Goal: Task Accomplishment & Management: Manage account settings

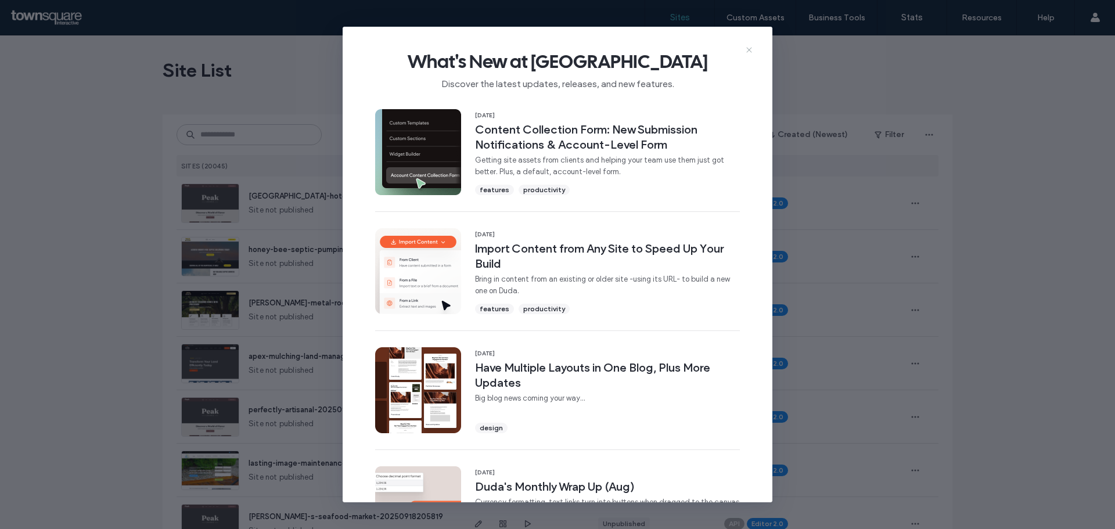
click at [749, 46] on icon at bounding box center [748, 49] width 9 height 9
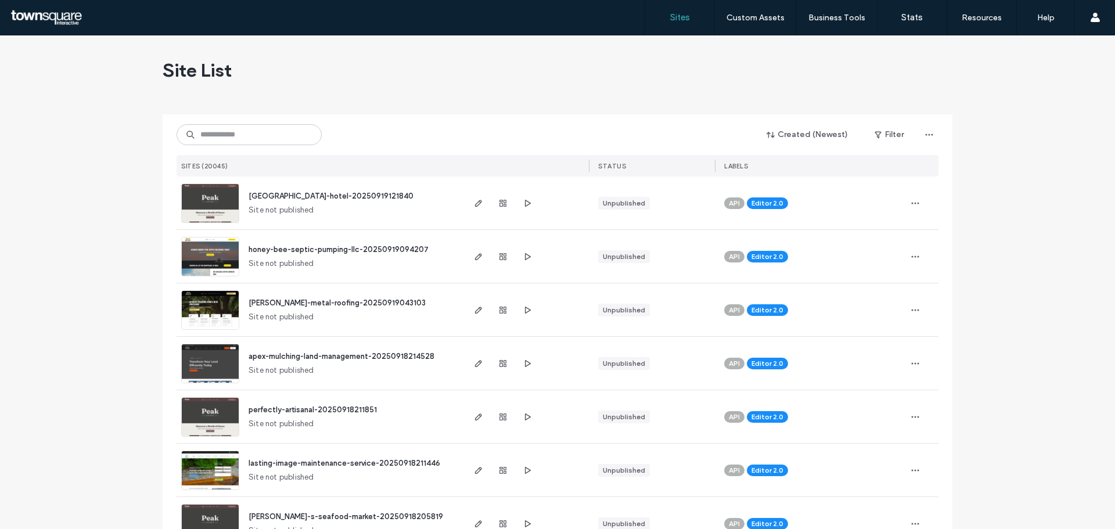
drag, startPoint x: 219, startPoint y: 124, endPoint x: 219, endPoint y: 131, distance: 7.5
click at [219, 125] on div "Created (Newest) Filter" at bounding box center [558, 135] width 762 height 22
click at [219, 131] on input at bounding box center [249, 134] width 145 height 21
paste input "**********"
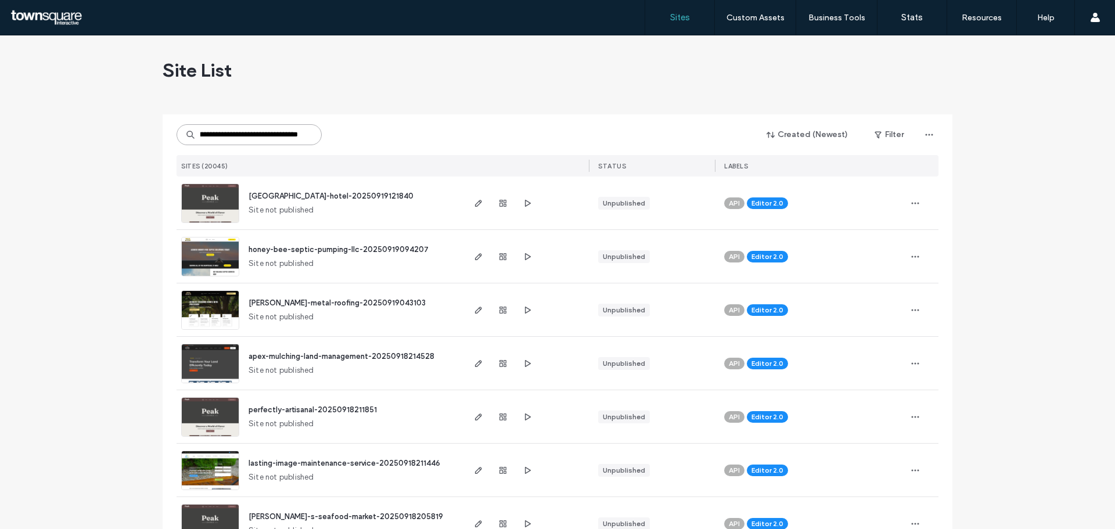
type input "**********"
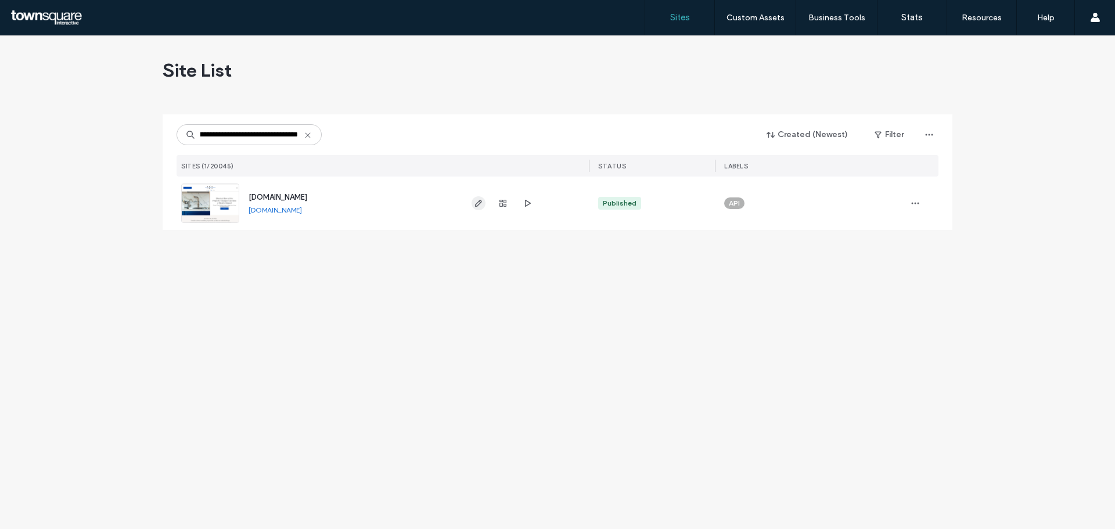
scroll to position [0, 0]
click at [484, 205] on span "button" at bounding box center [478, 203] width 14 height 14
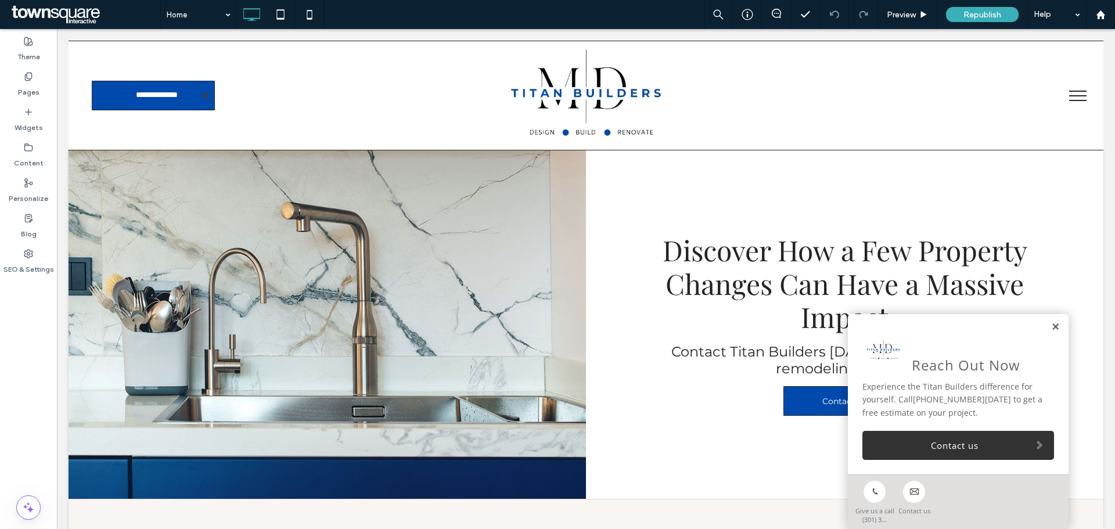
click at [1051, 327] on link at bounding box center [1055, 327] width 9 height 10
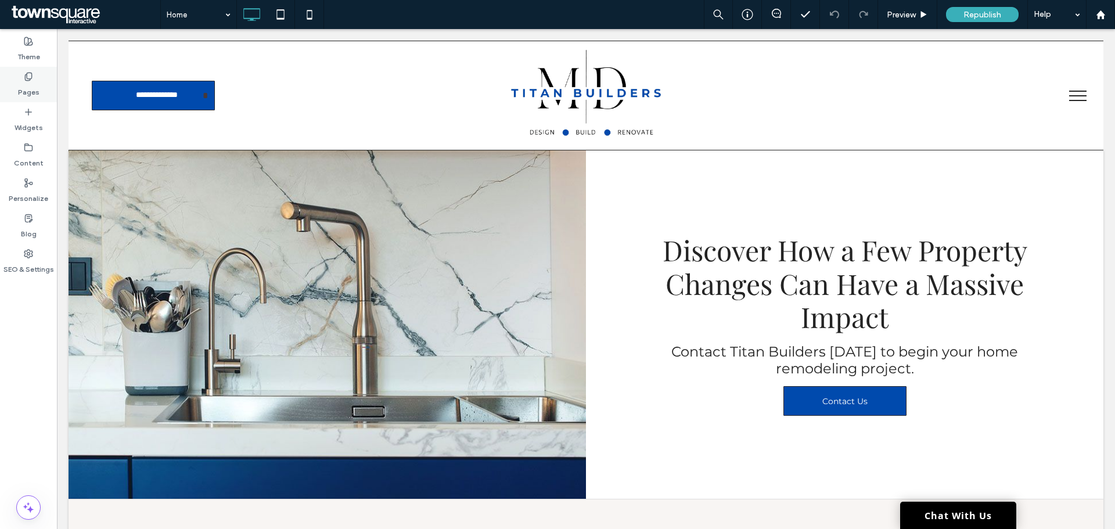
click at [36, 90] on label "Pages" at bounding box center [28, 89] width 21 height 16
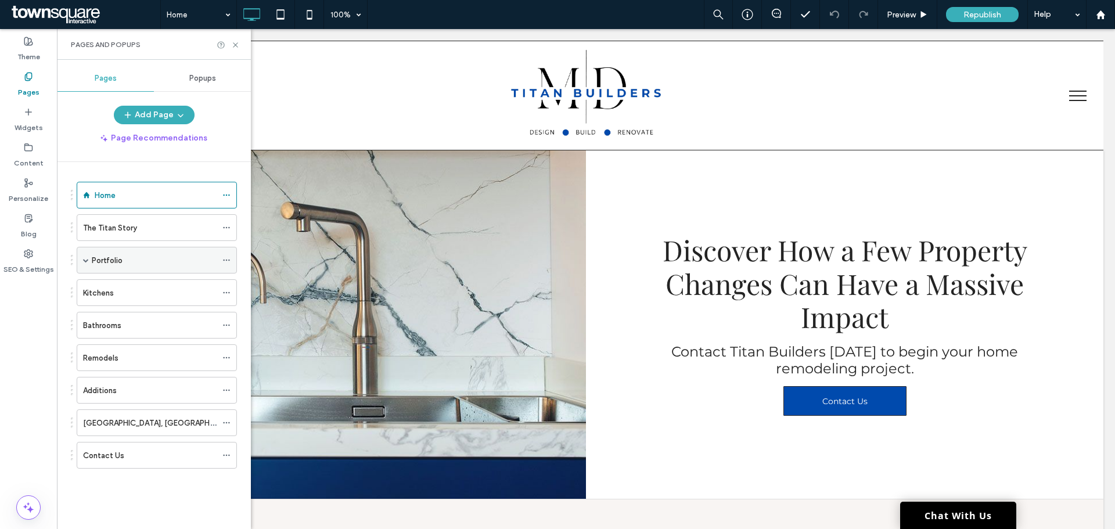
click at [94, 255] on label "Portfolio" at bounding box center [107, 260] width 31 height 20
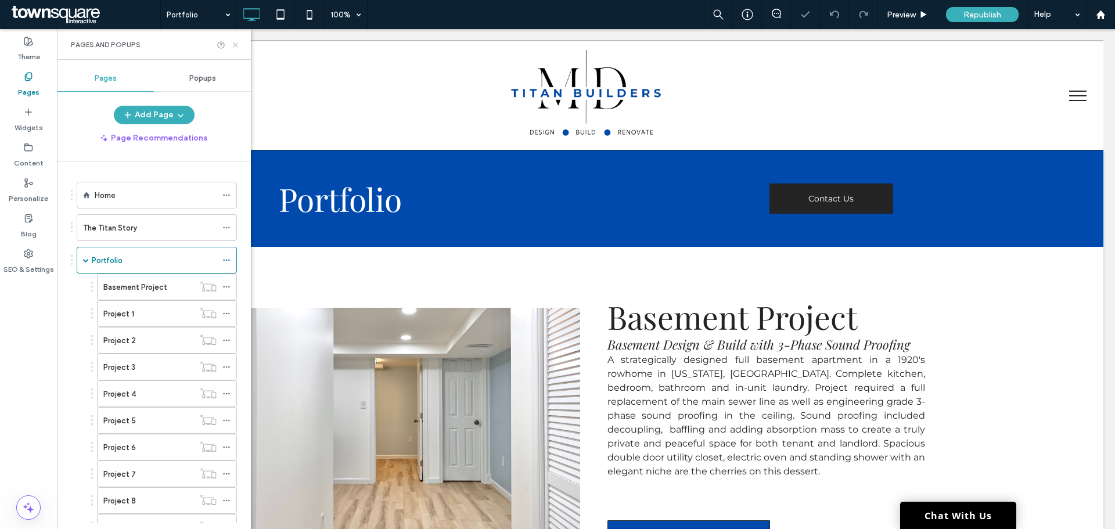
click at [235, 43] on icon at bounding box center [235, 45] width 9 height 9
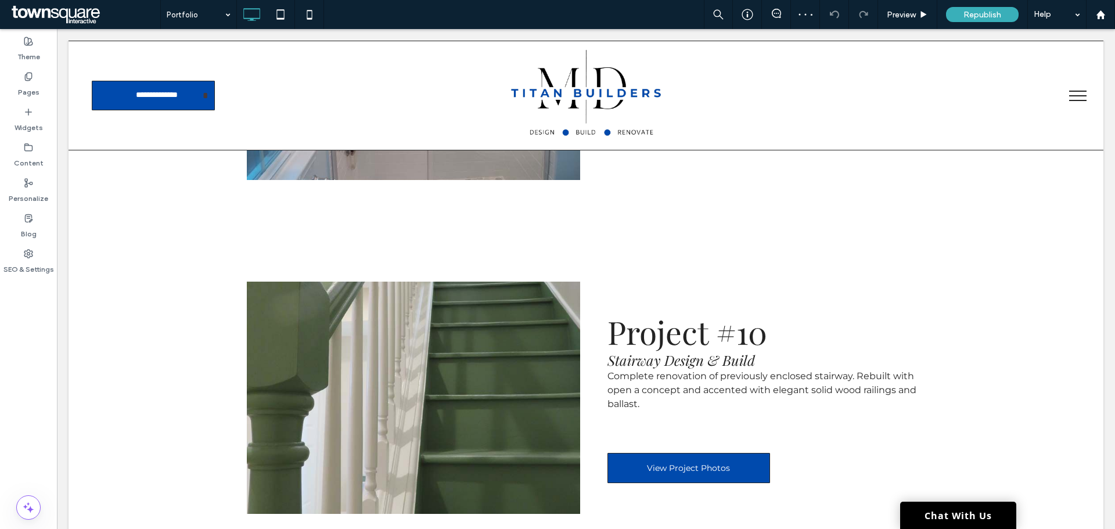
scroll to position [3774, 0]
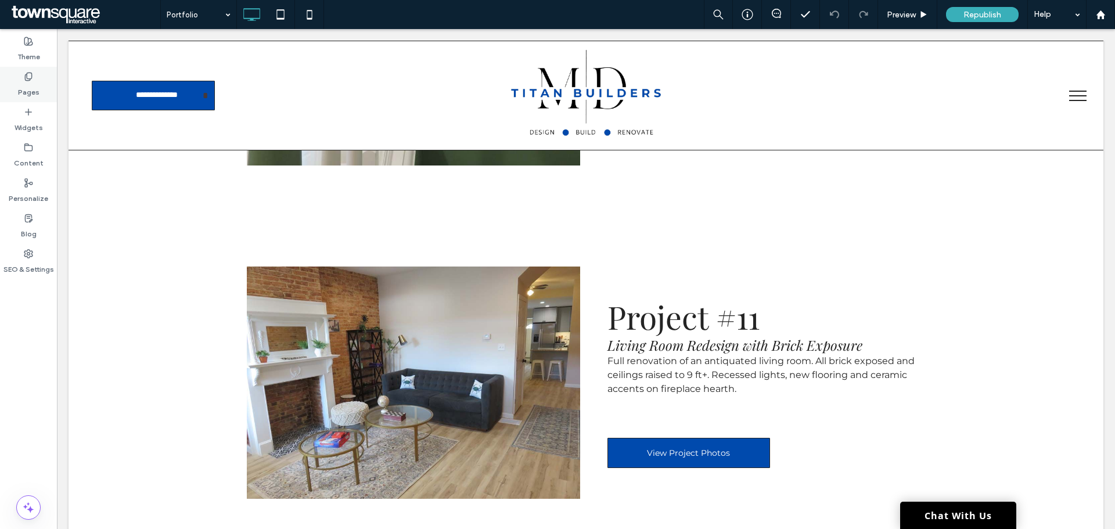
click at [25, 85] on label "Pages" at bounding box center [28, 89] width 21 height 16
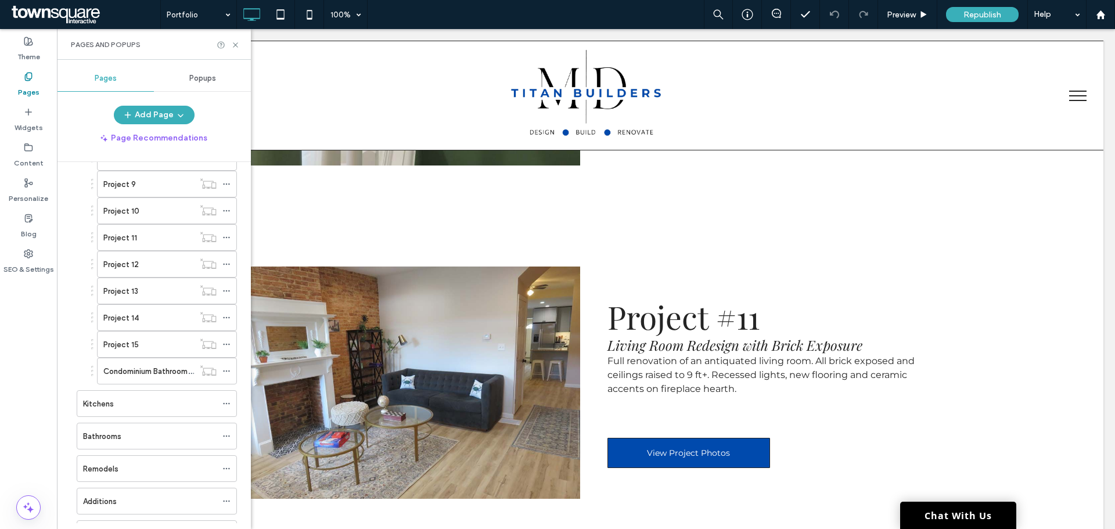
scroll to position [348, 0]
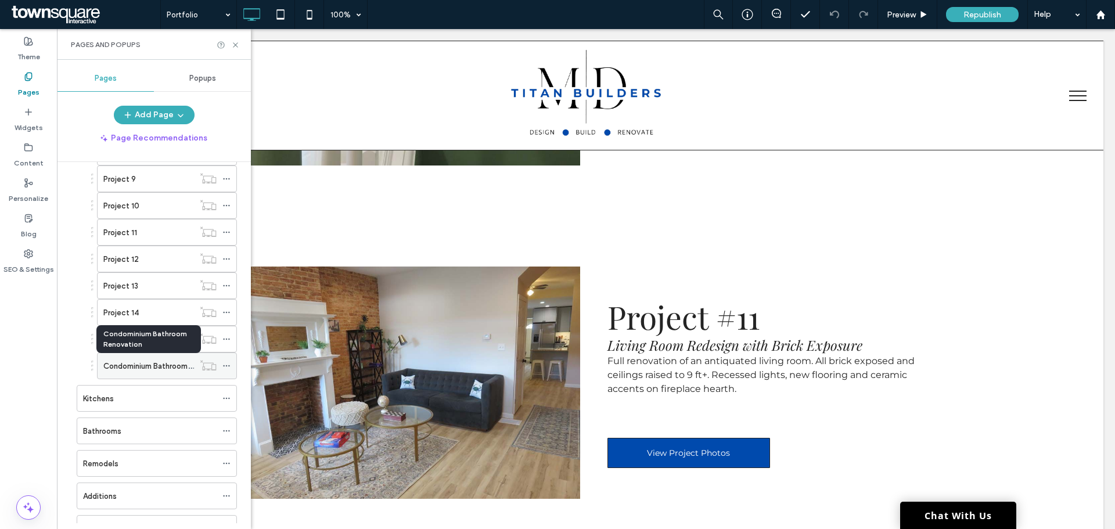
click at [142, 368] on label "Condominium Bathroom Renovation" at bounding box center [165, 366] width 125 height 20
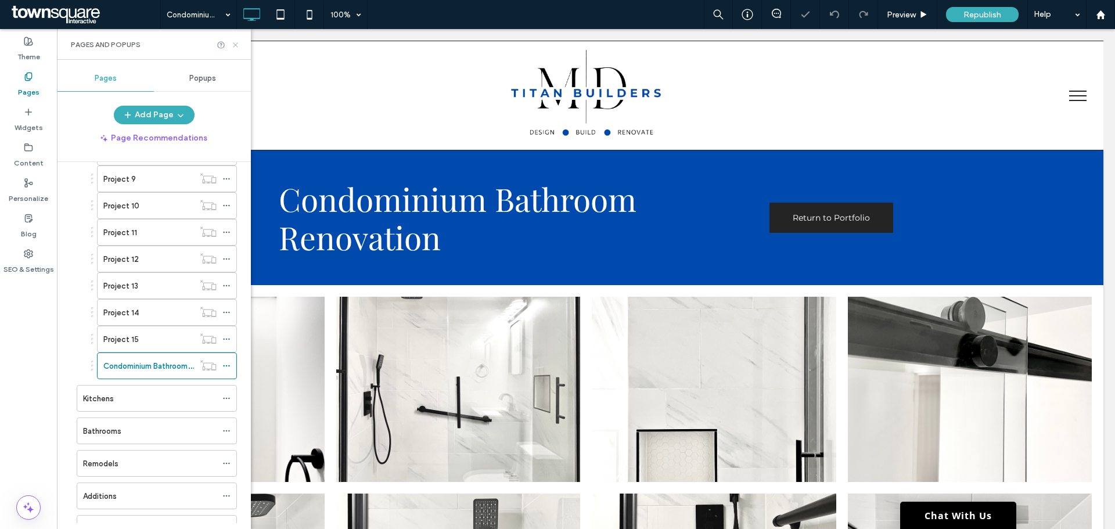
click at [233, 43] on icon at bounding box center [235, 45] width 9 height 9
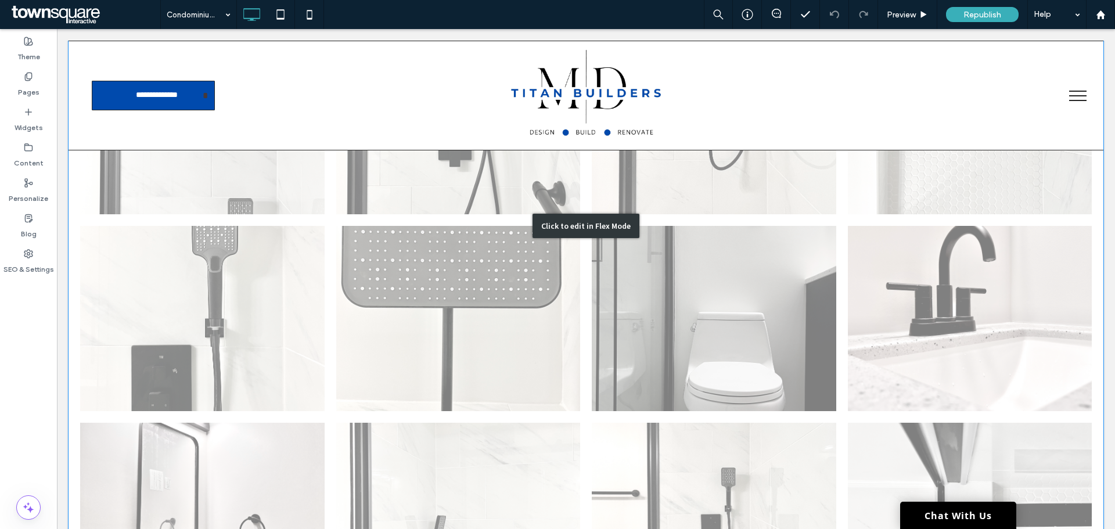
scroll to position [290, 0]
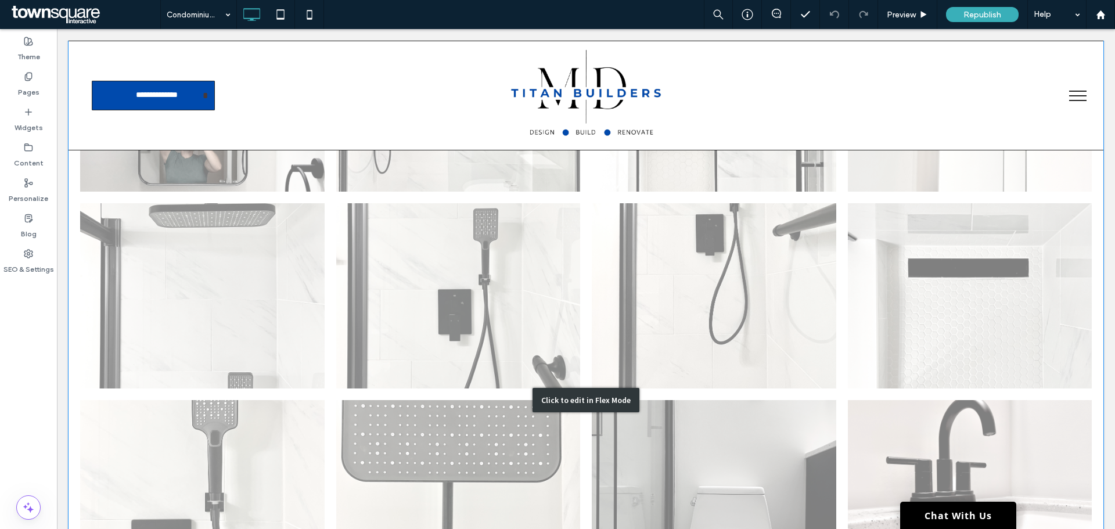
click at [364, 236] on div "Click to edit in Flex Mode" at bounding box center [586, 400] width 1035 height 810
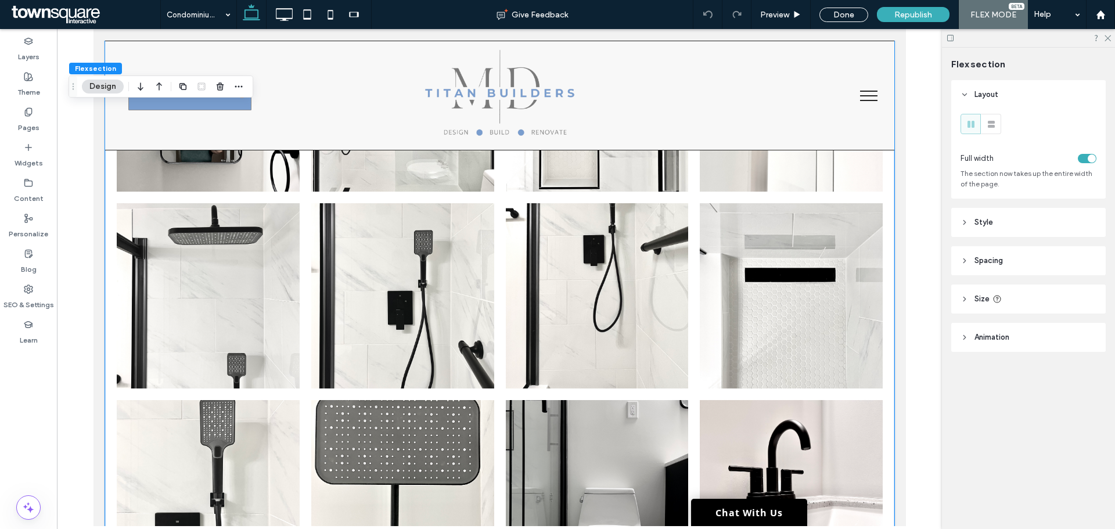
scroll to position [0, 0]
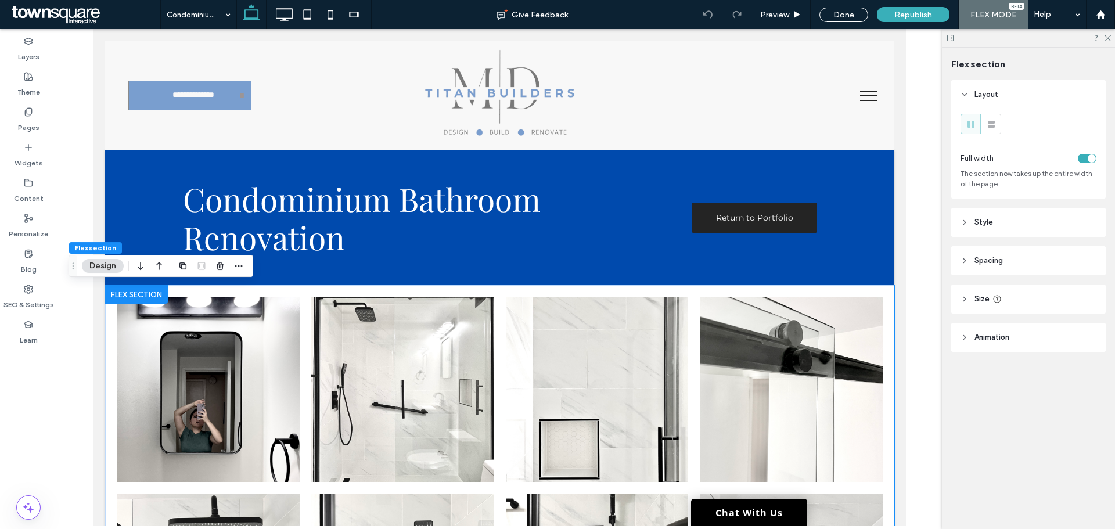
click at [225, 366] on link at bounding box center [207, 389] width 183 height 185
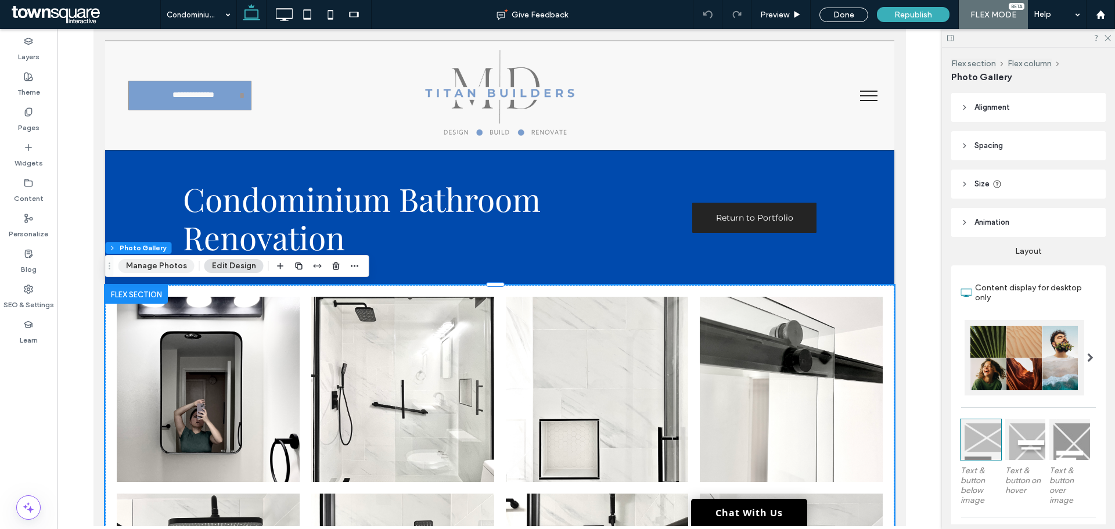
click at [164, 270] on button "Manage Photos" at bounding box center [156, 266] width 76 height 14
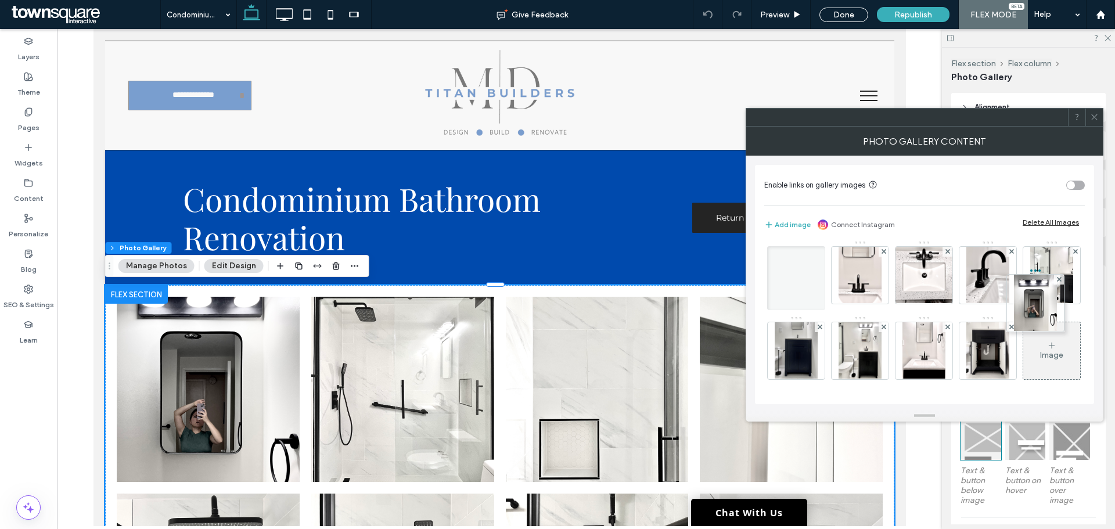
scroll to position [331, 0]
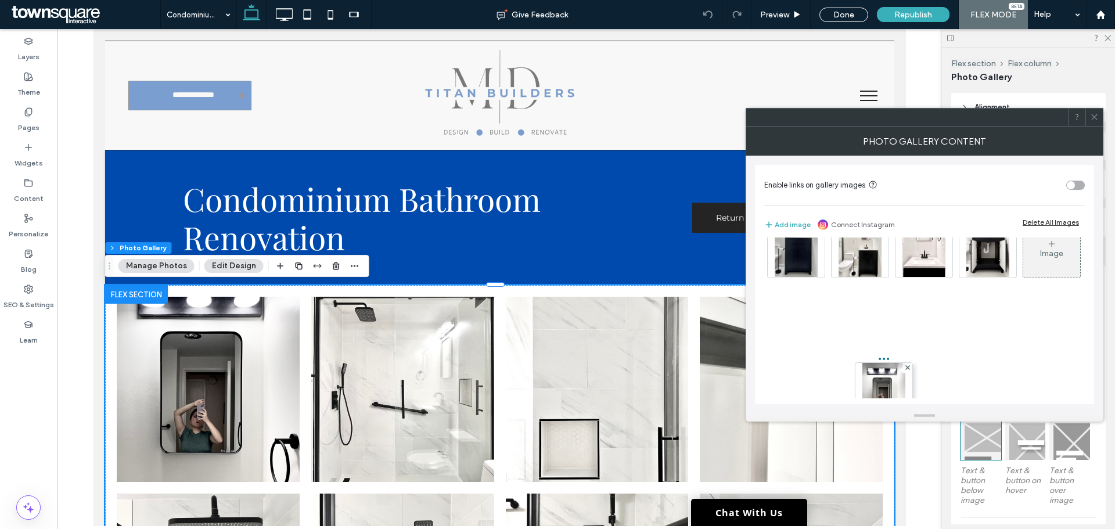
drag, startPoint x: 791, startPoint y: 272, endPoint x: 847, endPoint y: 375, distance: 116.9
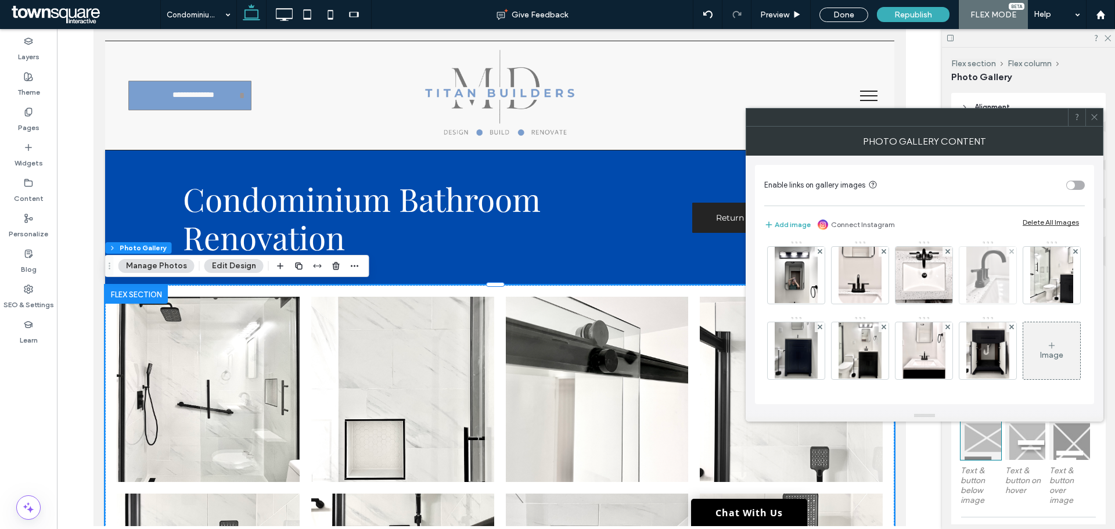
scroll to position [380, 0]
click at [1023, 349] on div "Image" at bounding box center [1051, 350] width 57 height 55
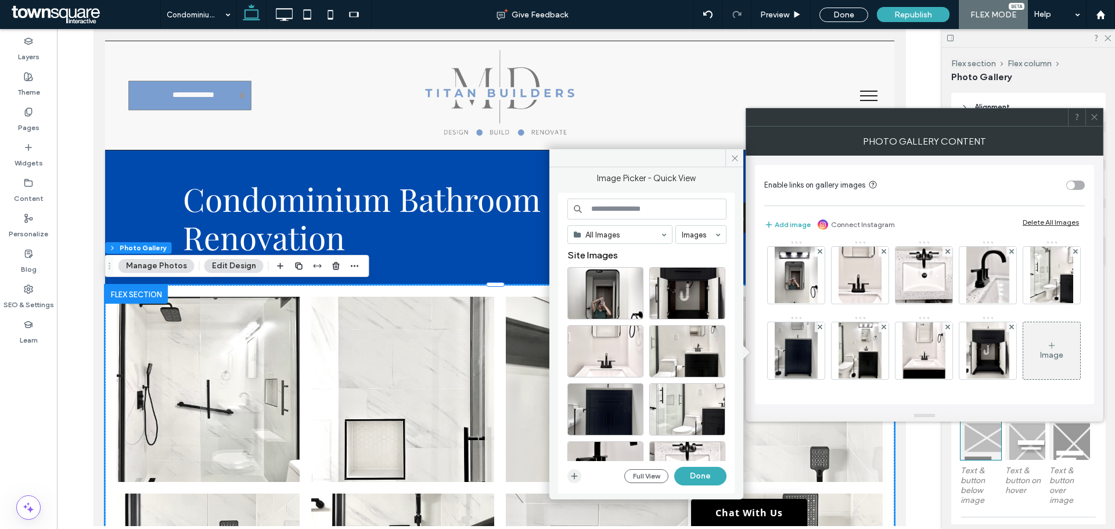
click at [578, 470] on span "button" at bounding box center [574, 476] width 14 height 14
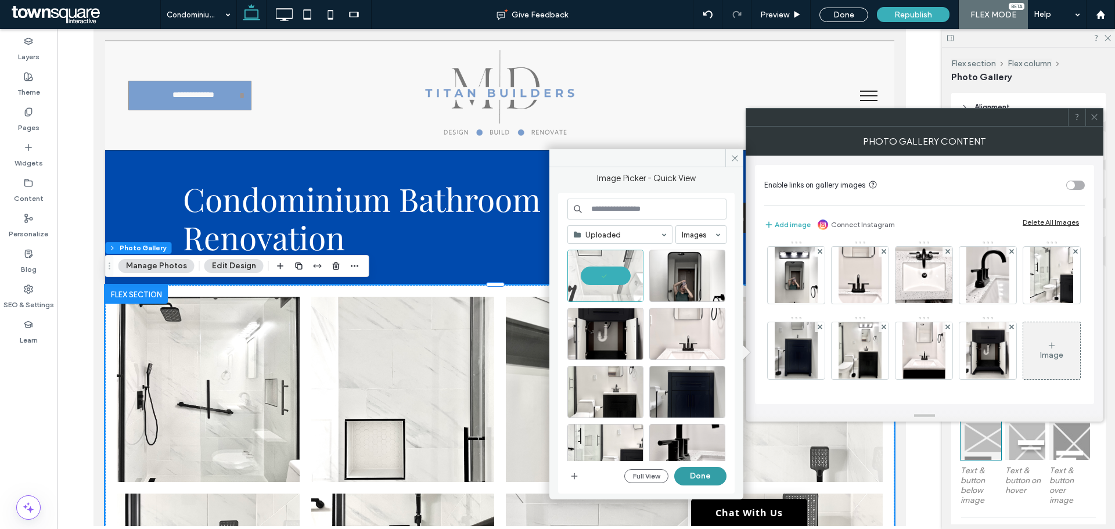
click at [697, 477] on button "Done" at bounding box center [700, 476] width 52 height 19
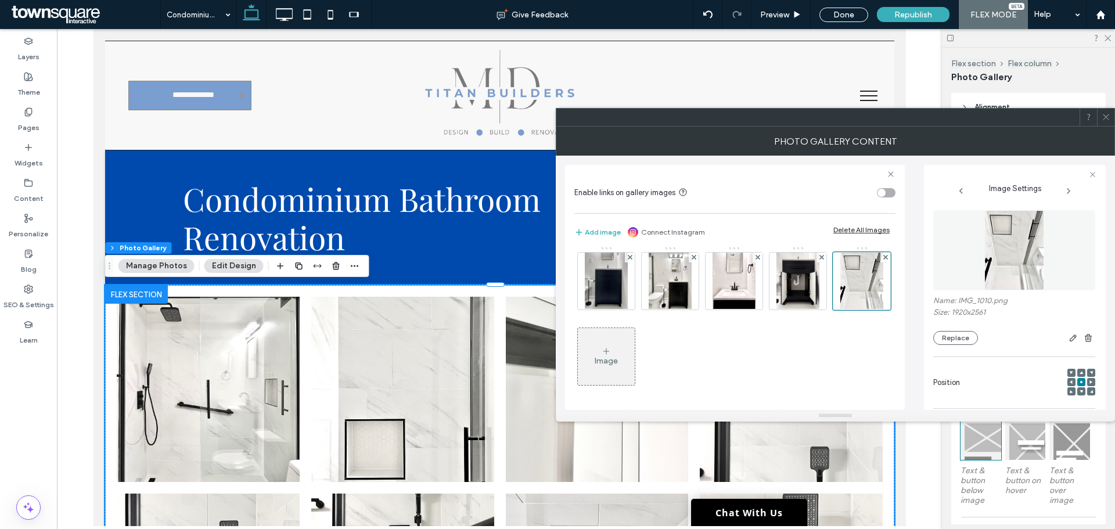
click at [1107, 117] on icon at bounding box center [1105, 117] width 9 height 9
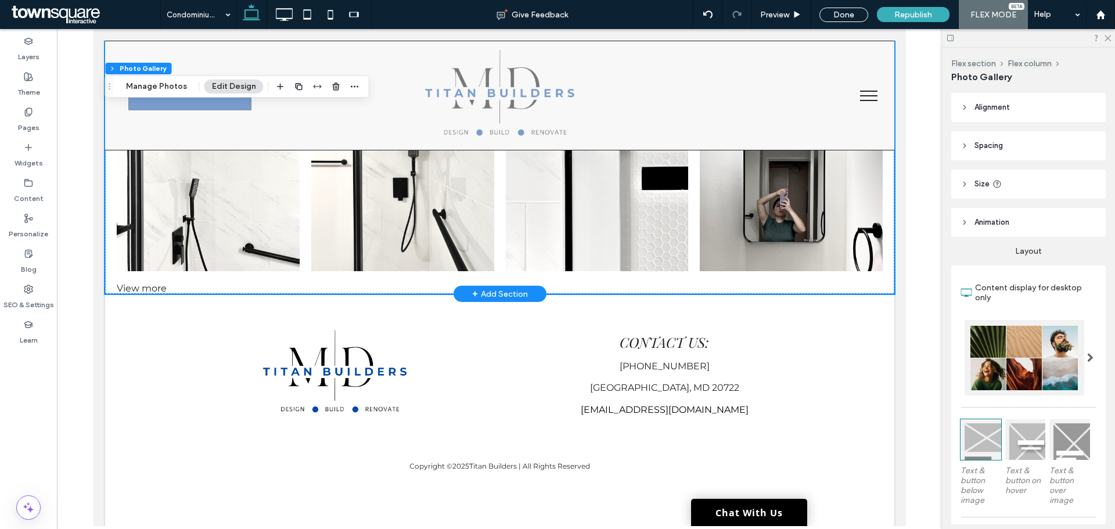
scroll to position [802, 0]
click at [152, 286] on div "View more" at bounding box center [499, 287] width 789 height 11
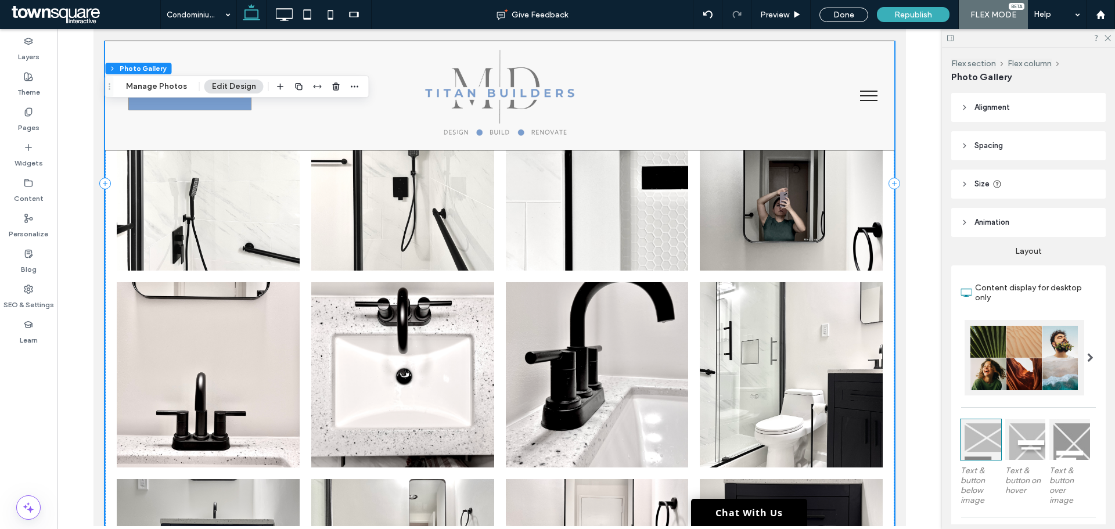
scroll to position [1392, 0]
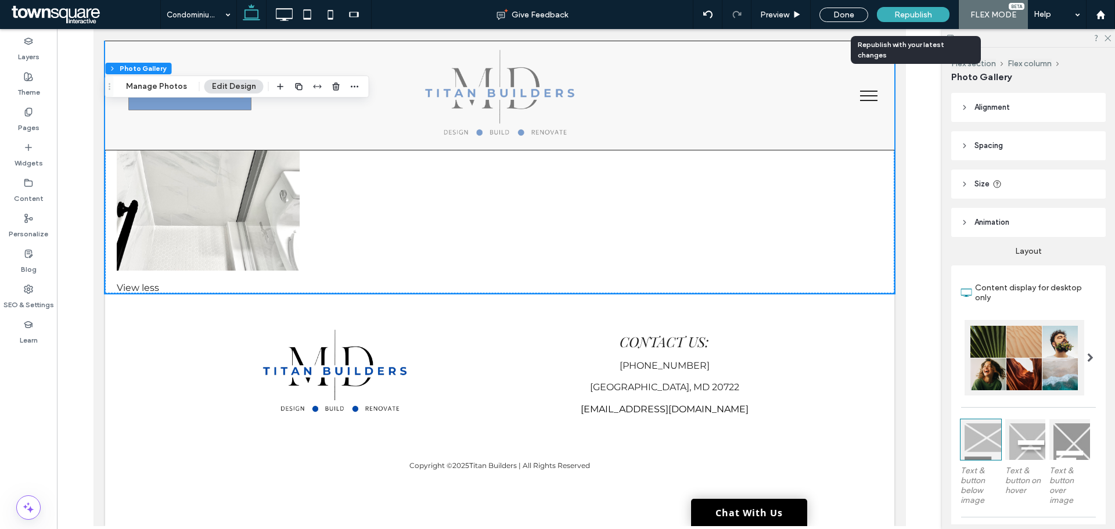
click at [924, 20] on div "Republish" at bounding box center [913, 14] width 73 height 15
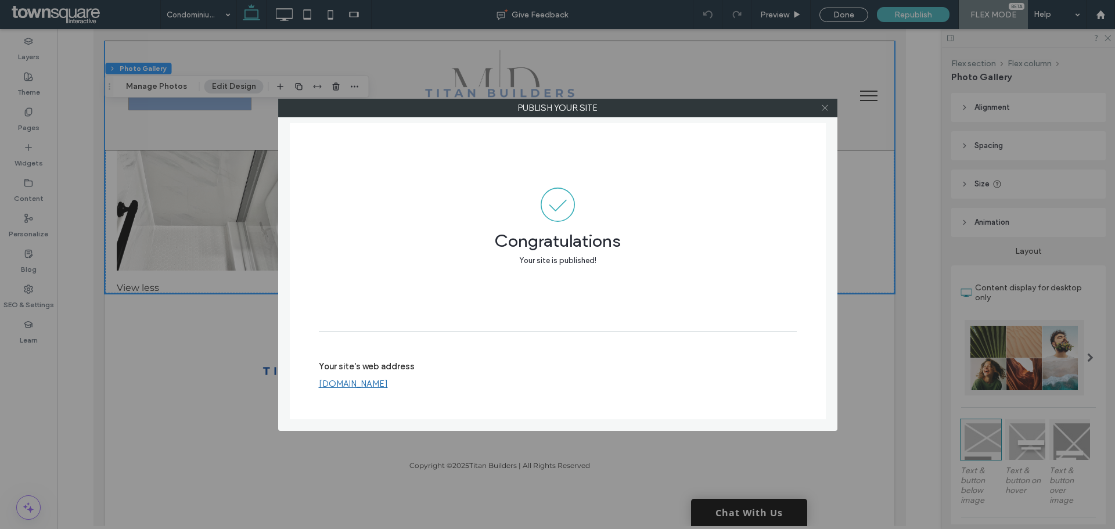
click at [827, 108] on icon at bounding box center [824, 107] width 9 height 9
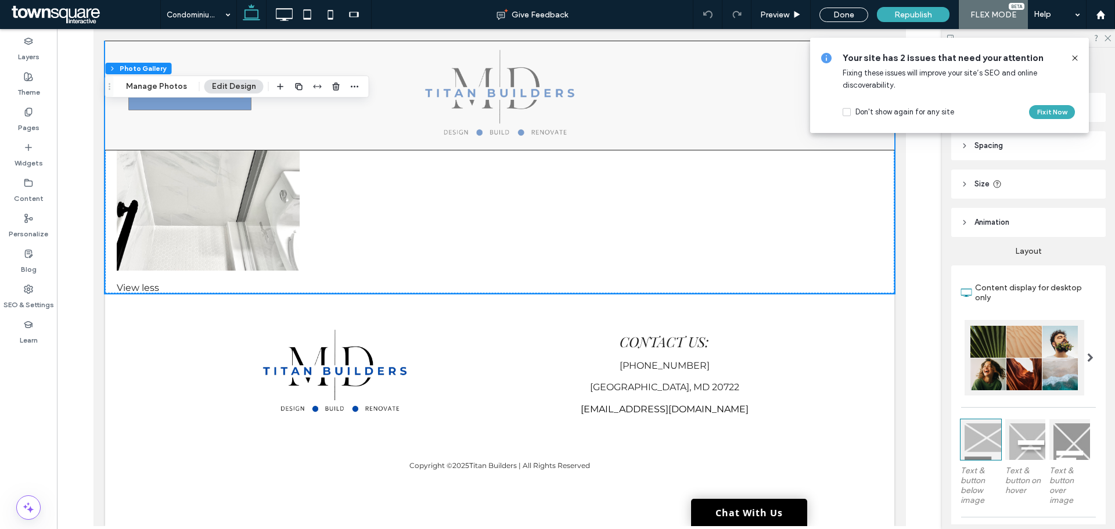
click at [1076, 56] on icon at bounding box center [1074, 57] width 9 height 9
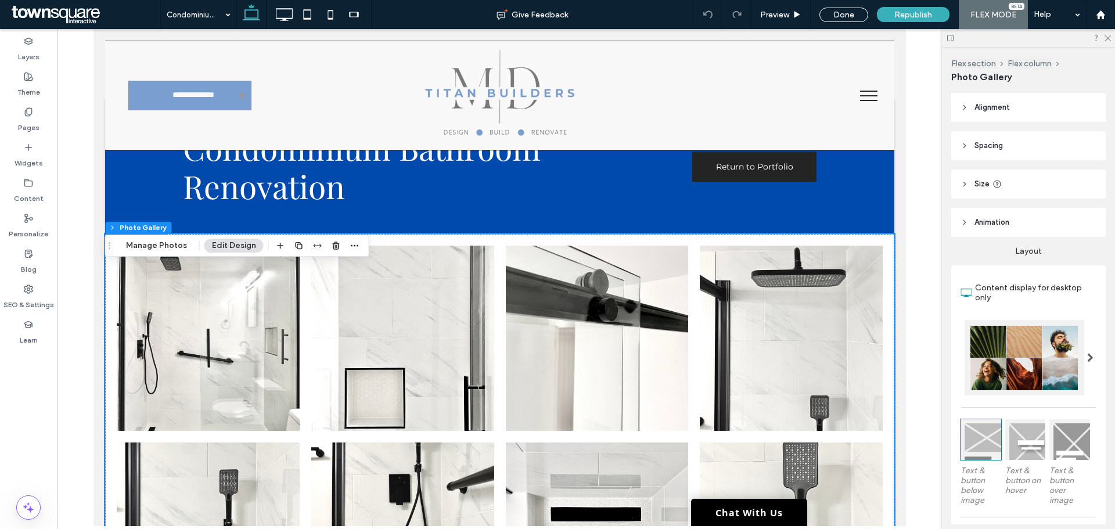
scroll to position [0, 0]
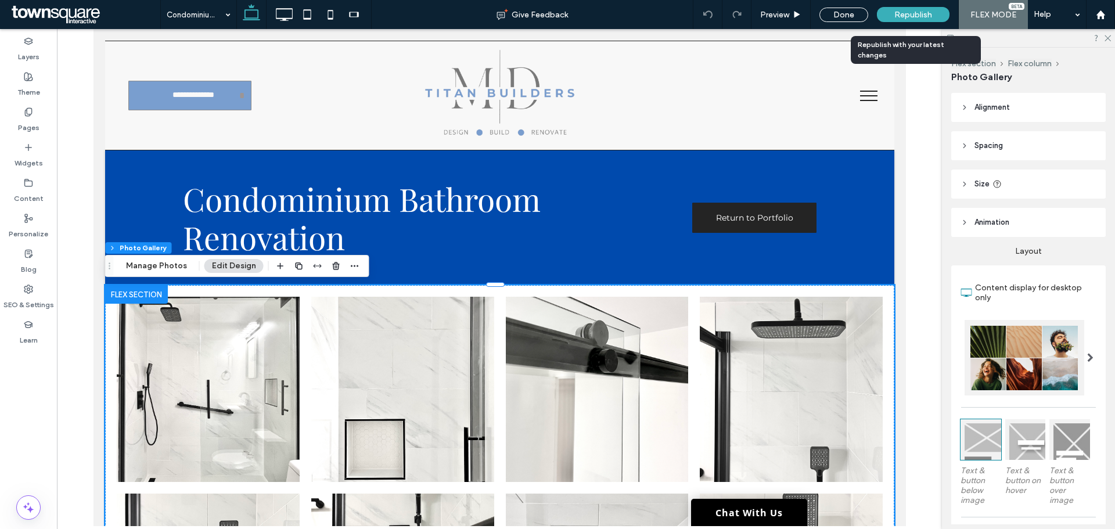
click at [931, 21] on div "Republish" at bounding box center [913, 14] width 73 height 15
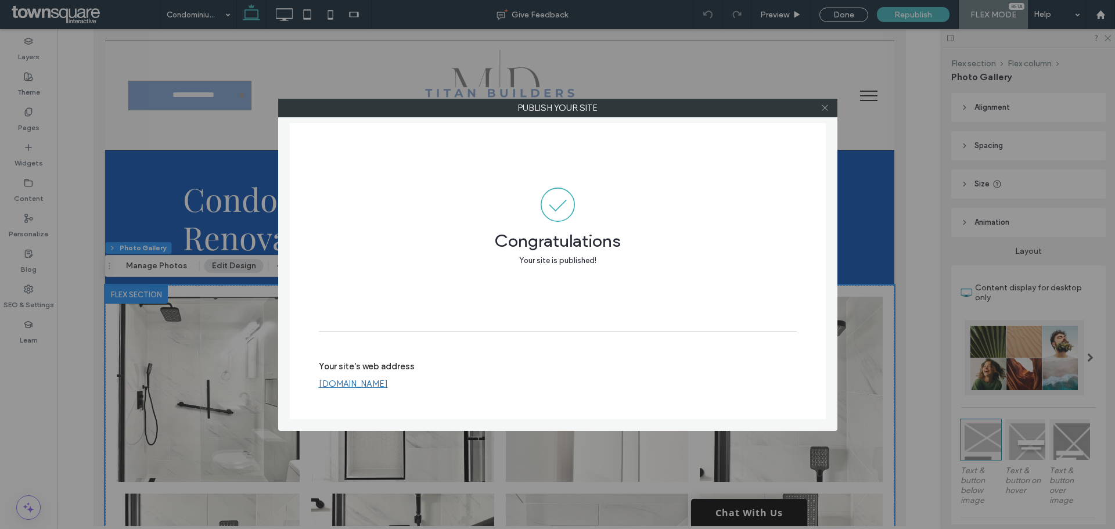
click at [823, 105] on icon at bounding box center [824, 107] width 9 height 9
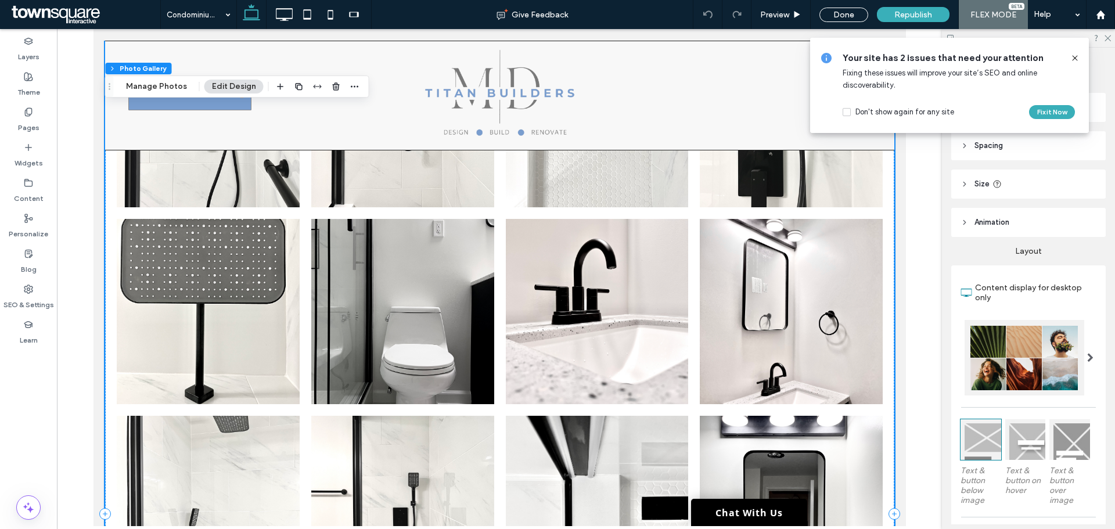
scroll to position [181, 0]
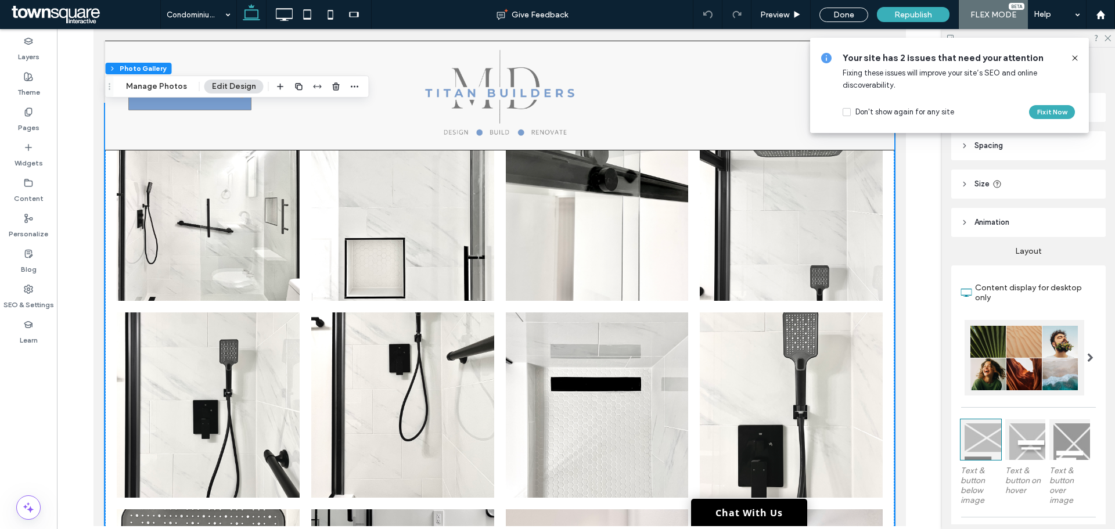
click at [1075, 56] on icon at bounding box center [1074, 57] width 9 height 9
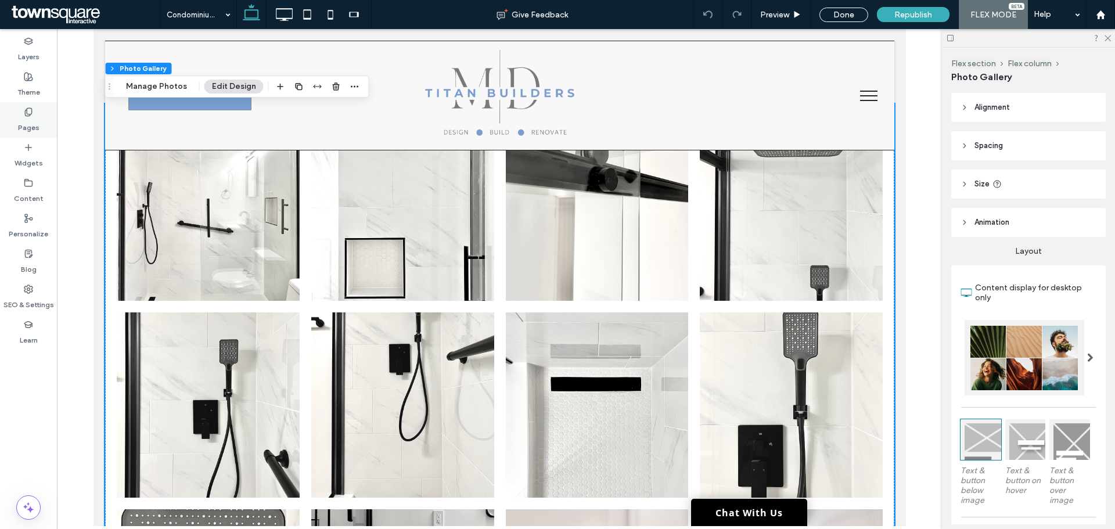
click at [36, 117] on label "Pages" at bounding box center [28, 125] width 21 height 16
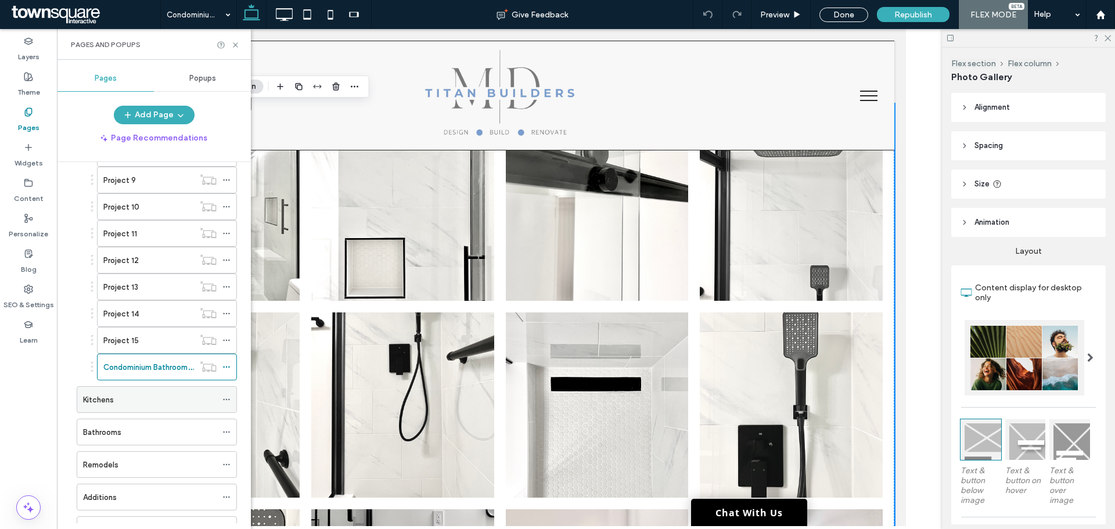
scroll to position [348, 0]
click at [231, 365] on div at bounding box center [229, 365] width 14 height 17
click at [229, 365] on icon at bounding box center [226, 366] width 8 height 8
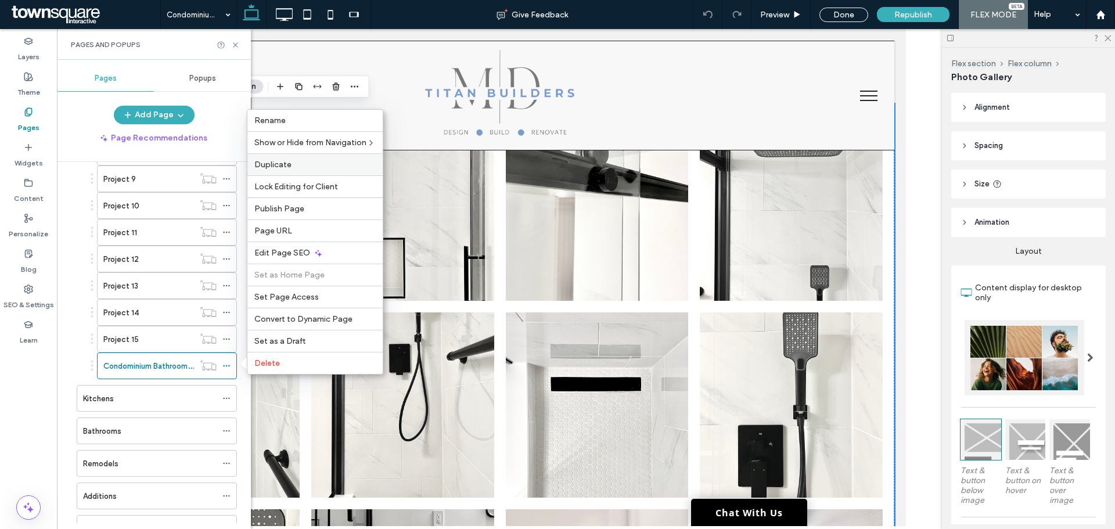
click at [285, 168] on span "Duplicate" at bounding box center [272, 165] width 37 height 10
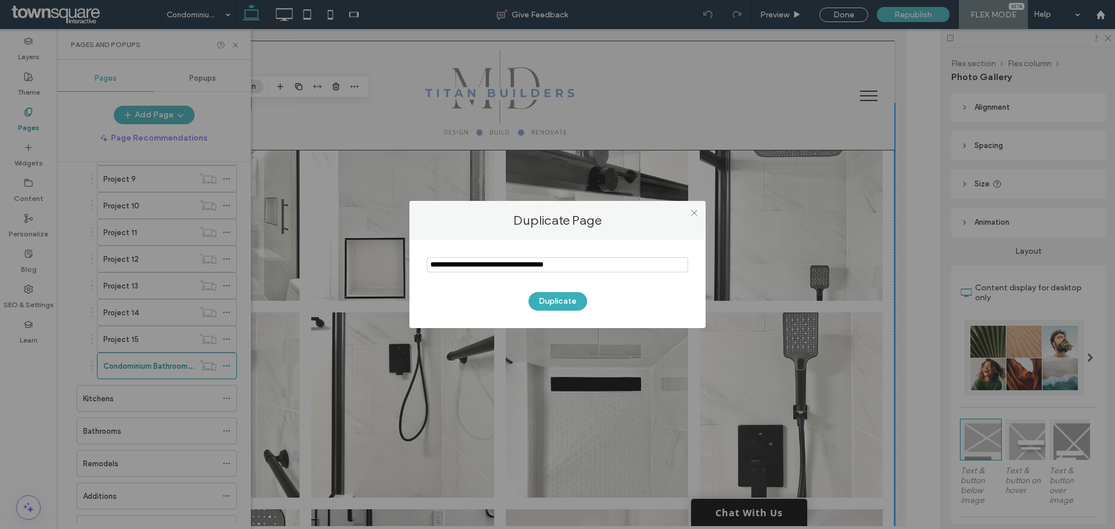
click at [544, 271] on input "notEmpty" at bounding box center [557, 264] width 261 height 15
paste input "**********"
type input "**********"
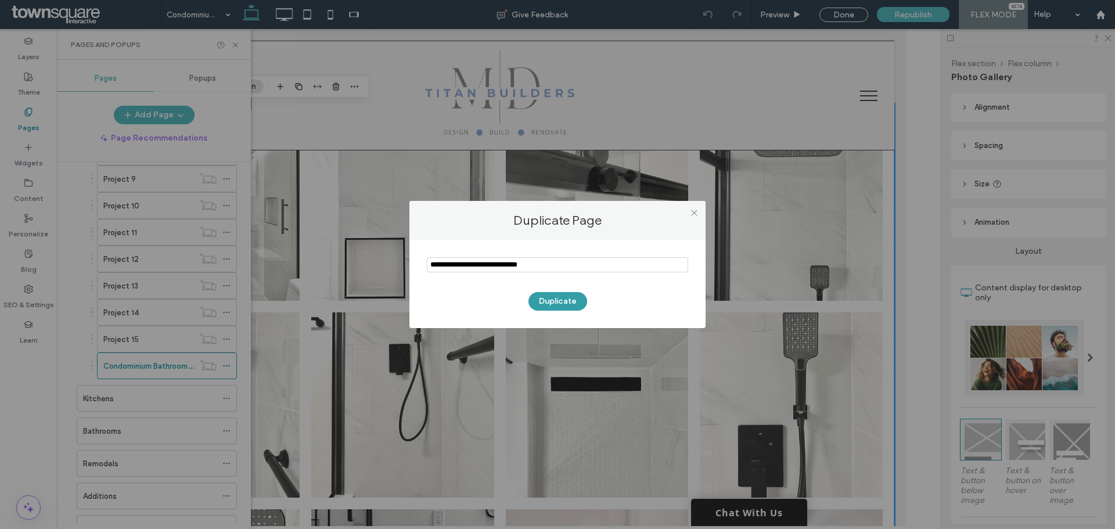
click at [547, 303] on button "Duplicate" at bounding box center [557, 301] width 59 height 19
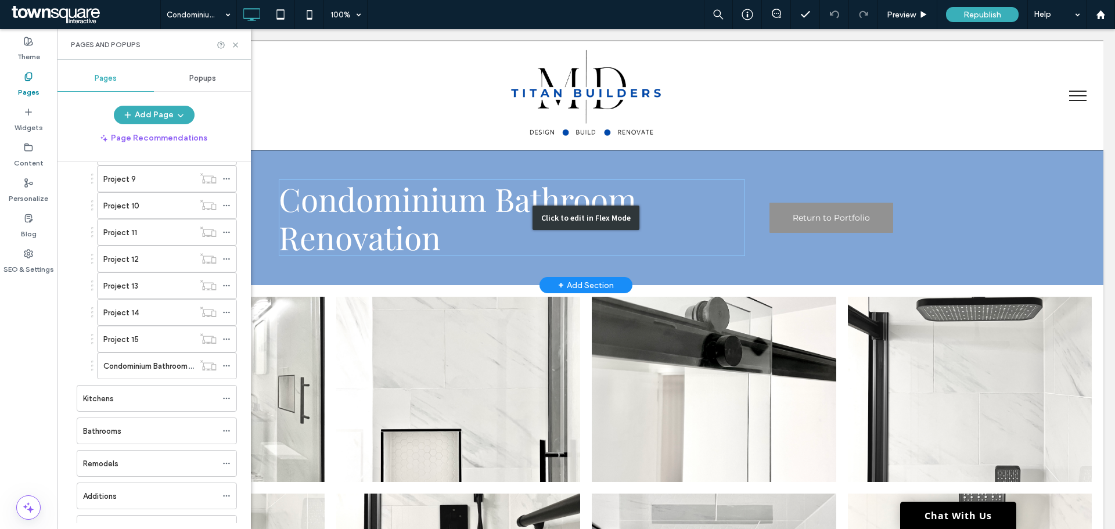
click at [372, 200] on div "Click to edit in Flex Mode" at bounding box center [586, 217] width 1035 height 135
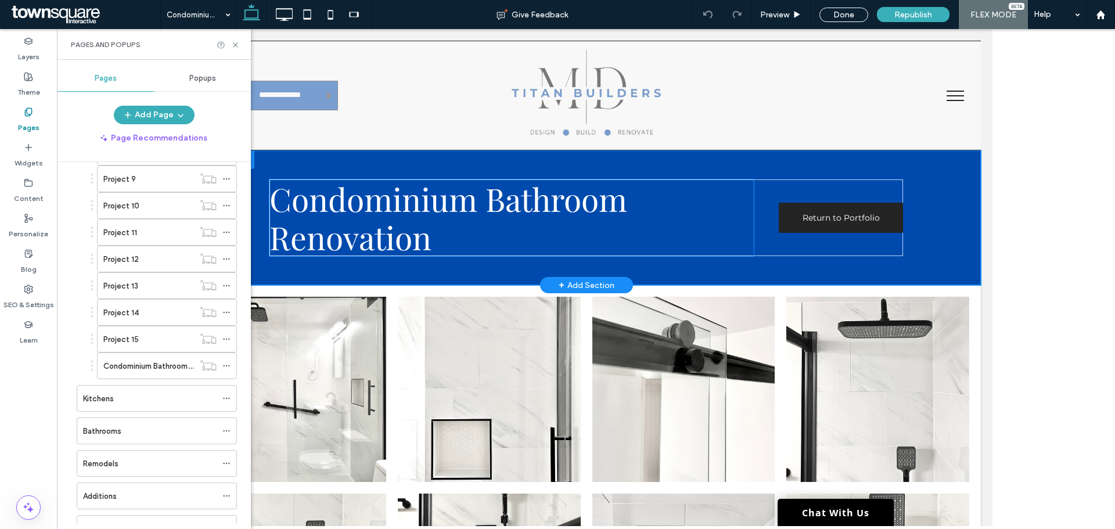
click at [363, 208] on span "Condominium Bathroom Renovation" at bounding box center [448, 217] width 358 height 81
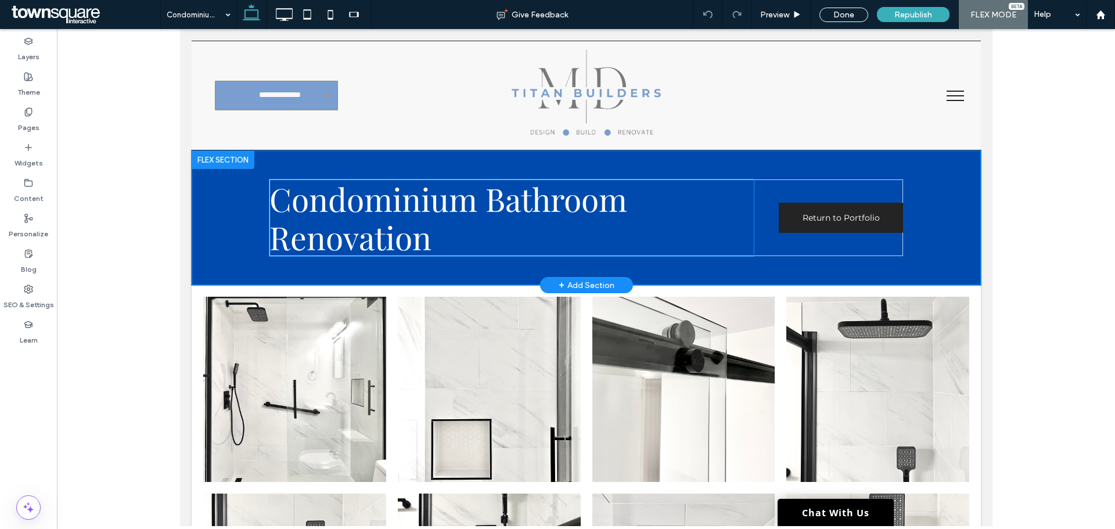
click at [363, 208] on span "Condominium Bathroom Renovation" at bounding box center [448, 217] width 358 height 81
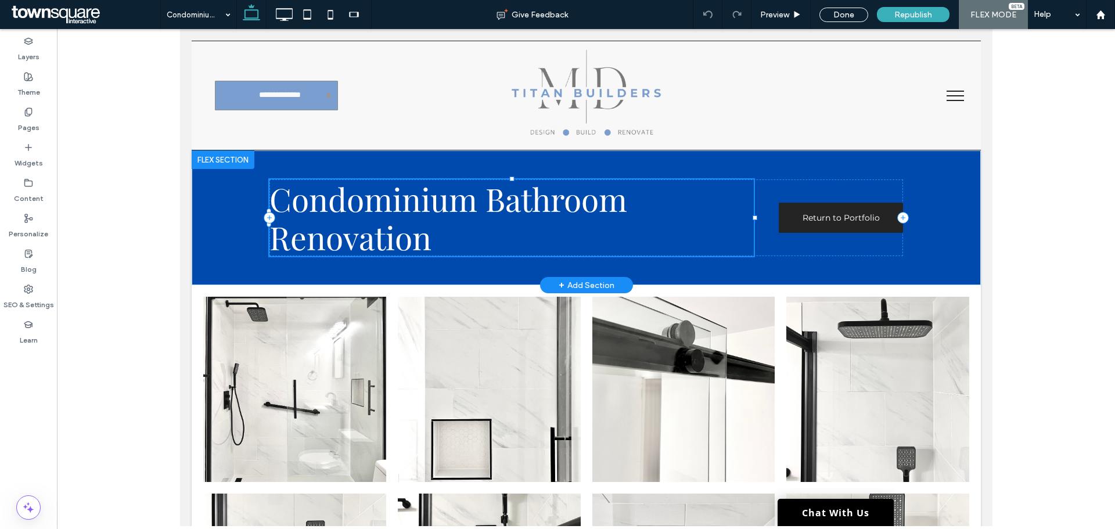
type input "**********"
type input "**"
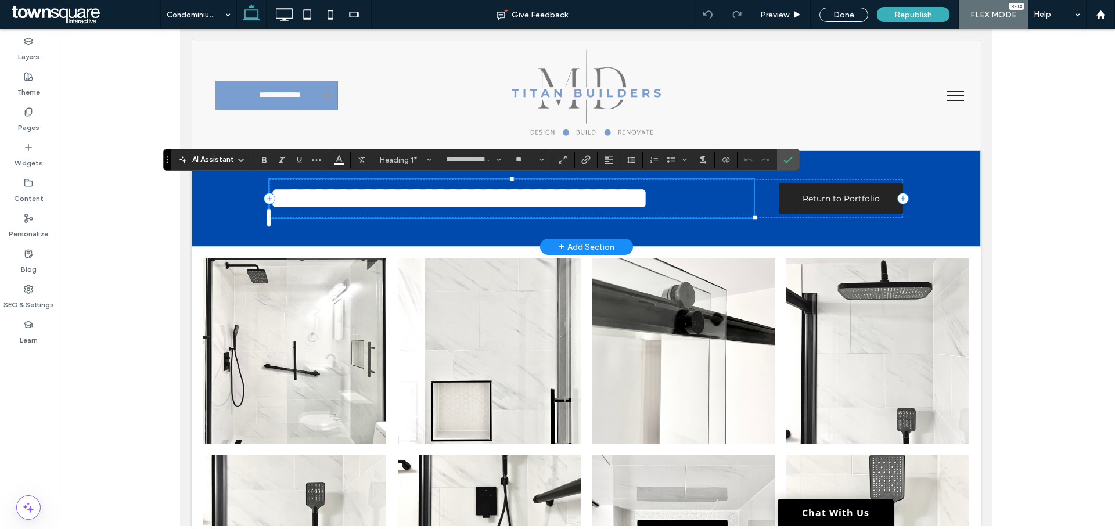
click at [363, 208] on span "**********" at bounding box center [458, 198] width 379 height 32
click at [363, 214] on span "**********" at bounding box center [458, 198] width 379 height 32
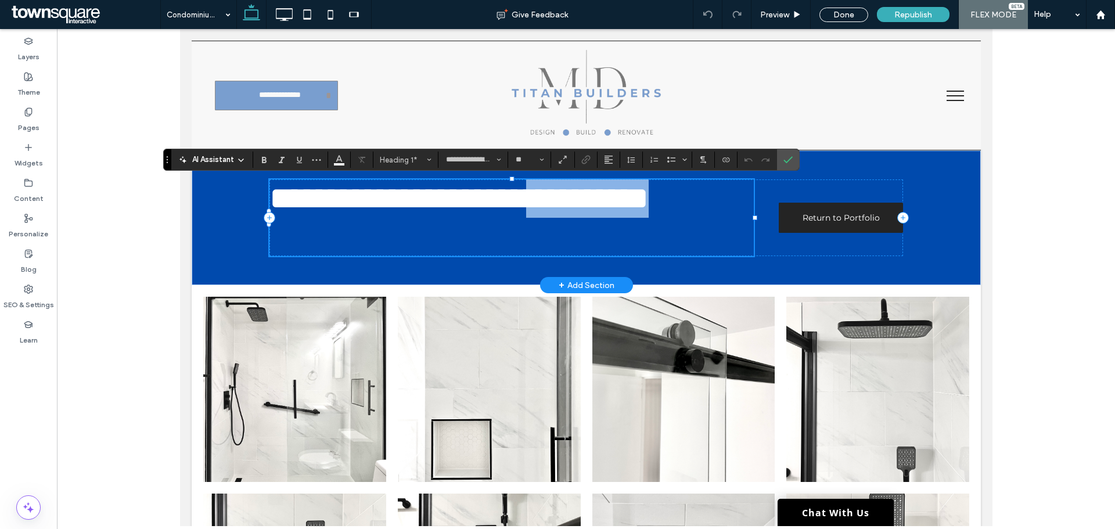
click at [363, 214] on span "**********" at bounding box center [458, 198] width 379 height 32
click at [365, 214] on span "**********" at bounding box center [458, 198] width 379 height 32
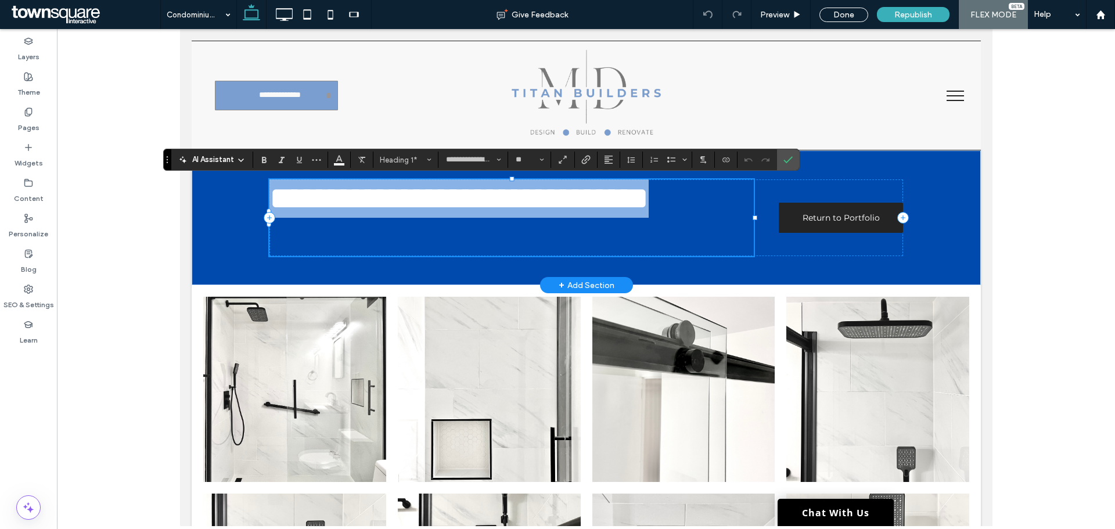
scroll to position [0, 0]
click at [359, 208] on span "**********" at bounding box center [458, 198] width 379 height 32
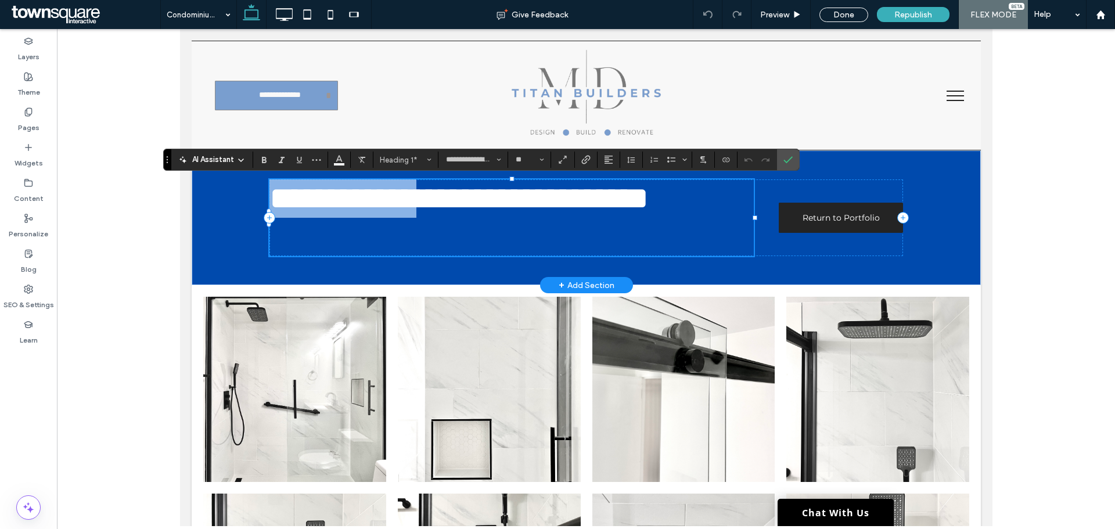
click at [359, 208] on span "**********" at bounding box center [458, 198] width 379 height 32
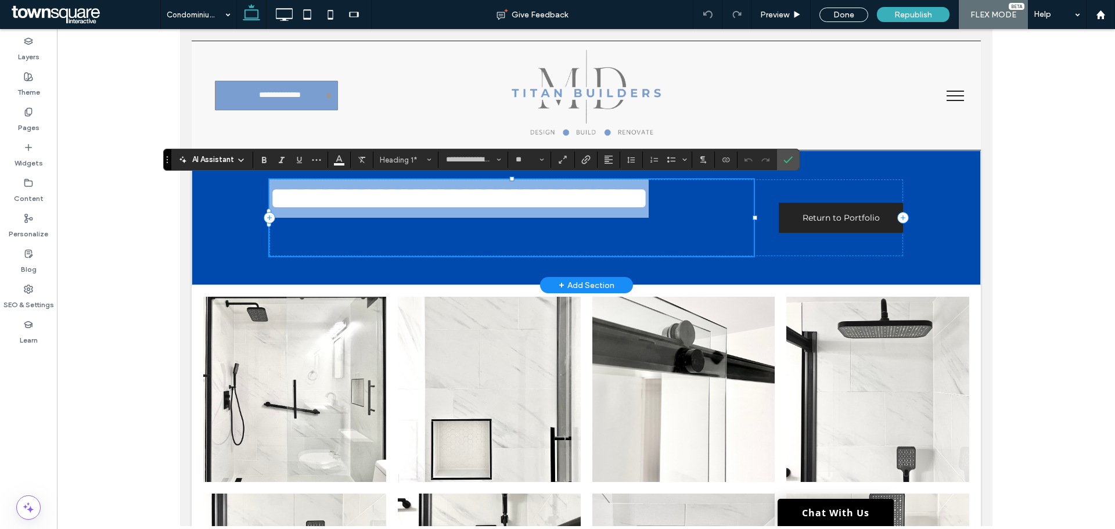
click at [359, 208] on span "**********" at bounding box center [458, 198] width 379 height 32
click at [354, 208] on span "**********" at bounding box center [458, 198] width 379 height 32
drag, startPoint x: 268, startPoint y: 191, endPoint x: 509, endPoint y: 252, distance: 249.1
click at [509, 218] on h1 "**********" at bounding box center [511, 198] width 485 height 38
paste div
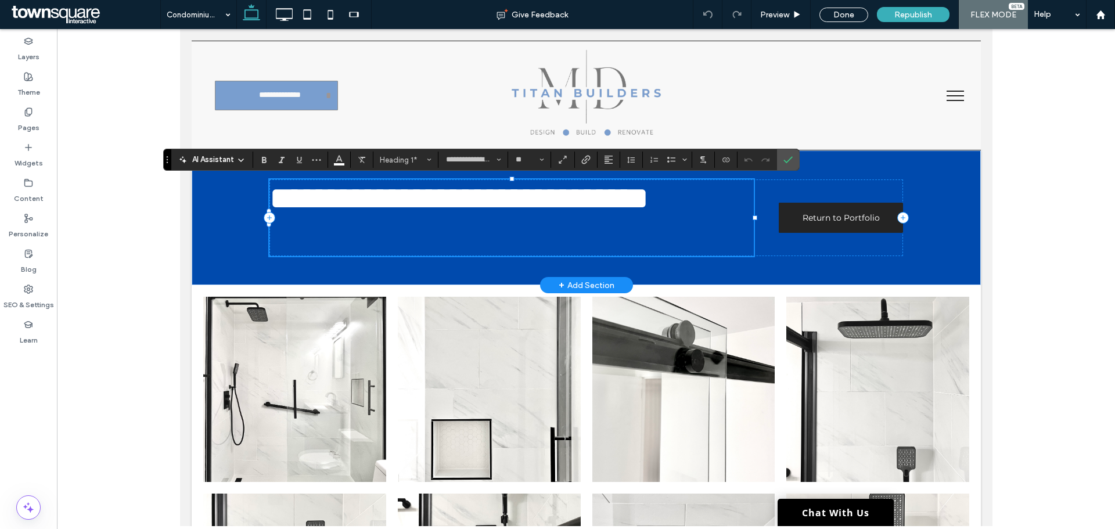
type input "**********"
type input "**"
click at [788, 156] on icon "Confirm" at bounding box center [787, 159] width 9 height 9
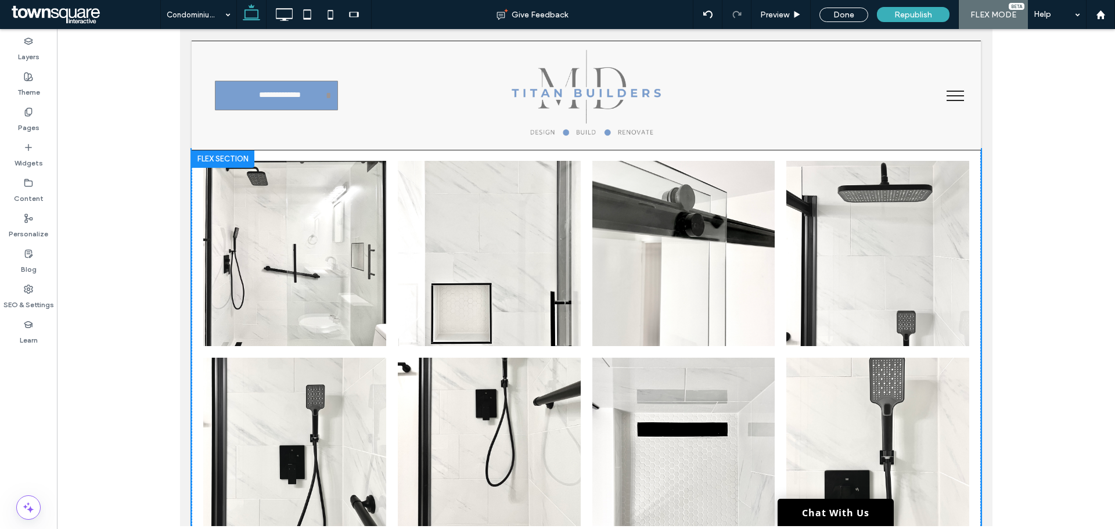
scroll to position [24, 0]
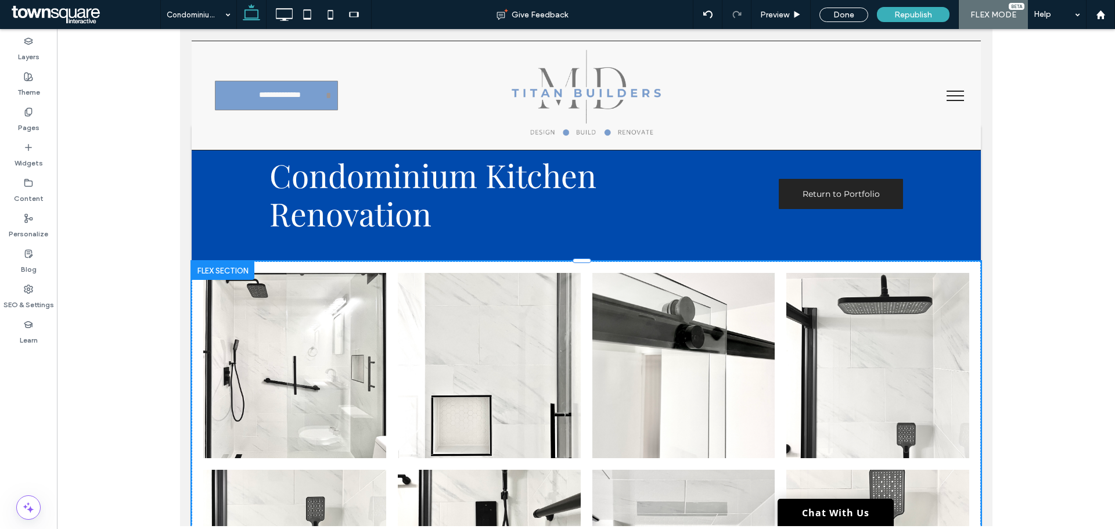
click at [318, 391] on link at bounding box center [294, 365] width 183 height 185
click at [364, 327] on link at bounding box center [294, 365] width 183 height 185
click at [338, 271] on li "Button" at bounding box center [294, 365] width 195 height 197
click at [523, 392] on link at bounding box center [488, 365] width 183 height 185
click at [790, 332] on link at bounding box center [877, 365] width 183 height 185
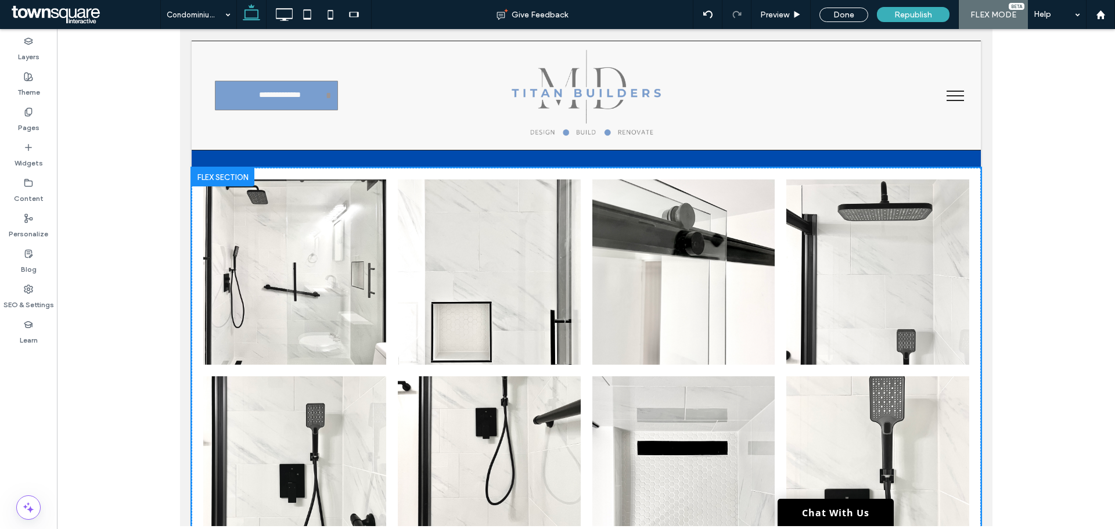
scroll to position [198, 0]
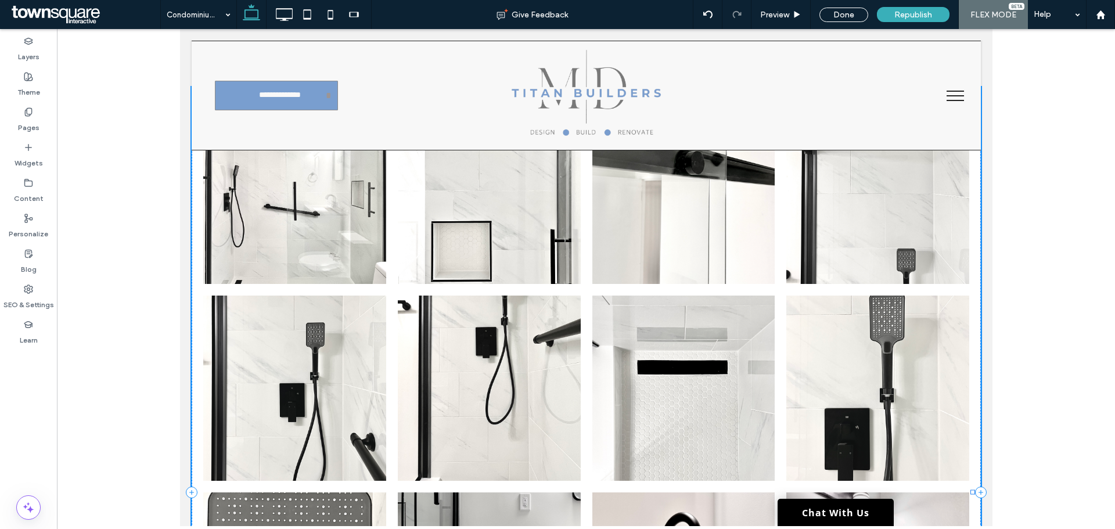
click at [323, 426] on link at bounding box center [294, 388] width 183 height 185
click at [669, 409] on link at bounding box center [683, 388] width 183 height 185
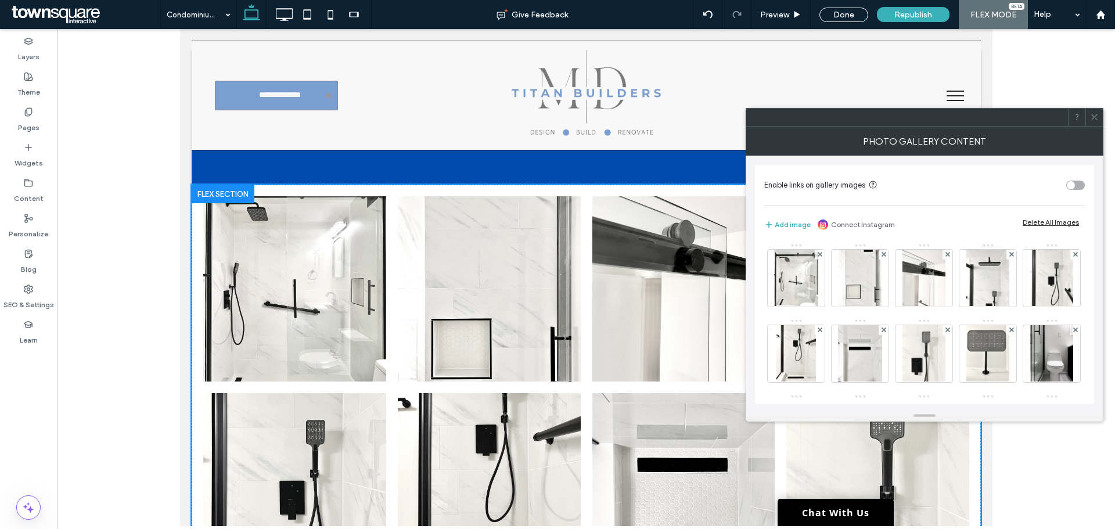
scroll to position [0, 0]
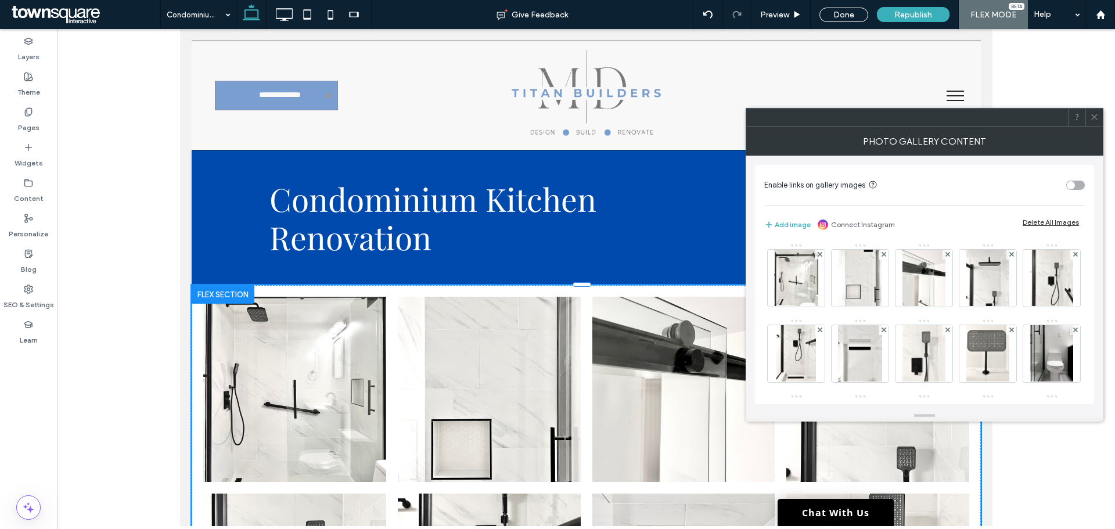
click at [1063, 222] on div "Delete All Images" at bounding box center [1050, 222] width 56 height 9
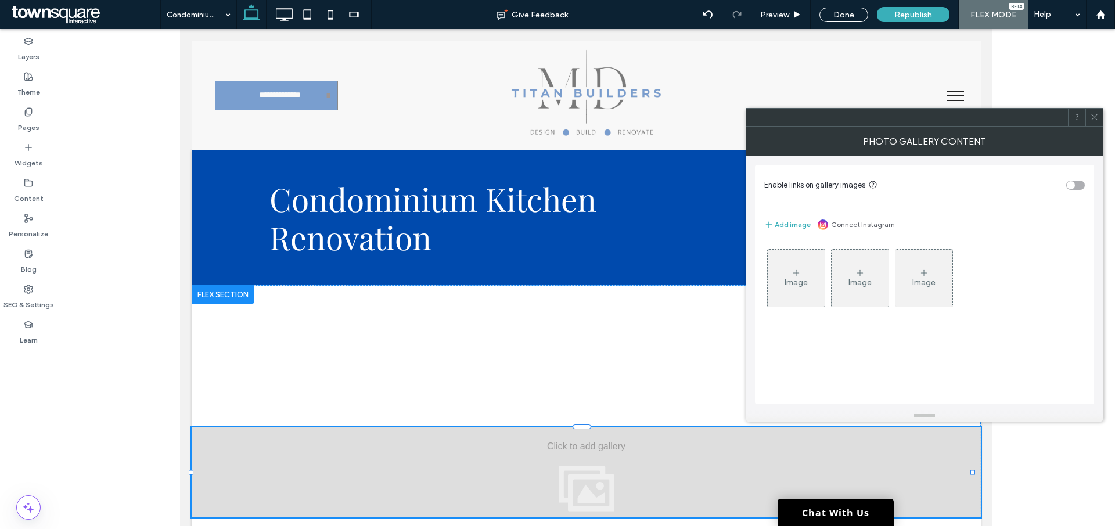
click at [808, 282] on div "Image" at bounding box center [796, 278] width 57 height 55
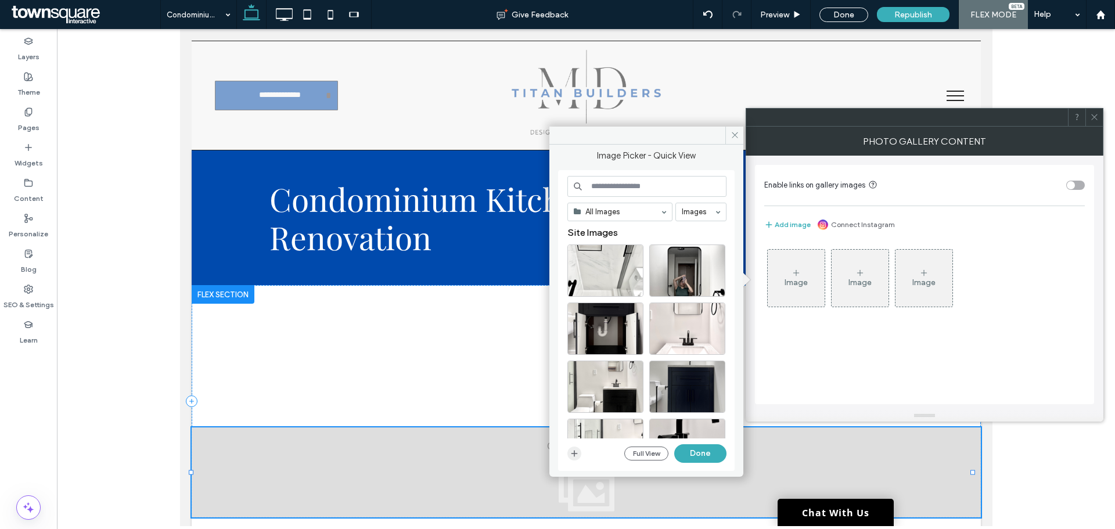
click at [579, 456] on span "button" at bounding box center [574, 453] width 14 height 14
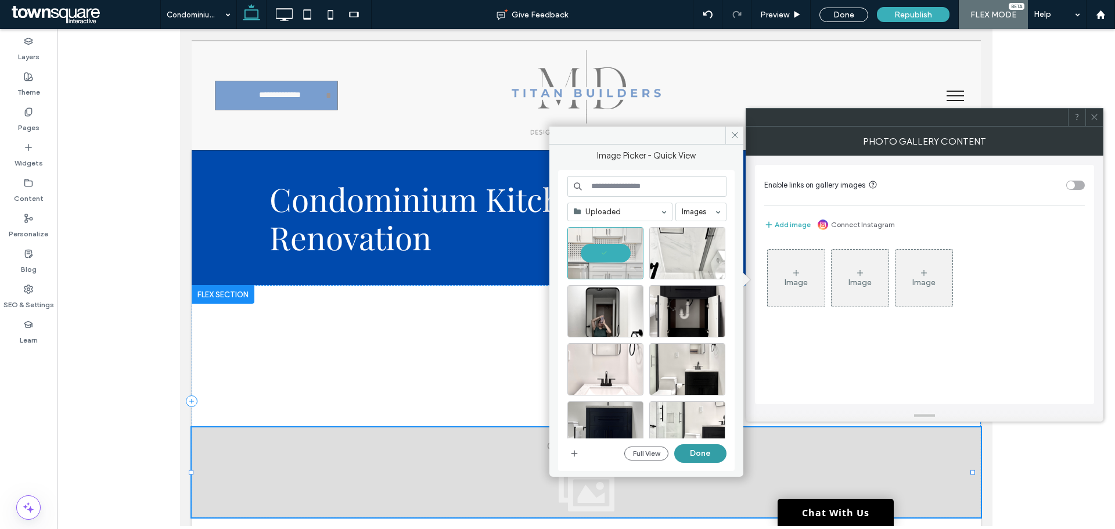
click at [703, 454] on button "Done" at bounding box center [700, 453] width 52 height 19
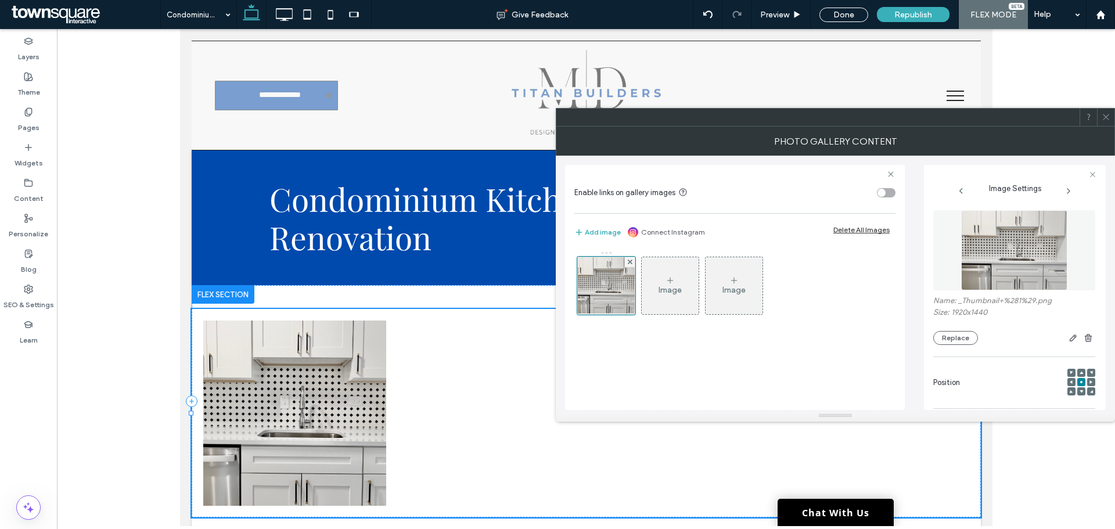
click at [679, 286] on div "Image" at bounding box center [669, 290] width 23 height 10
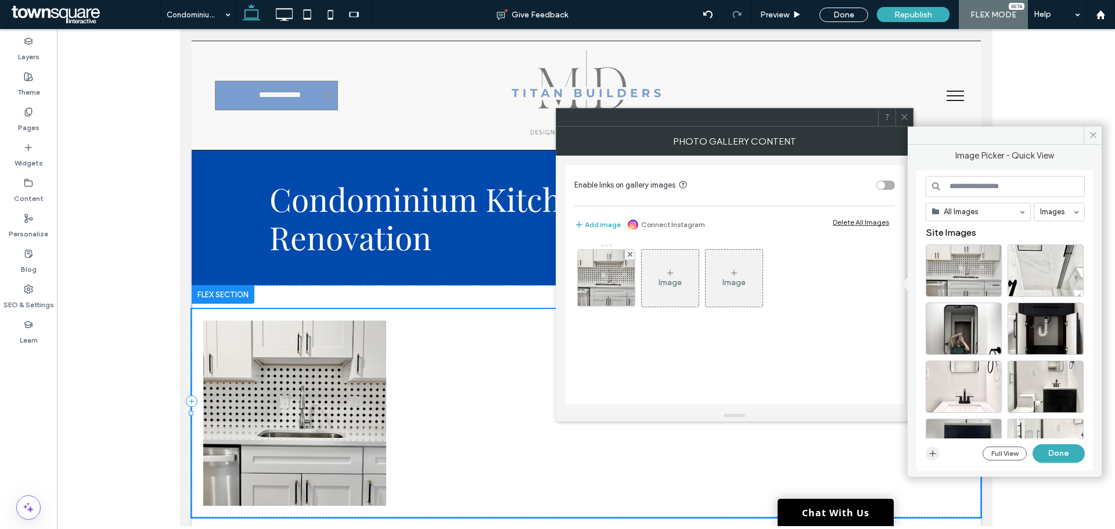
click at [927, 458] on span "button" at bounding box center [933, 453] width 14 height 14
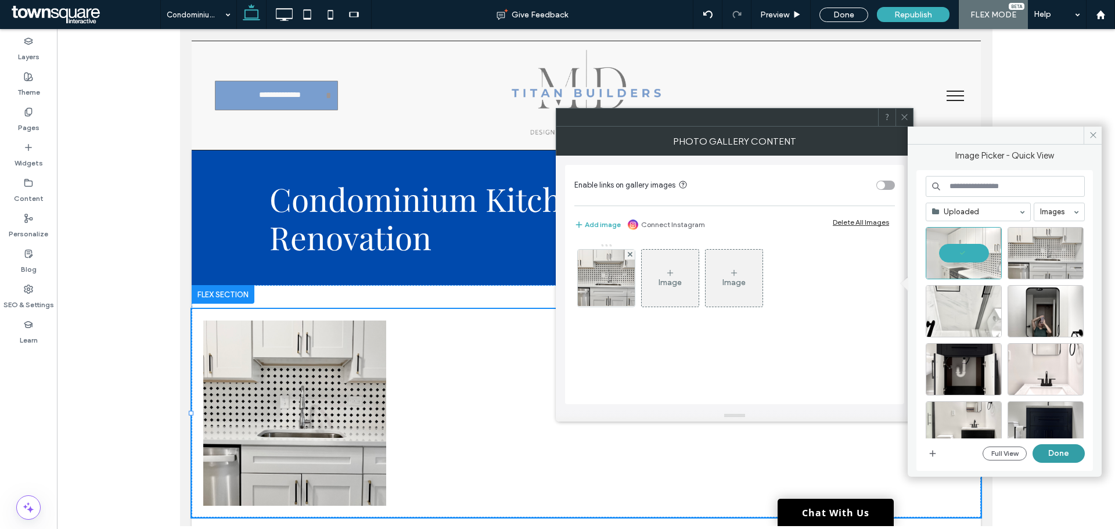
click at [1062, 453] on button "Done" at bounding box center [1058, 453] width 52 height 19
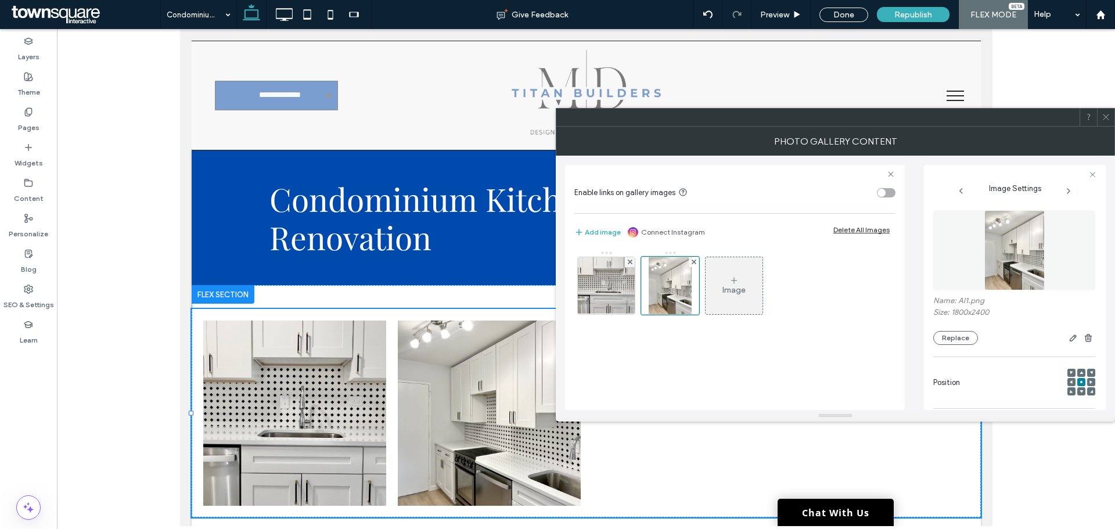
click at [731, 292] on div "Image" at bounding box center [733, 290] width 23 height 10
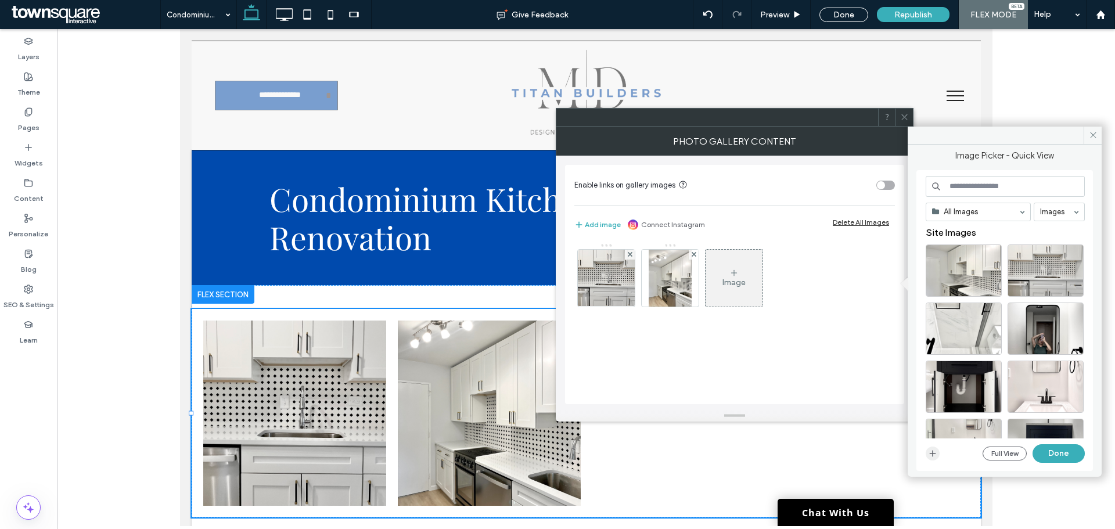
click at [934, 460] on span "button" at bounding box center [933, 453] width 14 height 14
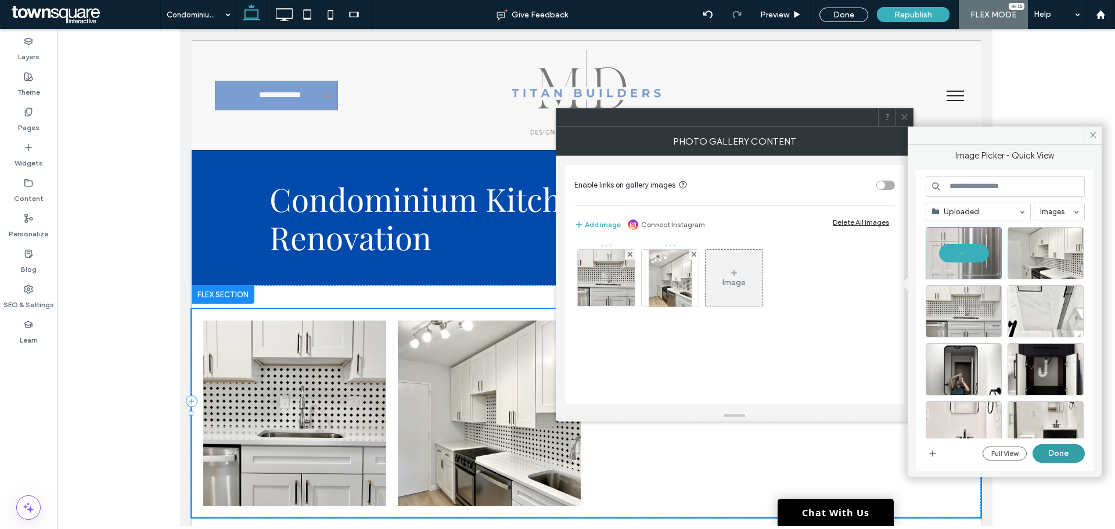
click at [1060, 451] on button "Done" at bounding box center [1058, 453] width 52 height 19
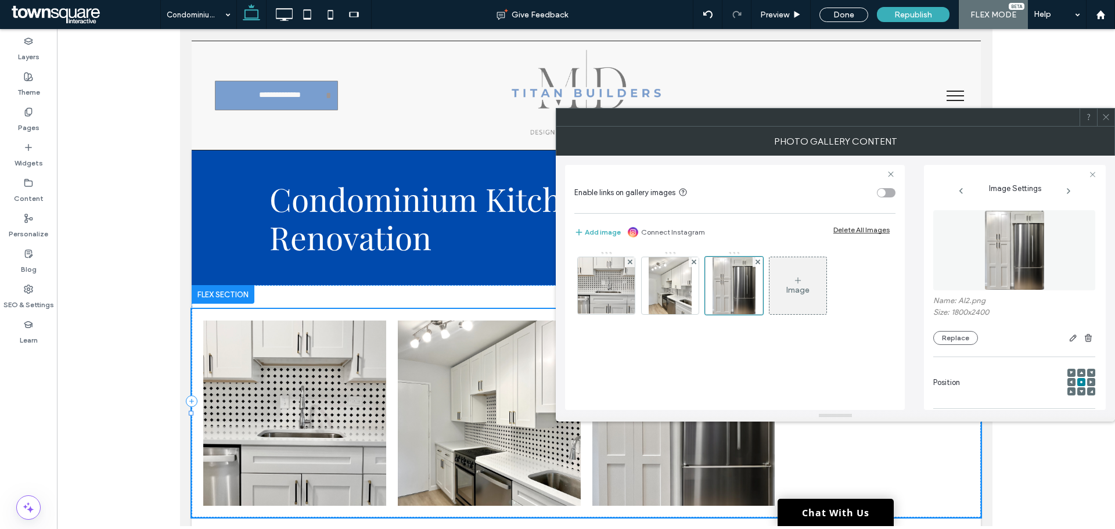
click at [793, 297] on div "Image" at bounding box center [797, 285] width 57 height 55
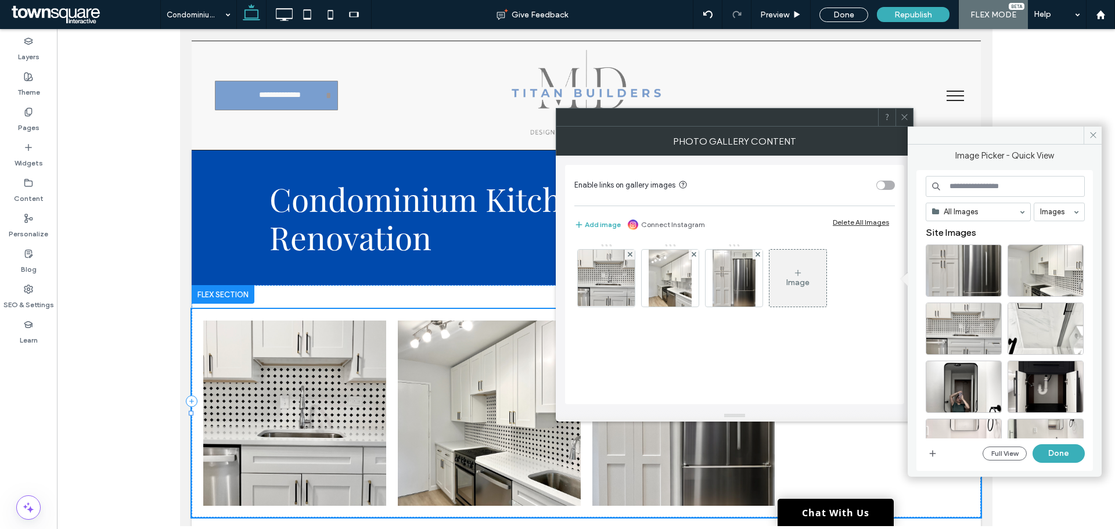
click at [798, 280] on div "Image" at bounding box center [797, 283] width 23 height 10
click at [938, 455] on span "button" at bounding box center [933, 453] width 14 height 14
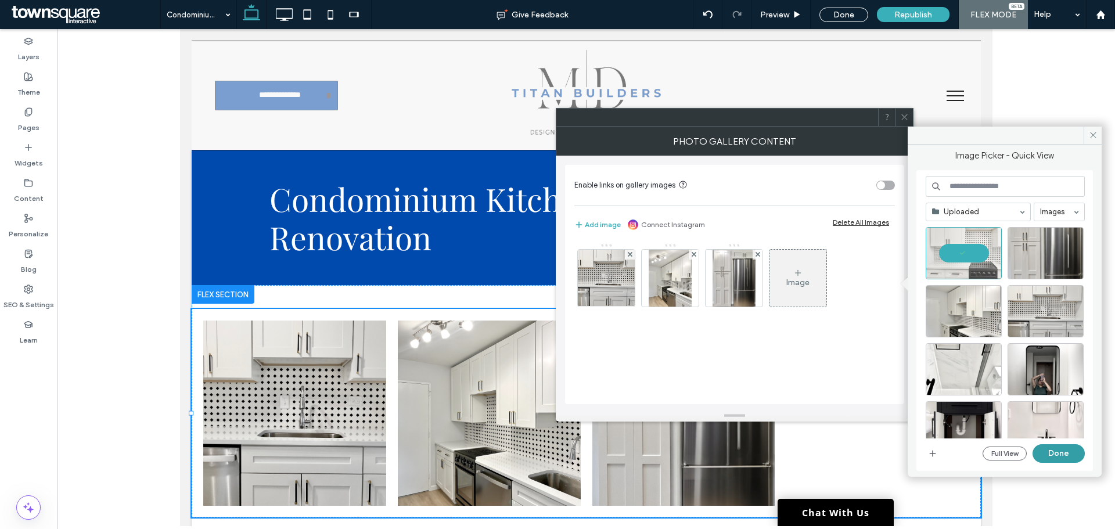
click at [1061, 451] on button "Done" at bounding box center [1058, 453] width 52 height 19
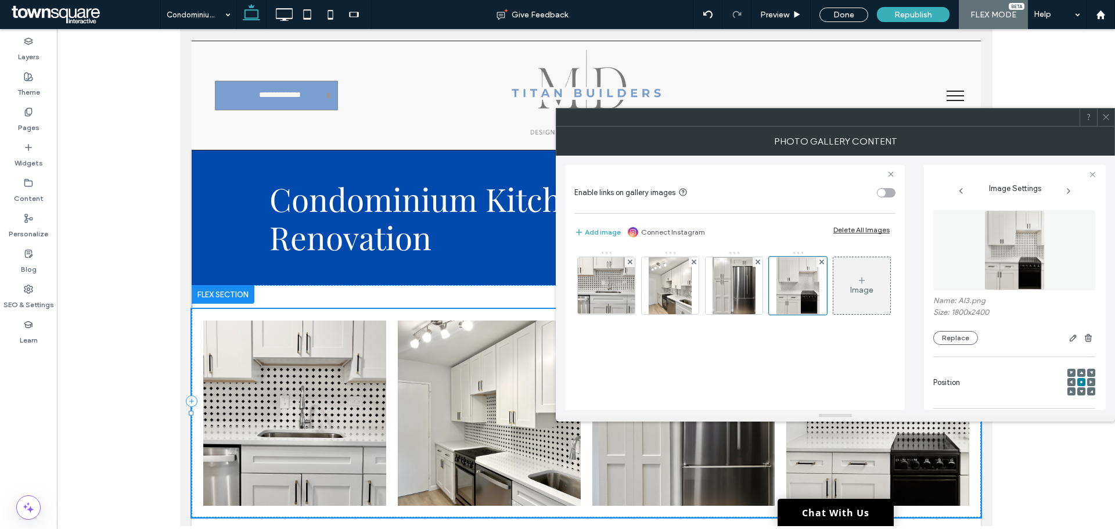
click at [850, 295] on div "Image" at bounding box center [861, 290] width 23 height 10
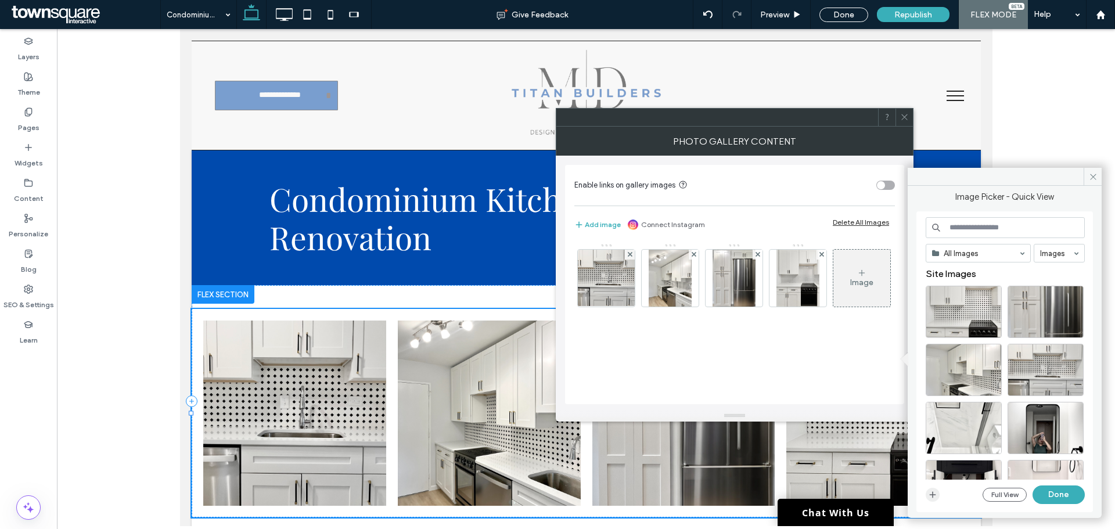
click at [937, 496] on span "button" at bounding box center [933, 495] width 14 height 14
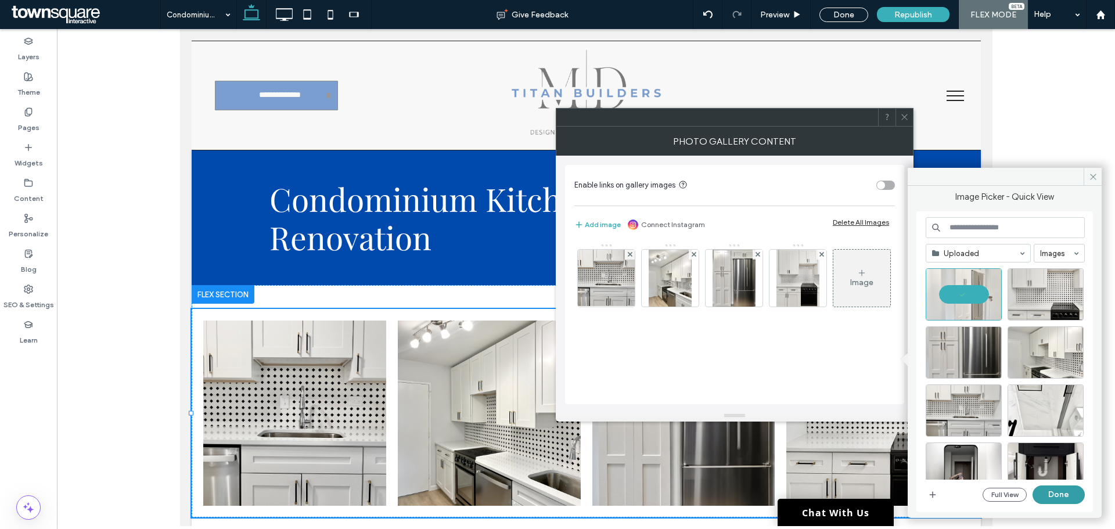
click at [1063, 492] on button "Done" at bounding box center [1058, 494] width 52 height 19
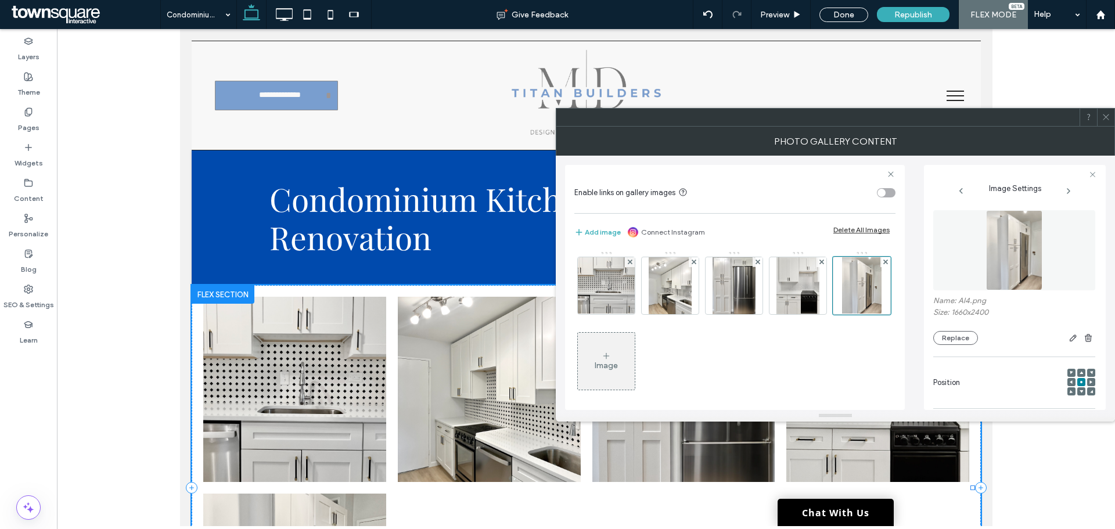
click at [611, 355] on icon at bounding box center [606, 355] width 9 height 9
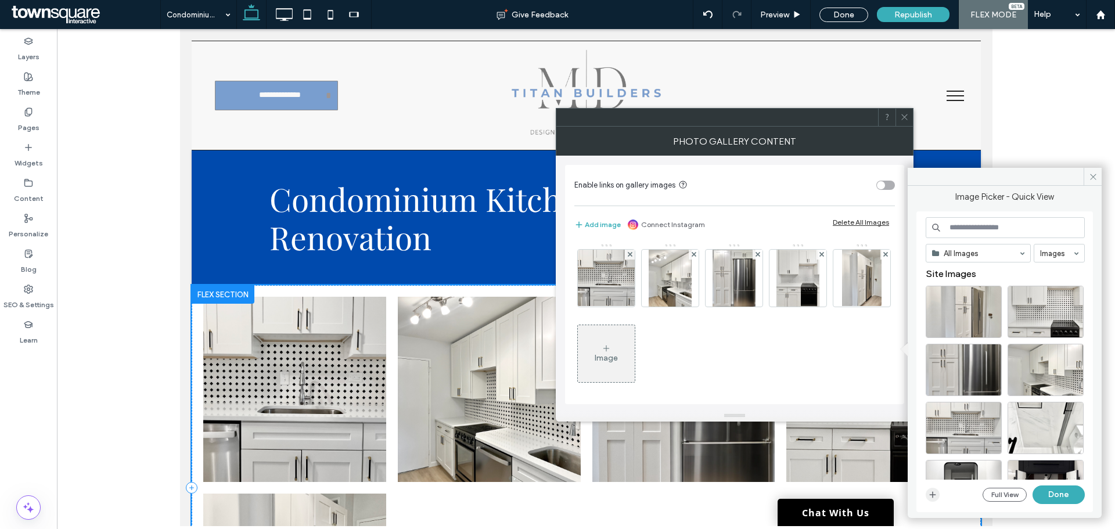
click at [935, 498] on icon "button" at bounding box center [932, 494] width 9 height 9
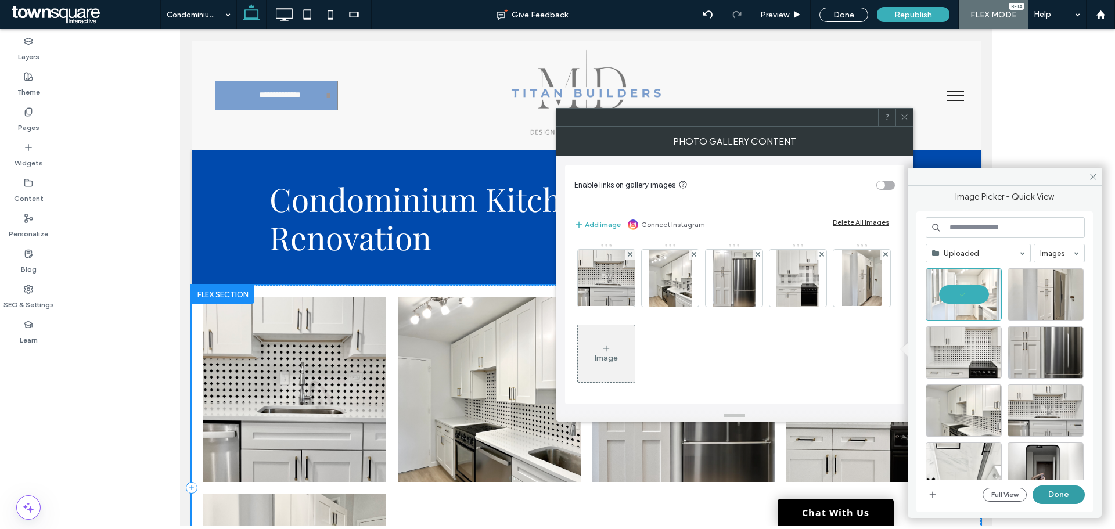
click at [1053, 491] on button "Done" at bounding box center [1058, 494] width 52 height 19
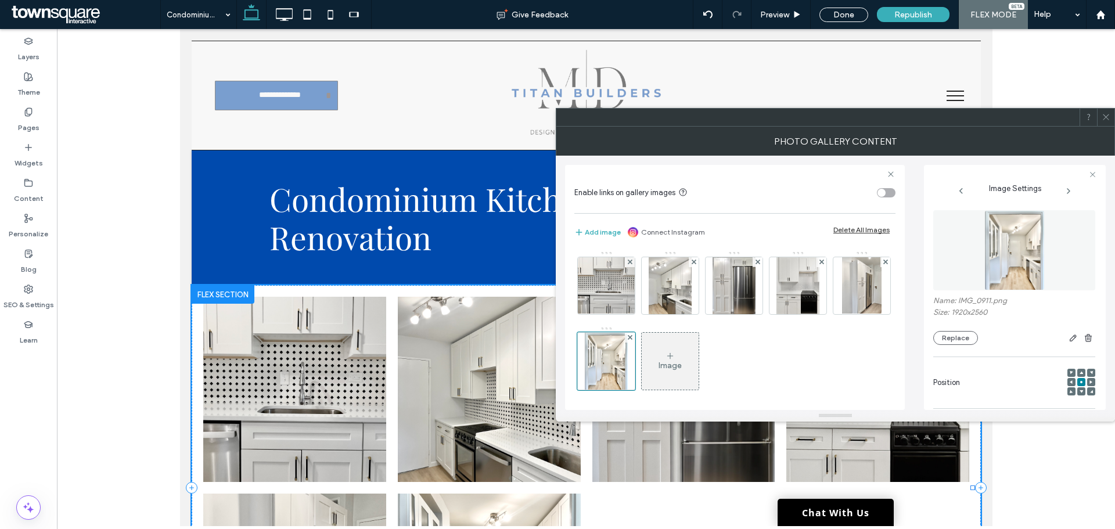
click at [698, 350] on div "Image" at bounding box center [670, 361] width 57 height 55
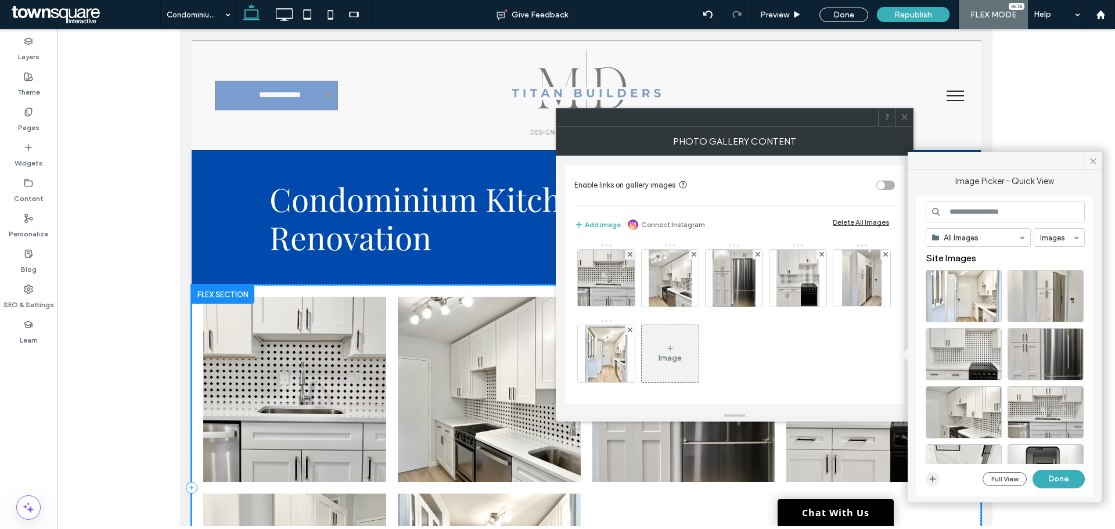
click at [934, 481] on icon "button" at bounding box center [932, 478] width 9 height 9
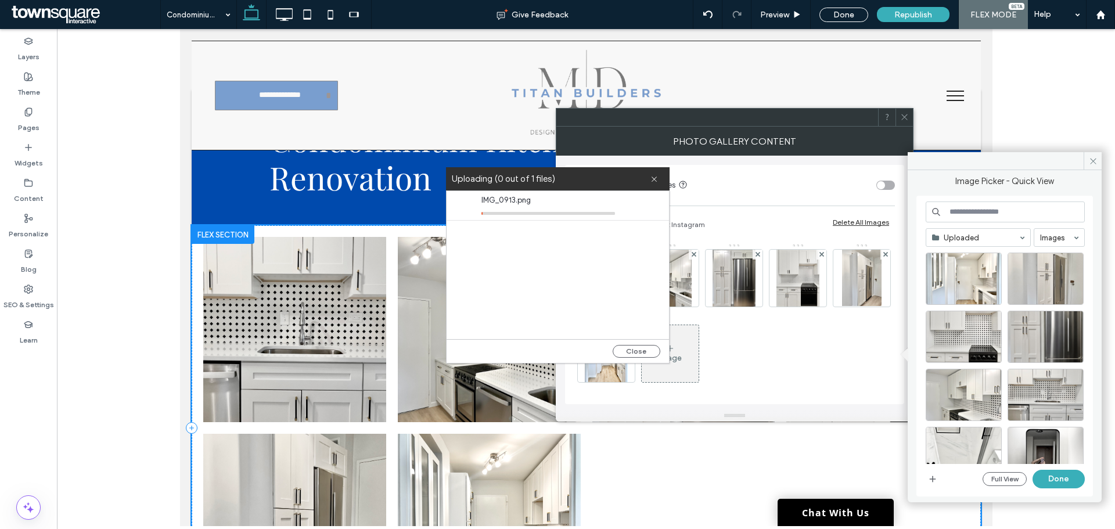
scroll to position [174, 0]
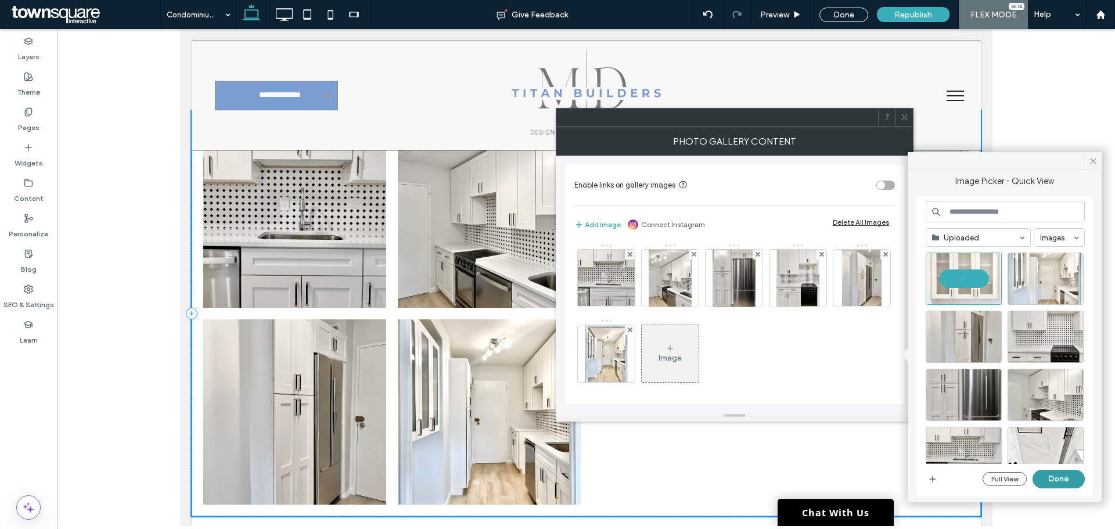
click at [1046, 477] on button "Done" at bounding box center [1058, 479] width 52 height 19
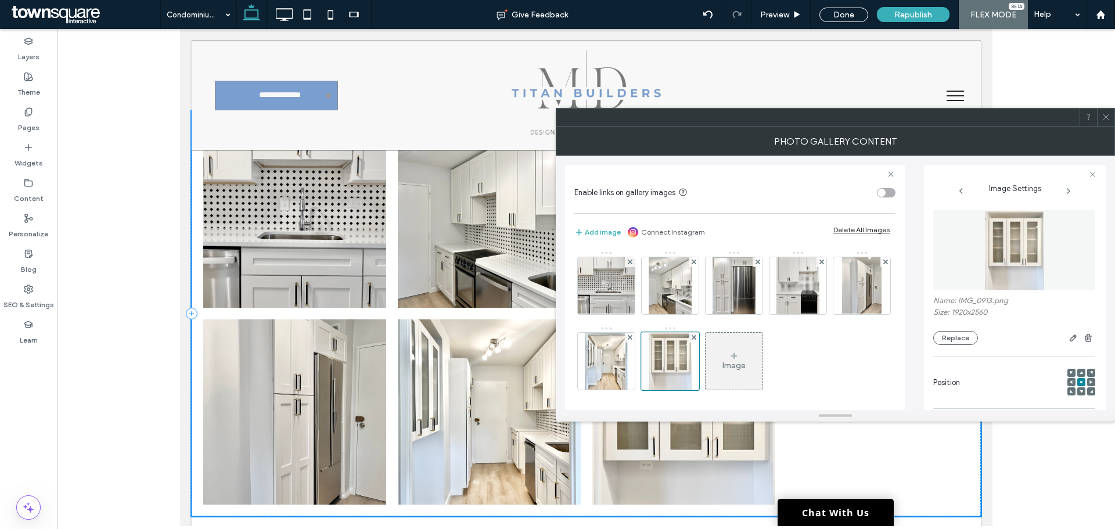
click at [746, 367] on div "Image" at bounding box center [733, 366] width 23 height 10
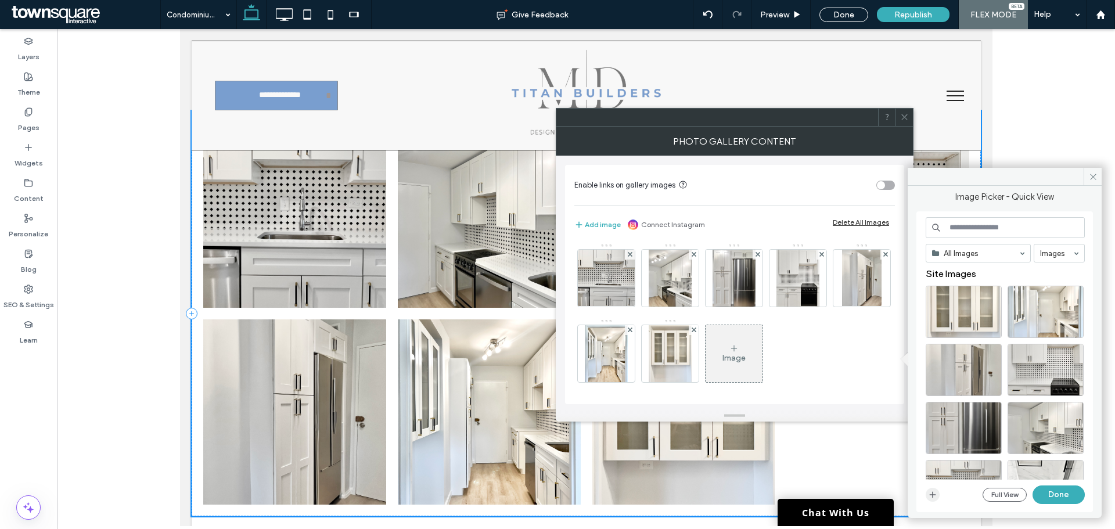
click at [936, 495] on icon "button" at bounding box center [932, 494] width 9 height 9
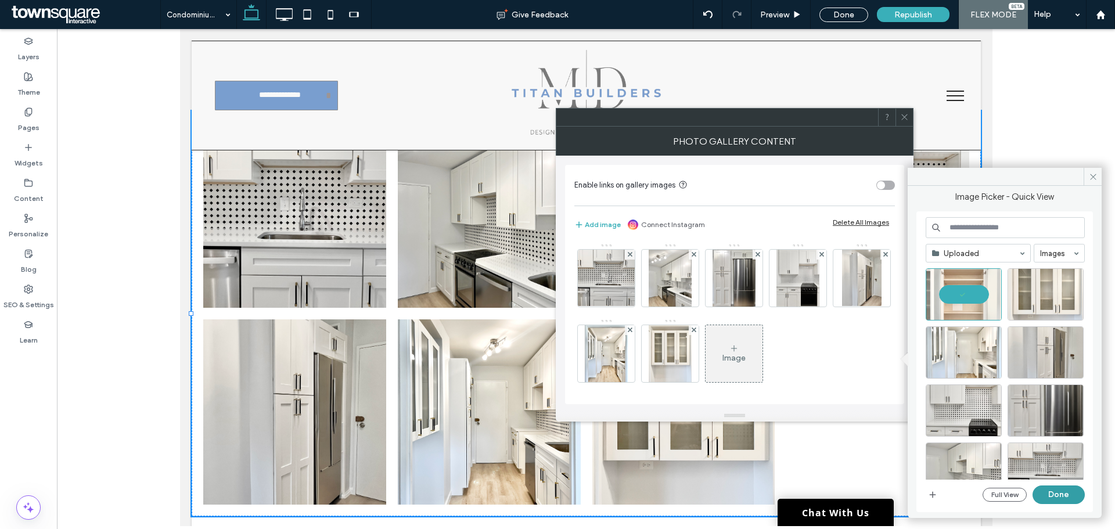
click at [1053, 496] on button "Done" at bounding box center [1058, 494] width 52 height 19
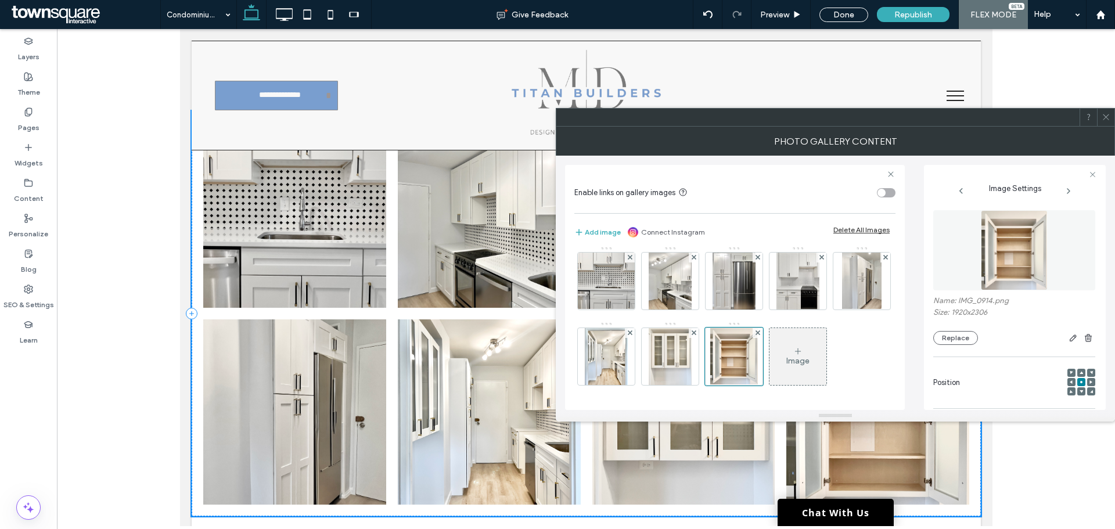
click at [786, 358] on div "Image" at bounding box center [797, 361] width 23 height 10
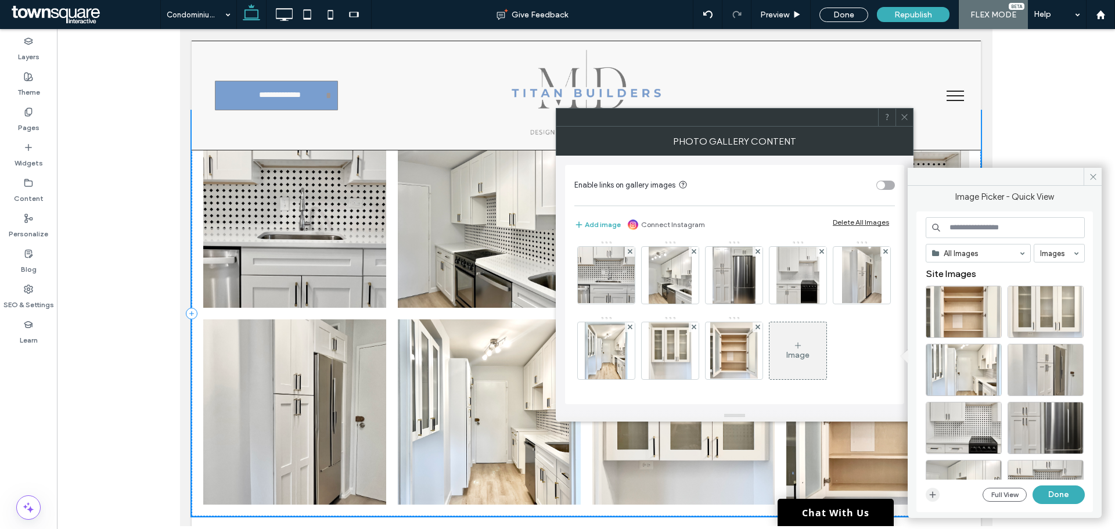
click at [937, 499] on icon "button" at bounding box center [932, 494] width 9 height 9
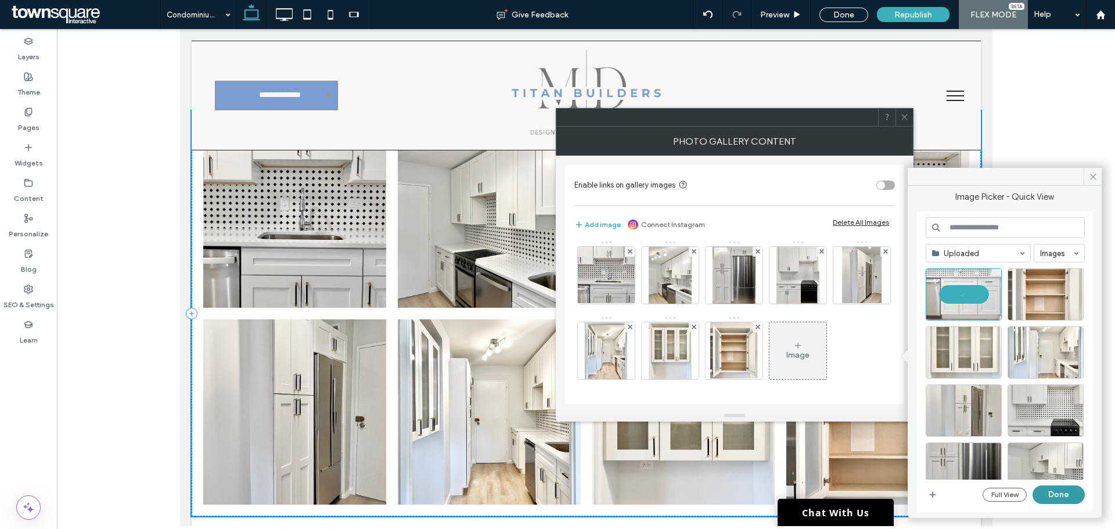
click at [1061, 494] on button "Done" at bounding box center [1058, 494] width 52 height 19
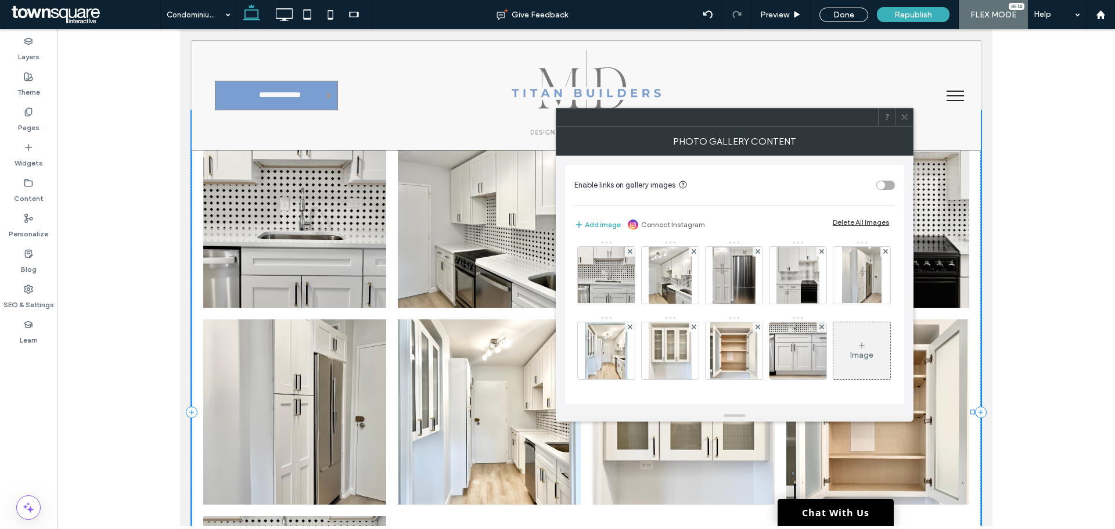
scroll to position [80, 0]
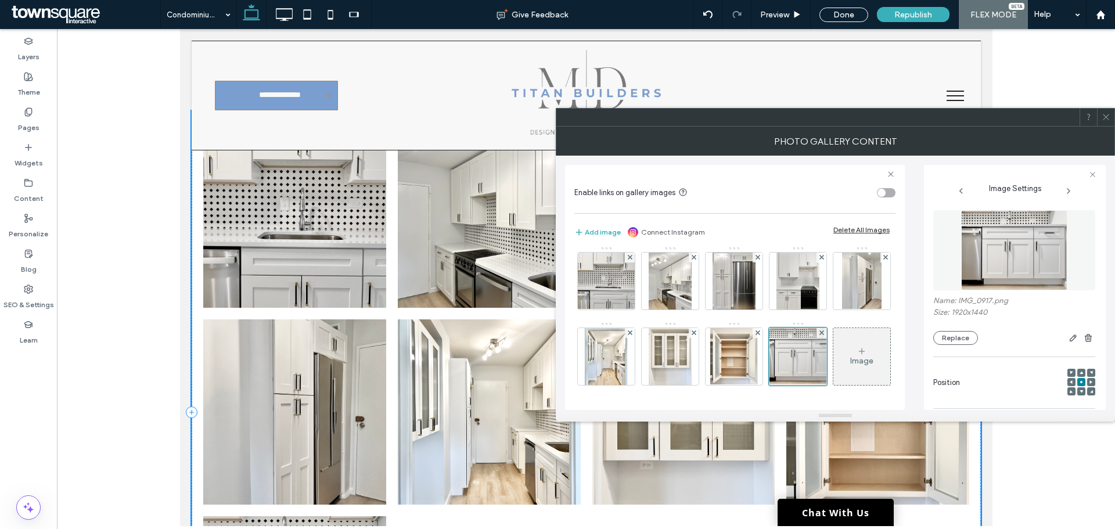
click at [850, 365] on div "Image" at bounding box center [861, 361] width 23 height 10
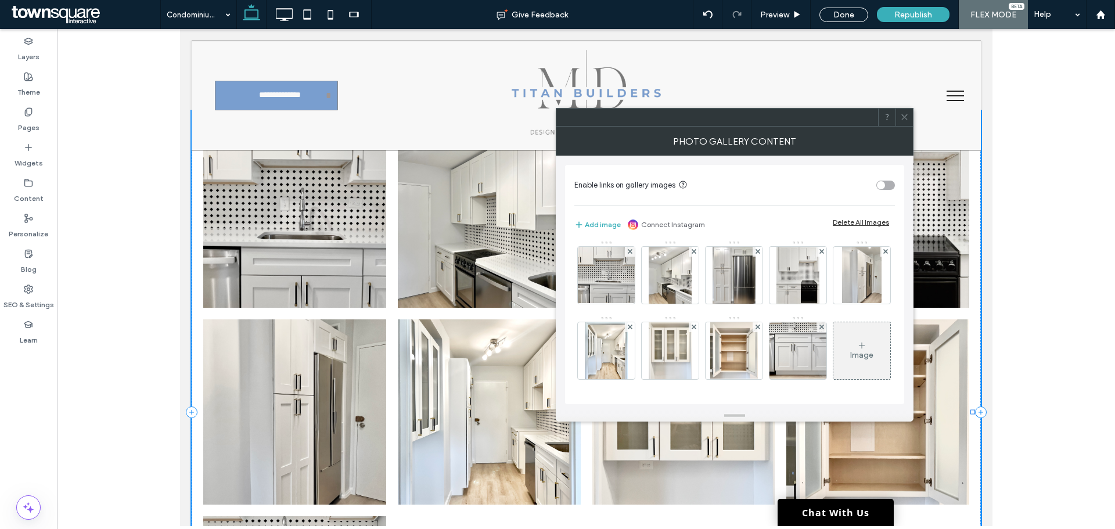
scroll to position [78, 0]
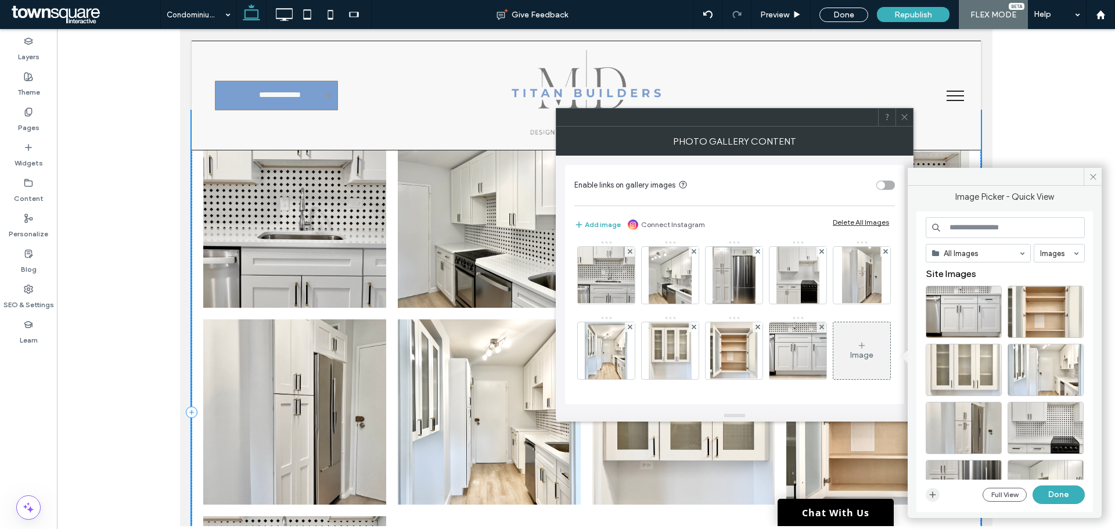
click at [932, 497] on icon "button" at bounding box center [932, 494] width 9 height 9
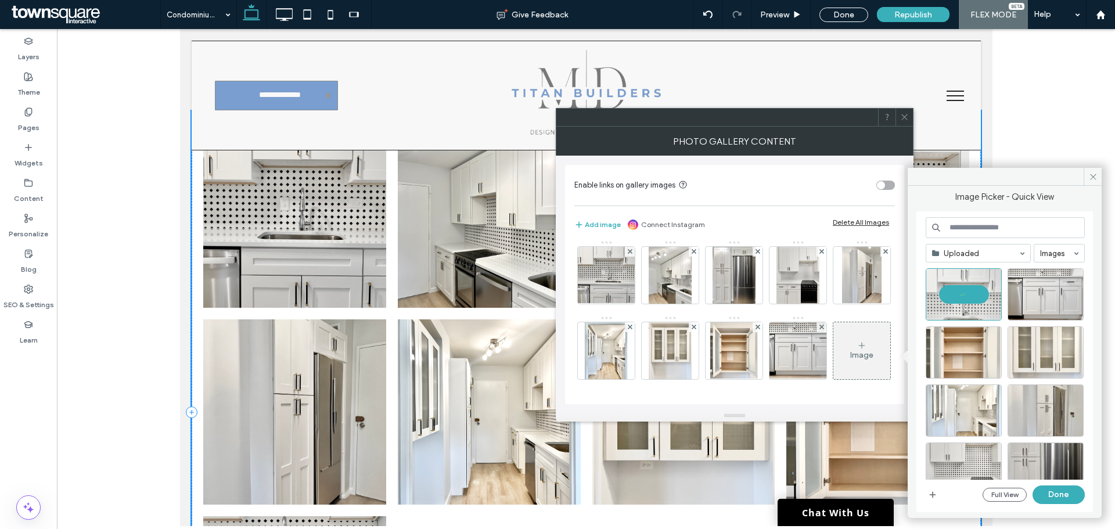
click at [1062, 496] on button "Done" at bounding box center [1058, 494] width 52 height 19
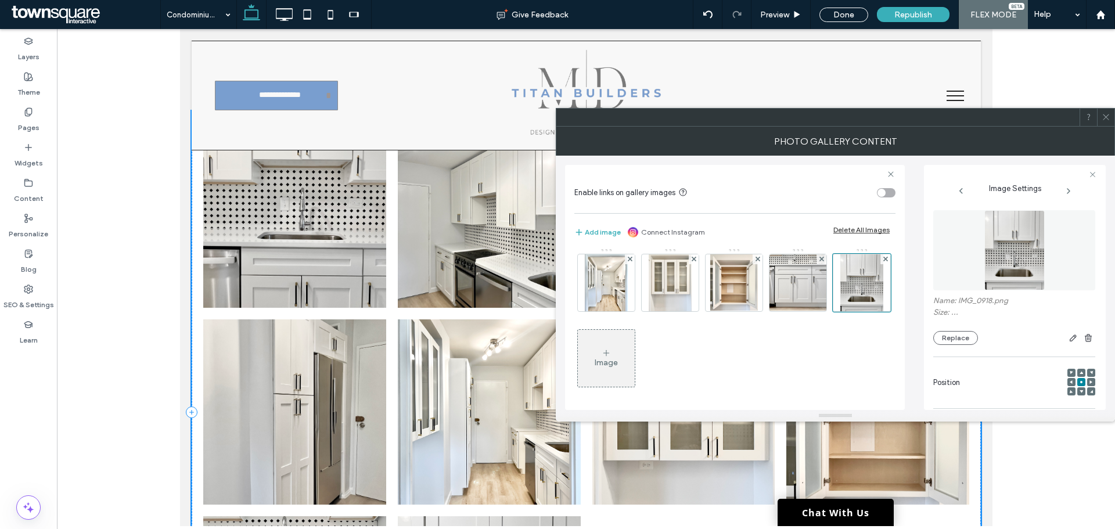
scroll to position [80, 0]
click at [635, 347] on div "Image" at bounding box center [606, 356] width 57 height 55
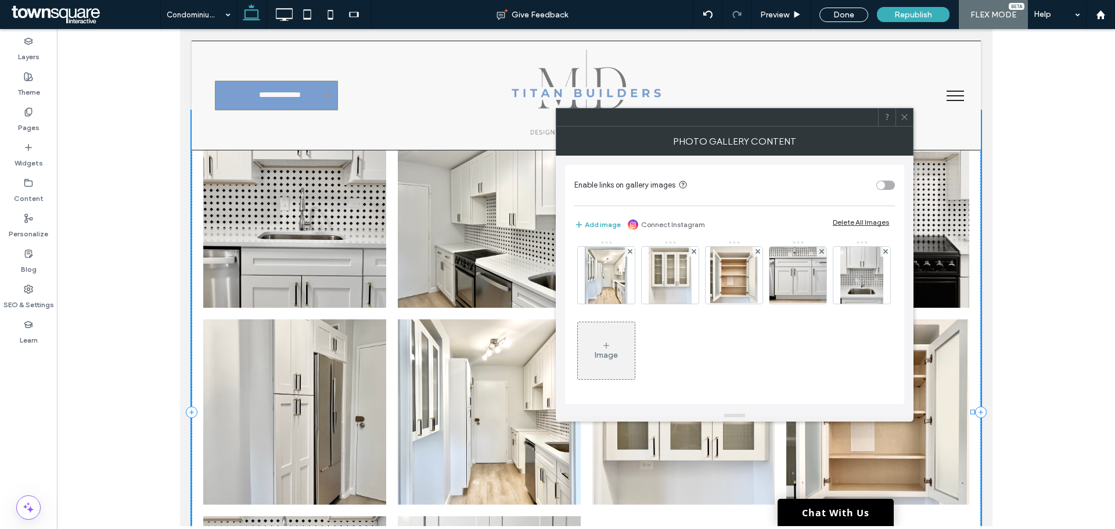
scroll to position [78, 0]
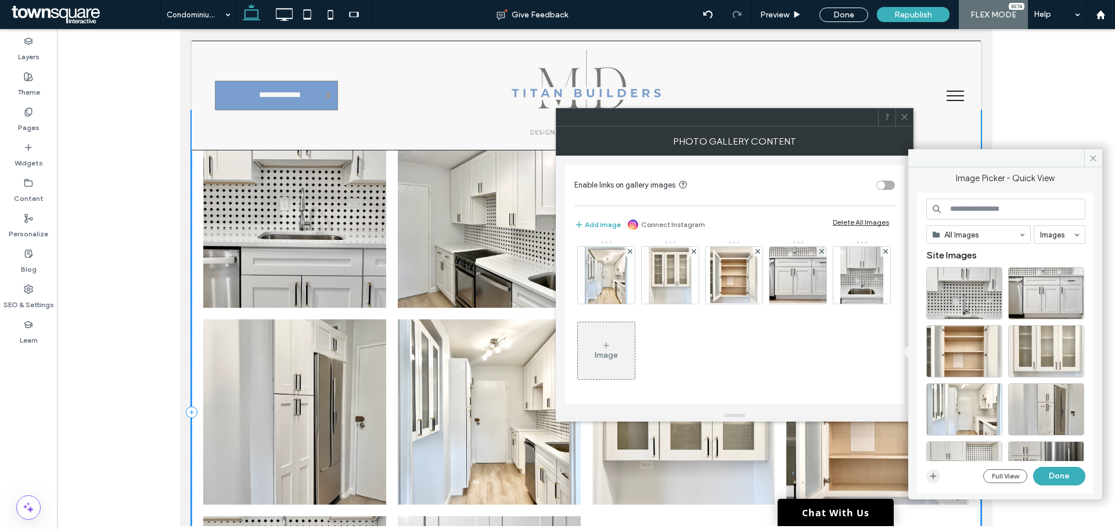
click at [937, 481] on span "button" at bounding box center [933, 476] width 14 height 14
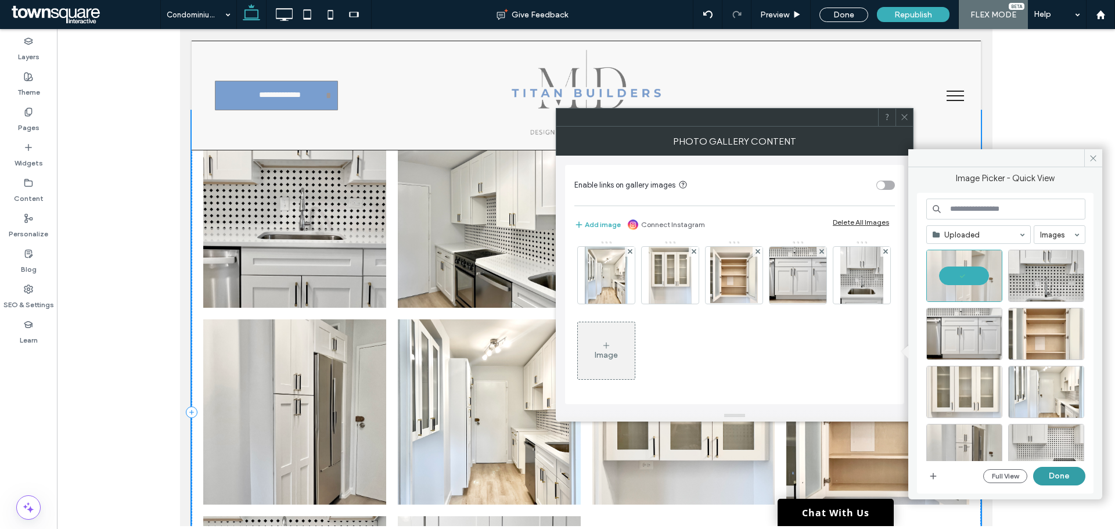
click at [1067, 475] on button "Done" at bounding box center [1059, 476] width 52 height 19
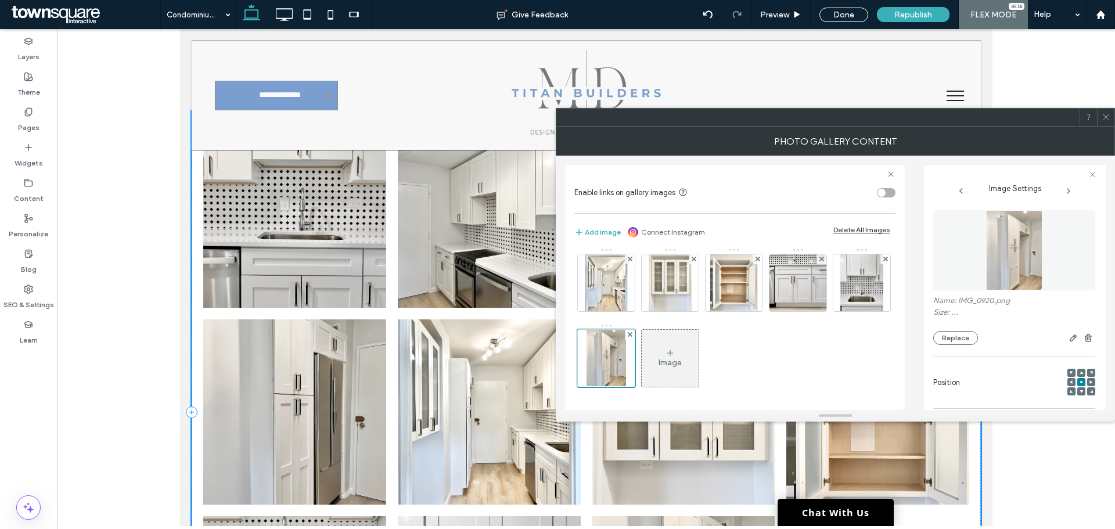
scroll to position [80, 0]
click at [682, 363] on div "Image" at bounding box center [669, 361] width 23 height 10
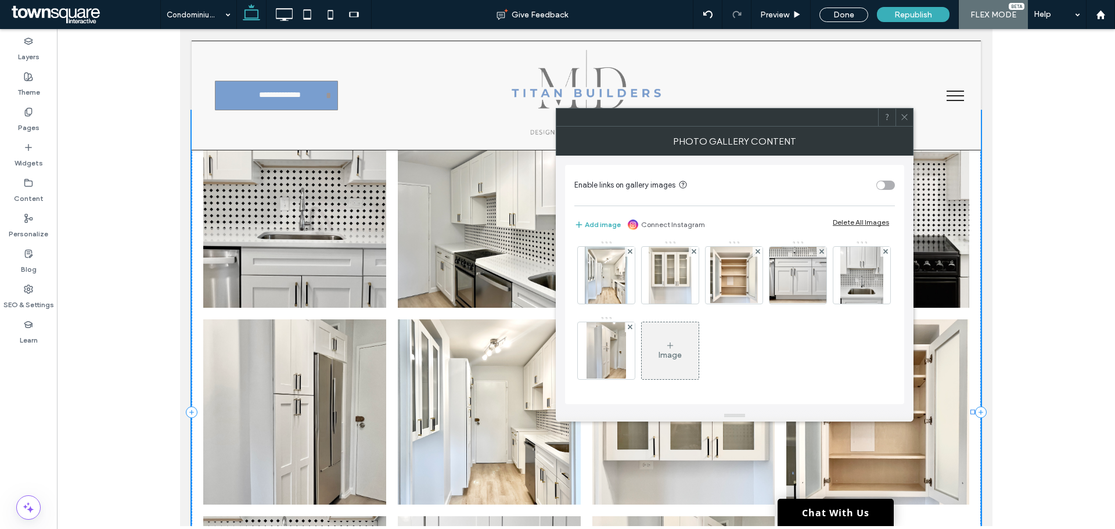
scroll to position [78, 0]
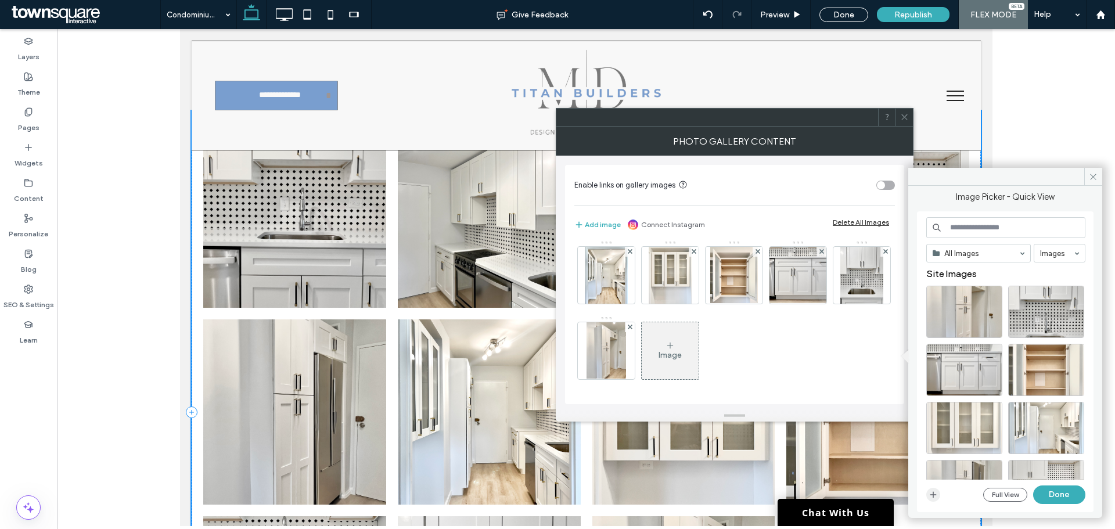
click at [936, 499] on span "button" at bounding box center [933, 495] width 14 height 14
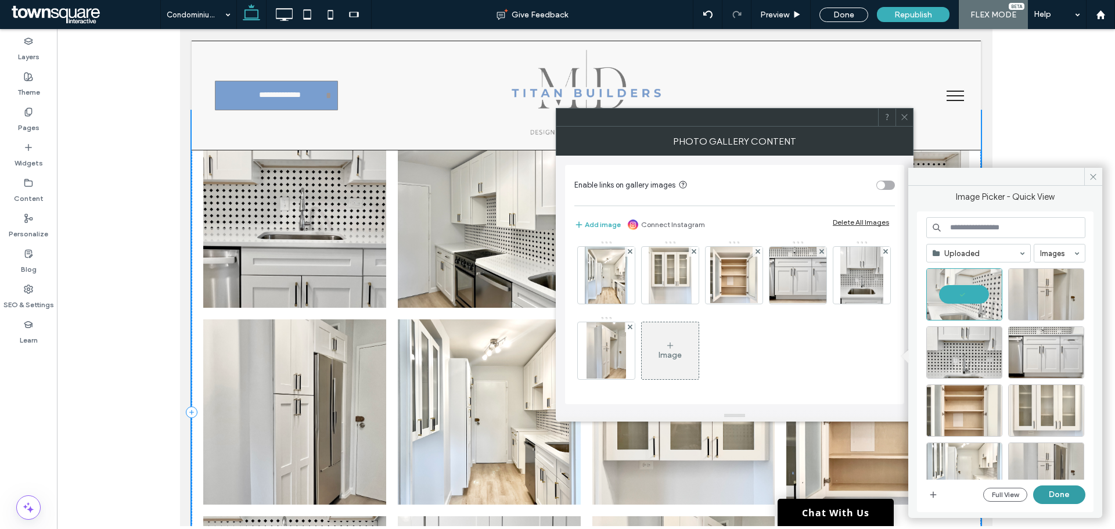
click at [1049, 492] on button "Done" at bounding box center [1059, 494] width 52 height 19
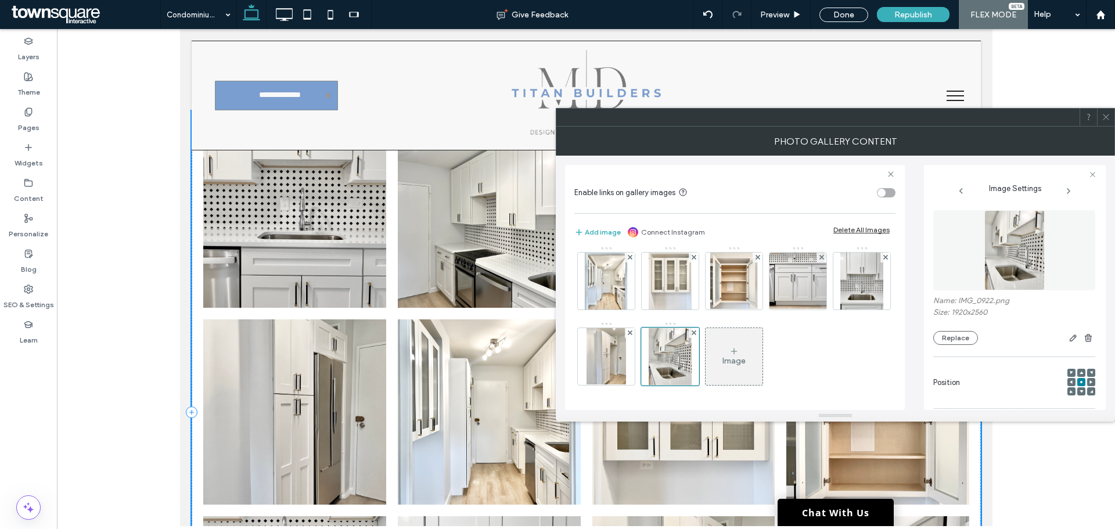
click at [722, 363] on div "Image" at bounding box center [733, 361] width 23 height 10
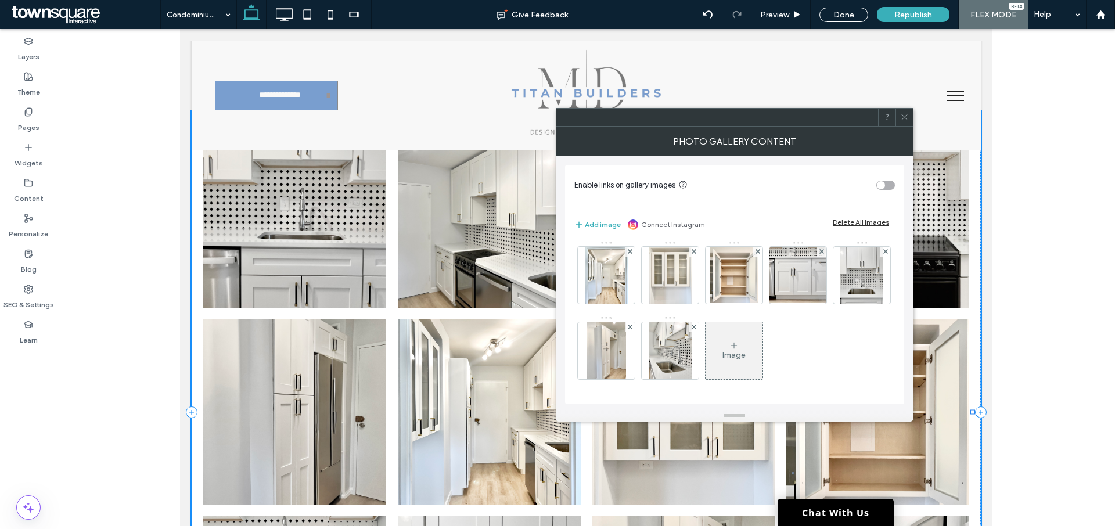
scroll to position [154, 0]
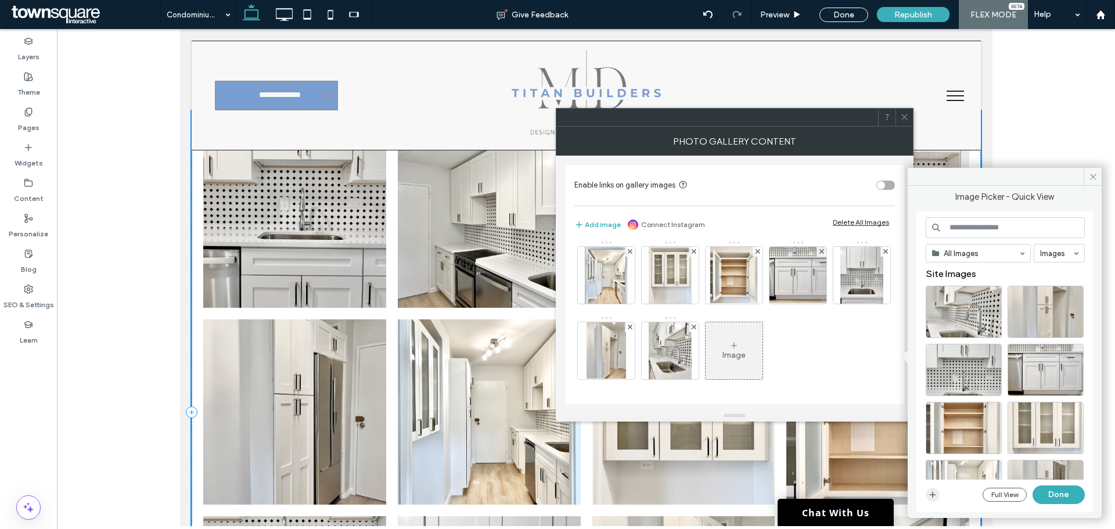
click at [930, 490] on icon "button" at bounding box center [932, 494] width 9 height 9
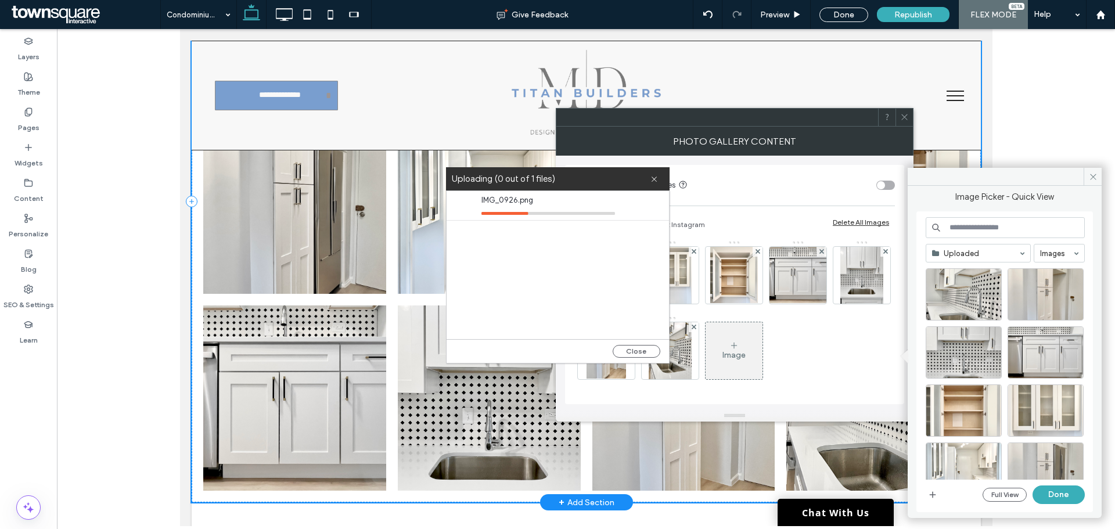
scroll to position [406, 0]
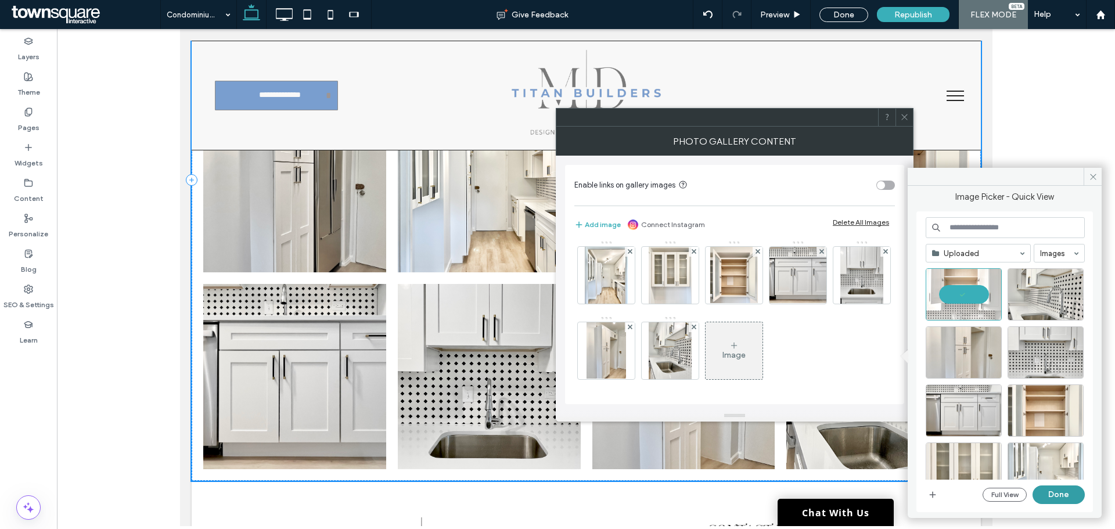
click at [1071, 498] on button "Done" at bounding box center [1058, 494] width 52 height 19
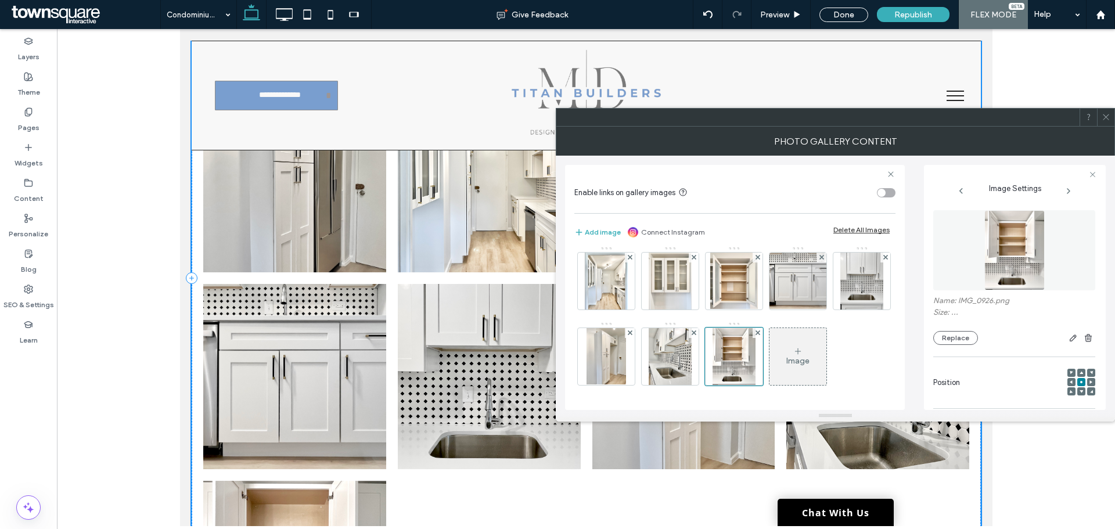
scroll to position [156, 0]
click at [769, 348] on div "Image" at bounding box center [797, 356] width 57 height 55
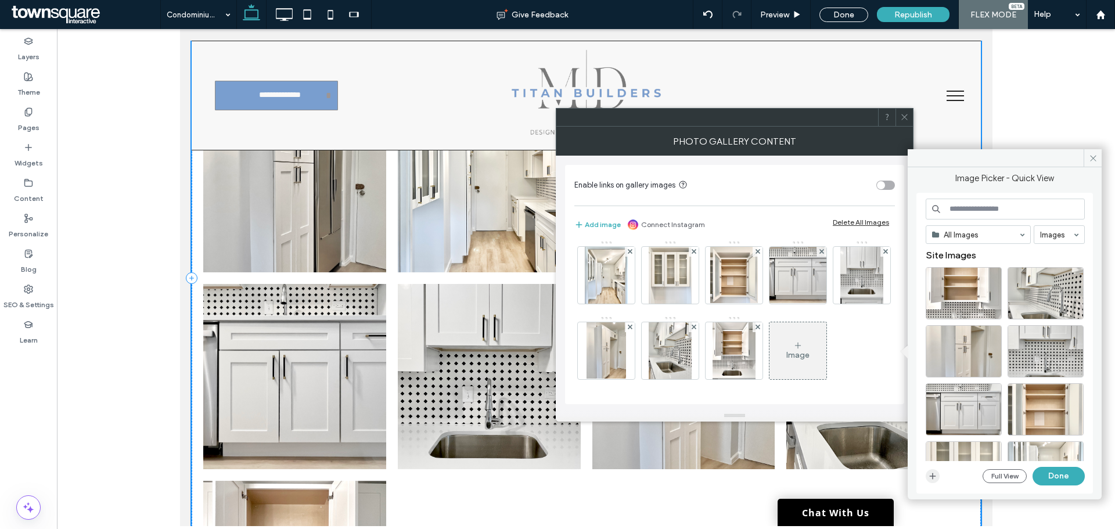
click at [934, 474] on icon "button" at bounding box center [932, 475] width 9 height 9
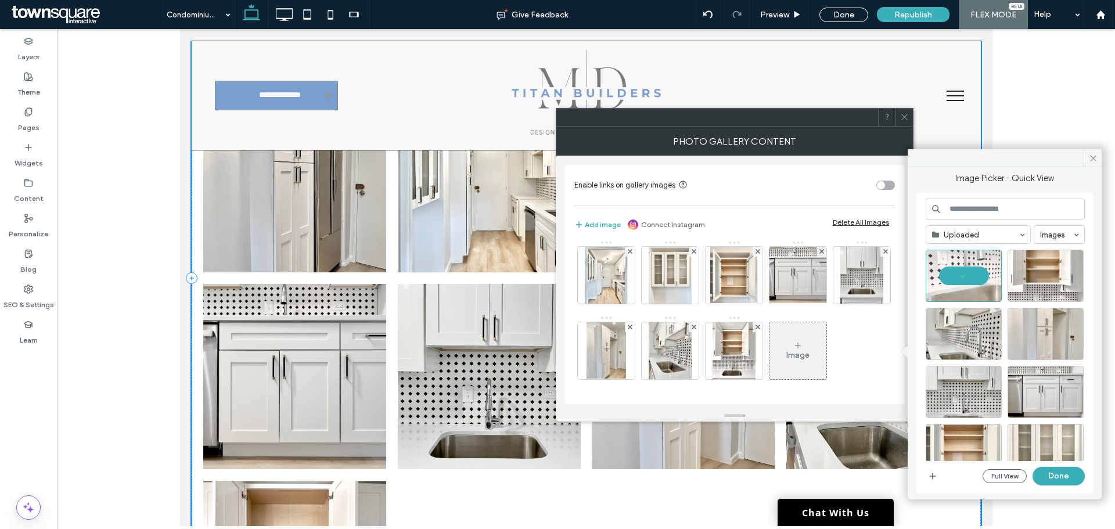
click at [1067, 474] on button "Done" at bounding box center [1058, 476] width 52 height 19
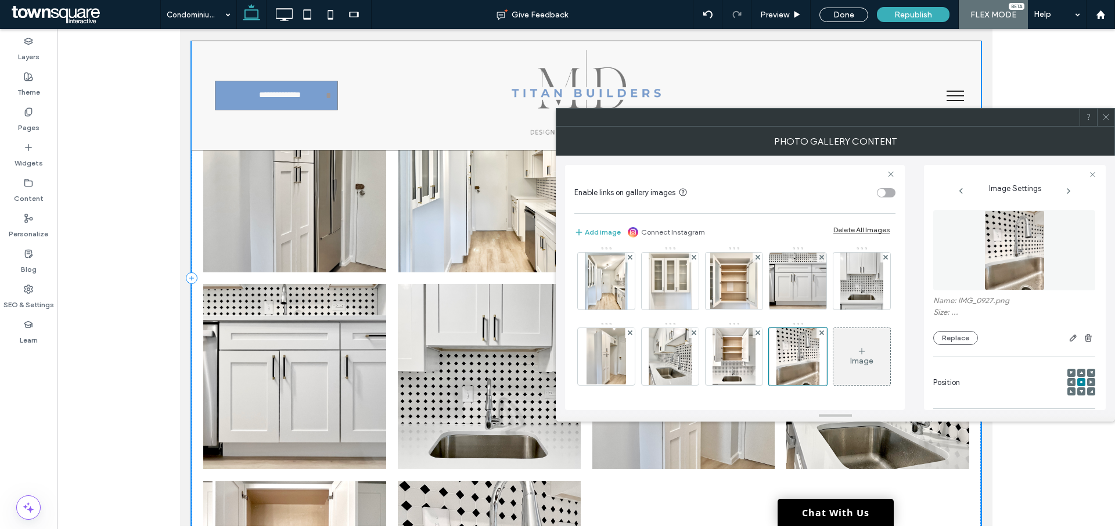
scroll to position [156, 0]
click at [850, 358] on div "Image" at bounding box center [861, 361] width 23 height 10
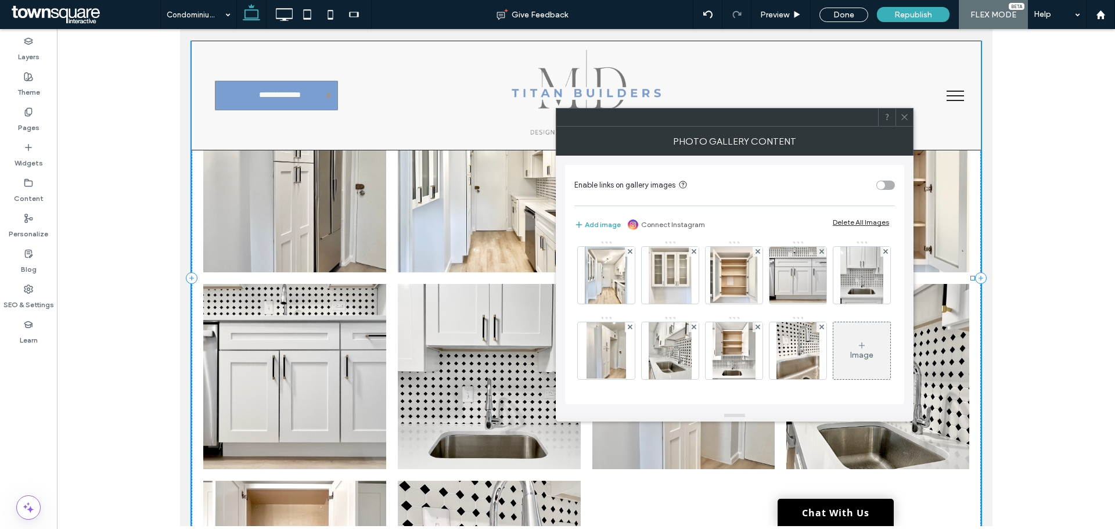
scroll to position [154, 0]
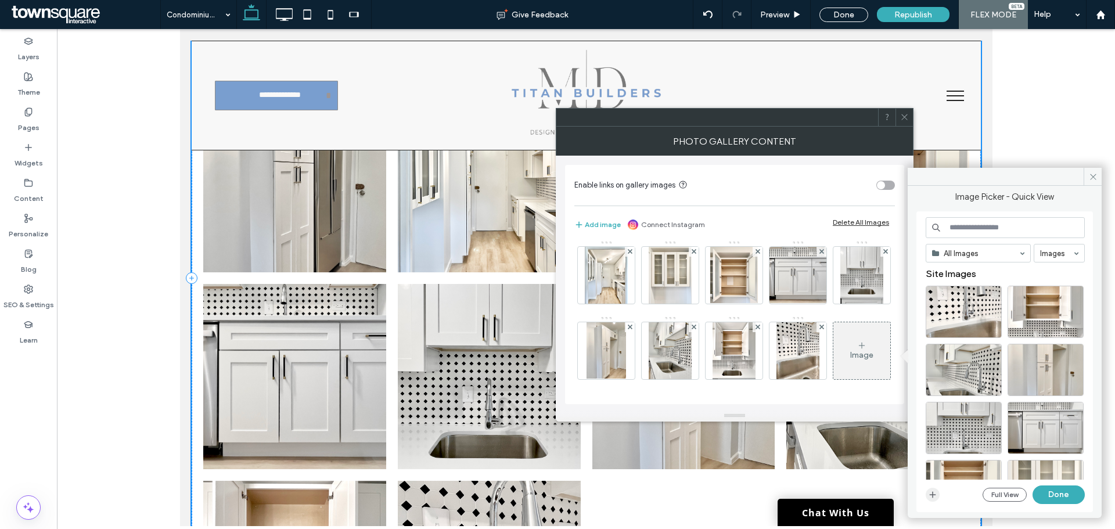
click at [934, 498] on icon "button" at bounding box center [932, 494] width 9 height 9
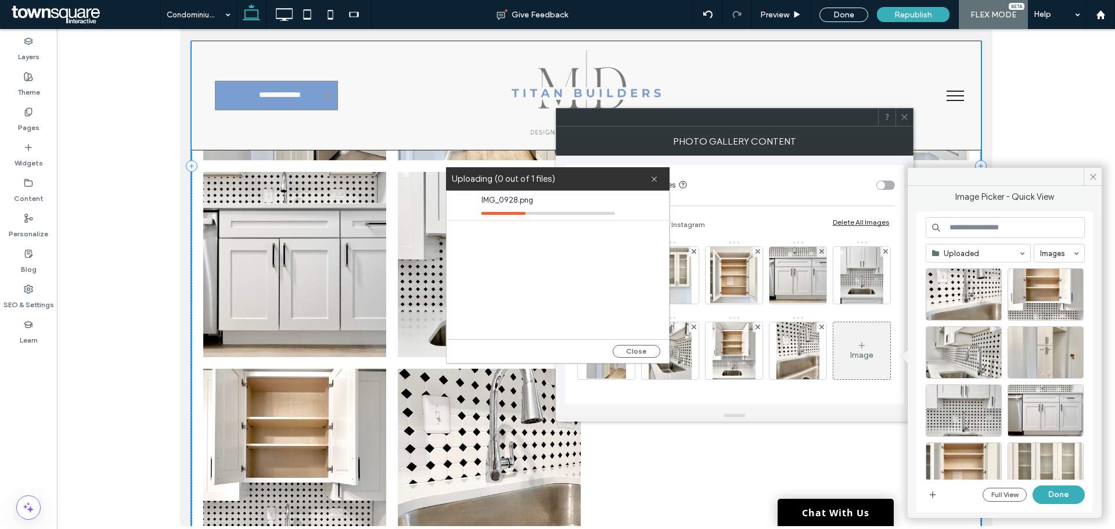
scroll to position [523, 0]
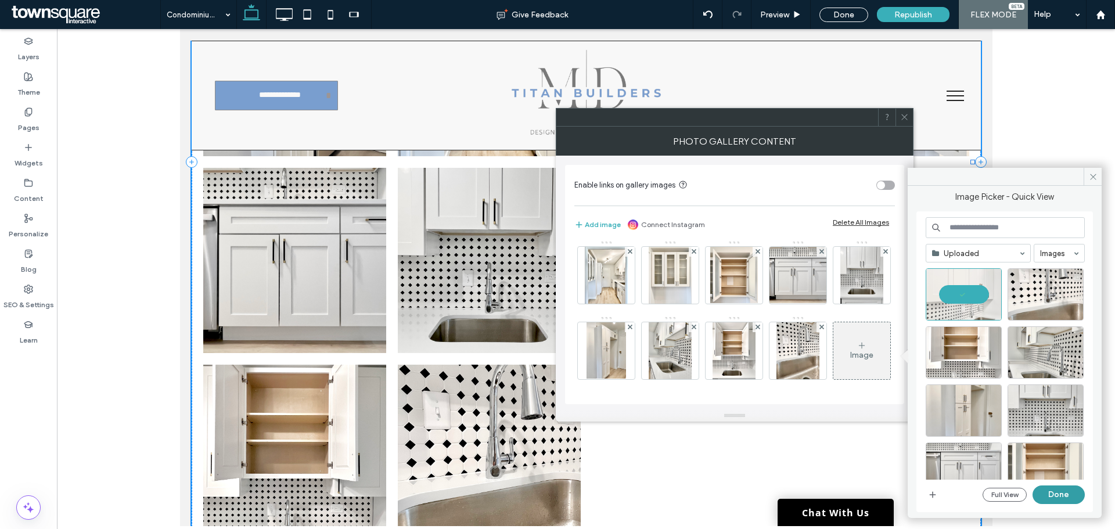
click at [1056, 496] on button "Done" at bounding box center [1058, 494] width 52 height 19
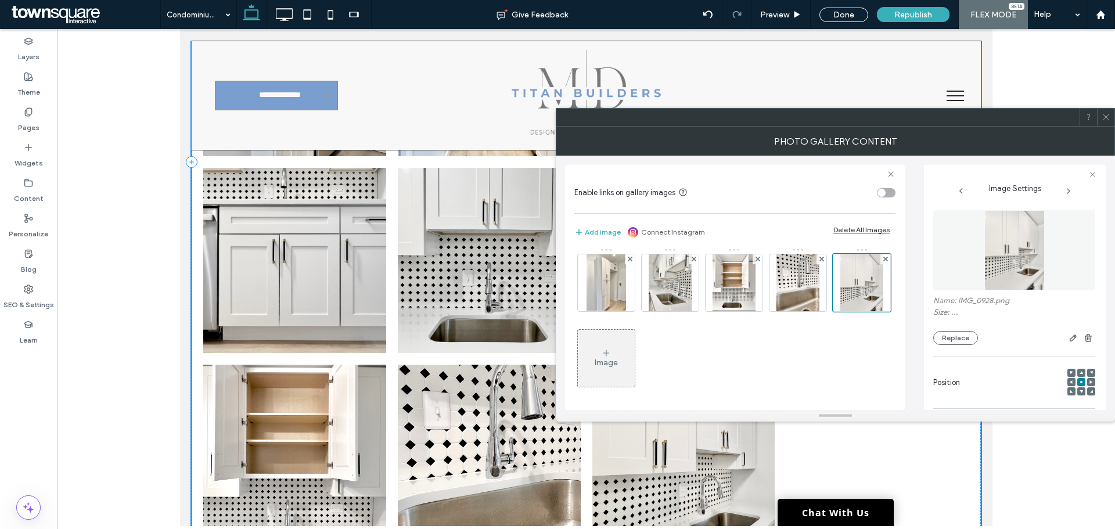
scroll to position [156, 0]
click at [635, 361] on div "Image" at bounding box center [606, 356] width 57 height 55
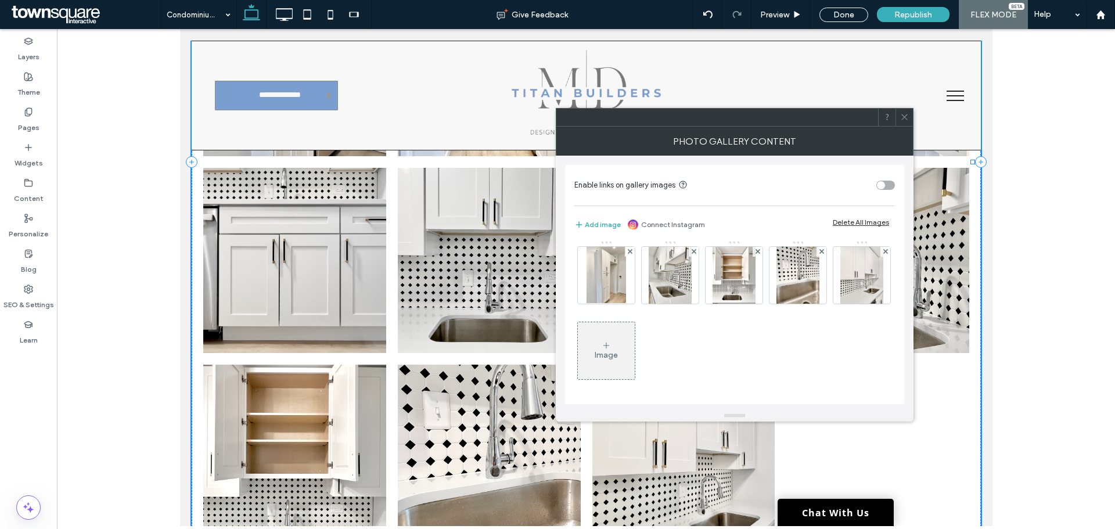
scroll to position [154, 0]
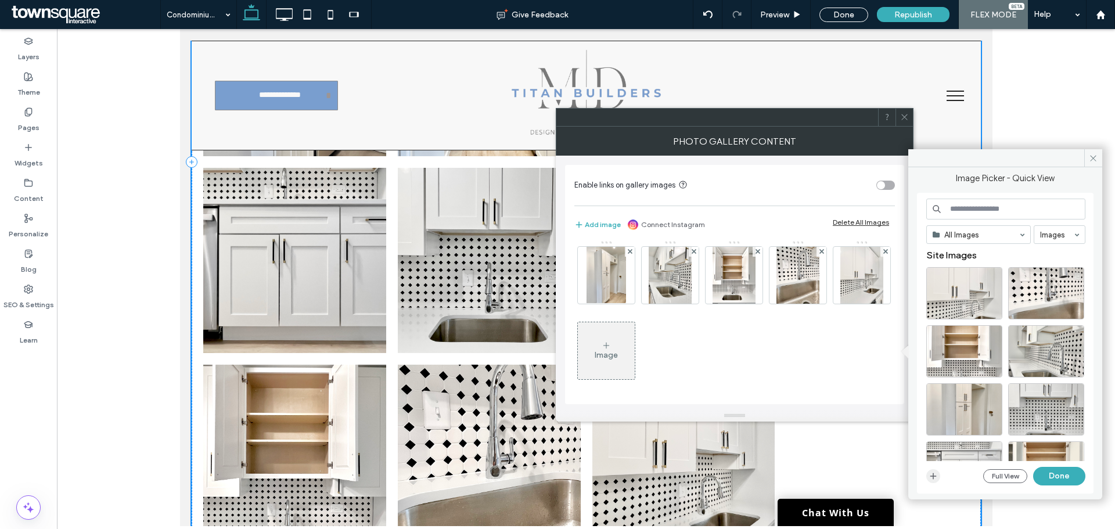
click at [934, 480] on icon "button" at bounding box center [932, 475] width 9 height 9
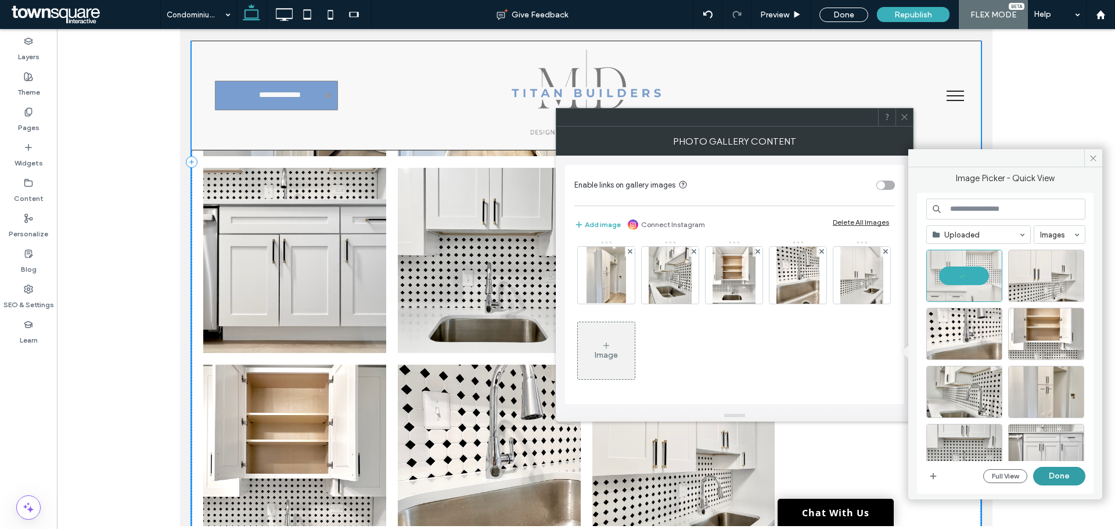
click at [1053, 478] on button "Done" at bounding box center [1059, 476] width 52 height 19
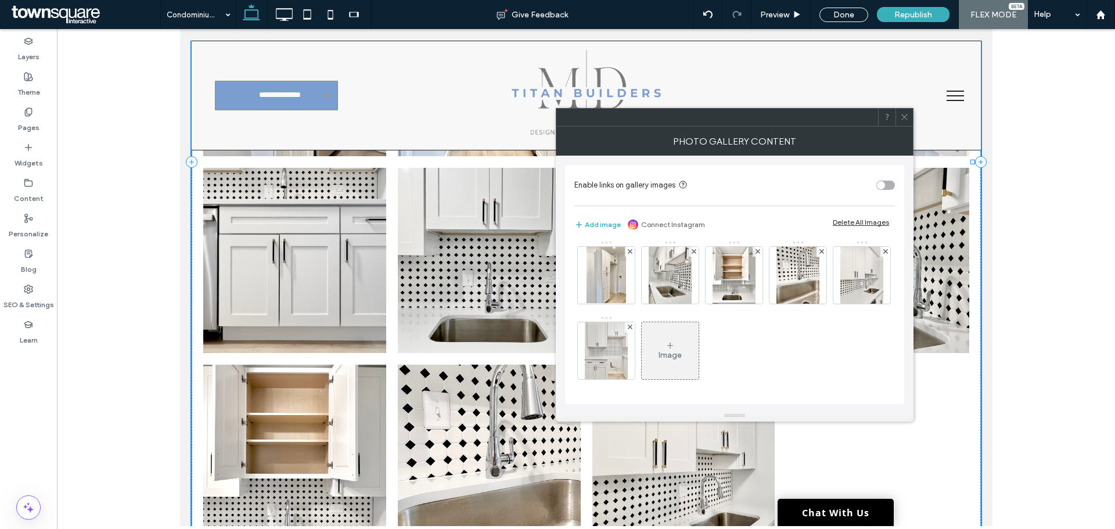
scroll to position [156, 0]
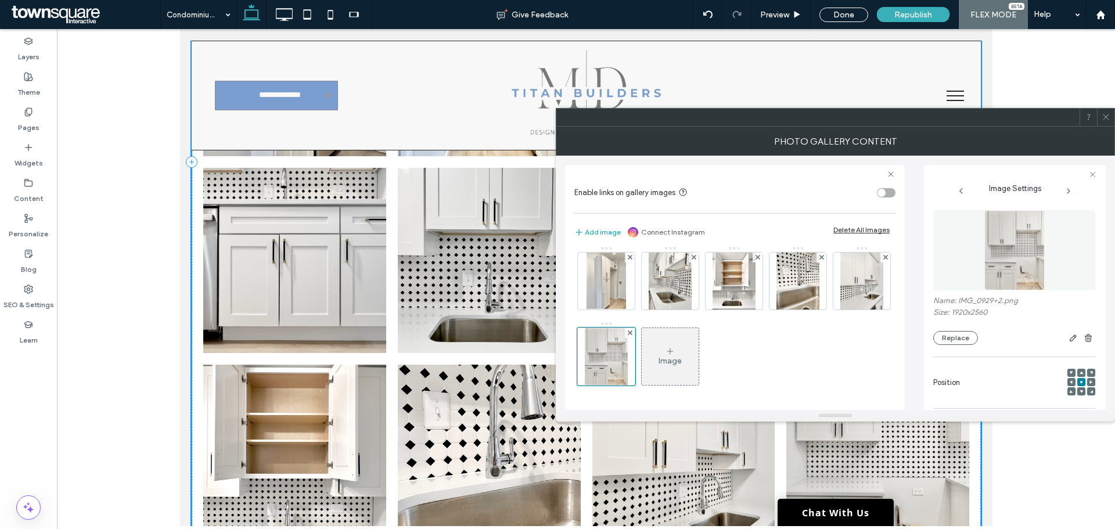
click at [665, 355] on icon at bounding box center [669, 351] width 9 height 9
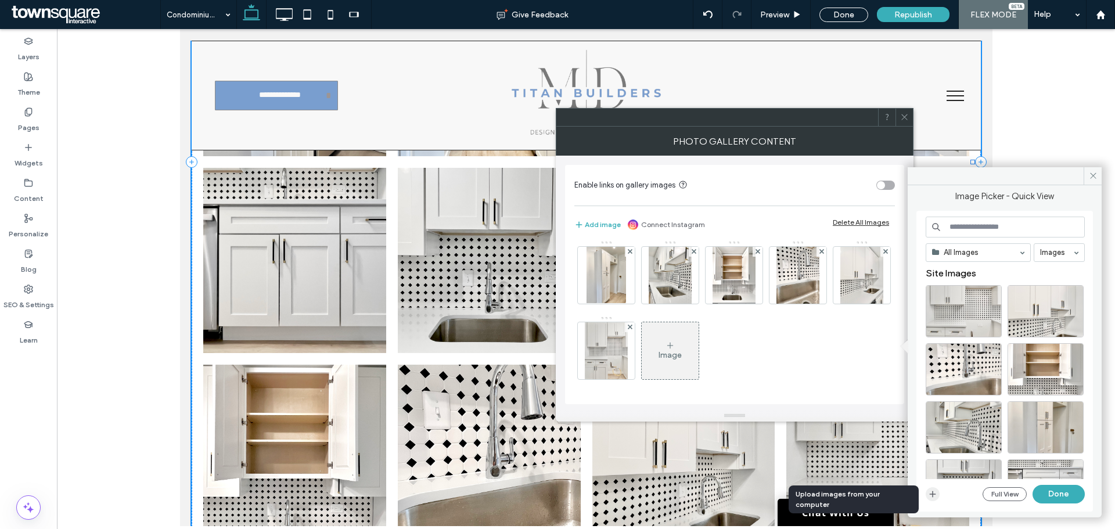
click at [935, 497] on icon "button" at bounding box center [932, 493] width 9 height 9
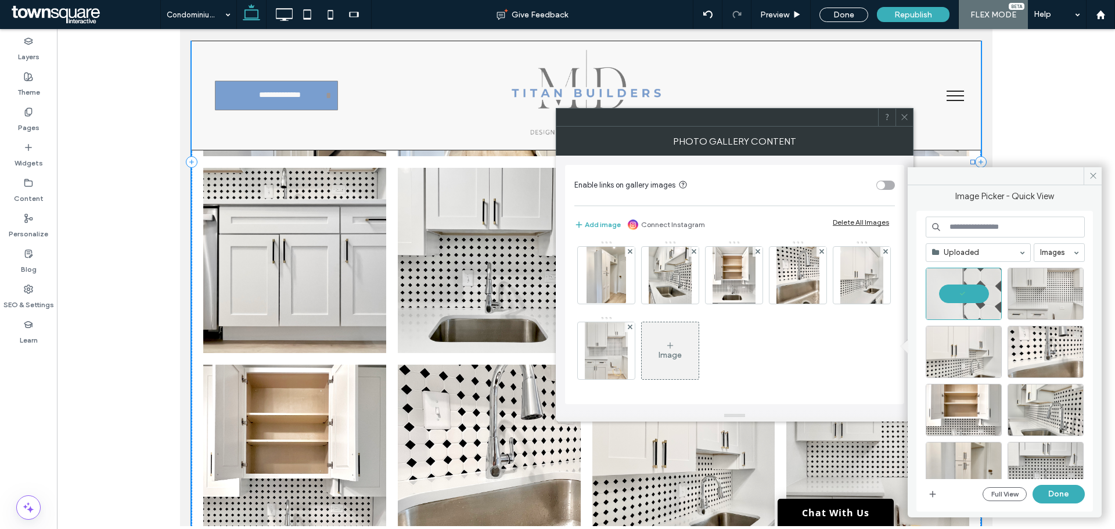
click at [1068, 497] on button "Done" at bounding box center [1058, 494] width 52 height 19
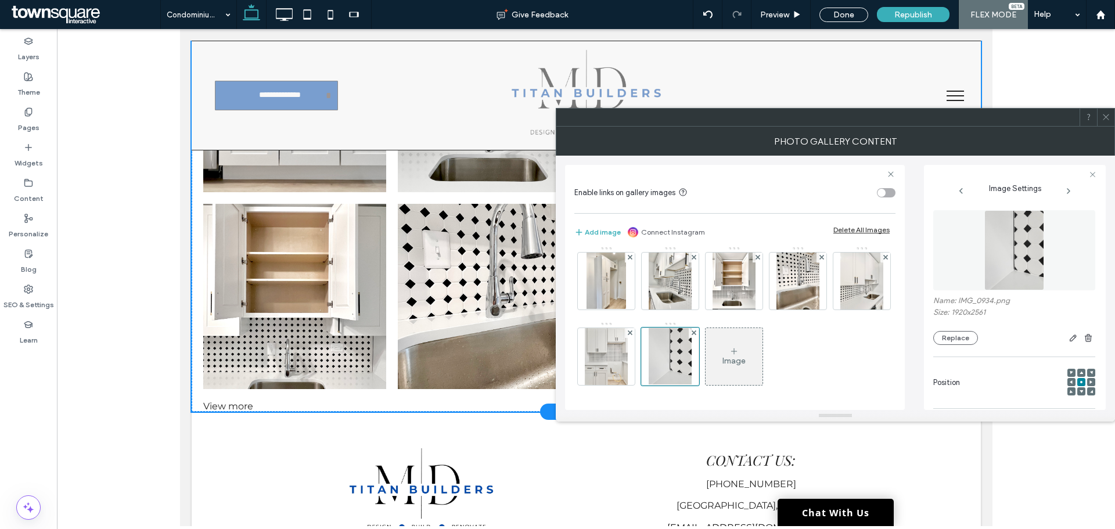
scroll to position [697, 0]
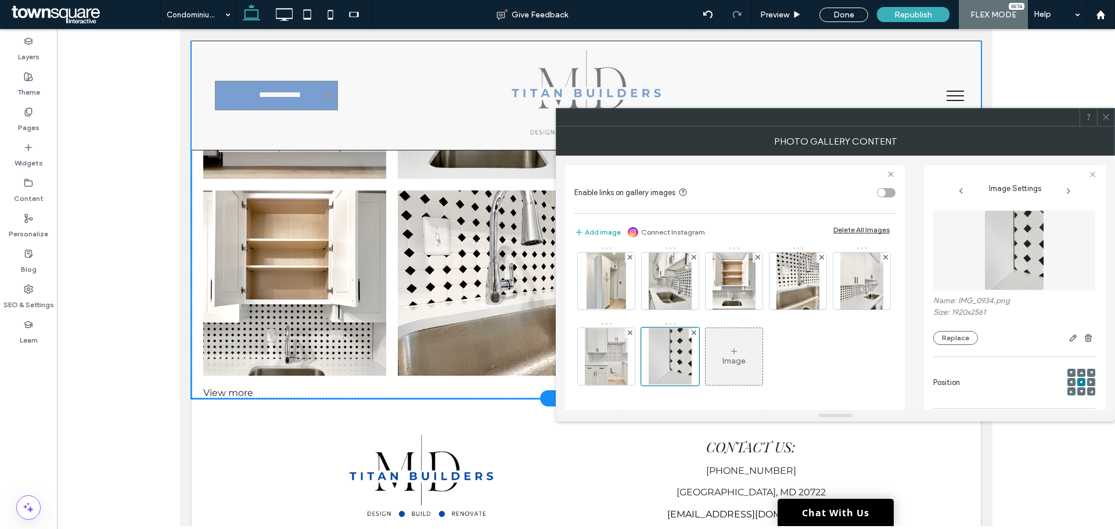
click at [241, 391] on div "View more" at bounding box center [585, 392] width 789 height 11
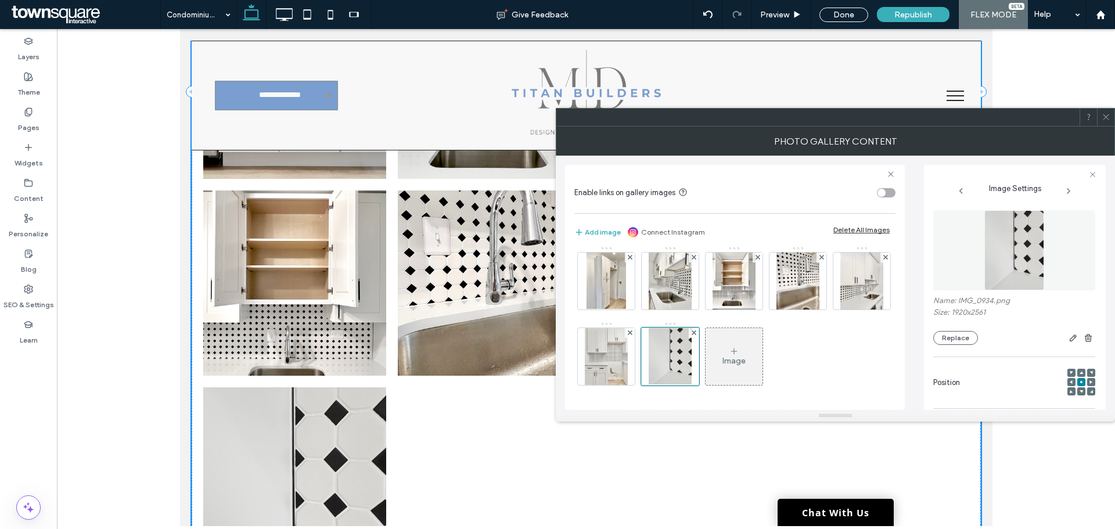
scroll to position [894, 0]
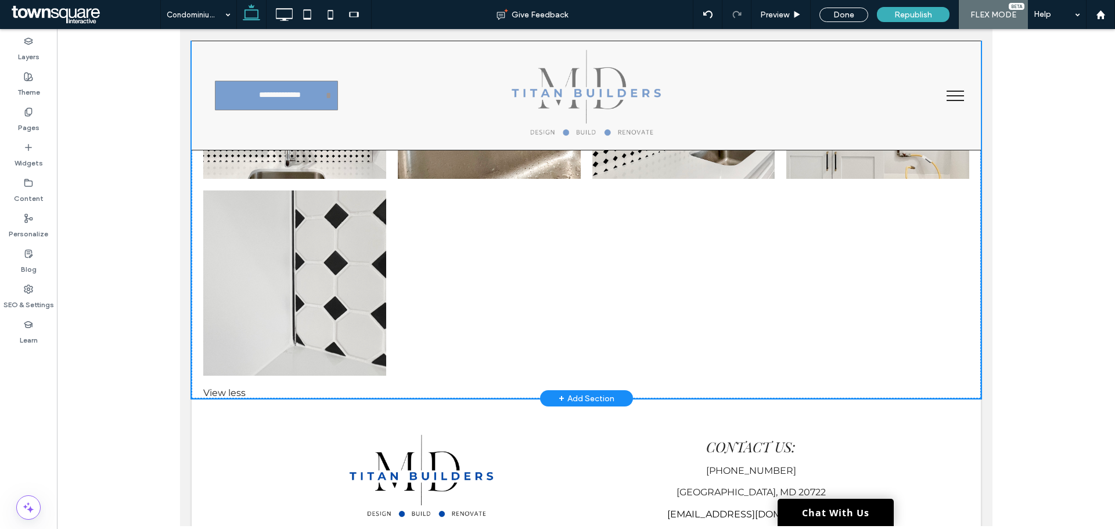
click at [333, 233] on link at bounding box center [294, 282] width 183 height 185
click at [579, 179] on li "Button" at bounding box center [488, 86] width 195 height 197
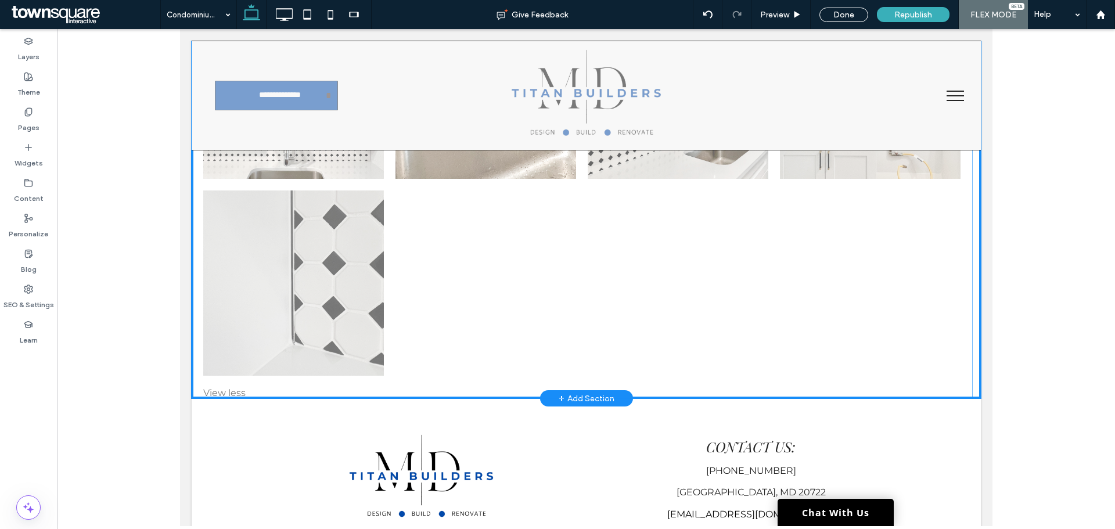
scroll to position [769, 0]
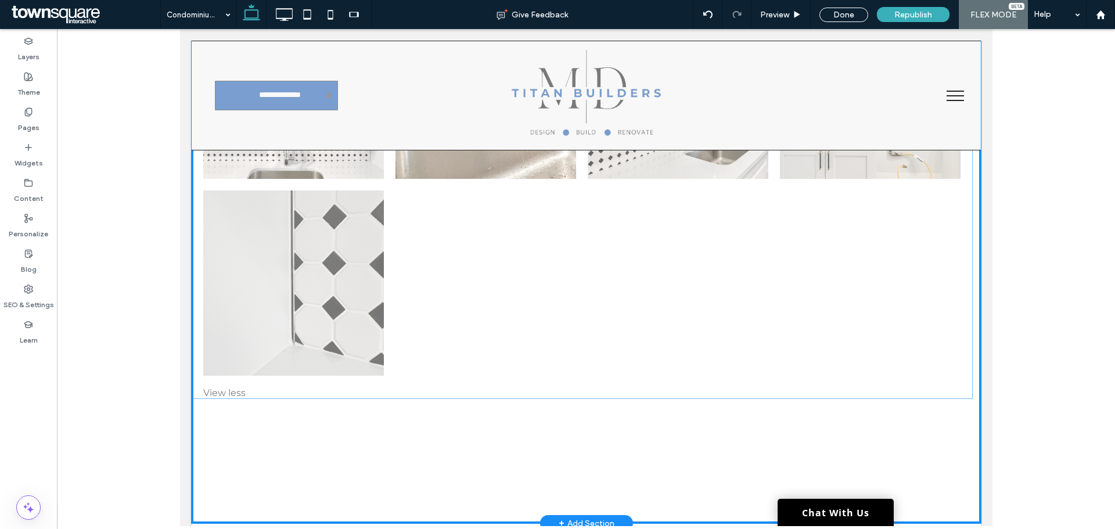
click at [526, 179] on link at bounding box center [485, 86] width 181 height 185
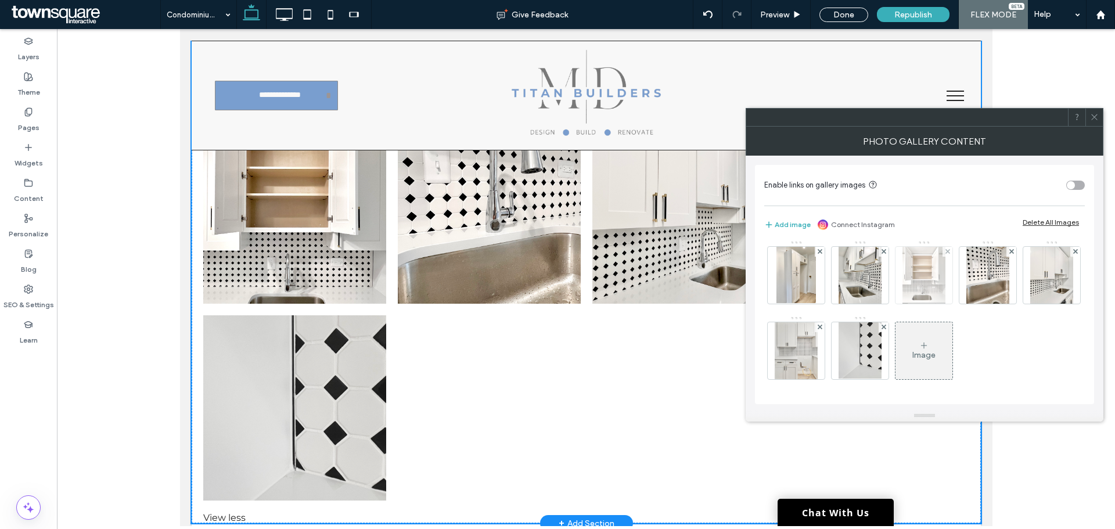
scroll to position [229, 0]
click at [895, 336] on div "Image" at bounding box center [923, 350] width 57 height 55
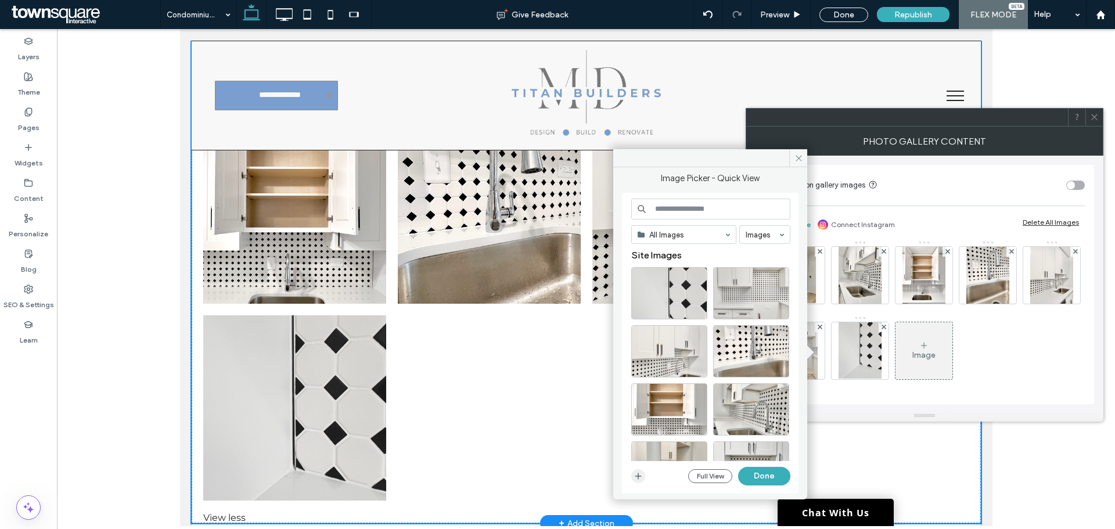
click at [635, 482] on span "button" at bounding box center [638, 476] width 14 height 14
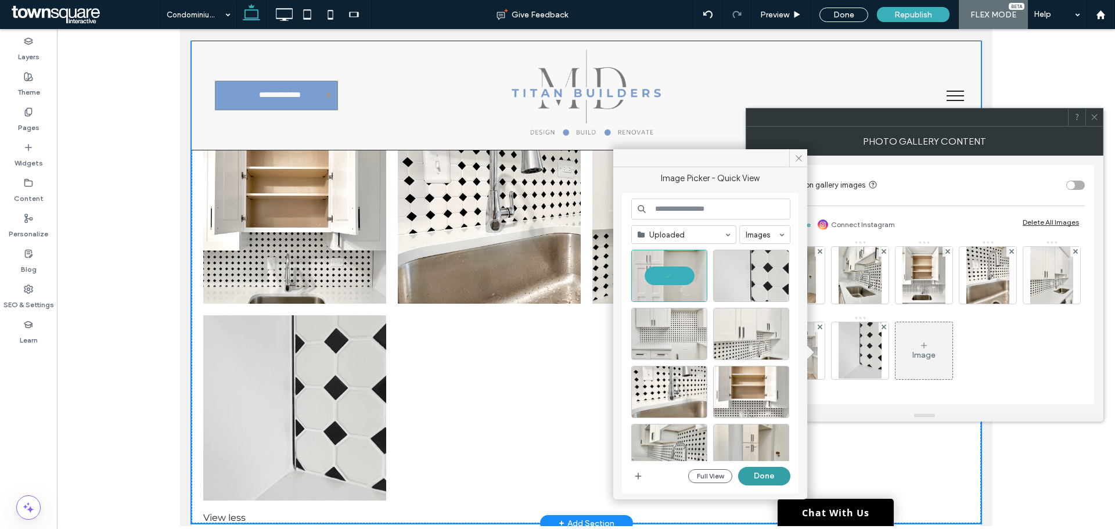
click at [760, 473] on button "Done" at bounding box center [764, 476] width 52 height 19
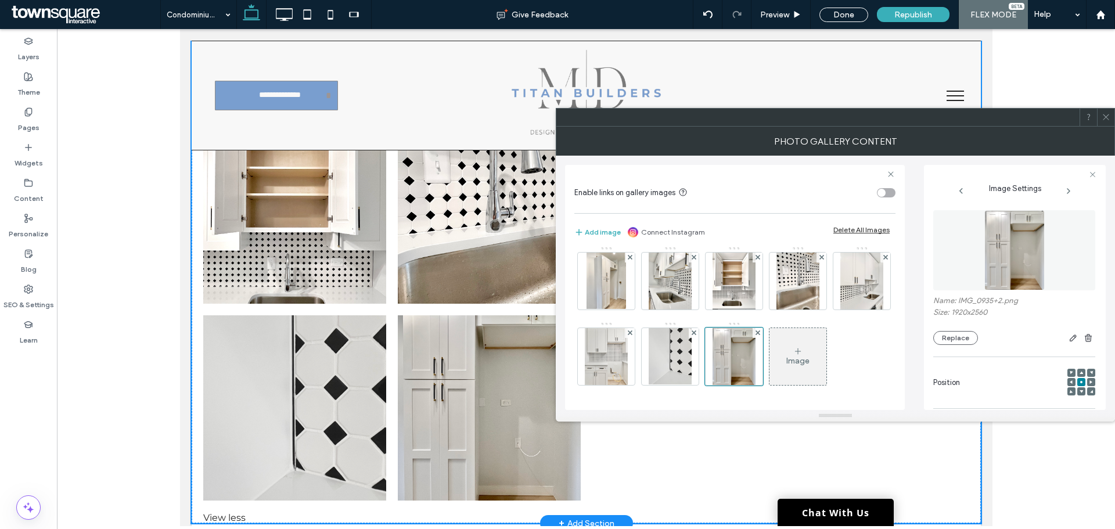
click at [769, 347] on div "Image" at bounding box center [797, 356] width 57 height 55
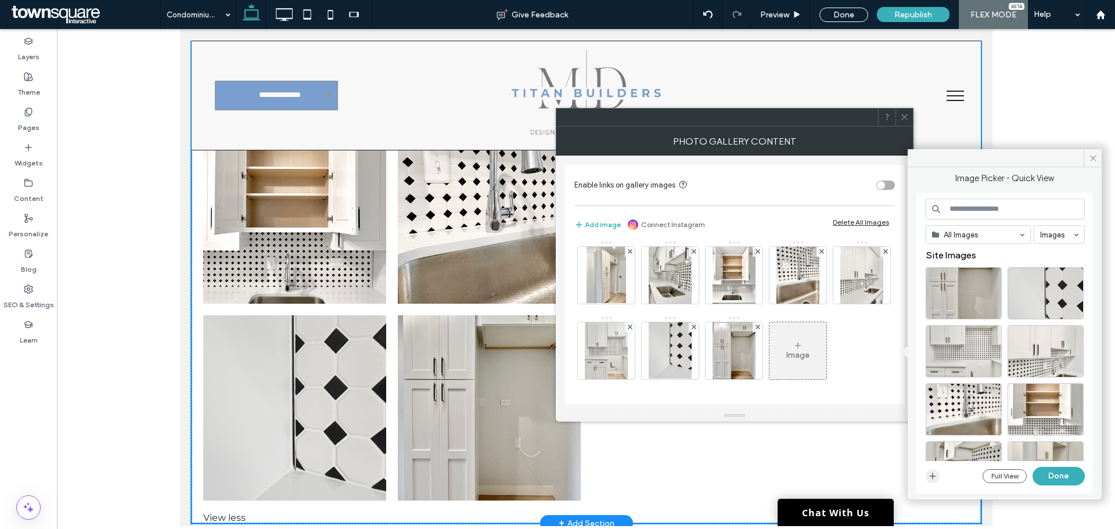
click at [934, 480] on icon "button" at bounding box center [932, 475] width 9 height 9
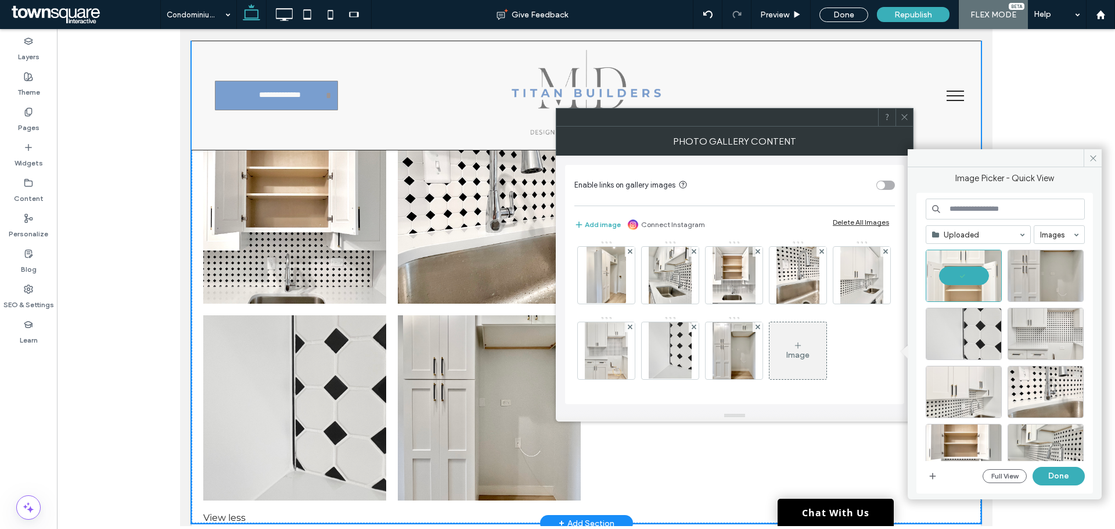
click at [1062, 478] on button "Done" at bounding box center [1058, 476] width 52 height 19
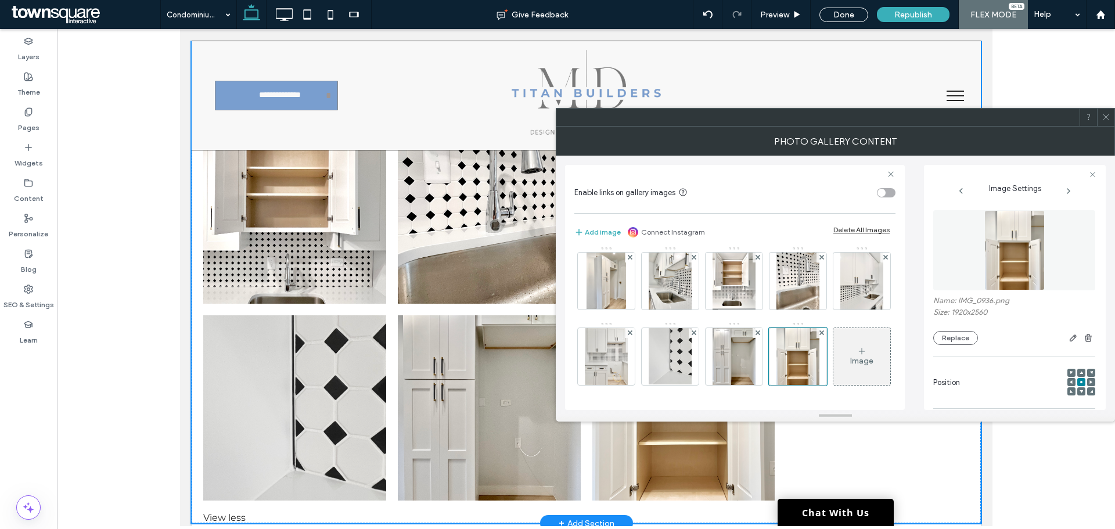
click at [833, 351] on div "Image" at bounding box center [861, 356] width 57 height 55
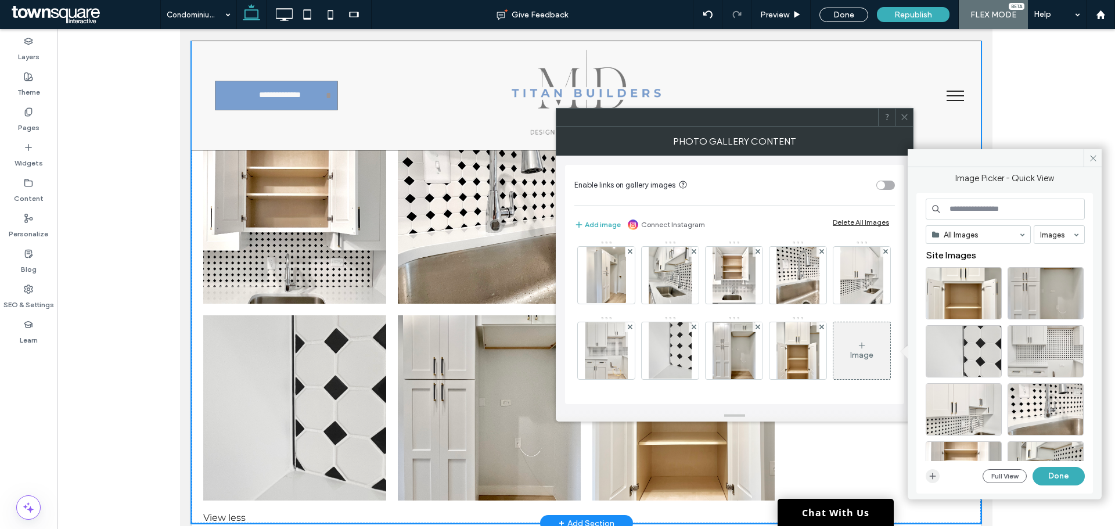
click at [934, 477] on icon "button" at bounding box center [932, 475] width 9 height 9
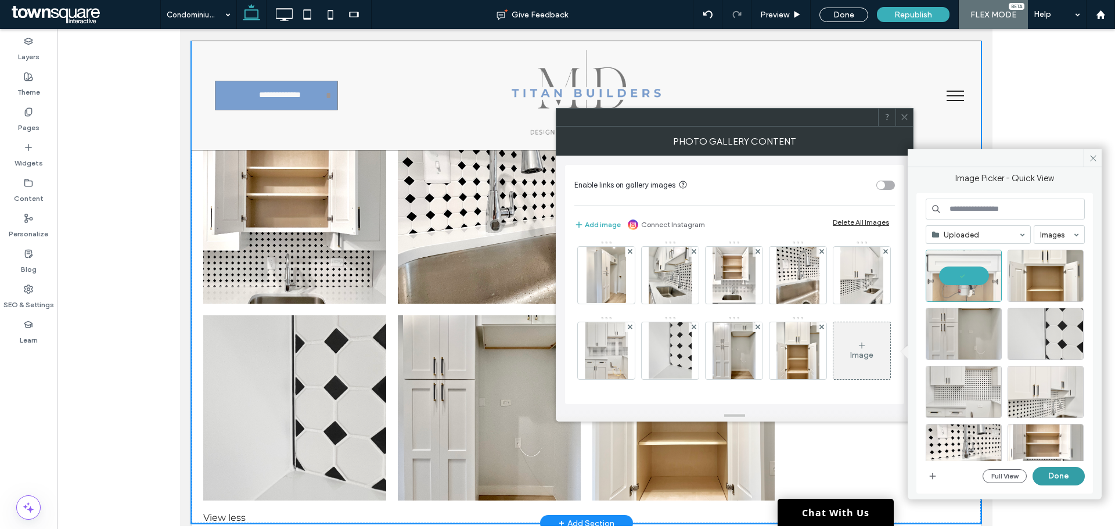
click at [1057, 478] on button "Done" at bounding box center [1058, 476] width 52 height 19
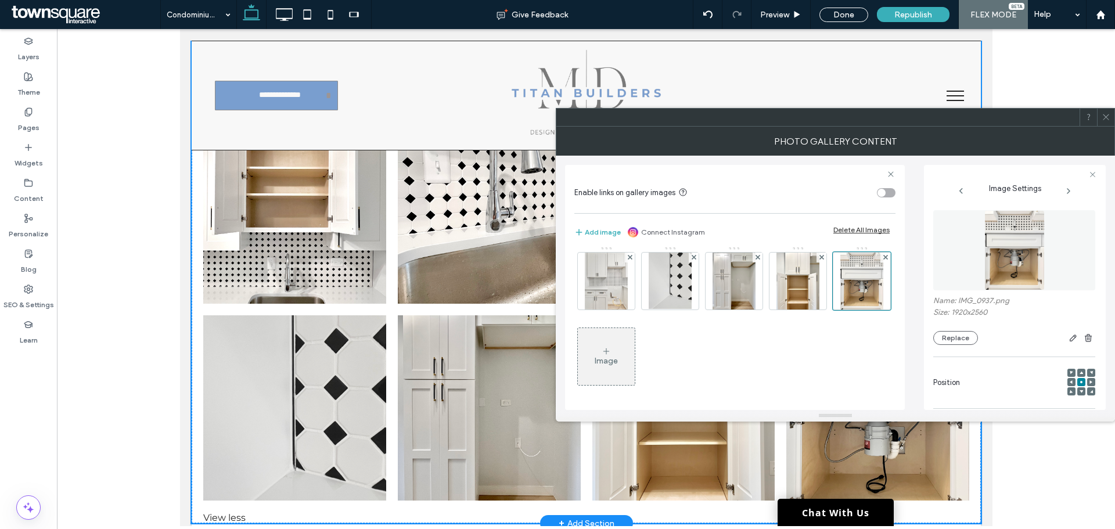
click at [623, 352] on div "Image" at bounding box center [606, 356] width 57 height 55
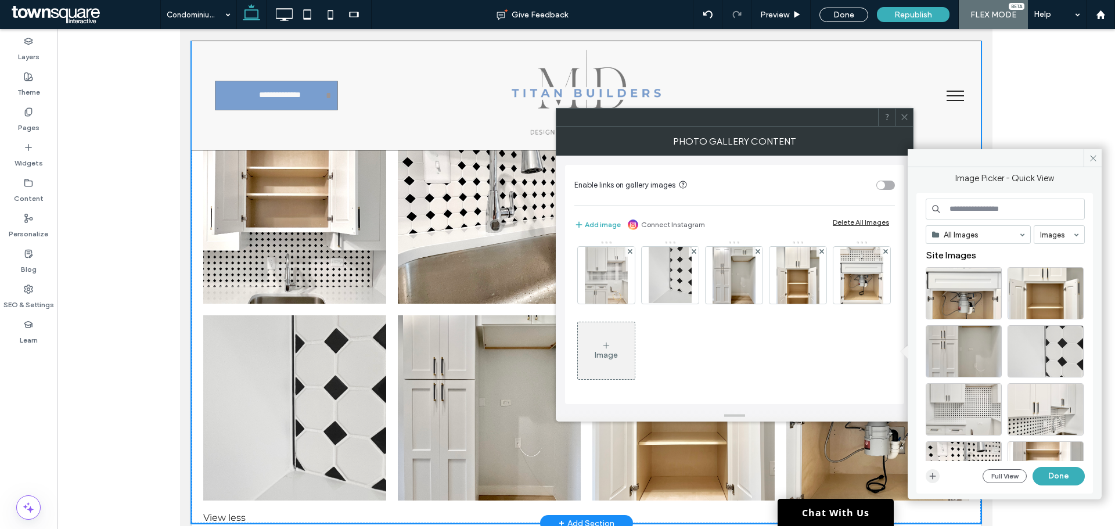
click at [934, 481] on span "button" at bounding box center [933, 476] width 14 height 14
click at [607, 359] on div "Image" at bounding box center [606, 355] width 23 height 10
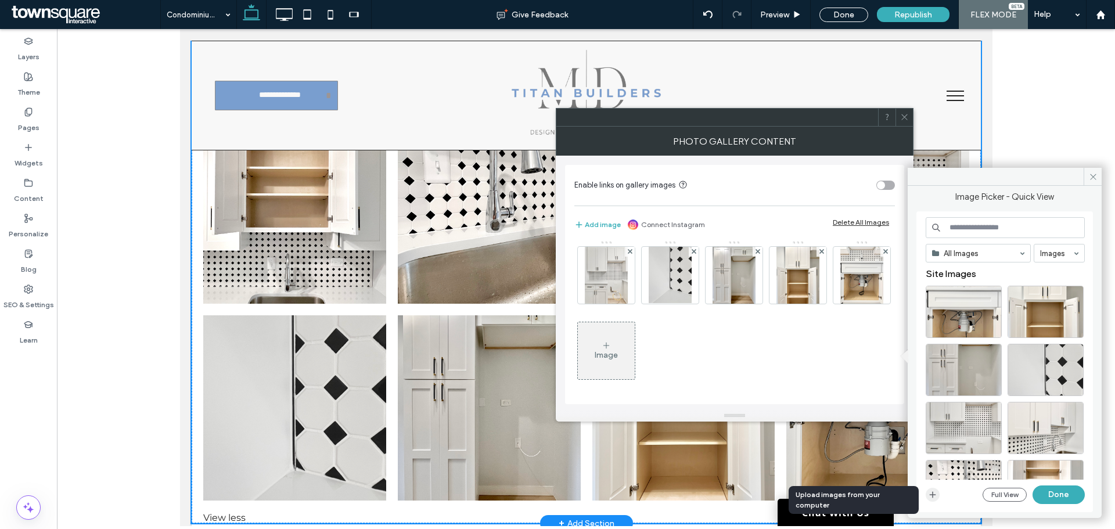
click at [935, 492] on icon "button" at bounding box center [932, 494] width 9 height 9
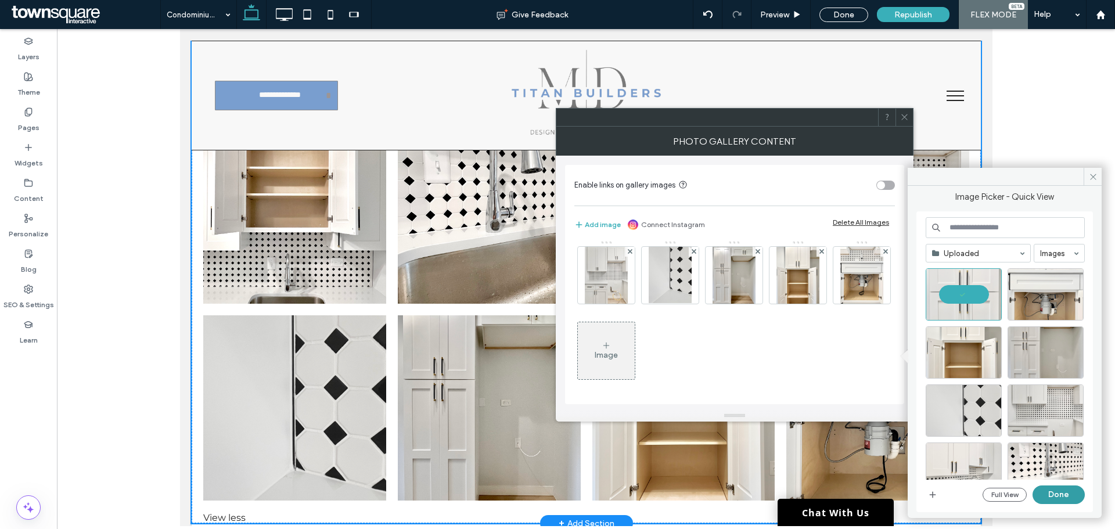
click at [1068, 492] on button "Done" at bounding box center [1058, 494] width 52 height 19
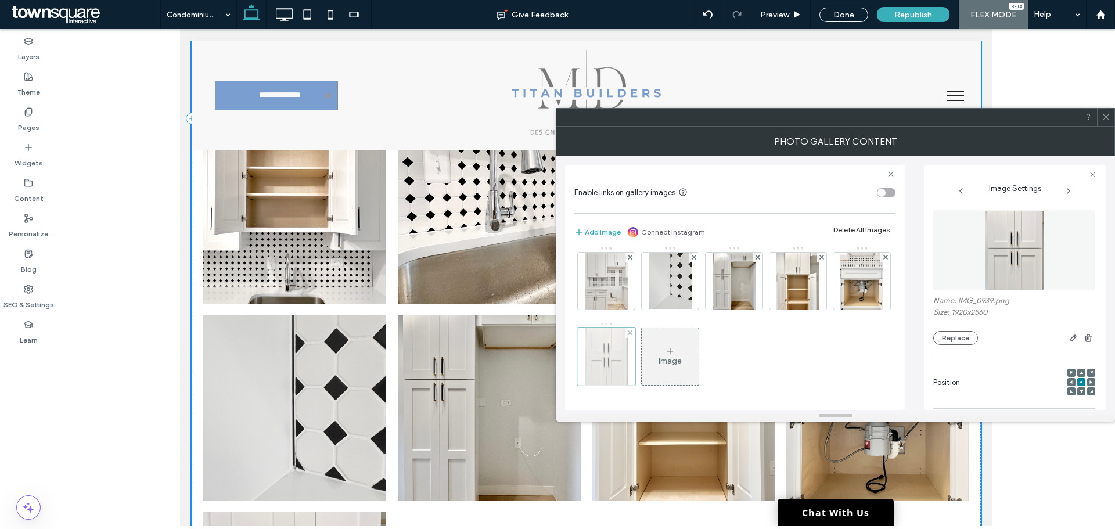
scroll to position [966, 0]
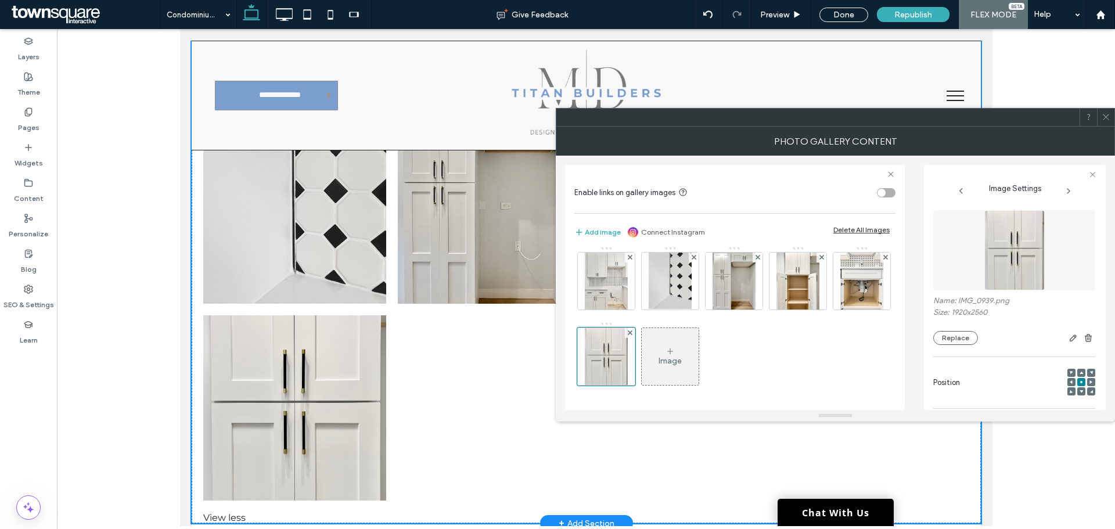
click at [674, 352] on icon at bounding box center [669, 351] width 9 height 9
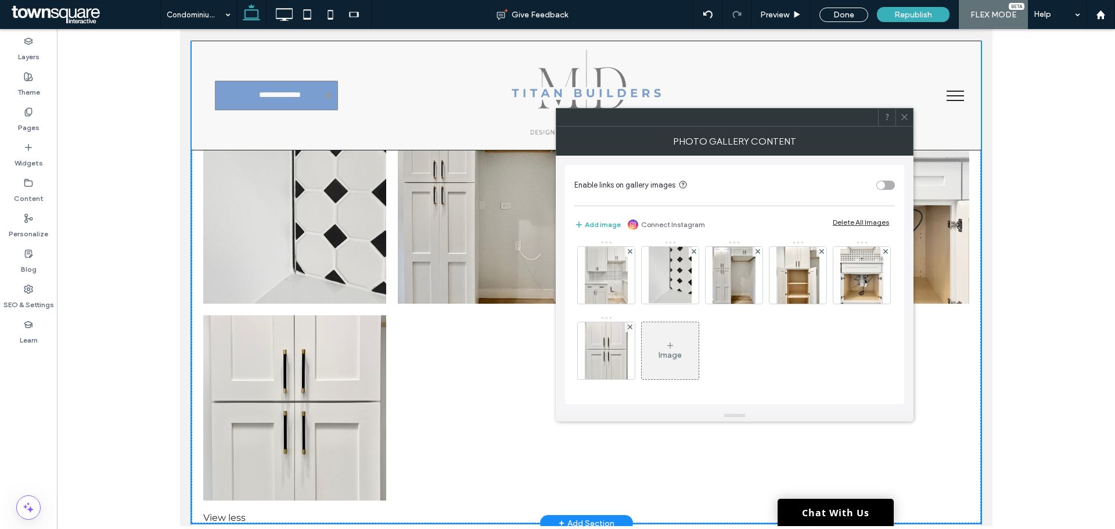
scroll to position [305, 0]
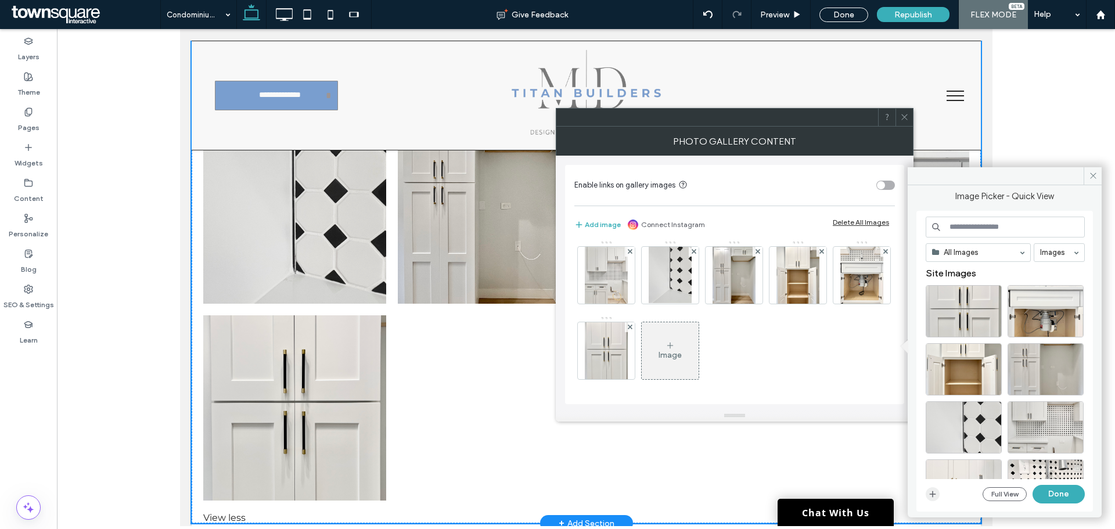
click at [931, 494] on use "button" at bounding box center [933, 494] width 6 height 6
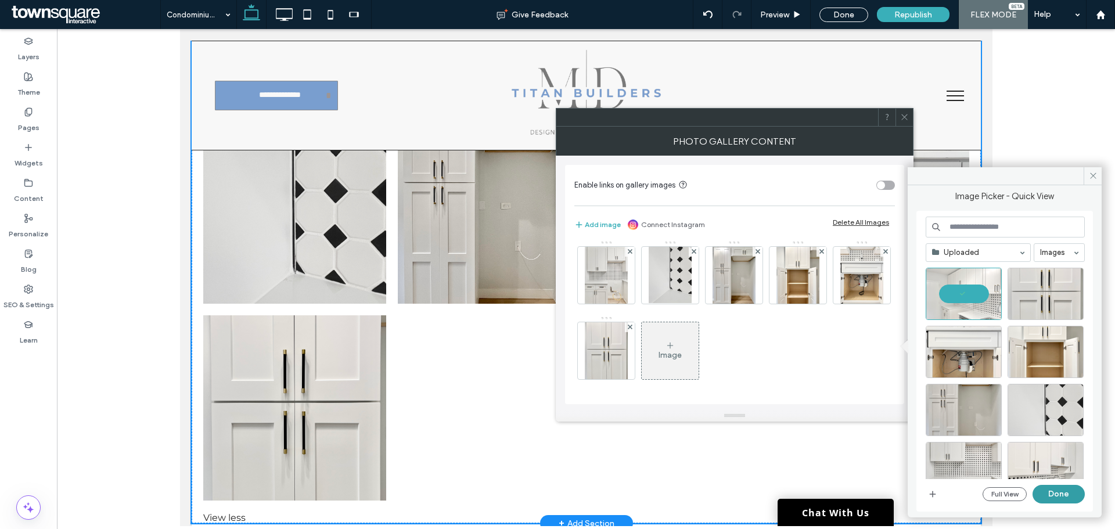
click at [1054, 498] on button "Done" at bounding box center [1058, 494] width 52 height 19
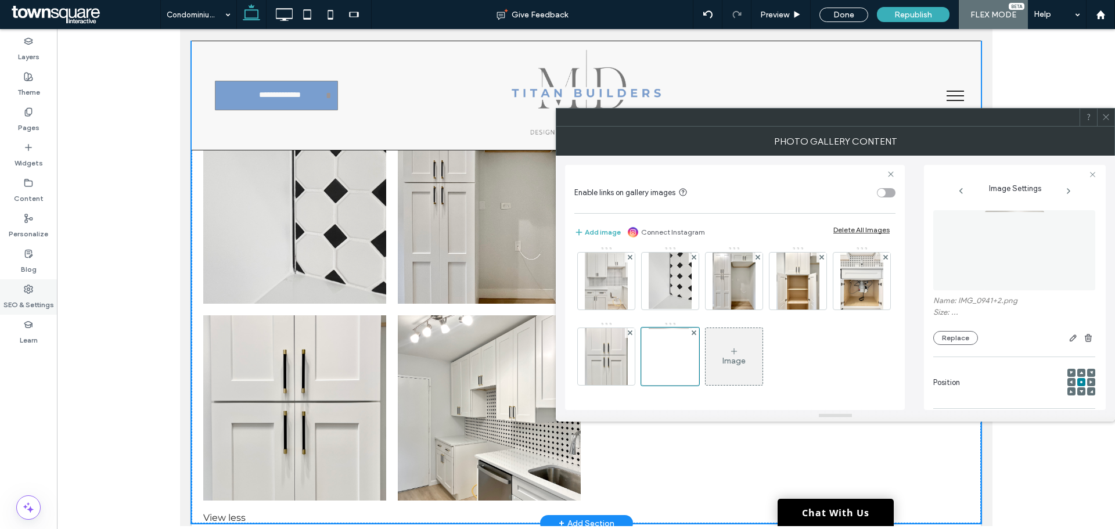
scroll to position [307, 0]
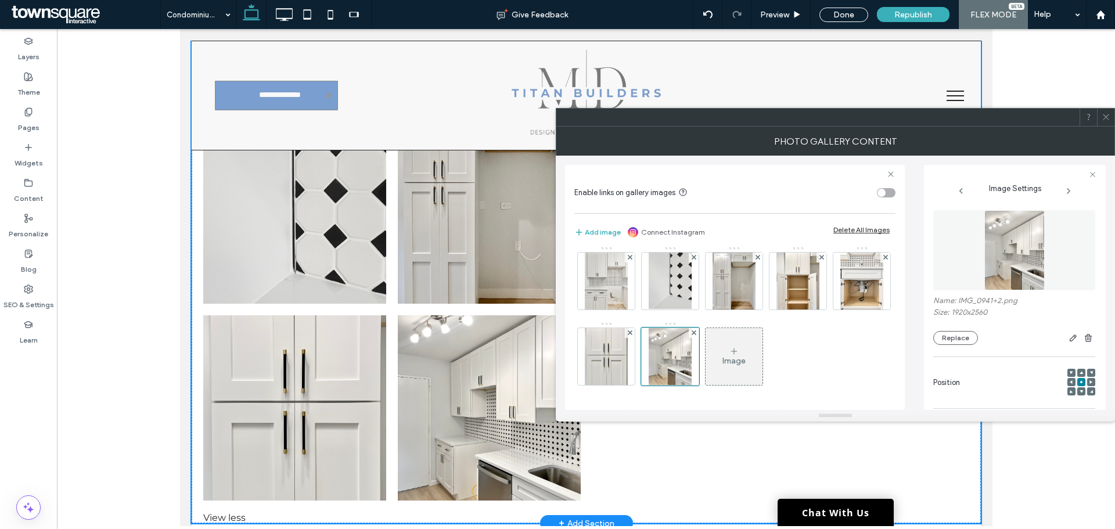
click at [750, 359] on div "Image" at bounding box center [733, 356] width 57 height 55
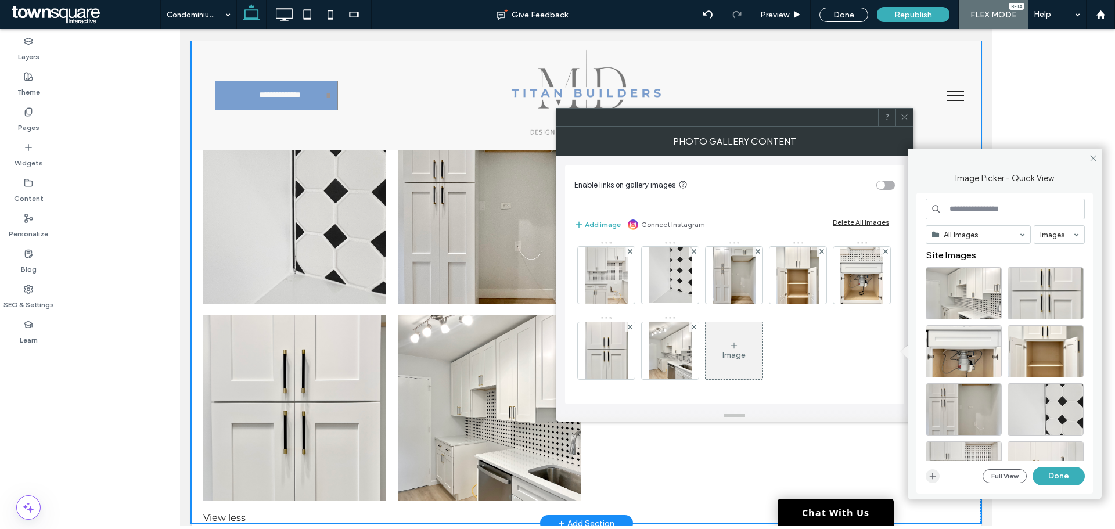
click at [935, 476] on use "button" at bounding box center [933, 476] width 6 height 6
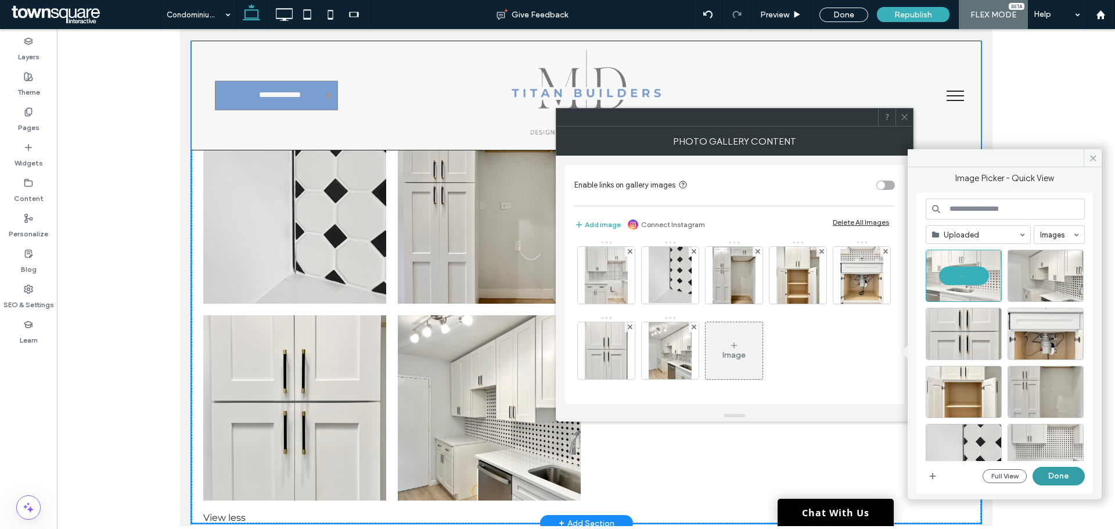
click at [1060, 483] on button "Done" at bounding box center [1058, 476] width 52 height 19
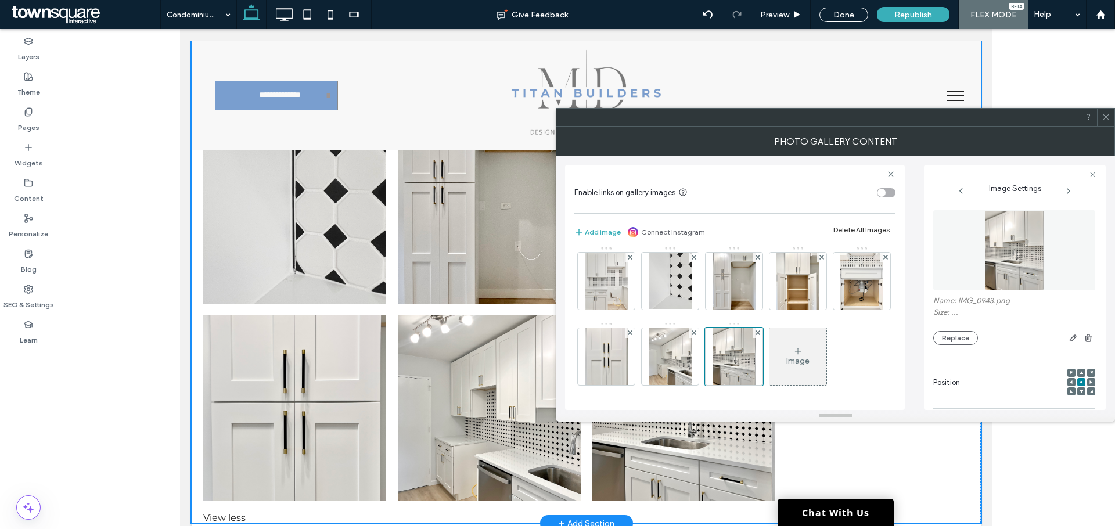
scroll to position [307, 0]
click at [801, 354] on icon at bounding box center [797, 351] width 9 height 9
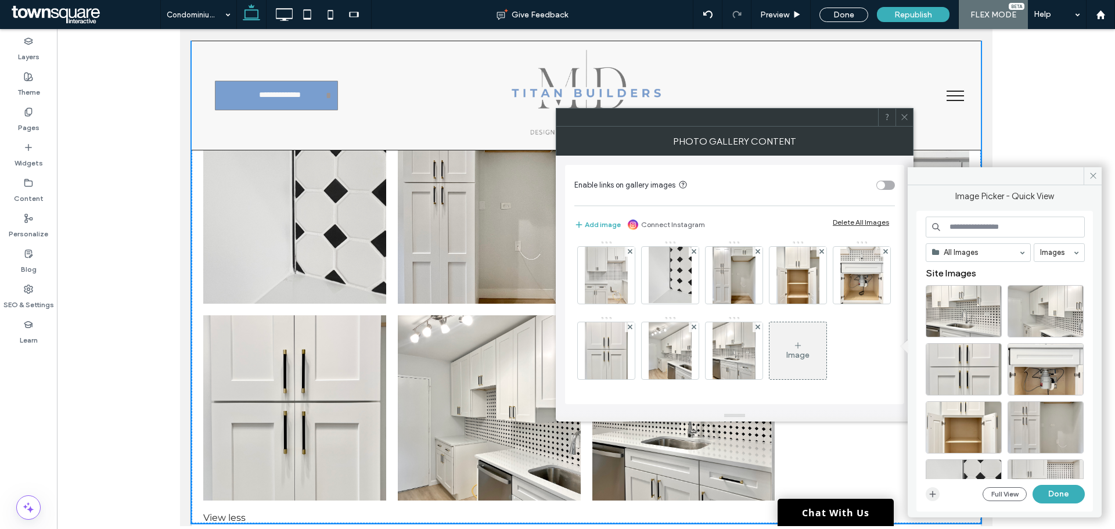
click at [933, 491] on icon "button" at bounding box center [932, 493] width 9 height 9
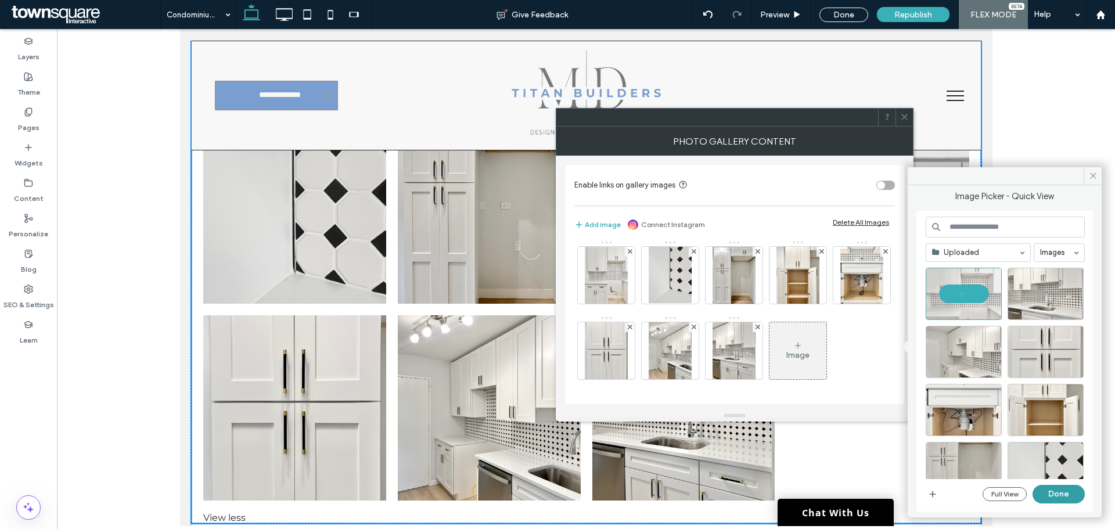
click at [1055, 496] on button "Done" at bounding box center [1058, 494] width 52 height 19
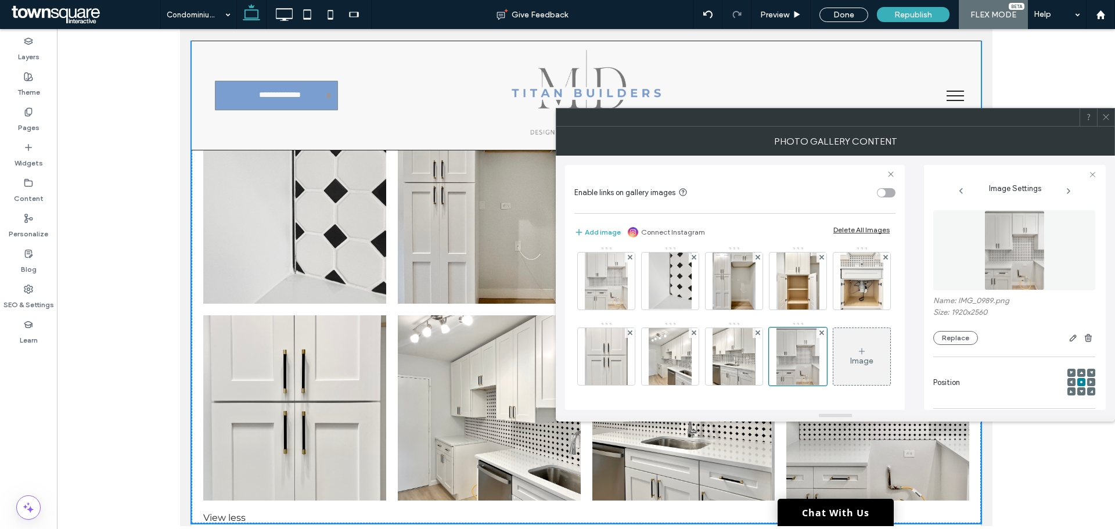
scroll to position [382, 0]
click at [850, 362] on div "Image" at bounding box center [861, 361] width 23 height 10
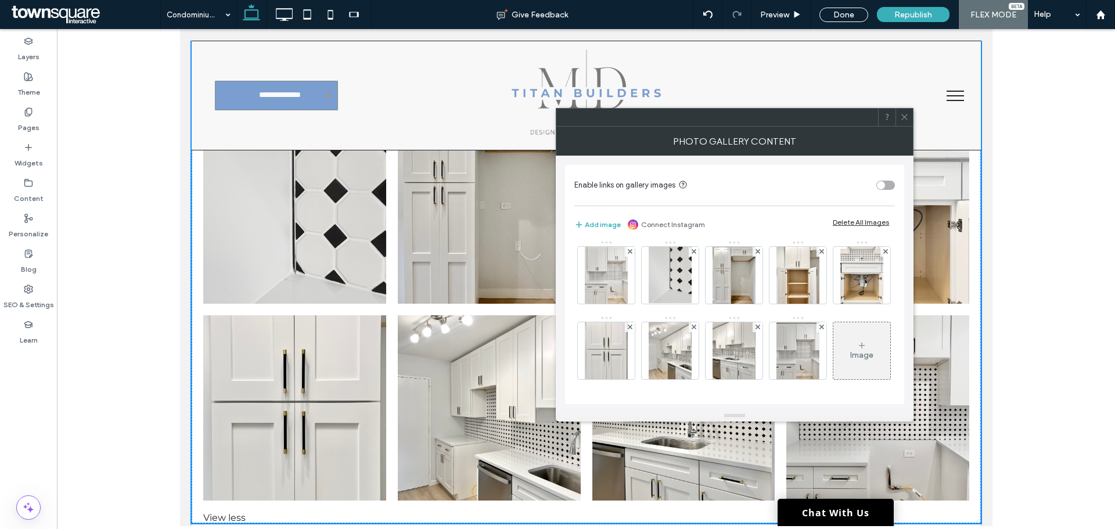
scroll to position [380, 0]
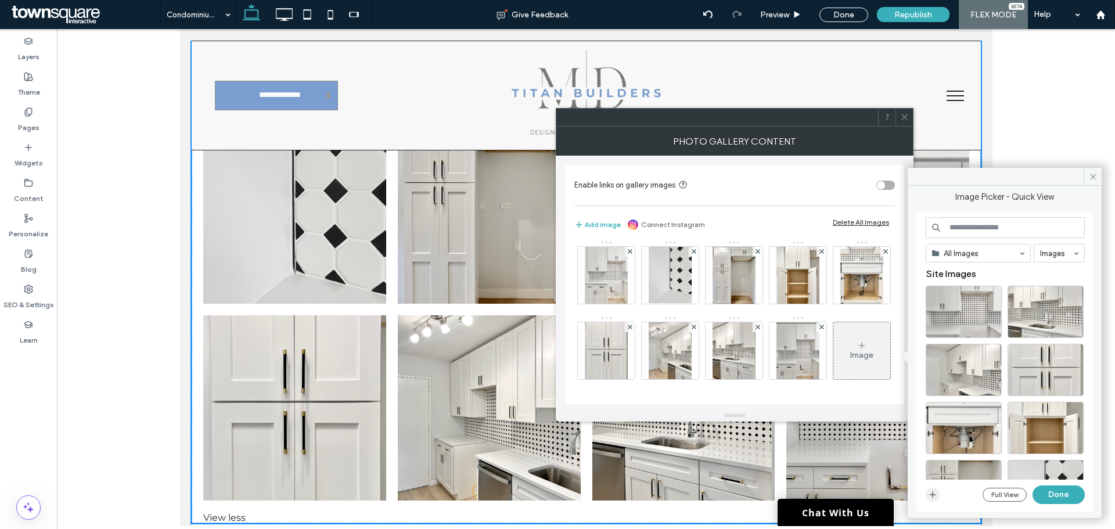
click at [936, 495] on icon "button" at bounding box center [932, 494] width 9 height 9
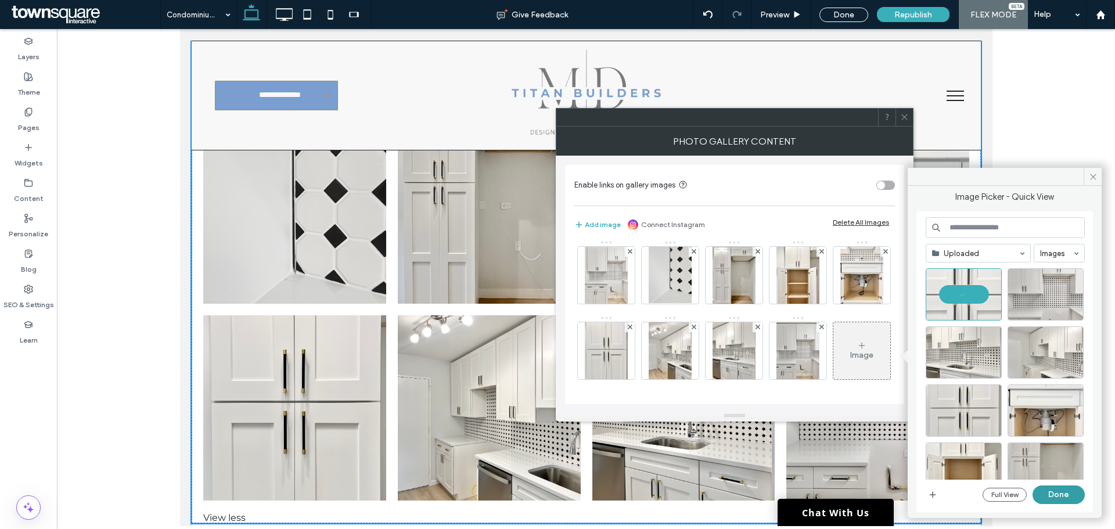
click at [1060, 492] on button "Done" at bounding box center [1058, 494] width 52 height 19
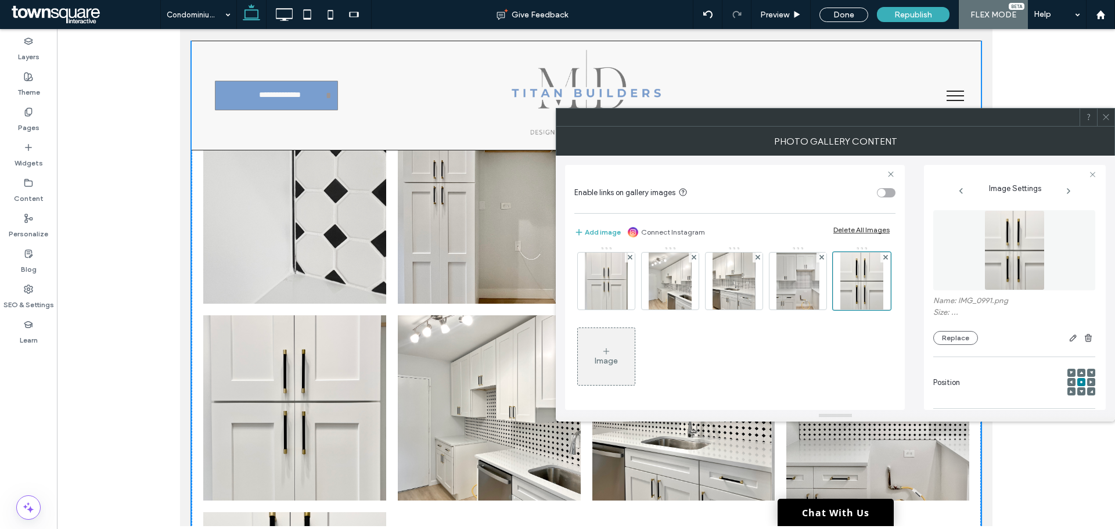
scroll to position [1162, 0]
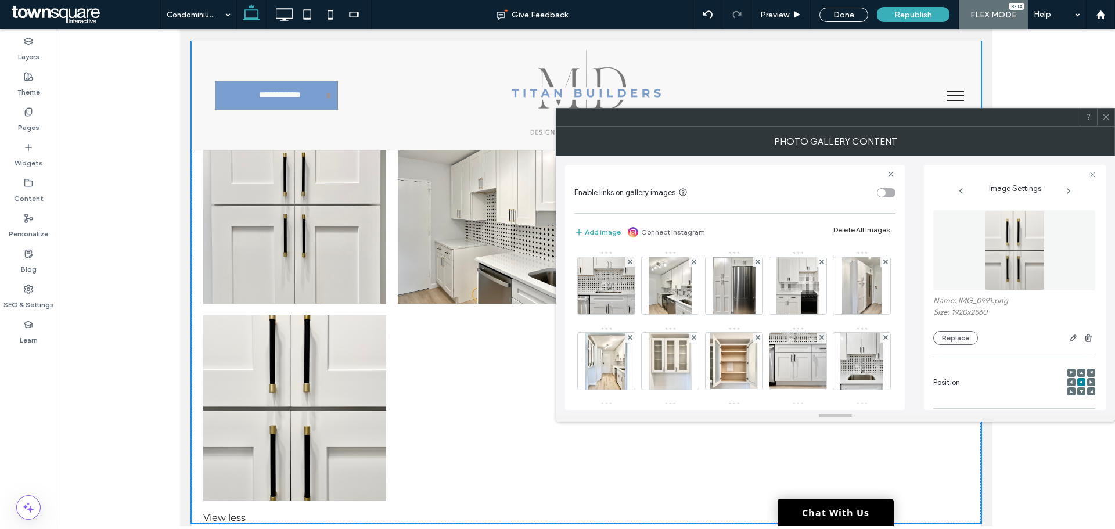
scroll to position [382, 0]
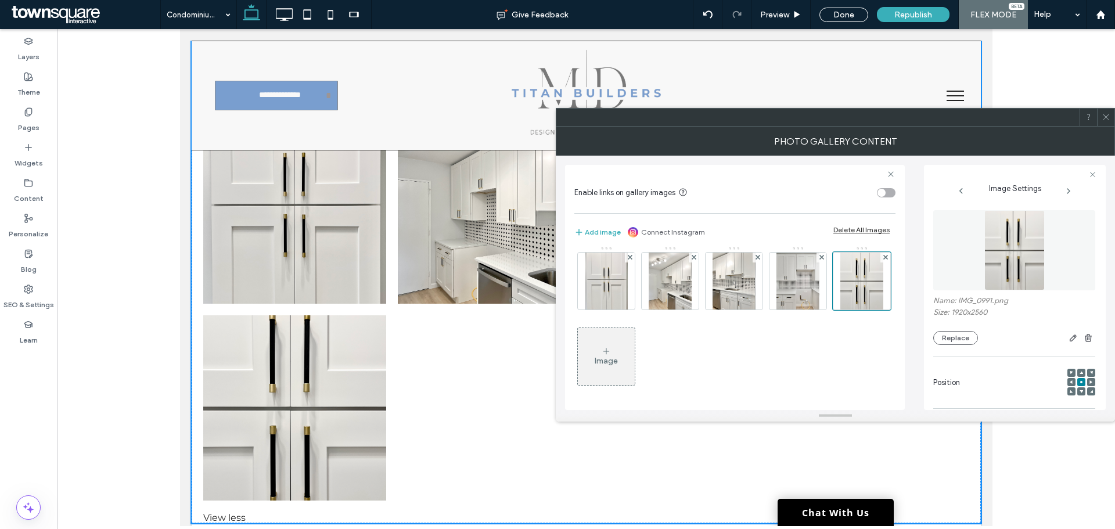
click at [618, 361] on div "Image" at bounding box center [606, 361] width 23 height 10
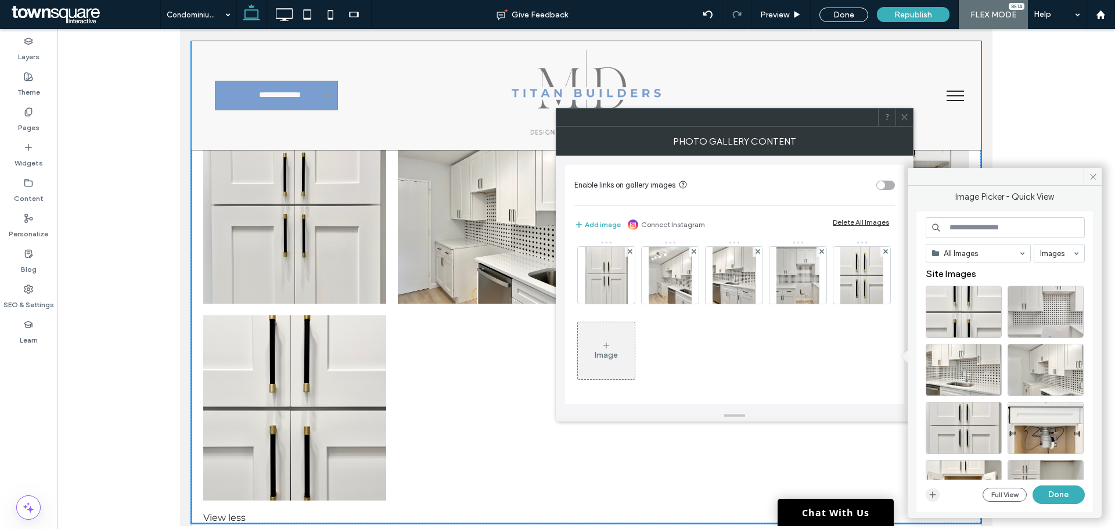
click at [932, 492] on icon "button" at bounding box center [932, 494] width 9 height 9
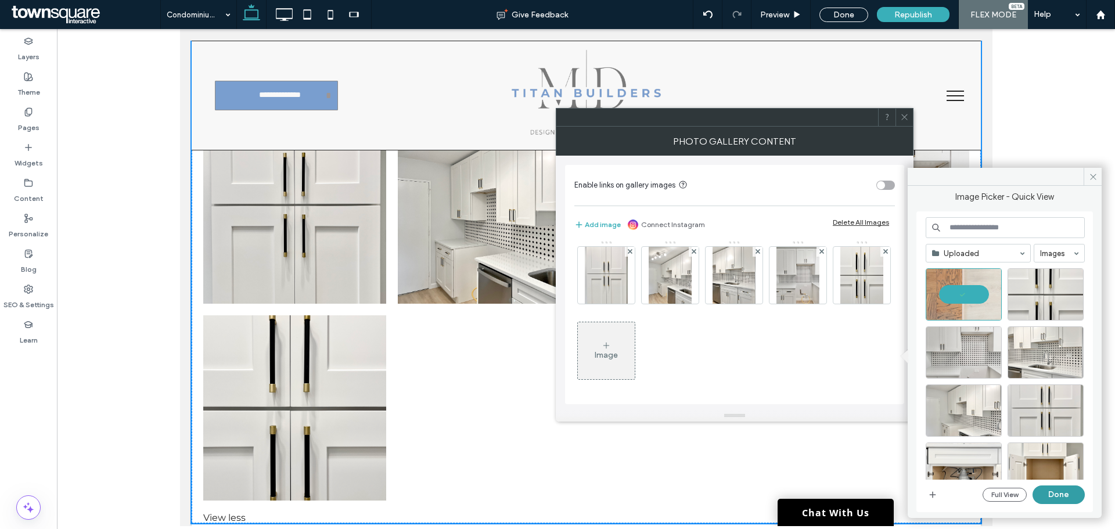
click at [1067, 502] on button "Done" at bounding box center [1058, 494] width 52 height 19
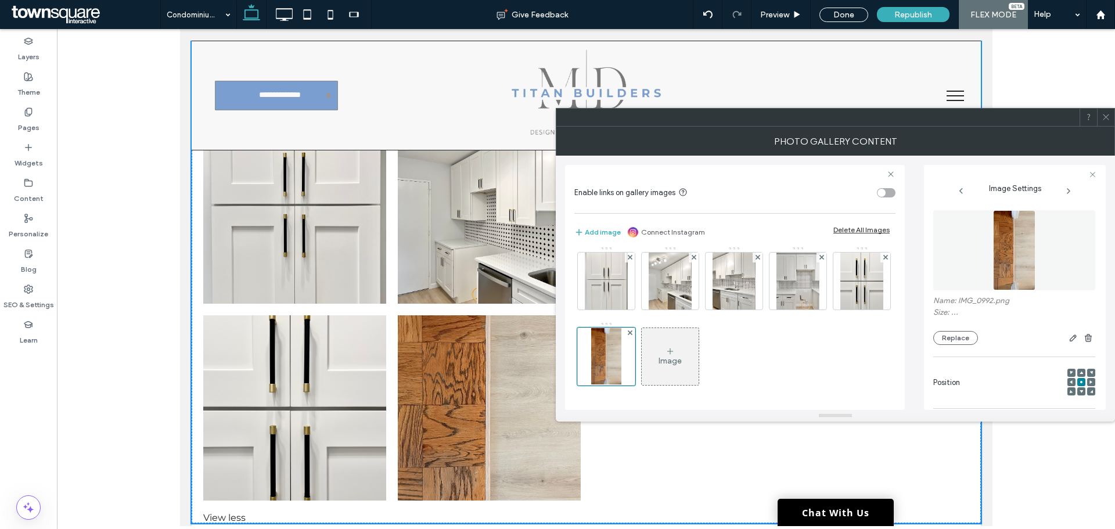
scroll to position [382, 0]
click at [1108, 118] on icon at bounding box center [1105, 117] width 9 height 9
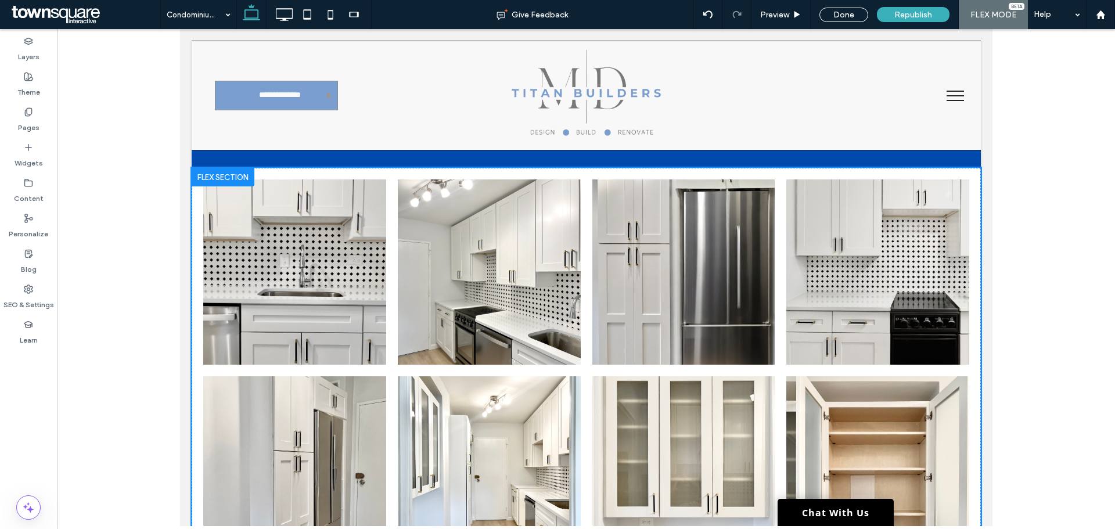
scroll to position [0, 0]
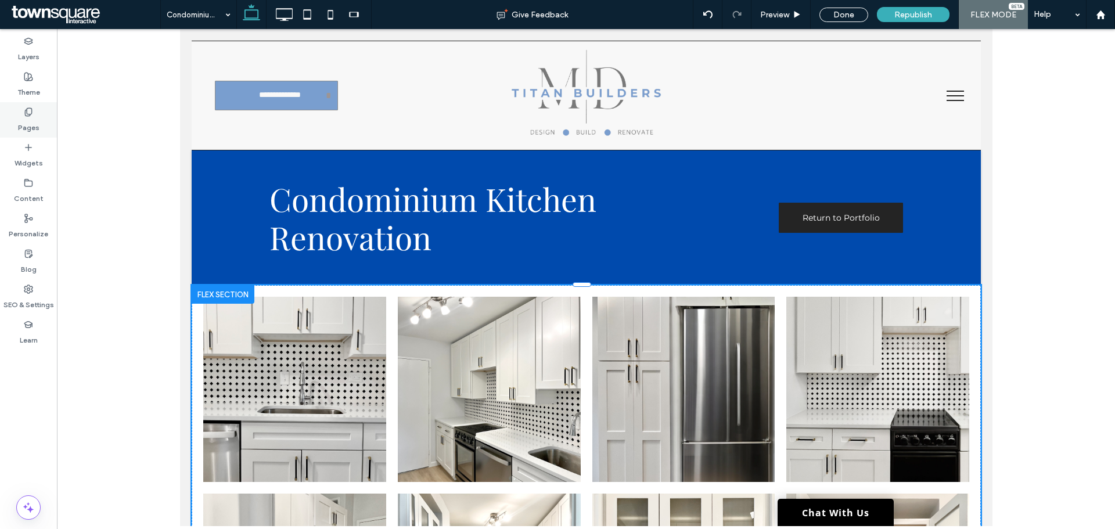
click at [26, 110] on icon at bounding box center [28, 111] width 9 height 9
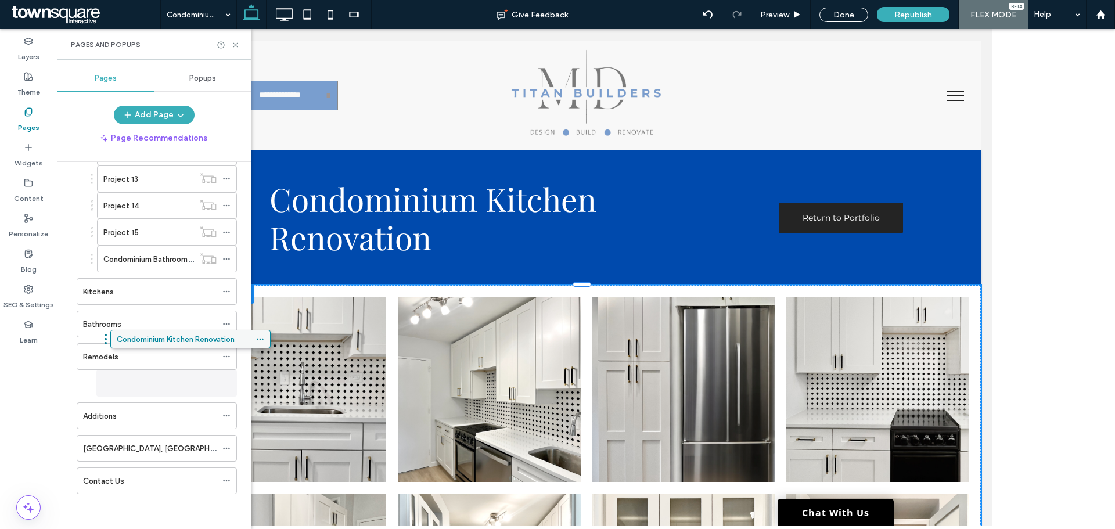
scroll to position [455, 0]
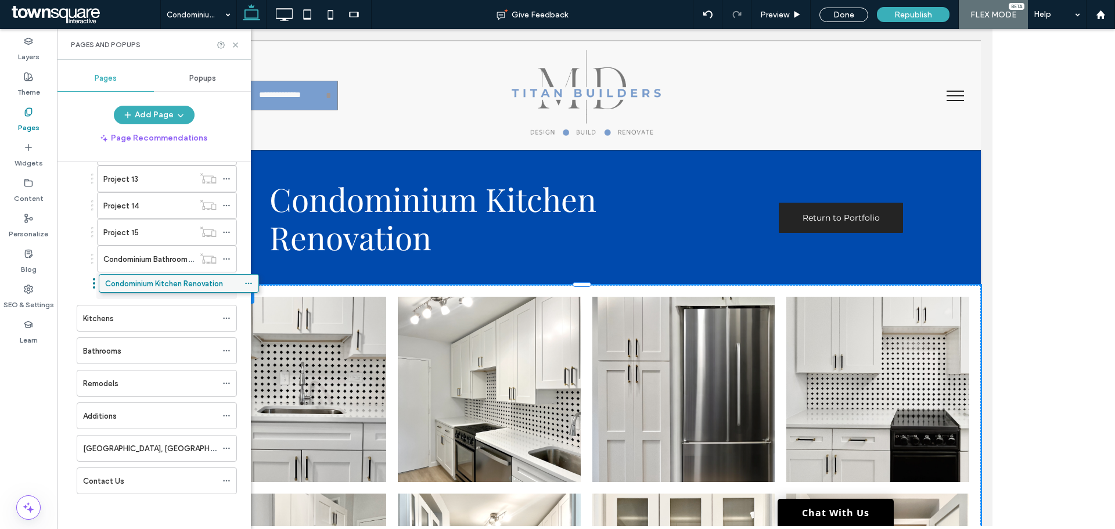
drag, startPoint x: 133, startPoint y: 481, endPoint x: 155, endPoint y: 288, distance: 194.6
click at [226, 285] on icon at bounding box center [226, 286] width 8 height 8
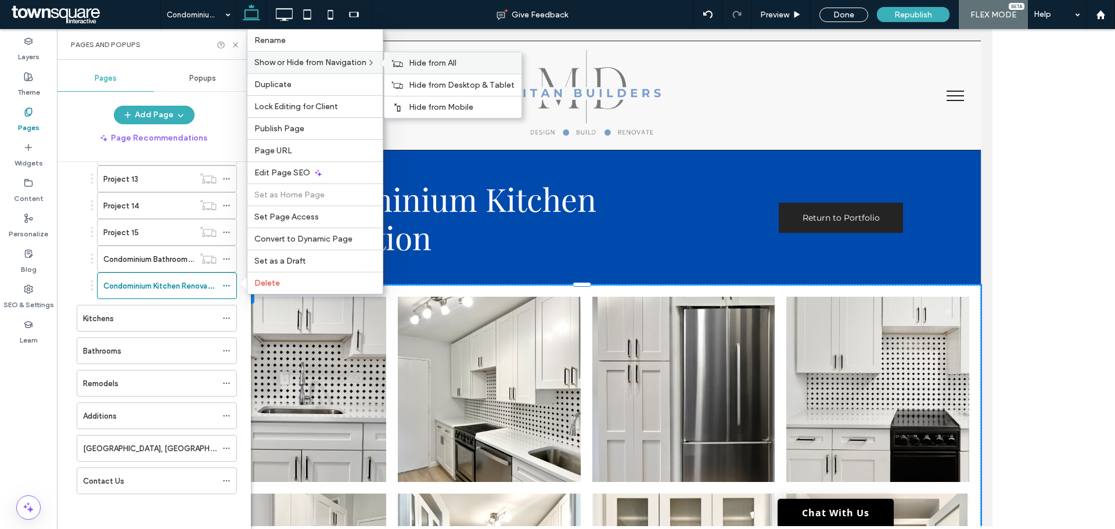
click at [431, 62] on span "Hide from All" at bounding box center [433, 63] width 48 height 10
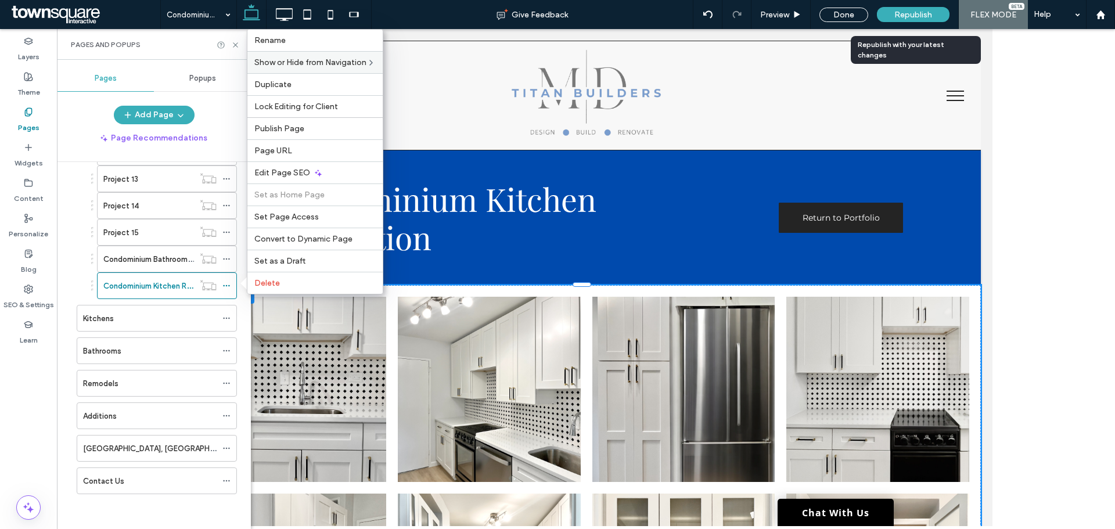
click at [898, 15] on span "Republish" at bounding box center [913, 15] width 38 height 10
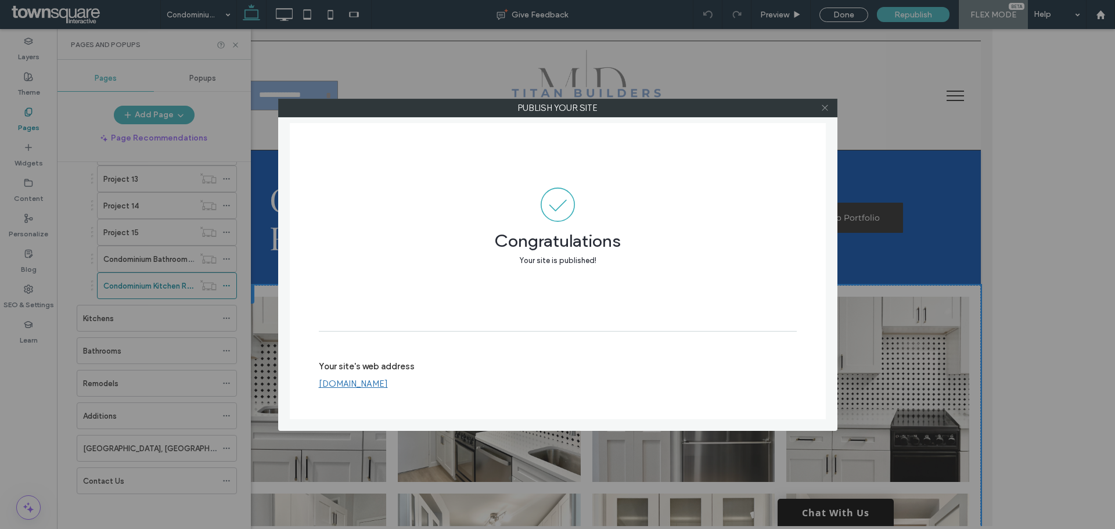
click at [827, 110] on use at bounding box center [825, 108] width 6 height 6
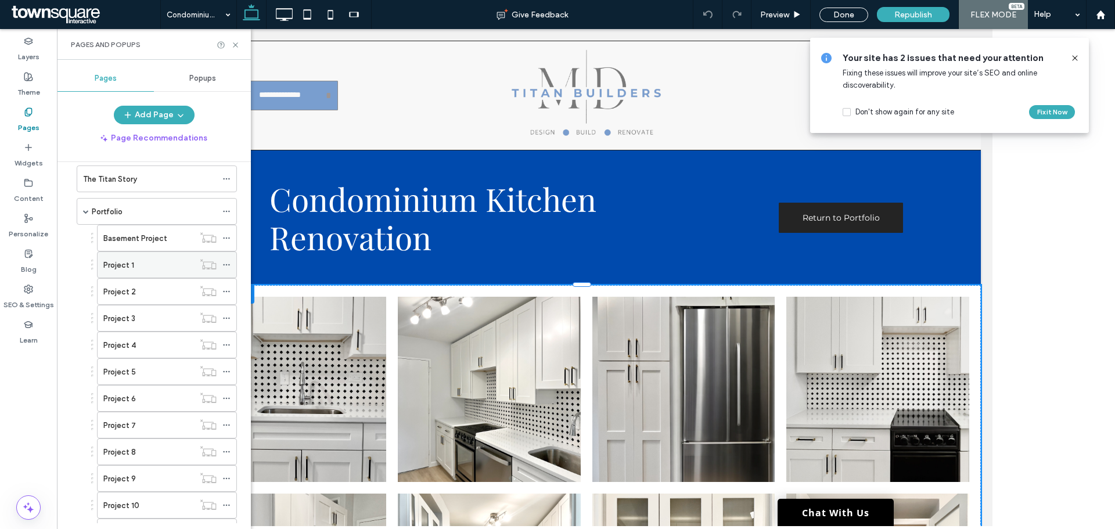
scroll to position [0, 0]
click at [145, 264] on div "Portfolio" at bounding box center [154, 260] width 125 height 12
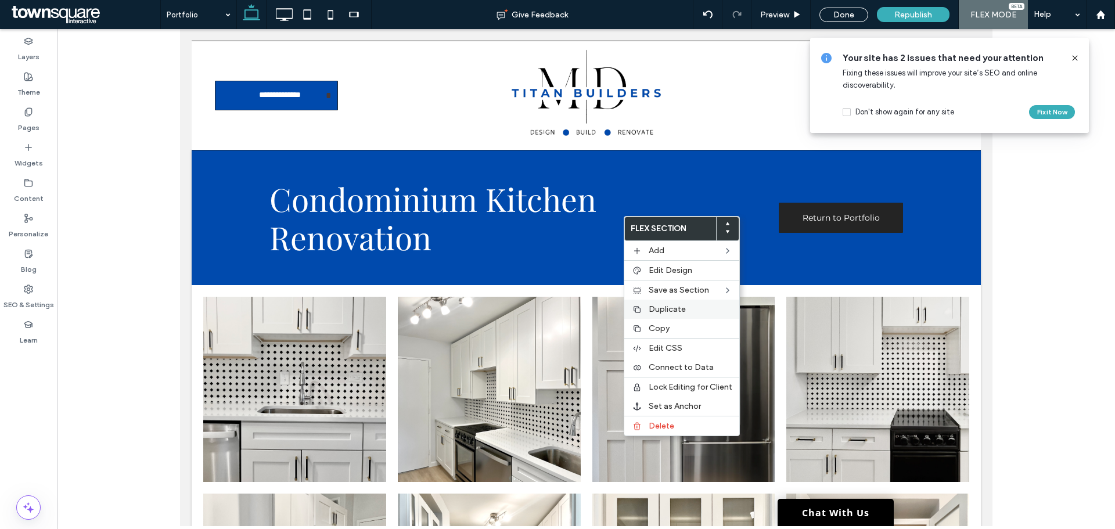
click at [683, 308] on span "Duplicate" at bounding box center [667, 309] width 37 height 10
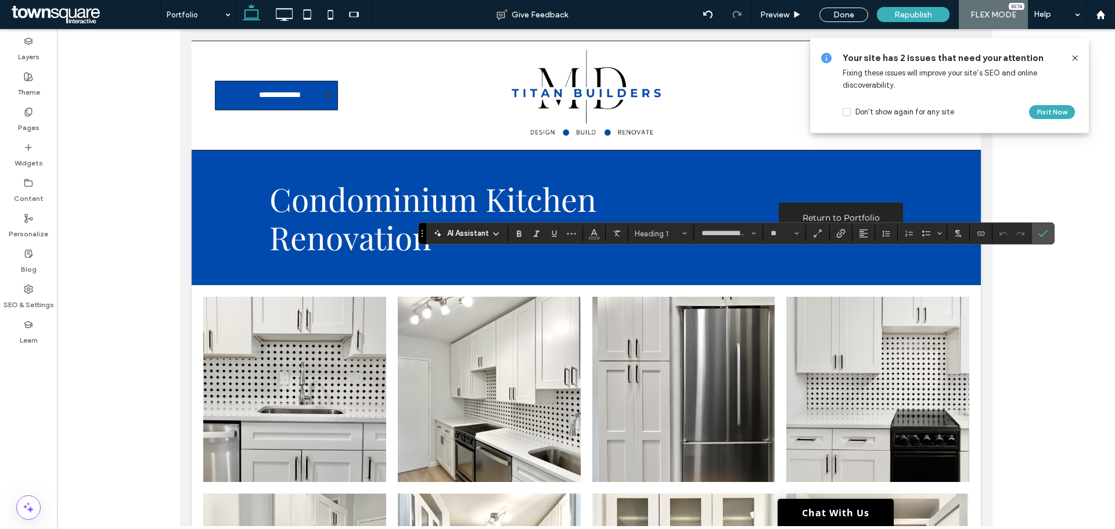
type input "**********"
type input "**"
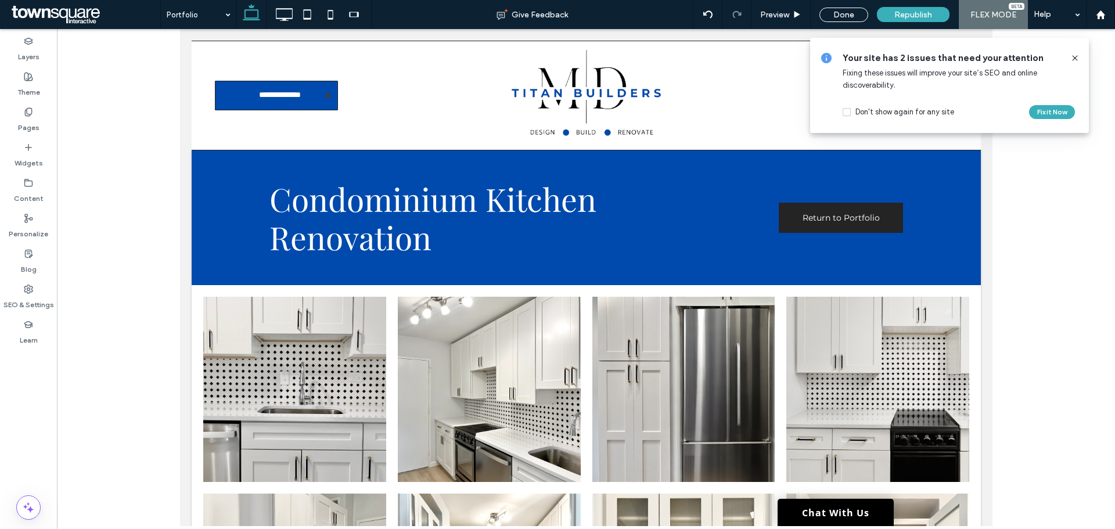
type input "**********"
type input "**"
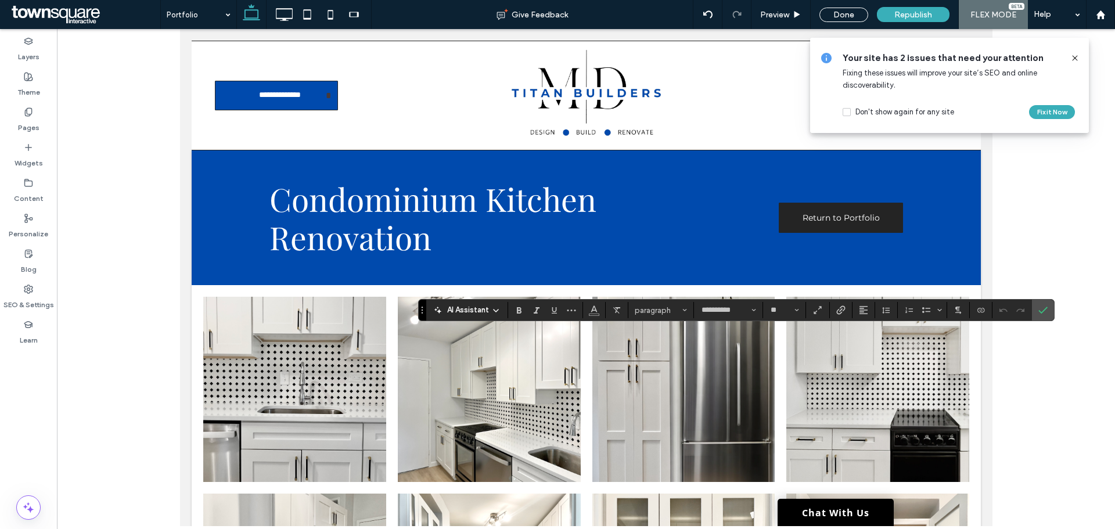
type input "**"
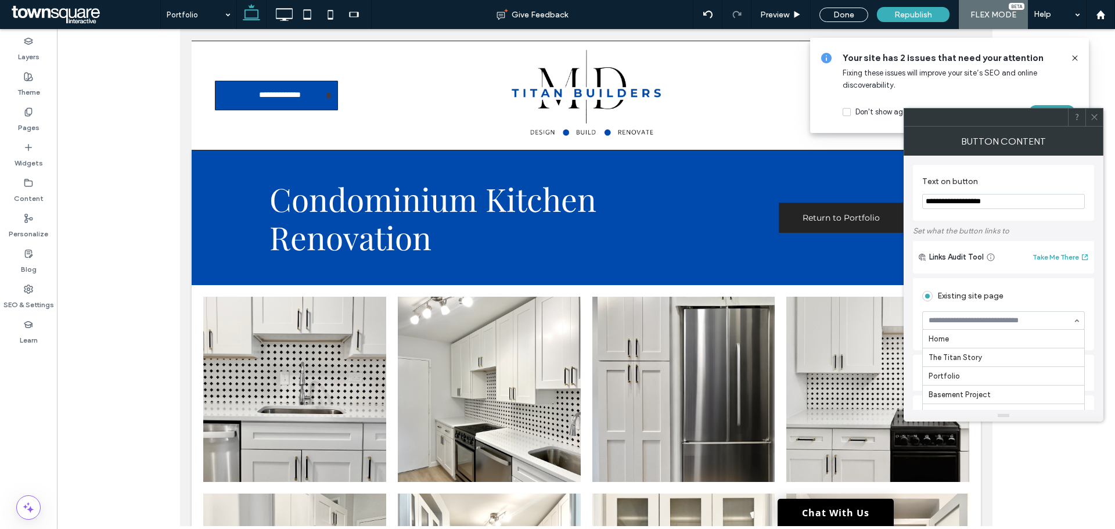
scroll to position [353, 0]
click at [1094, 123] on span at bounding box center [1094, 117] width 9 height 17
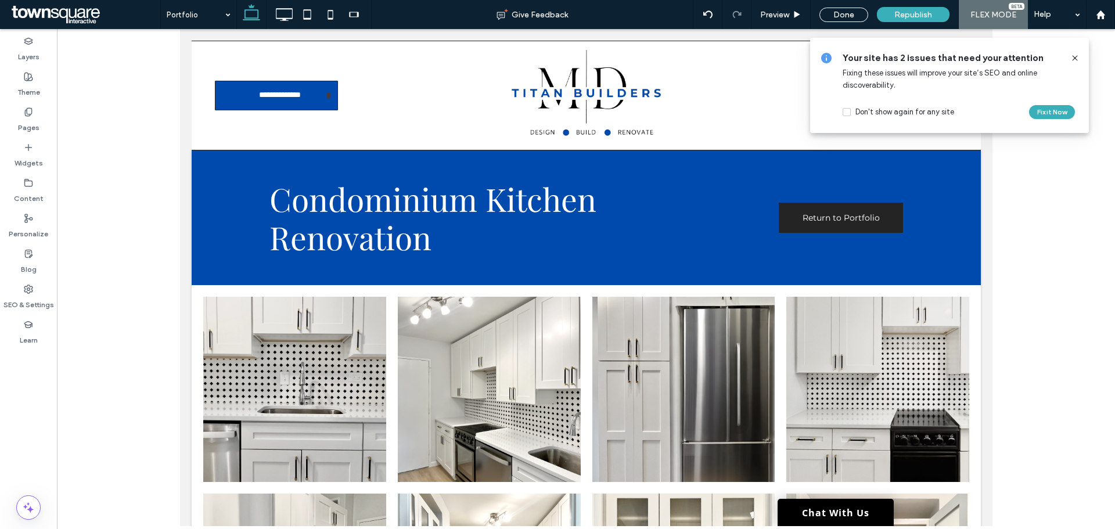
click at [1074, 57] on use at bounding box center [1074, 57] width 5 height 5
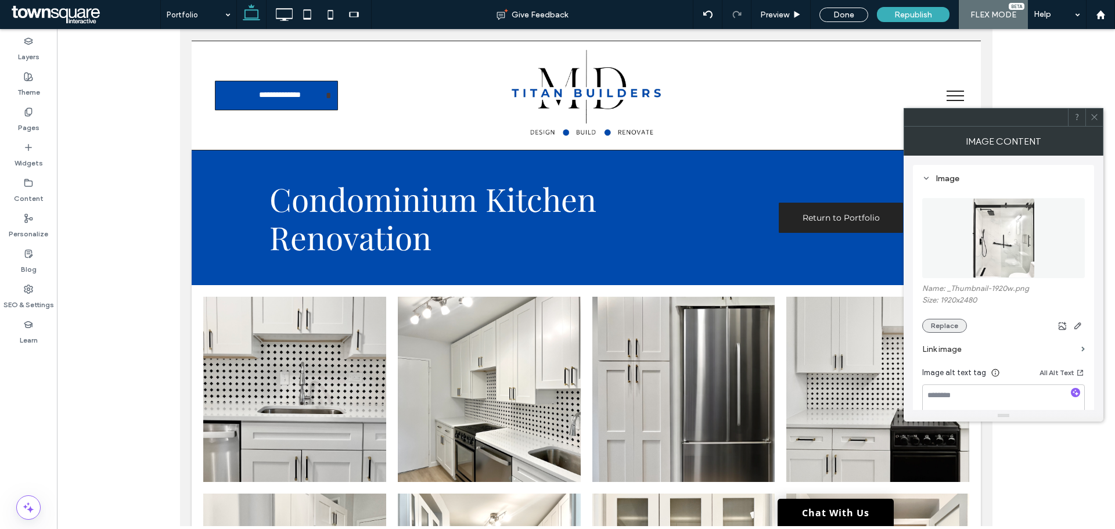
click at [939, 326] on button "Replace" at bounding box center [944, 326] width 45 height 14
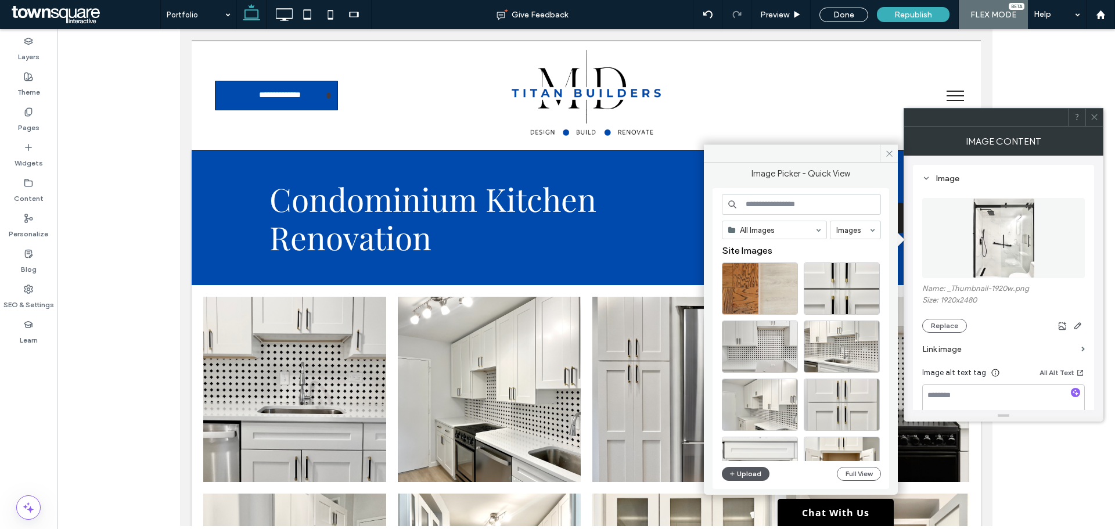
click at [740, 475] on button "Upload" at bounding box center [746, 474] width 48 height 14
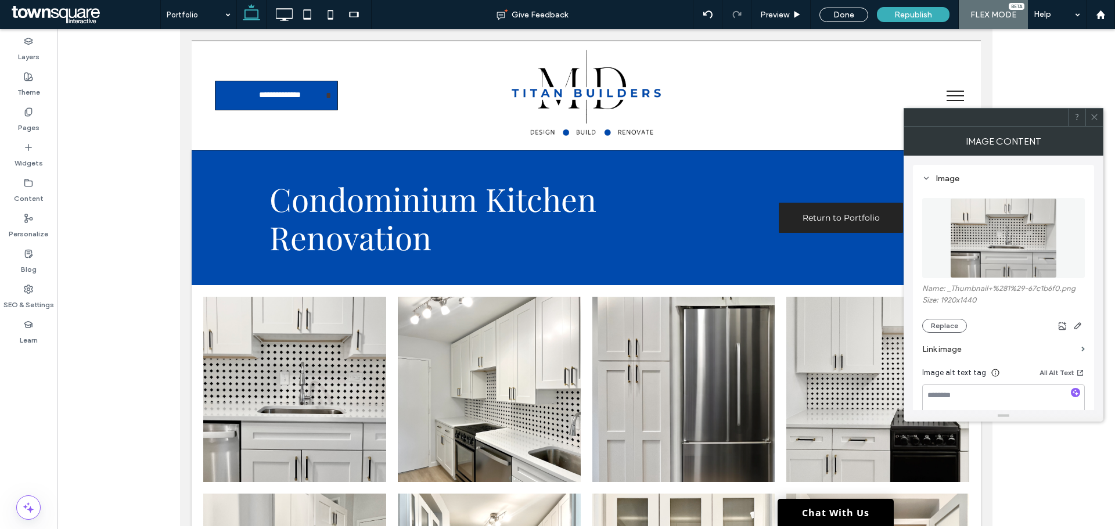
click at [1089, 116] on div at bounding box center [1093, 117] width 17 height 17
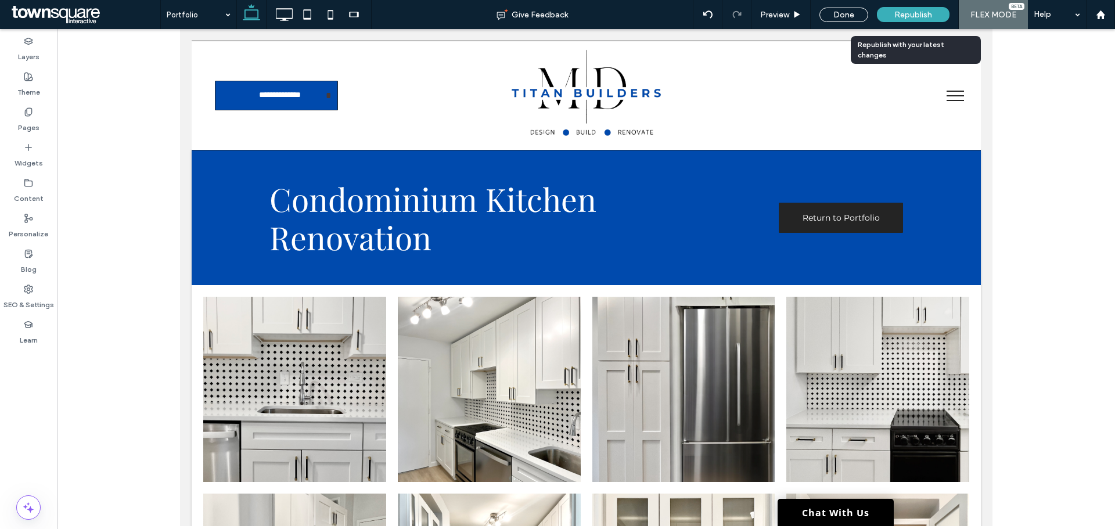
click at [921, 15] on span "Republish" at bounding box center [913, 15] width 38 height 10
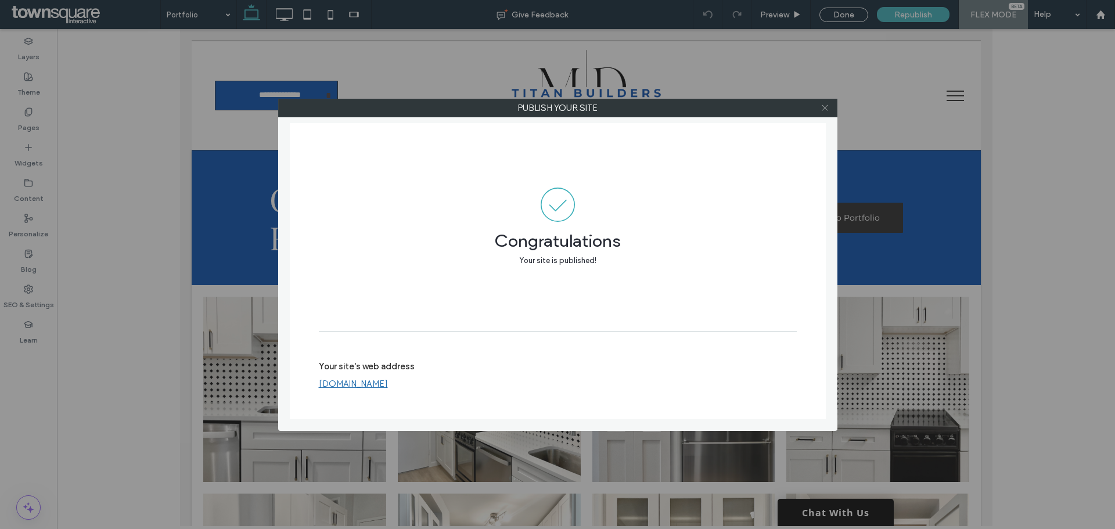
click at [826, 110] on icon at bounding box center [824, 107] width 9 height 9
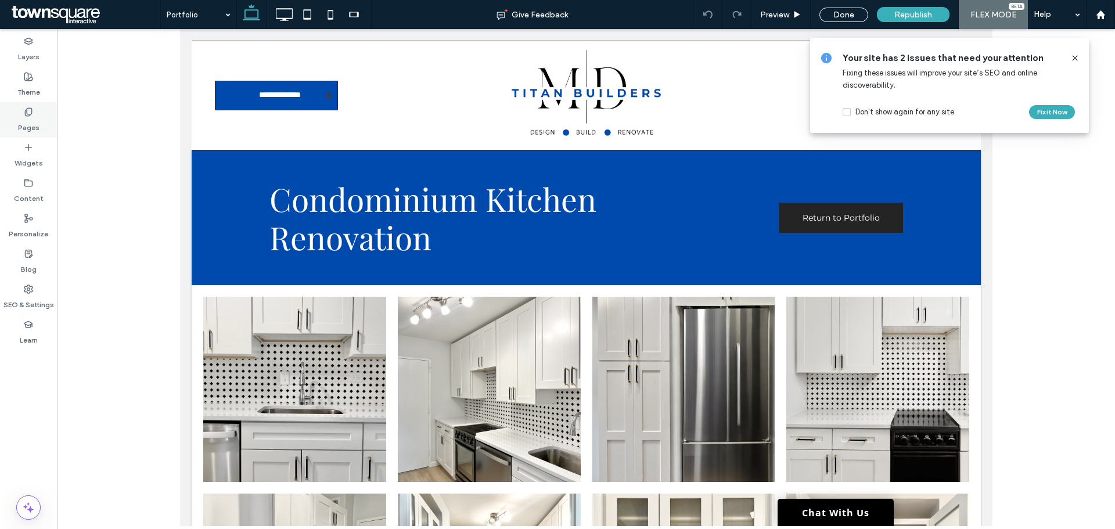
click at [29, 116] on icon at bounding box center [28, 111] width 9 height 9
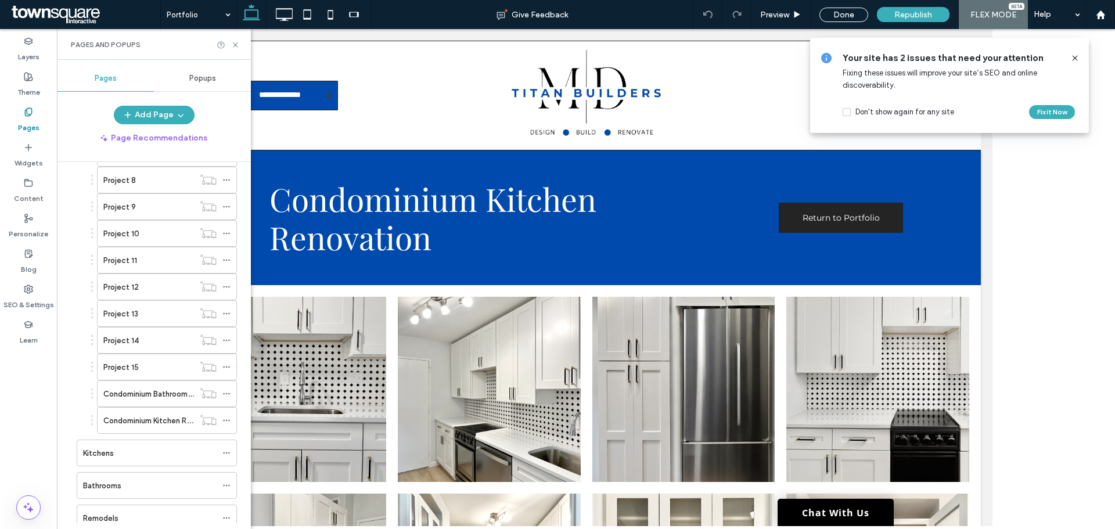
scroll to position [348, 0]
click at [227, 394] on icon at bounding box center [226, 392] width 8 height 8
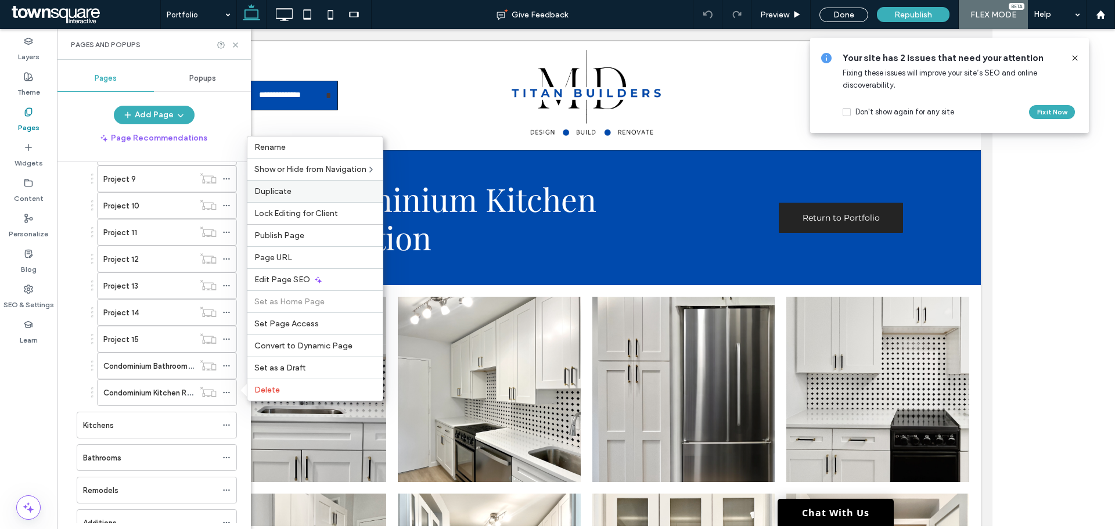
click at [307, 191] on label "Duplicate" at bounding box center [314, 191] width 121 height 10
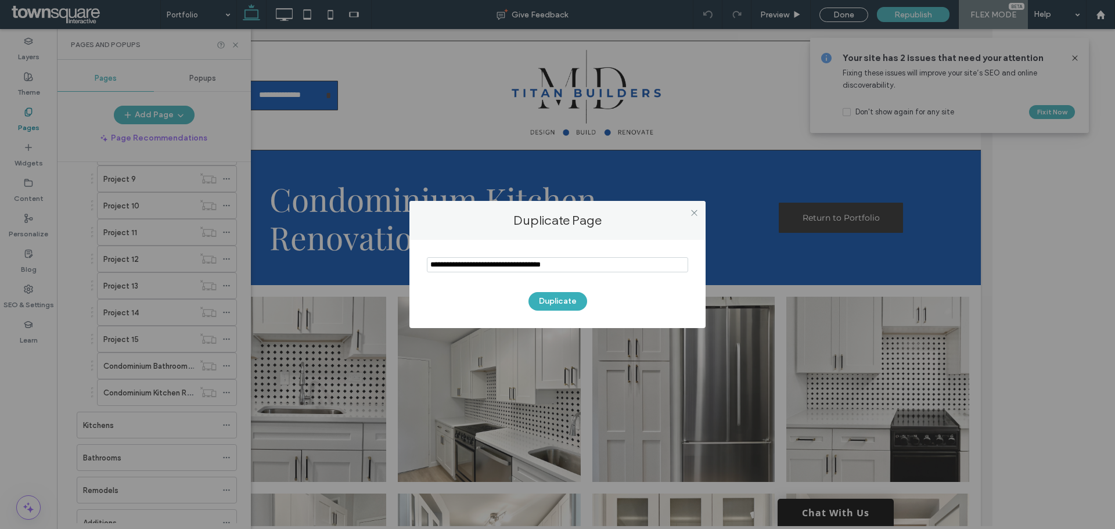
click at [488, 265] on input "notEmpty" at bounding box center [557, 264] width 261 height 15
paste input "**********"
type input "**********"
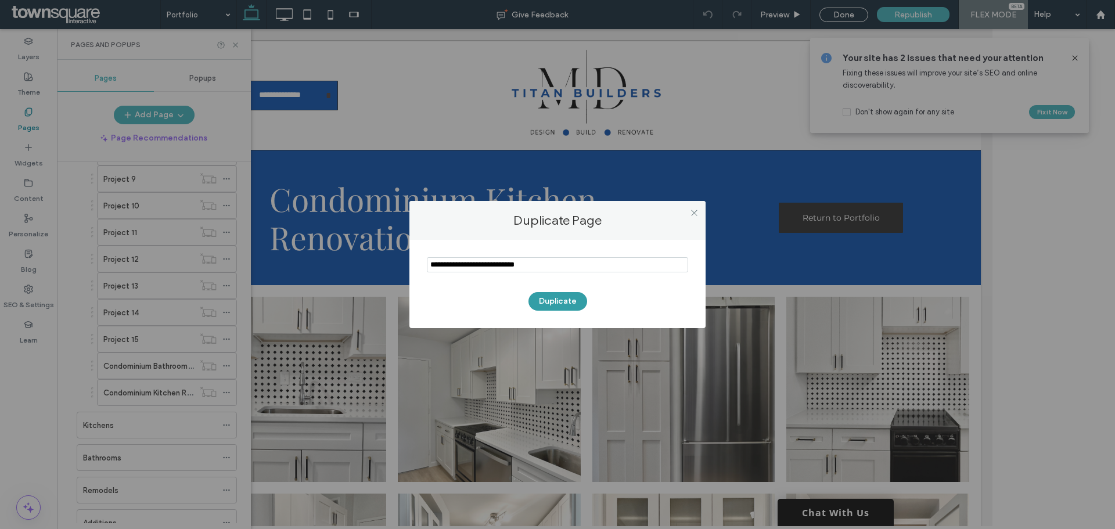
click at [552, 303] on button "Duplicate" at bounding box center [557, 301] width 59 height 19
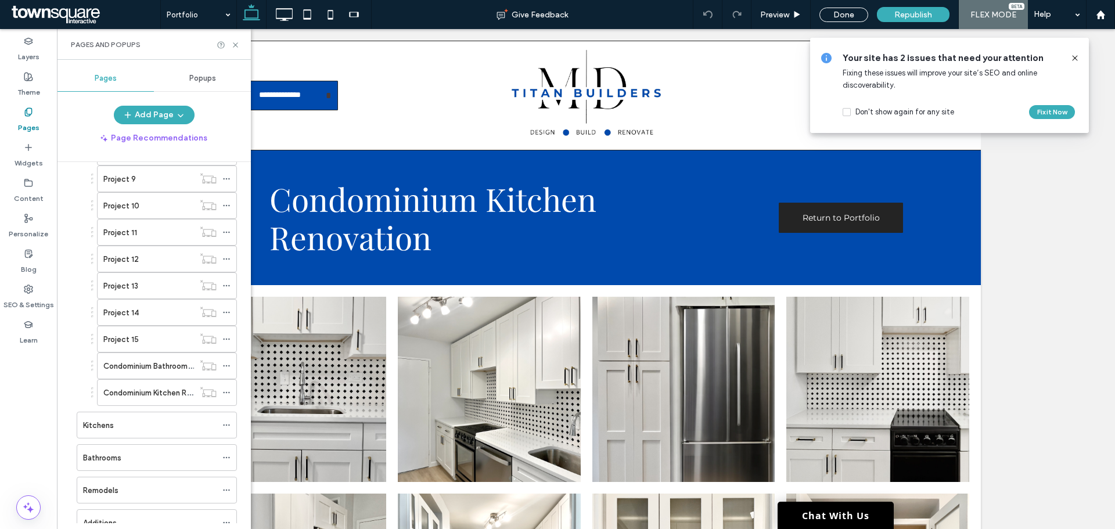
click at [552, 298] on div at bounding box center [557, 264] width 1115 height 529
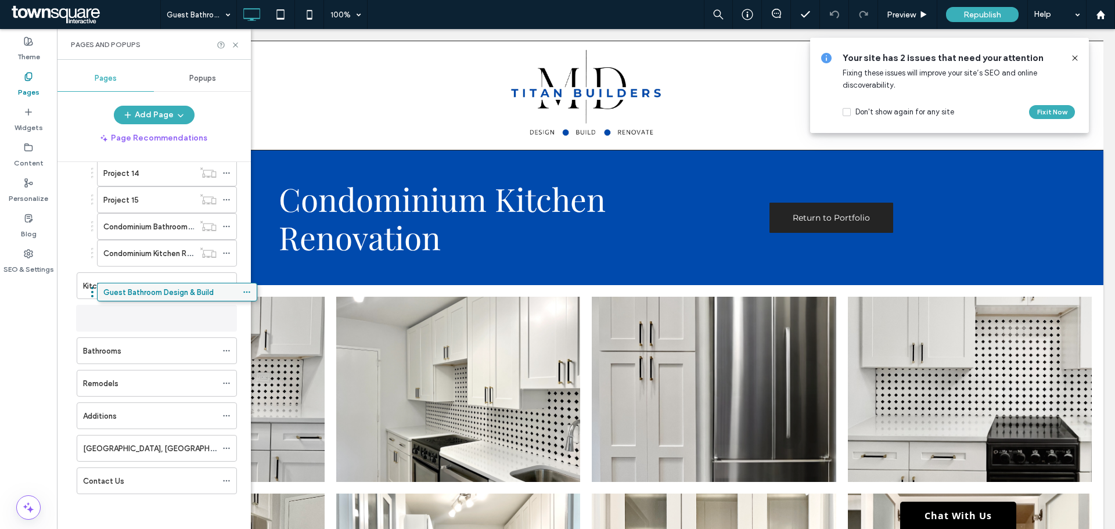
scroll to position [482, 0]
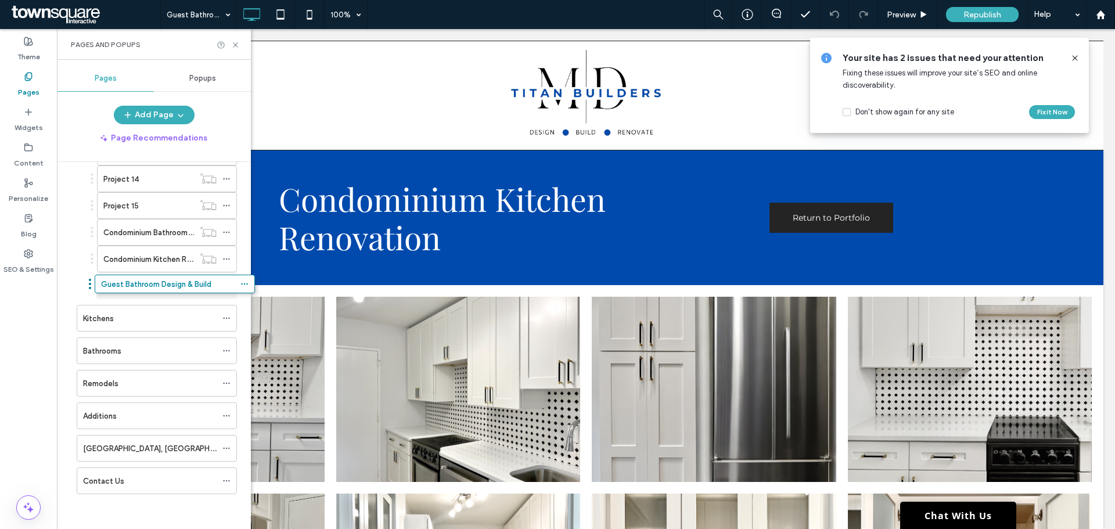
drag, startPoint x: 137, startPoint y: 485, endPoint x: 155, endPoint y: 293, distance: 193.6
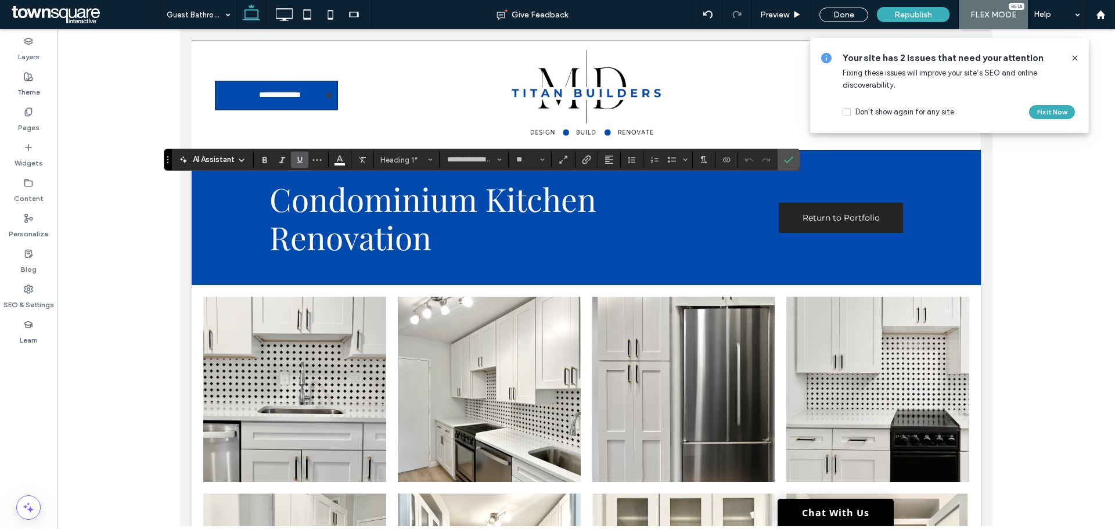
type input "**********"
type input "**"
click at [788, 157] on icon "Confirm" at bounding box center [788, 159] width 9 height 9
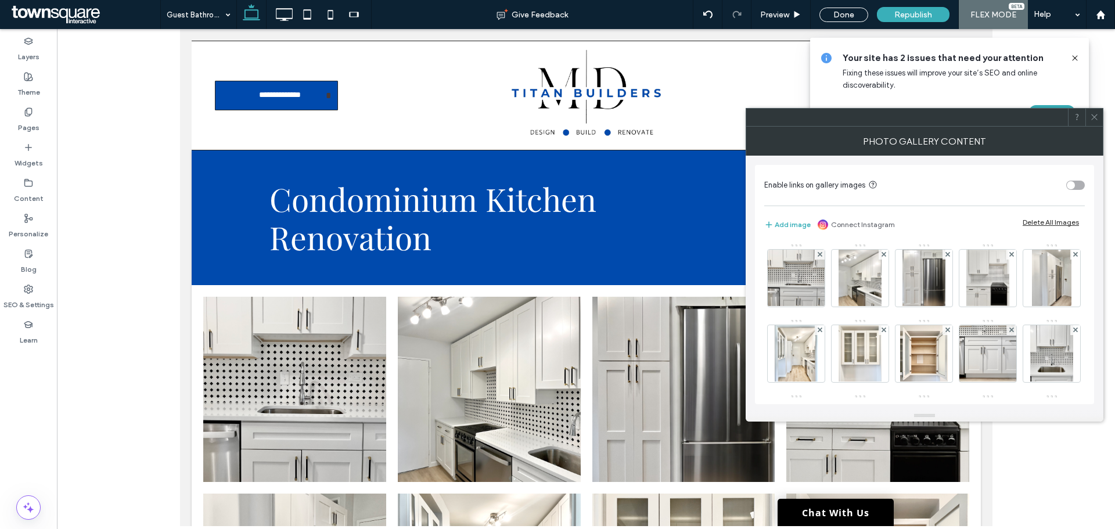
click at [1058, 226] on div "Delete All Images" at bounding box center [1050, 222] width 56 height 9
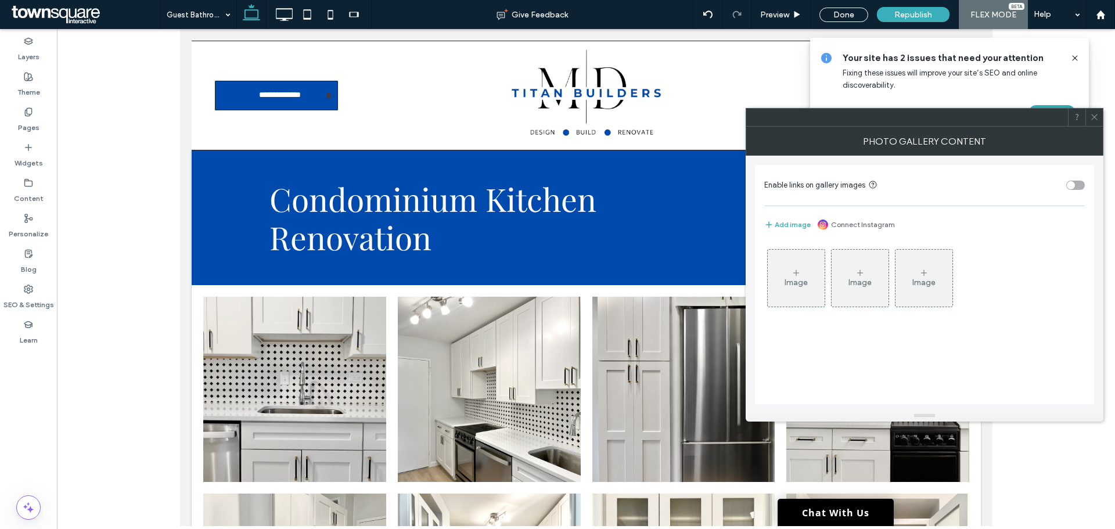
click at [801, 269] on div "Image" at bounding box center [796, 278] width 57 height 55
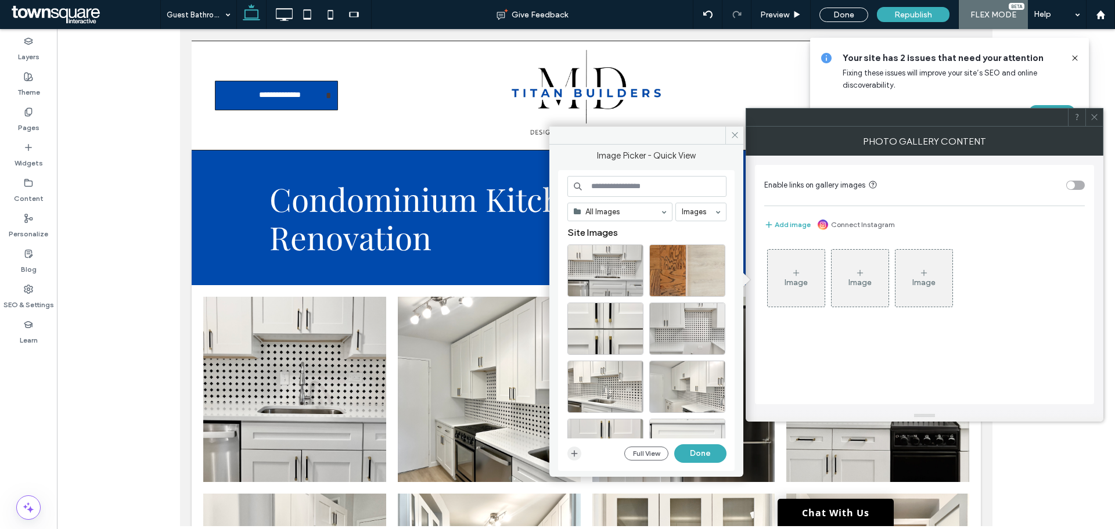
click at [577, 455] on icon "button" at bounding box center [574, 453] width 9 height 9
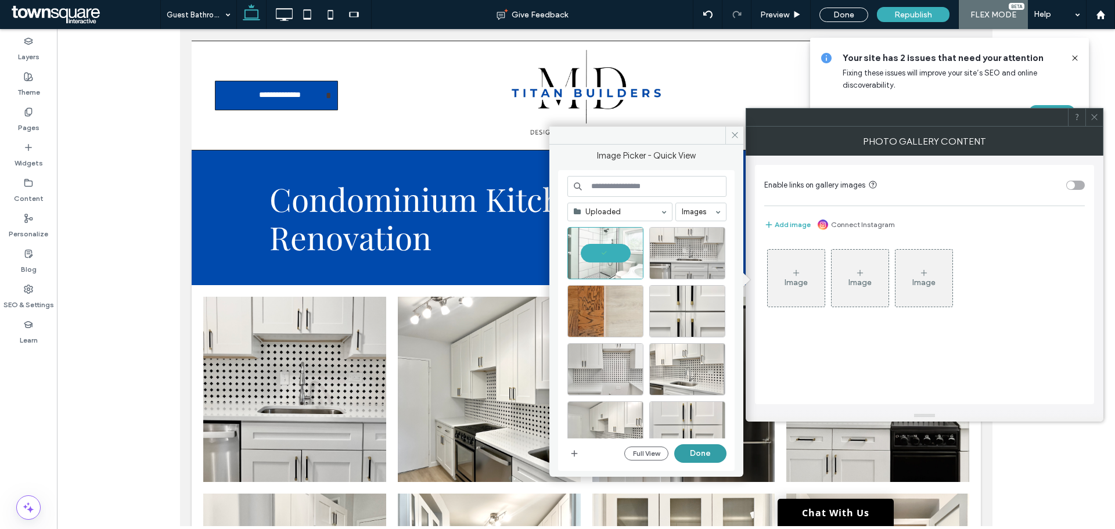
click at [704, 451] on button "Done" at bounding box center [700, 453] width 52 height 19
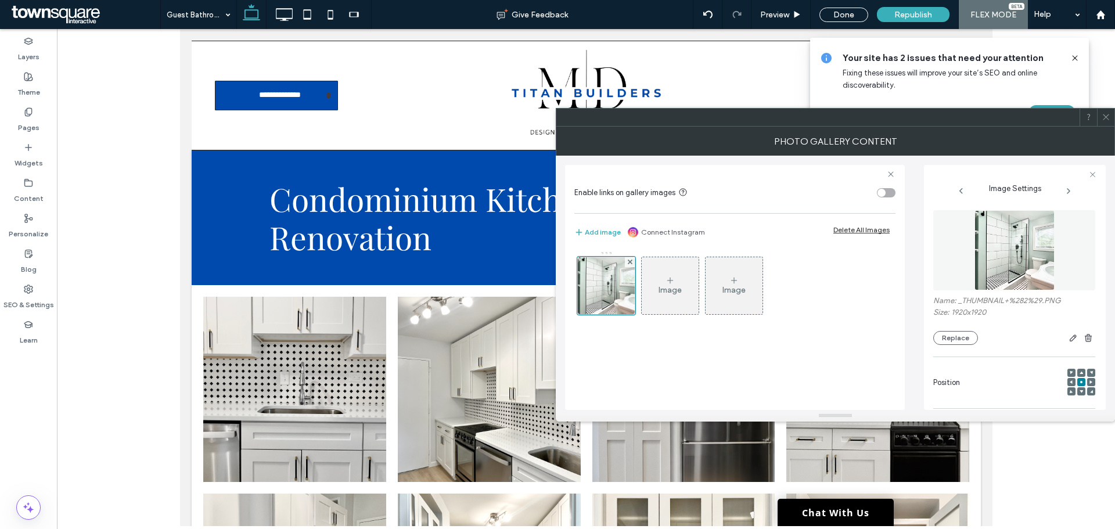
click at [672, 293] on div "Image" at bounding box center [669, 290] width 23 height 10
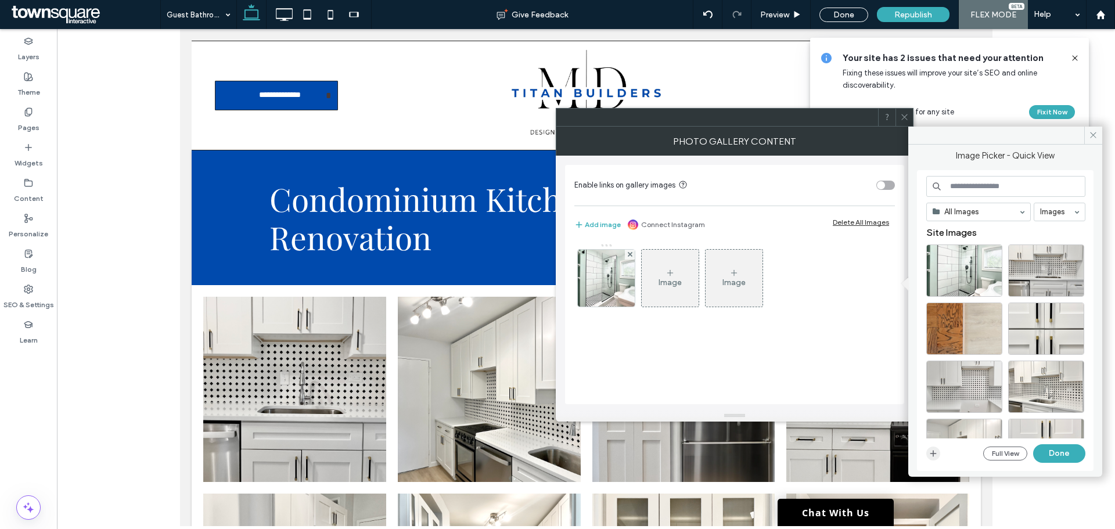
click at [931, 454] on icon "button" at bounding box center [932, 453] width 9 height 9
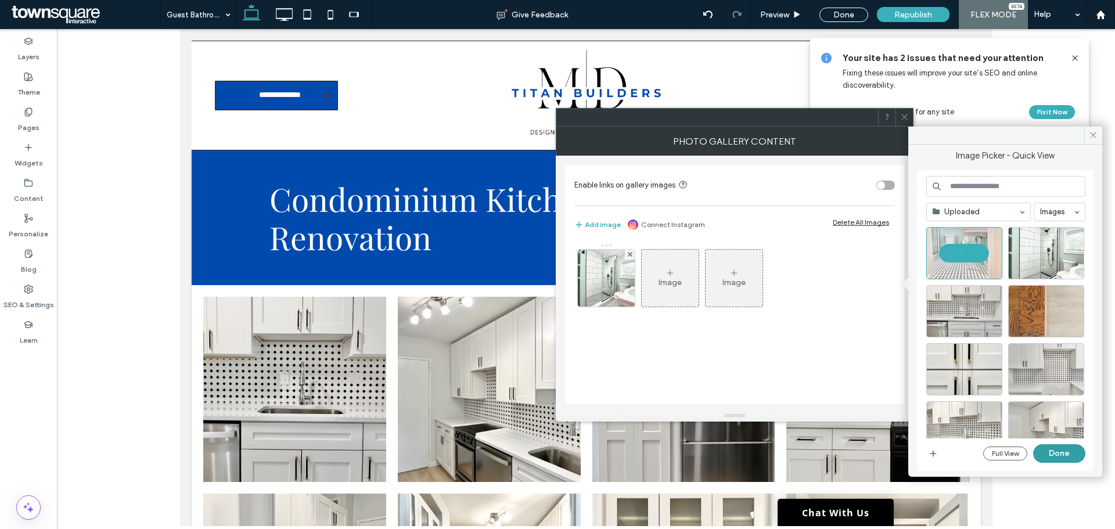
click at [1071, 457] on button "Done" at bounding box center [1059, 453] width 52 height 19
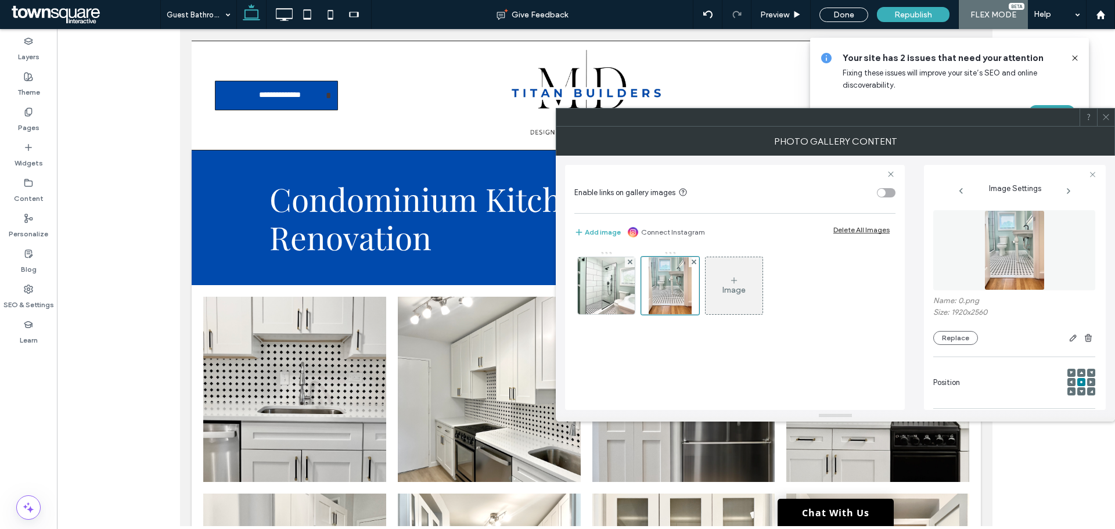
click at [744, 297] on div "Image" at bounding box center [733, 285] width 57 height 55
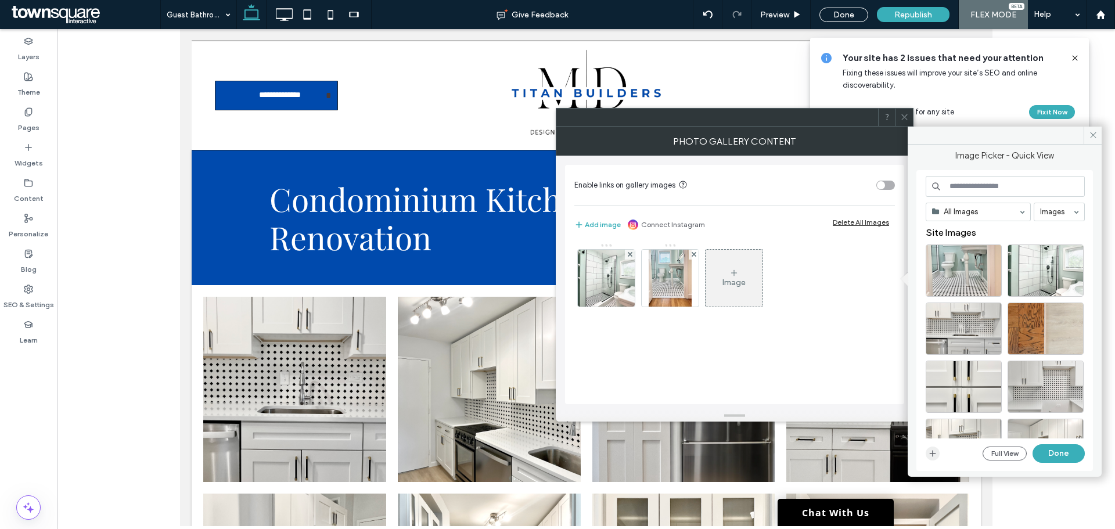
click at [936, 454] on icon "button" at bounding box center [932, 453] width 9 height 9
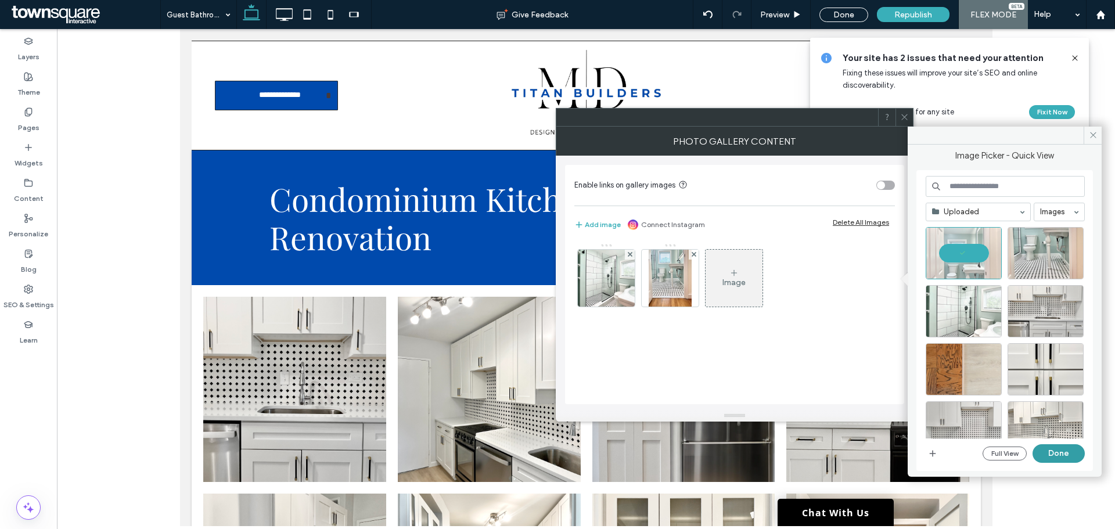
click at [1057, 453] on button "Done" at bounding box center [1058, 453] width 52 height 19
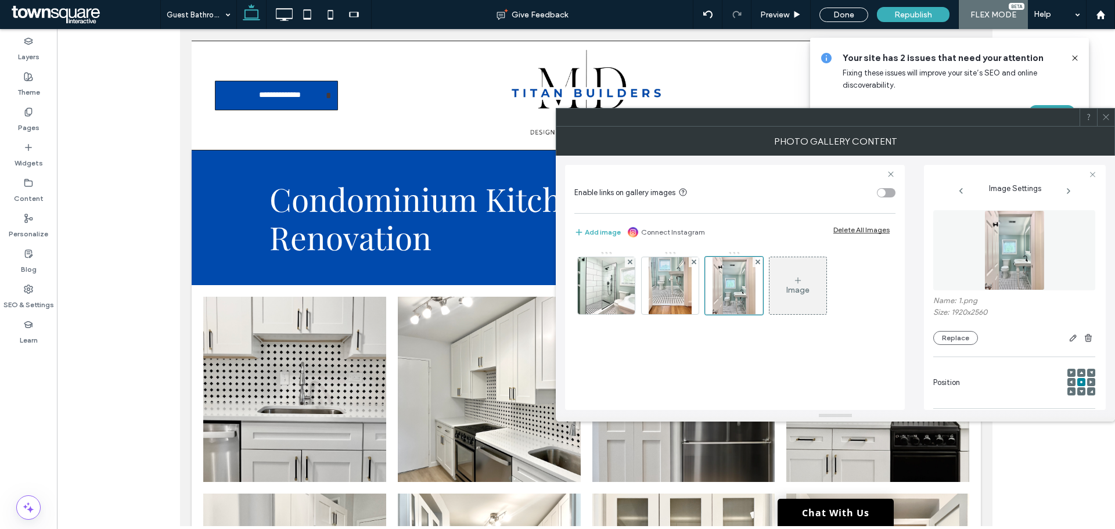
click at [781, 285] on div "Image" at bounding box center [797, 285] width 57 height 55
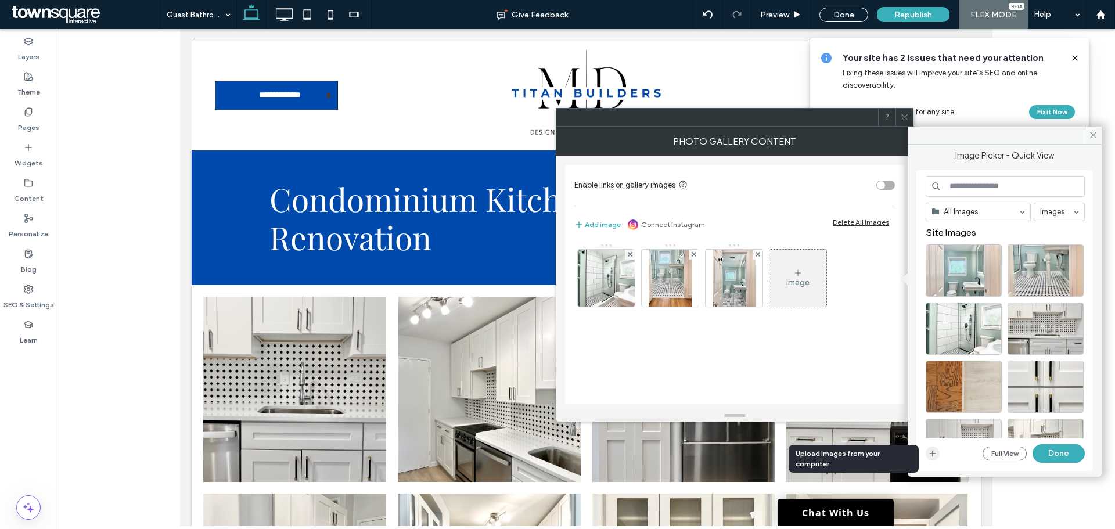
click at [932, 457] on icon "button" at bounding box center [932, 453] width 9 height 9
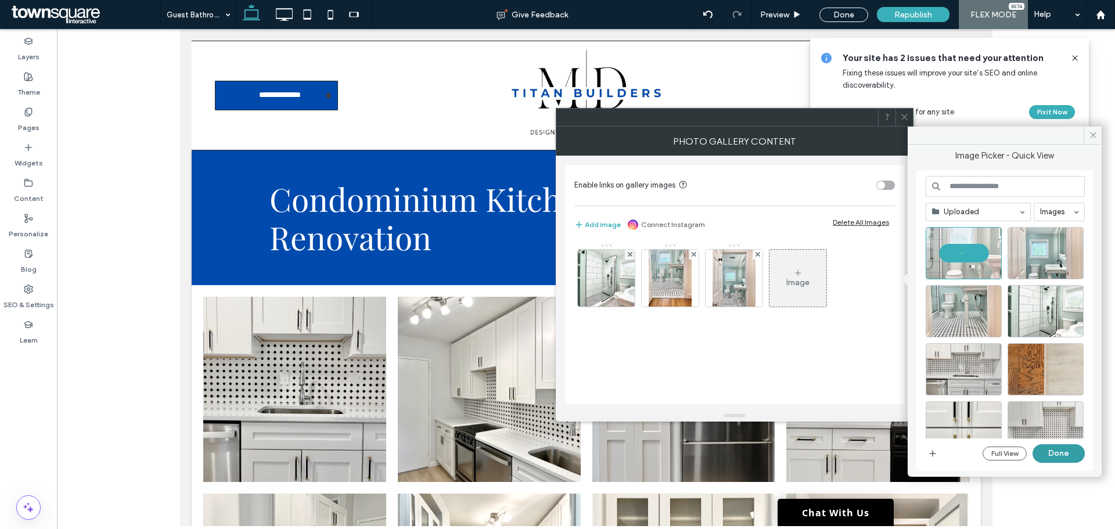
click at [1056, 451] on button "Done" at bounding box center [1058, 453] width 52 height 19
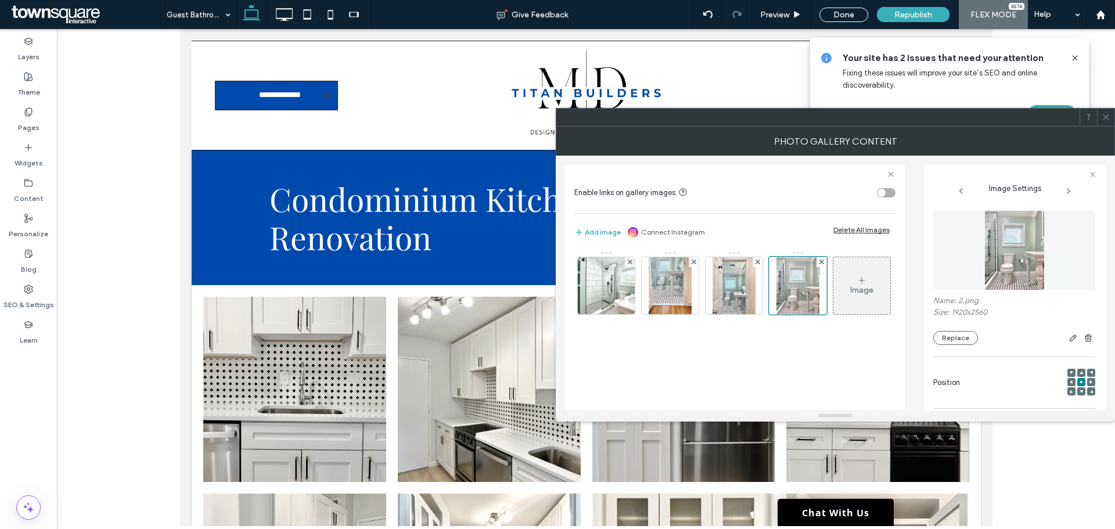
click at [850, 295] on div "Image" at bounding box center [861, 290] width 23 height 10
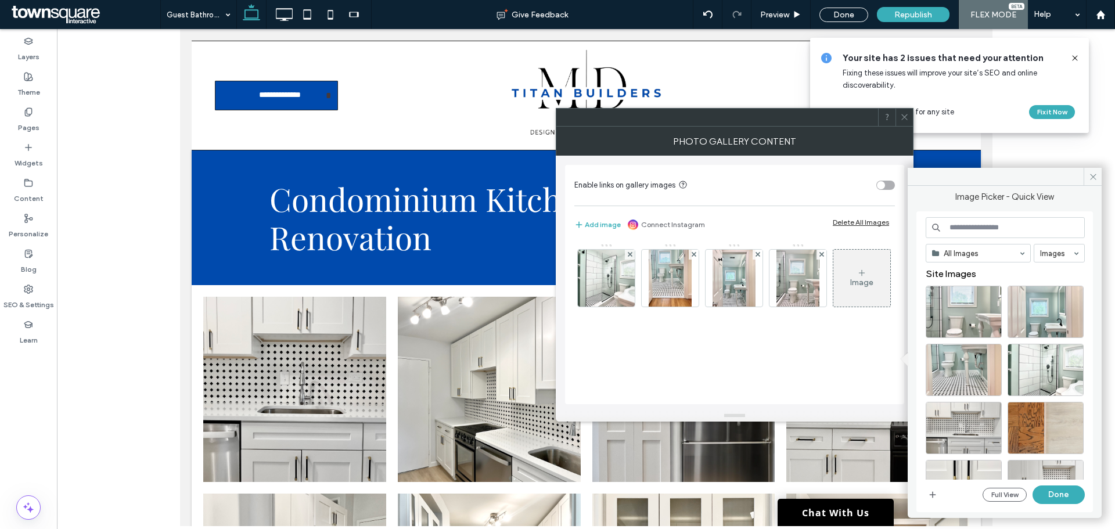
click at [850, 287] on div "Image" at bounding box center [861, 283] width 23 height 10
click at [928, 494] on icon "button" at bounding box center [932, 494] width 9 height 9
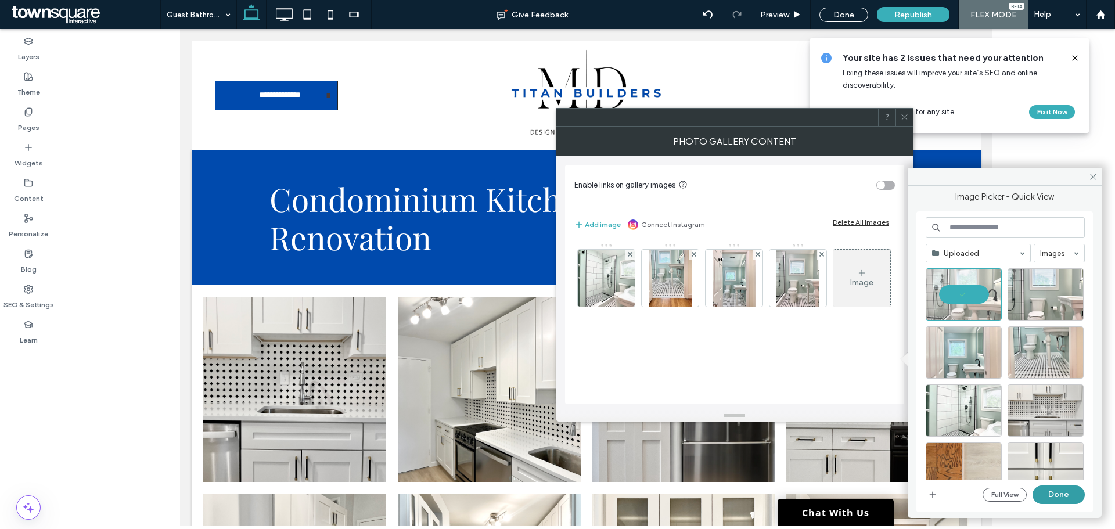
click at [1048, 489] on button "Done" at bounding box center [1058, 494] width 52 height 19
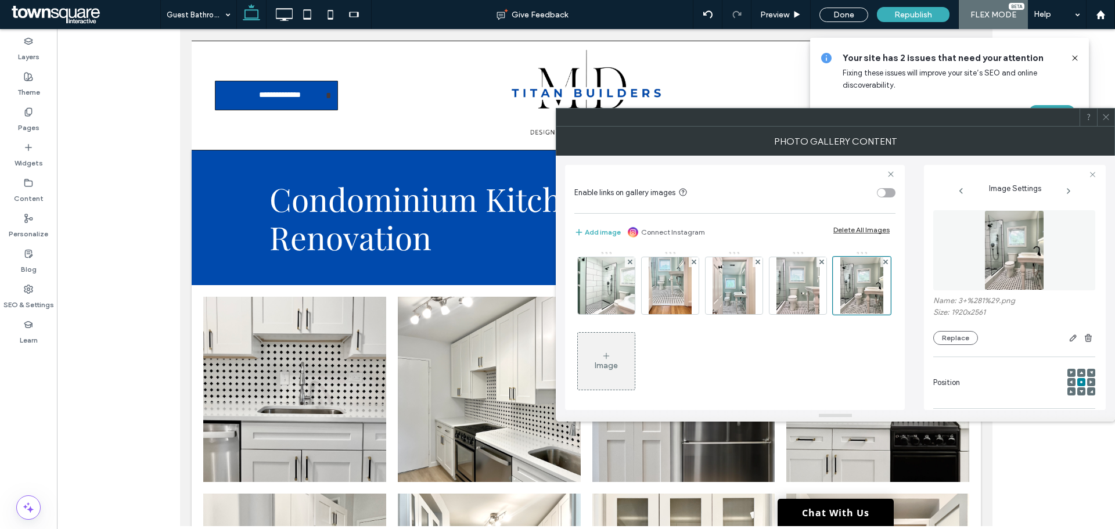
click at [635, 377] on div "Image" at bounding box center [606, 361] width 57 height 55
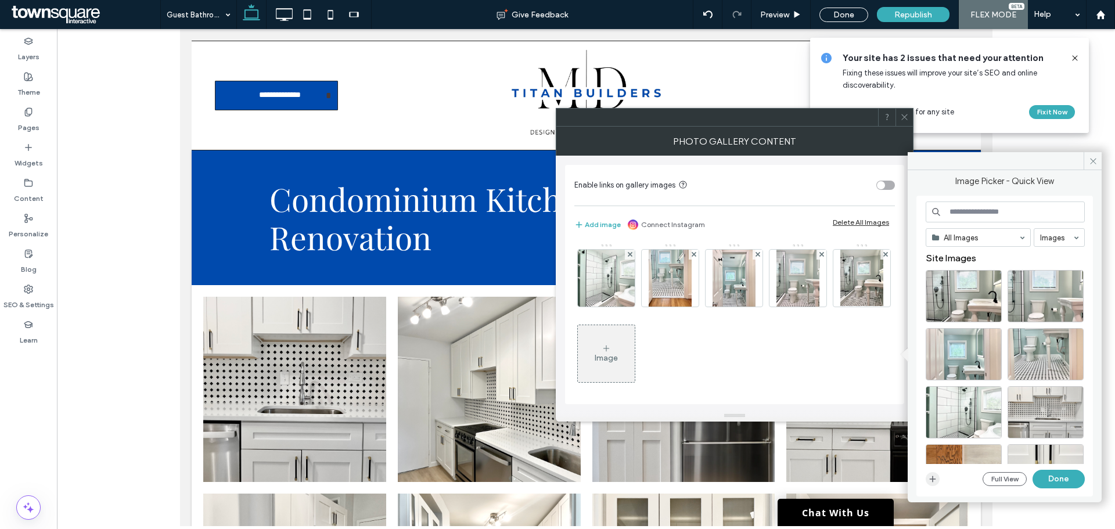
click at [938, 481] on span "button" at bounding box center [933, 479] width 14 height 14
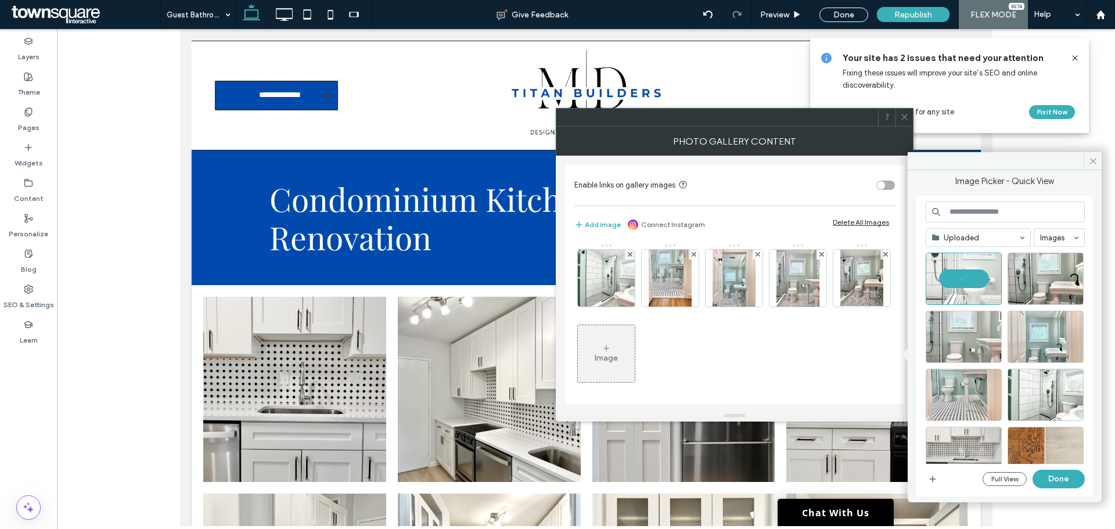
click at [1054, 483] on button "Done" at bounding box center [1058, 479] width 52 height 19
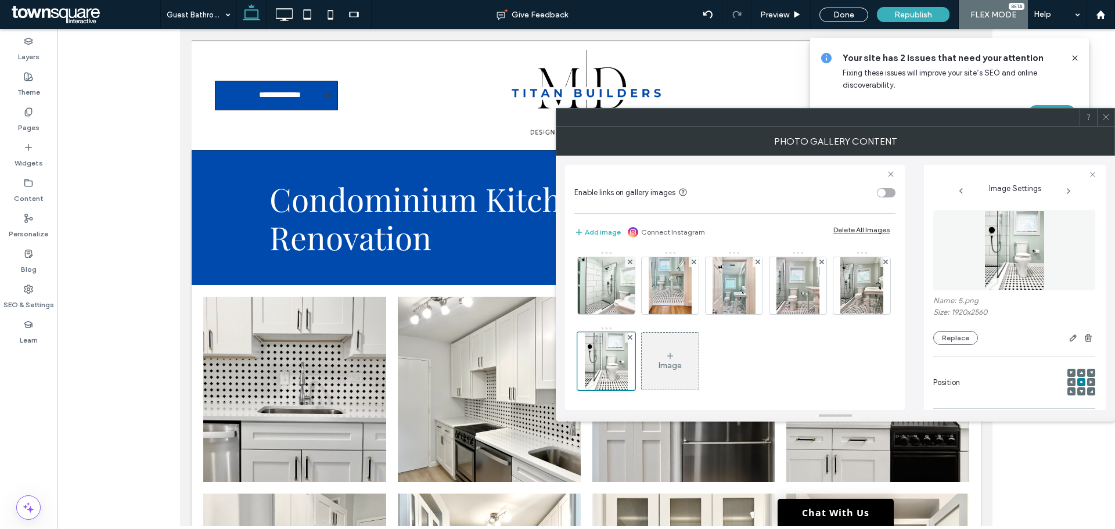
click at [698, 381] on div "Image" at bounding box center [670, 361] width 57 height 55
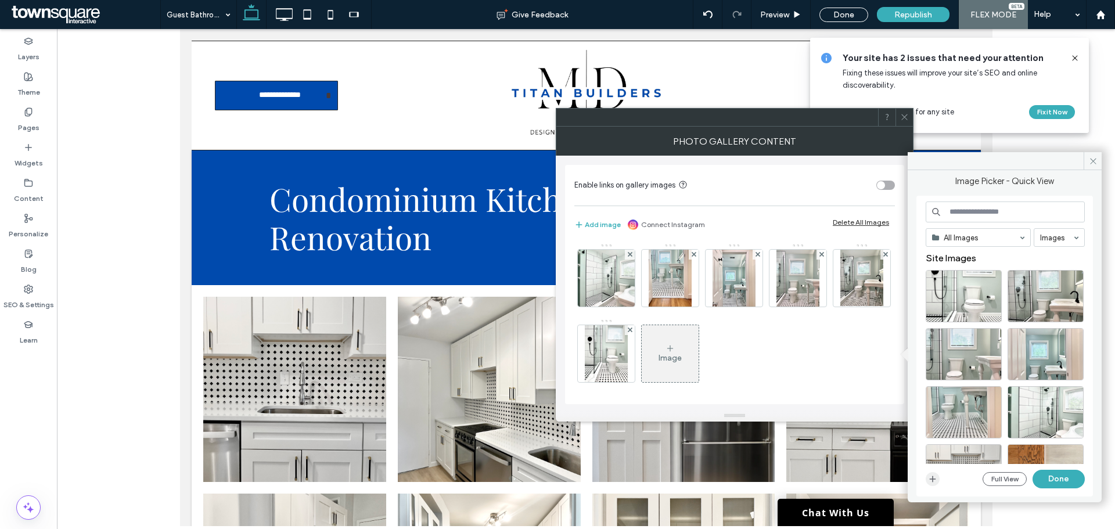
click at [931, 474] on icon "button" at bounding box center [932, 478] width 9 height 9
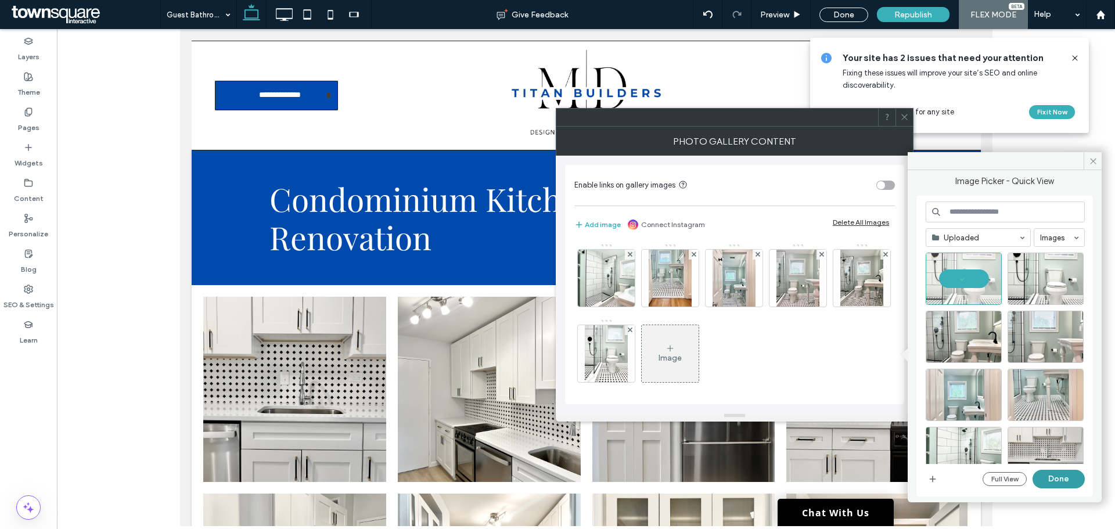
click at [1064, 481] on button "Done" at bounding box center [1058, 479] width 52 height 19
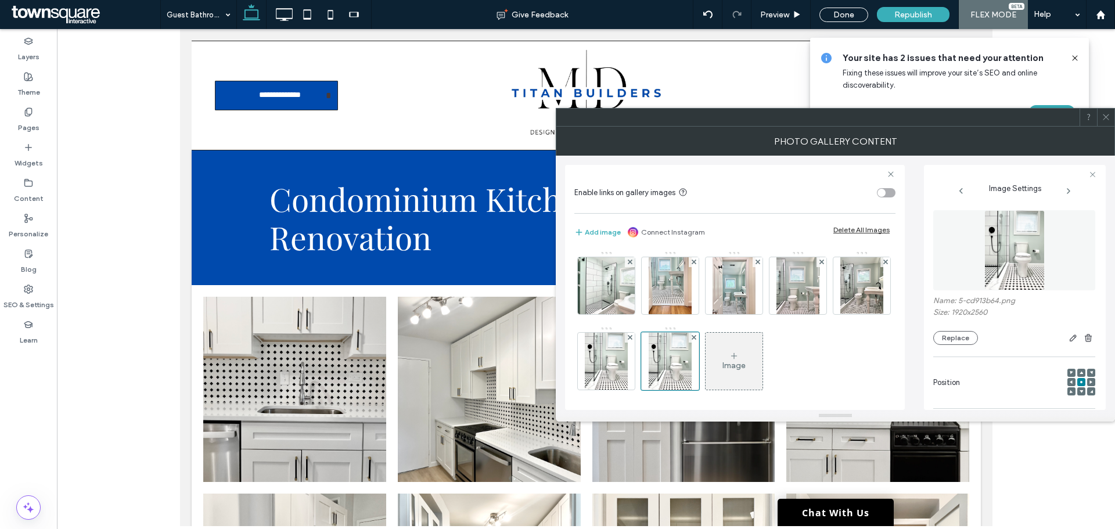
click at [1107, 118] on icon at bounding box center [1105, 117] width 9 height 9
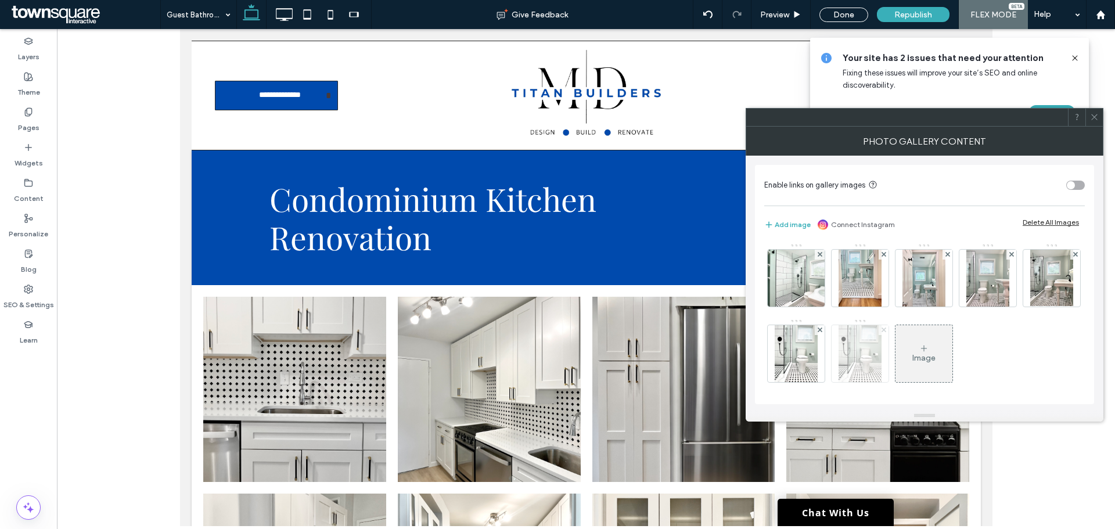
click at [885, 329] on use at bounding box center [883, 329] width 5 height 5
click at [888, 363] on div "Image" at bounding box center [859, 353] width 57 height 55
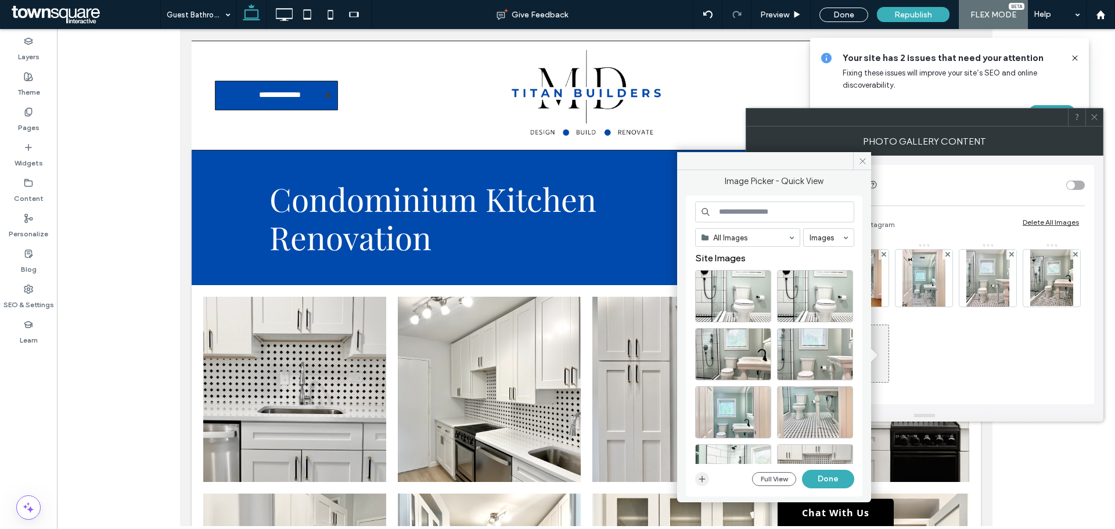
click at [704, 481] on icon "button" at bounding box center [701, 478] width 9 height 9
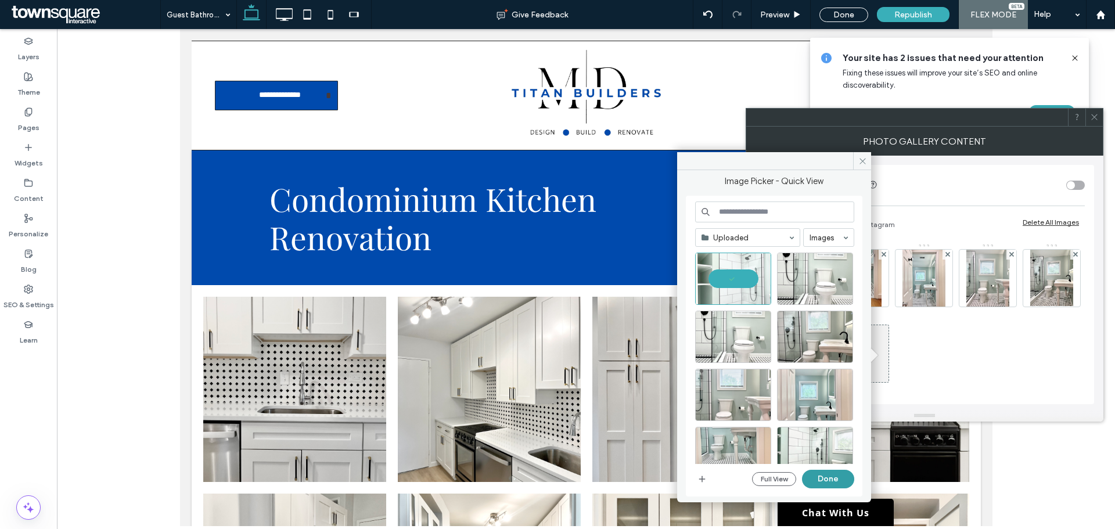
click at [827, 481] on button "Done" at bounding box center [828, 479] width 52 height 19
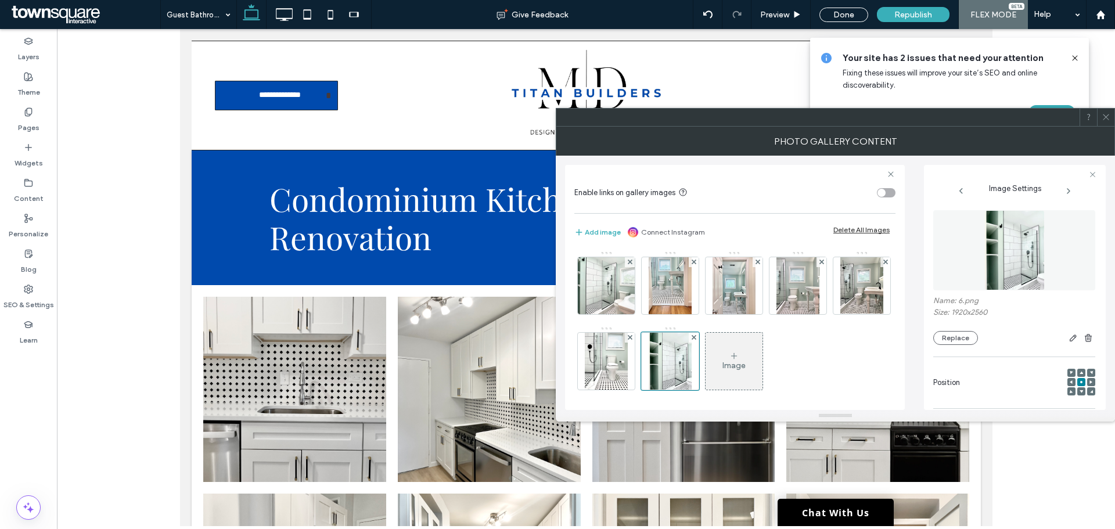
click at [739, 359] on icon at bounding box center [733, 355] width 9 height 9
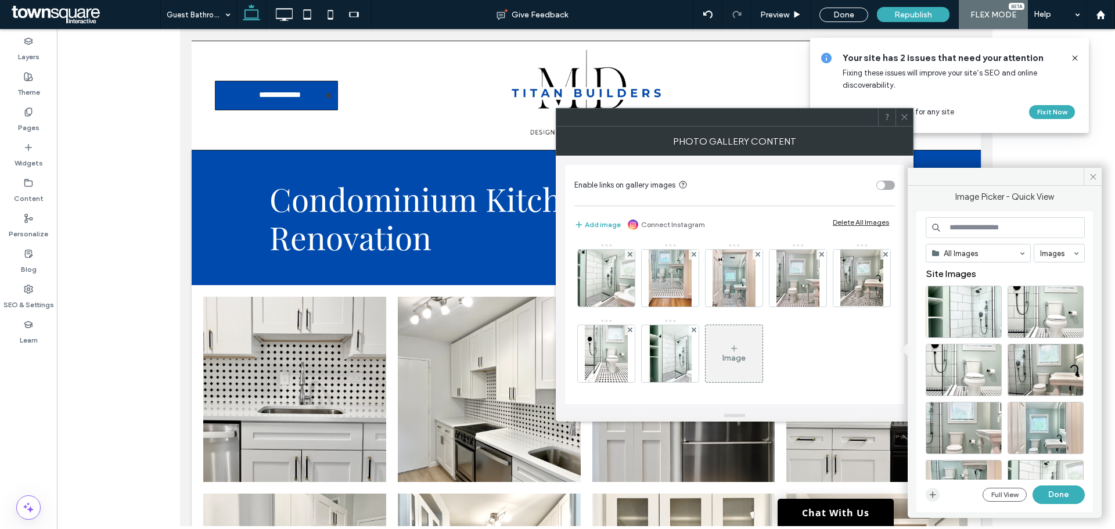
click at [937, 496] on span "button" at bounding box center [933, 495] width 14 height 14
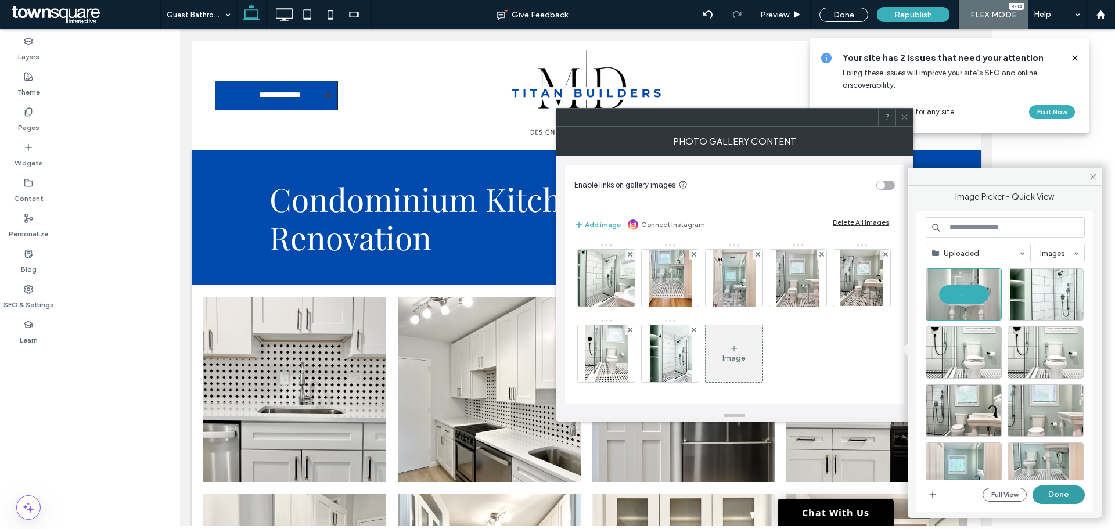
click at [1065, 492] on button "Done" at bounding box center [1058, 494] width 52 height 19
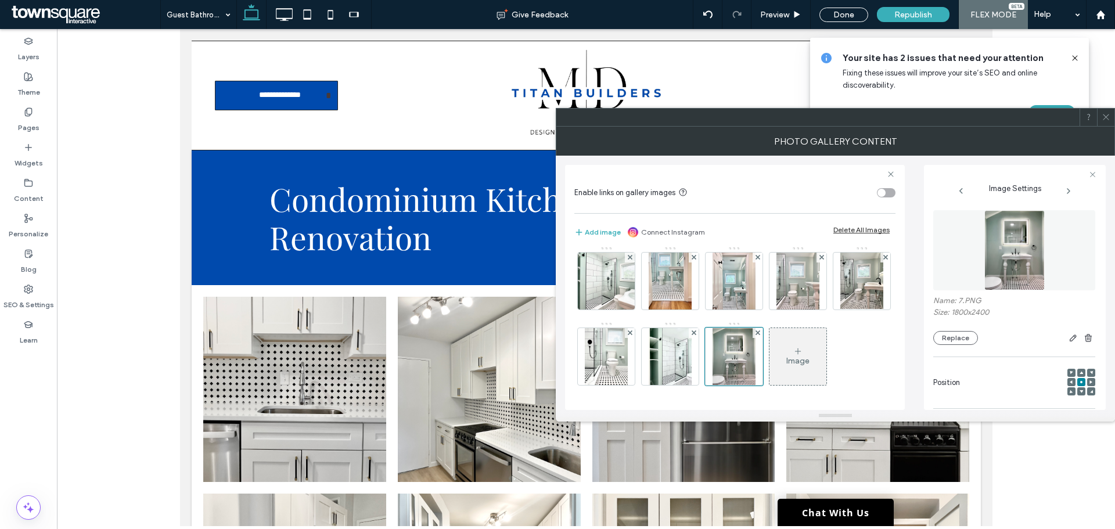
click at [786, 361] on div "Image" at bounding box center [797, 361] width 23 height 10
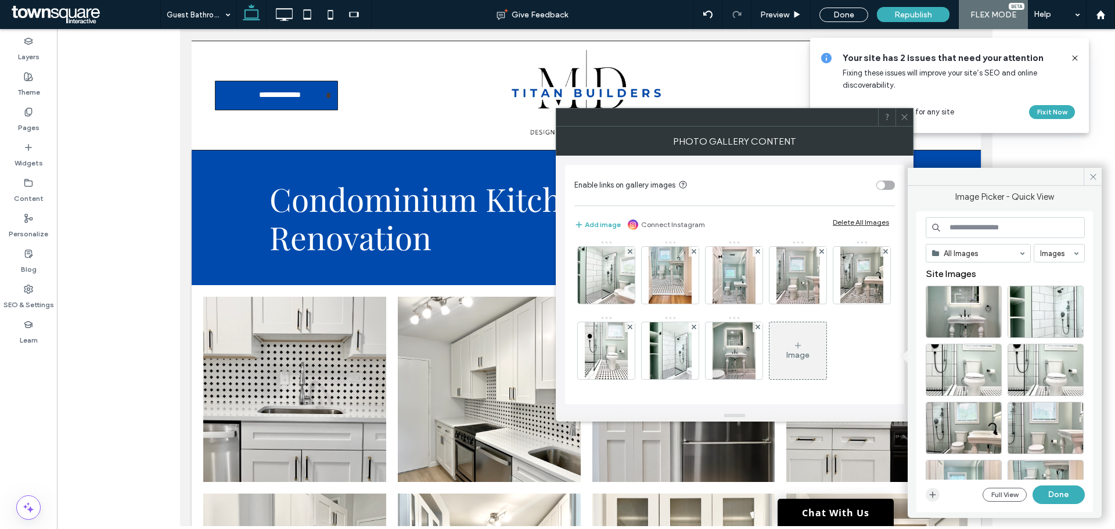
click at [933, 496] on icon "button" at bounding box center [932, 494] width 9 height 9
click at [931, 491] on icon "button" at bounding box center [932, 494] width 9 height 9
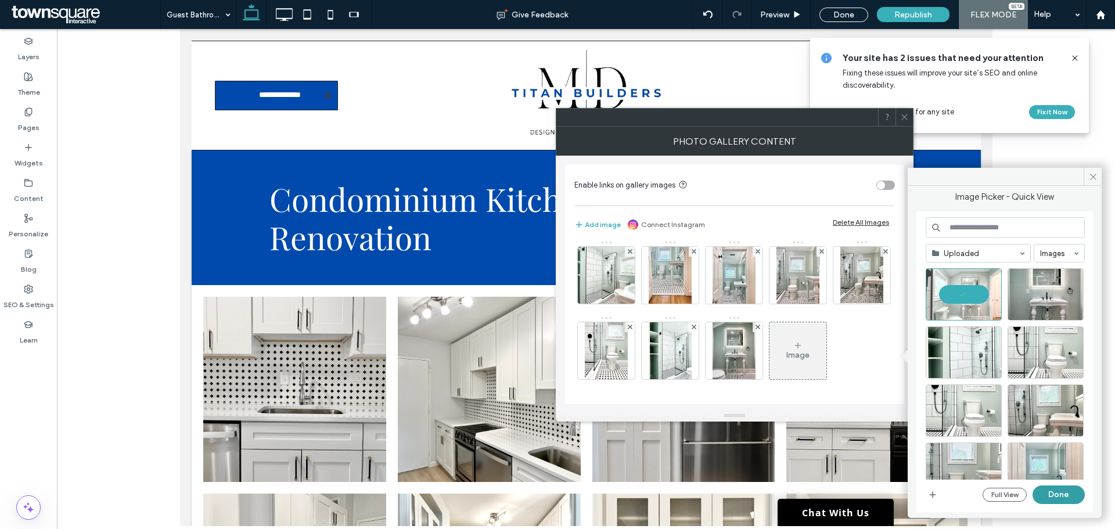
click at [1065, 500] on button "Done" at bounding box center [1058, 494] width 52 height 19
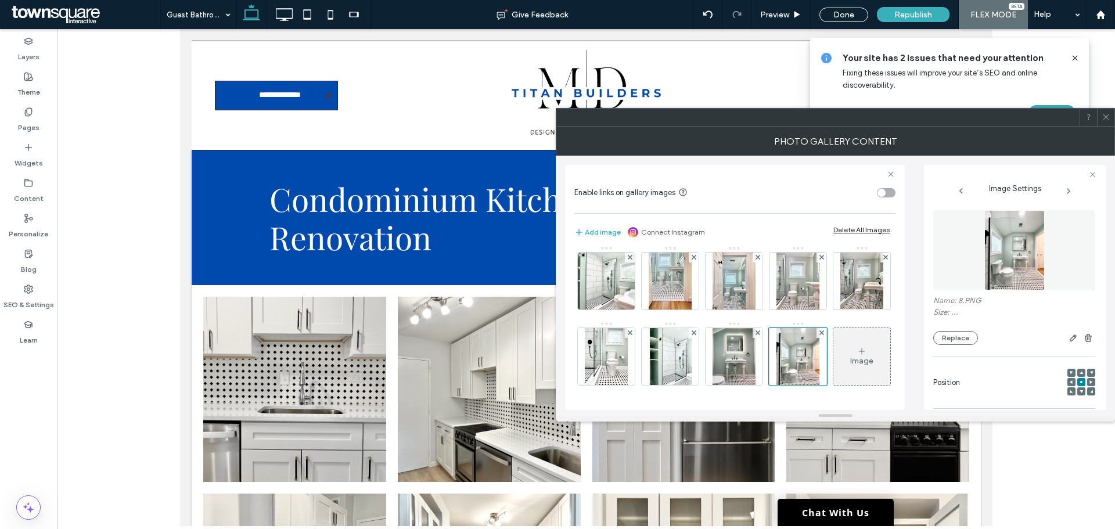
scroll to position [80, 0]
click at [833, 368] on div "Image" at bounding box center [861, 356] width 57 height 55
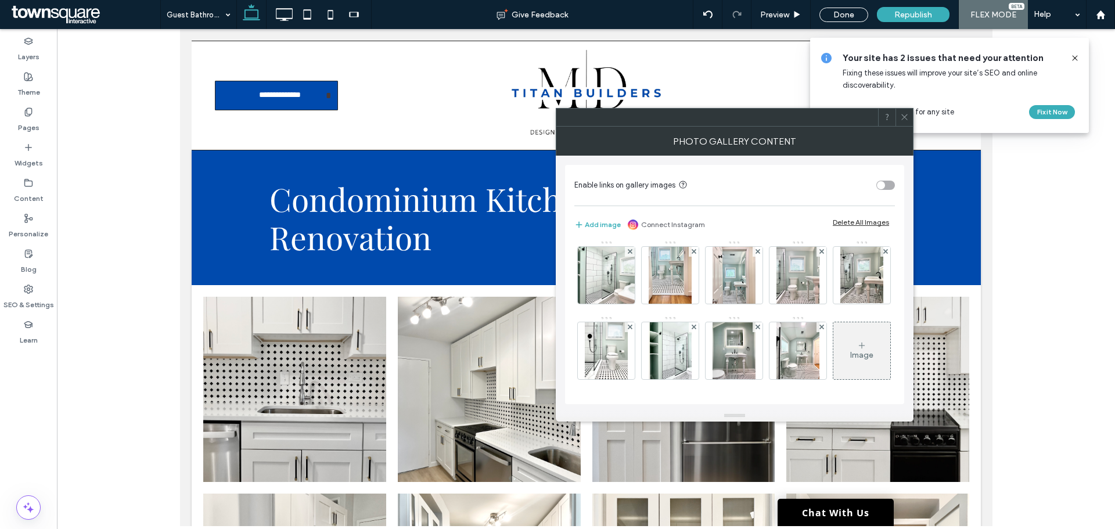
scroll to position [78, 0]
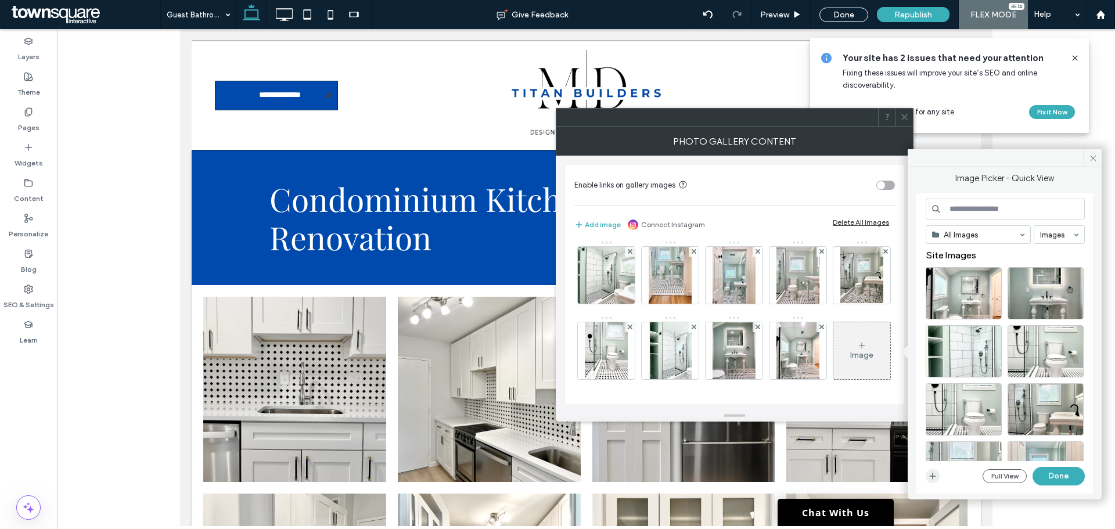
click at [930, 481] on span "button" at bounding box center [933, 476] width 14 height 14
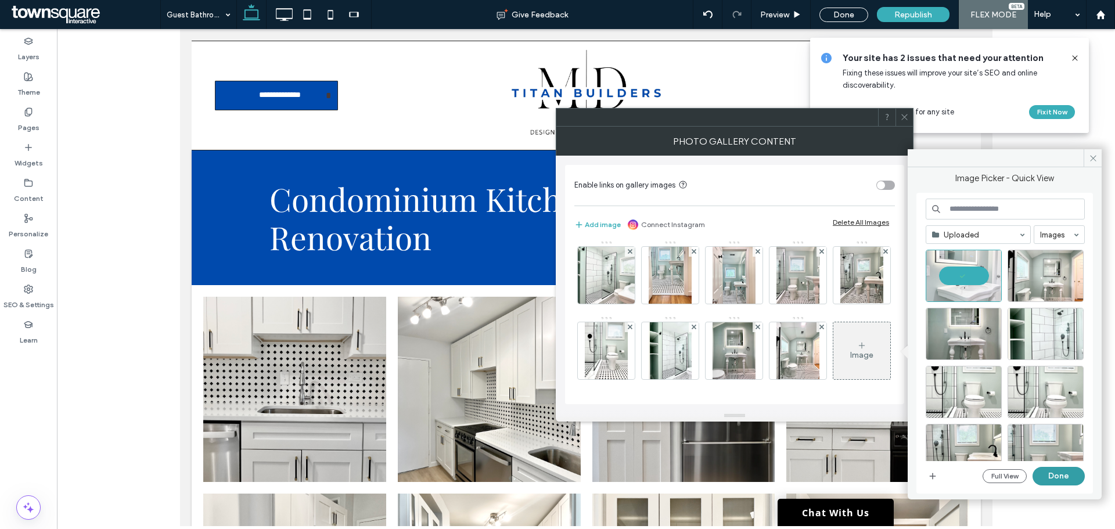
click at [1064, 475] on button "Done" at bounding box center [1058, 476] width 52 height 19
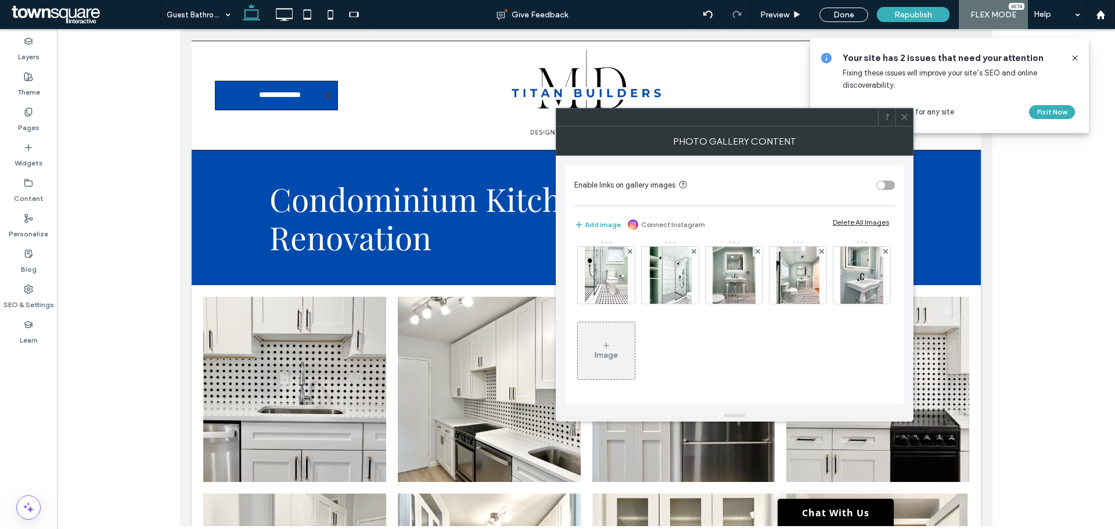
scroll to position [80, 0]
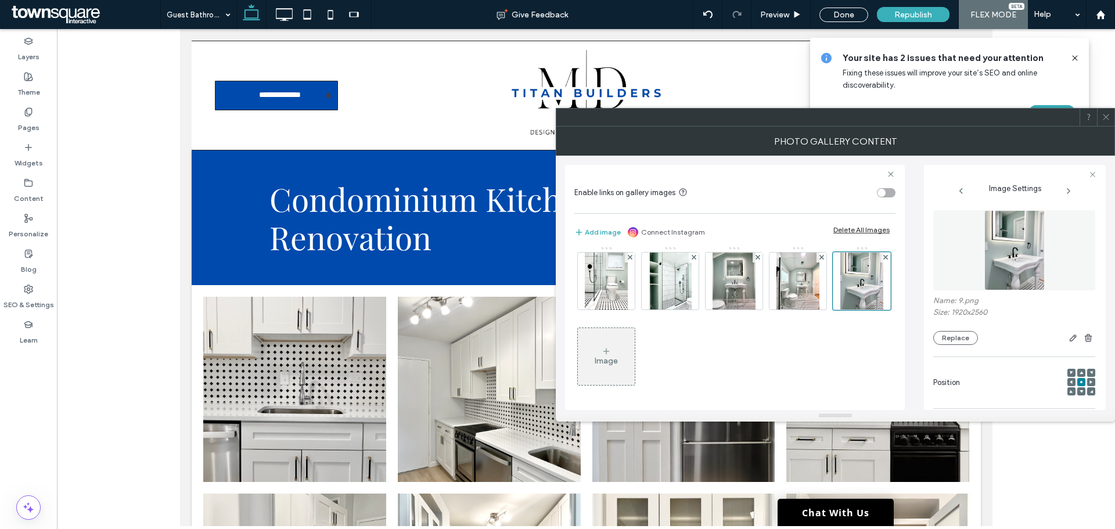
click at [618, 361] on div "Image" at bounding box center [606, 361] width 23 height 10
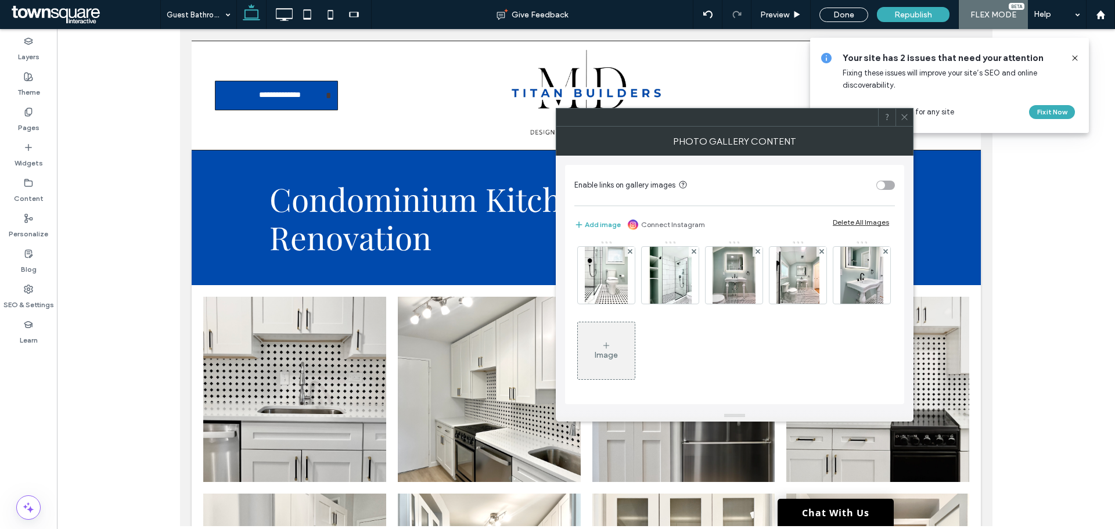
scroll to position [78, 0]
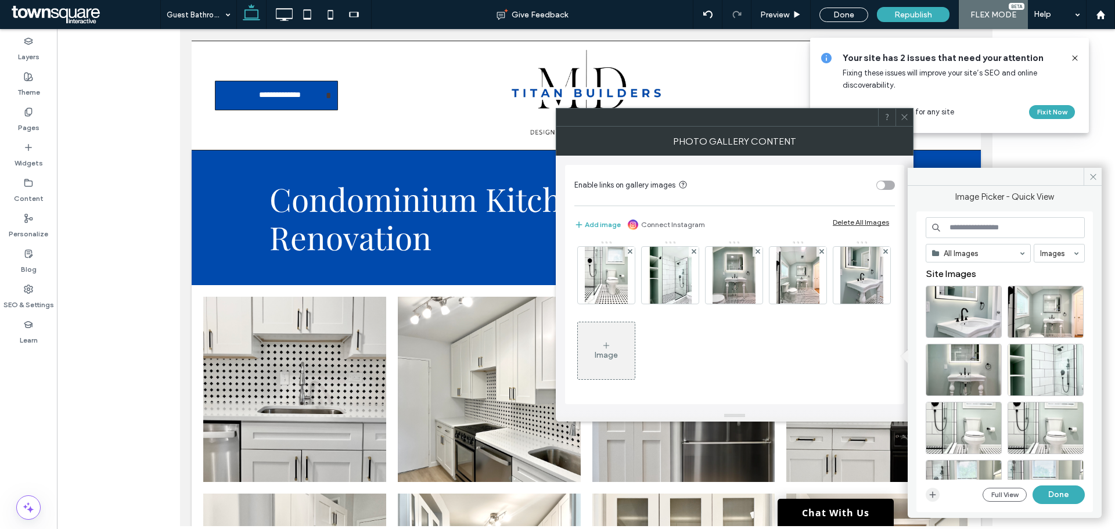
click at [938, 495] on span "button" at bounding box center [933, 495] width 14 height 14
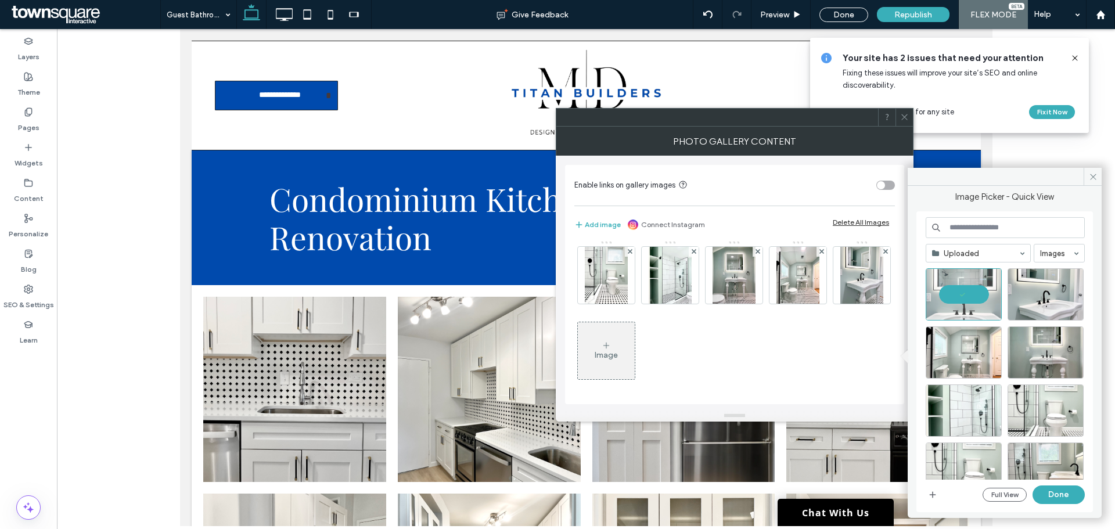
click at [1059, 496] on button "Done" at bounding box center [1058, 494] width 52 height 19
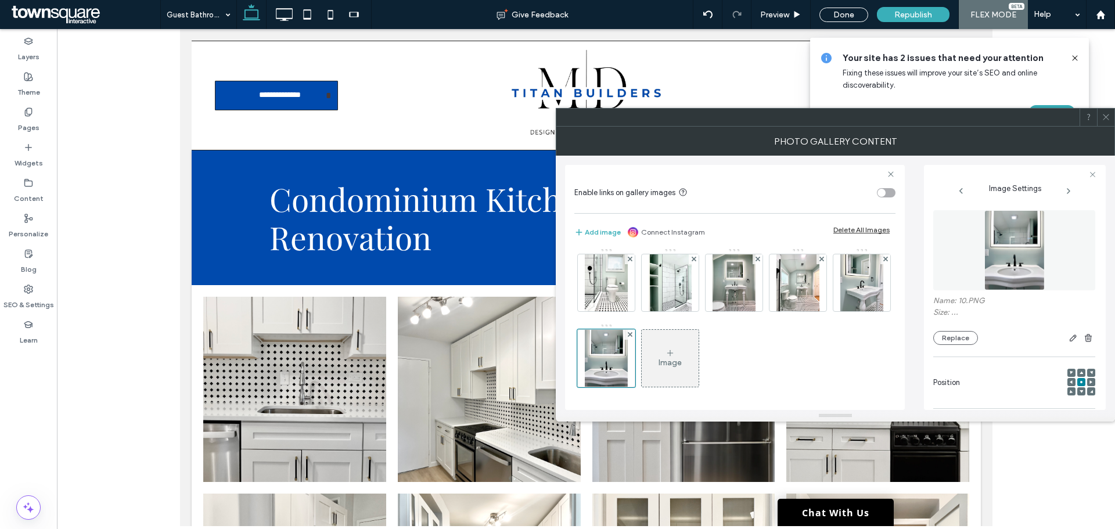
scroll to position [80, 0]
click at [1105, 116] on icon at bounding box center [1105, 117] width 9 height 9
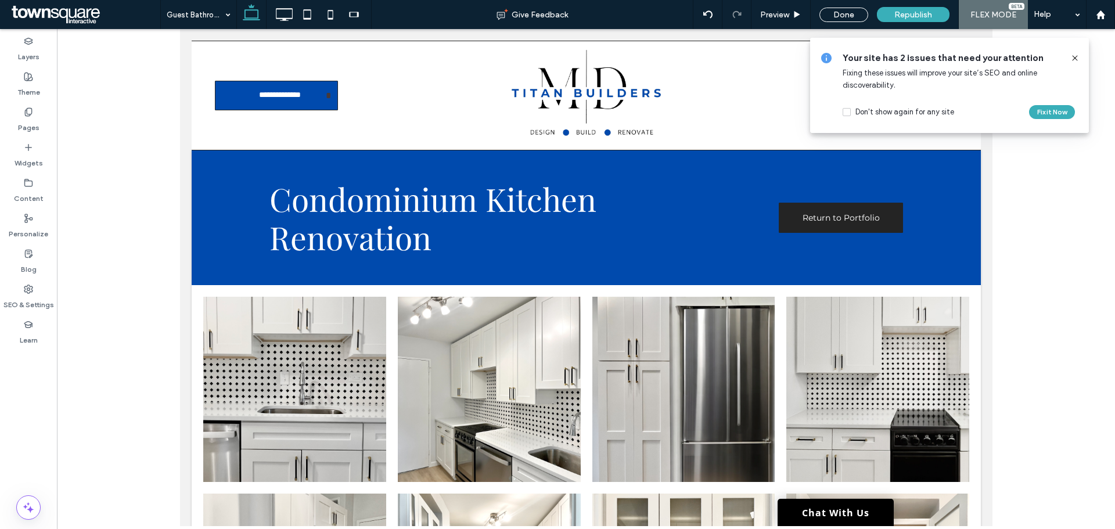
click at [1072, 57] on icon at bounding box center [1074, 57] width 9 height 9
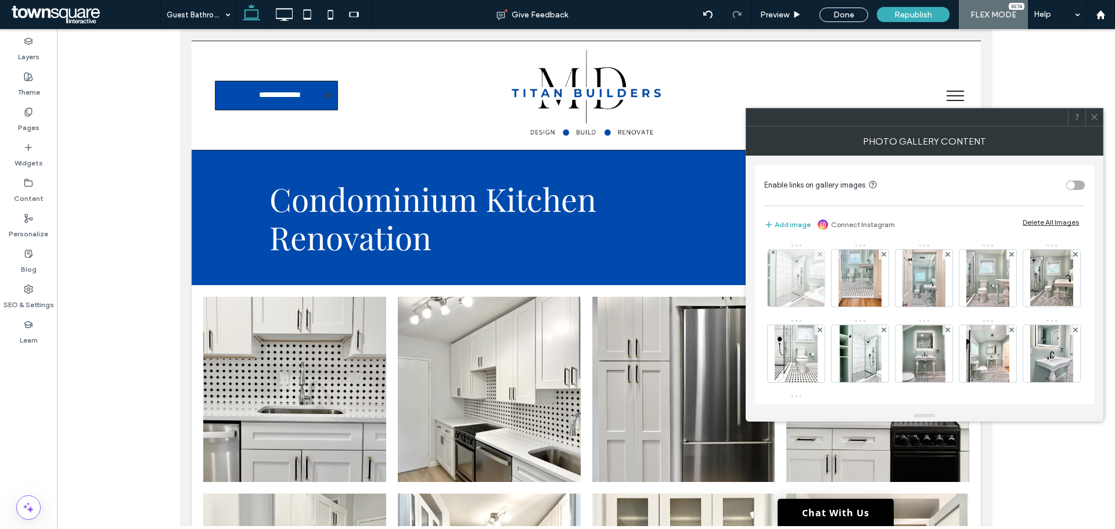
scroll to position [78, 0]
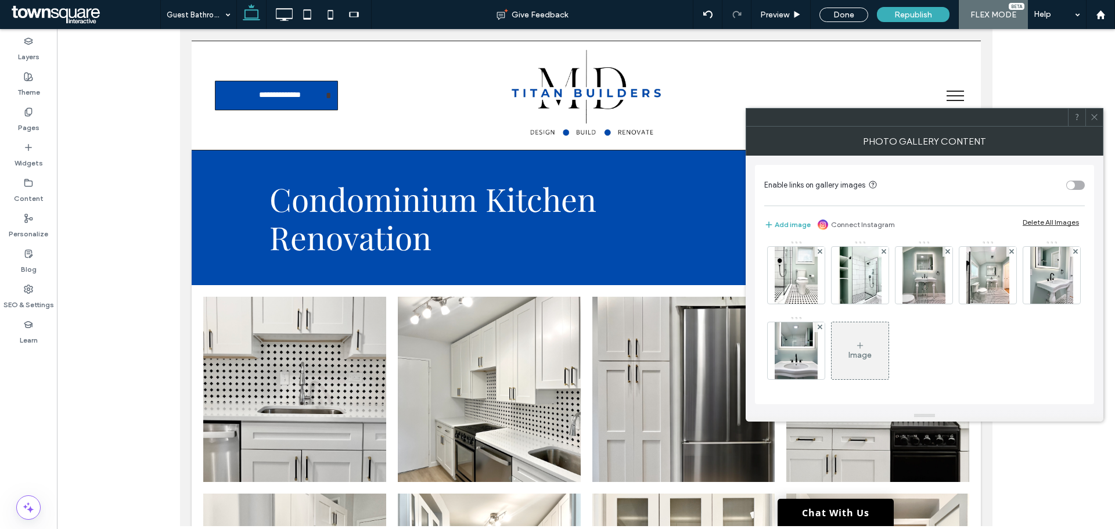
click at [872, 352] on div "Image" at bounding box center [859, 355] width 23 height 10
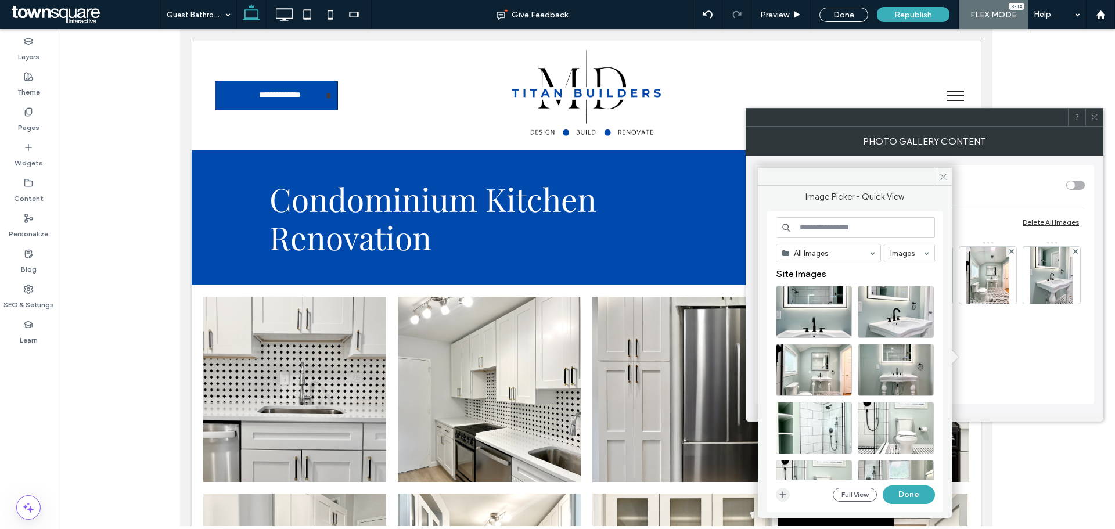
click at [789, 497] on span "button" at bounding box center [783, 495] width 14 height 14
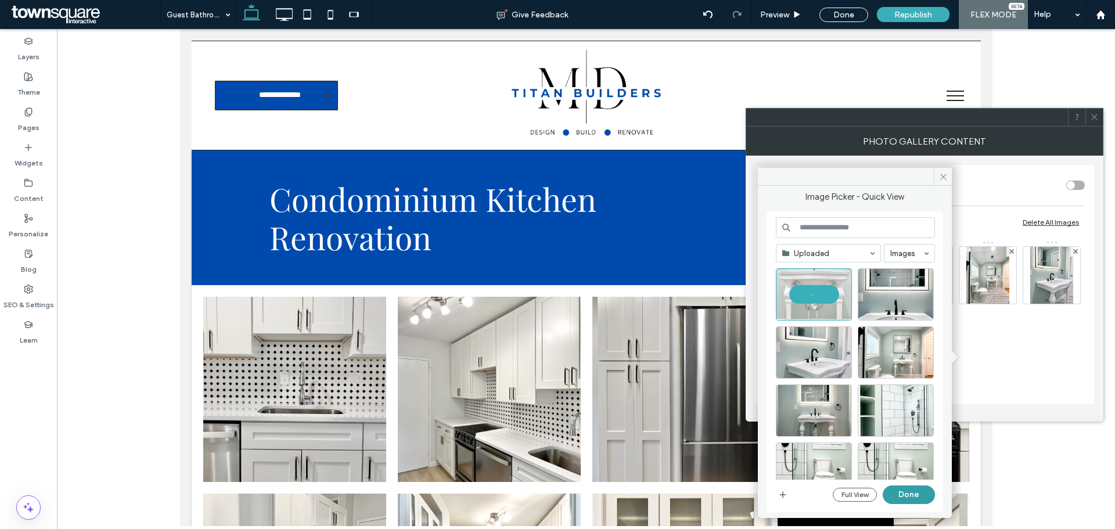
click at [910, 498] on button "Done" at bounding box center [909, 494] width 52 height 19
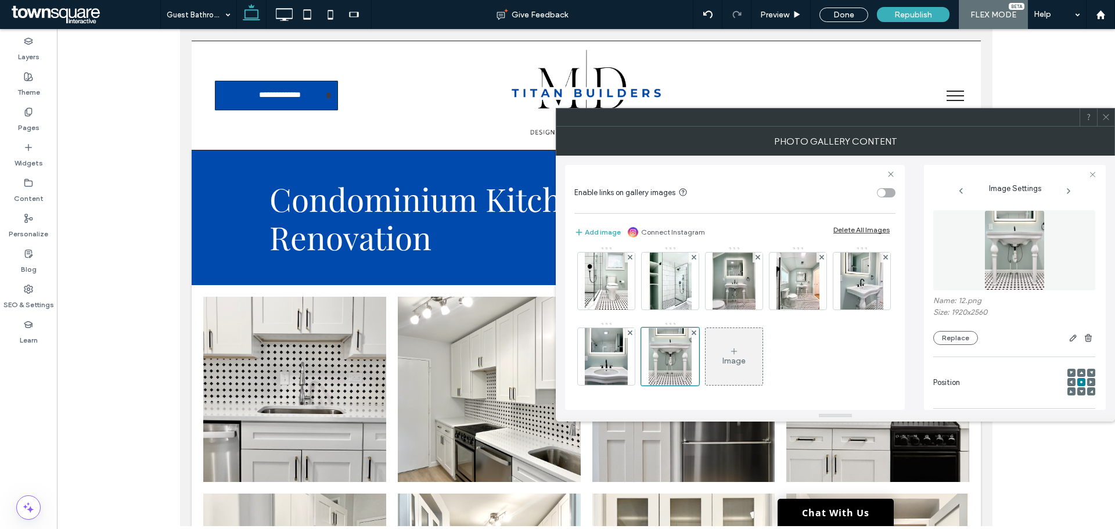
click at [729, 354] on icon at bounding box center [733, 351] width 9 height 9
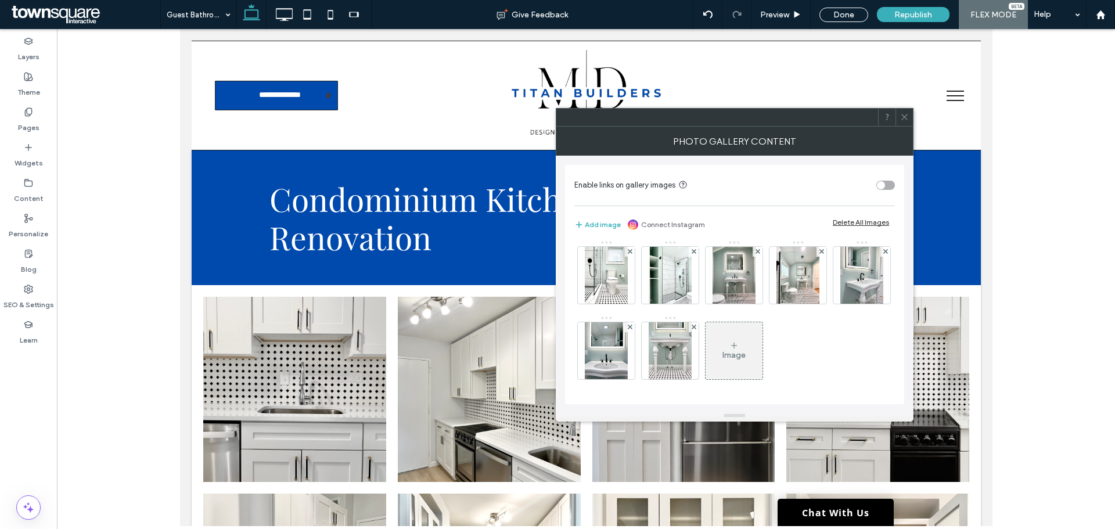
scroll to position [154, 0]
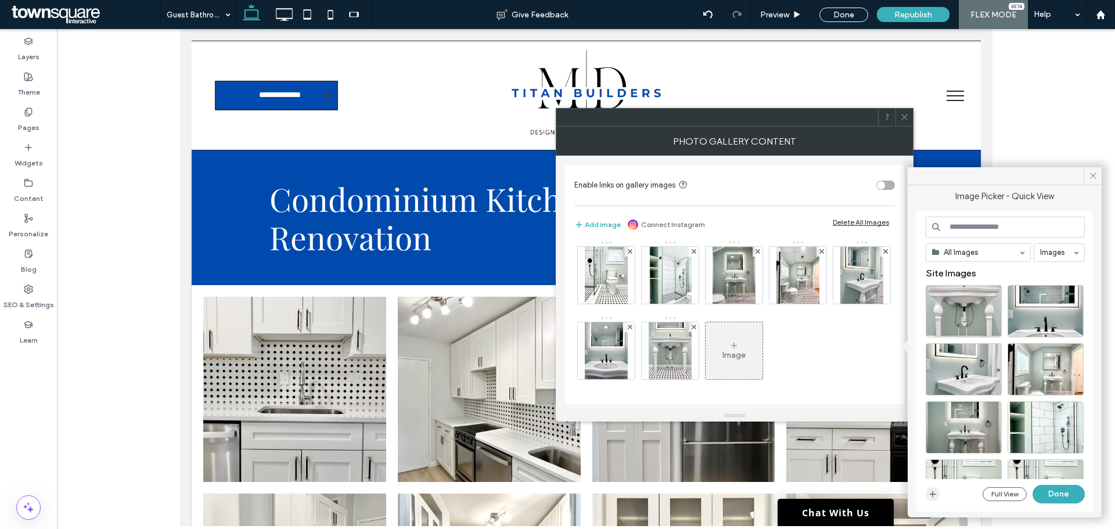
click at [931, 496] on icon "button" at bounding box center [932, 493] width 9 height 9
click at [934, 495] on icon "button" at bounding box center [932, 493] width 9 height 9
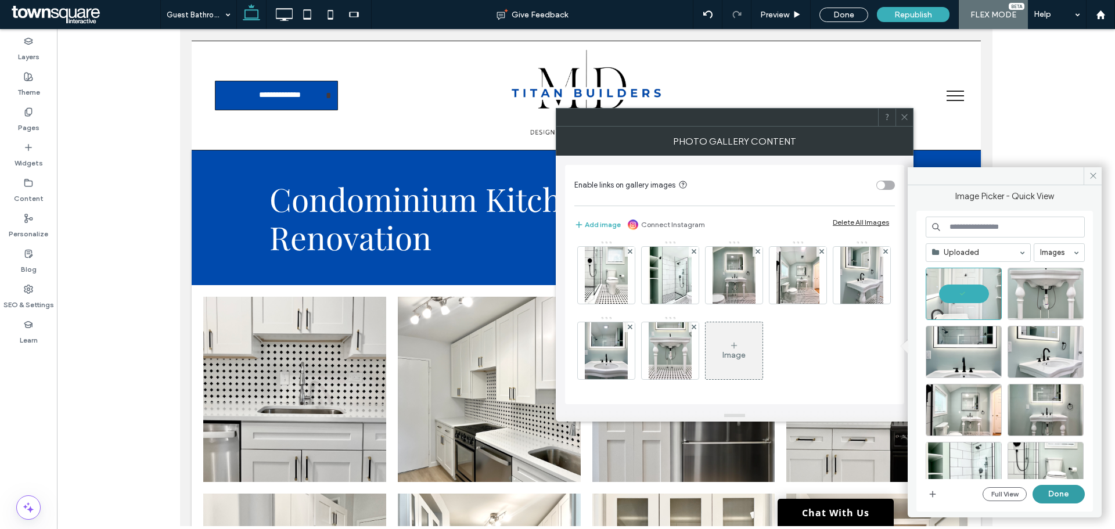
click at [1069, 489] on button "Done" at bounding box center [1058, 494] width 52 height 19
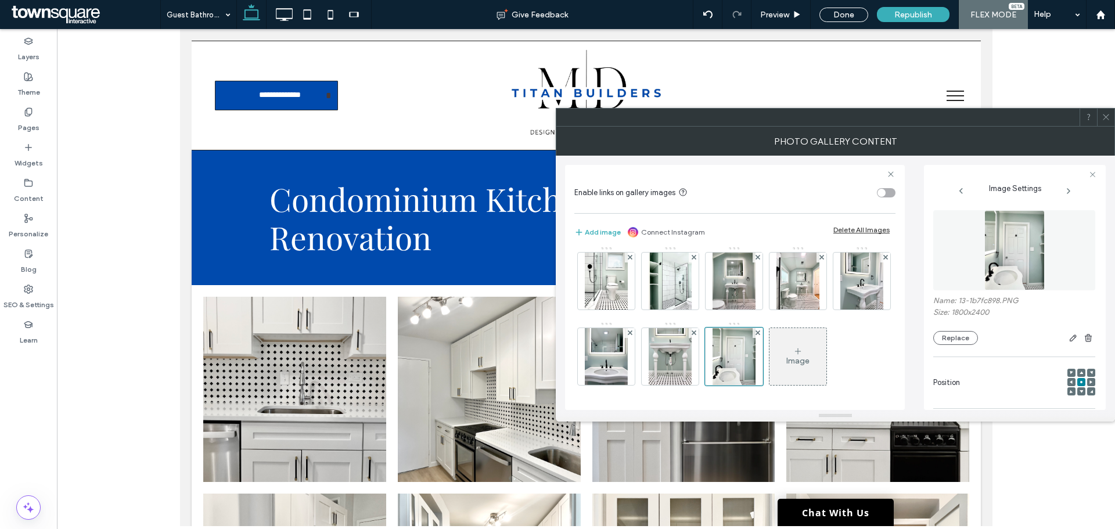
click at [769, 355] on div "Image" at bounding box center [797, 356] width 57 height 55
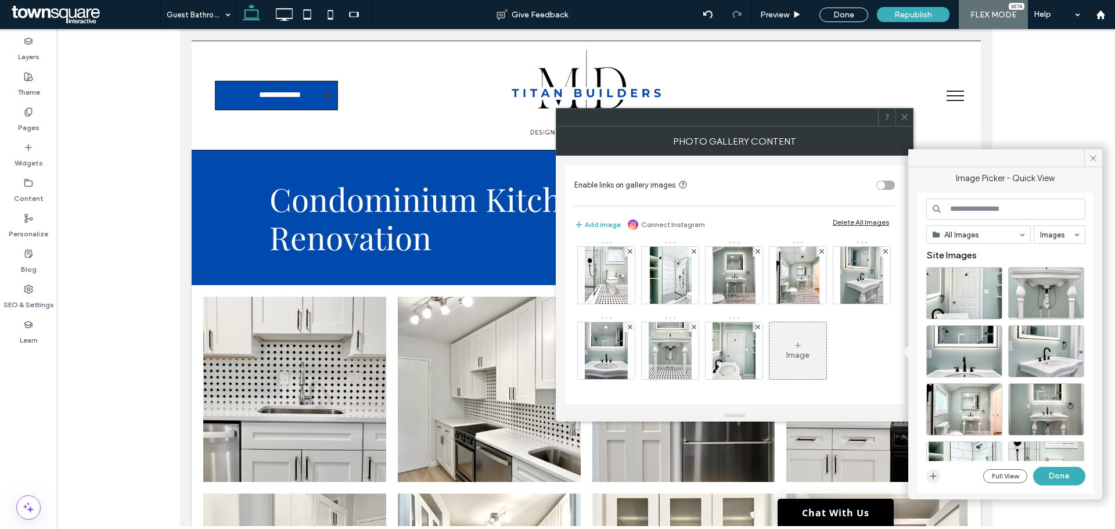
click at [934, 473] on icon "button" at bounding box center [932, 475] width 9 height 9
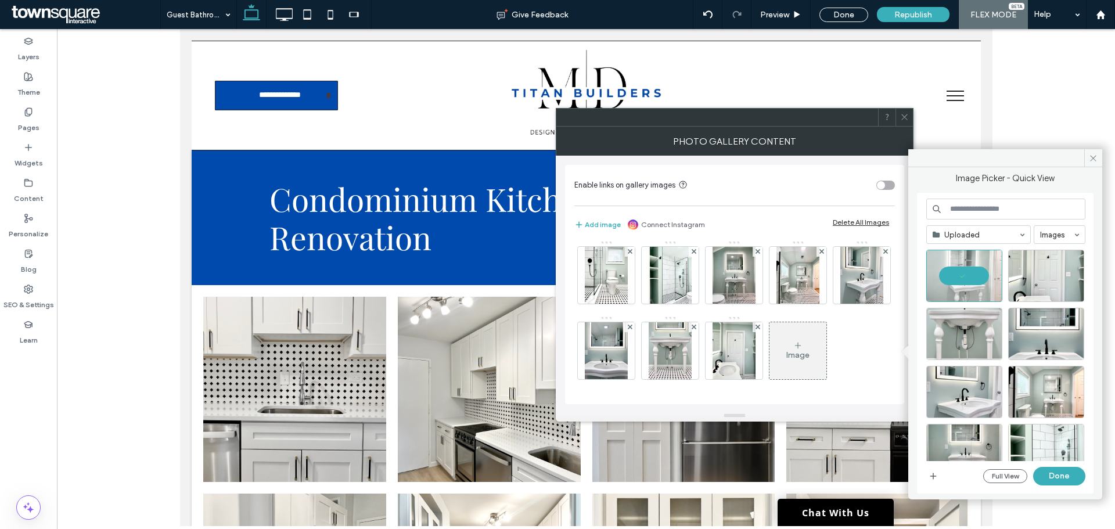
click at [1052, 476] on button "Done" at bounding box center [1059, 476] width 52 height 19
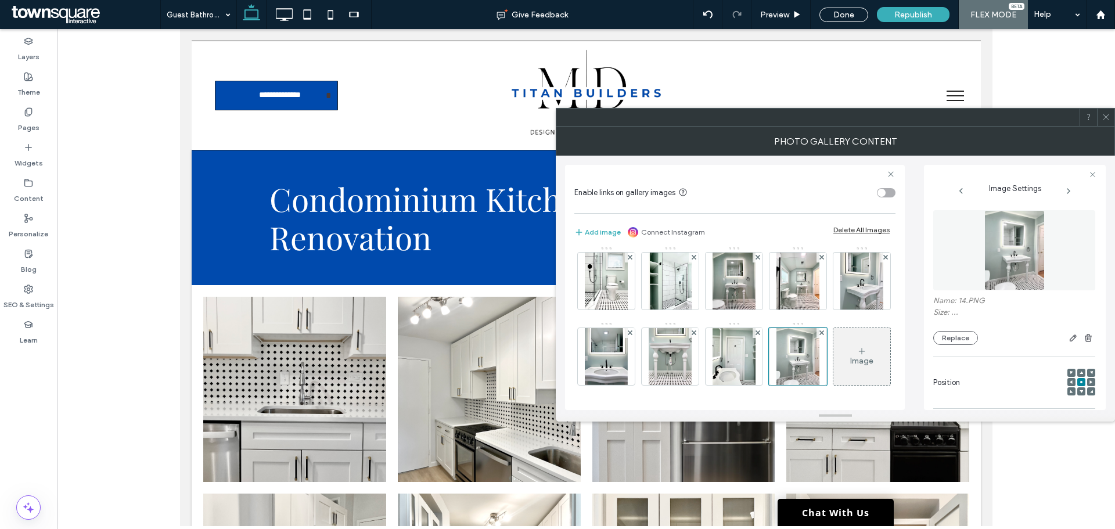
scroll to position [156, 0]
click at [833, 372] on div "Image" at bounding box center [861, 356] width 57 height 55
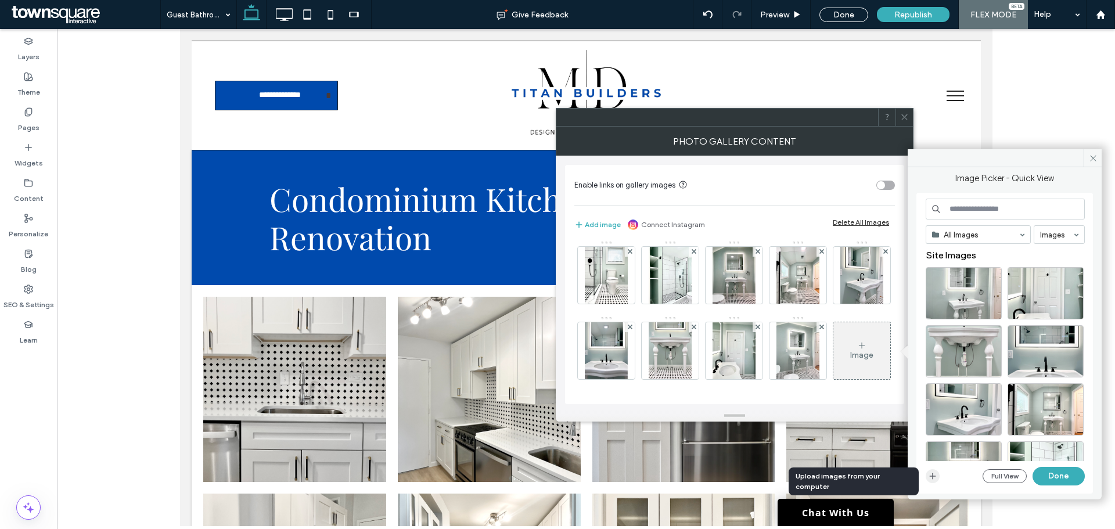
click at [935, 475] on icon "button" at bounding box center [932, 475] width 9 height 9
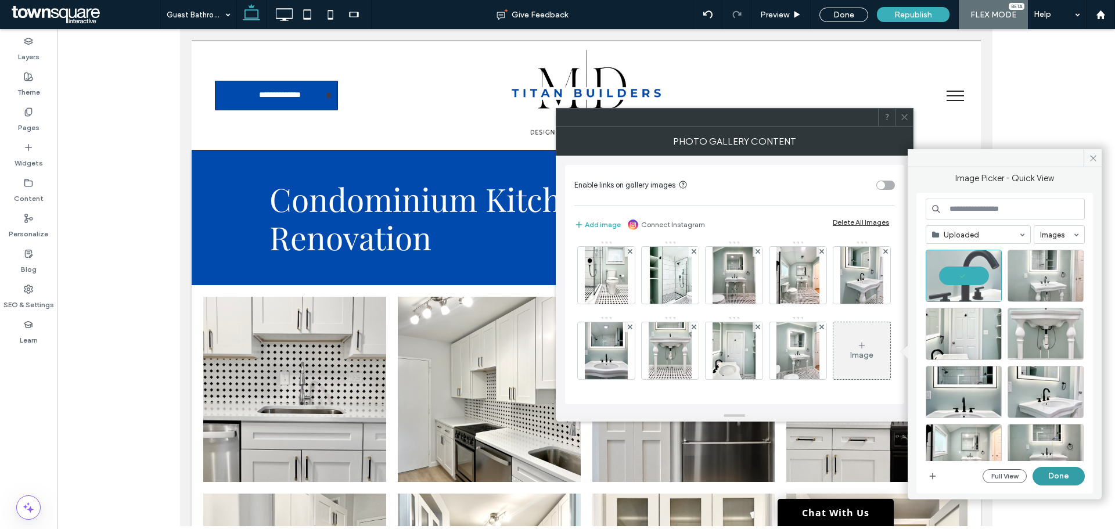
click at [1058, 474] on button "Done" at bounding box center [1058, 476] width 52 height 19
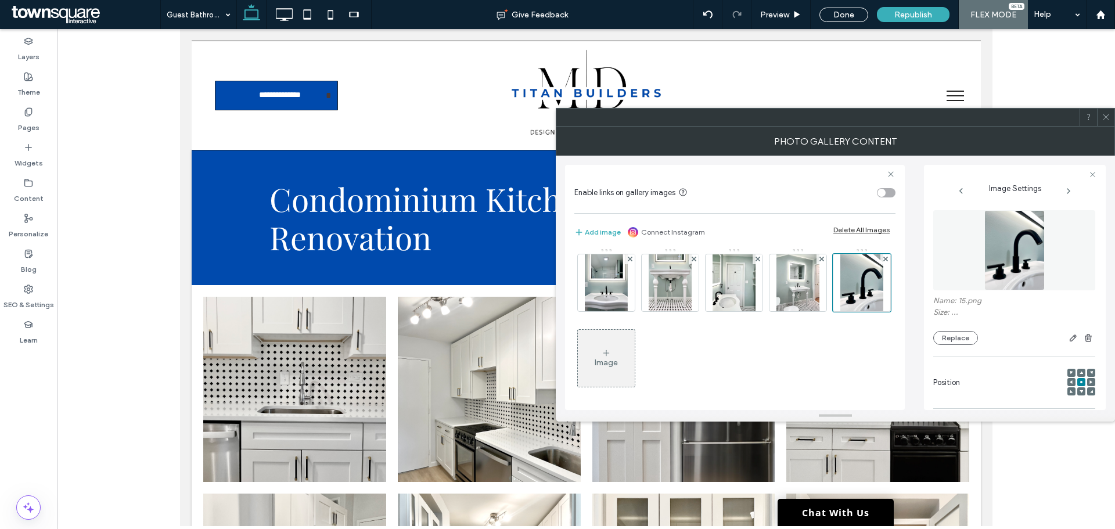
scroll to position [156, 0]
click at [618, 362] on div "Image" at bounding box center [606, 361] width 23 height 10
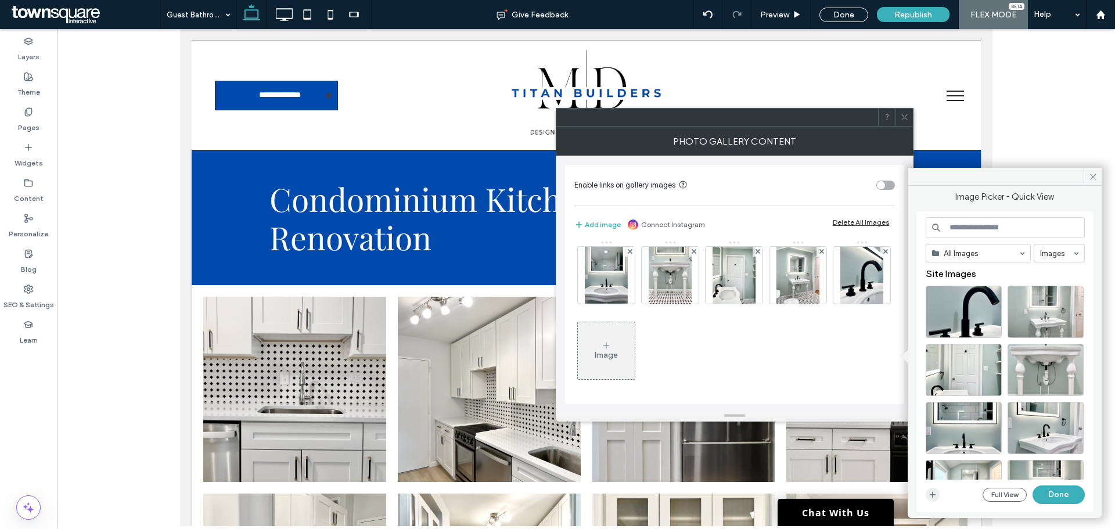
click at [937, 498] on icon "button" at bounding box center [932, 494] width 9 height 9
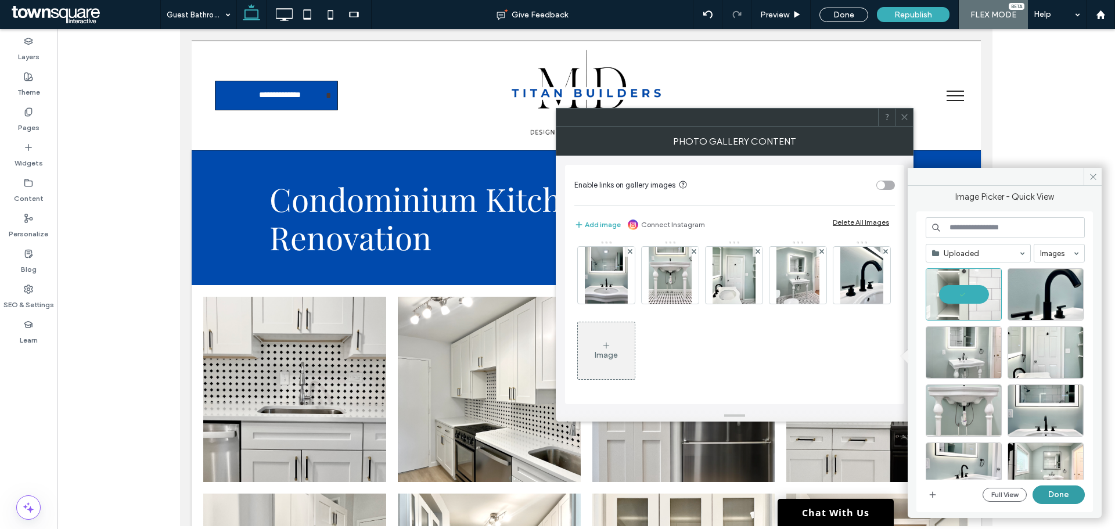
click at [1050, 494] on button "Done" at bounding box center [1058, 494] width 52 height 19
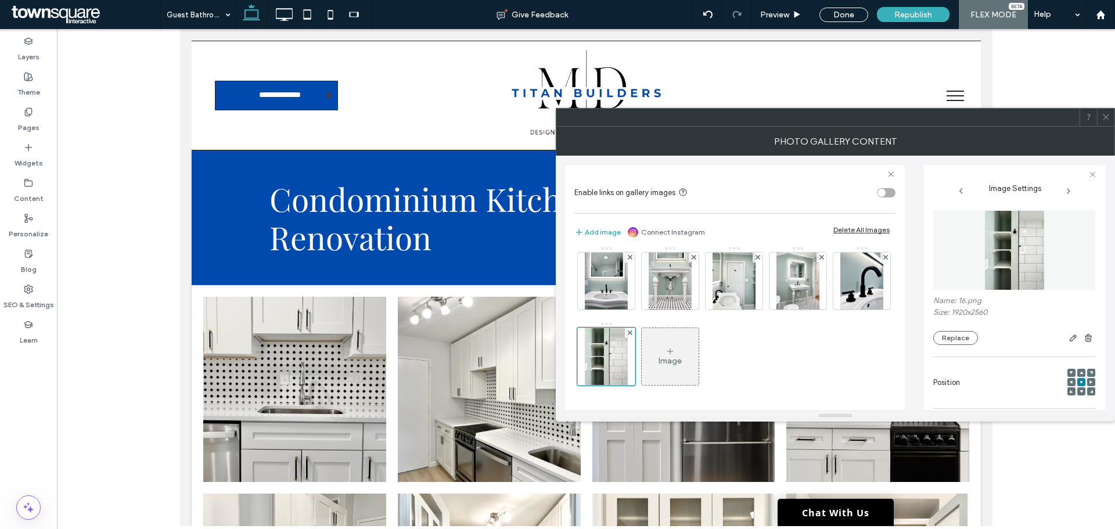
click at [642, 338] on div "Image" at bounding box center [670, 356] width 57 height 55
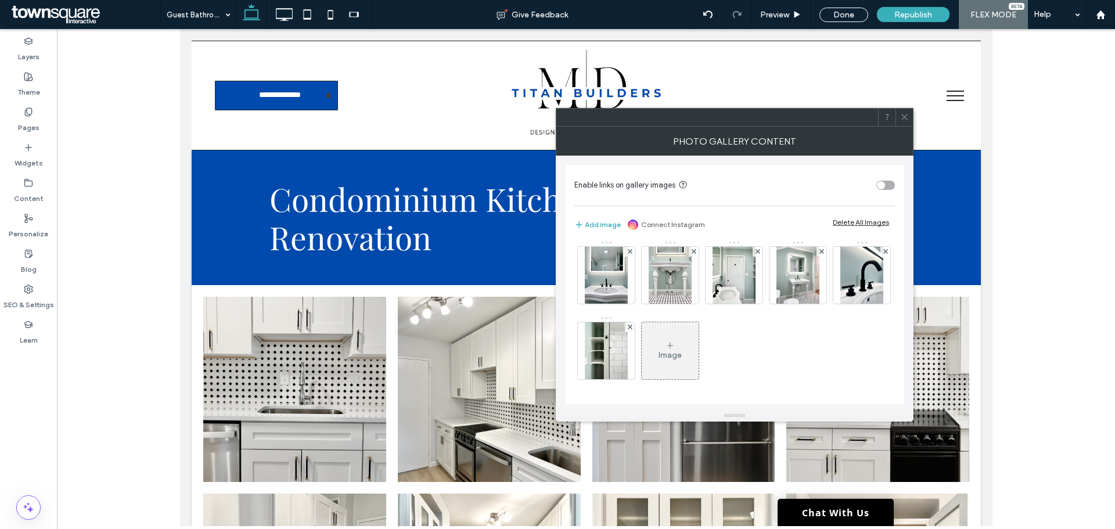
scroll to position [229, 0]
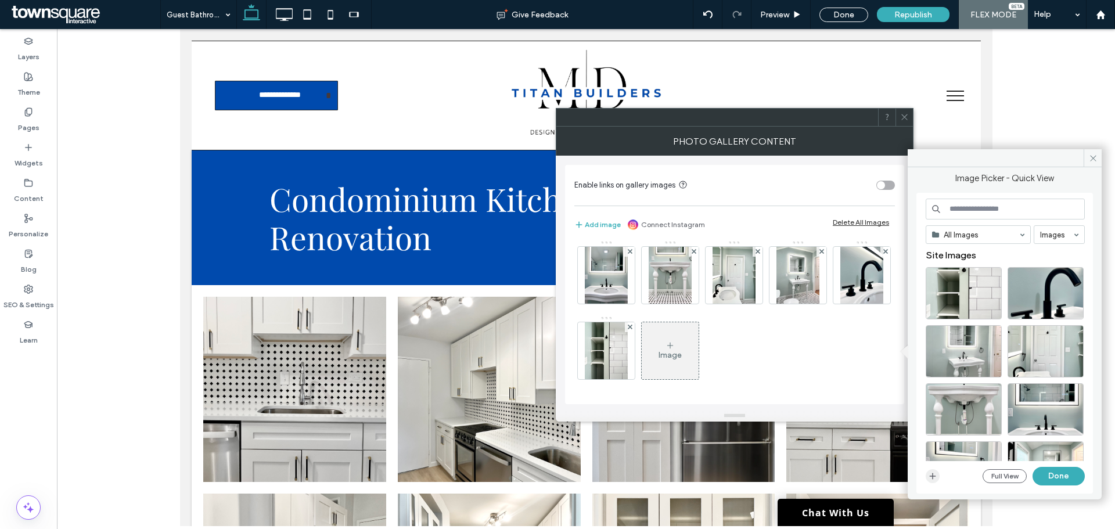
click at [934, 476] on icon "button" at bounding box center [932, 475] width 9 height 9
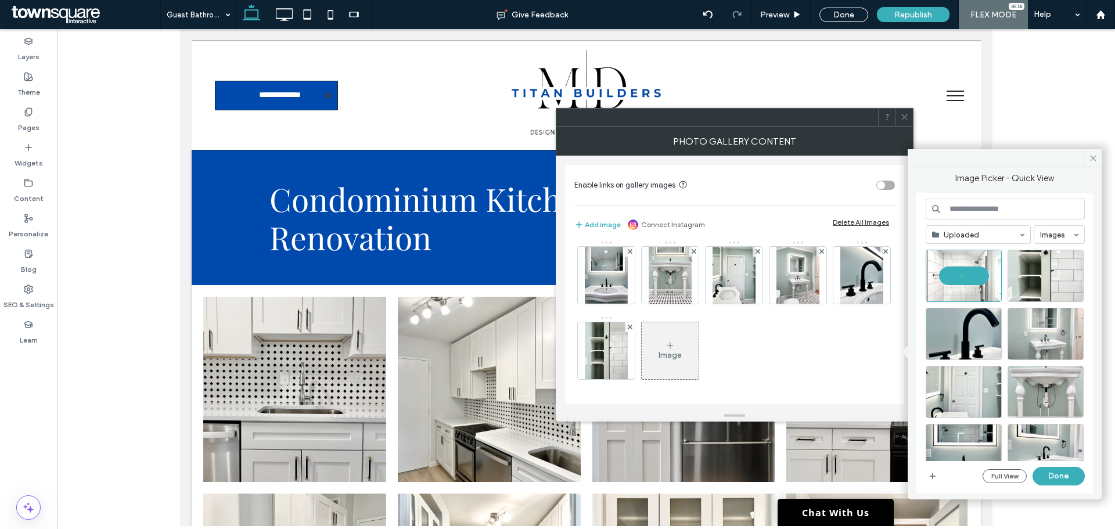
click at [1072, 474] on button "Done" at bounding box center [1058, 476] width 52 height 19
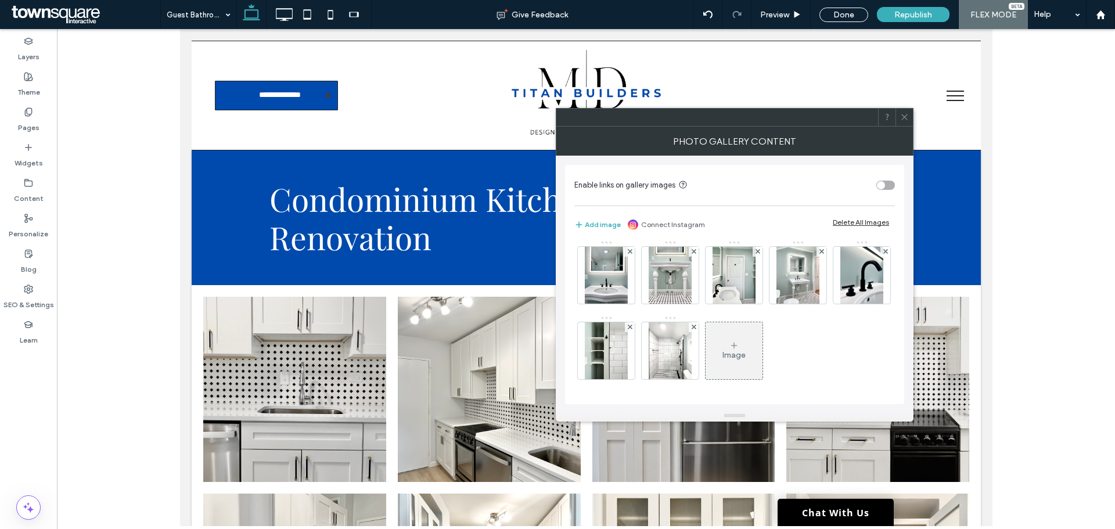
scroll to position [231, 0]
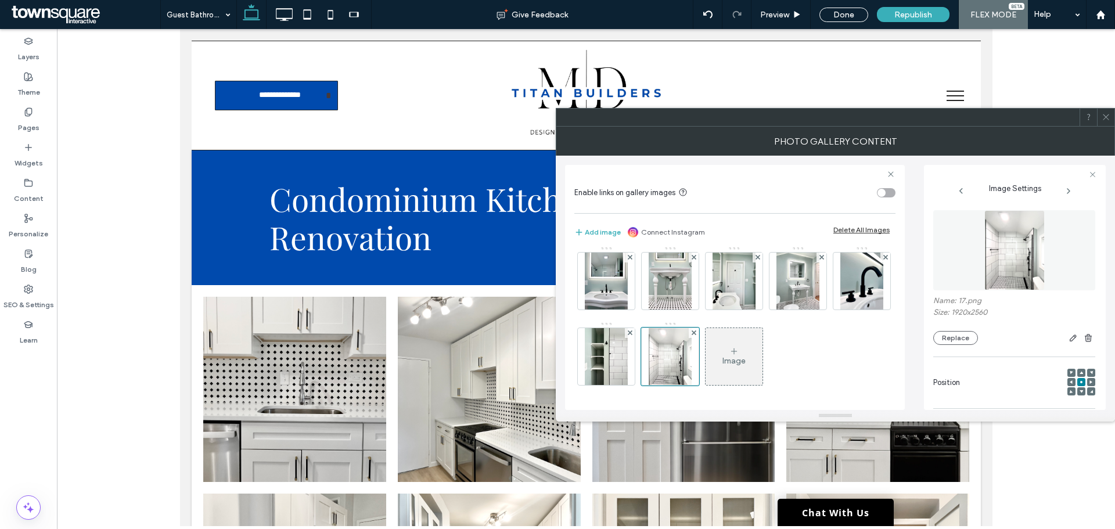
click at [722, 356] on div "Image" at bounding box center [733, 361] width 23 height 10
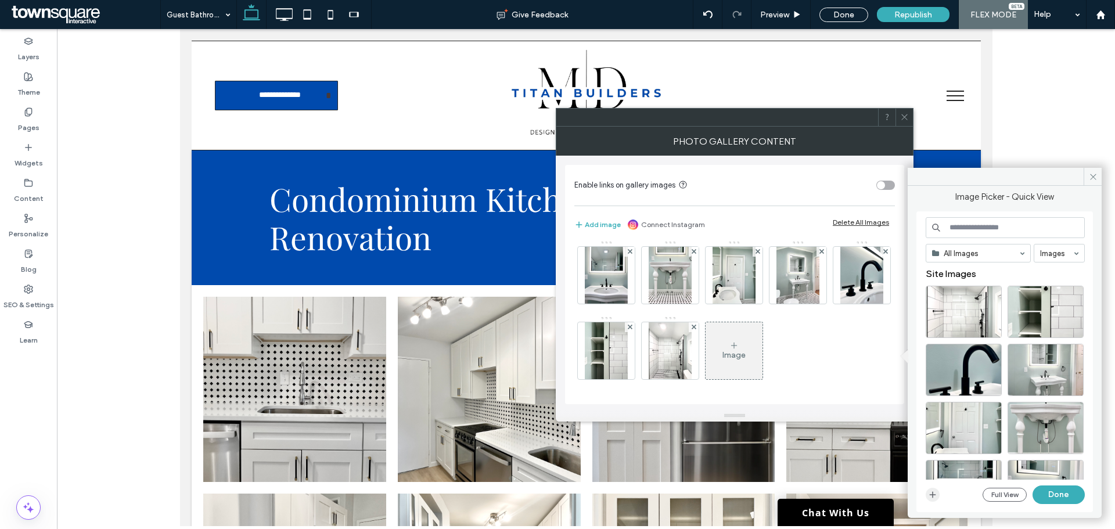
click at [934, 499] on icon "button" at bounding box center [932, 494] width 9 height 9
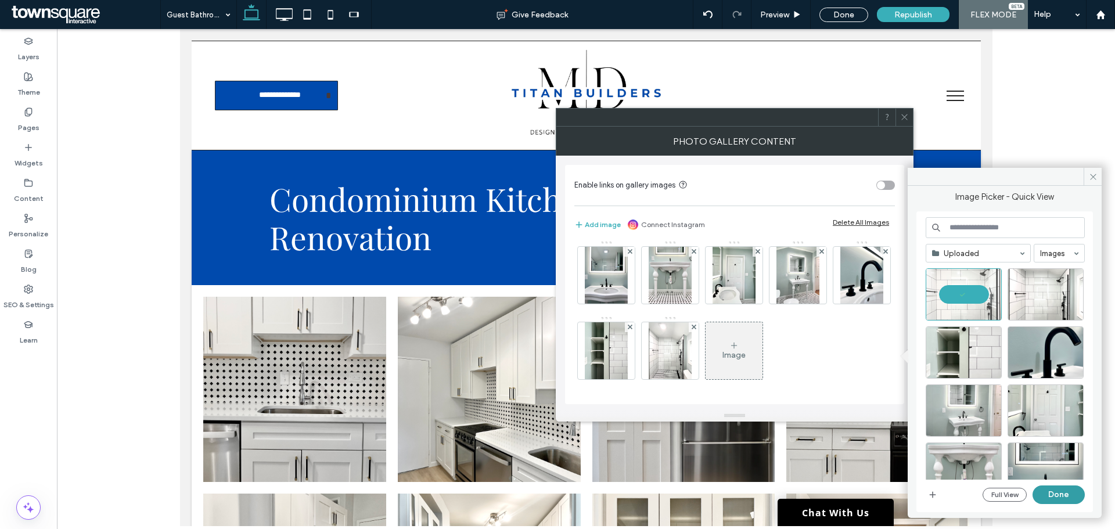
click at [1052, 494] on button "Done" at bounding box center [1058, 494] width 52 height 19
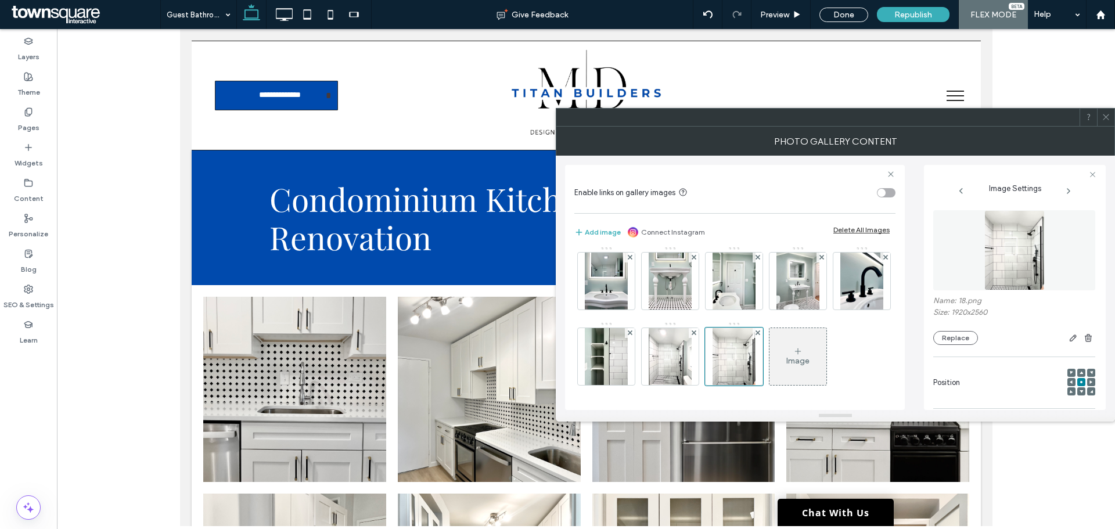
scroll to position [231, 0]
click at [1111, 127] on div "Photo Gallery Content" at bounding box center [835, 141] width 559 height 29
click at [1109, 123] on span at bounding box center [1105, 117] width 9 height 17
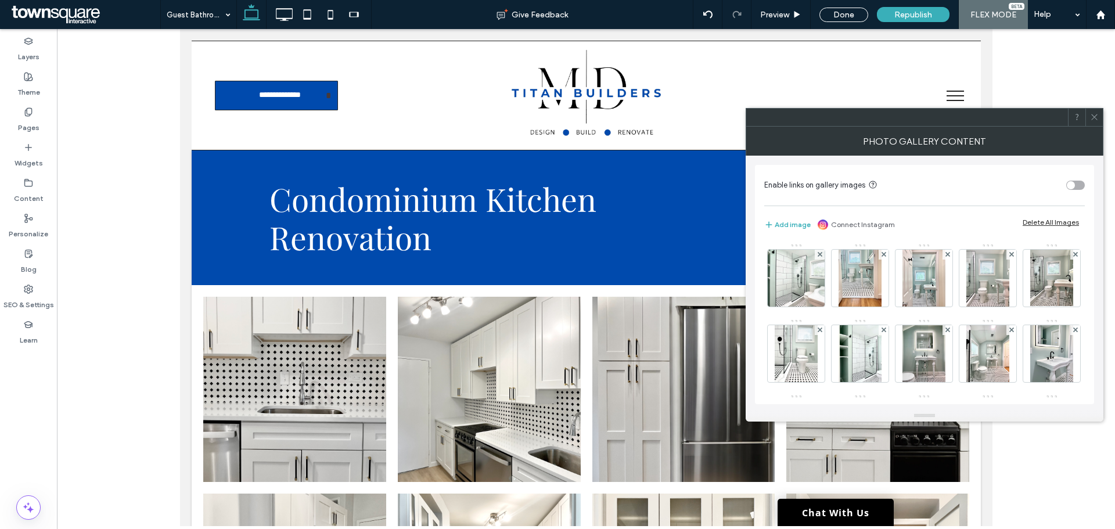
scroll to position [229, 0]
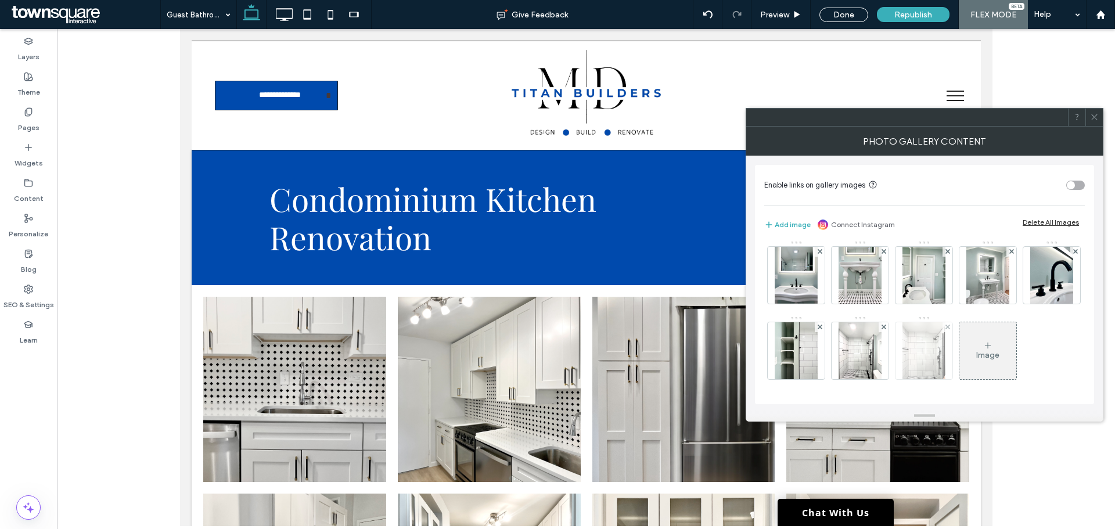
click at [895, 333] on div at bounding box center [923, 350] width 57 height 57
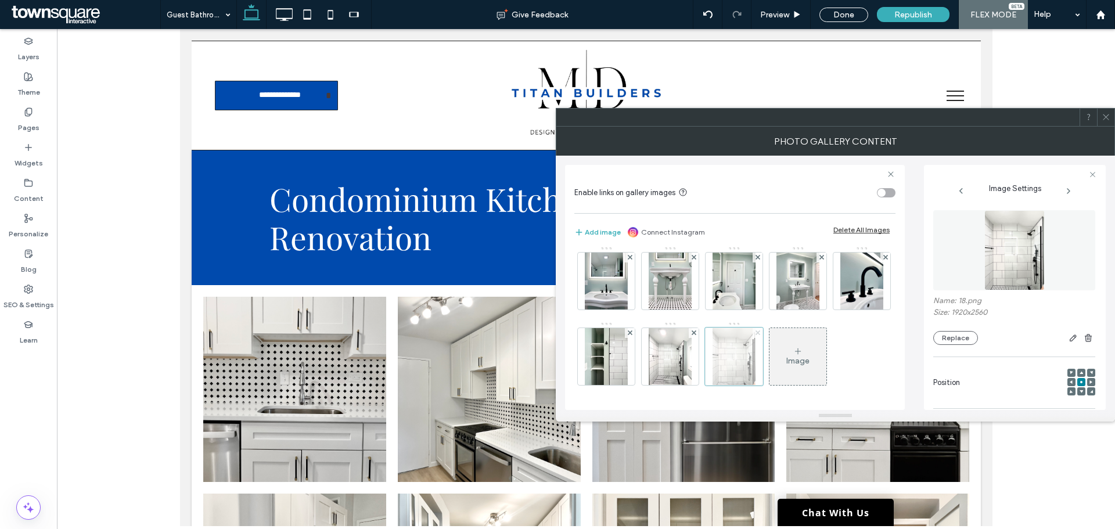
click at [755, 337] on span at bounding box center [757, 333] width 5 height 10
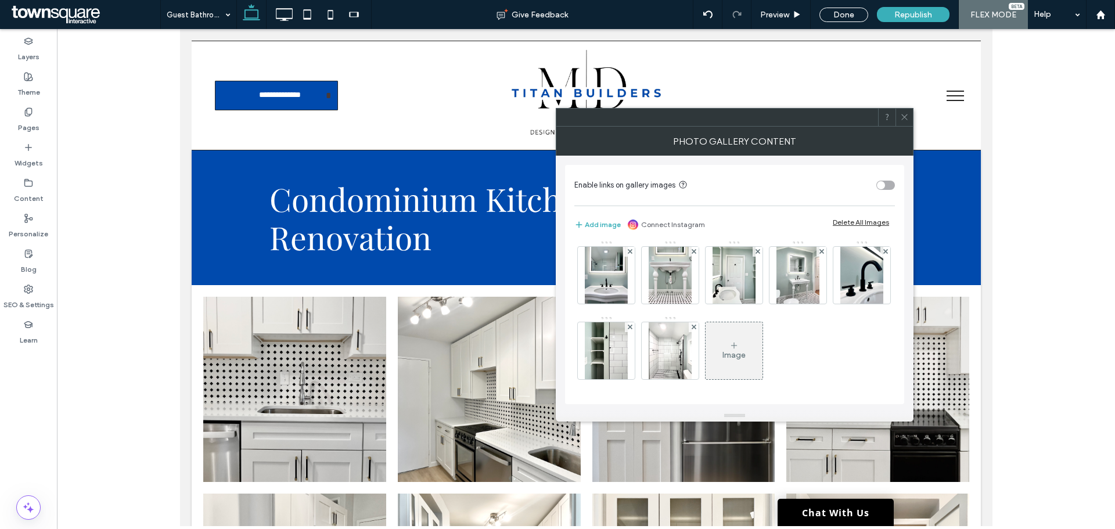
click at [705, 348] on div "Image" at bounding box center [733, 350] width 57 height 55
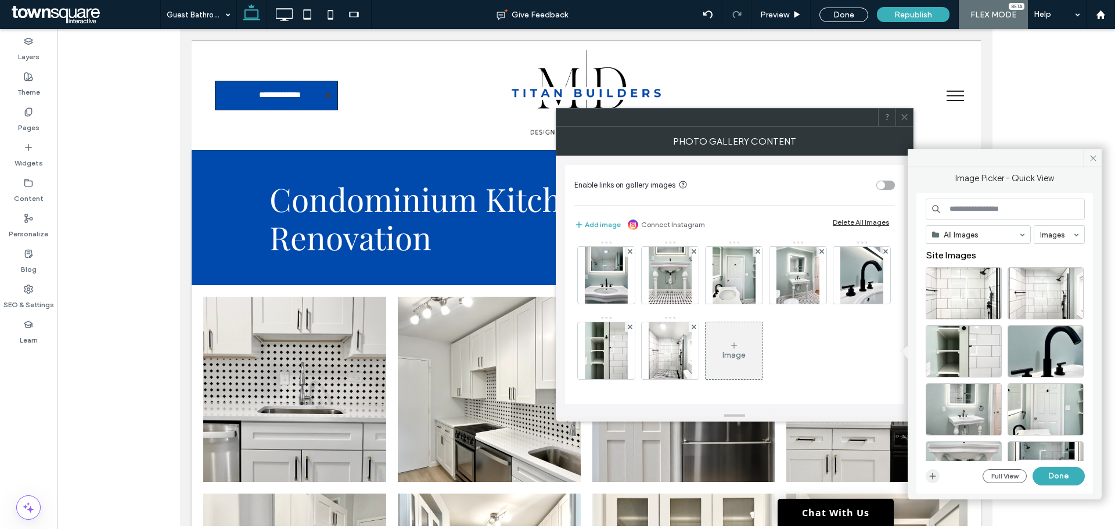
click at [931, 478] on icon "button" at bounding box center [932, 475] width 9 height 9
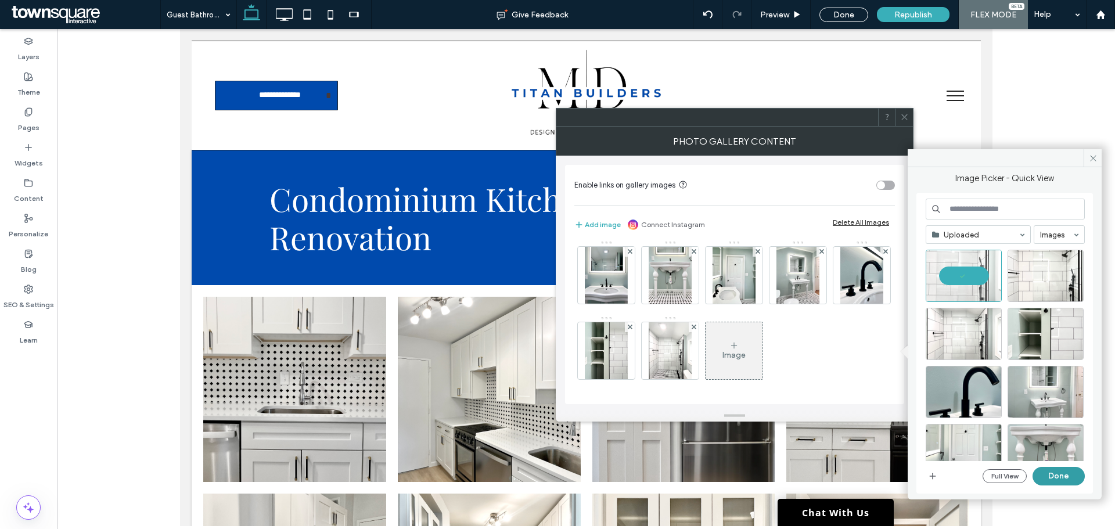
click at [1058, 476] on button "Done" at bounding box center [1058, 476] width 52 height 19
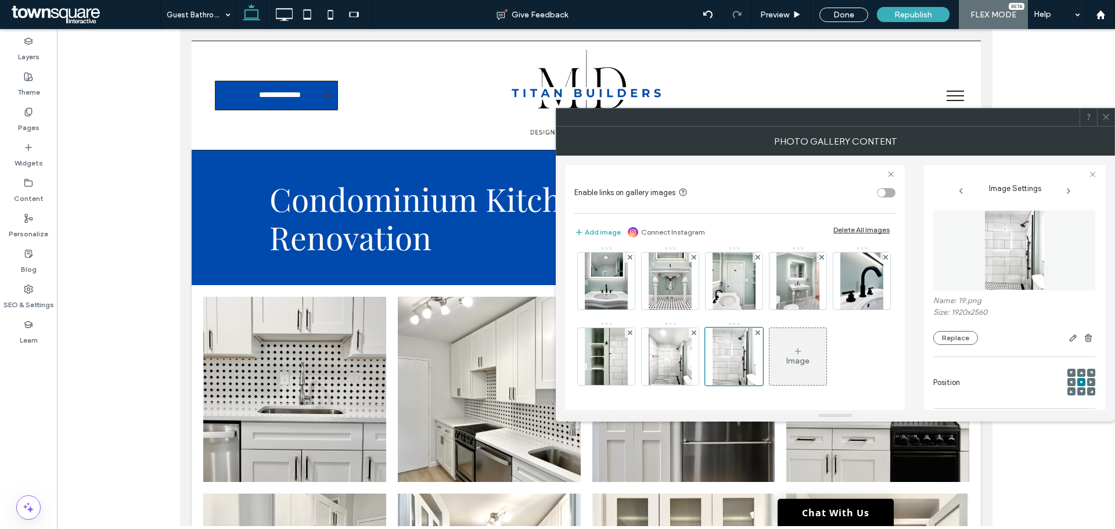
click at [786, 366] on div "Image" at bounding box center [797, 361] width 23 height 10
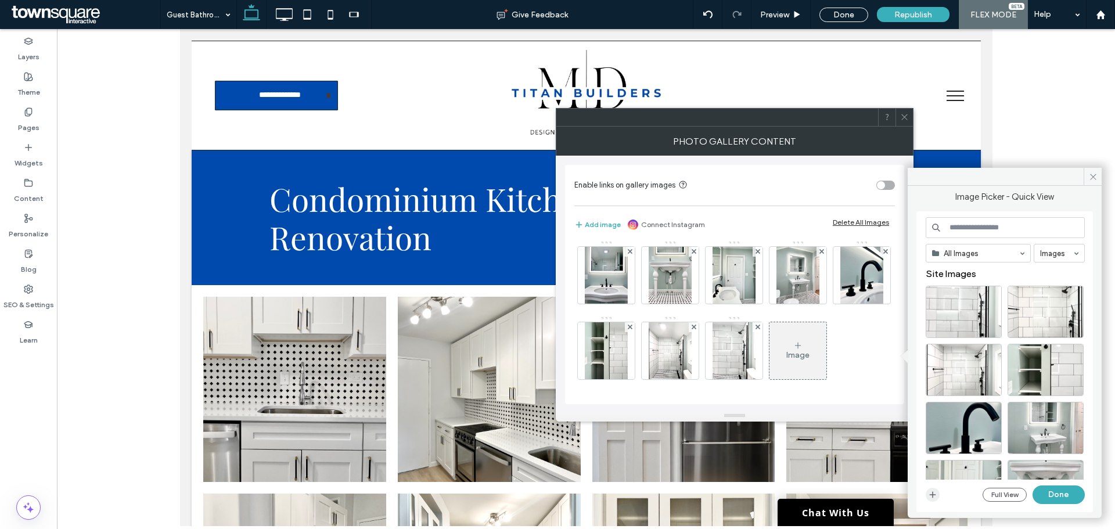
click at [937, 498] on span "button" at bounding box center [933, 495] width 14 height 14
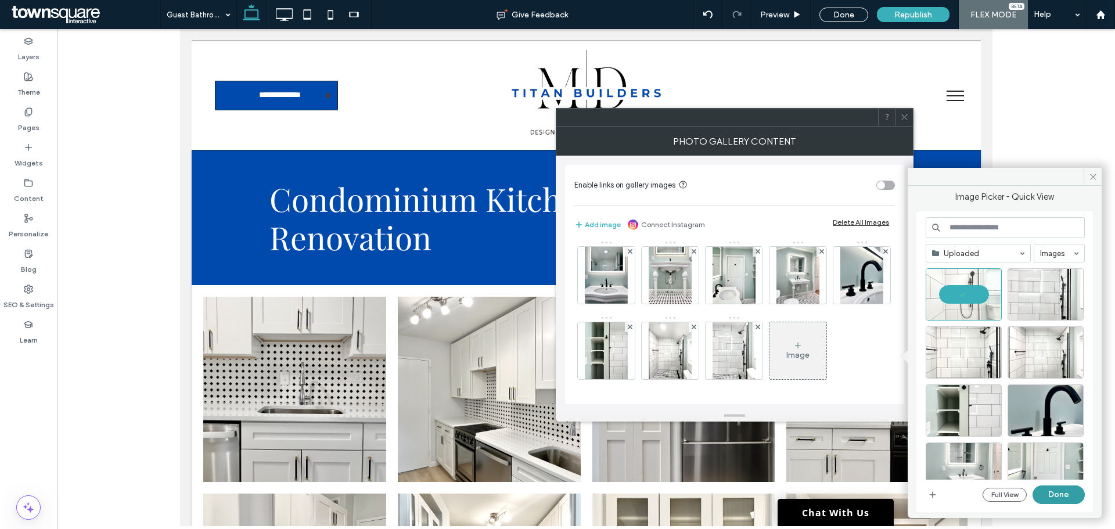
click at [1063, 494] on button "Done" at bounding box center [1058, 494] width 52 height 19
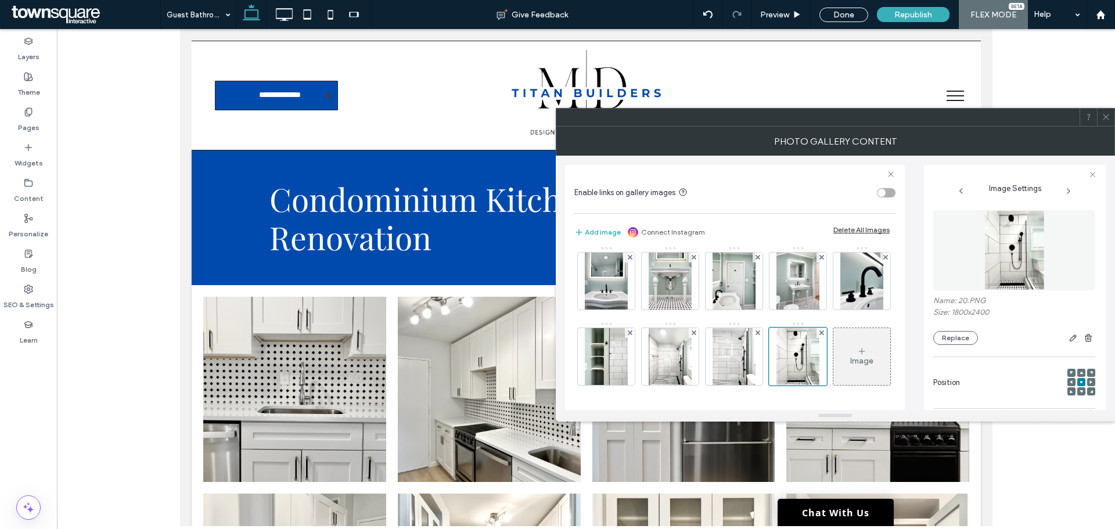
click at [833, 369] on div "Image" at bounding box center [861, 356] width 57 height 55
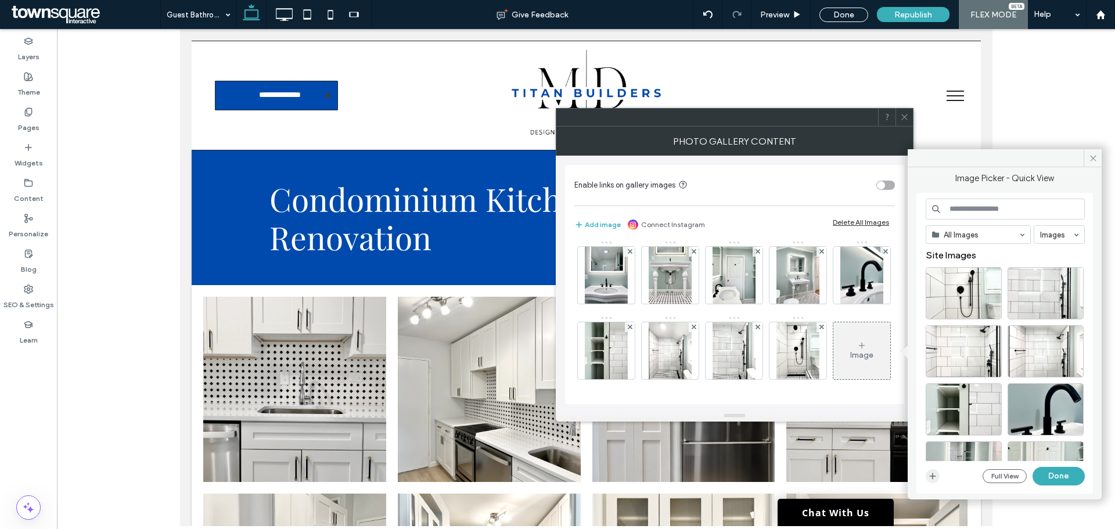
click at [939, 479] on span "button" at bounding box center [933, 476] width 14 height 14
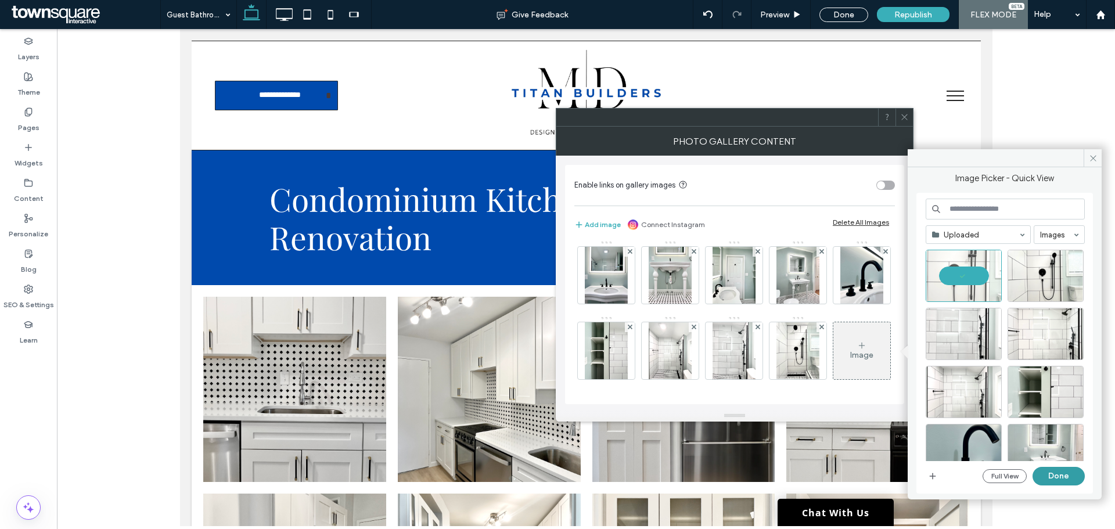
click at [1071, 477] on button "Done" at bounding box center [1058, 476] width 52 height 19
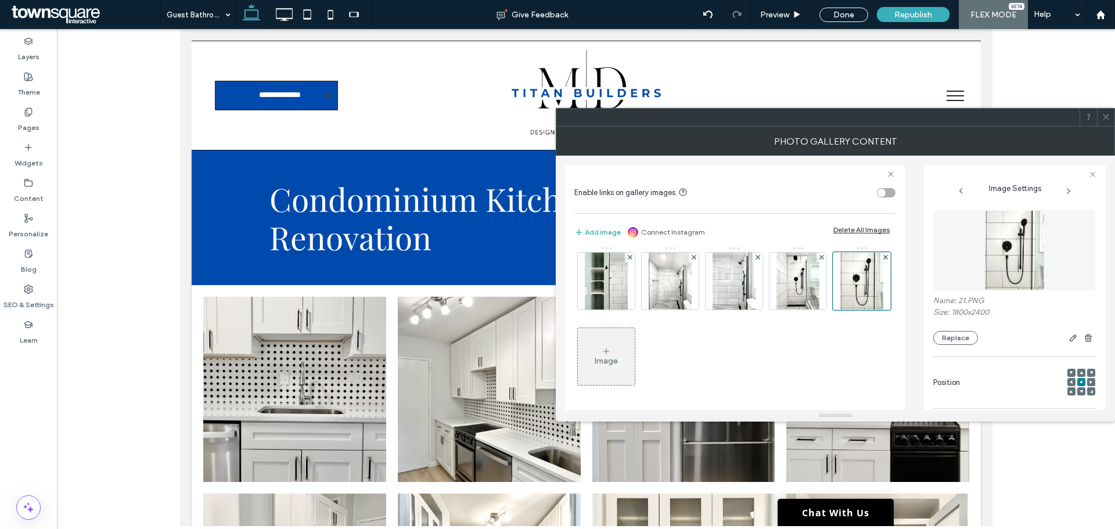
click at [618, 359] on div "Image" at bounding box center [606, 356] width 57 height 55
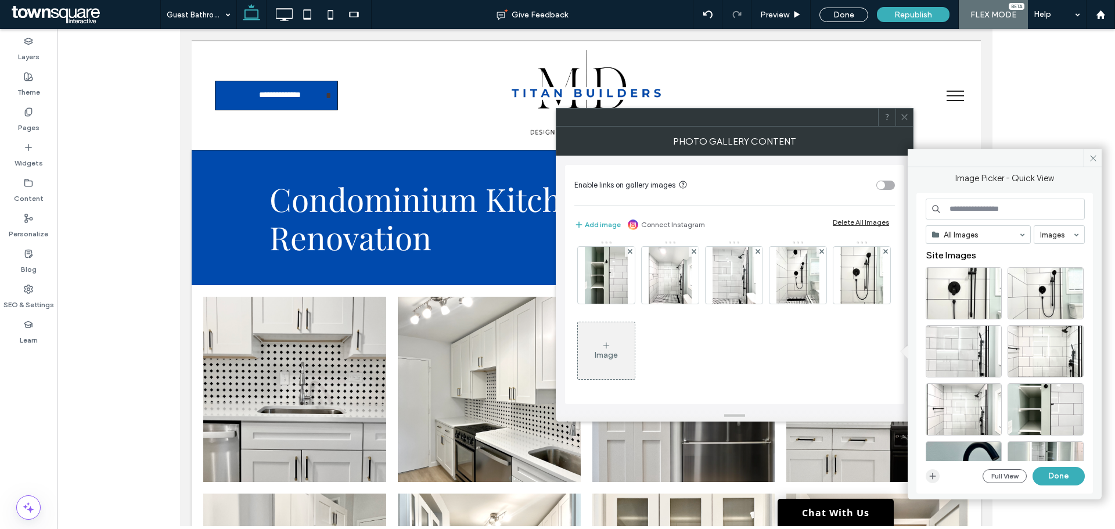
click at [932, 473] on icon "button" at bounding box center [932, 475] width 9 height 9
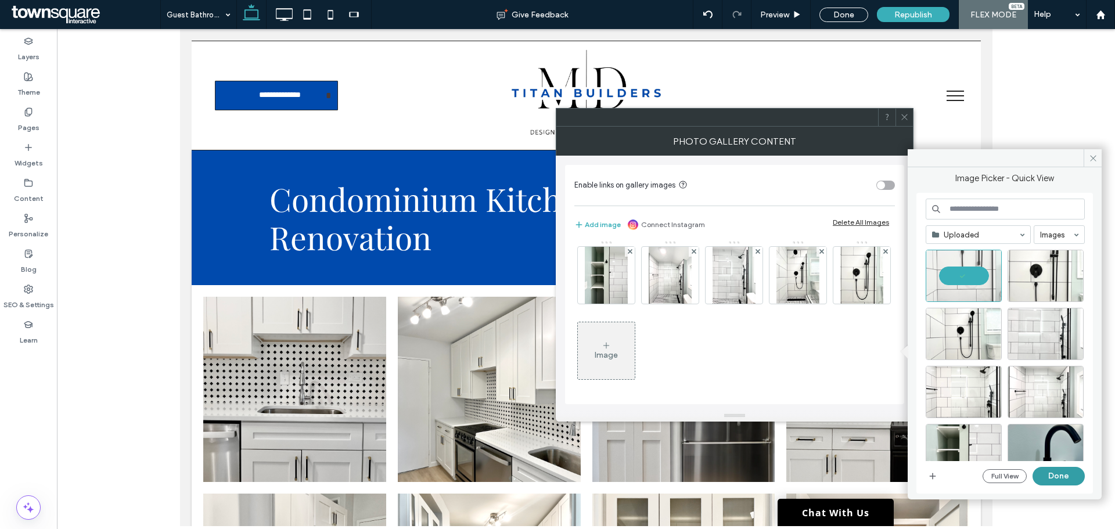
click at [1051, 477] on button "Done" at bounding box center [1058, 476] width 52 height 19
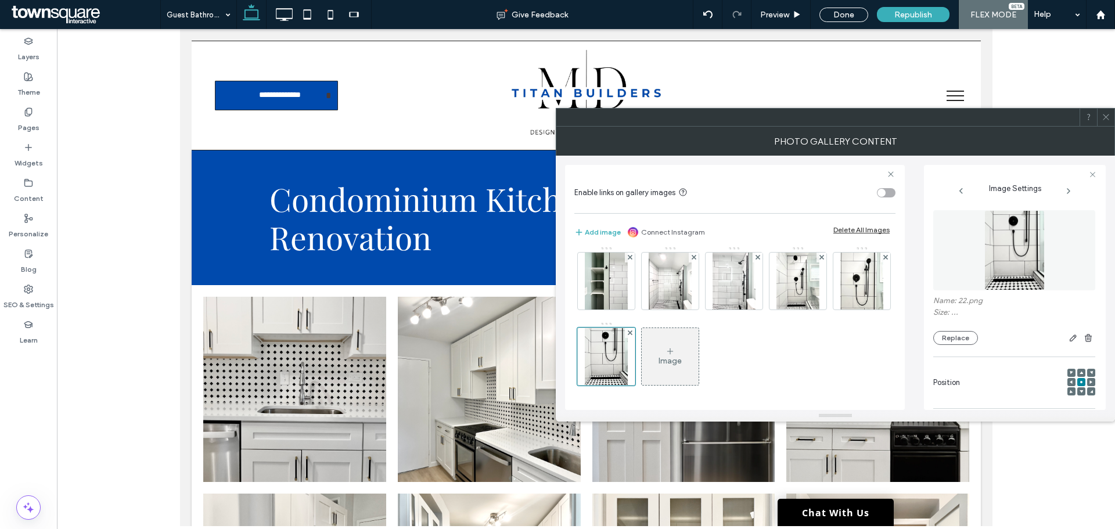
scroll to position [307, 0]
click at [668, 365] on div "Image" at bounding box center [669, 361] width 23 height 10
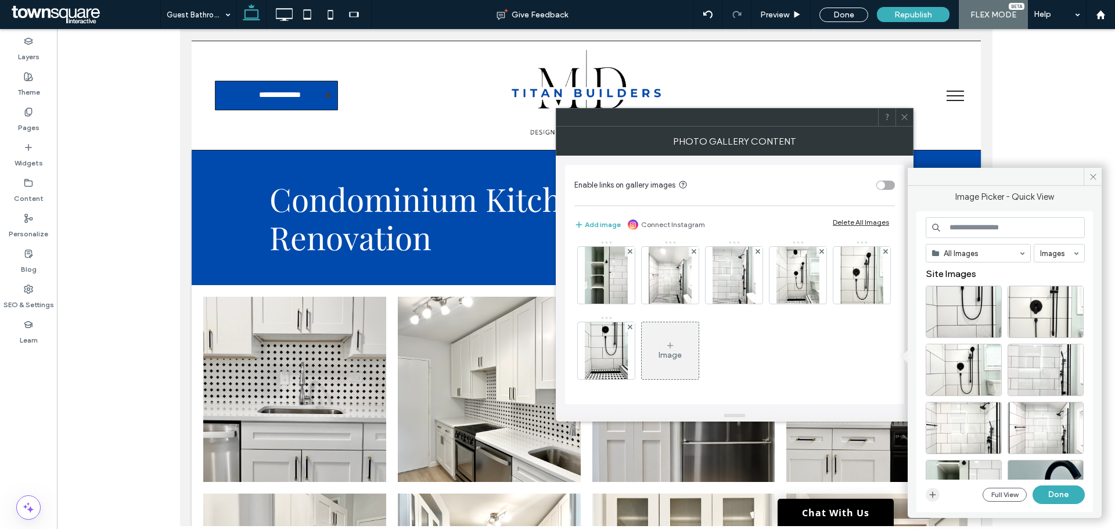
click at [934, 496] on icon "button" at bounding box center [932, 494] width 9 height 9
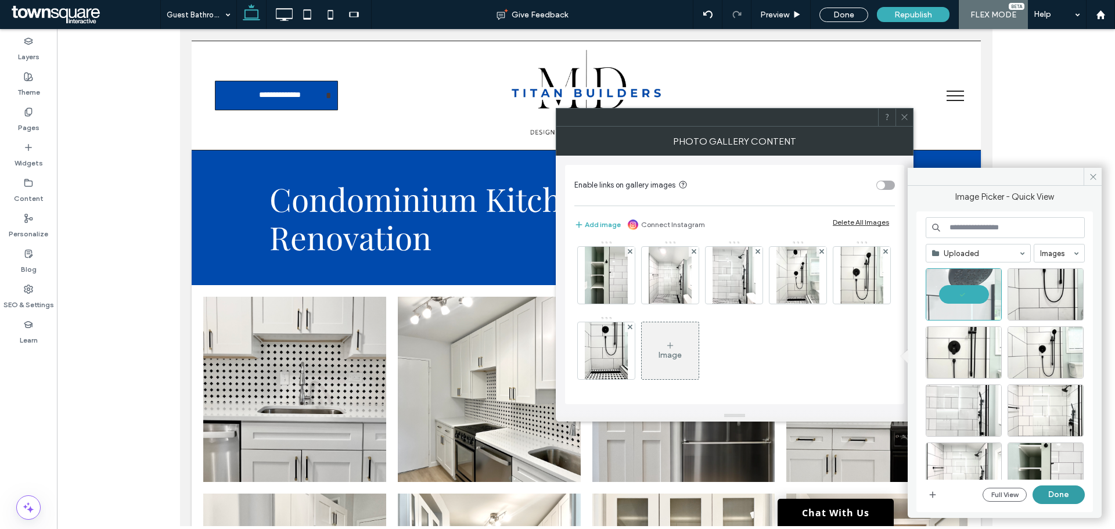
click at [1064, 488] on button "Done" at bounding box center [1058, 494] width 52 height 19
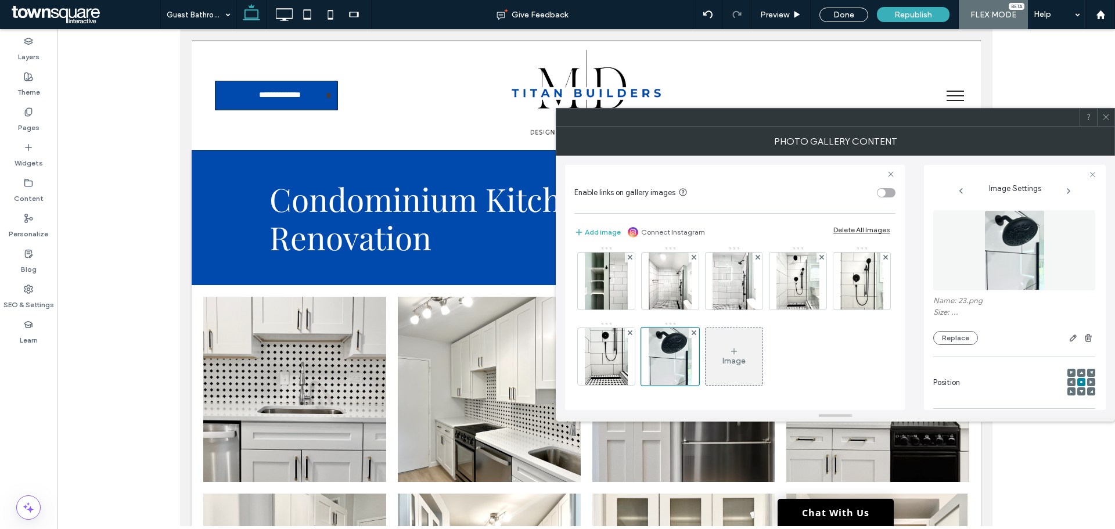
scroll to position [307, 0]
click at [733, 363] on div "Image" at bounding box center [733, 361] width 23 height 10
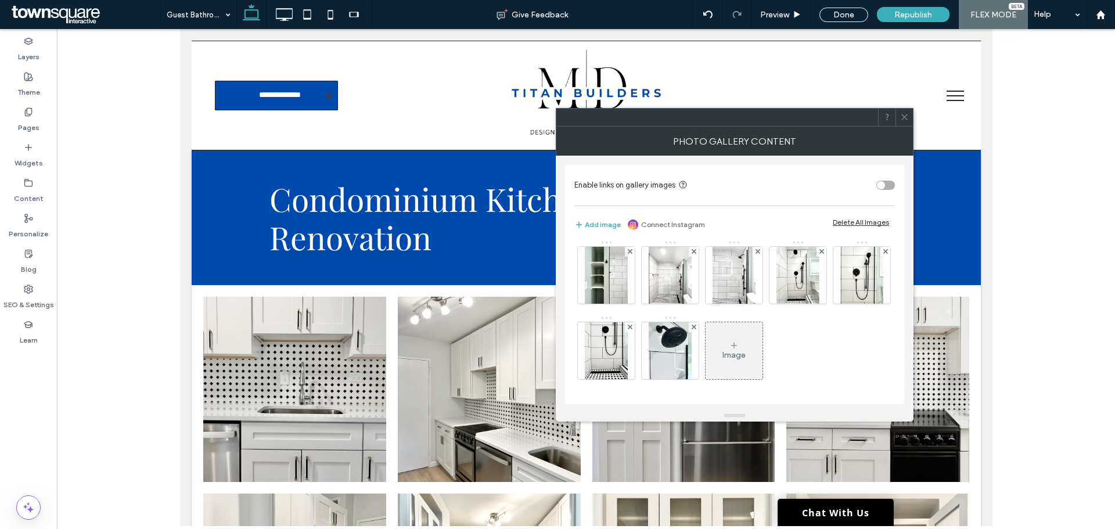
scroll to position [305, 0]
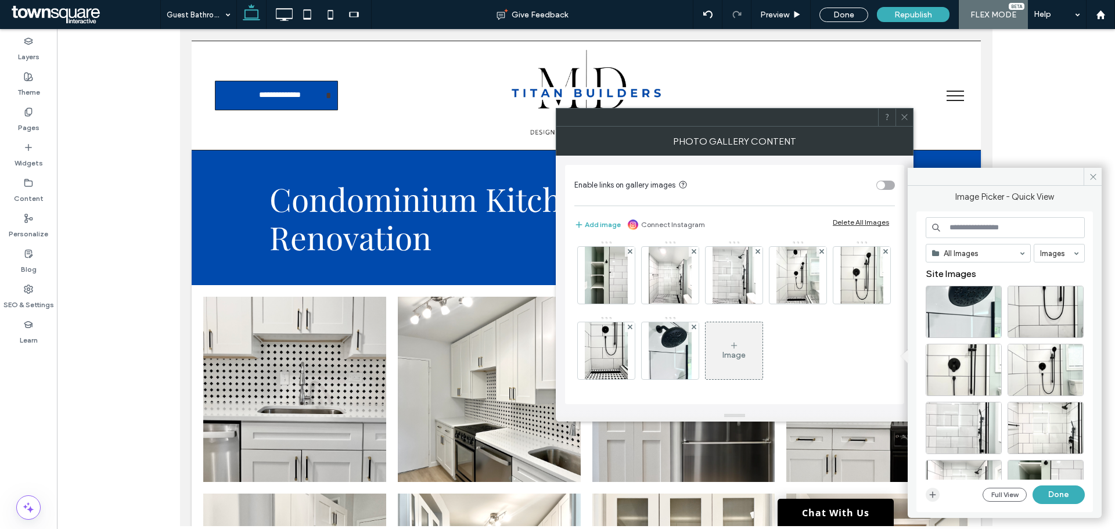
click at [932, 495] on use "button" at bounding box center [933, 495] width 6 height 6
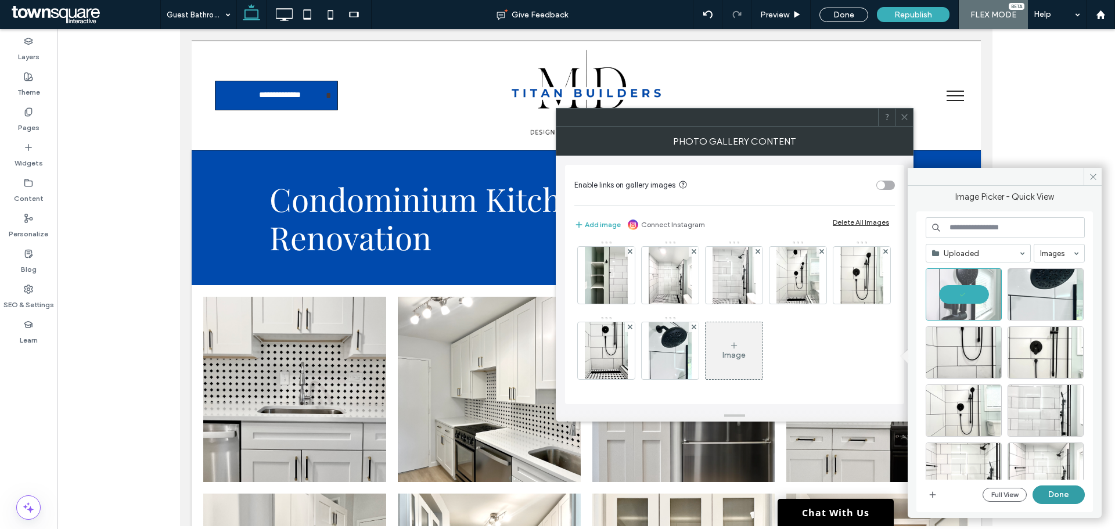
click at [1074, 498] on button "Done" at bounding box center [1058, 494] width 52 height 19
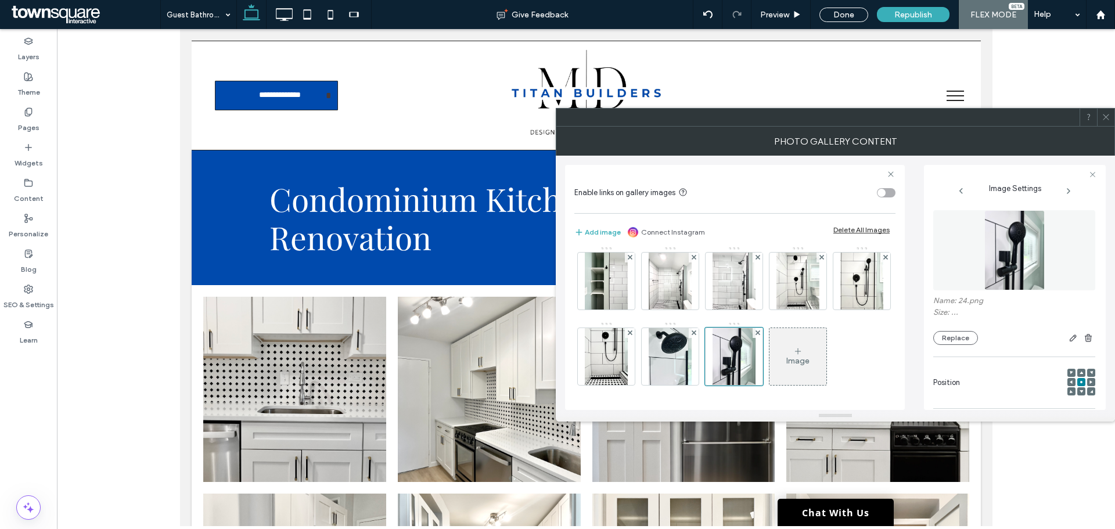
scroll to position [307, 0]
click at [790, 374] on div "Image" at bounding box center [797, 356] width 57 height 55
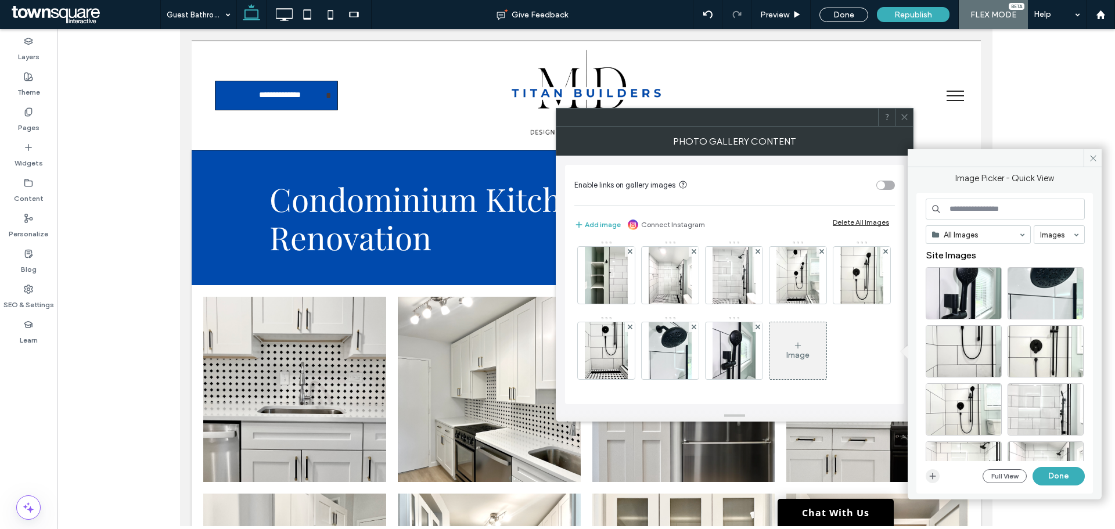
click at [937, 476] on icon "button" at bounding box center [932, 475] width 9 height 9
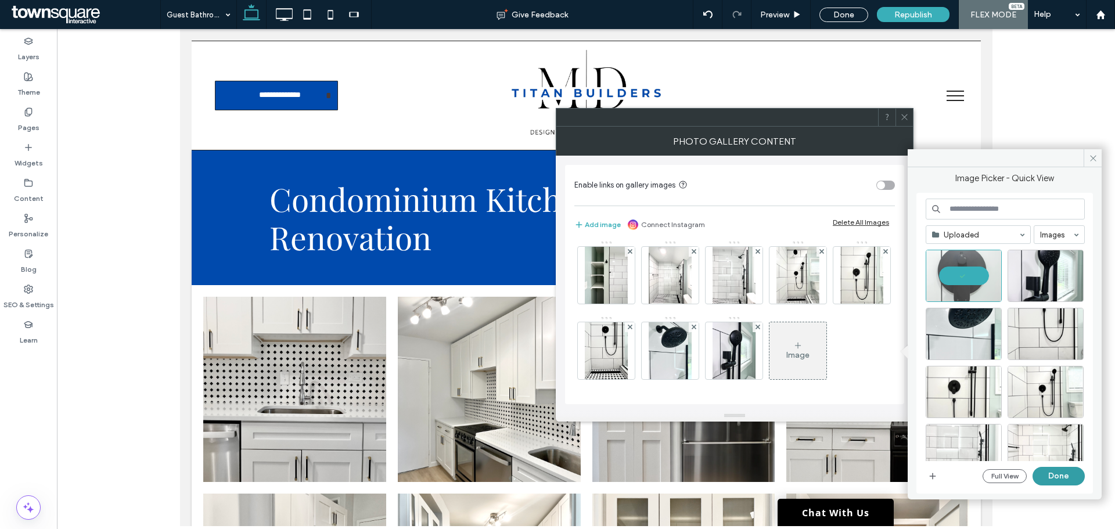
click at [1061, 476] on button "Done" at bounding box center [1058, 476] width 52 height 19
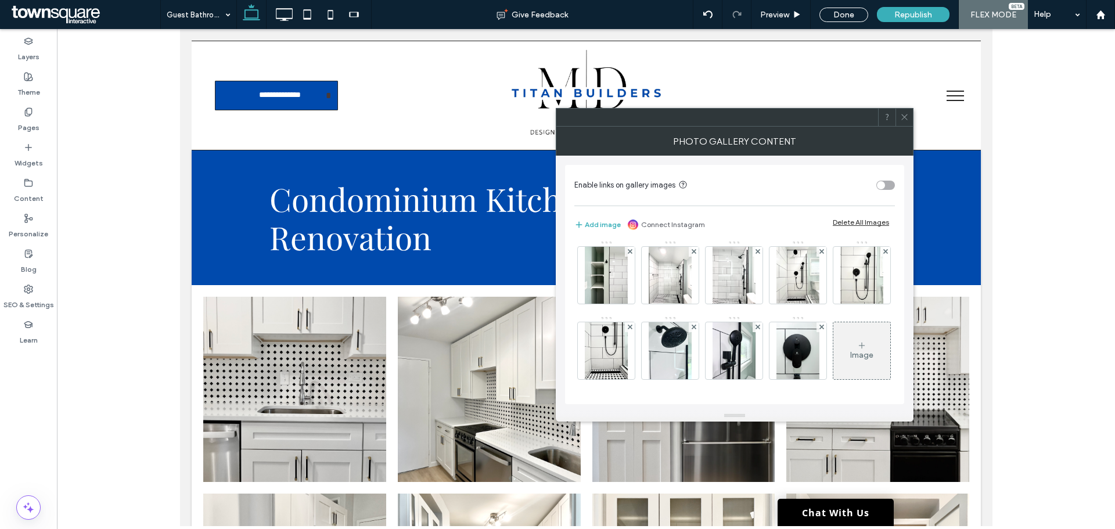
scroll to position [307, 0]
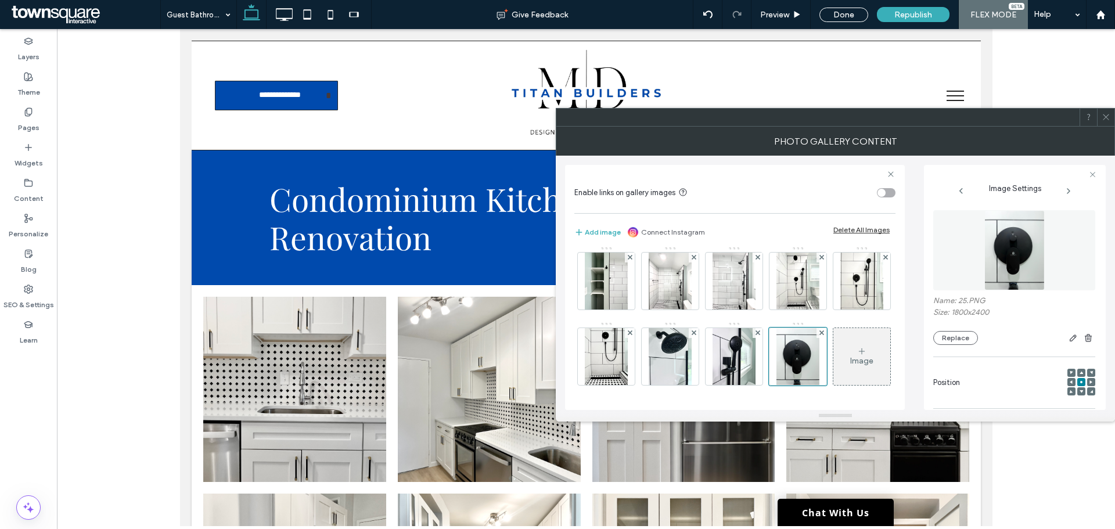
click at [857, 353] on icon at bounding box center [861, 351] width 9 height 9
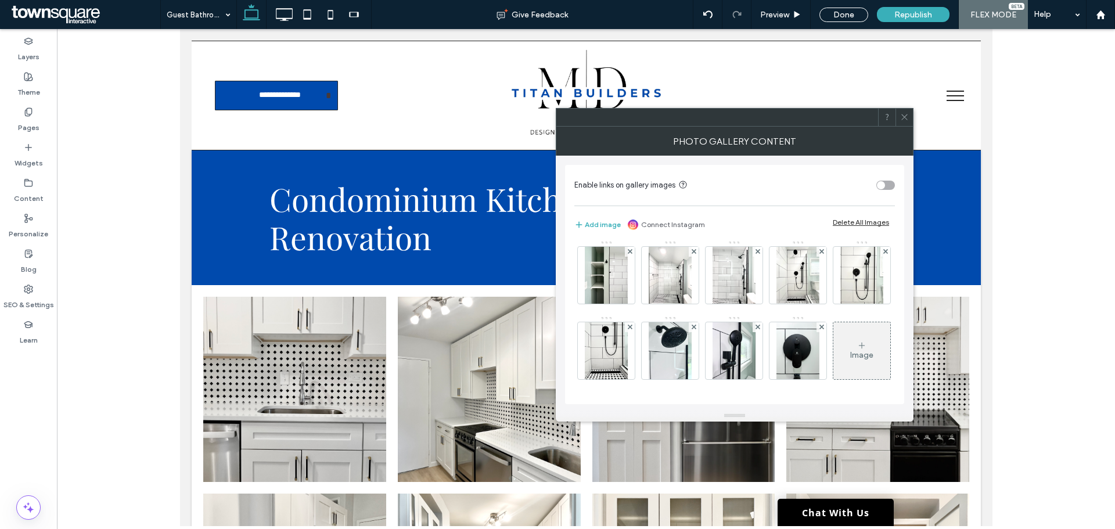
scroll to position [380, 0]
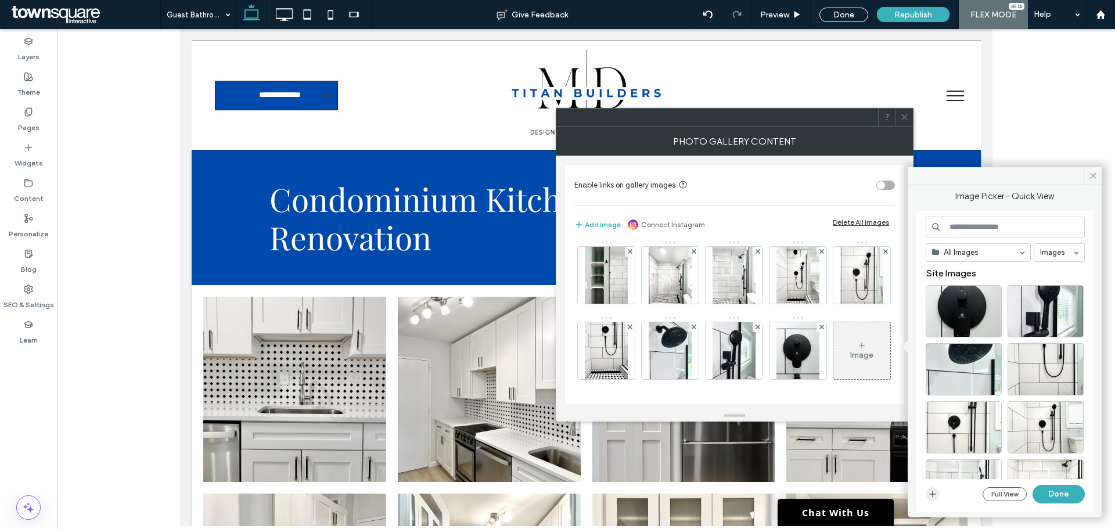
click at [939, 496] on span "button" at bounding box center [933, 494] width 14 height 14
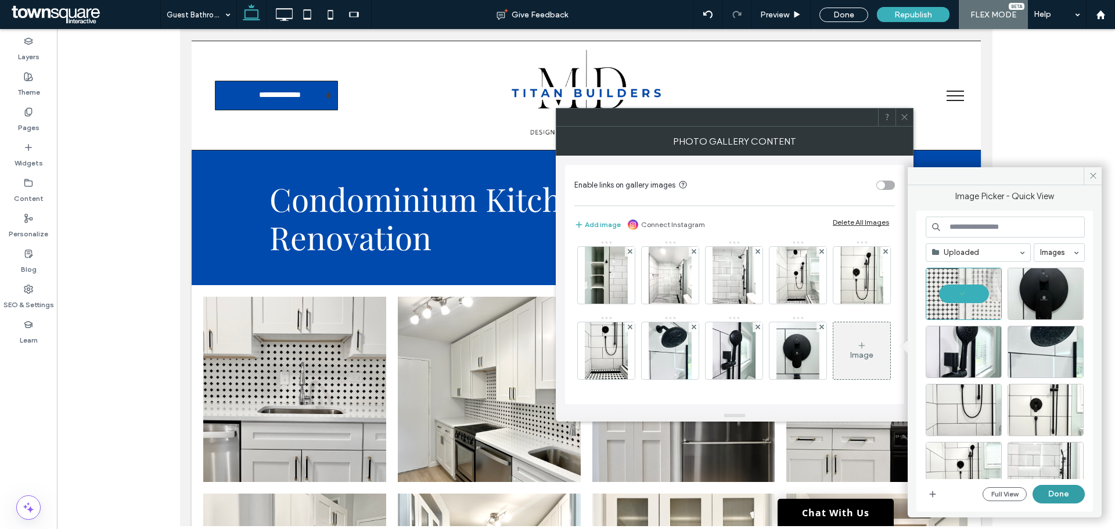
click at [1053, 496] on button "Done" at bounding box center [1058, 494] width 52 height 19
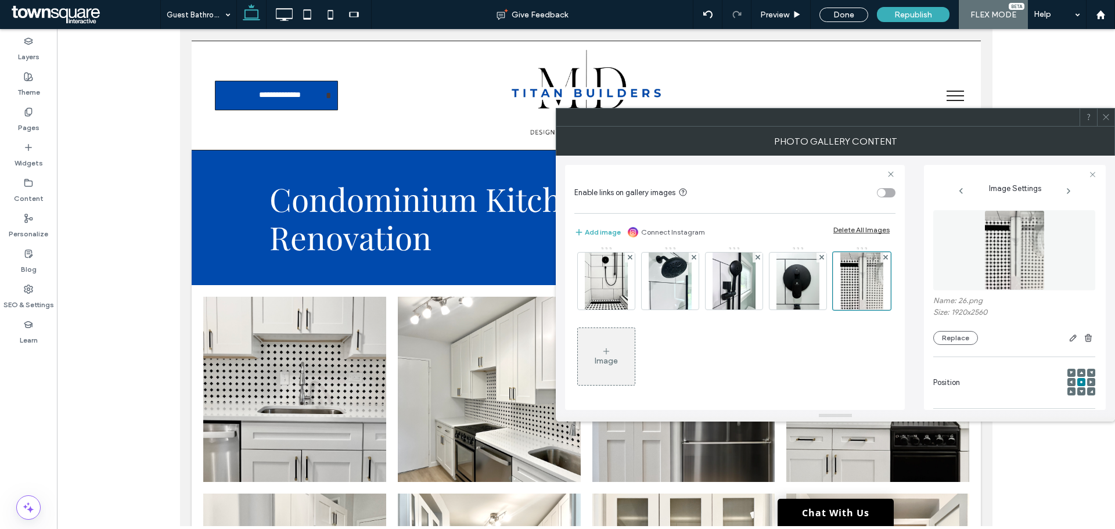
click at [618, 361] on div "Image" at bounding box center [606, 361] width 23 height 10
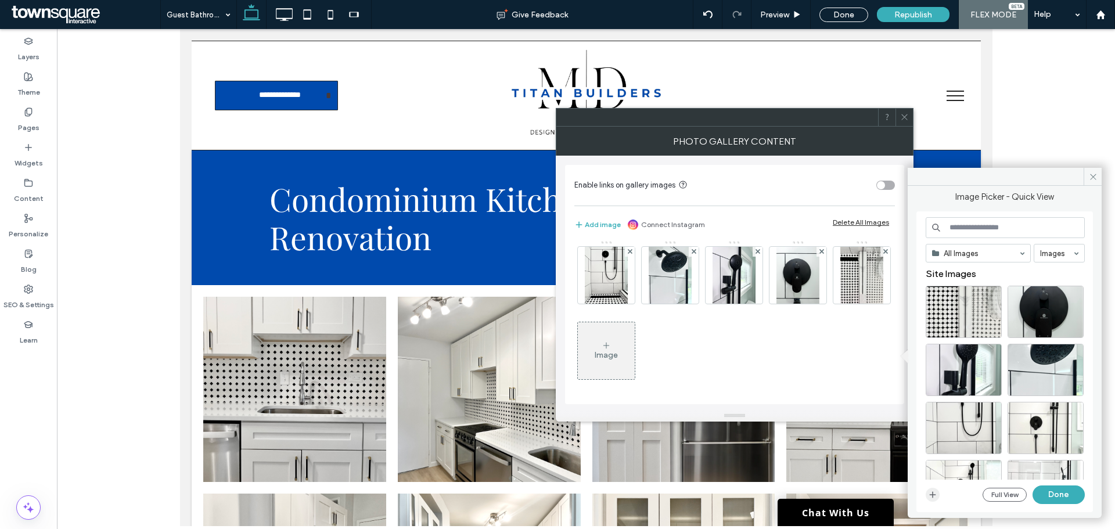
click at [931, 496] on icon "button" at bounding box center [932, 494] width 9 height 9
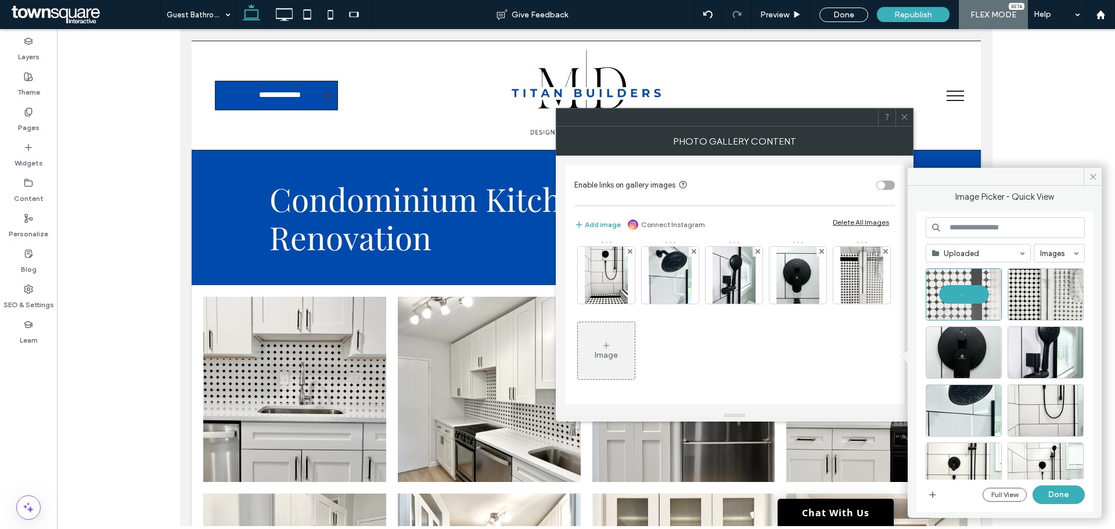
click at [1061, 492] on button "Done" at bounding box center [1058, 494] width 52 height 19
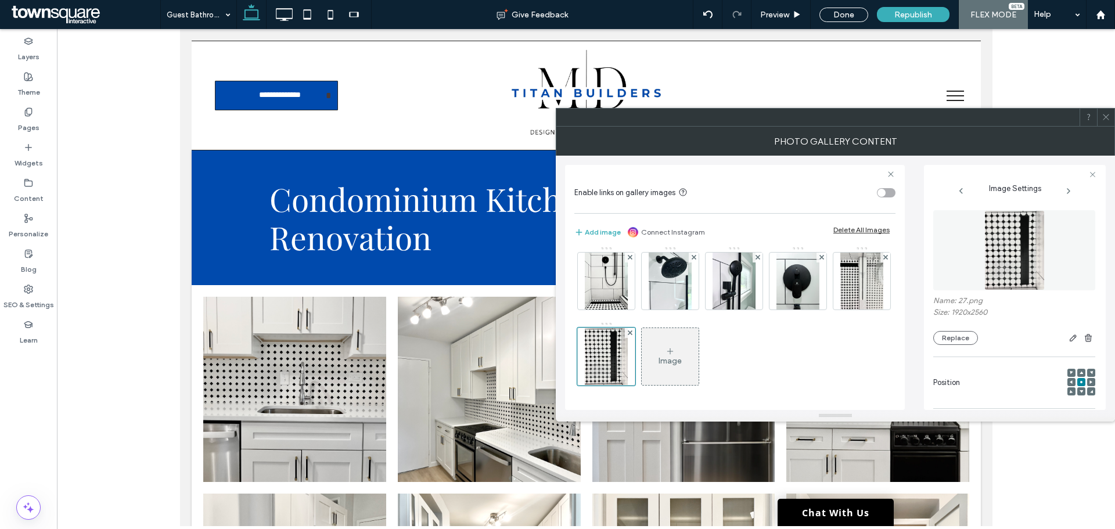
click at [675, 352] on icon at bounding box center [669, 351] width 9 height 9
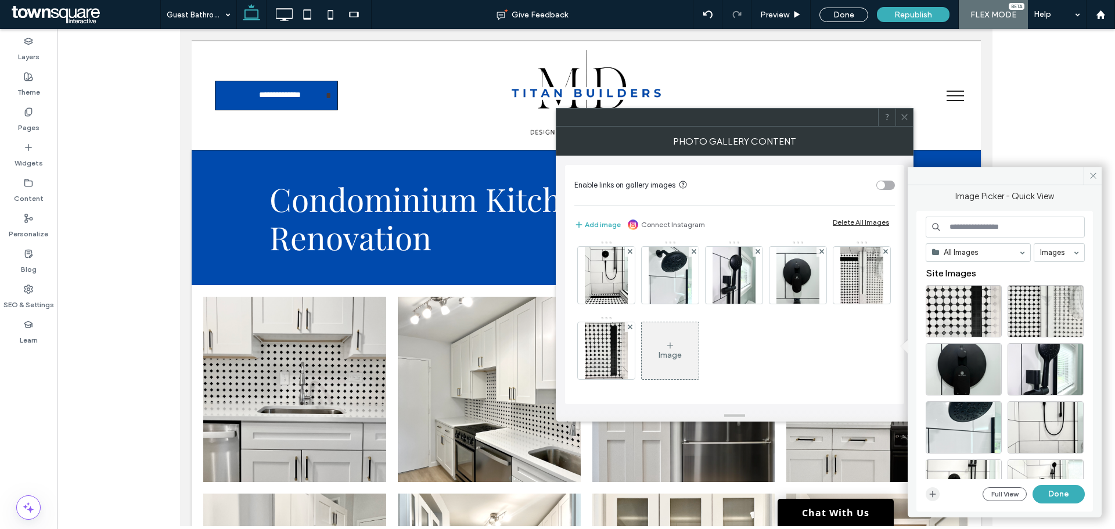
click at [930, 498] on icon "button" at bounding box center [932, 493] width 9 height 9
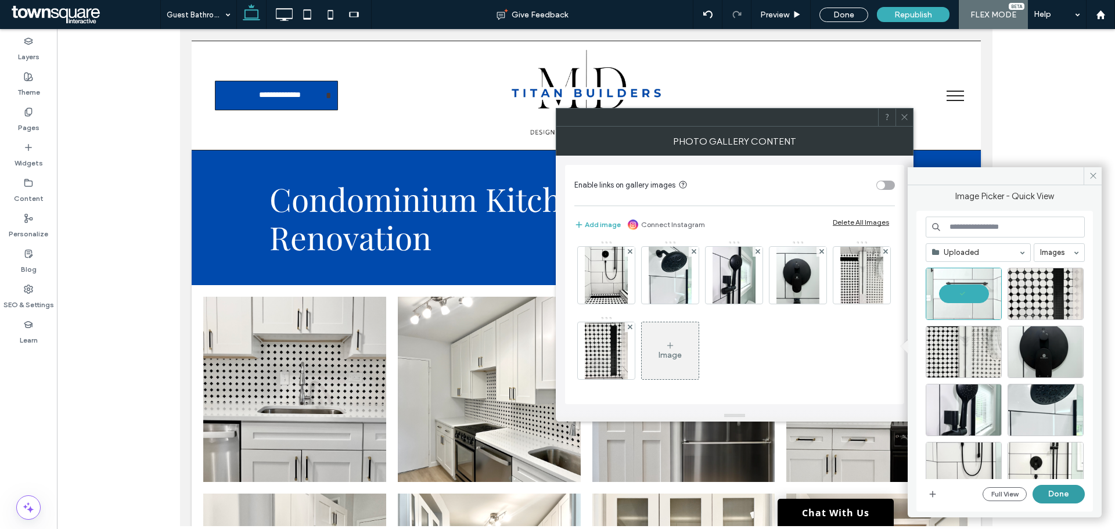
click at [1064, 496] on button "Done" at bounding box center [1058, 494] width 52 height 19
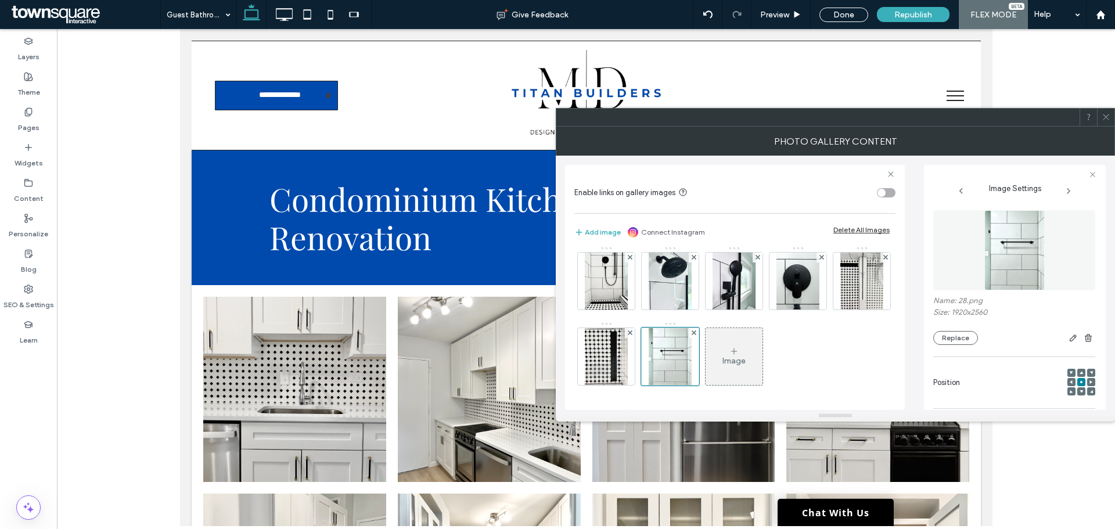
click at [739, 350] on icon at bounding box center [733, 351] width 9 height 9
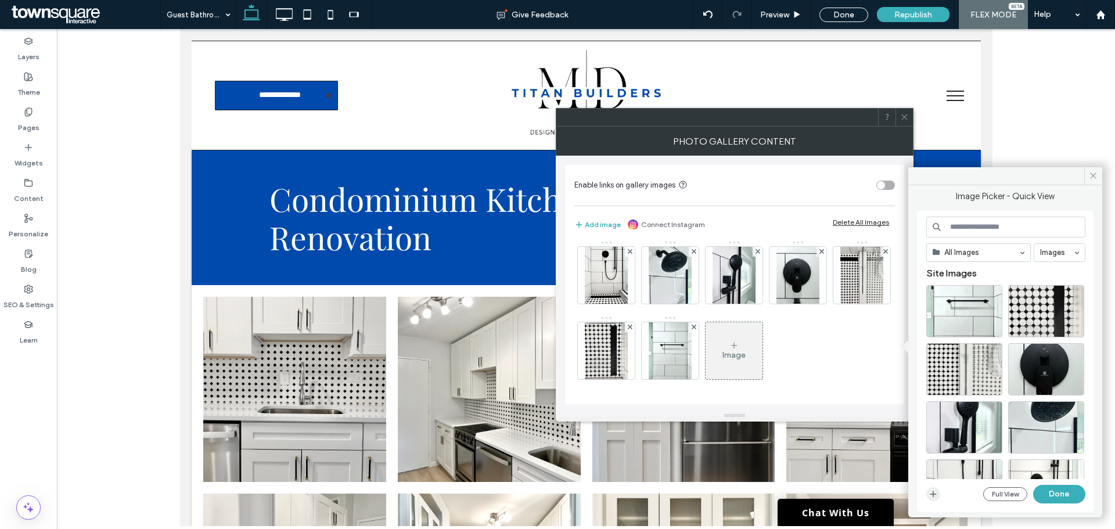
click at [931, 492] on icon "button" at bounding box center [932, 493] width 9 height 9
click at [932, 489] on icon "button" at bounding box center [932, 493] width 9 height 9
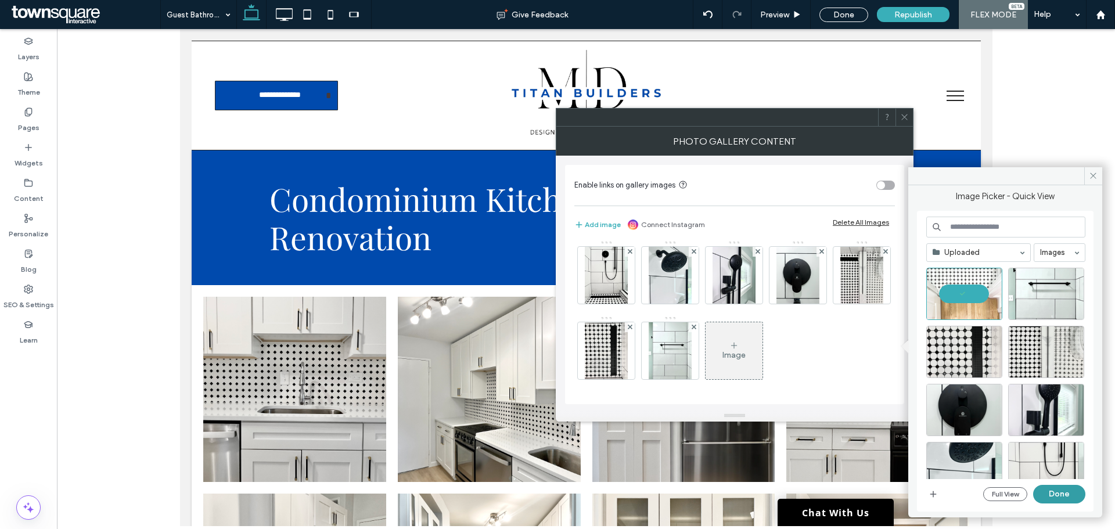
click at [1068, 496] on button "Done" at bounding box center [1059, 494] width 52 height 19
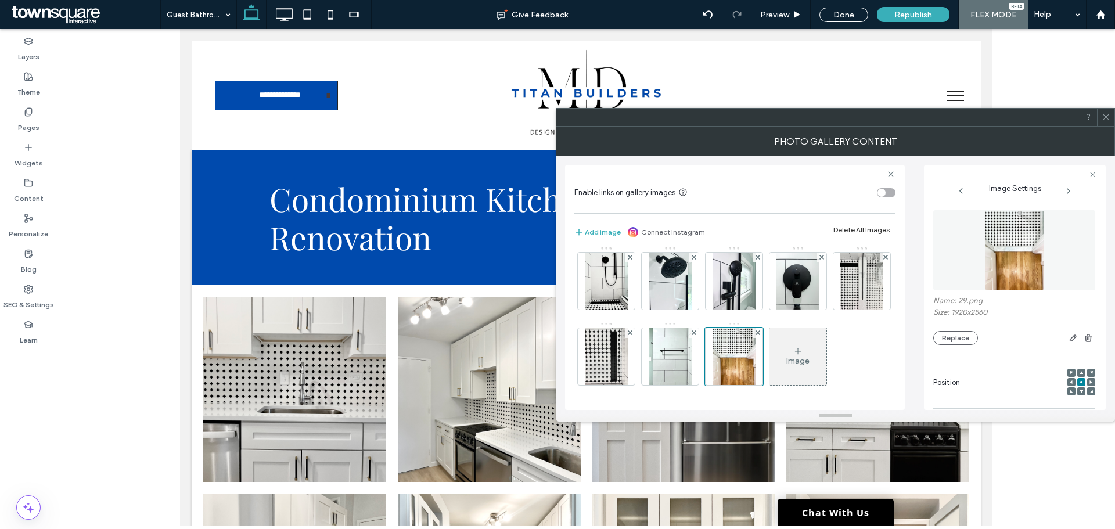
scroll to position [458, 0]
click at [793, 354] on icon at bounding box center [797, 351] width 9 height 9
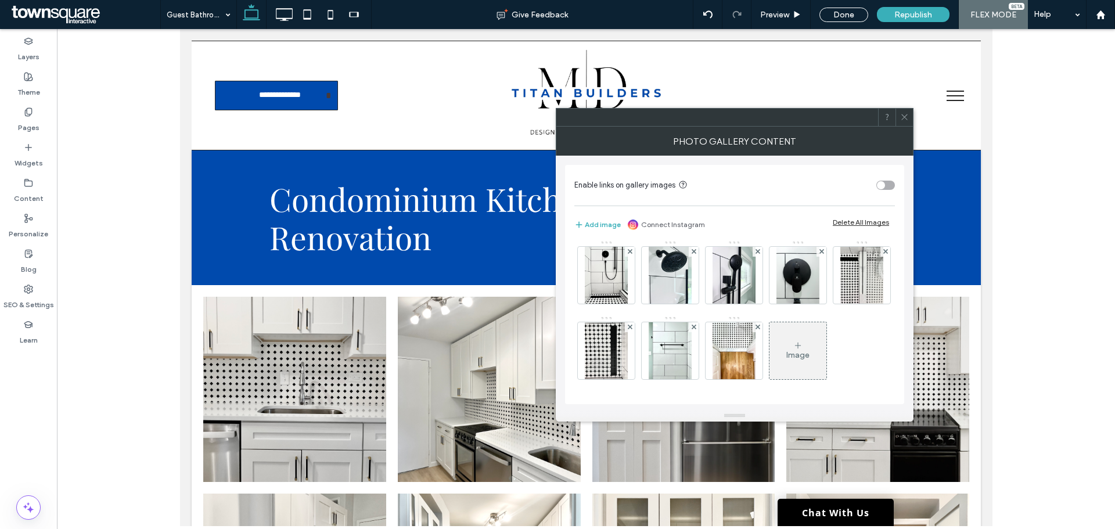
scroll to position [456, 0]
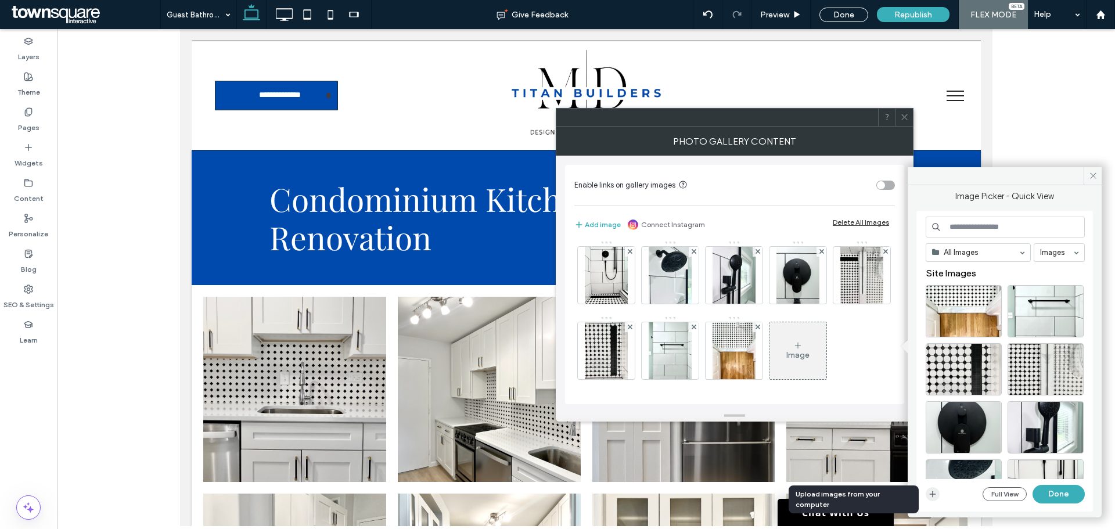
click at [932, 494] on use "button" at bounding box center [933, 494] width 6 height 6
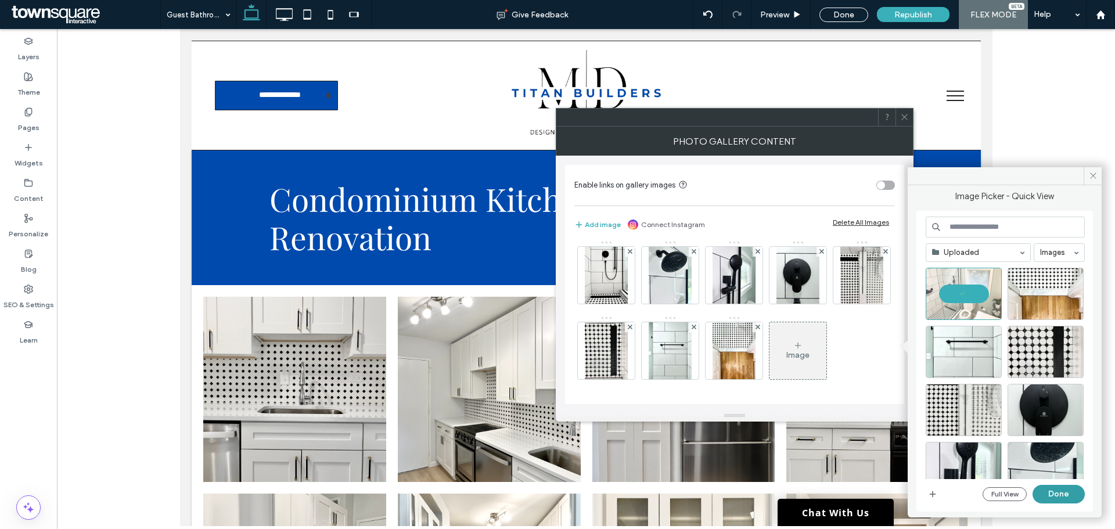
click at [1056, 488] on button "Done" at bounding box center [1058, 494] width 52 height 19
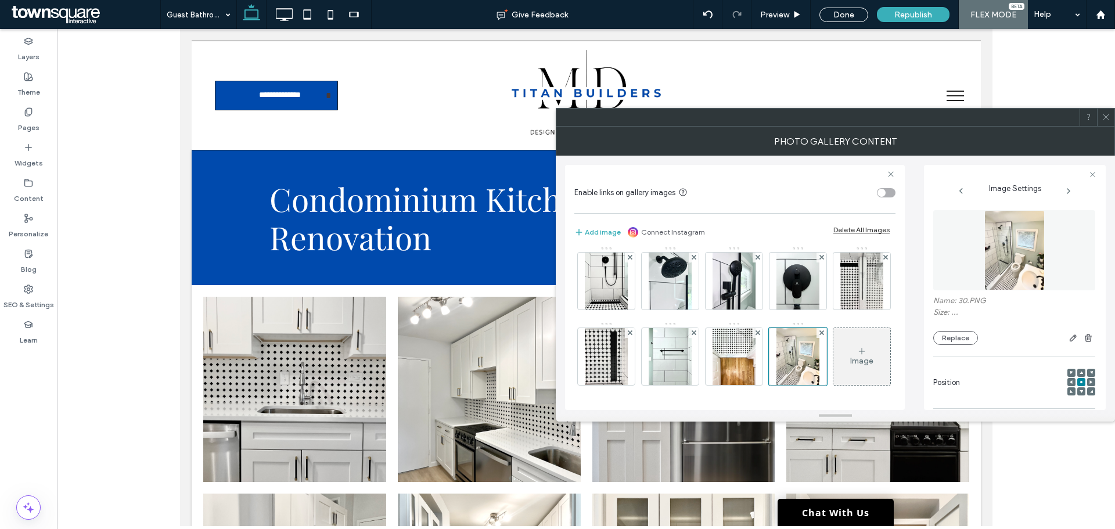
scroll to position [458, 0]
click at [1102, 117] on icon at bounding box center [1105, 117] width 9 height 9
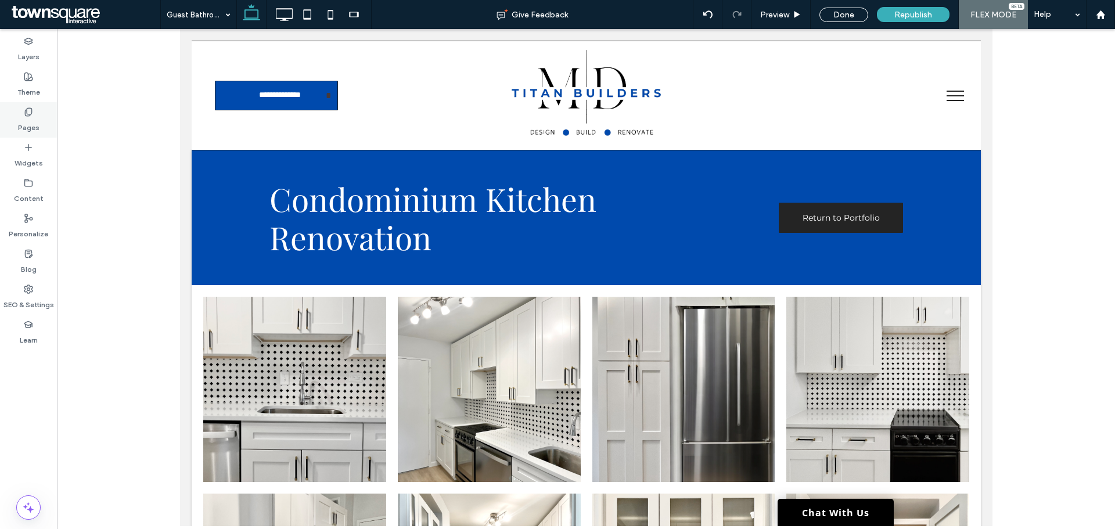
click at [37, 123] on label "Pages" at bounding box center [28, 125] width 21 height 16
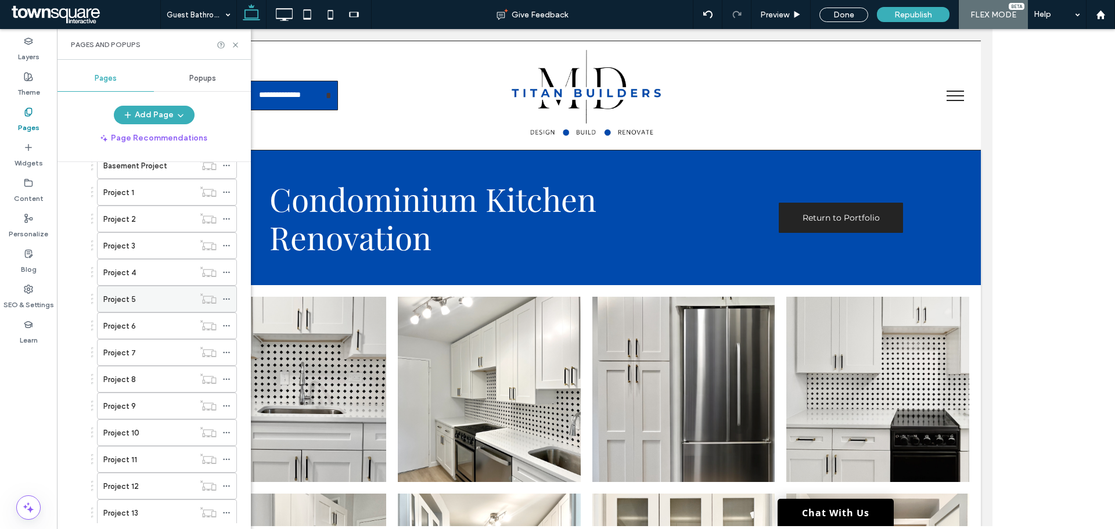
scroll to position [116, 0]
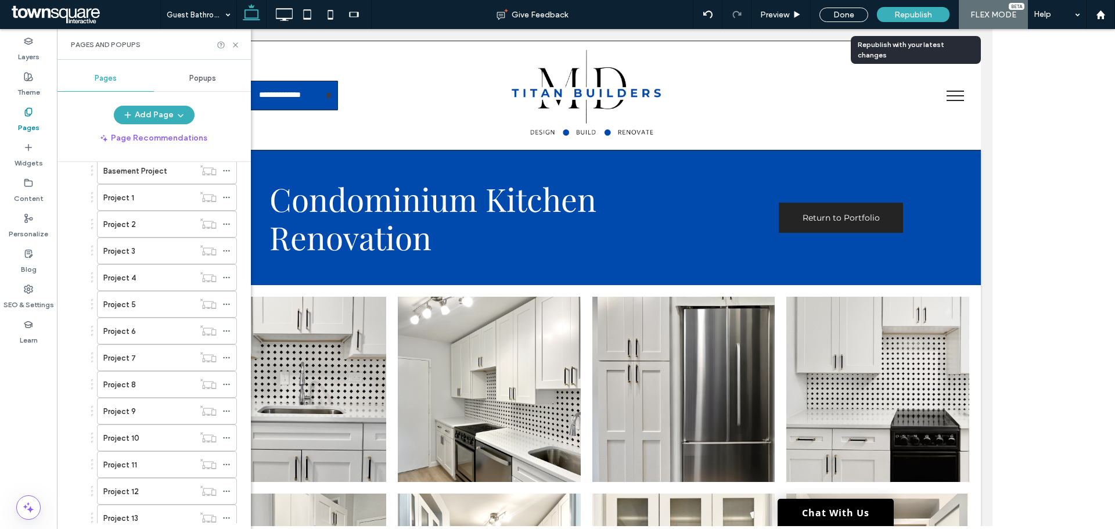
click at [908, 12] on span "Republish" at bounding box center [913, 15] width 38 height 10
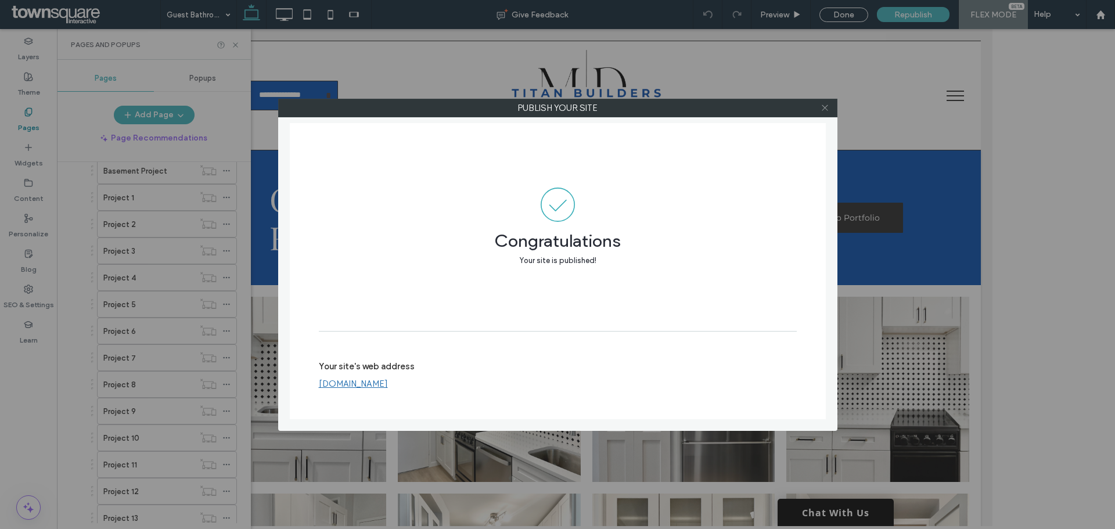
click at [823, 108] on icon at bounding box center [824, 107] width 9 height 9
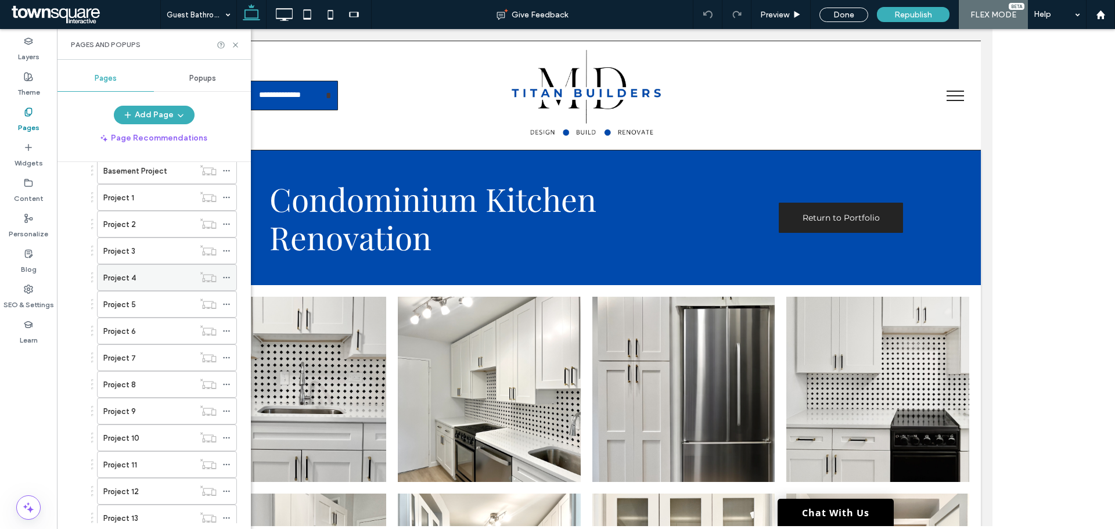
scroll to position [0, 0]
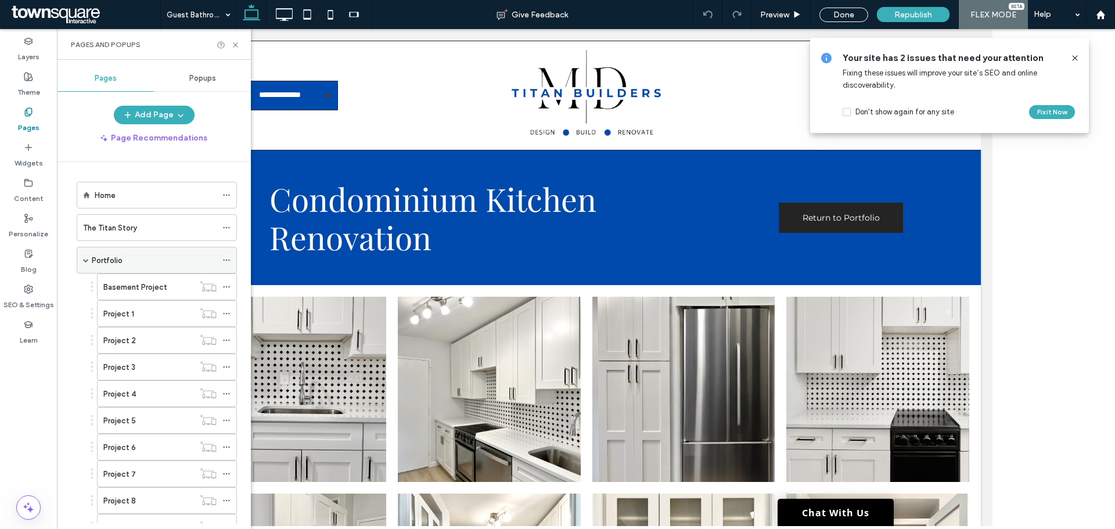
click at [130, 259] on div "Portfolio" at bounding box center [154, 260] width 125 height 12
click at [233, 43] on icon at bounding box center [235, 45] width 9 height 9
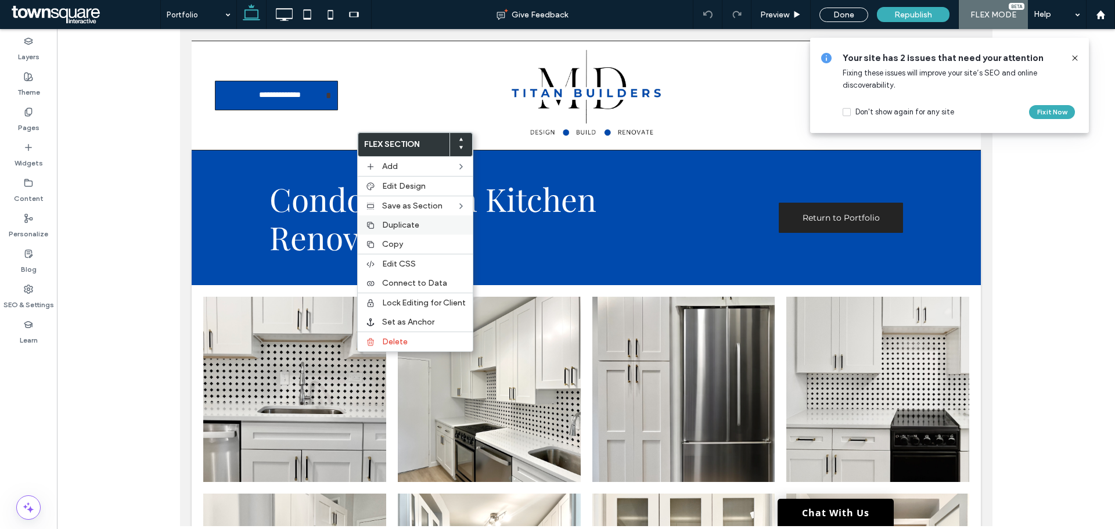
click at [410, 224] on span "Duplicate" at bounding box center [400, 225] width 37 height 10
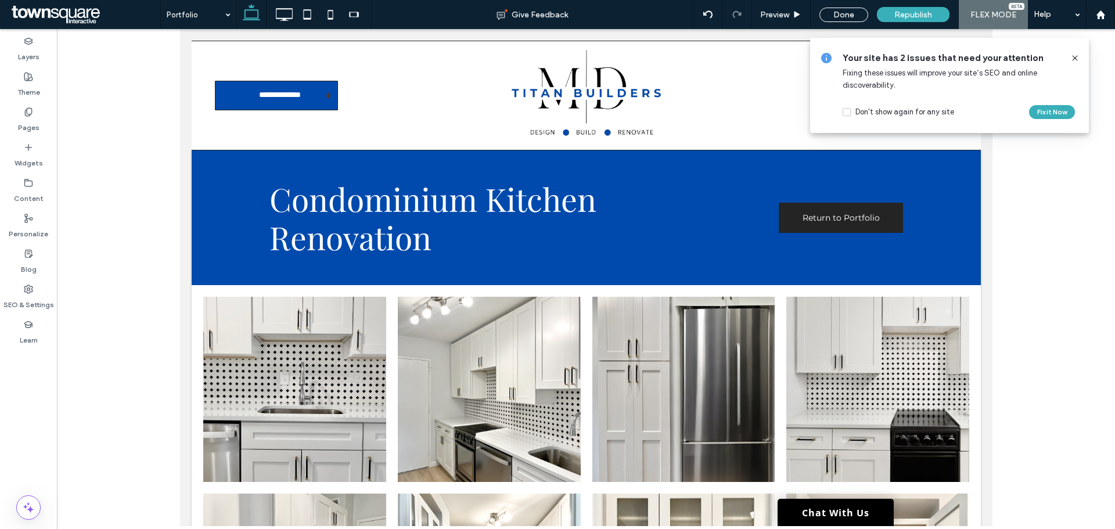
type input "**********"
type input "**"
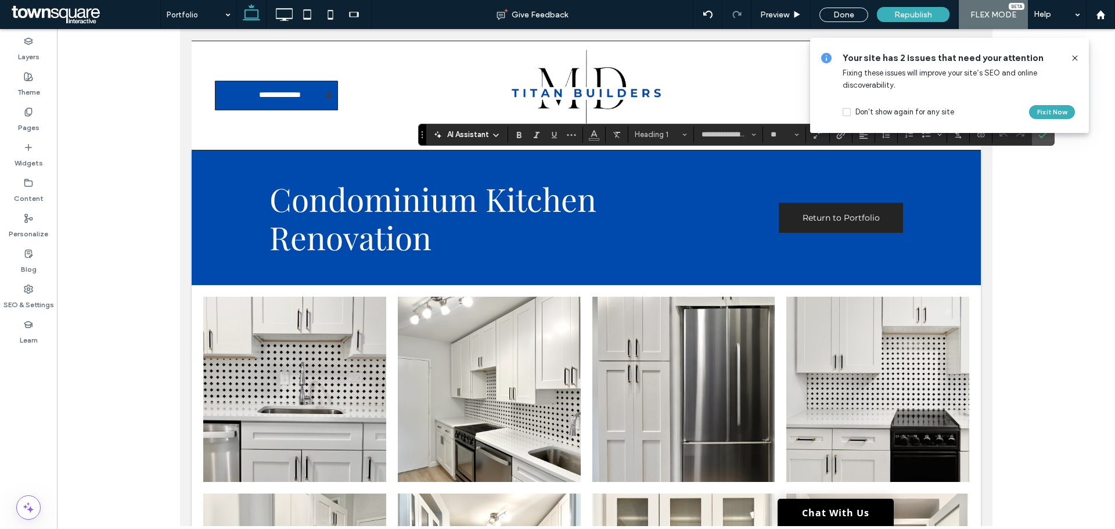
type input "**********"
type input "**"
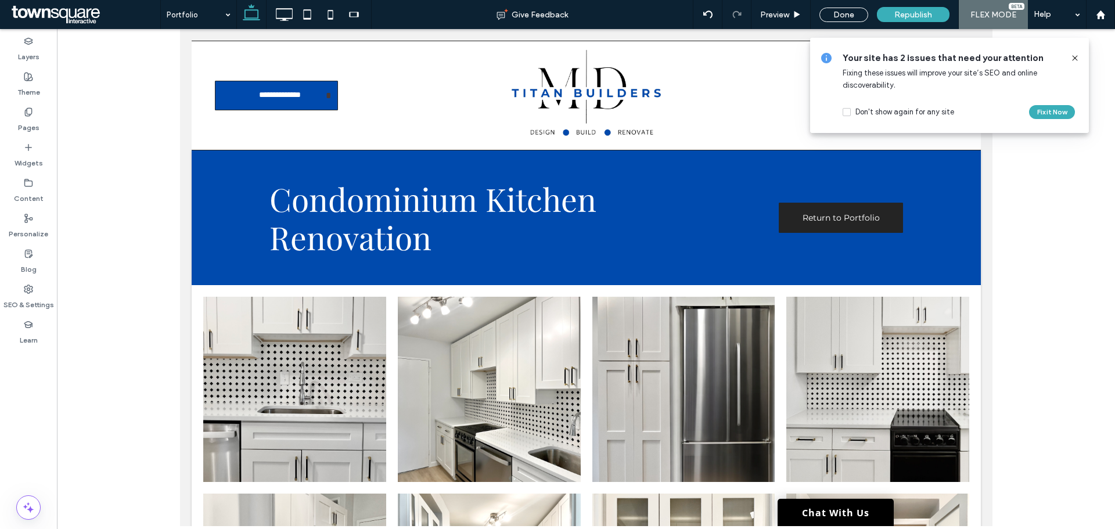
type input "**********"
type input "**"
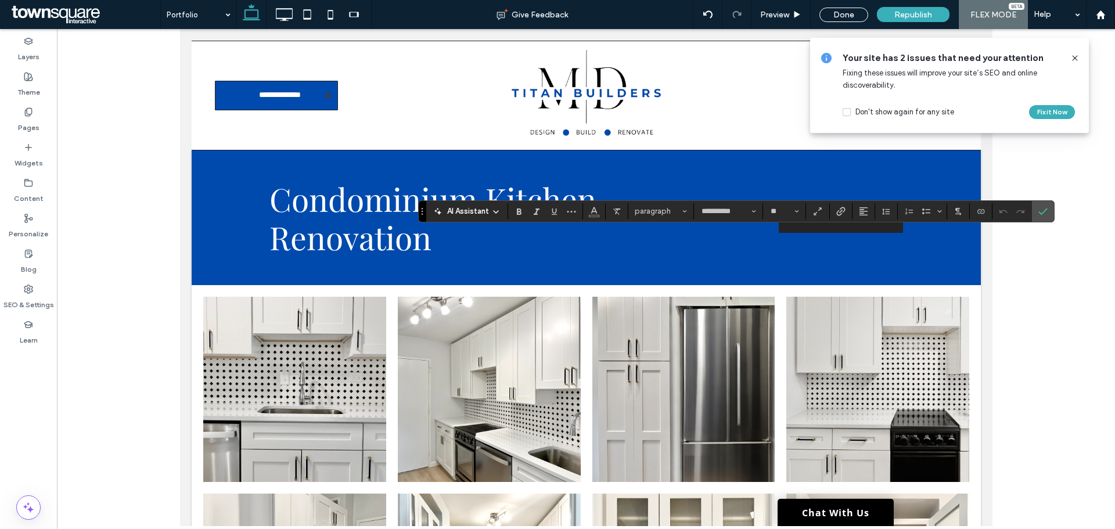
type input "**"
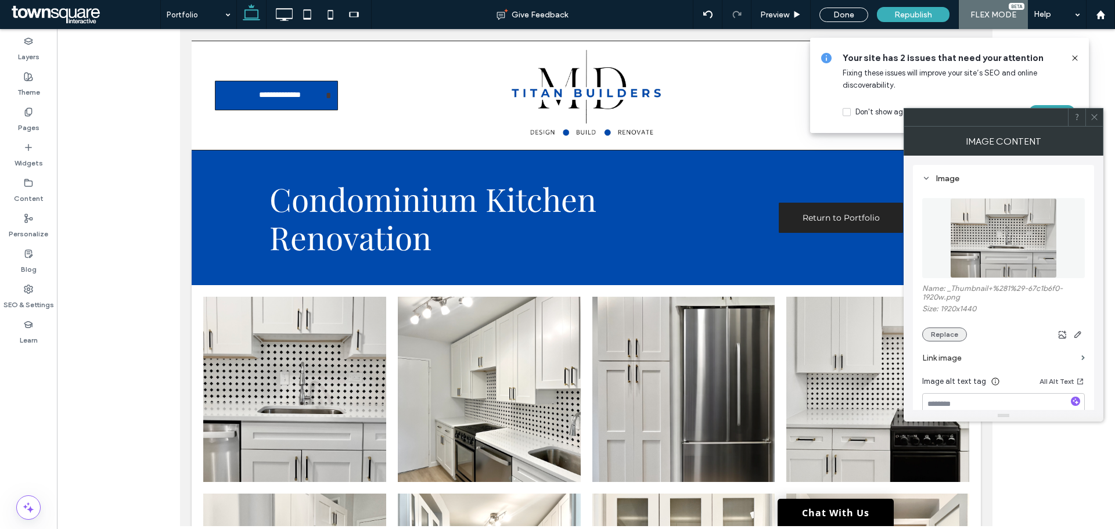
click at [934, 332] on button "Replace" at bounding box center [944, 334] width 45 height 14
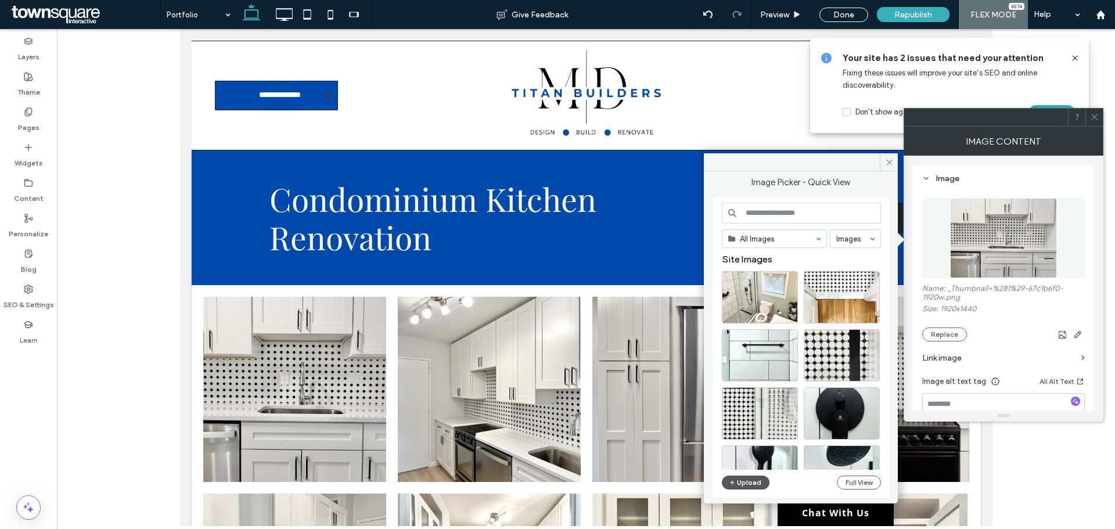
click at [740, 484] on button "Upload" at bounding box center [746, 483] width 48 height 14
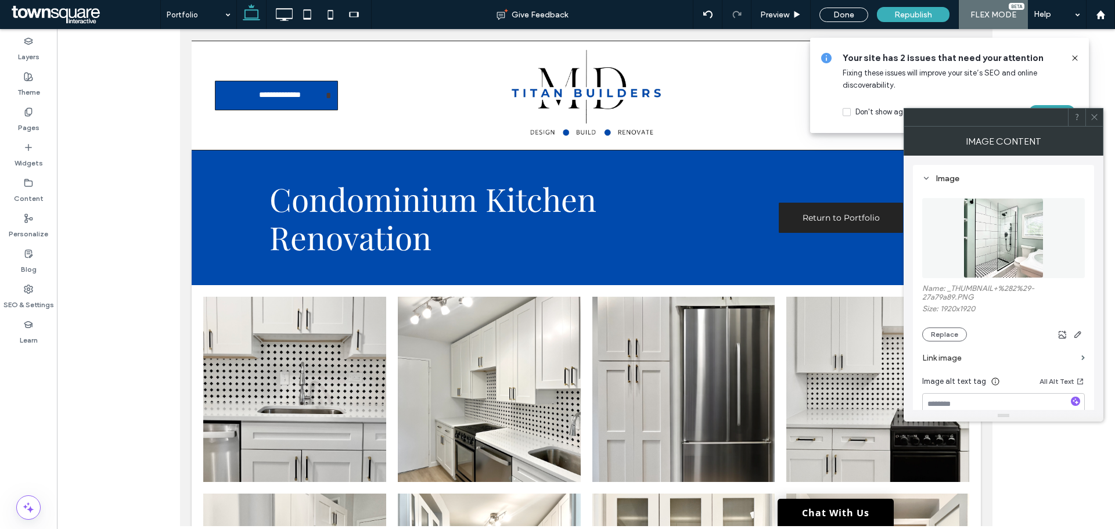
click at [1099, 118] on div at bounding box center [1093, 117] width 17 height 17
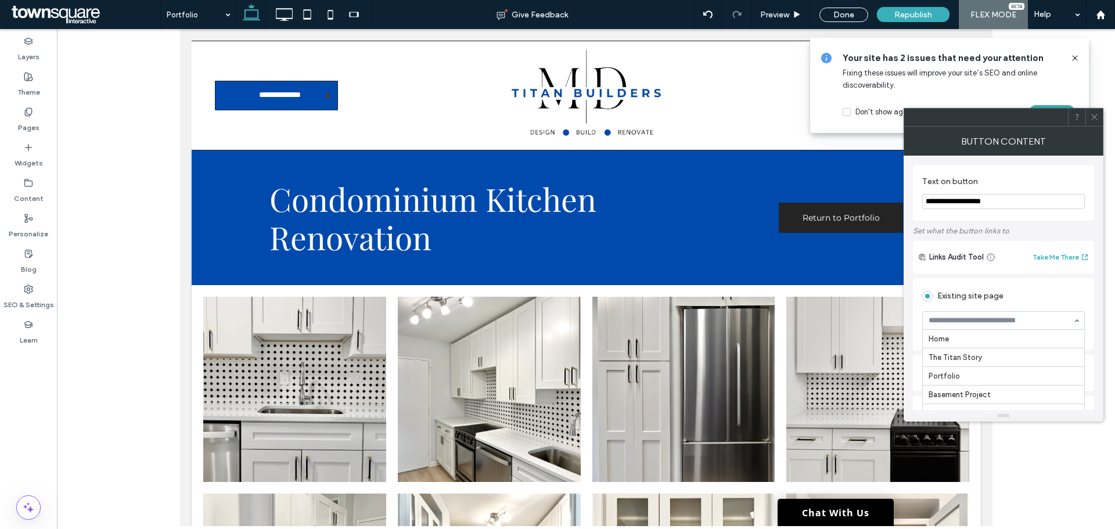
scroll to position [372, 0]
click at [1093, 120] on icon at bounding box center [1094, 117] width 9 height 9
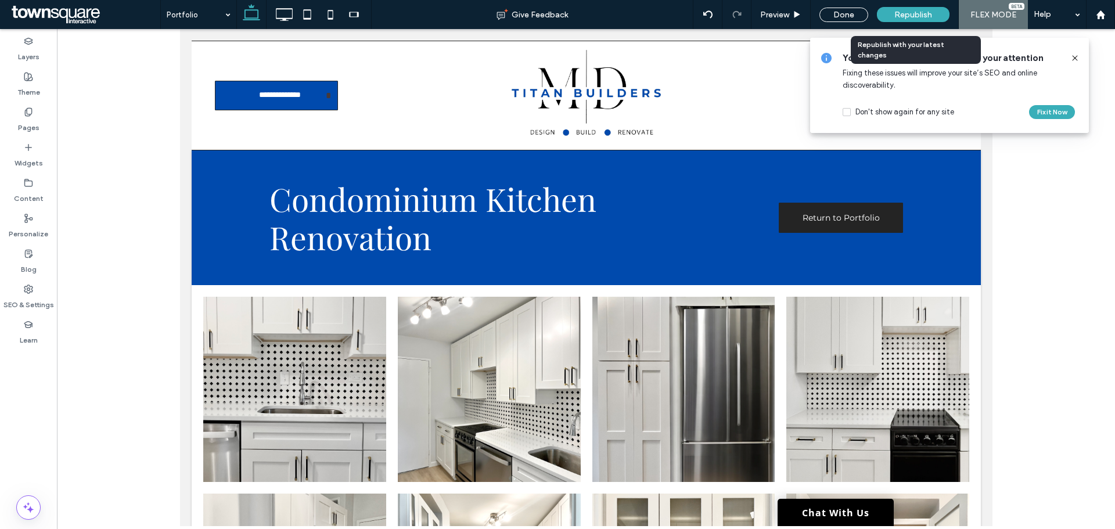
click at [927, 14] on span "Republish" at bounding box center [913, 15] width 38 height 10
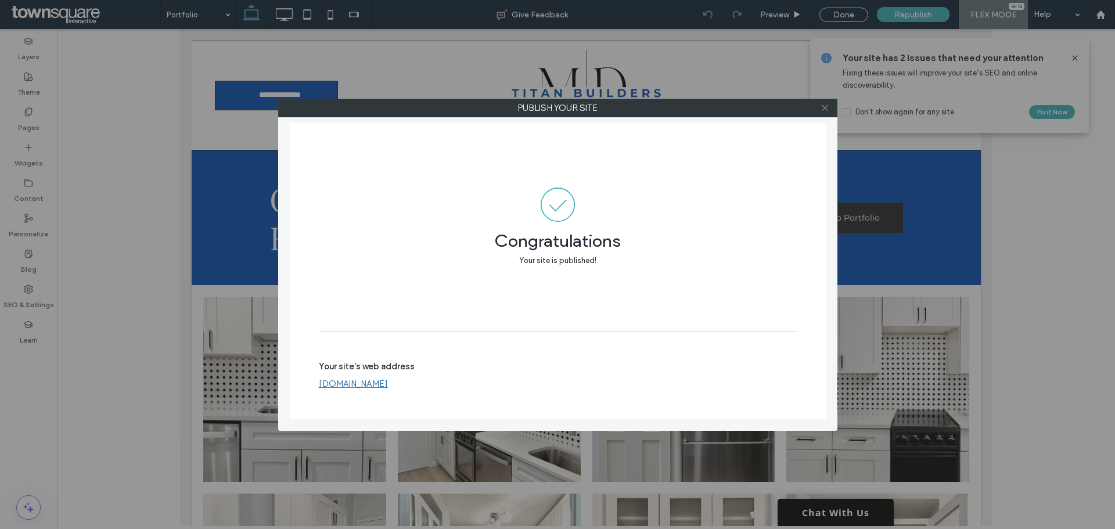
click at [822, 108] on icon at bounding box center [824, 107] width 9 height 9
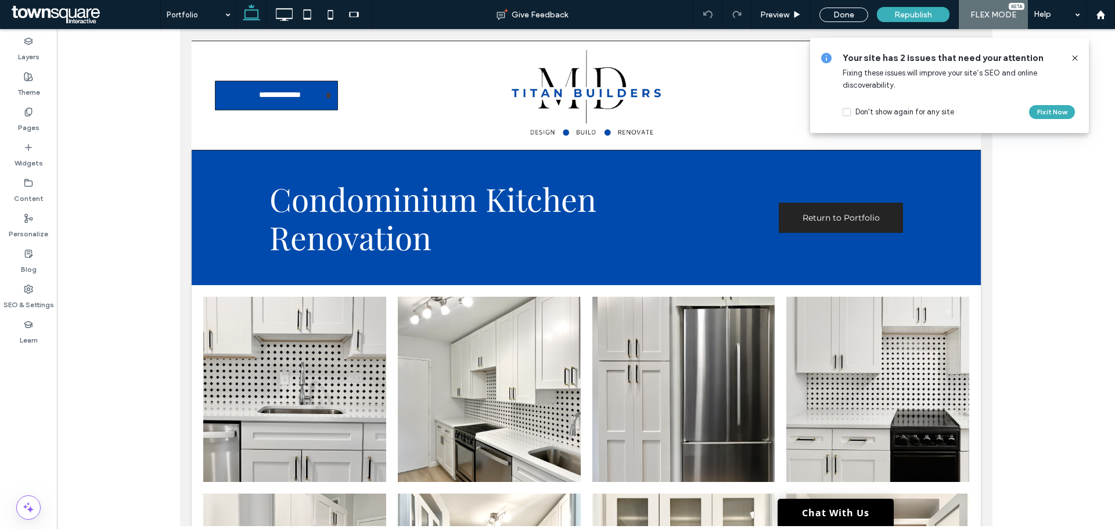
click at [1072, 60] on icon at bounding box center [1074, 57] width 9 height 9
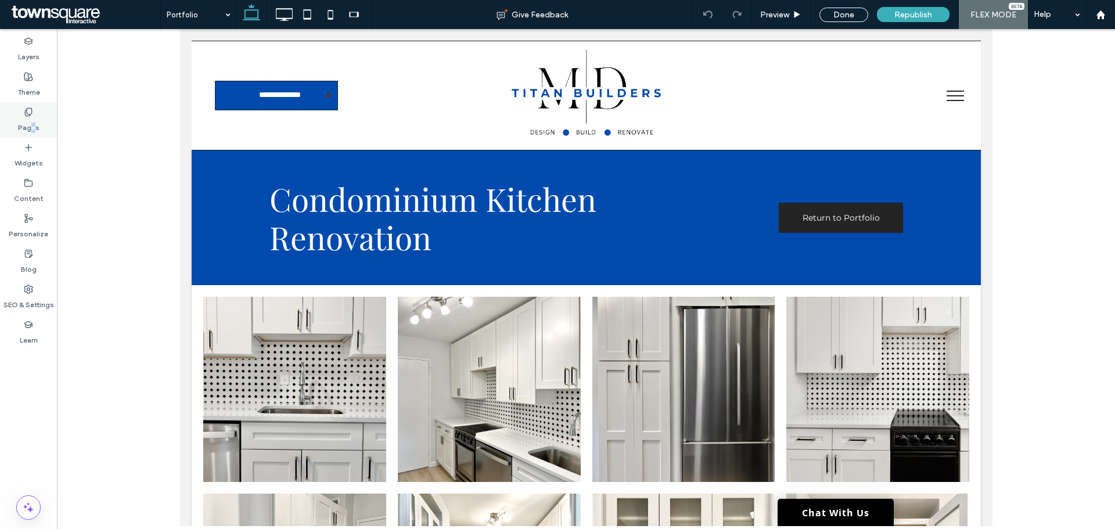
click at [33, 129] on label "Pages" at bounding box center [28, 125] width 21 height 16
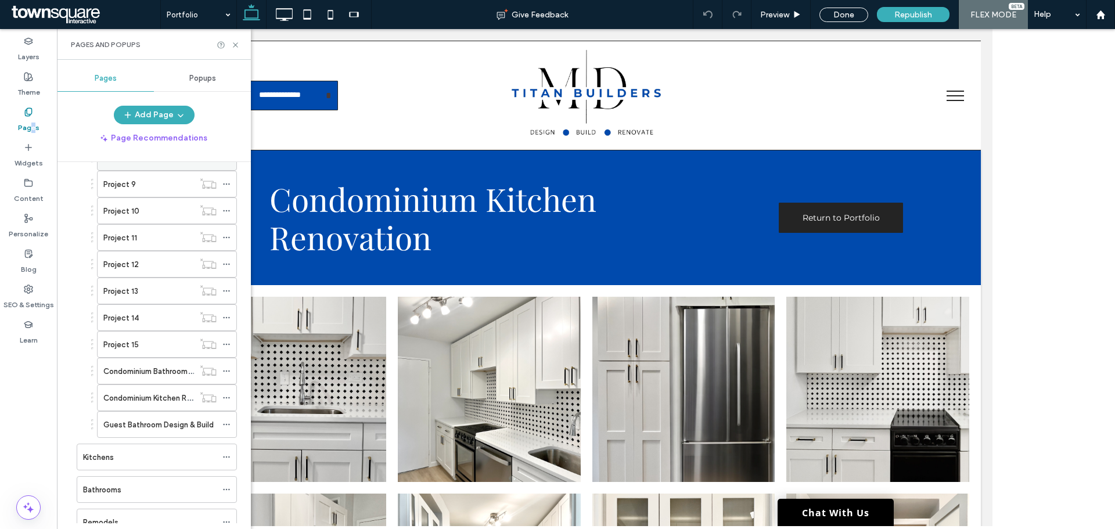
scroll to position [348, 0]
click at [224, 422] on icon at bounding box center [226, 419] width 8 height 8
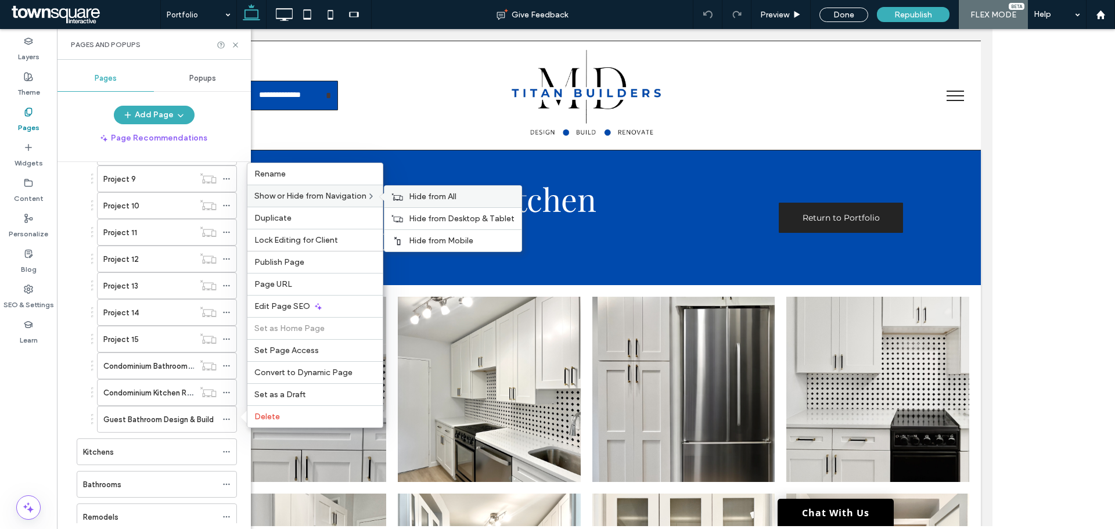
click at [403, 200] on use at bounding box center [397, 196] width 11 height 7
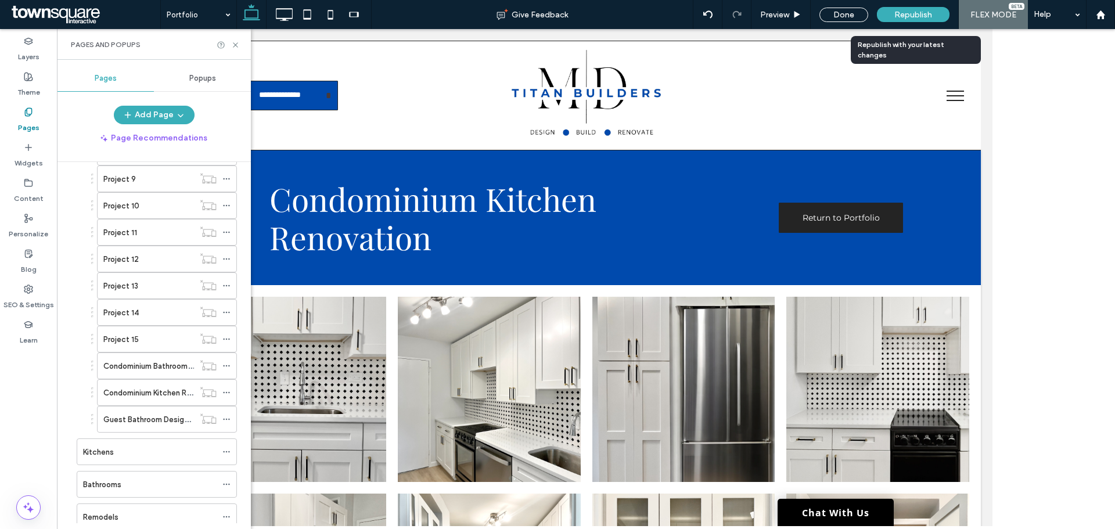
click at [921, 12] on span "Republish" at bounding box center [913, 15] width 38 height 10
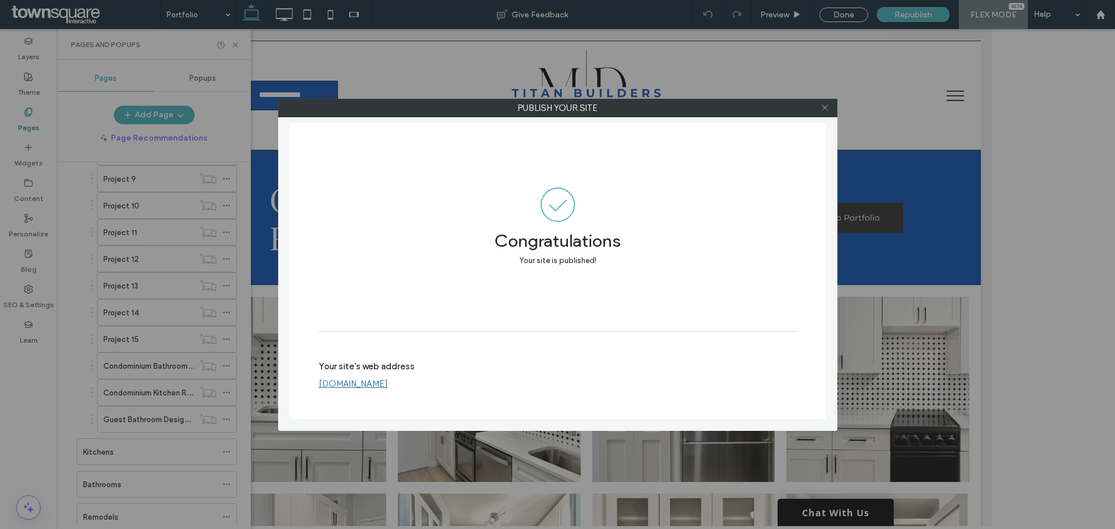
click at [826, 110] on icon at bounding box center [824, 107] width 9 height 9
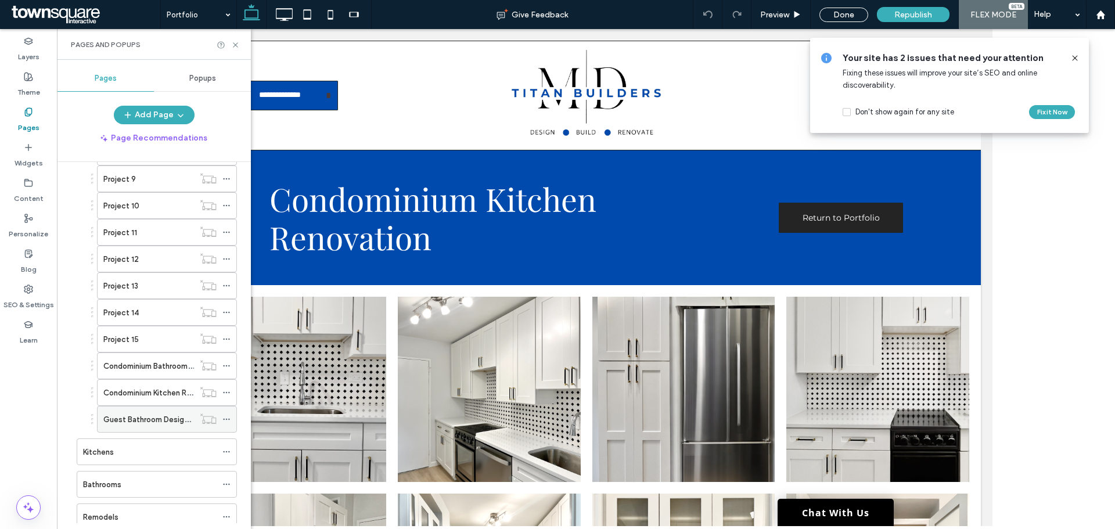
click at [226, 420] on use at bounding box center [226, 420] width 6 height 2
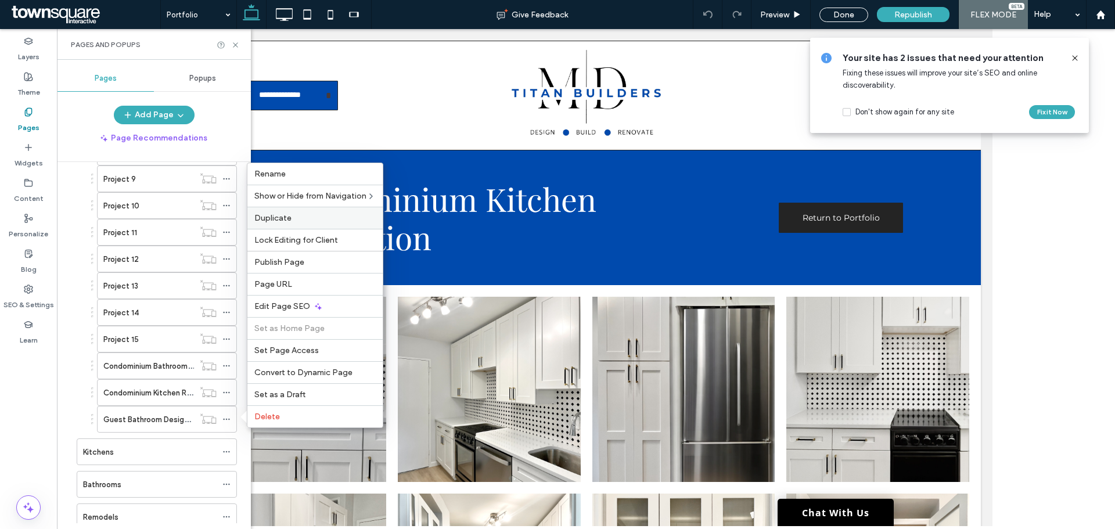
click at [272, 218] on span "Duplicate" at bounding box center [272, 218] width 37 height 10
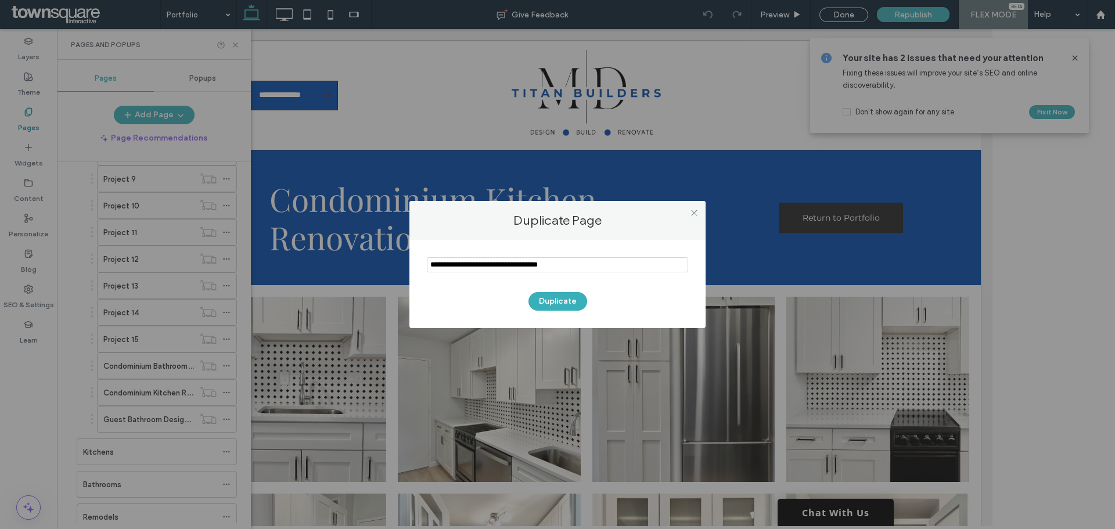
click at [540, 269] on input "notEmpty" at bounding box center [557, 264] width 261 height 15
paste input "**********"
type input "**********"
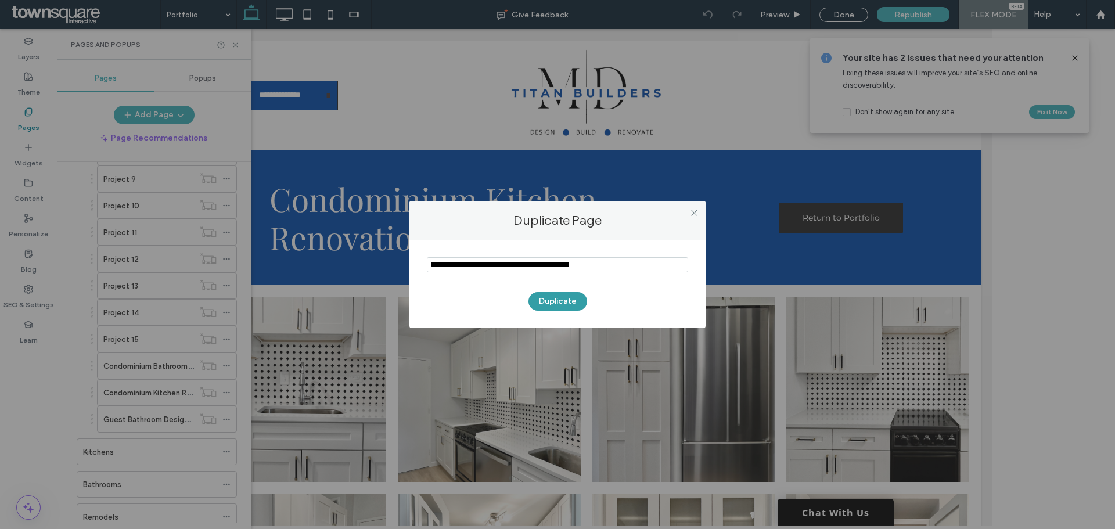
click at [548, 300] on button "Duplicate" at bounding box center [557, 301] width 59 height 19
click at [0, 0] on div at bounding box center [0, 0] width 0 height 0
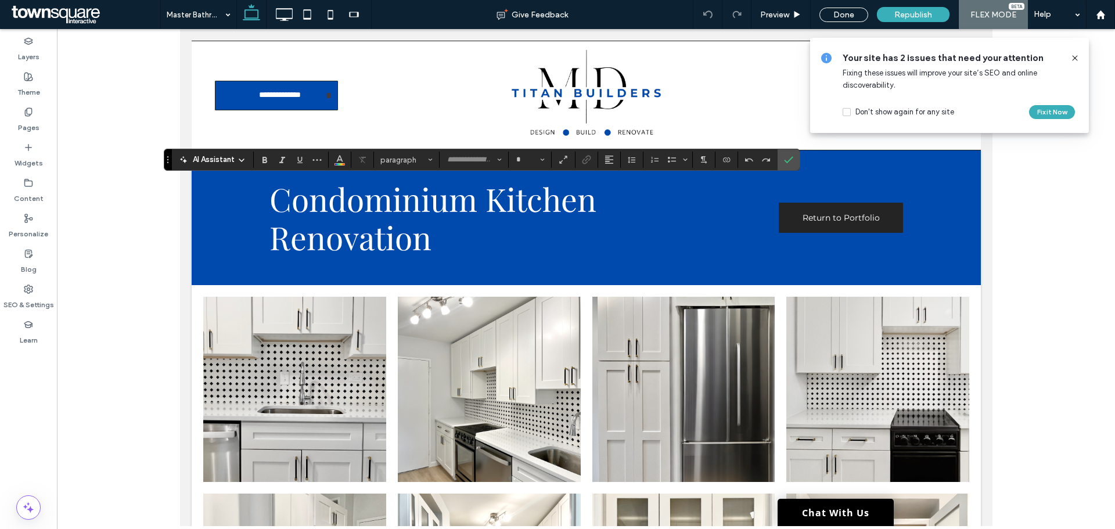
type input "**********"
type input "**"
type input "**********"
type input "**"
click at [782, 160] on label "Confirm" at bounding box center [788, 159] width 17 height 21
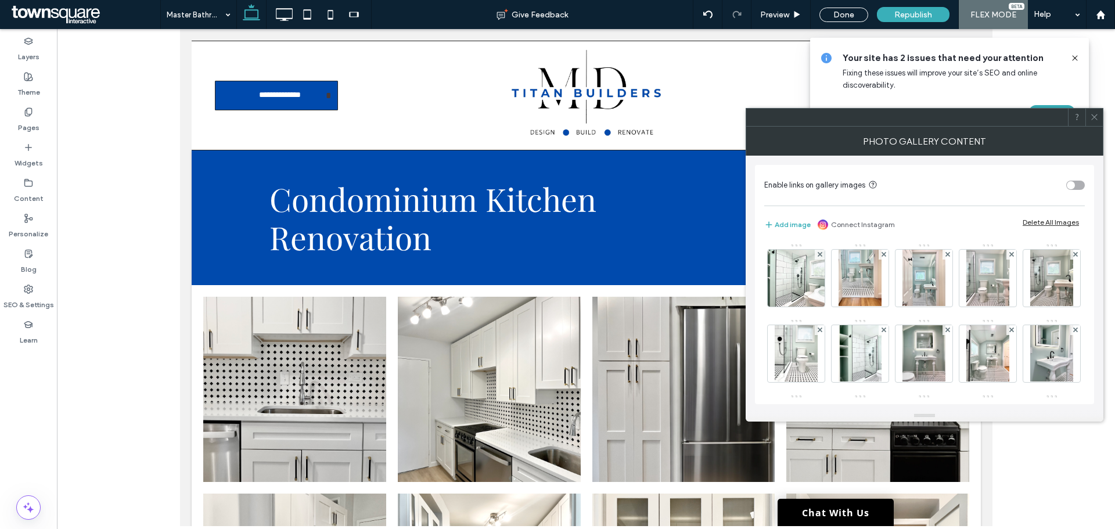
click at [1045, 220] on div "Delete All Images" at bounding box center [1050, 222] width 56 height 9
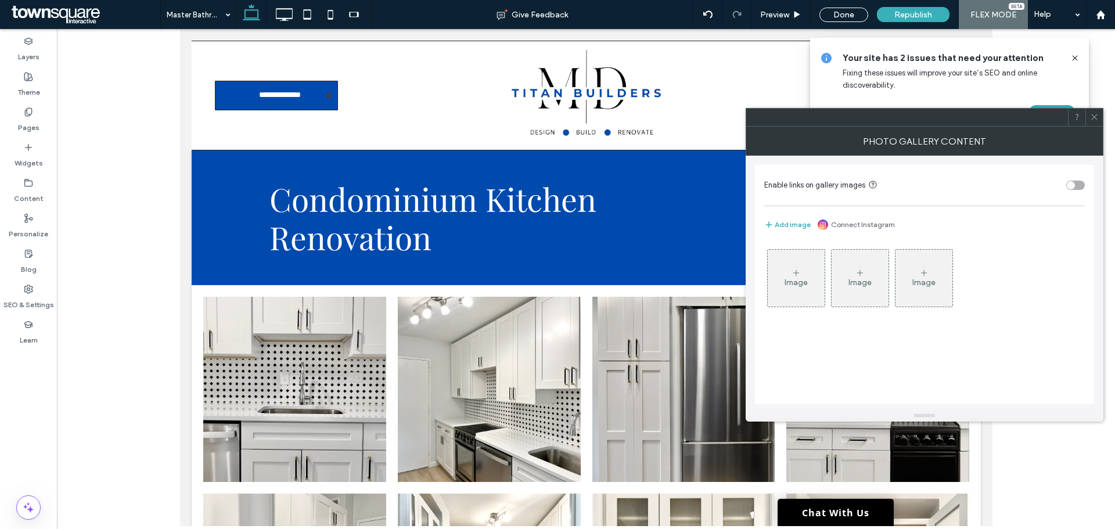
click at [792, 272] on icon at bounding box center [795, 272] width 9 height 9
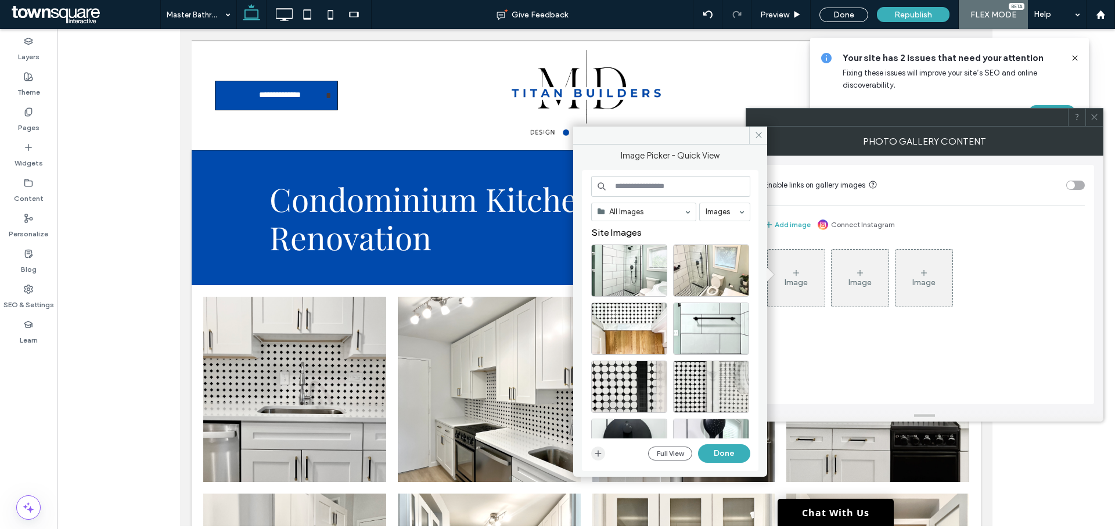
click at [600, 452] on icon "button" at bounding box center [597, 453] width 9 height 9
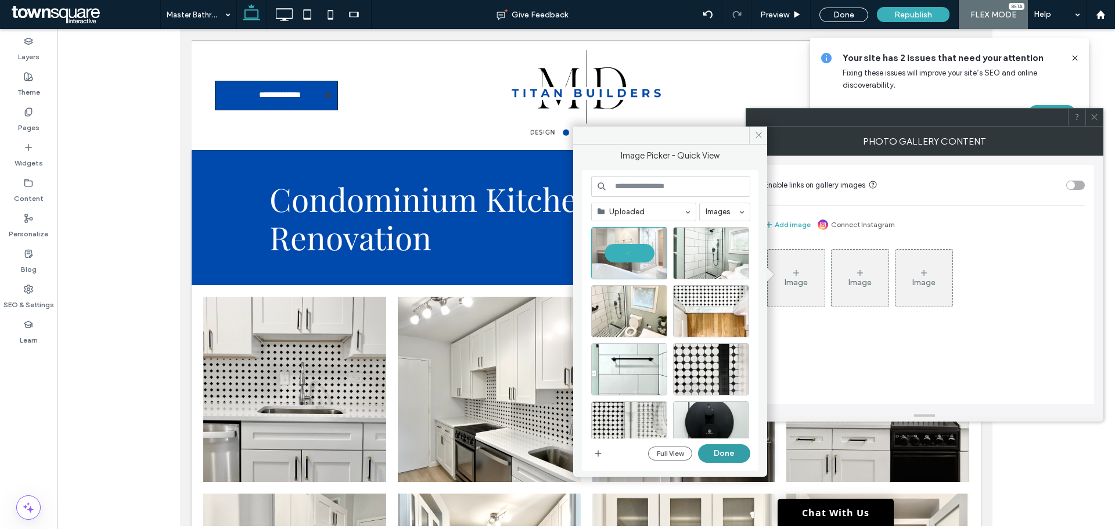
click at [723, 453] on button "Done" at bounding box center [724, 453] width 52 height 19
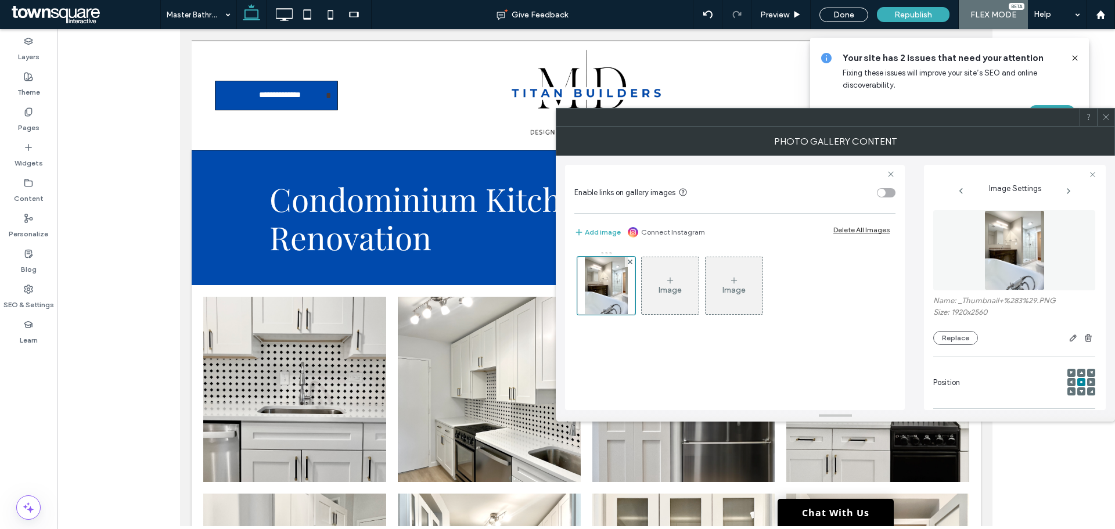
click at [659, 280] on div "Image" at bounding box center [670, 285] width 57 height 55
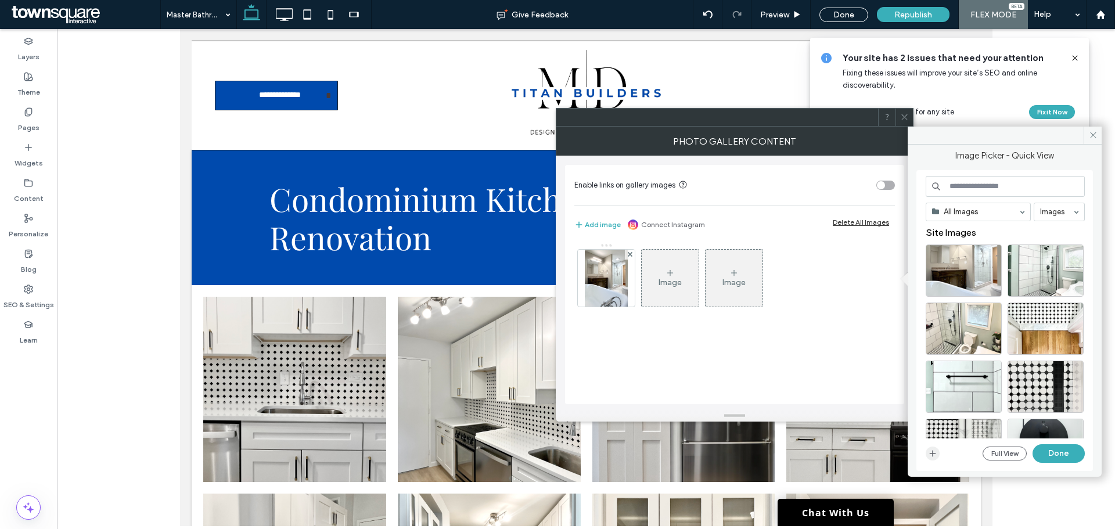
click at [933, 452] on icon "button" at bounding box center [932, 453] width 9 height 9
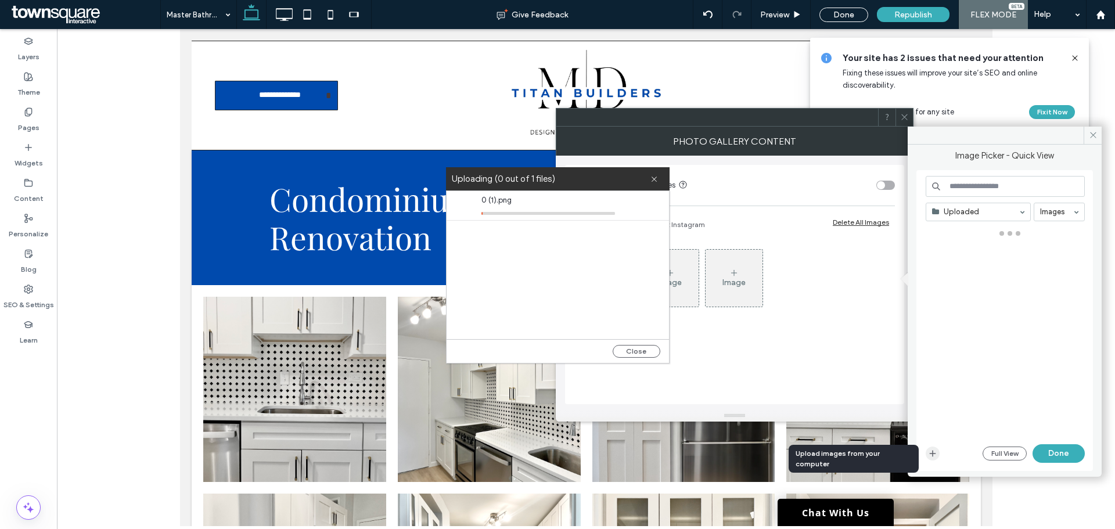
click at [124, 37] on div at bounding box center [586, 277] width 1058 height 497
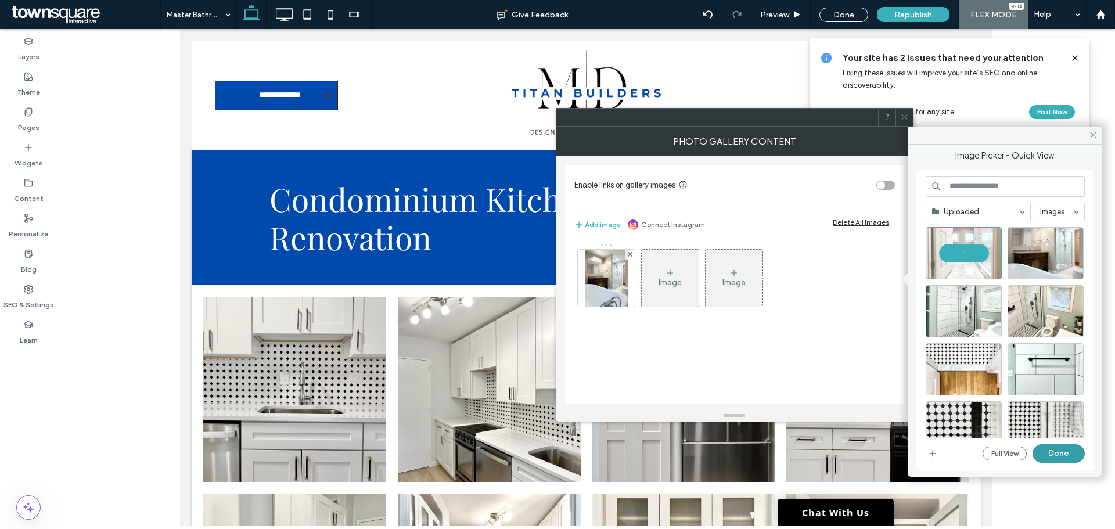
click at [1060, 448] on button "Done" at bounding box center [1058, 453] width 52 height 19
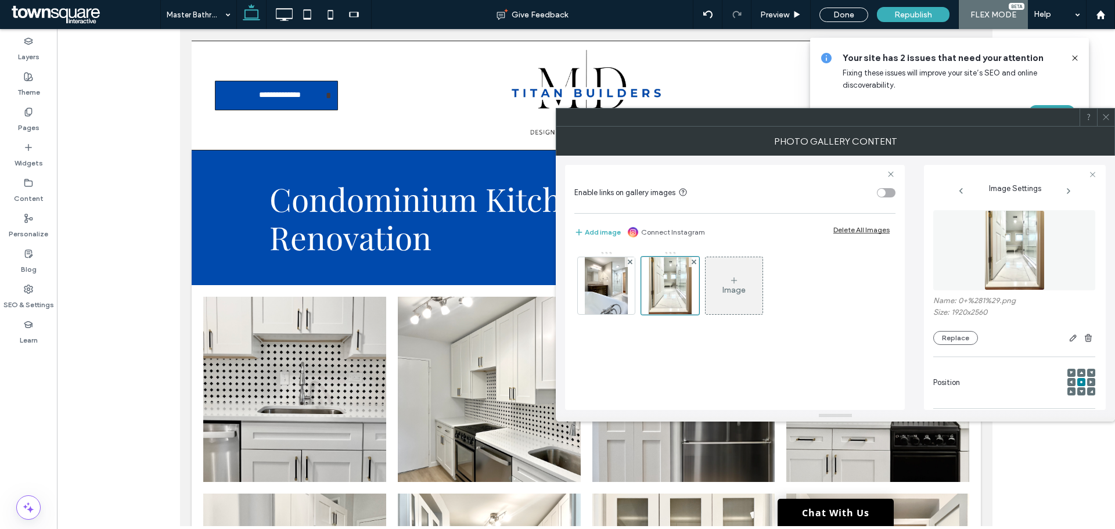
click at [725, 298] on div "Image" at bounding box center [733, 285] width 57 height 55
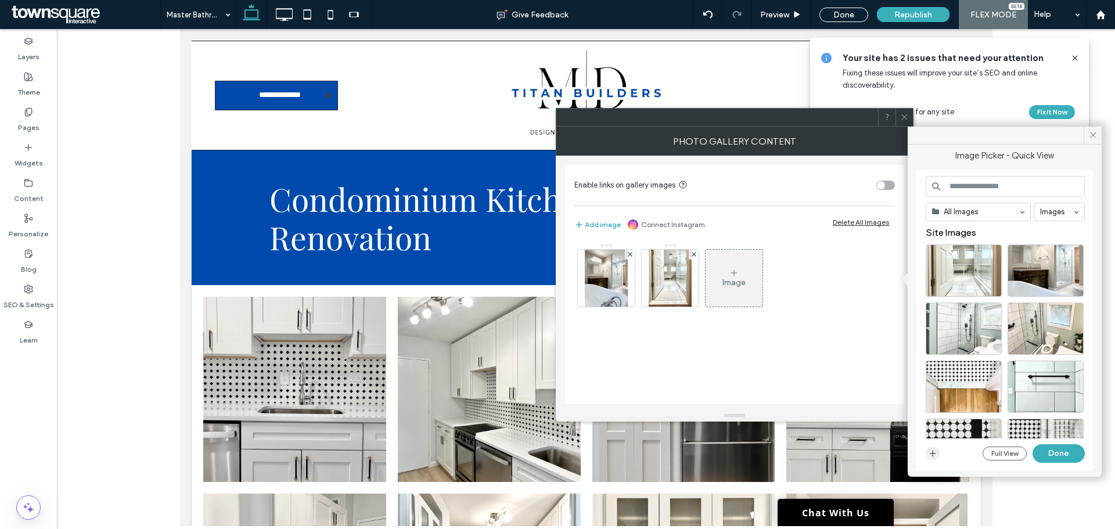
click at [931, 452] on icon "button" at bounding box center [932, 453] width 9 height 9
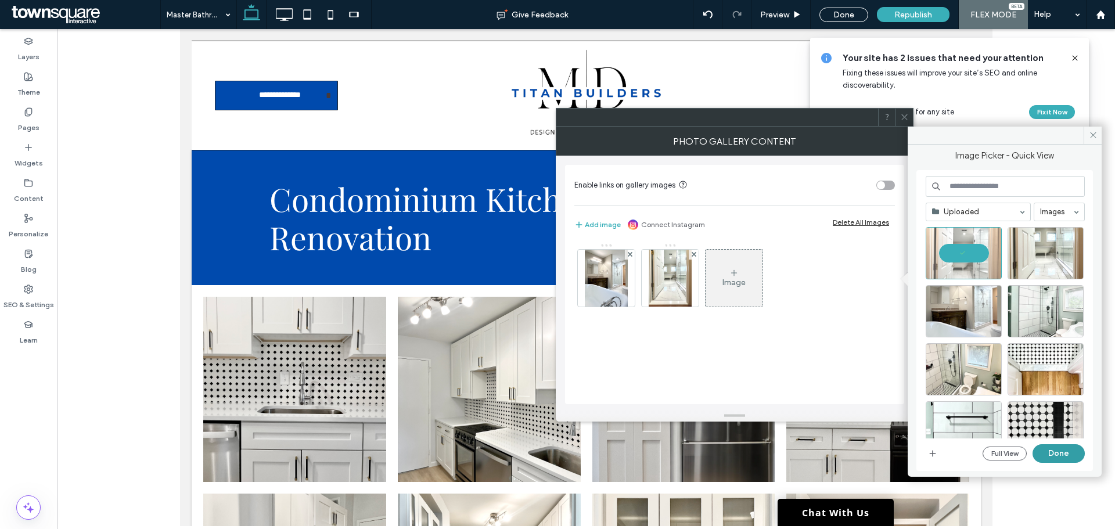
click at [1068, 458] on button "Done" at bounding box center [1058, 453] width 52 height 19
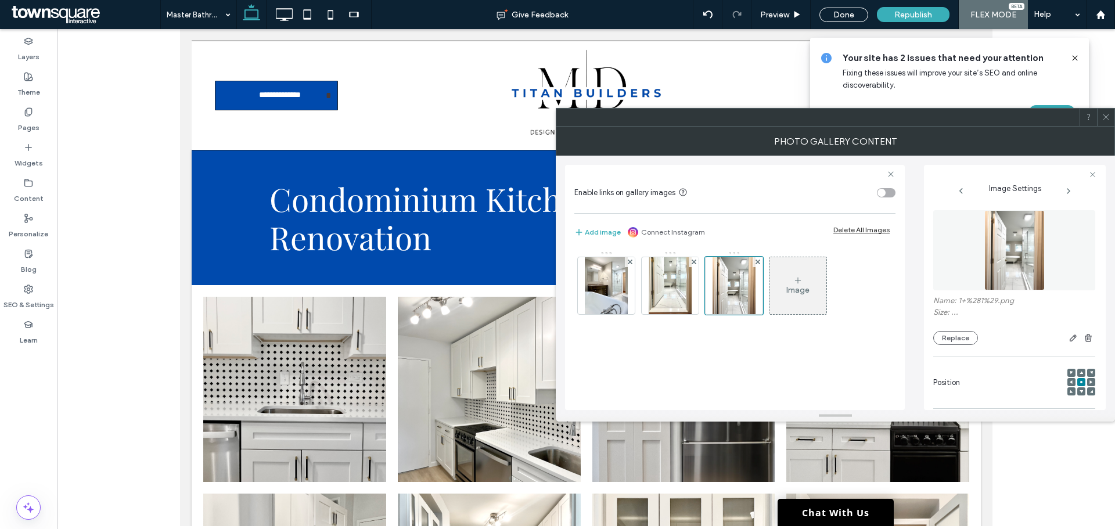
click at [796, 286] on div "Image" at bounding box center [797, 290] width 23 height 10
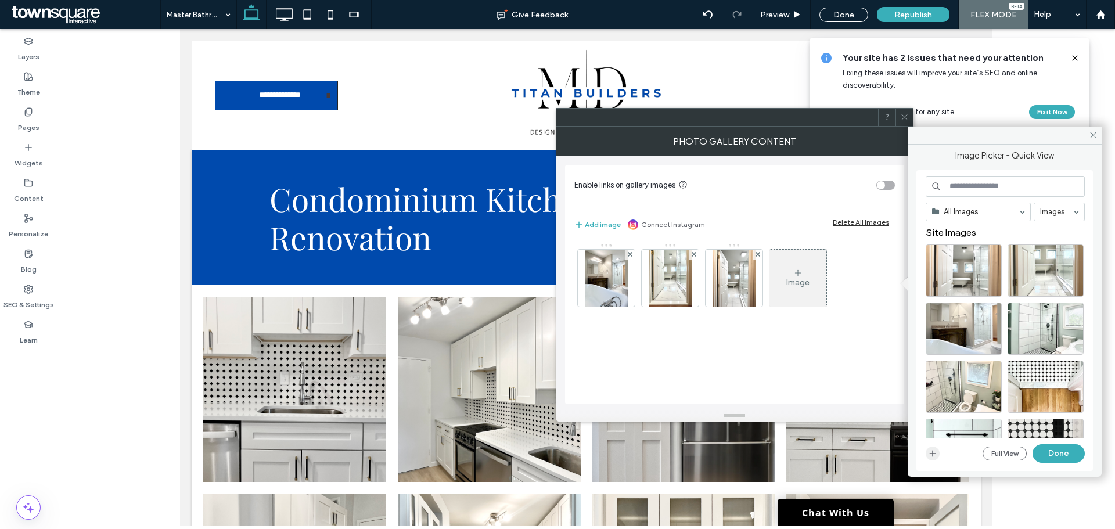
click at [928, 459] on span "button" at bounding box center [933, 453] width 14 height 14
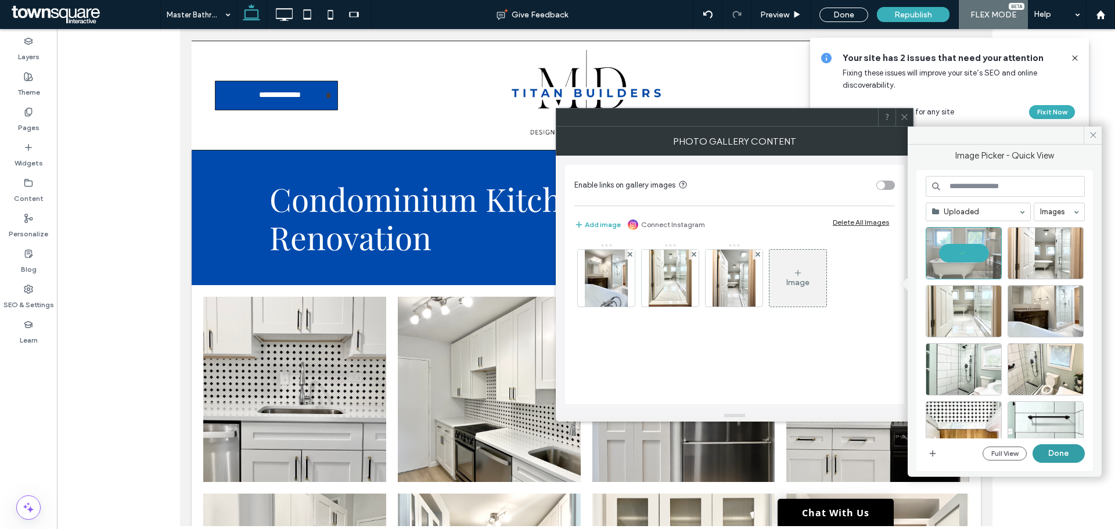
click at [1064, 455] on button "Done" at bounding box center [1058, 453] width 52 height 19
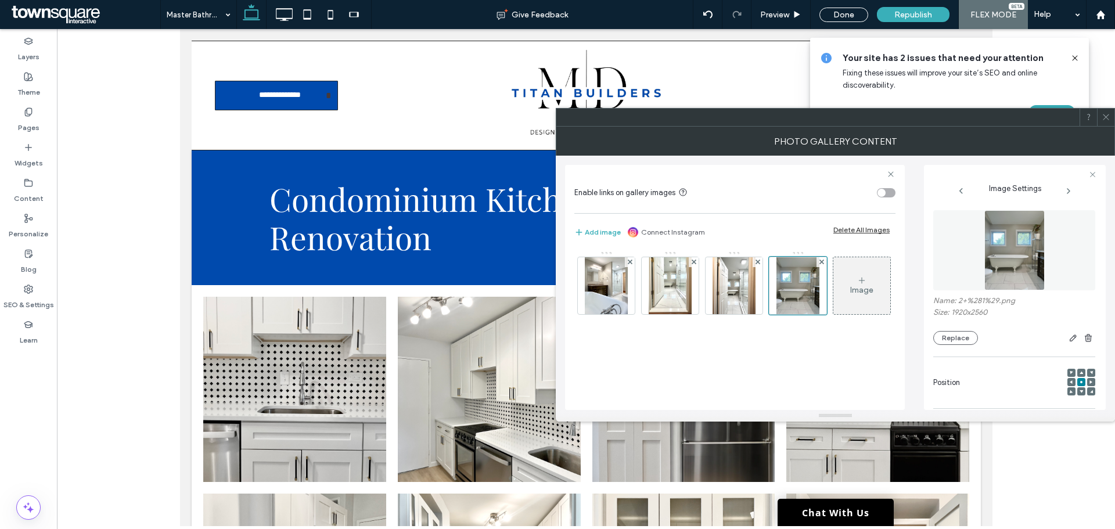
click at [1102, 120] on icon at bounding box center [1105, 117] width 9 height 9
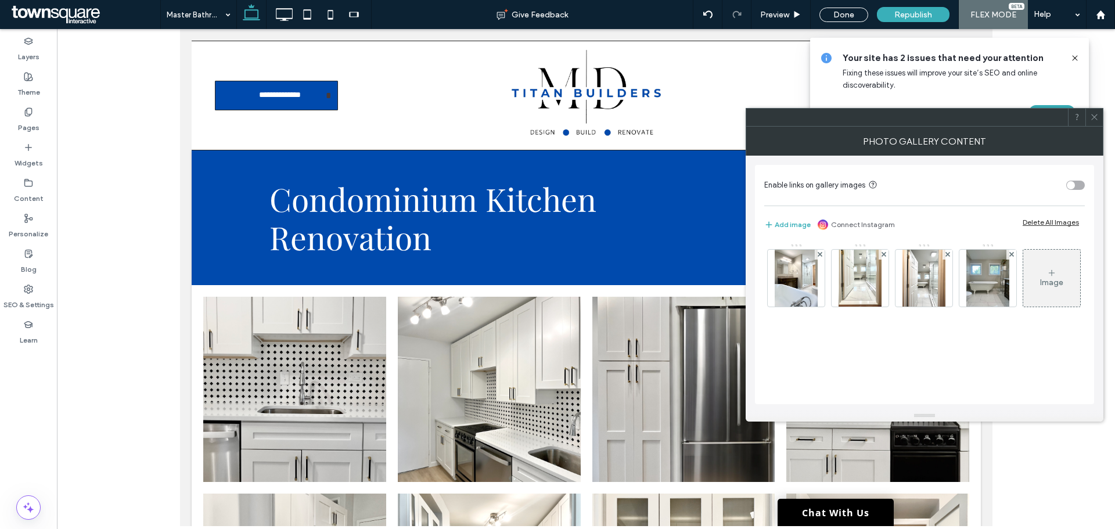
click at [1023, 305] on div "Image" at bounding box center [1051, 278] width 57 height 55
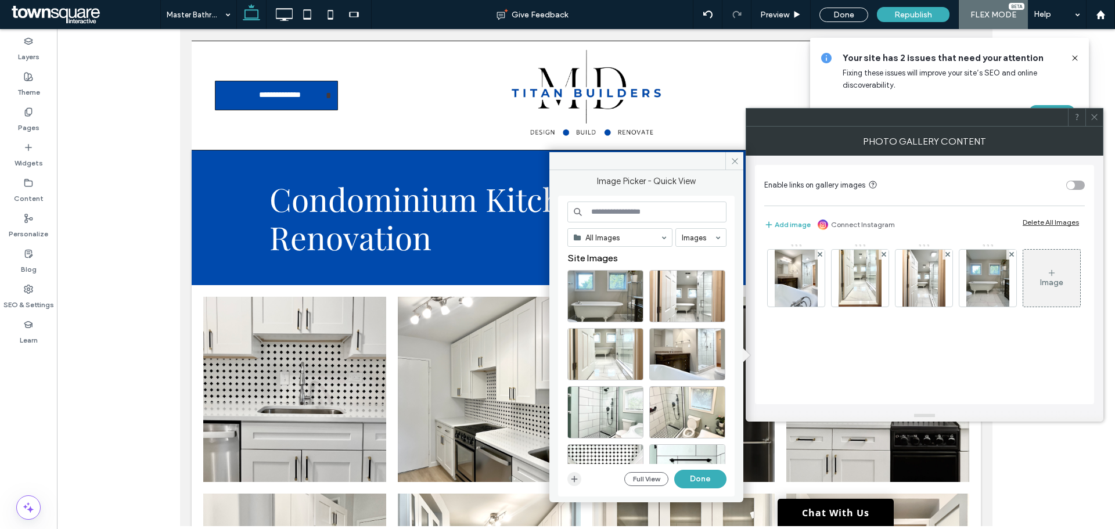
click at [579, 476] on span "button" at bounding box center [574, 479] width 14 height 14
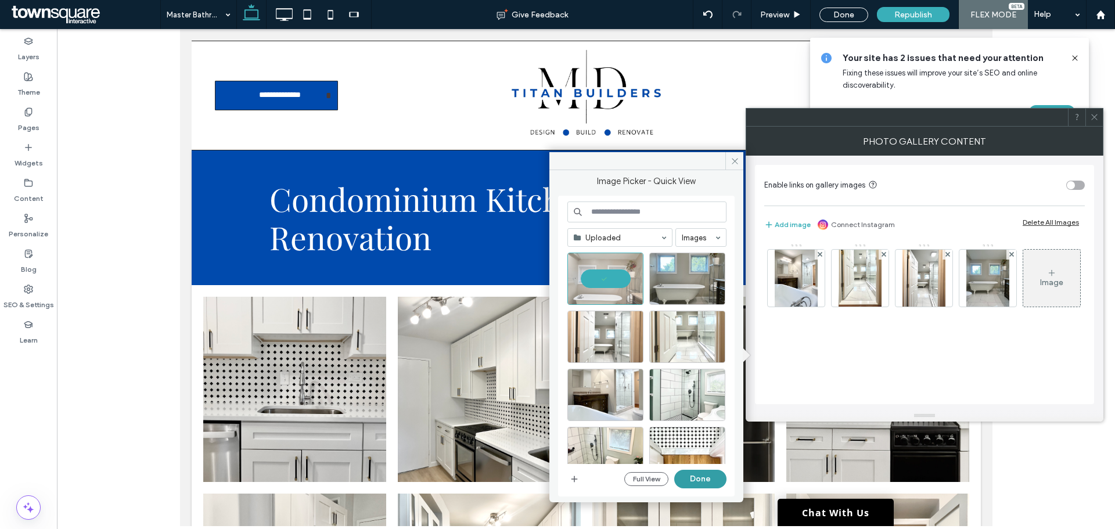
click at [704, 477] on button "Done" at bounding box center [700, 479] width 52 height 19
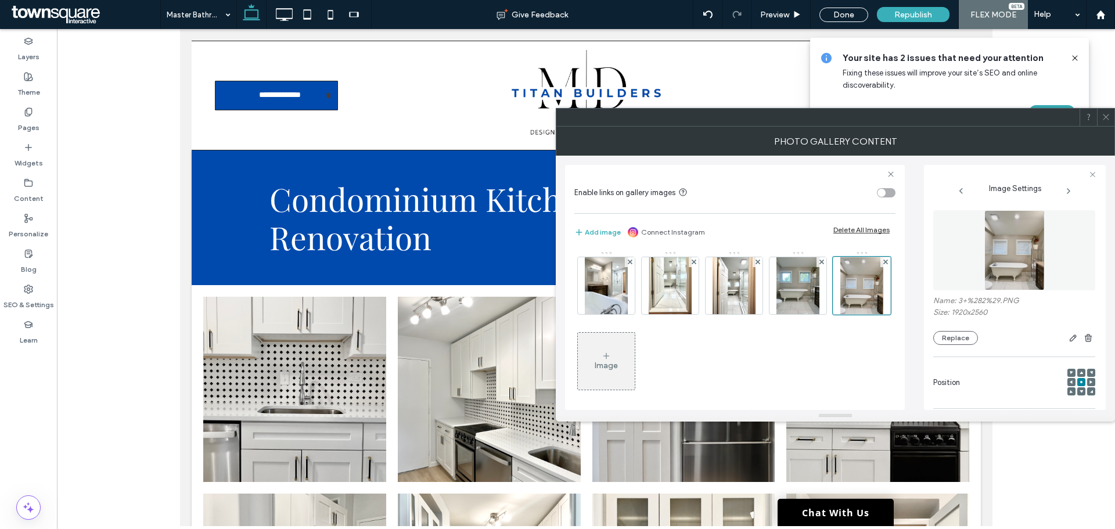
click at [611, 359] on icon at bounding box center [606, 355] width 9 height 9
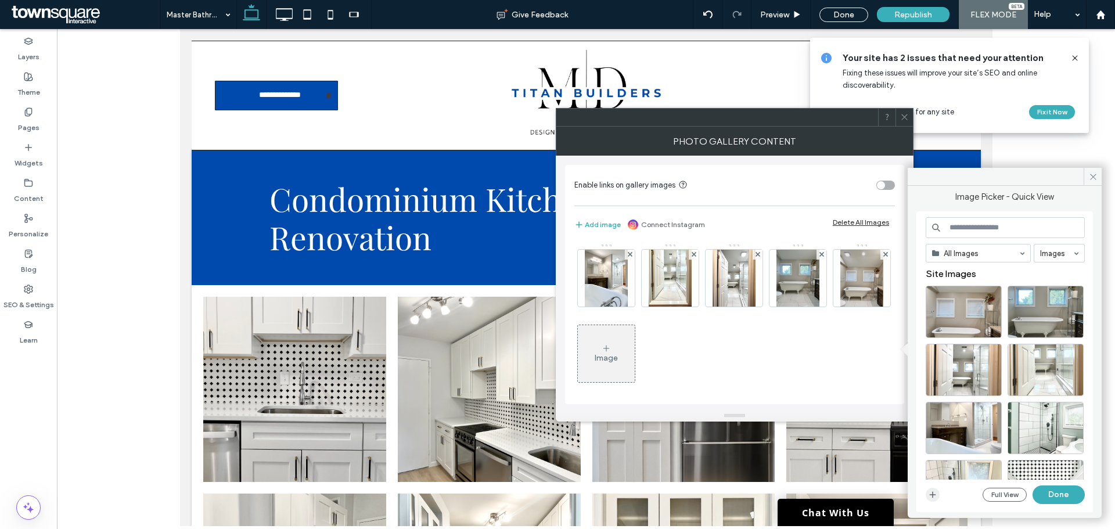
click at [934, 496] on icon "button" at bounding box center [932, 494] width 9 height 9
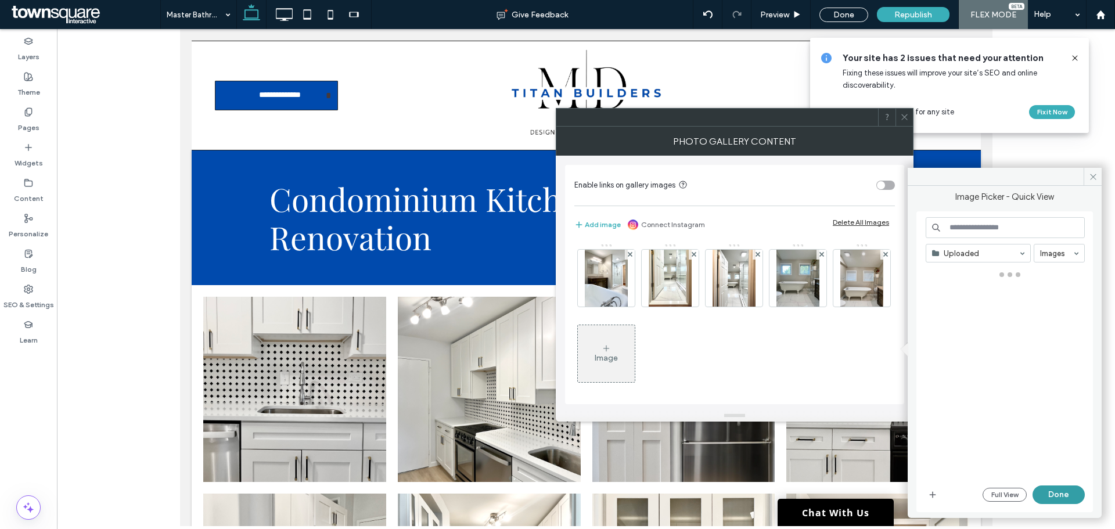
click at [1055, 497] on button "Done" at bounding box center [1058, 494] width 52 height 19
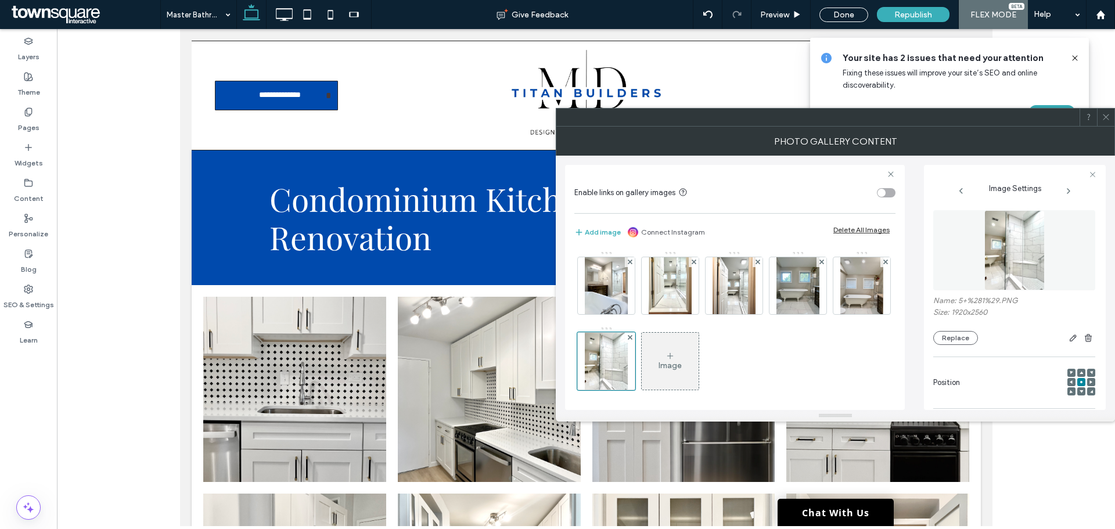
click at [1110, 118] on div at bounding box center [1105, 117] width 17 height 17
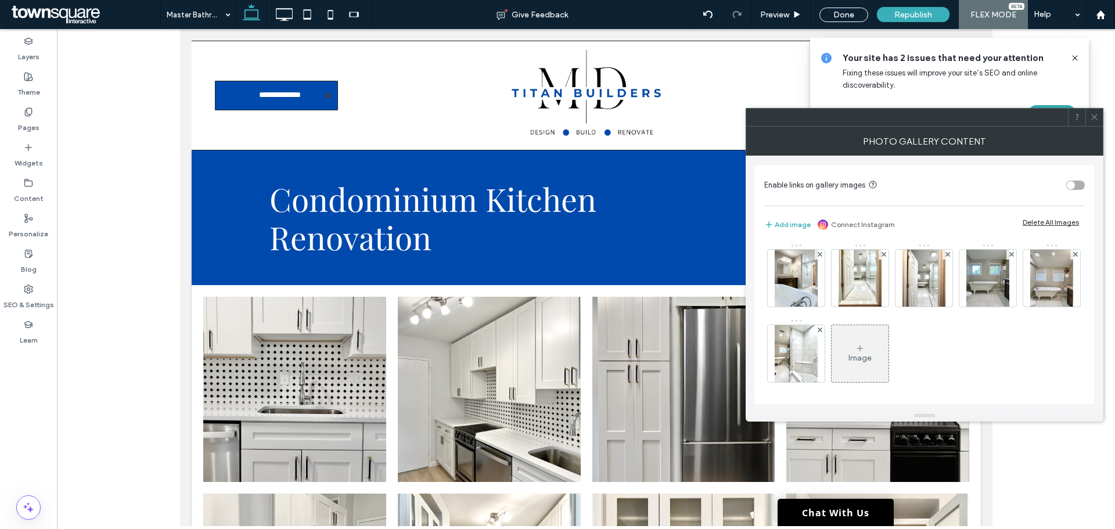
click at [865, 348] on icon at bounding box center [859, 348] width 9 height 9
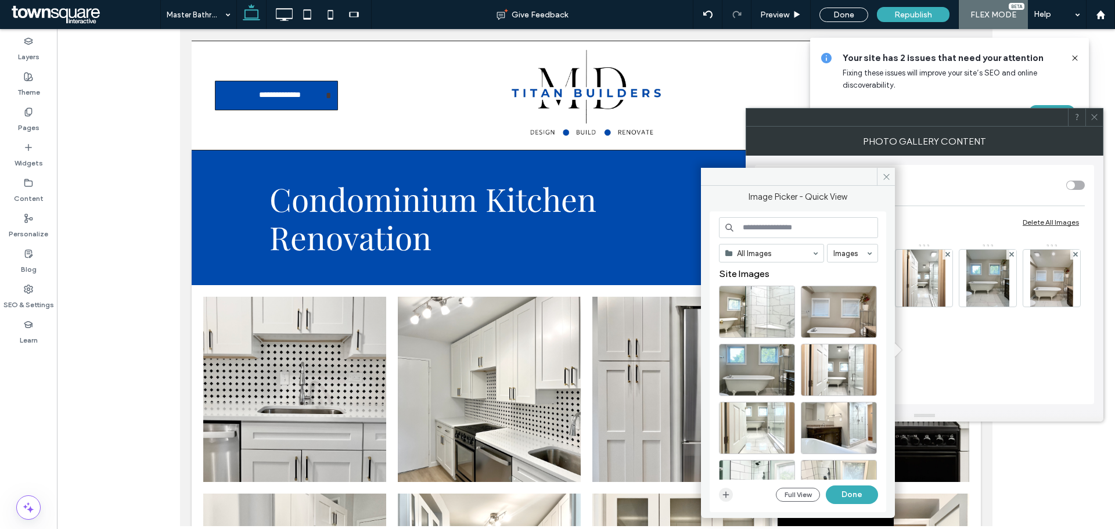
click at [726, 494] on icon "button" at bounding box center [725, 494] width 9 height 9
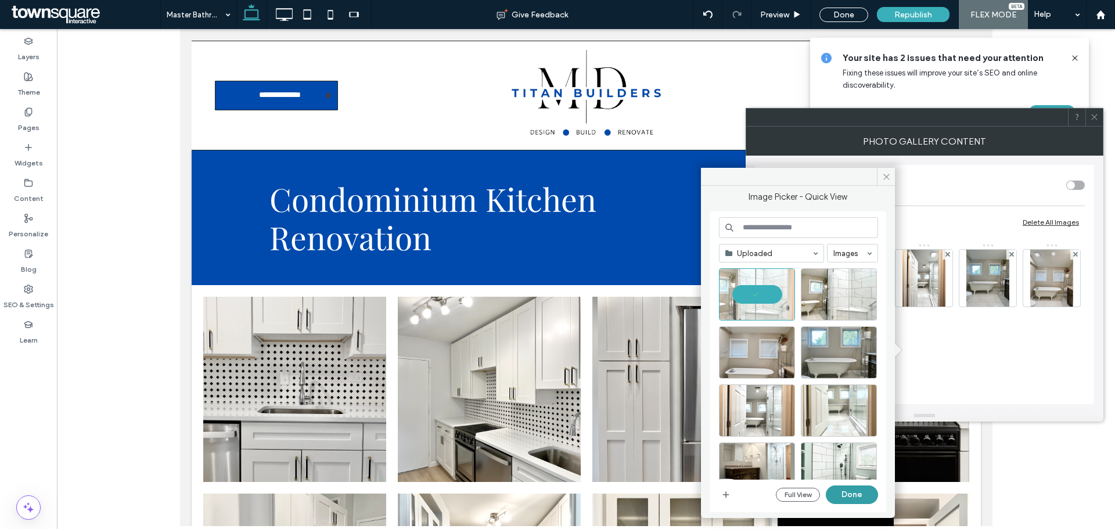
click at [858, 498] on button "Done" at bounding box center [852, 494] width 52 height 19
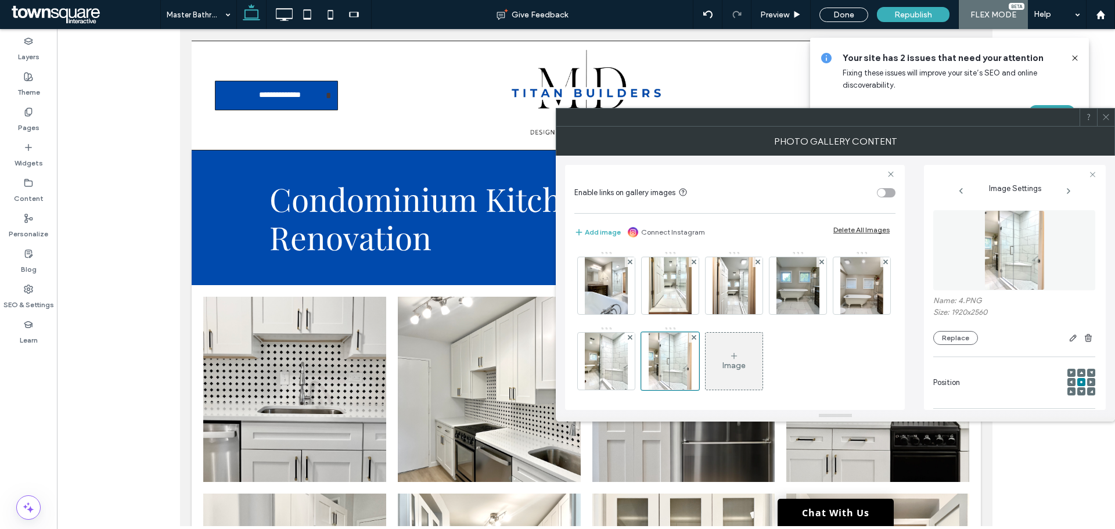
click at [1107, 114] on icon at bounding box center [1105, 117] width 9 height 9
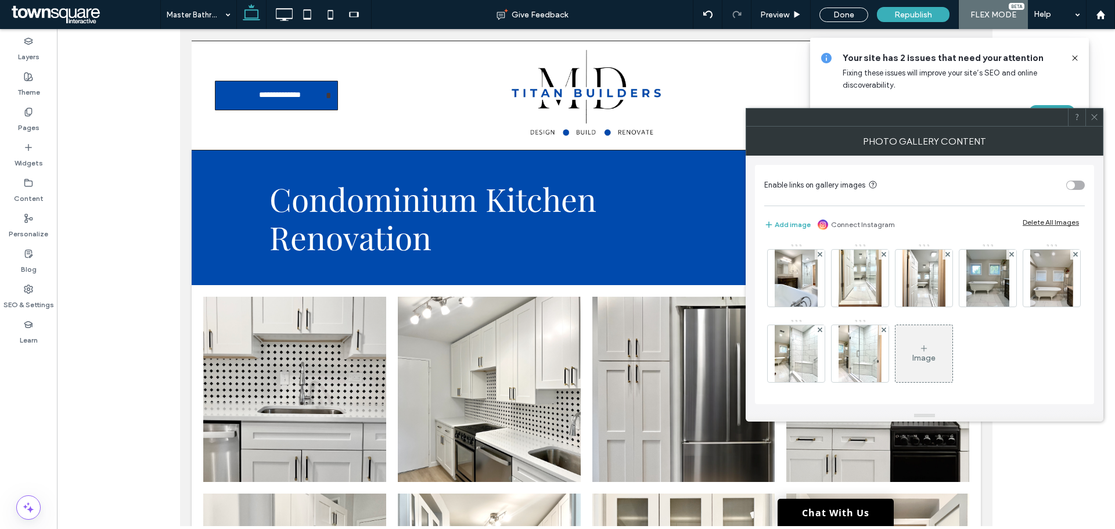
click at [952, 351] on div "Image" at bounding box center [923, 353] width 57 height 55
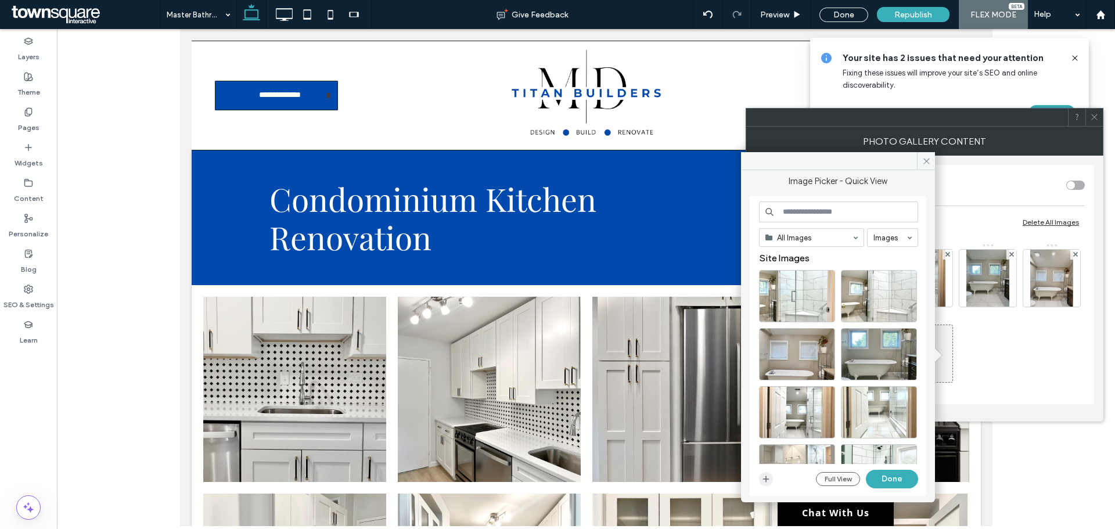
click at [772, 483] on span "button" at bounding box center [766, 479] width 14 height 14
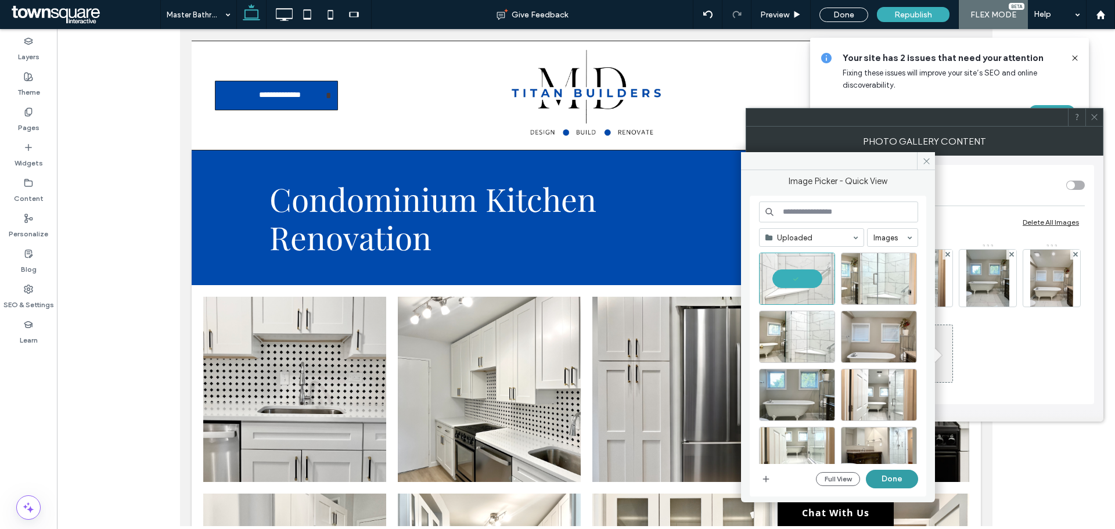
click at [884, 480] on button "Done" at bounding box center [892, 479] width 52 height 19
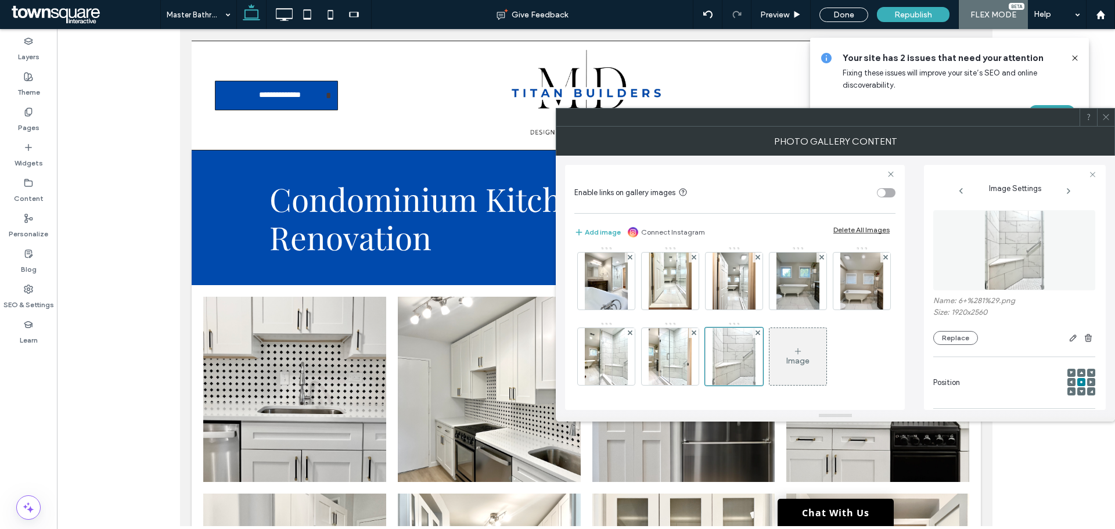
click at [769, 354] on div "Image" at bounding box center [797, 356] width 57 height 55
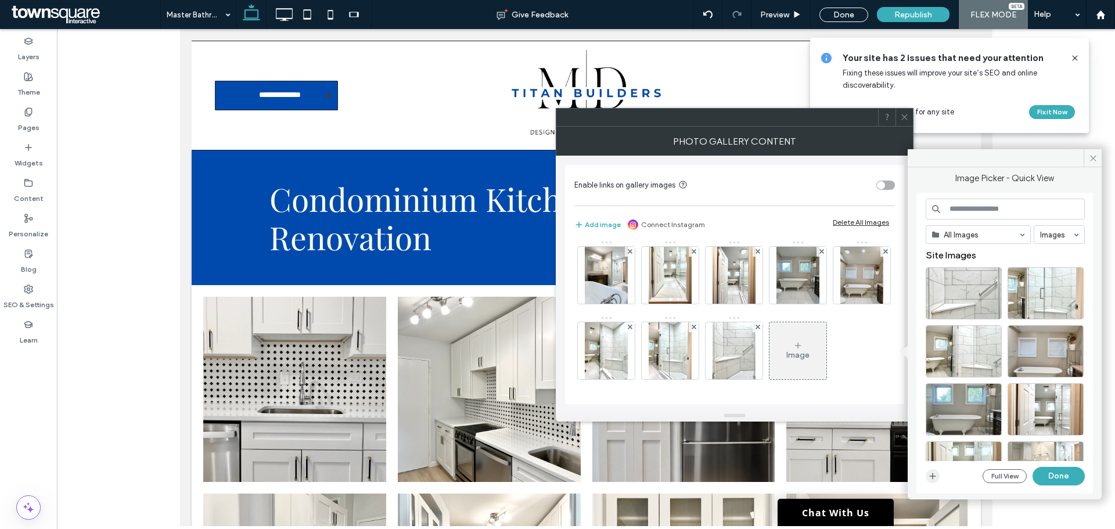
click at [931, 474] on icon "button" at bounding box center [932, 475] width 9 height 9
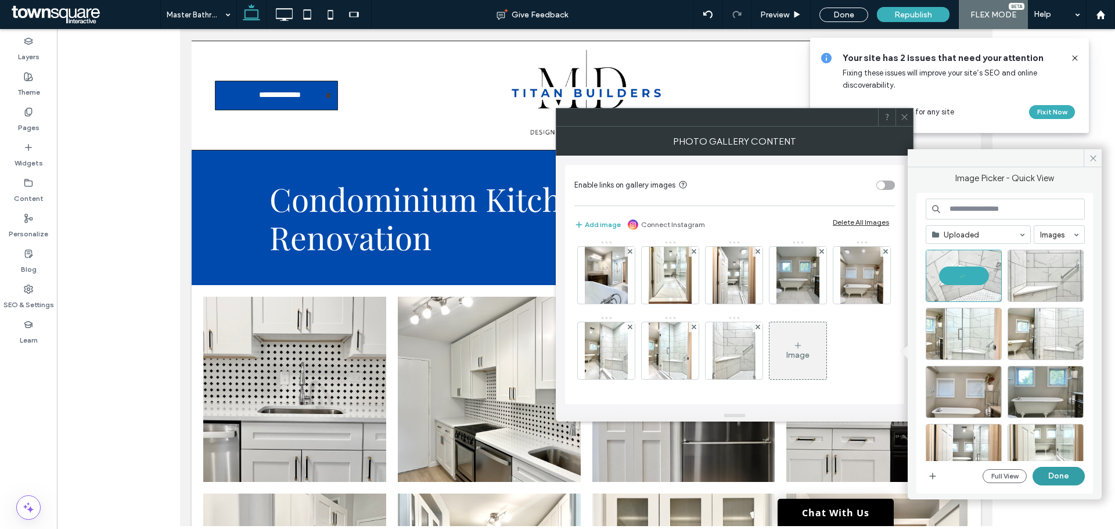
click at [1065, 473] on button "Done" at bounding box center [1058, 476] width 52 height 19
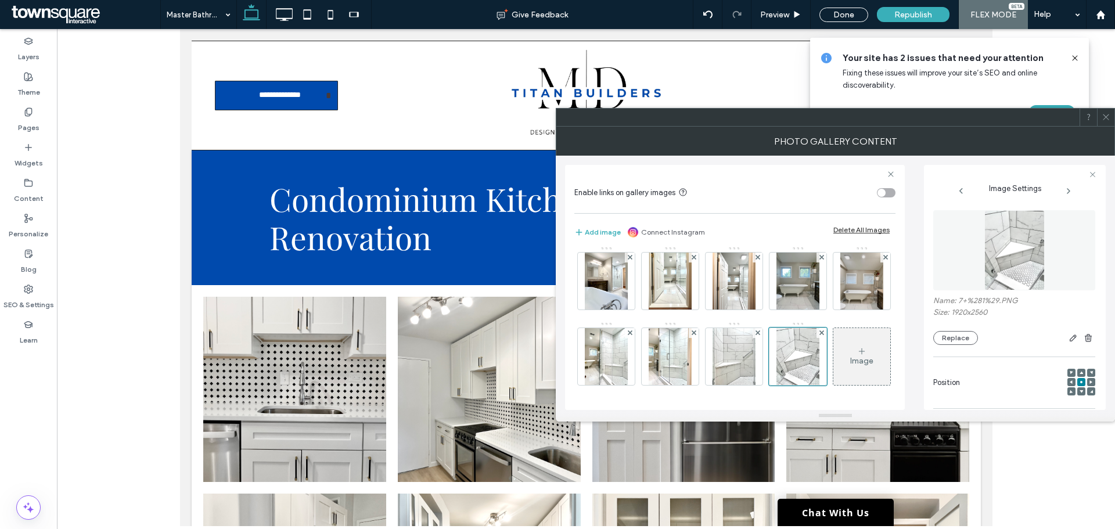
click at [833, 366] on div "Image" at bounding box center [861, 356] width 57 height 55
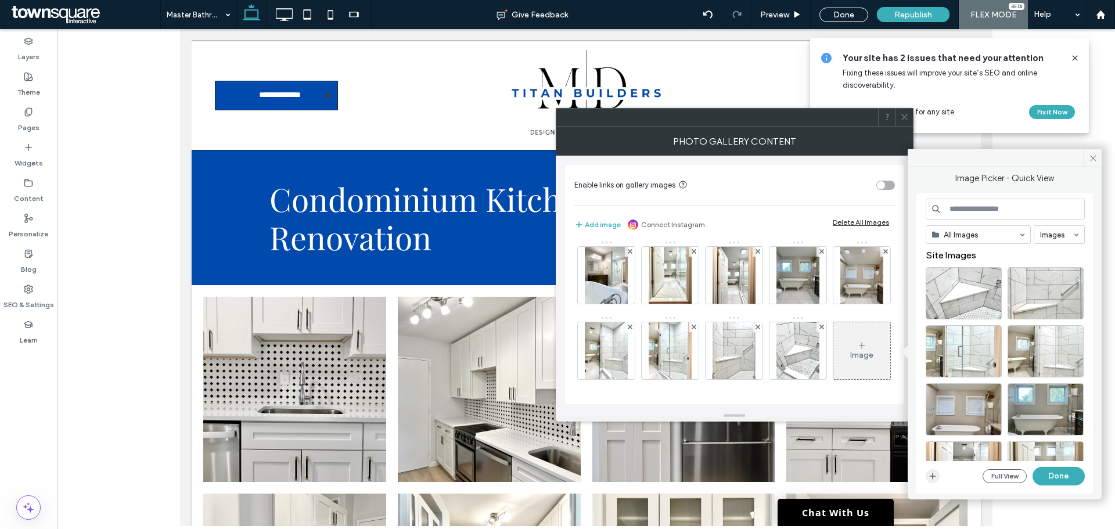
click at [937, 477] on span "button" at bounding box center [933, 476] width 14 height 14
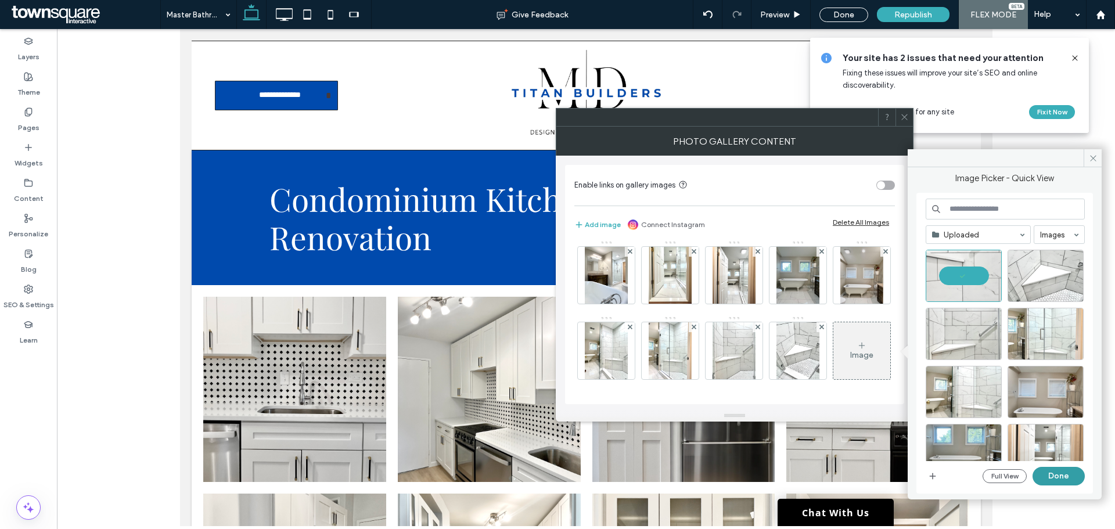
click at [1058, 473] on button "Done" at bounding box center [1058, 476] width 52 height 19
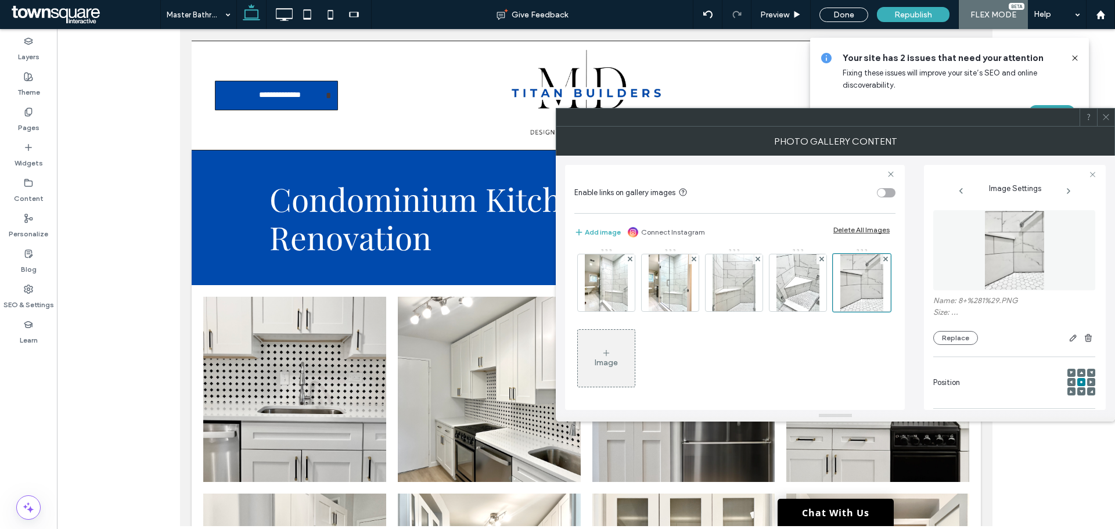
scroll to position [80, 0]
click at [611, 349] on icon at bounding box center [606, 351] width 9 height 9
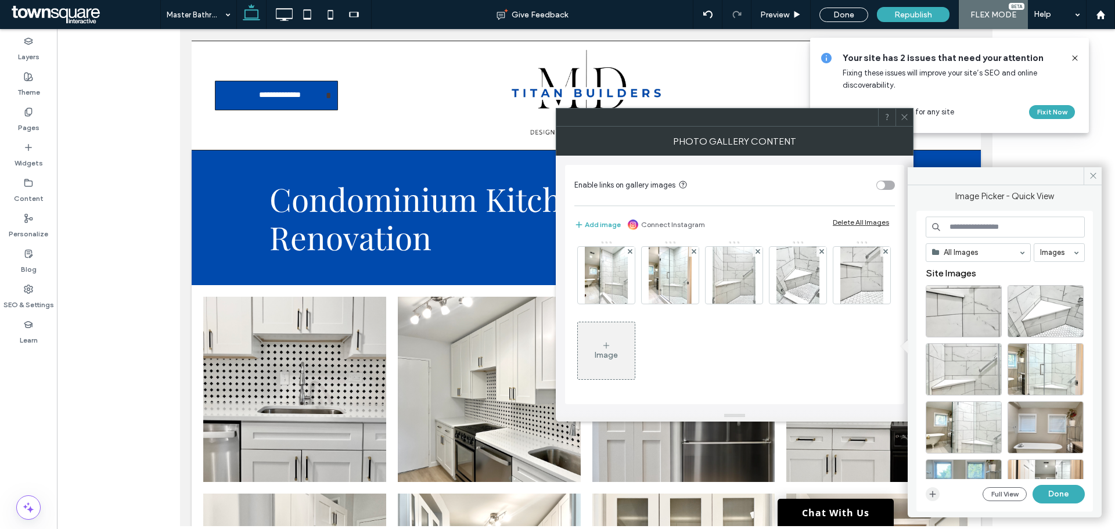
click at [935, 496] on icon "button" at bounding box center [932, 493] width 9 height 9
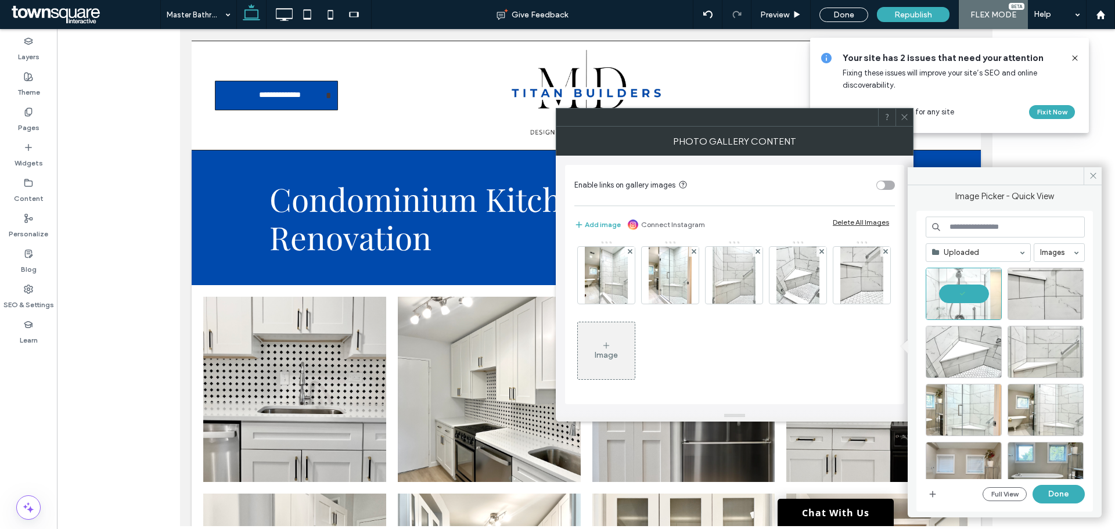
click at [1064, 494] on button "Done" at bounding box center [1058, 494] width 52 height 19
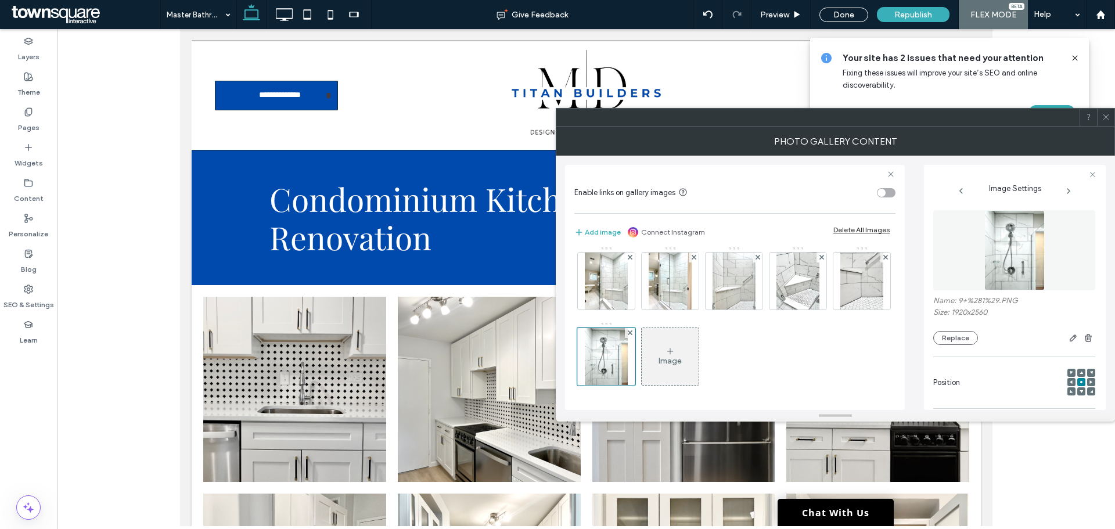
click at [682, 363] on div "Image" at bounding box center [669, 361] width 23 height 10
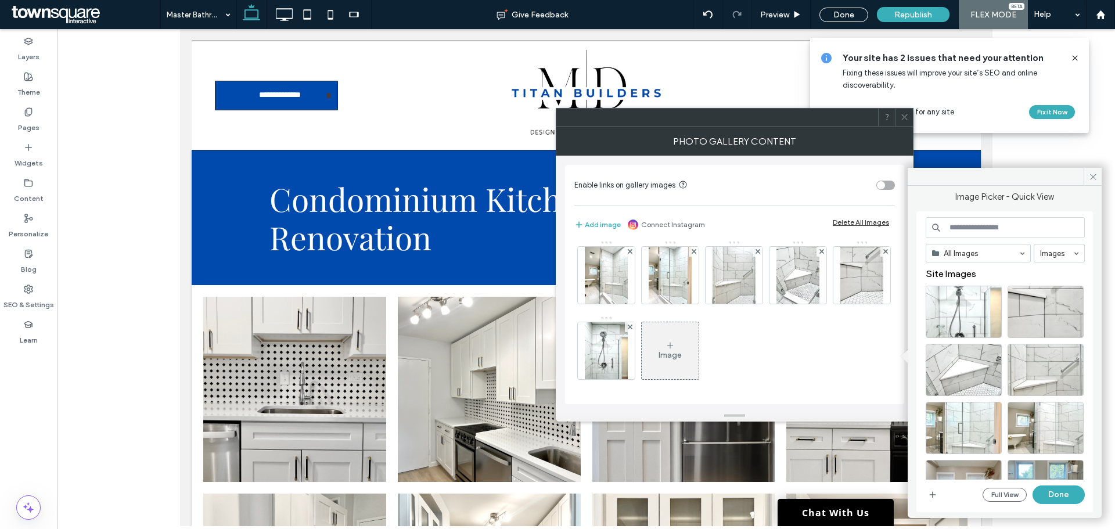
click at [682, 353] on div "Image" at bounding box center [669, 355] width 23 height 10
click at [931, 496] on icon "button" at bounding box center [932, 494] width 9 height 9
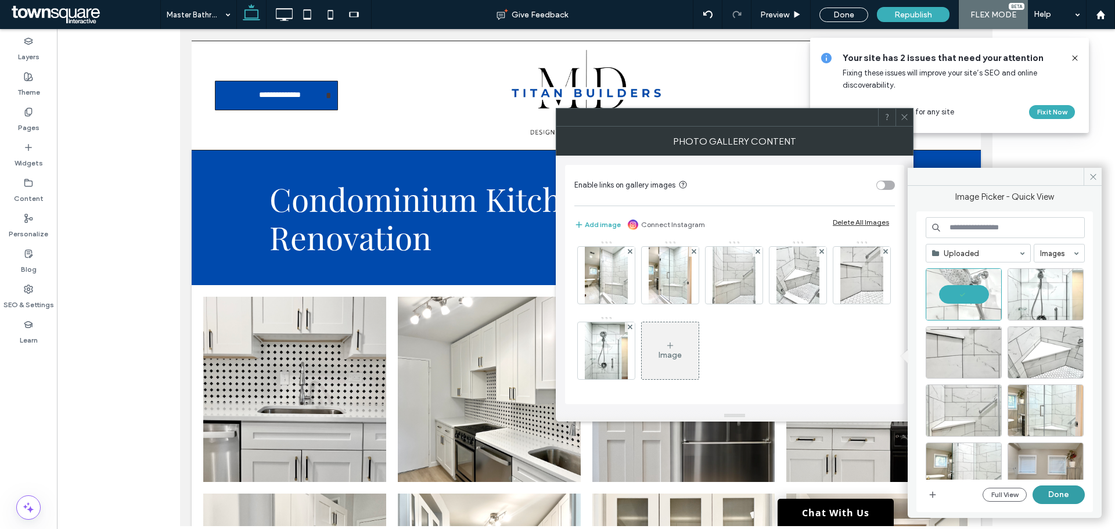
click at [1067, 493] on button "Done" at bounding box center [1058, 494] width 52 height 19
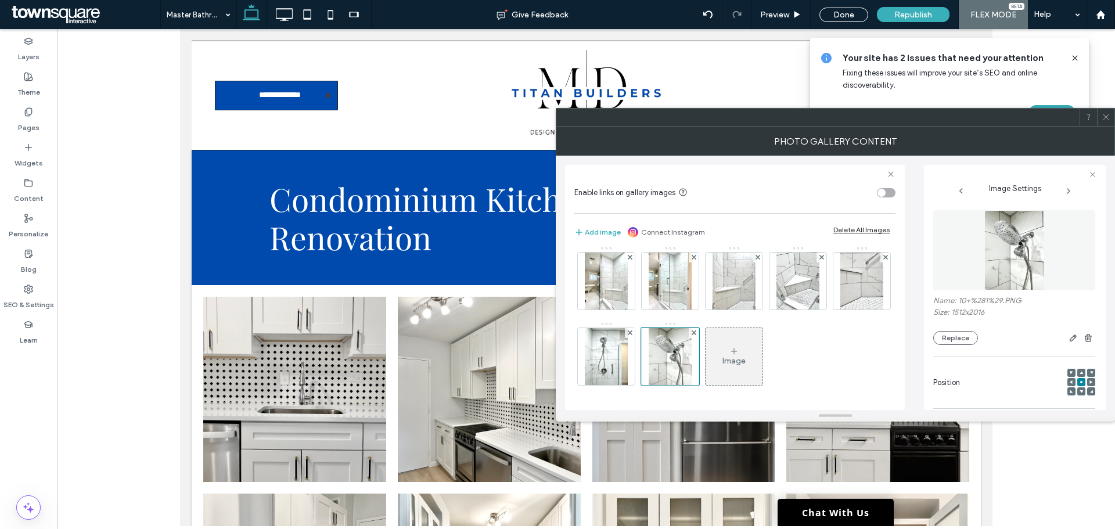
scroll to position [156, 0]
click at [722, 361] on div "Image" at bounding box center [733, 361] width 23 height 10
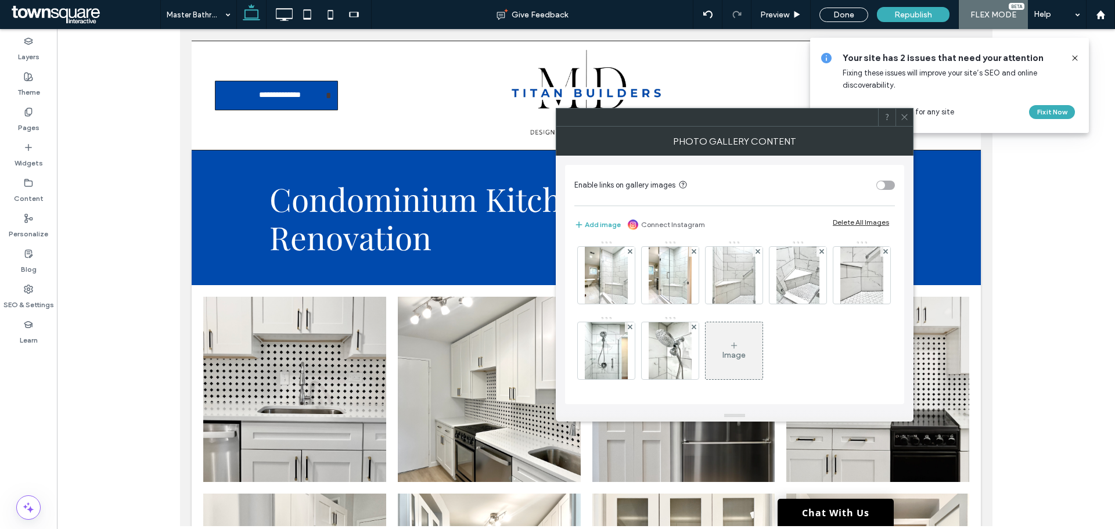
scroll to position [154, 0]
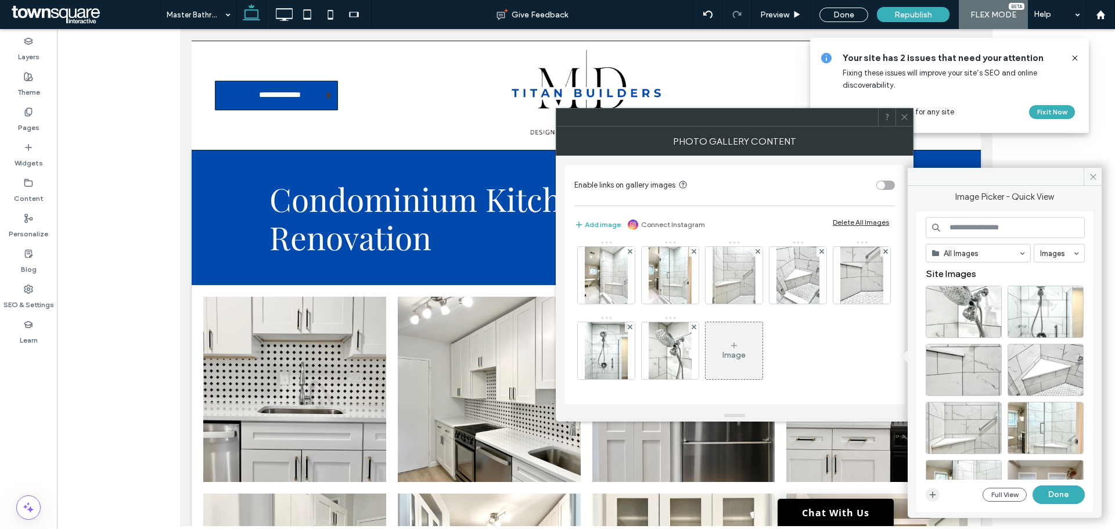
click at [933, 497] on icon "button" at bounding box center [932, 494] width 9 height 9
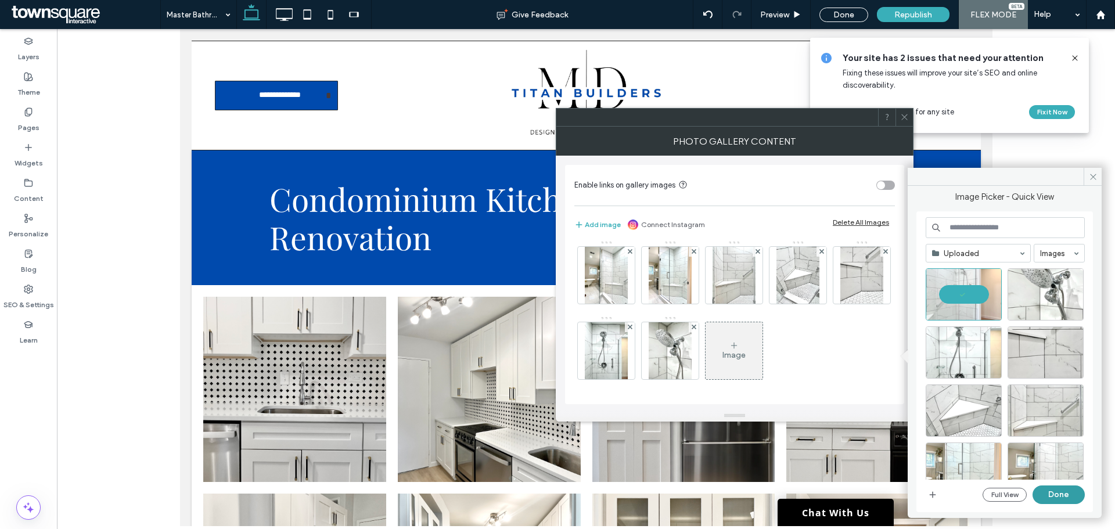
click at [1046, 495] on button "Done" at bounding box center [1058, 494] width 52 height 19
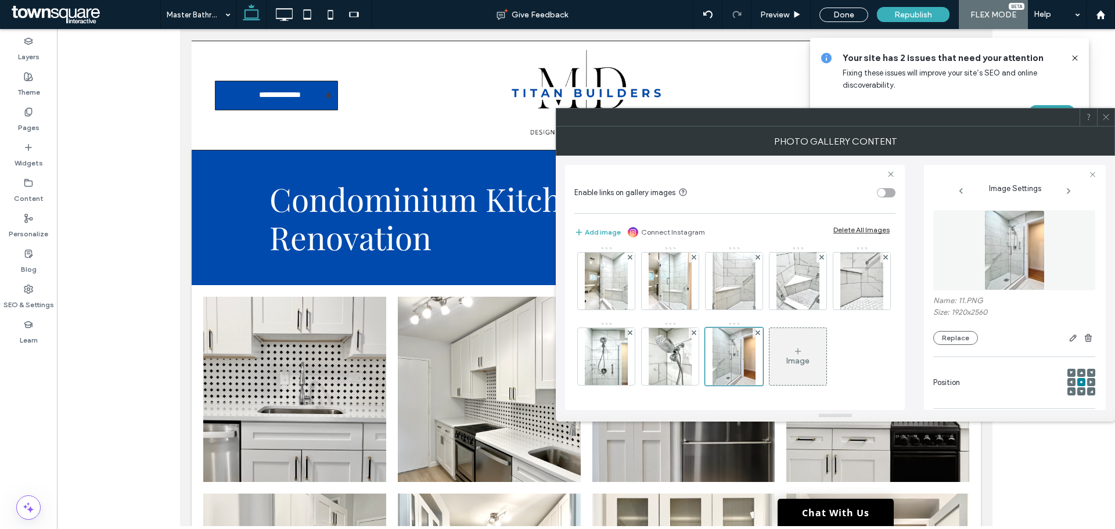
click at [793, 354] on icon at bounding box center [797, 351] width 9 height 9
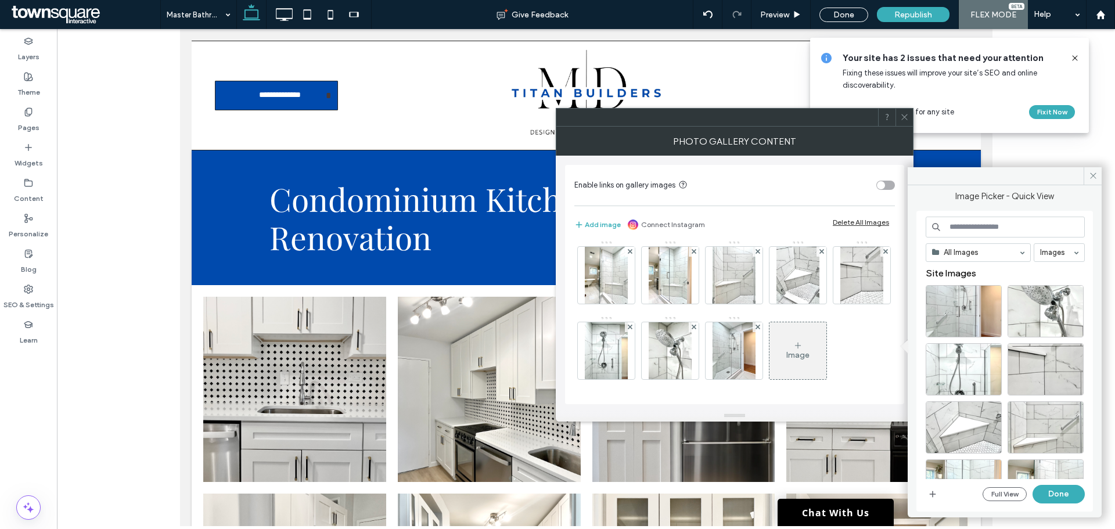
click at [769, 348] on div "Image" at bounding box center [797, 350] width 57 height 55
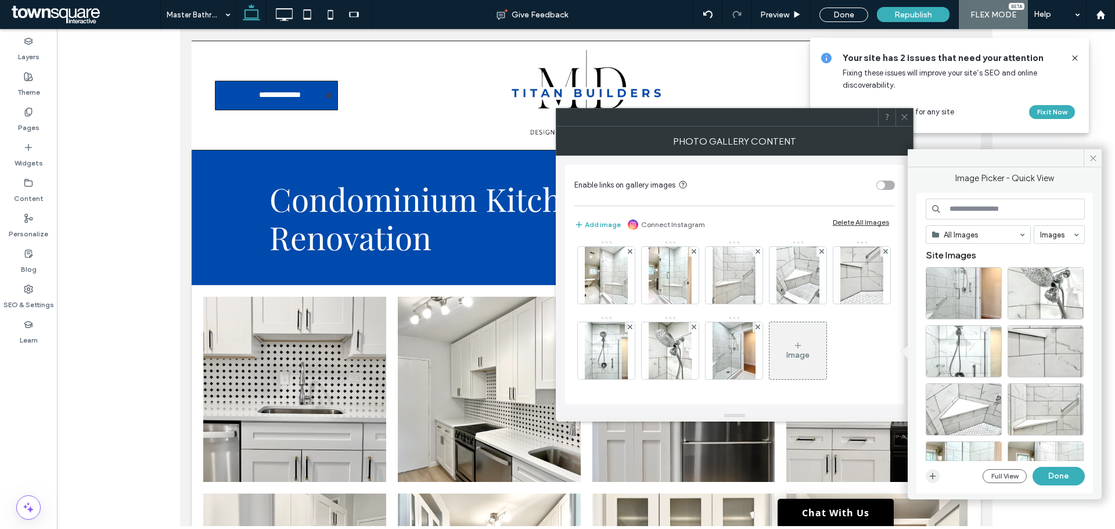
click at [932, 480] on icon "button" at bounding box center [932, 475] width 9 height 9
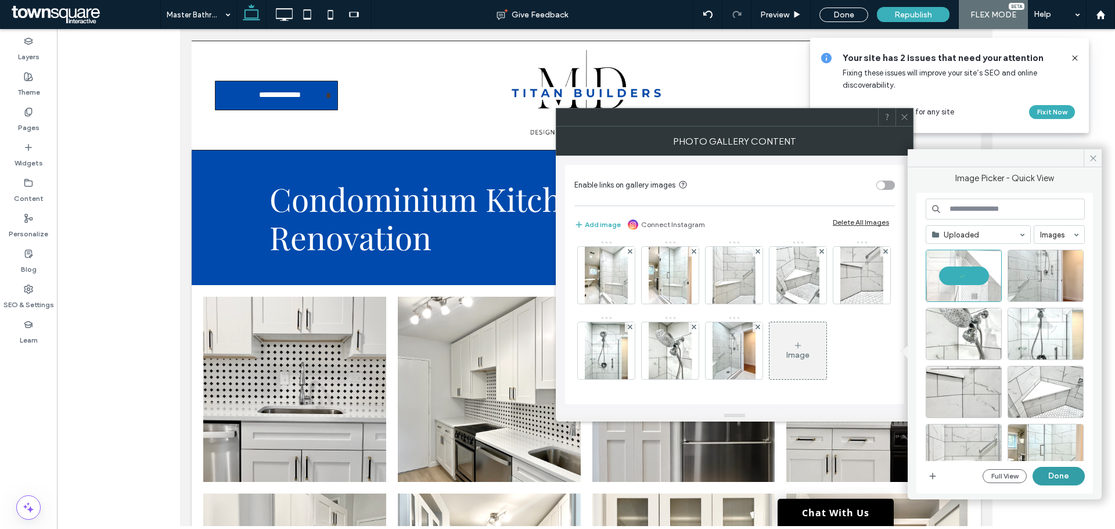
click at [1051, 472] on button "Done" at bounding box center [1058, 476] width 52 height 19
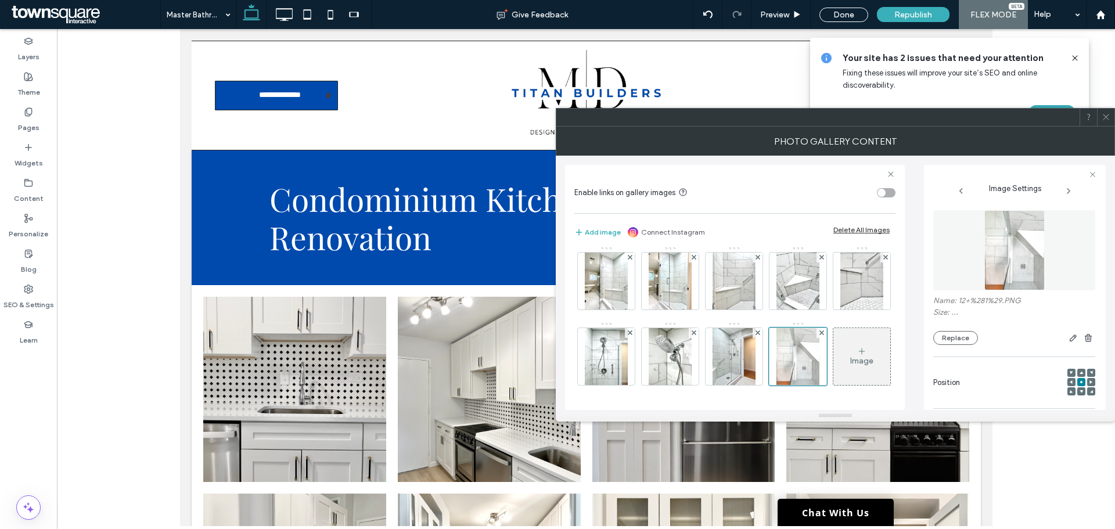
scroll to position [156, 0]
click at [850, 365] on div "Image" at bounding box center [861, 361] width 23 height 10
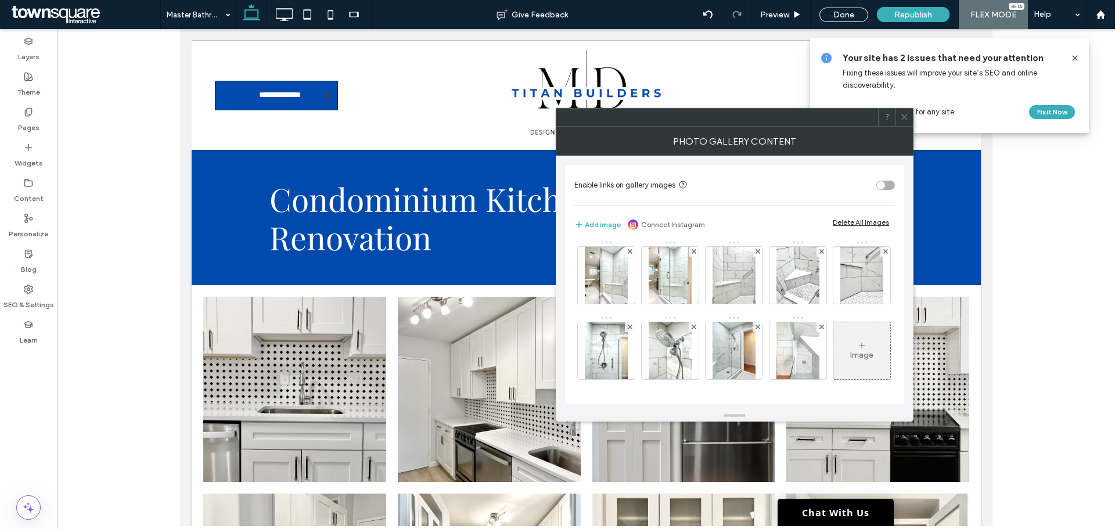
scroll to position [154, 0]
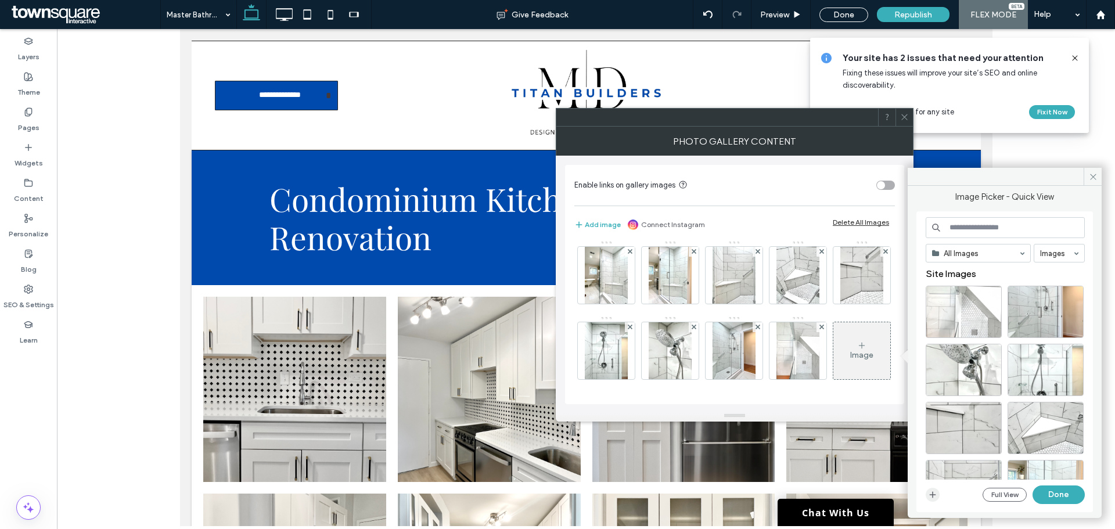
click at [933, 497] on icon "button" at bounding box center [932, 494] width 9 height 9
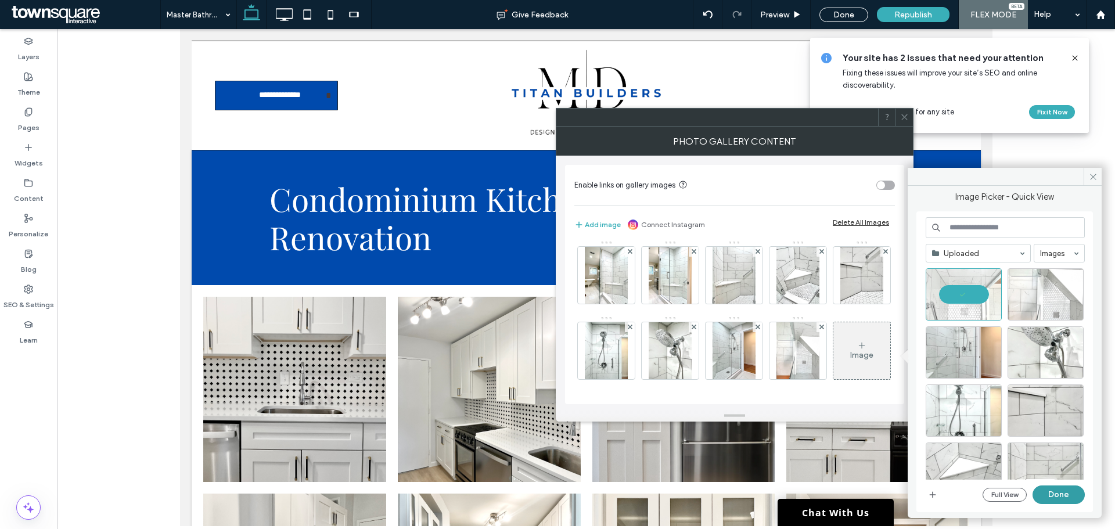
click at [1042, 499] on button "Done" at bounding box center [1058, 494] width 52 height 19
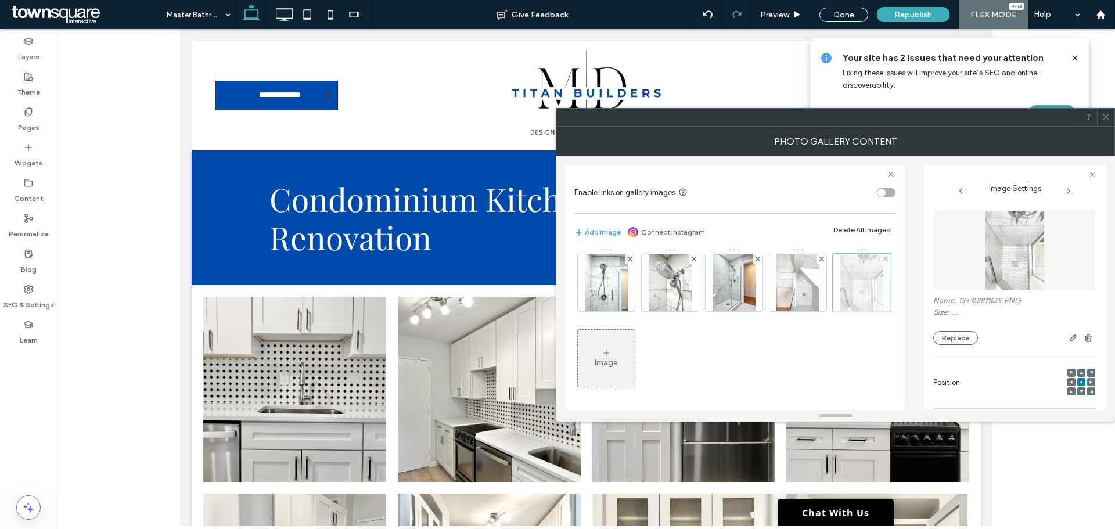
scroll to position [156, 0]
click at [611, 354] on icon at bounding box center [606, 351] width 9 height 9
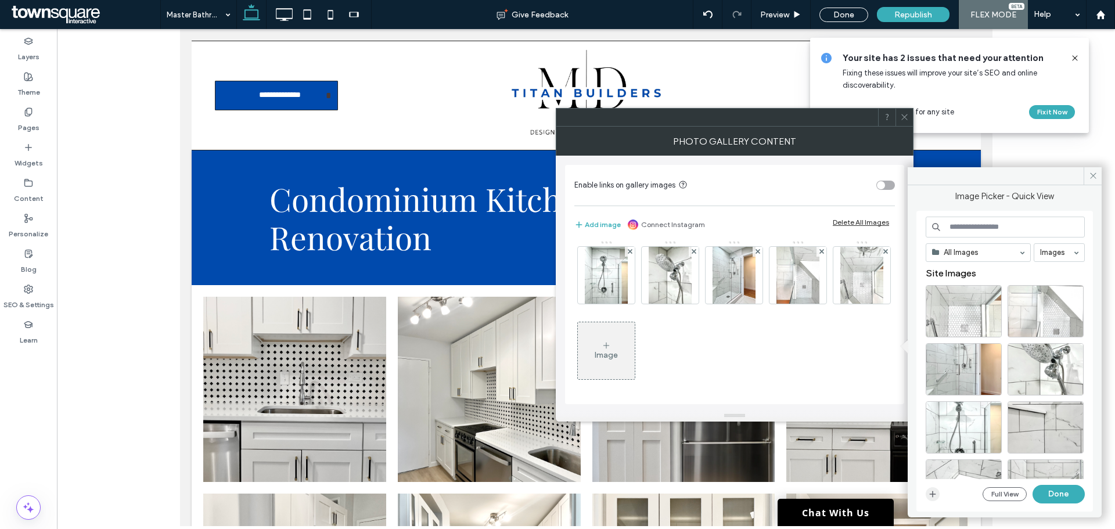
click at [937, 494] on icon "button" at bounding box center [932, 493] width 9 height 9
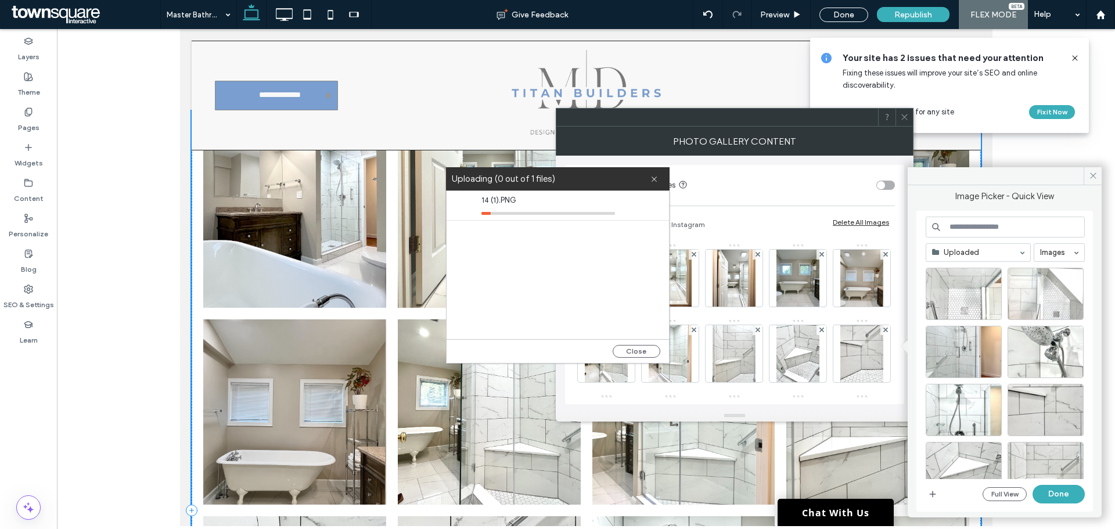
scroll to position [154, 0]
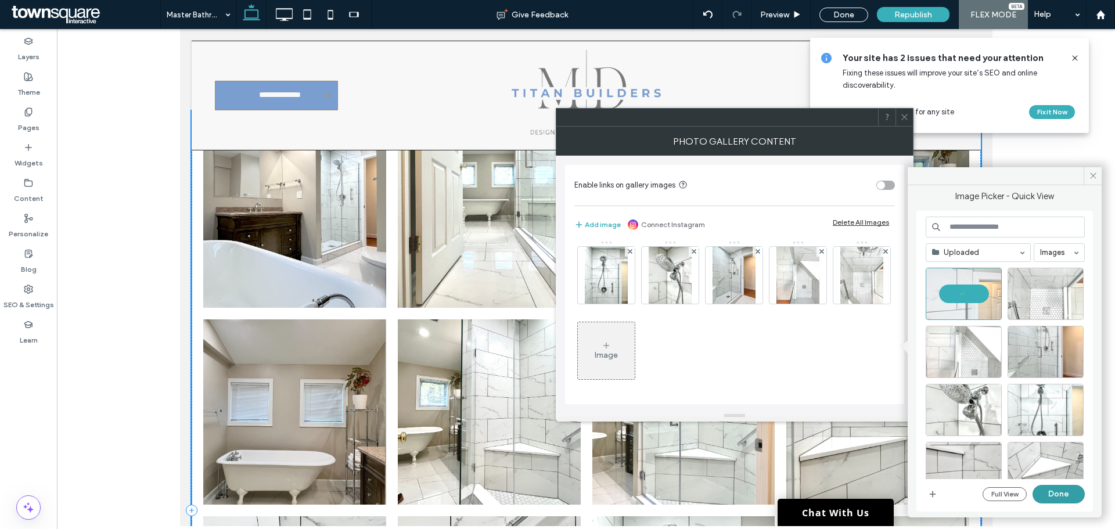
click at [1058, 495] on button "Done" at bounding box center [1058, 494] width 52 height 19
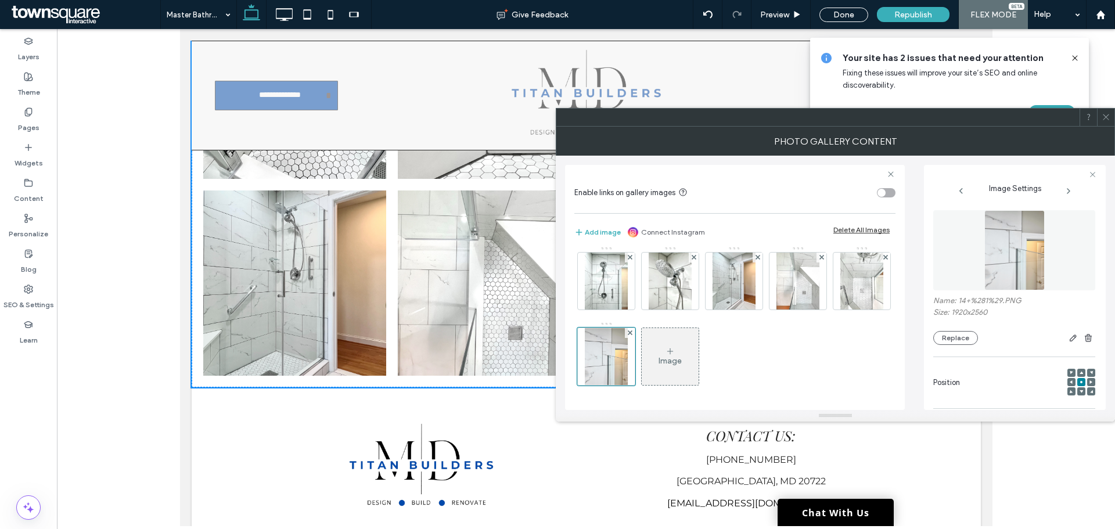
scroll to position [231, 0]
click at [665, 354] on icon at bounding box center [669, 351] width 9 height 9
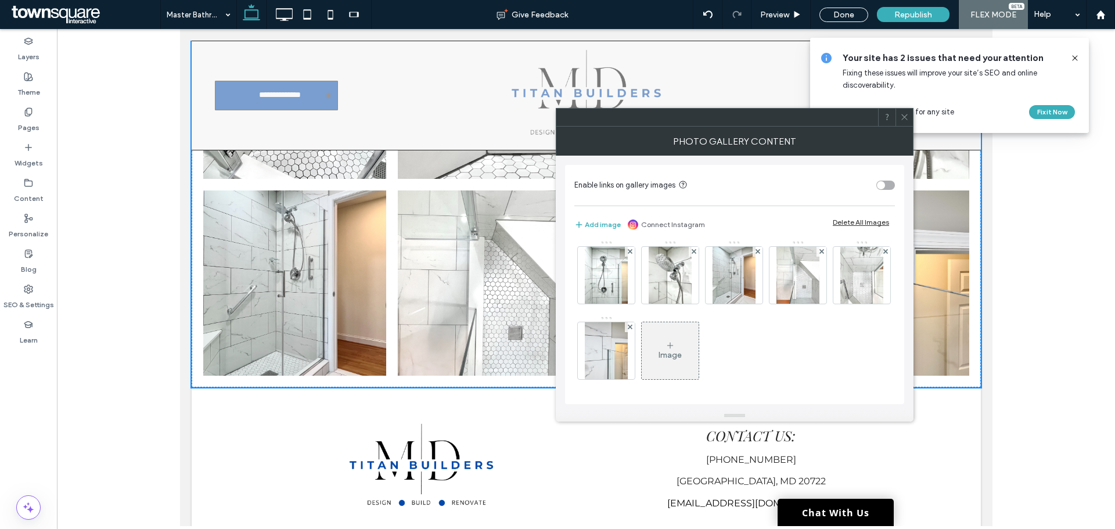
scroll to position [229, 0]
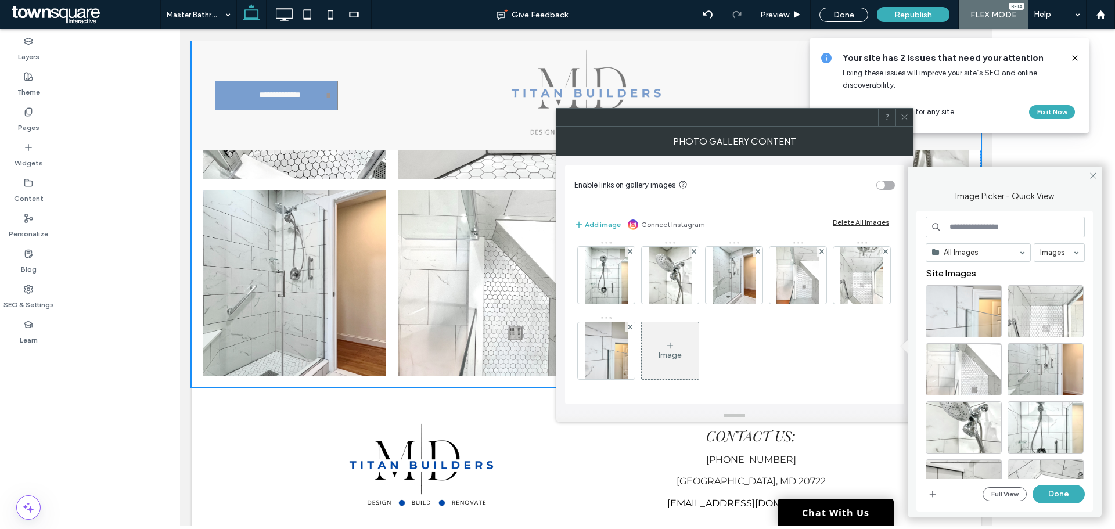
click at [942, 495] on div "Full View Done" at bounding box center [1005, 494] width 159 height 19
click at [934, 497] on icon "button" at bounding box center [932, 493] width 9 height 9
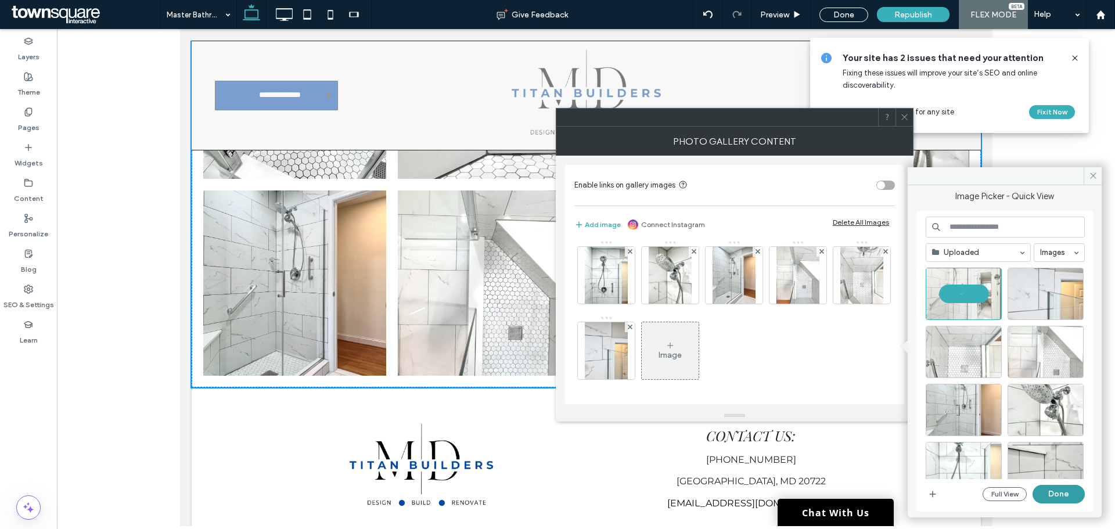
click at [1053, 500] on button "Done" at bounding box center [1058, 494] width 52 height 19
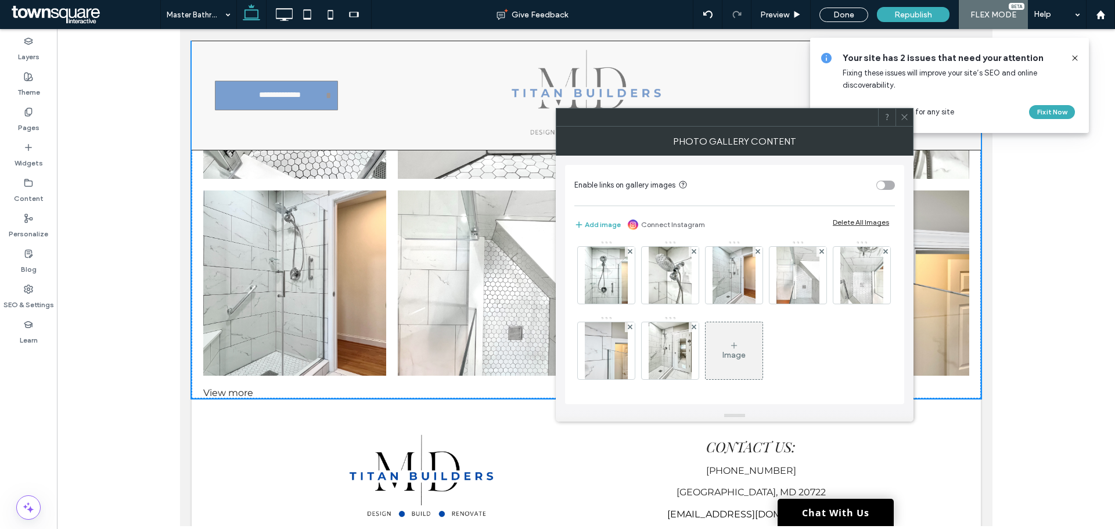
scroll to position [231, 0]
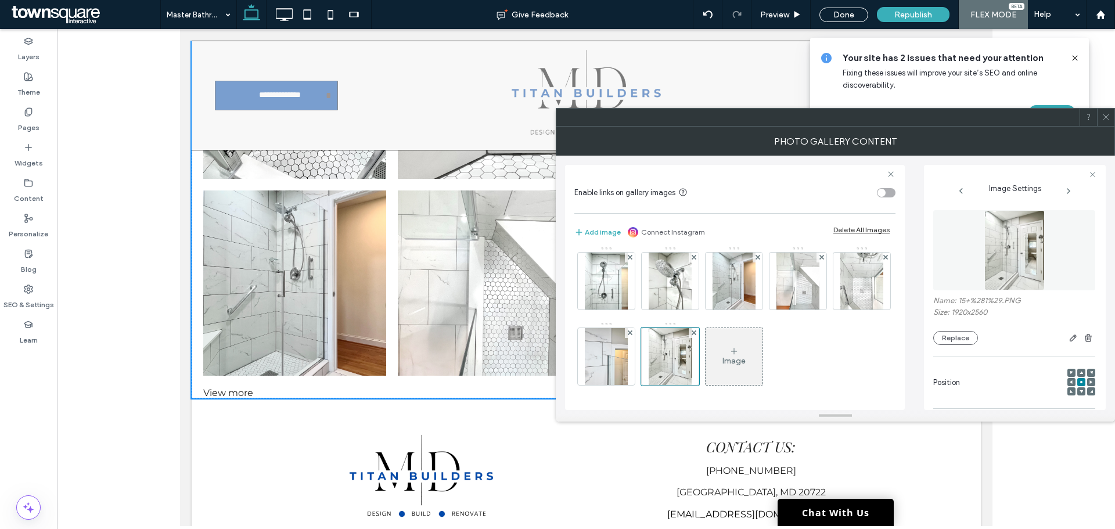
click at [705, 368] on div "Image" at bounding box center [733, 356] width 57 height 55
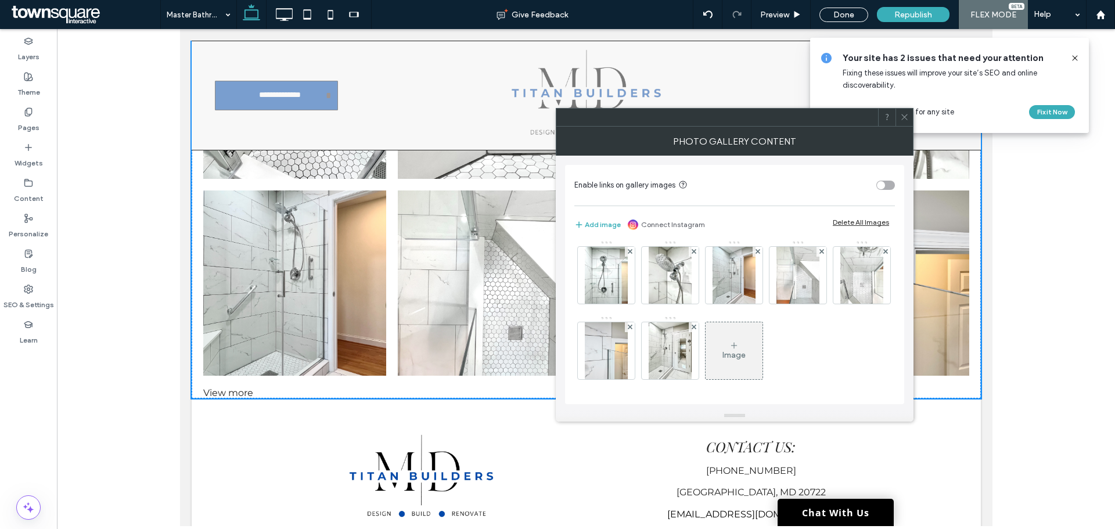
scroll to position [229, 0]
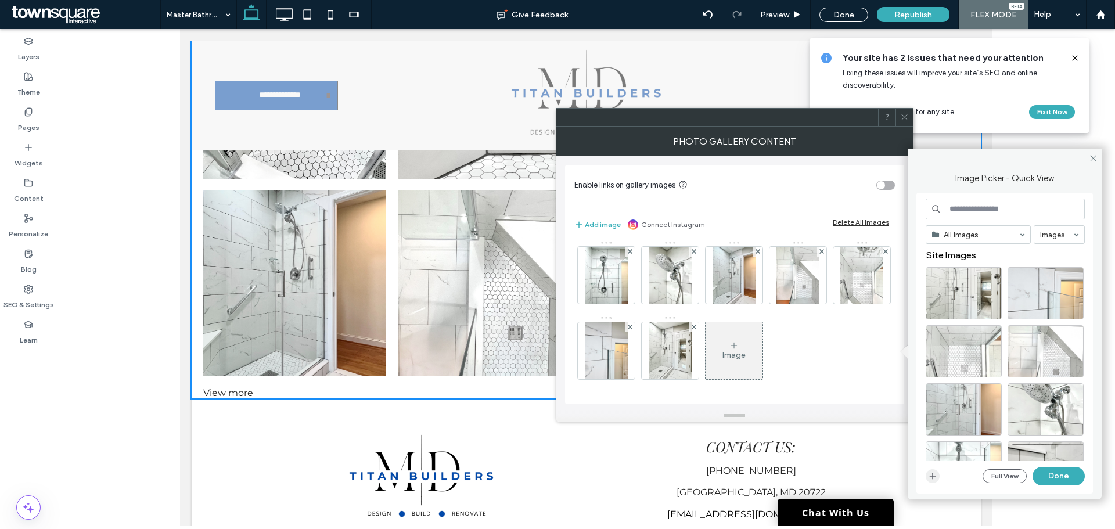
click at [931, 474] on icon "button" at bounding box center [932, 475] width 9 height 9
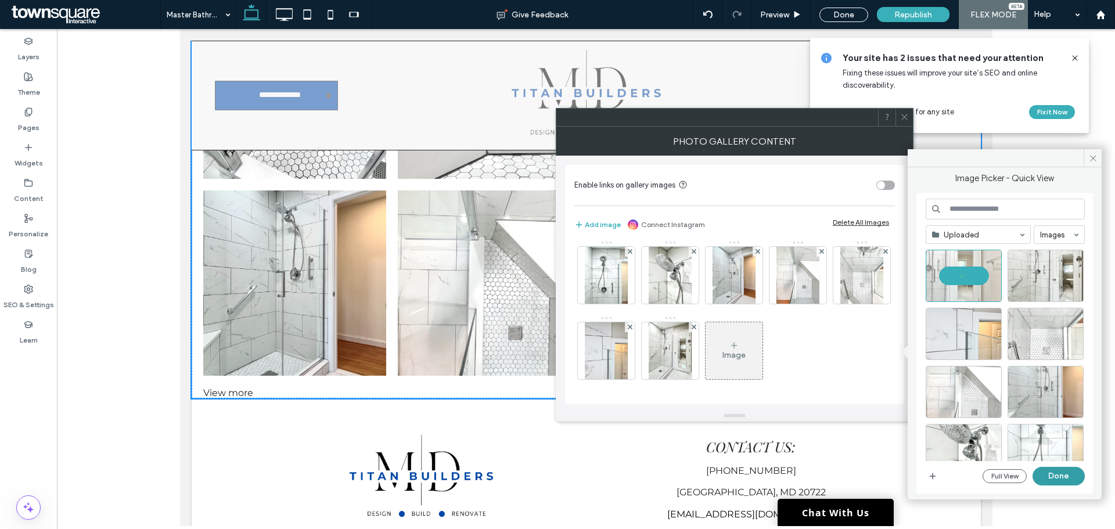
click at [1068, 478] on button "Done" at bounding box center [1058, 476] width 52 height 19
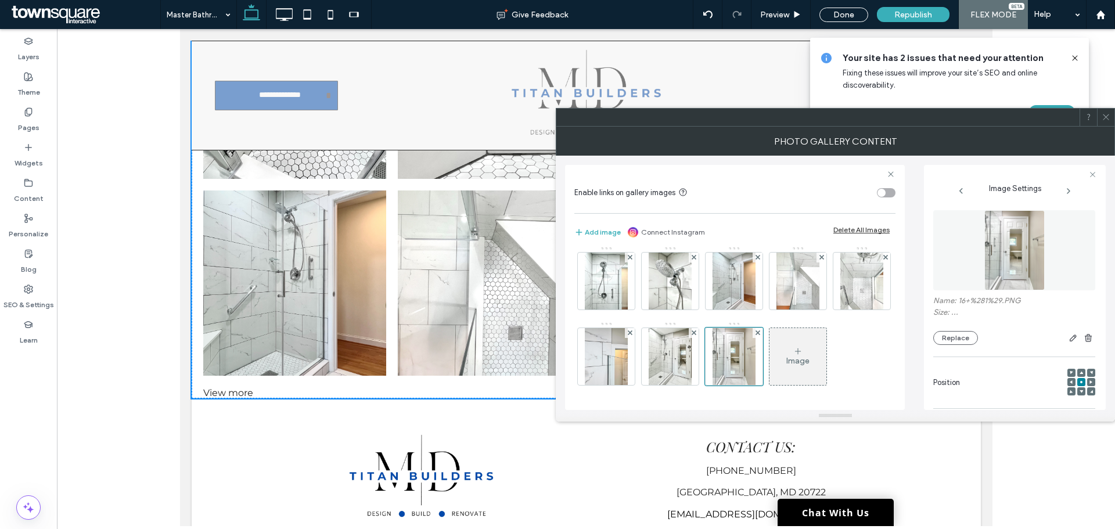
scroll to position [231, 0]
click at [769, 353] on div "Image" at bounding box center [797, 356] width 57 height 55
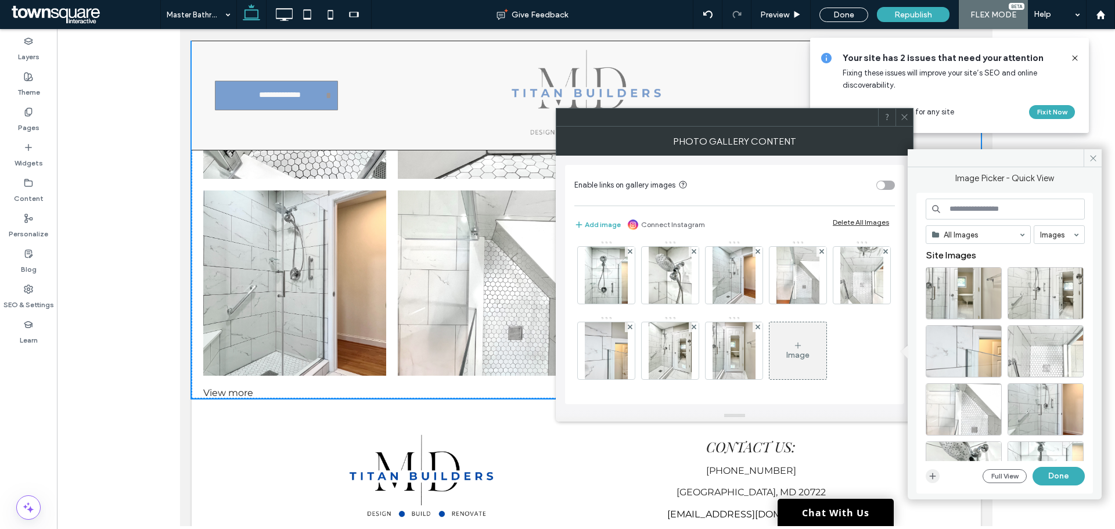
click at [932, 474] on icon "button" at bounding box center [932, 475] width 9 height 9
click at [932, 477] on use "button" at bounding box center [933, 476] width 6 height 6
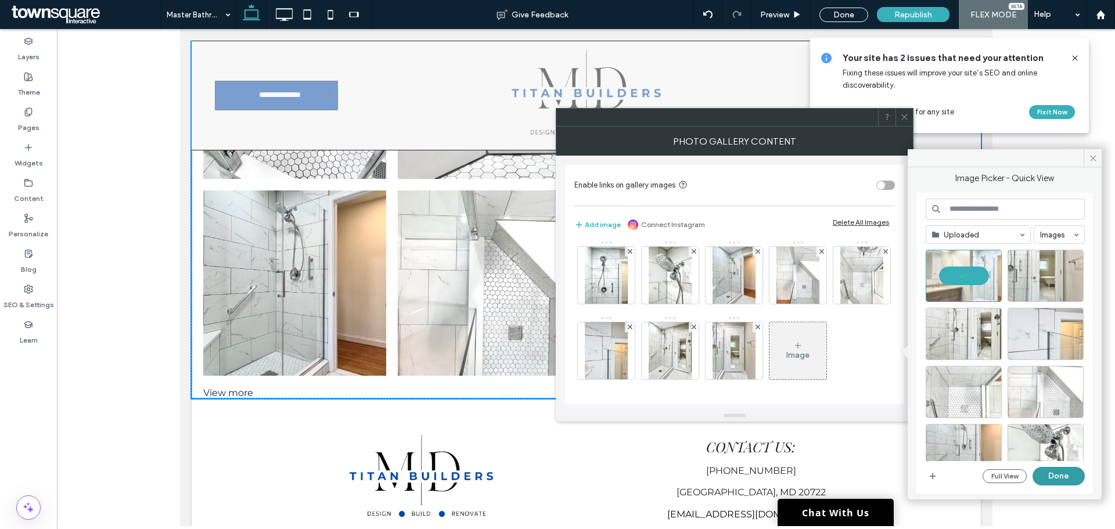
click at [1069, 478] on button "Done" at bounding box center [1058, 476] width 52 height 19
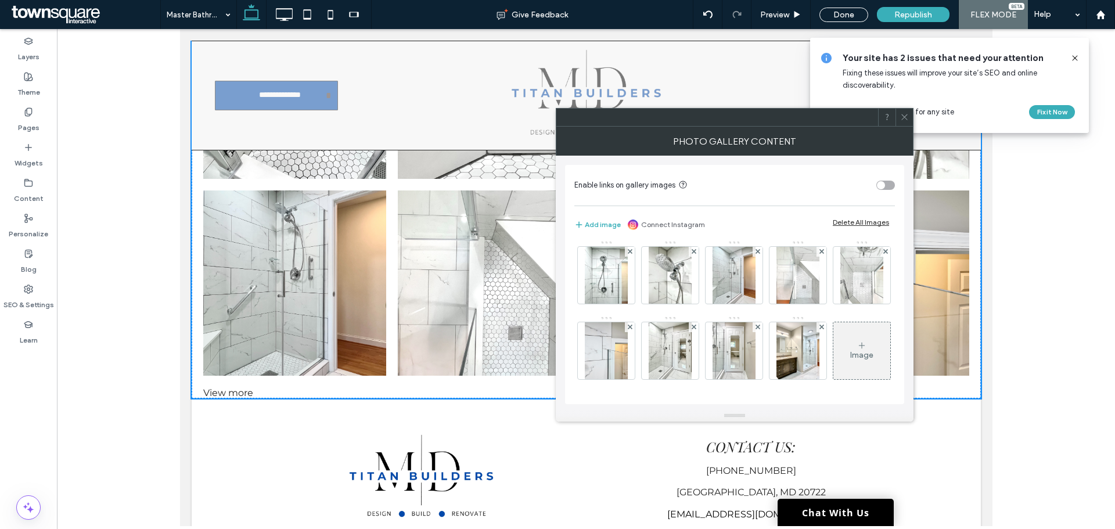
scroll to position [231, 0]
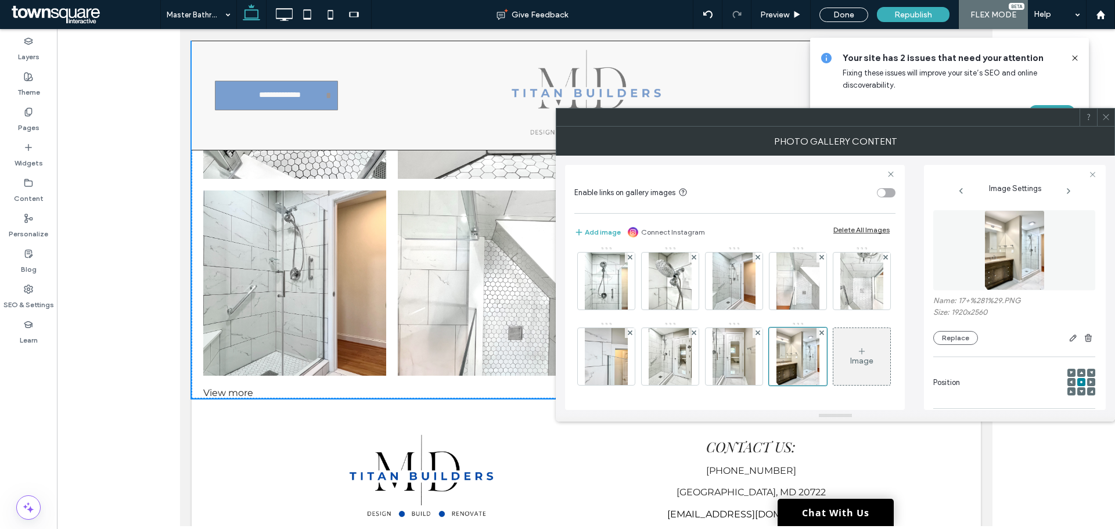
click at [833, 345] on div "Image" at bounding box center [861, 356] width 57 height 55
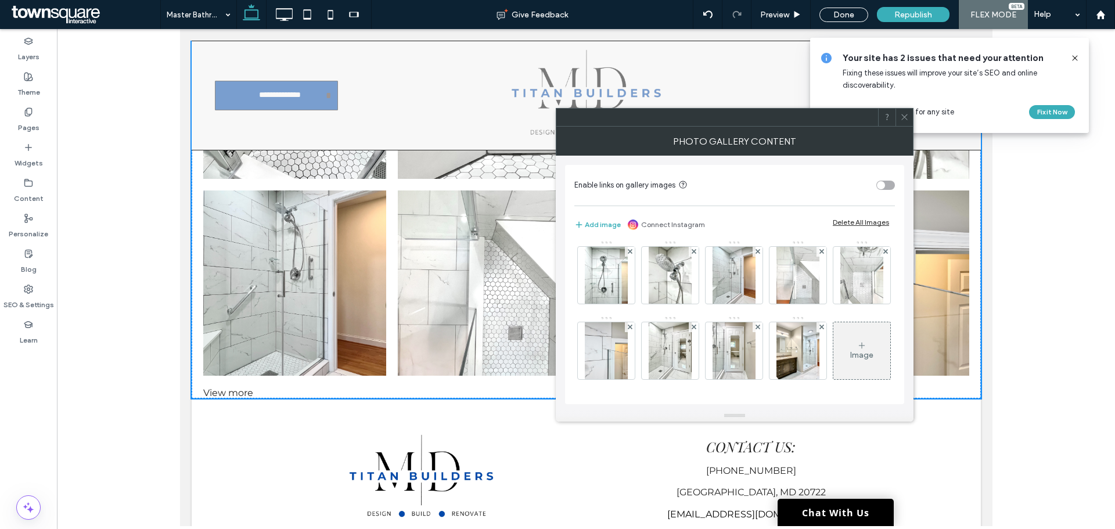
scroll to position [229, 0]
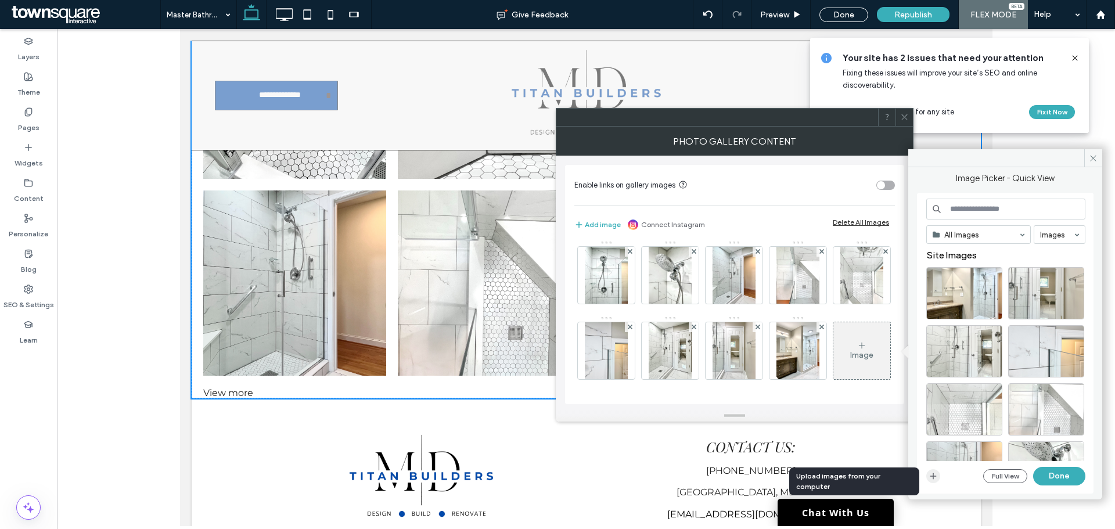
click at [933, 473] on use "button" at bounding box center [933, 476] width 6 height 6
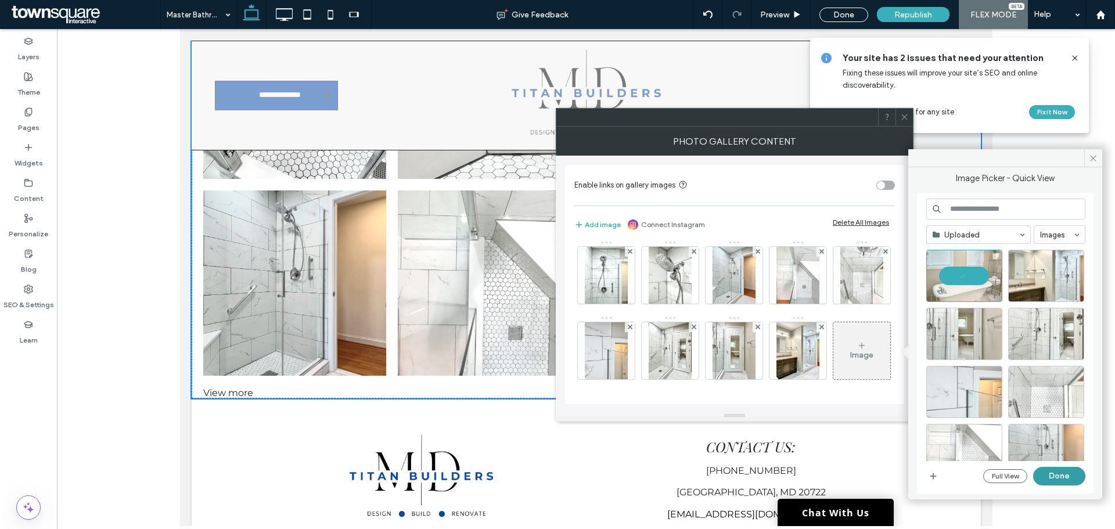
click at [1059, 477] on button "Done" at bounding box center [1059, 476] width 52 height 19
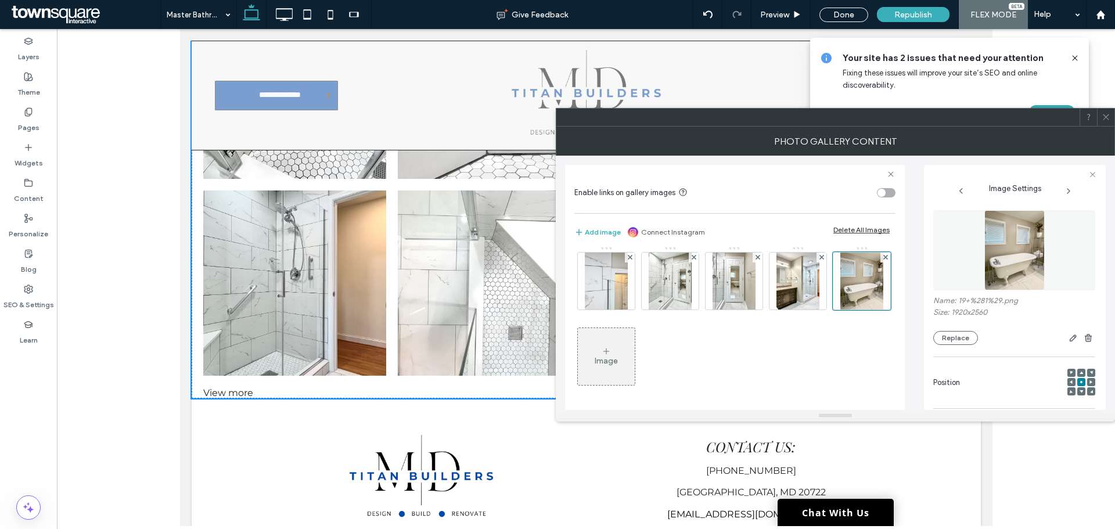
click at [613, 360] on div "Image" at bounding box center [606, 361] width 23 height 10
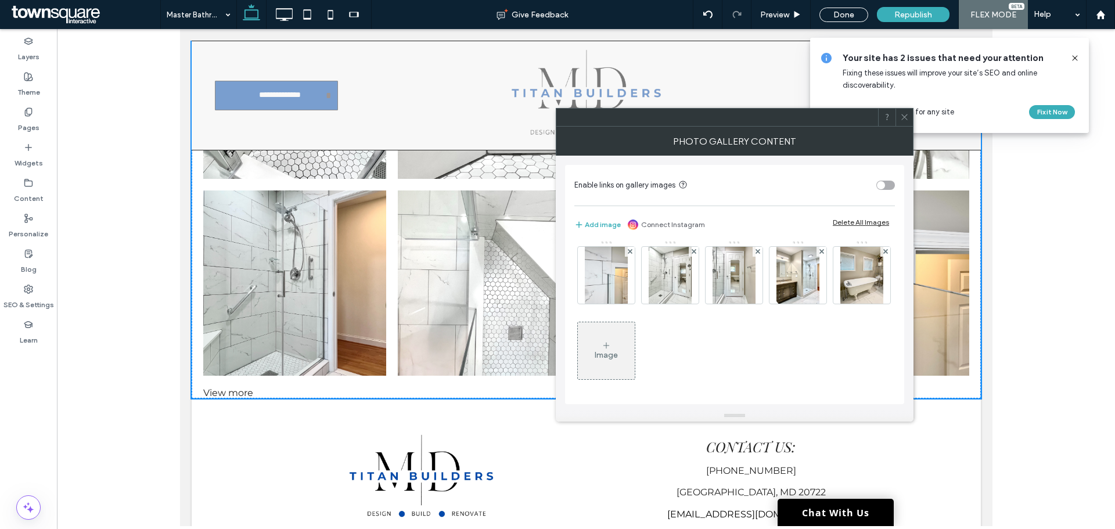
scroll to position [305, 0]
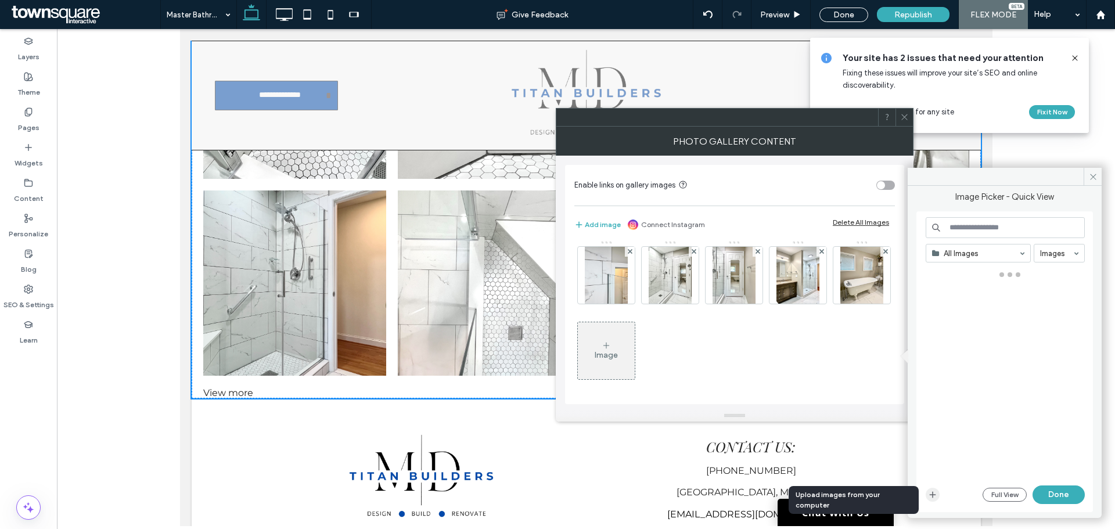
click at [931, 497] on icon "button" at bounding box center [932, 494] width 9 height 9
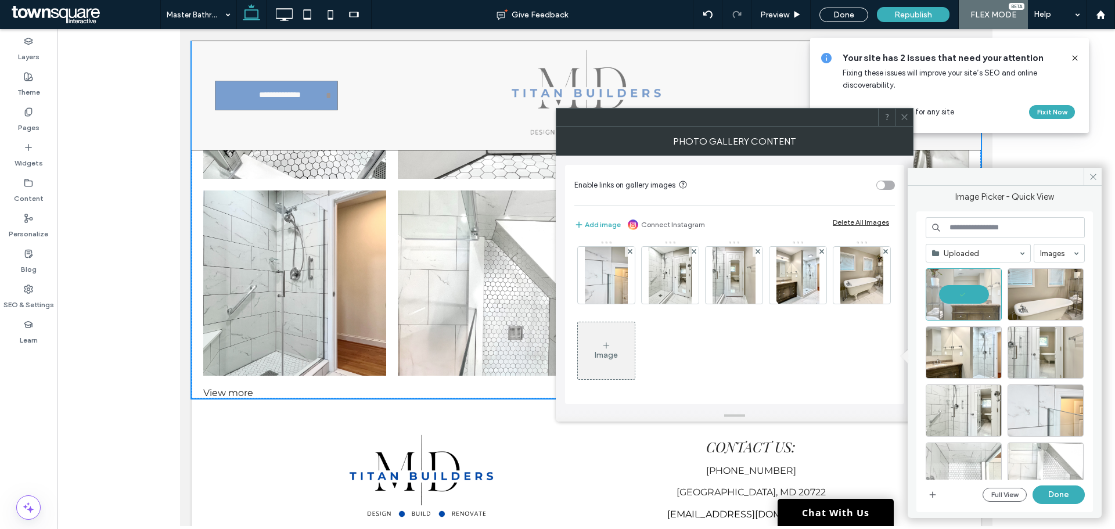
click at [1053, 498] on button "Done" at bounding box center [1058, 494] width 52 height 19
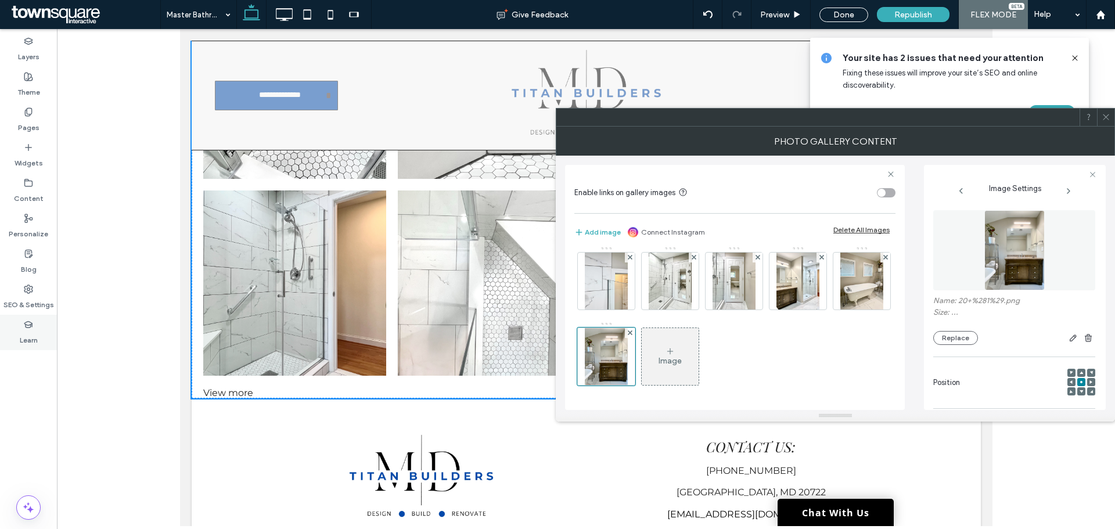
scroll to position [307, 0]
click at [653, 363] on div "Image" at bounding box center [670, 356] width 57 height 55
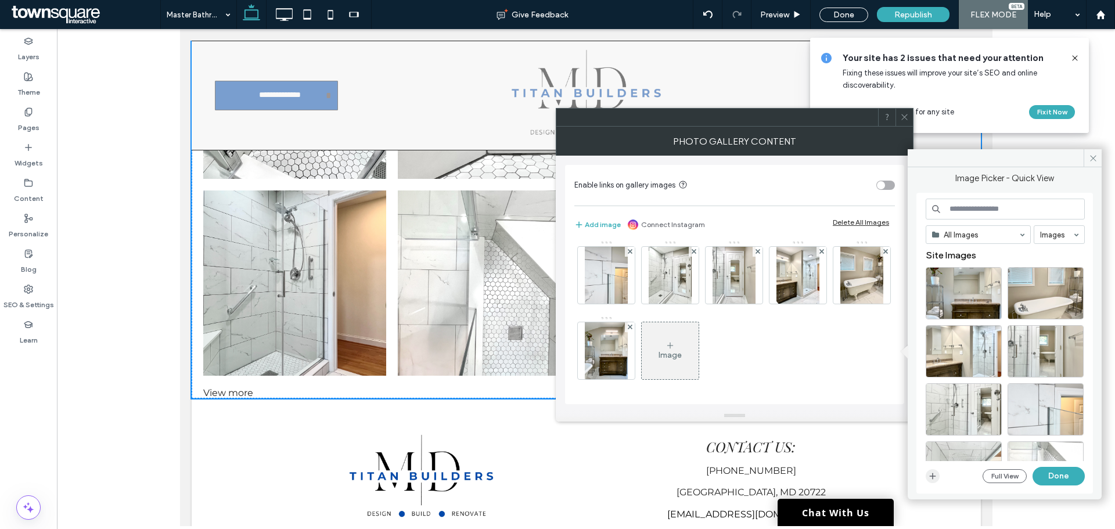
click at [933, 474] on icon "button" at bounding box center [932, 475] width 9 height 9
click at [932, 476] on use "button" at bounding box center [933, 476] width 6 height 6
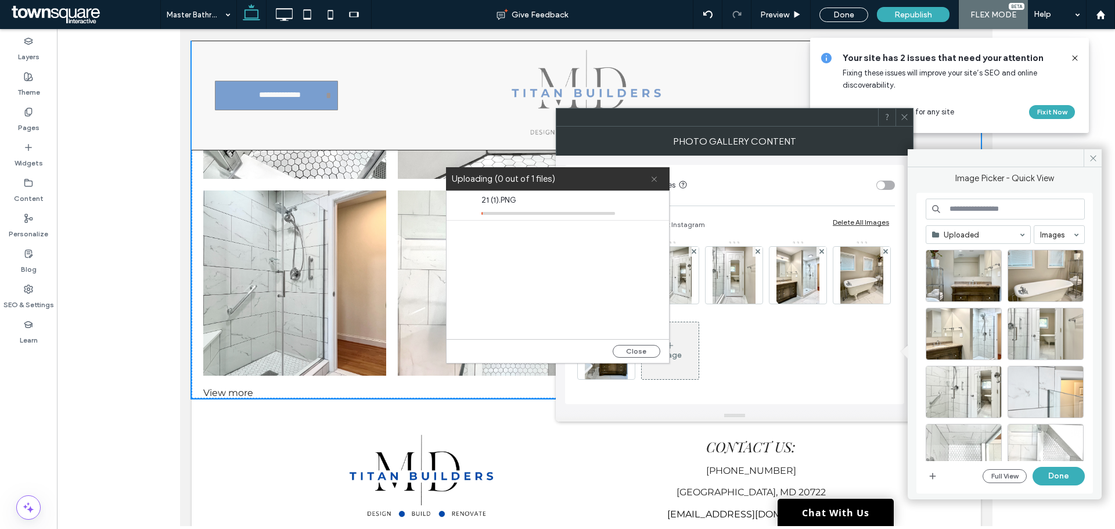
click at [653, 179] on icon at bounding box center [654, 179] width 8 height 8
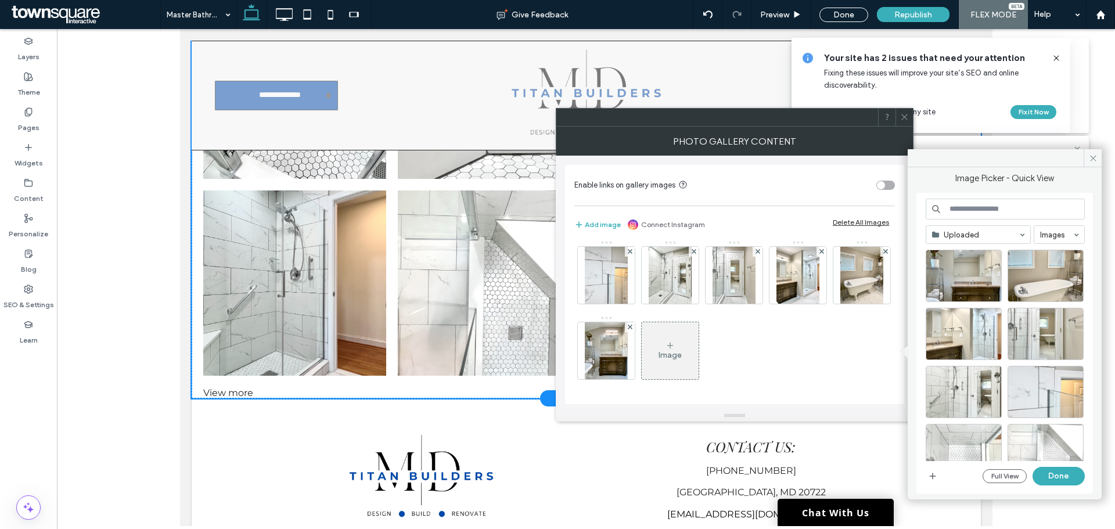
click at [250, 392] on div "View more" at bounding box center [585, 392] width 789 height 11
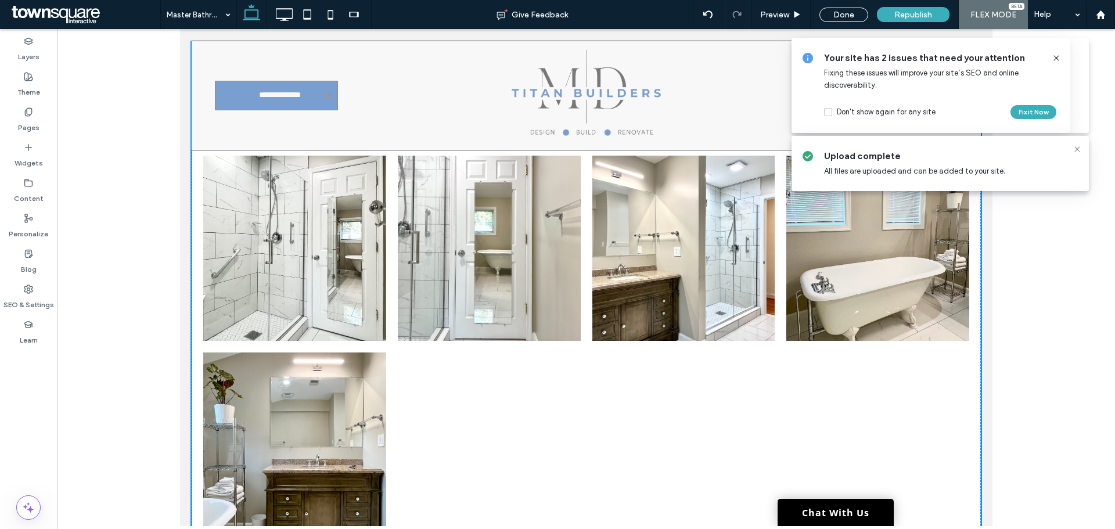
scroll to position [929, 0]
click at [560, 336] on link at bounding box center [488, 247] width 183 height 185
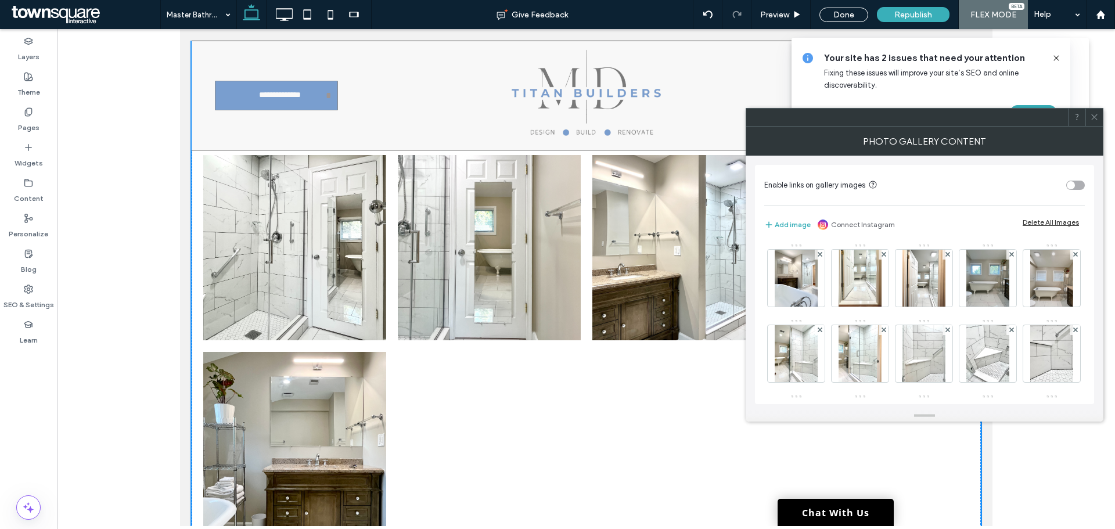
scroll to position [290, 0]
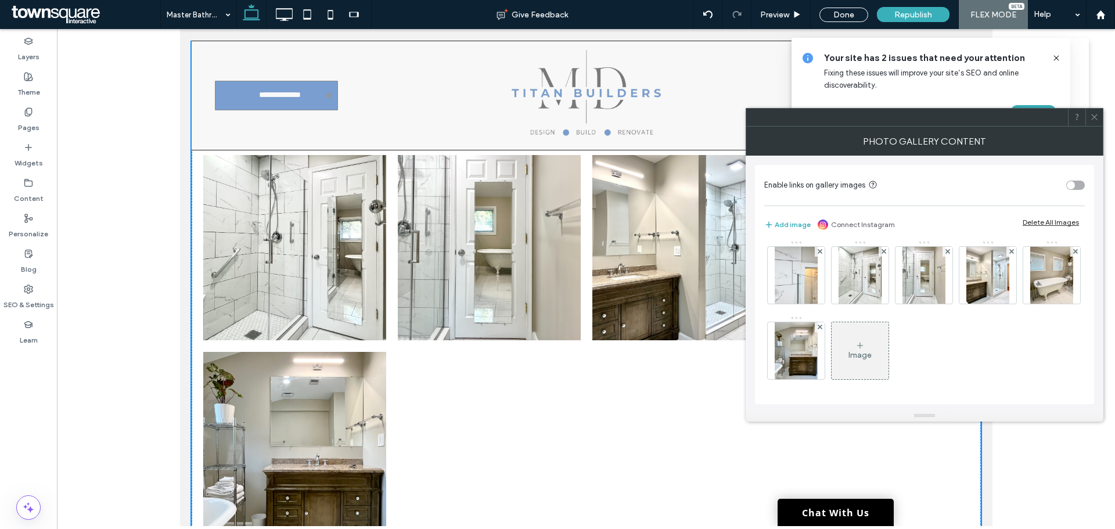
click at [864, 360] on div "Image" at bounding box center [859, 355] width 23 height 10
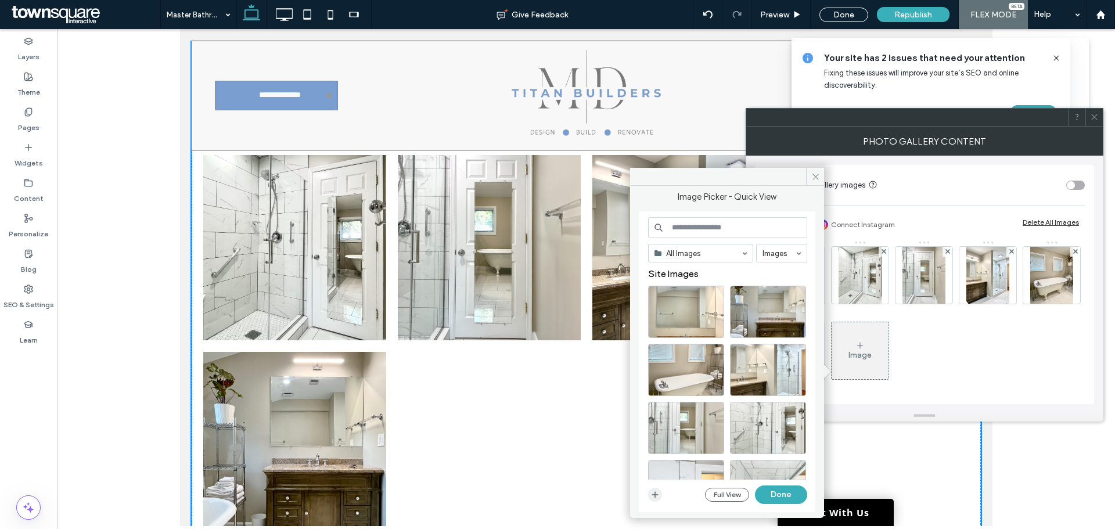
click at [657, 498] on icon "button" at bounding box center [654, 494] width 9 height 9
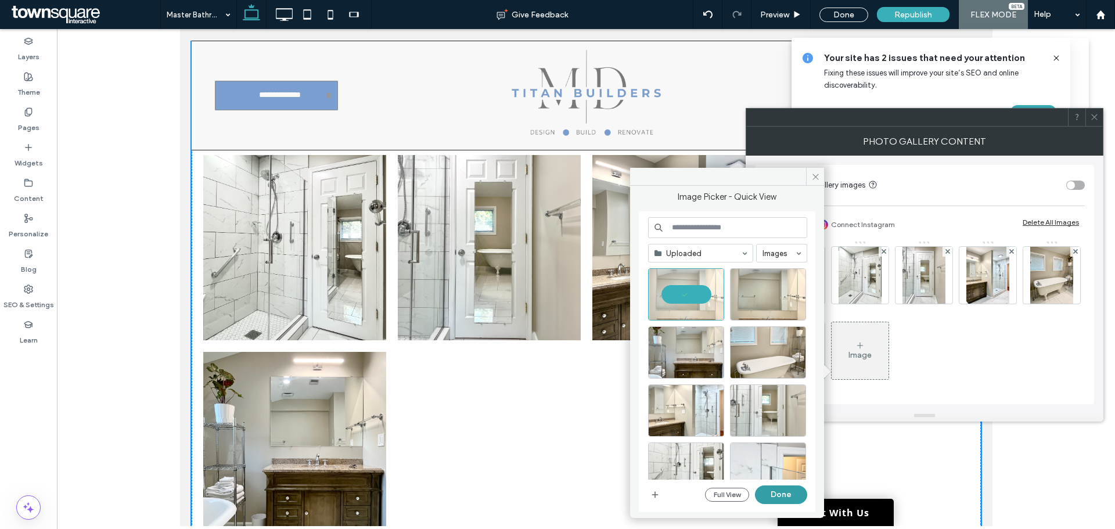
click at [786, 501] on button "Done" at bounding box center [781, 494] width 52 height 19
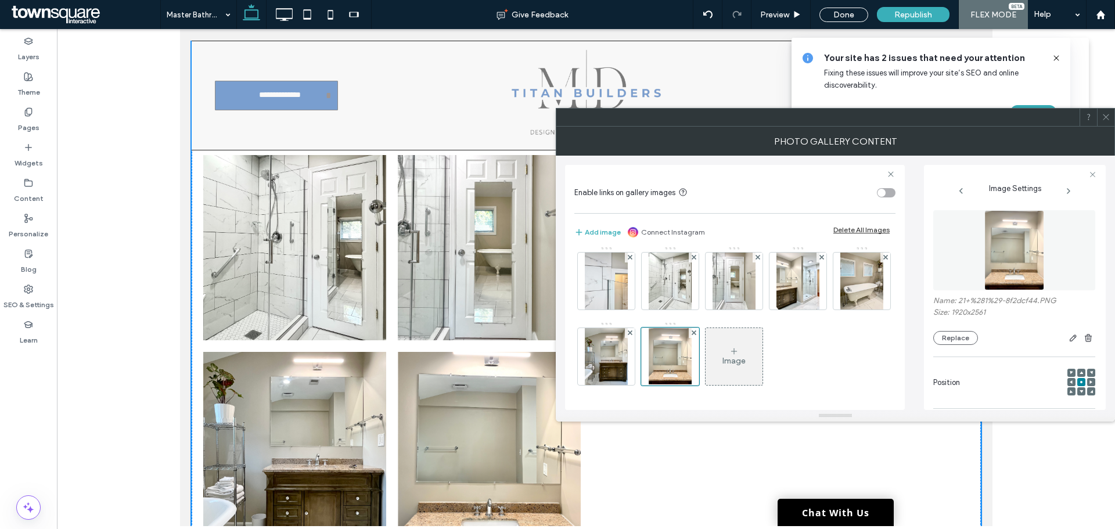
click at [734, 366] on div "Image" at bounding box center [733, 361] width 23 height 10
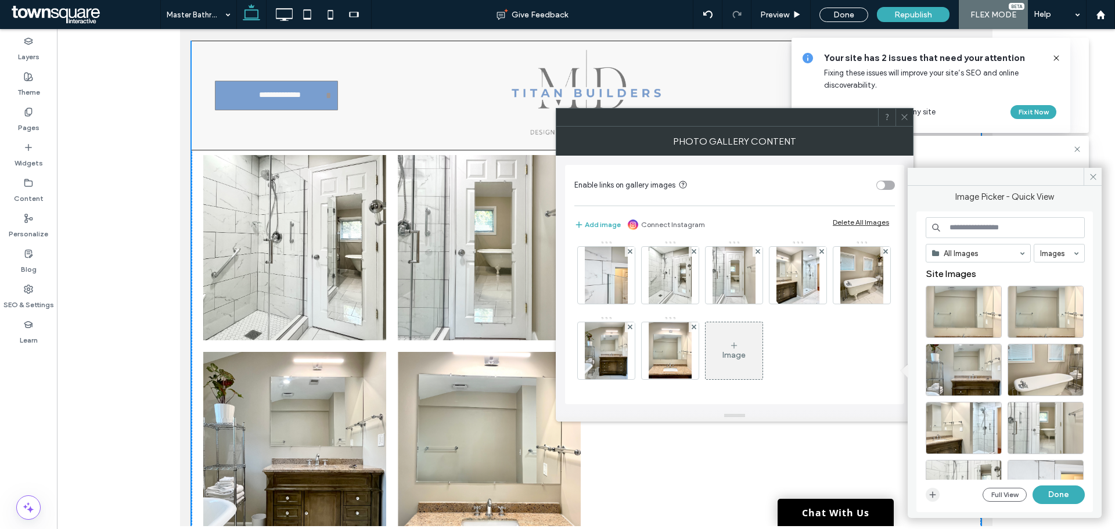
click at [938, 499] on span "button" at bounding box center [933, 495] width 14 height 14
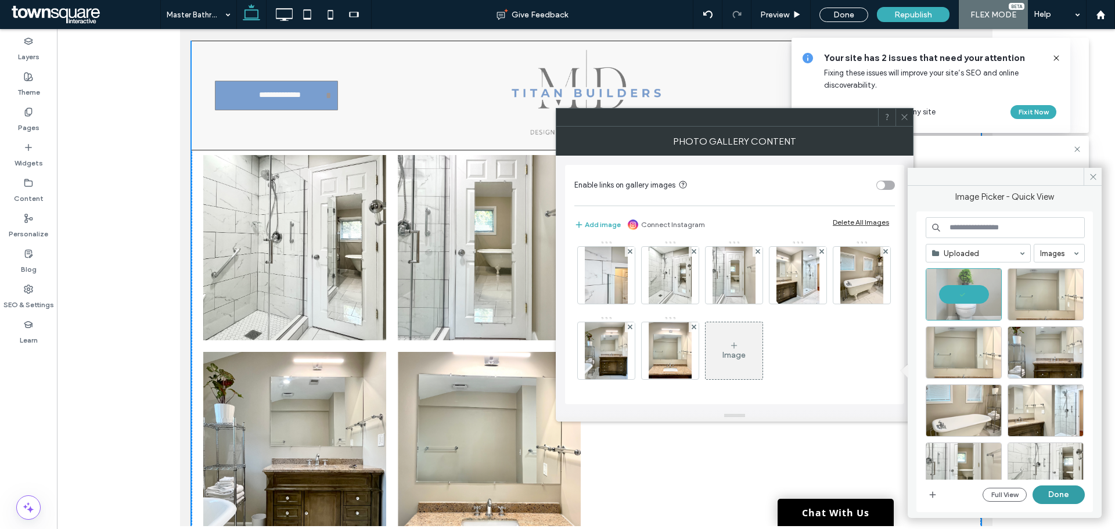
click at [1047, 492] on button "Done" at bounding box center [1058, 494] width 52 height 19
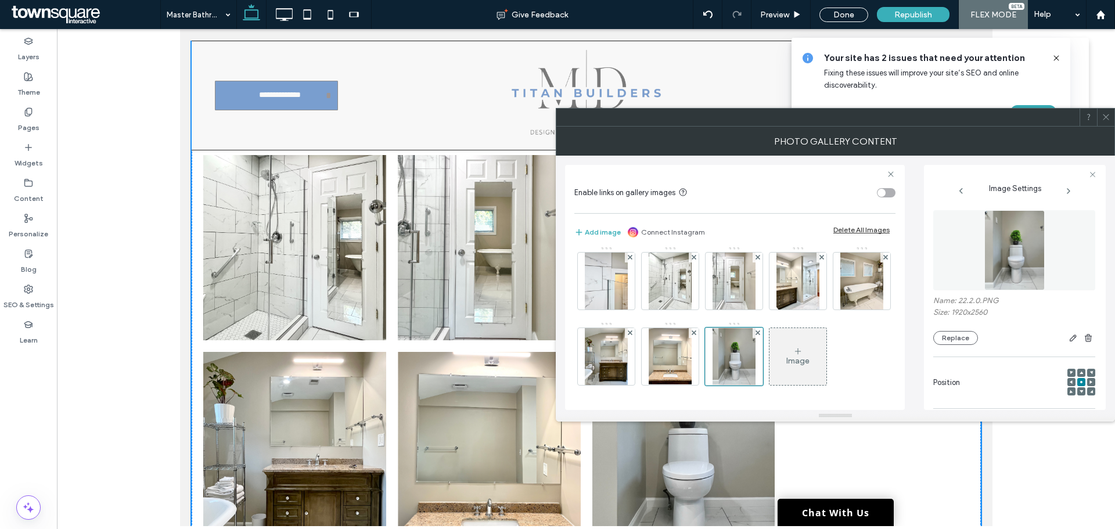
click at [792, 348] on div "Image" at bounding box center [797, 356] width 57 height 55
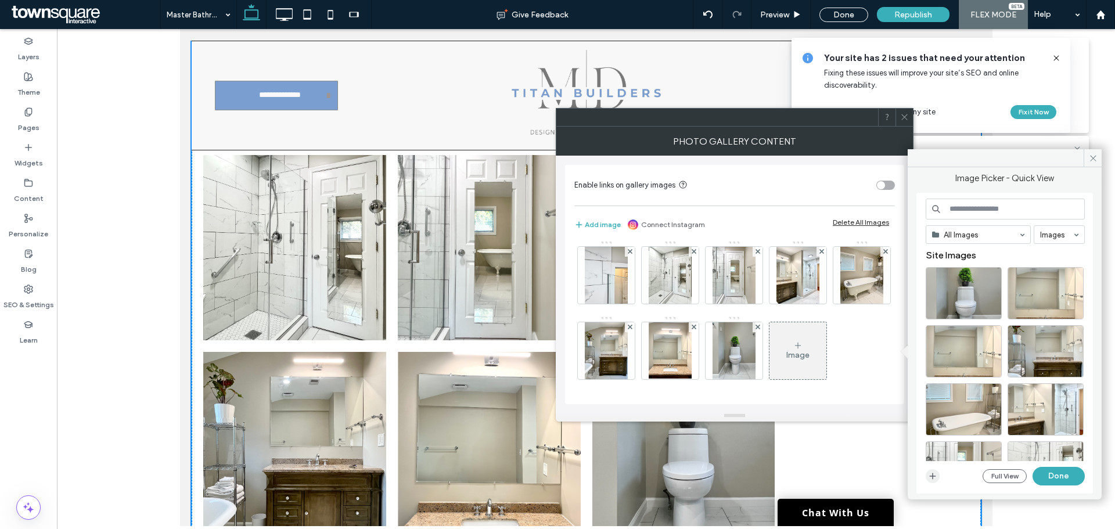
click at [927, 482] on span "button" at bounding box center [933, 476] width 14 height 14
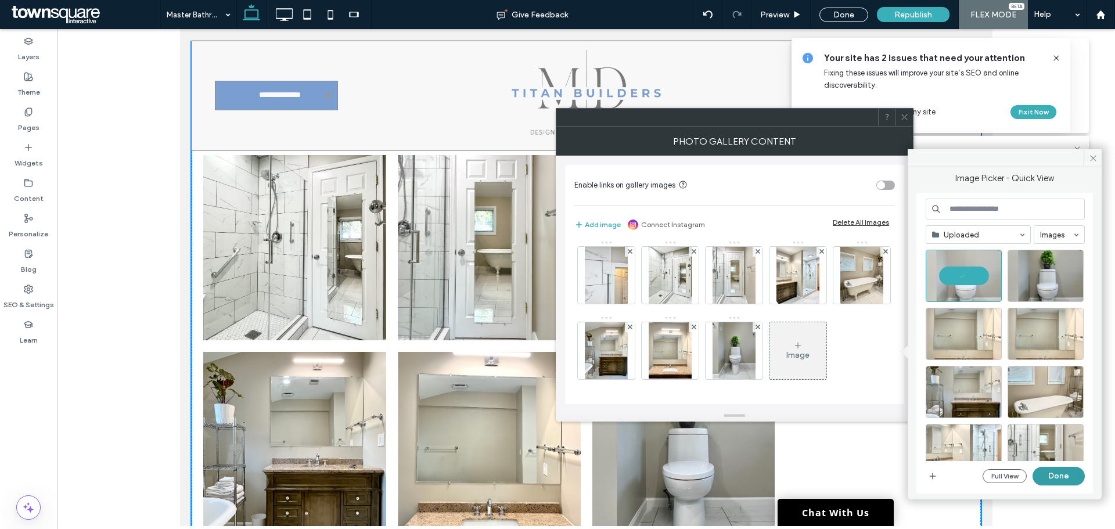
click at [1047, 473] on button "Done" at bounding box center [1058, 476] width 52 height 19
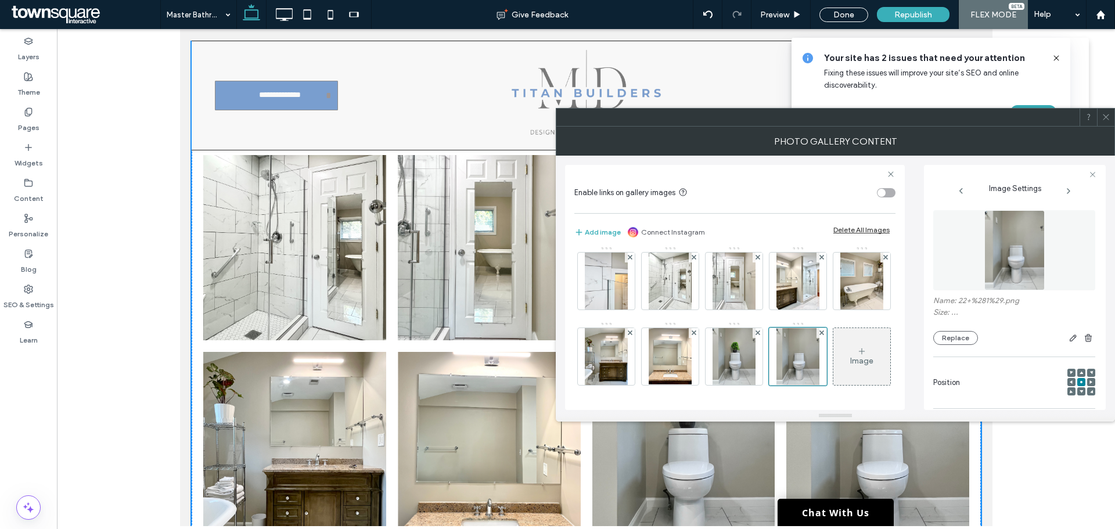
scroll to position [365, 0]
click at [850, 366] on div "Image" at bounding box center [861, 361] width 23 height 10
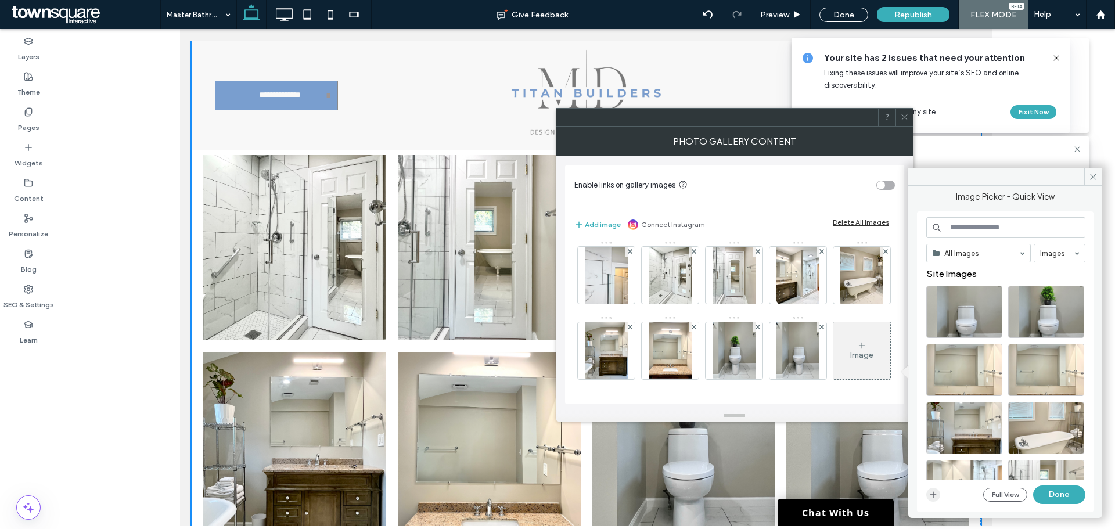
click at [935, 498] on icon "button" at bounding box center [932, 494] width 9 height 9
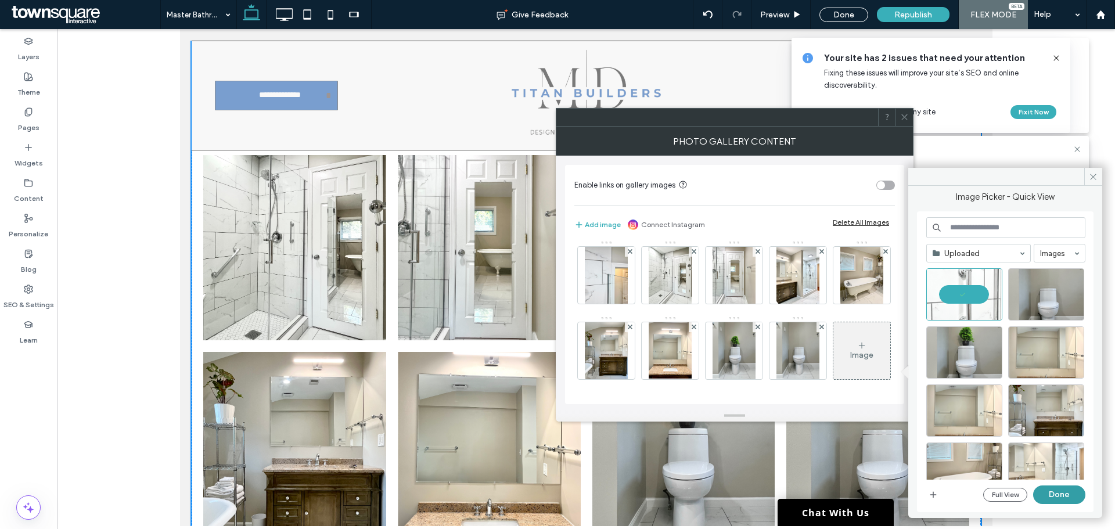
click at [1053, 492] on button "Done" at bounding box center [1059, 494] width 52 height 19
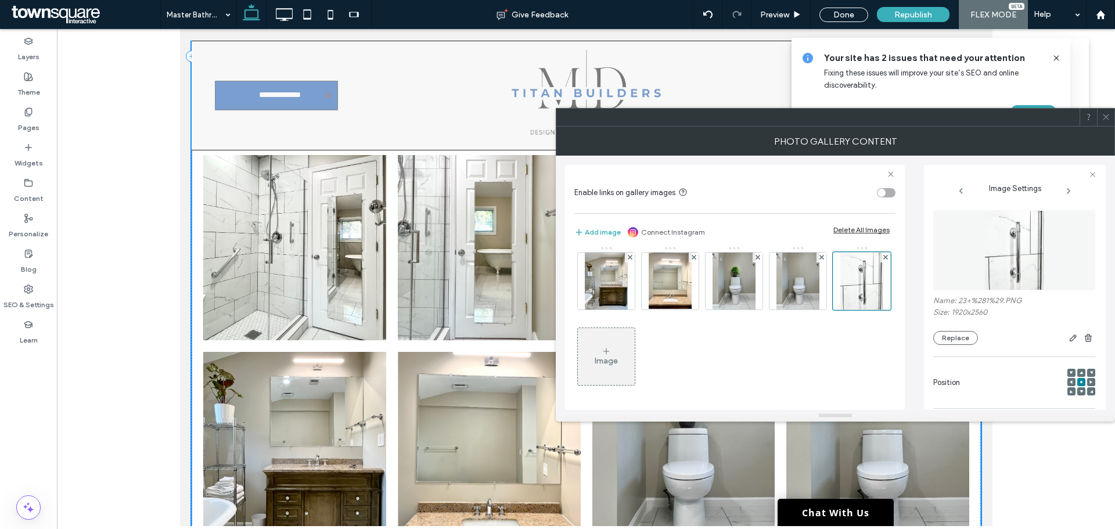
click at [635, 372] on div "Image" at bounding box center [606, 356] width 57 height 55
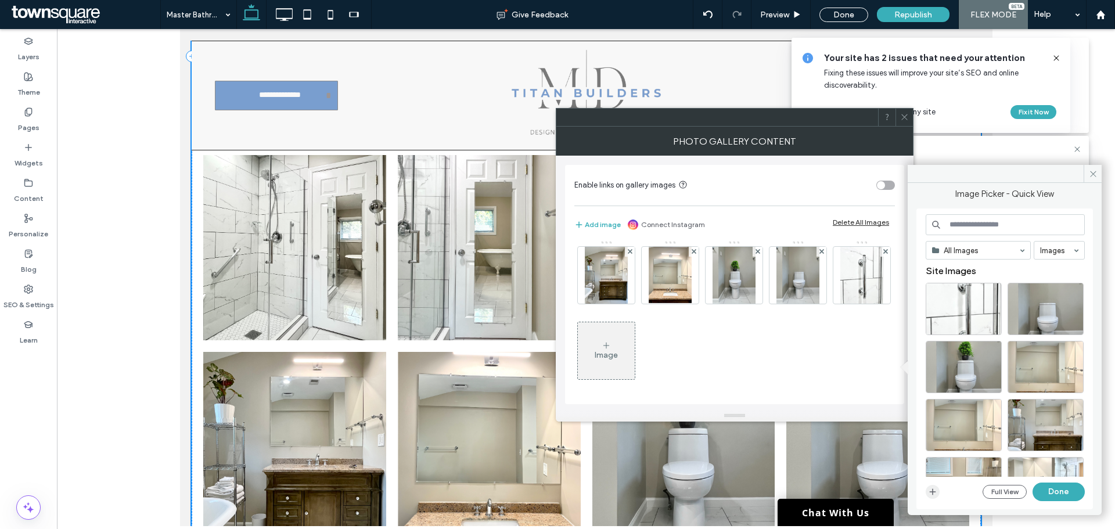
click at [930, 494] on icon "button" at bounding box center [932, 491] width 9 height 9
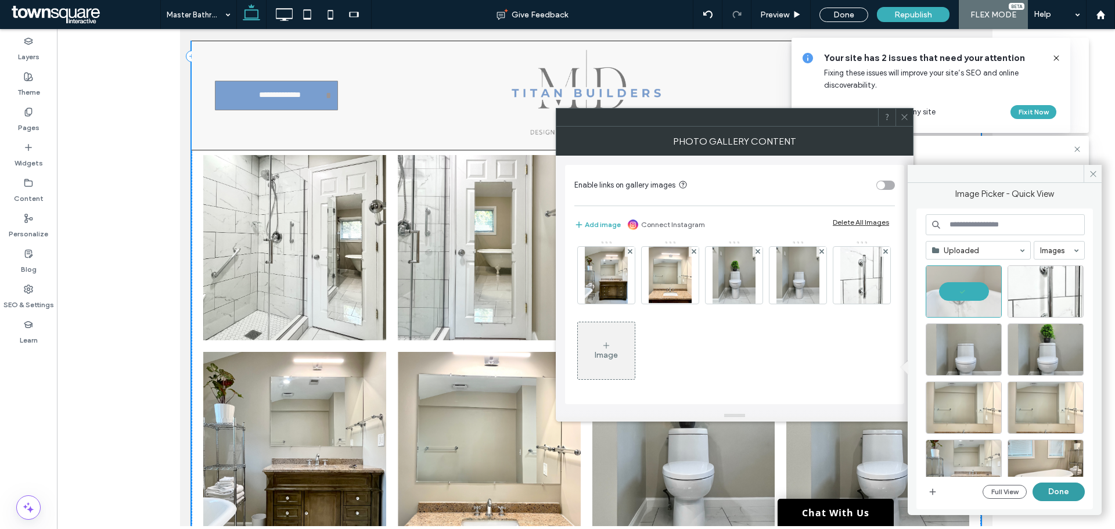
click at [1047, 494] on button "Done" at bounding box center [1058, 491] width 52 height 19
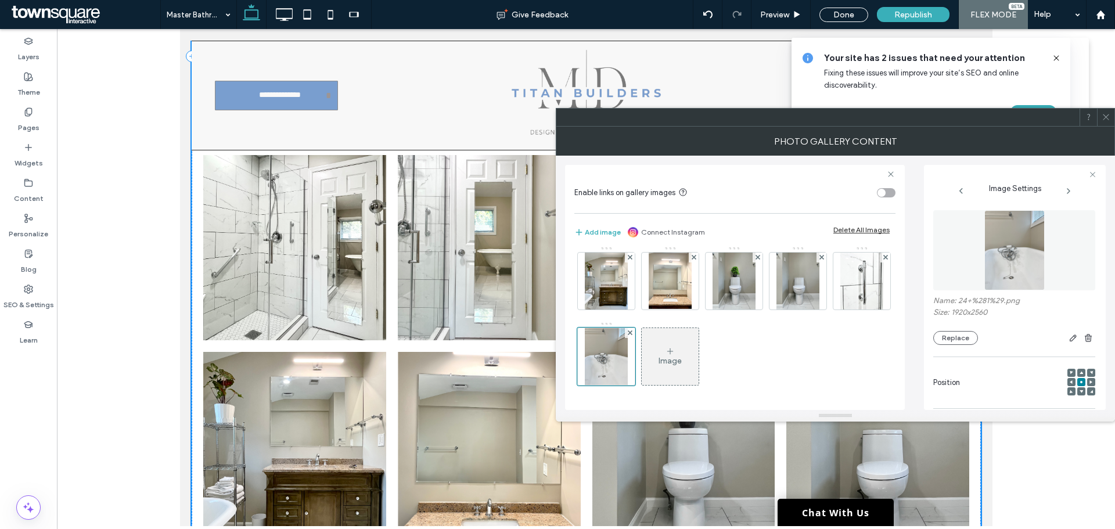
click at [682, 366] on div "Image" at bounding box center [669, 361] width 23 height 10
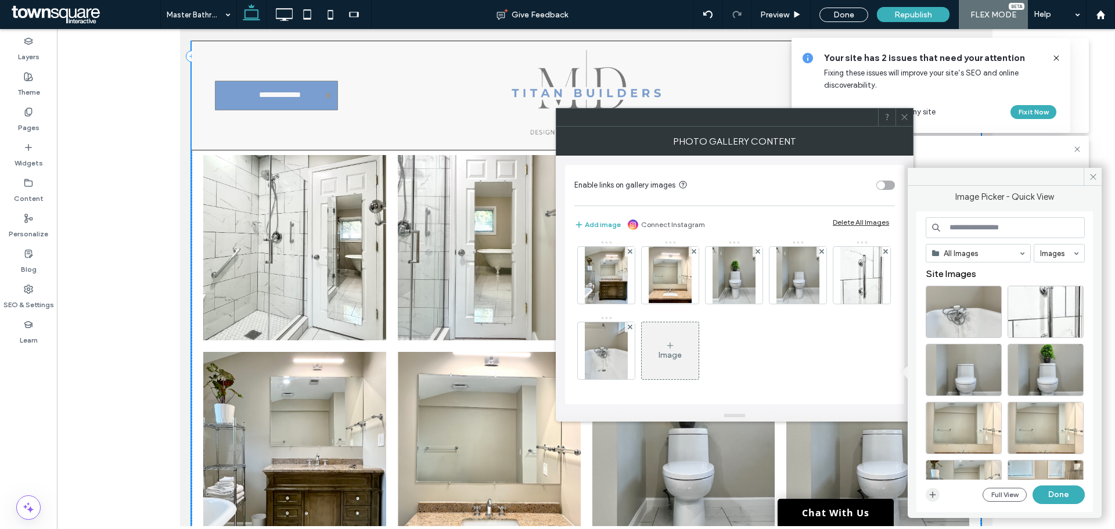
click at [932, 493] on use "button" at bounding box center [933, 495] width 6 height 6
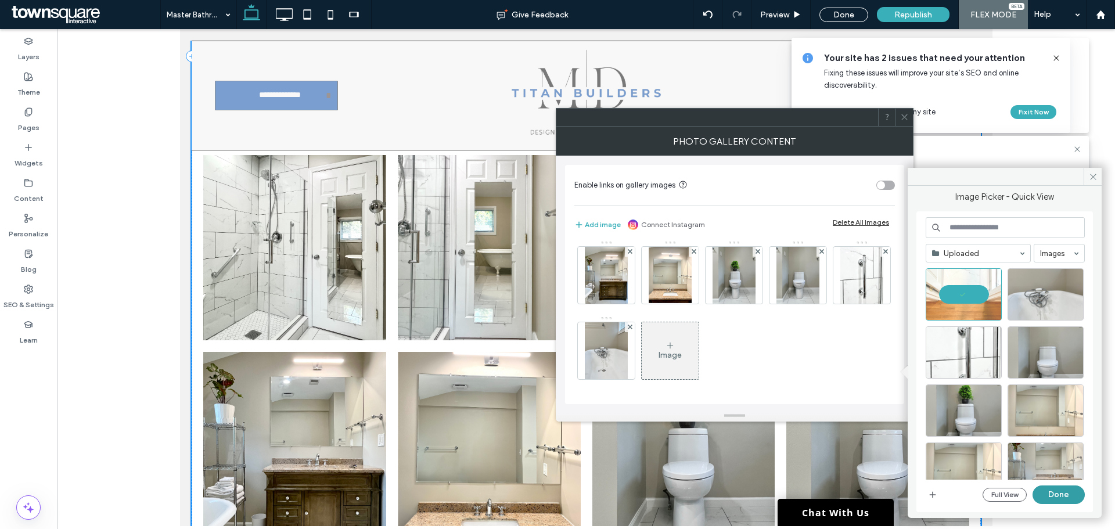
click at [1065, 499] on button "Done" at bounding box center [1058, 494] width 52 height 19
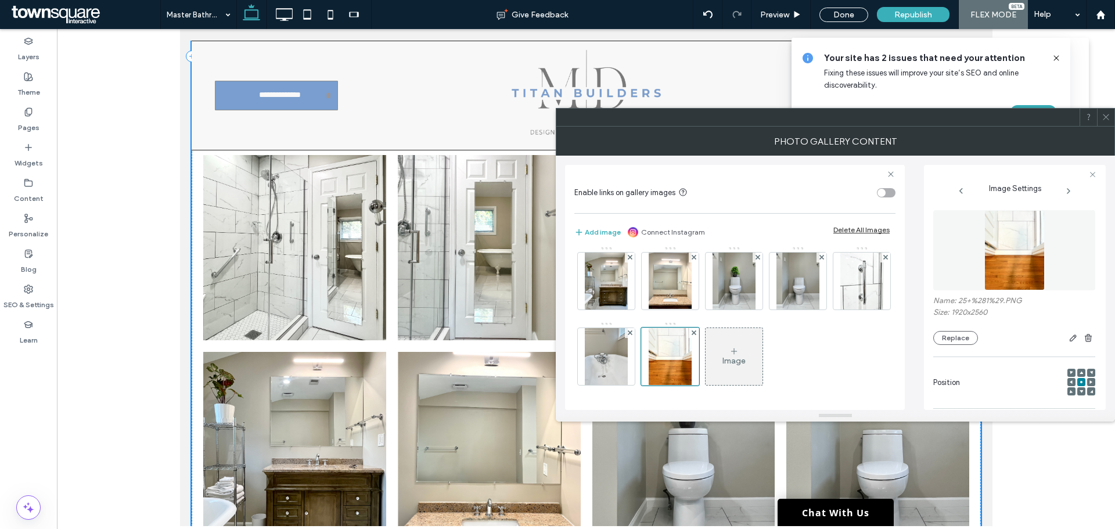
click at [1104, 120] on icon at bounding box center [1105, 117] width 9 height 9
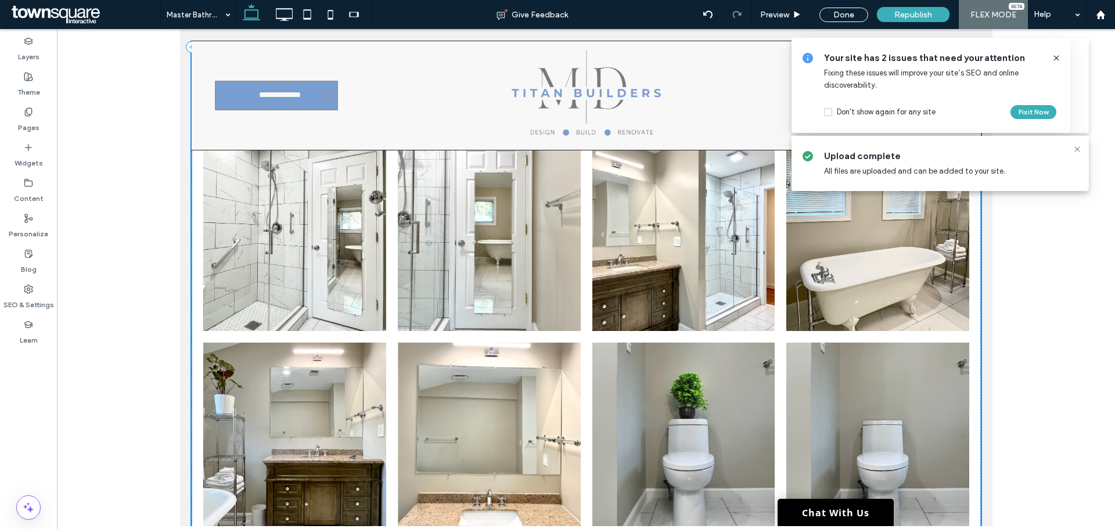
scroll to position [820, 0]
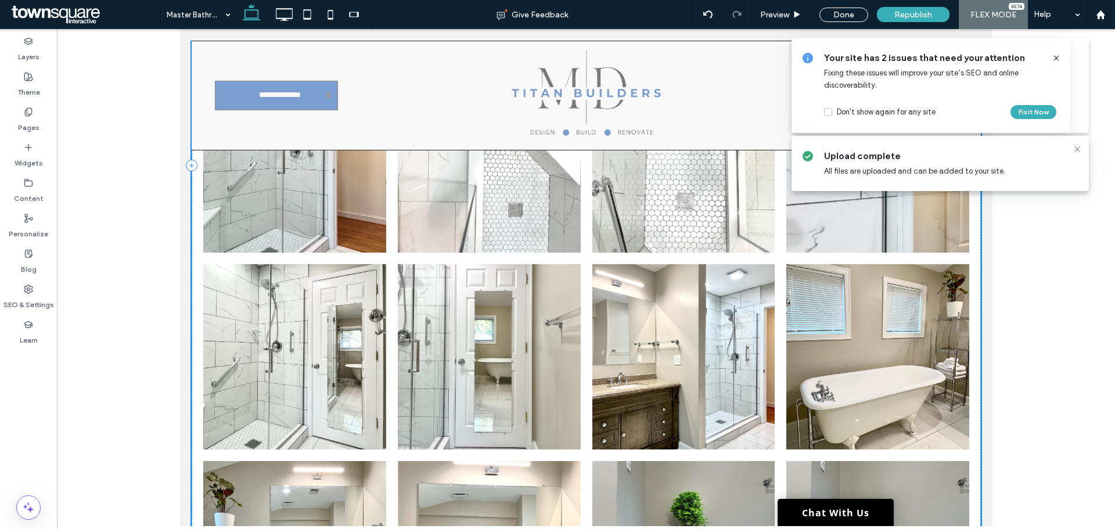
click at [1053, 59] on icon at bounding box center [1055, 57] width 9 height 9
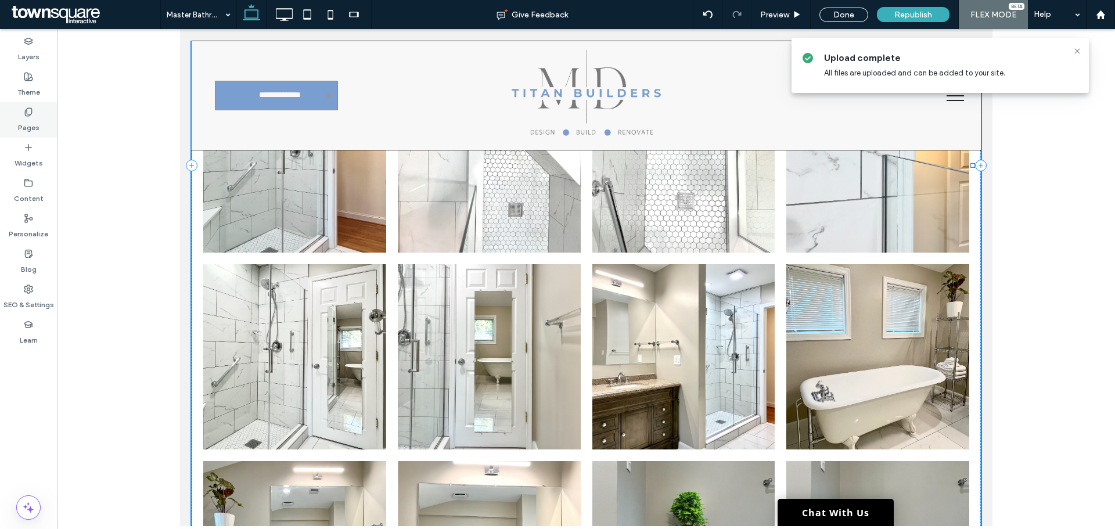
click at [21, 111] on div "Pages" at bounding box center [28, 119] width 57 height 35
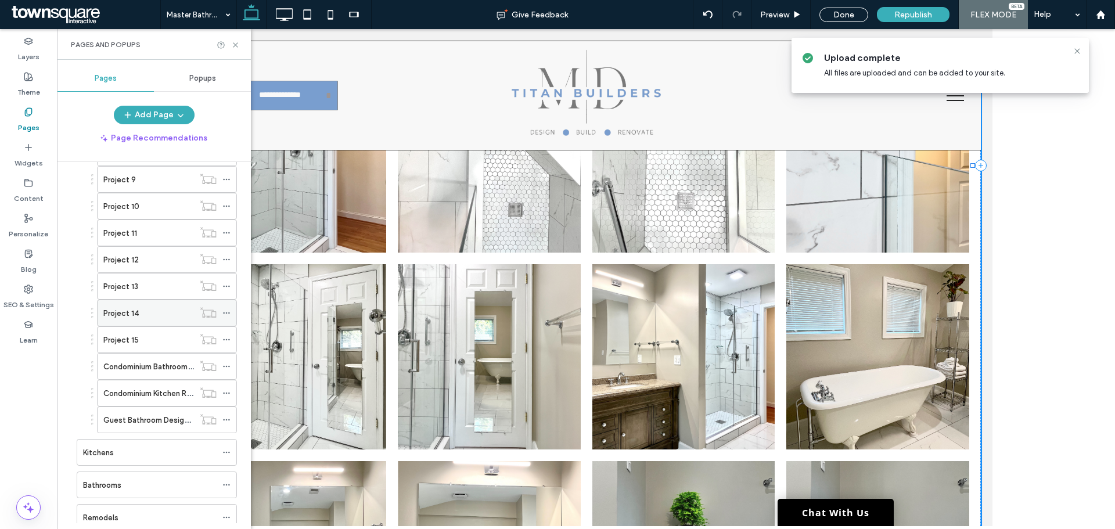
scroll to position [348, 0]
click at [1071, 49] on div at bounding box center [1077, 50] width 14 height 9
click at [1075, 54] on icon at bounding box center [1076, 50] width 9 height 9
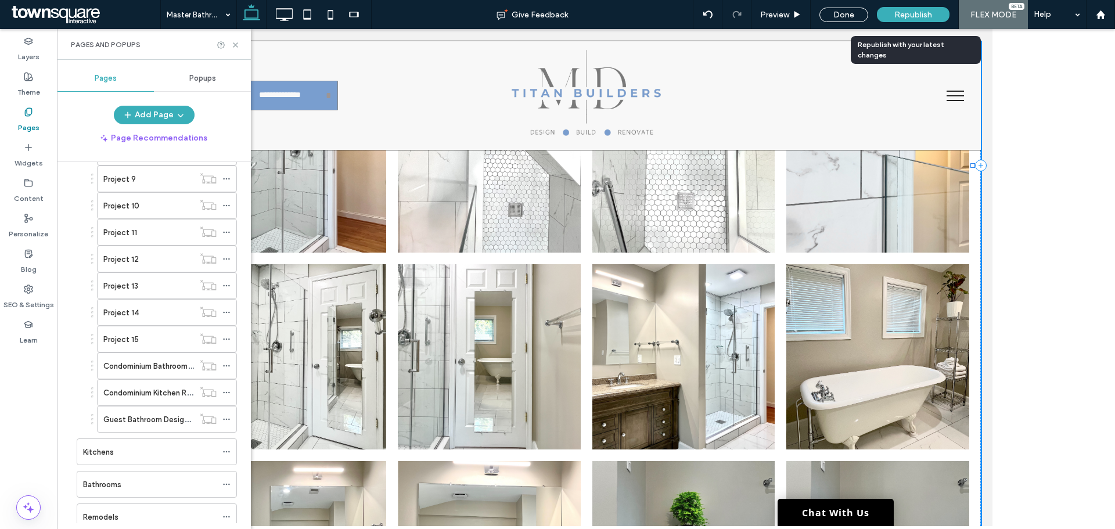
click at [913, 13] on span "Republish" at bounding box center [913, 15] width 38 height 10
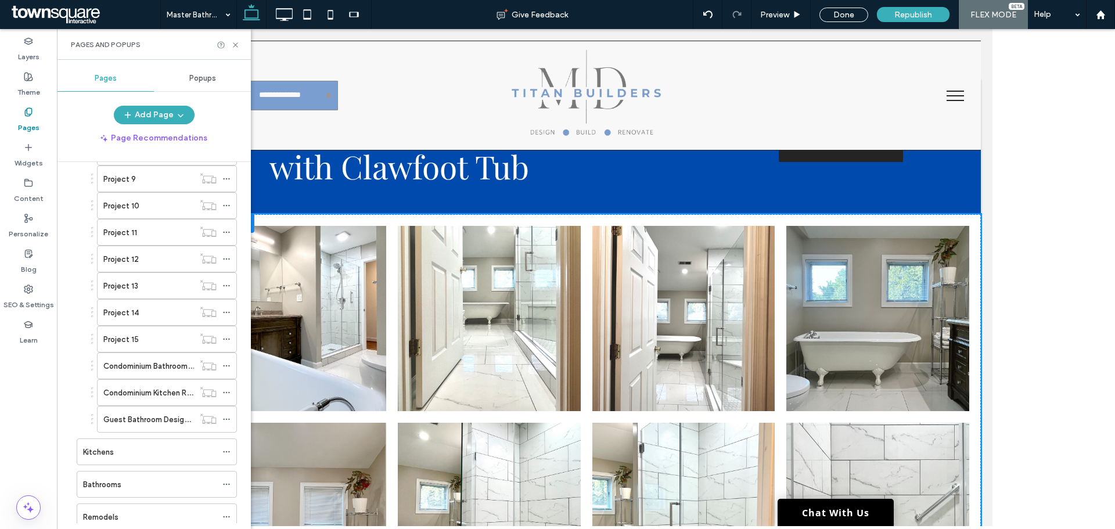
scroll to position [0, 0]
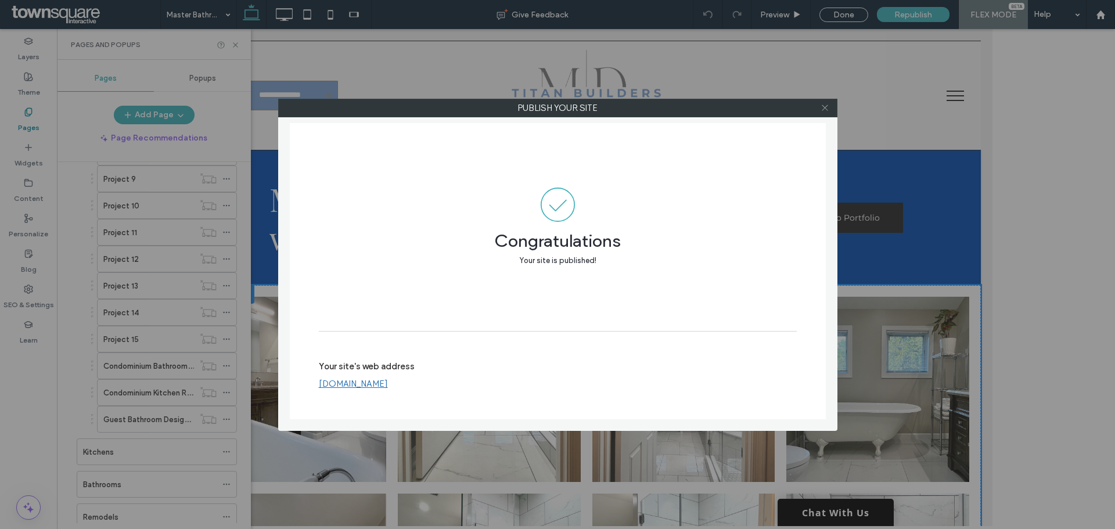
click at [822, 107] on icon at bounding box center [824, 107] width 9 height 9
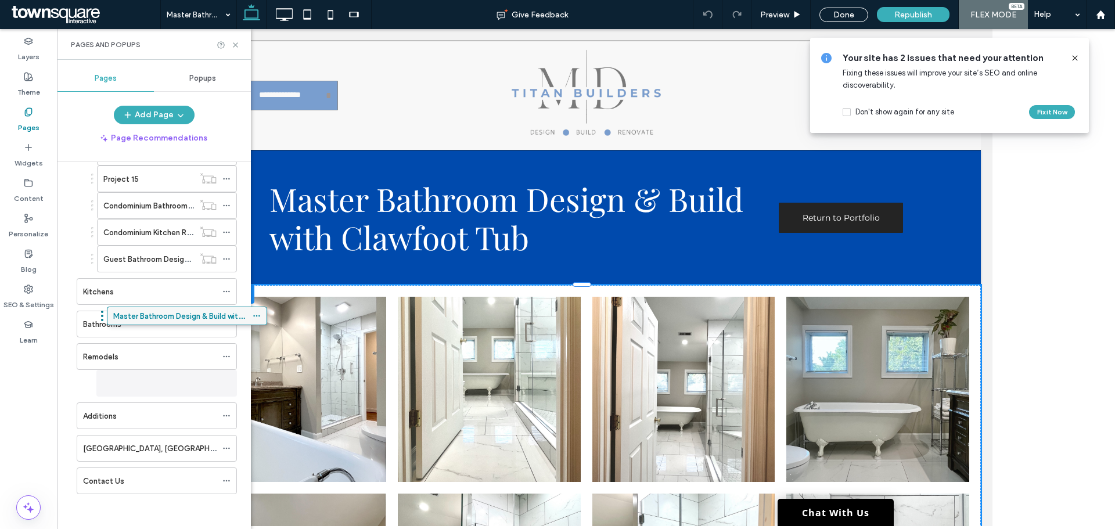
scroll to position [509, 0]
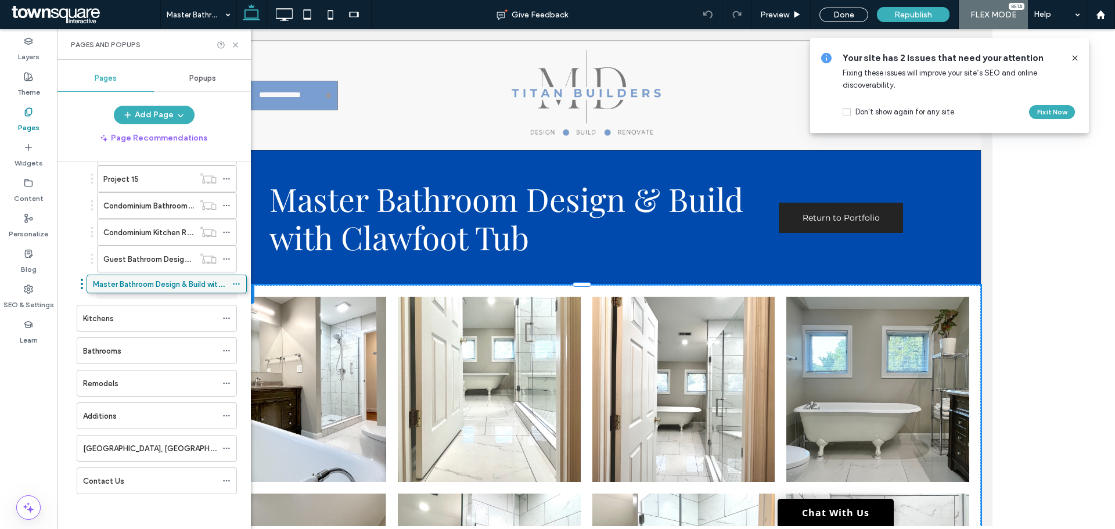
drag, startPoint x: 141, startPoint y: 481, endPoint x: 151, endPoint y: 289, distance: 192.4
click at [228, 288] on icon at bounding box center [226, 286] width 8 height 8
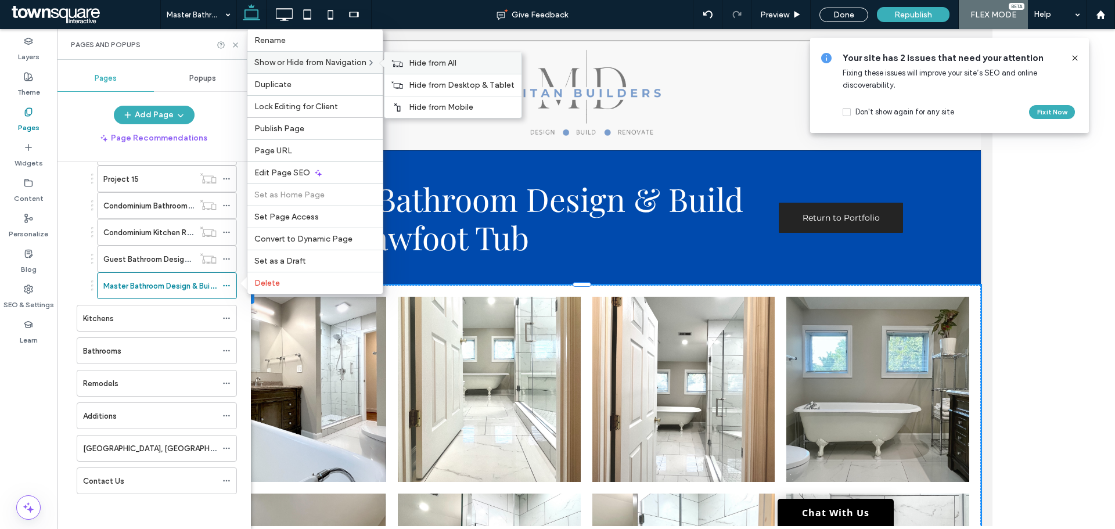
click at [433, 66] on span "Hide from All" at bounding box center [433, 63] width 48 height 10
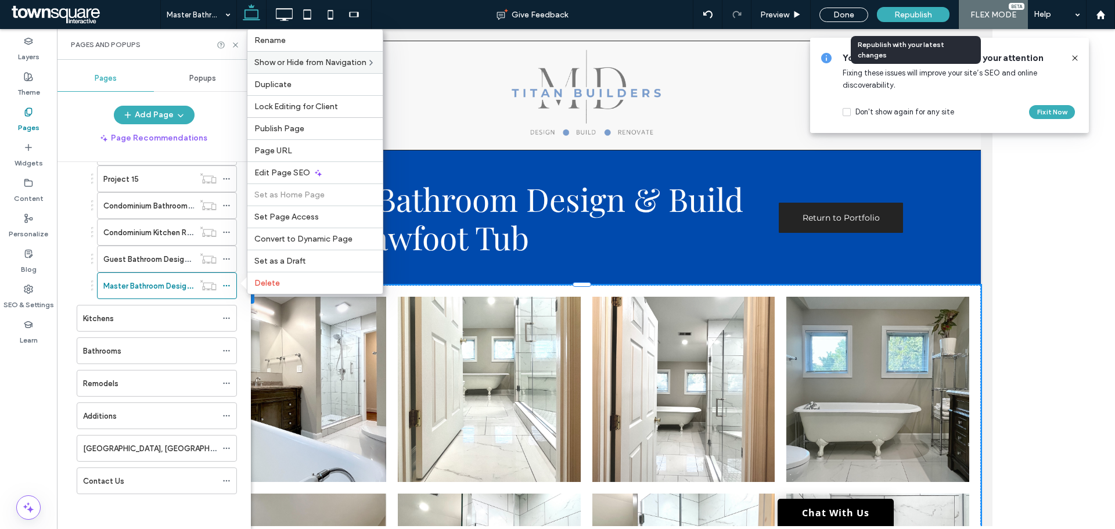
click at [918, 10] on span "Republish" at bounding box center [913, 15] width 38 height 10
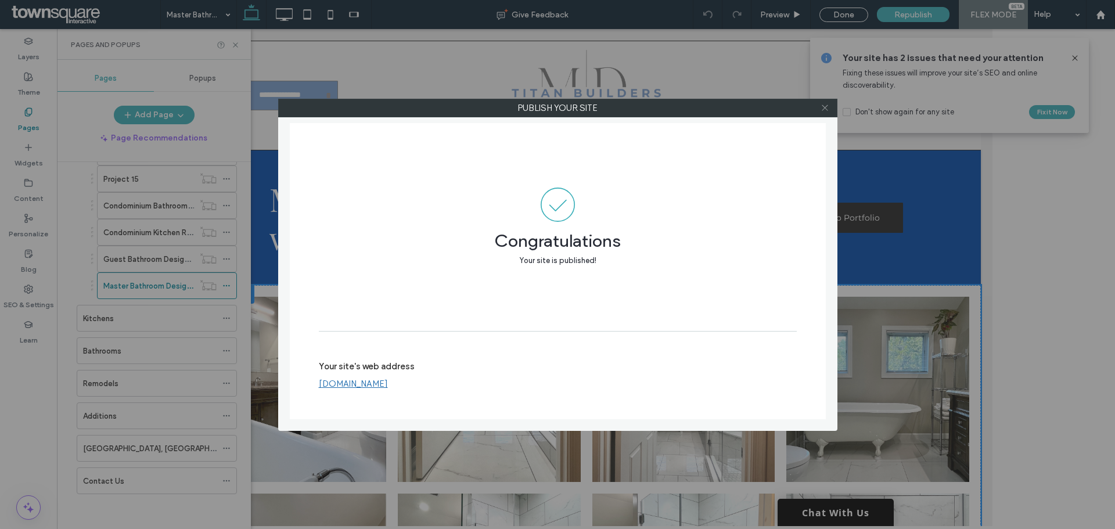
click at [827, 109] on icon at bounding box center [824, 107] width 9 height 9
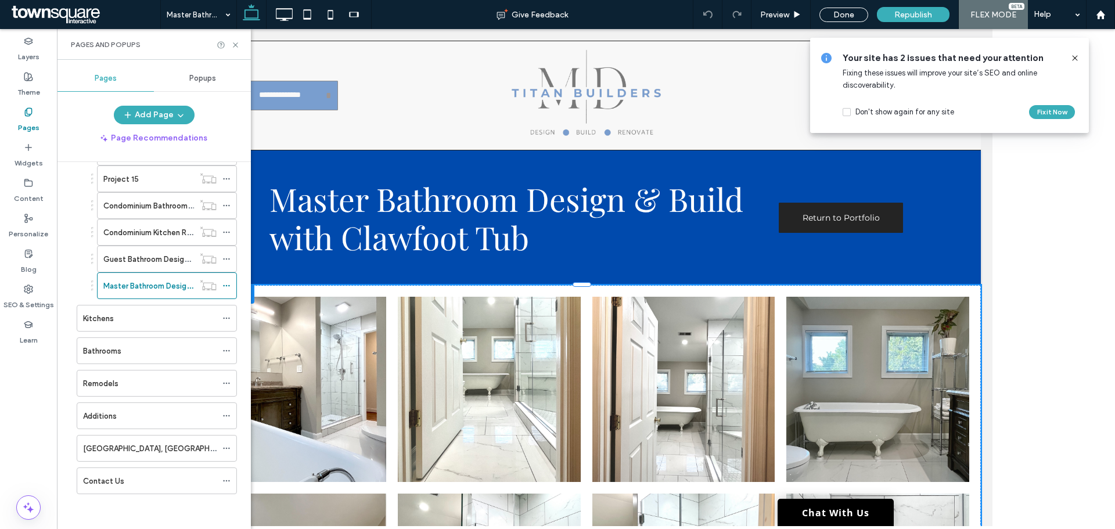
click at [1073, 62] on icon at bounding box center [1074, 57] width 9 height 9
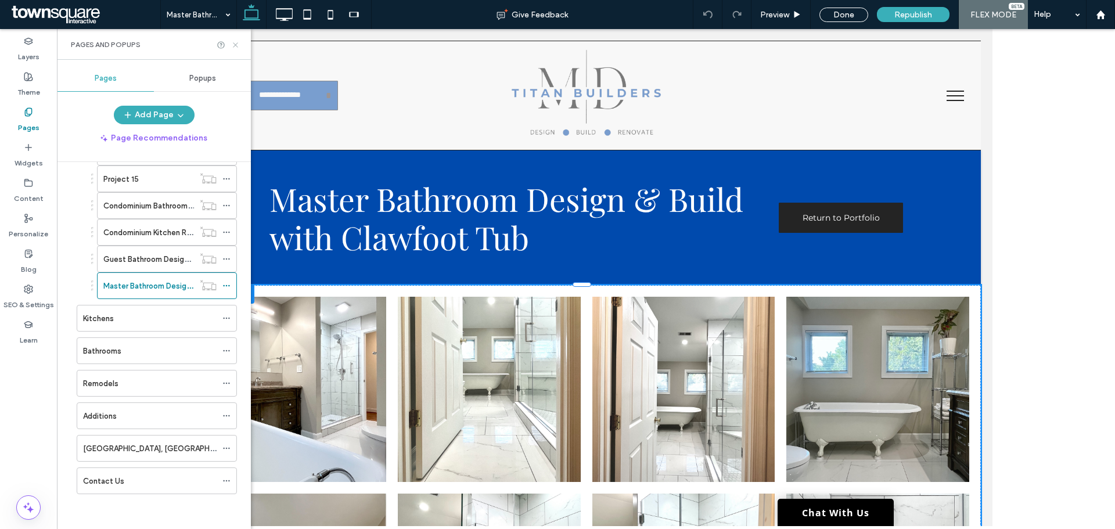
click at [236, 46] on icon at bounding box center [235, 45] width 9 height 9
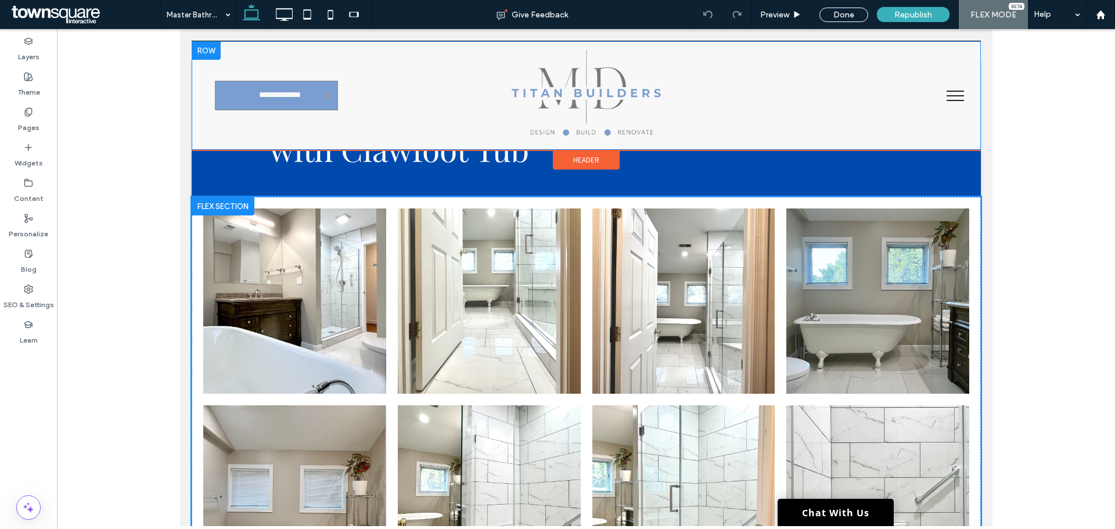
scroll to position [0, 0]
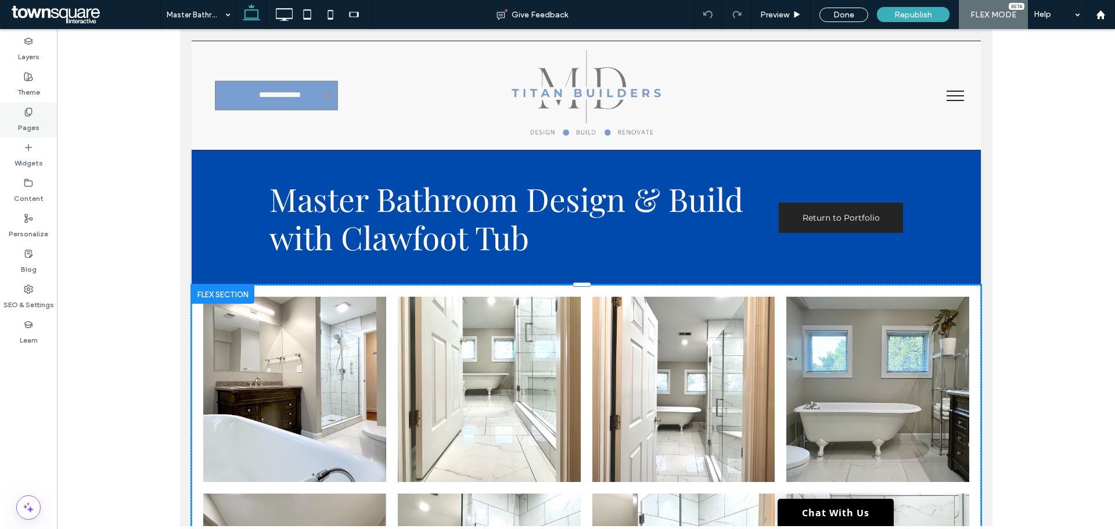
click at [26, 117] on label "Pages" at bounding box center [28, 125] width 21 height 16
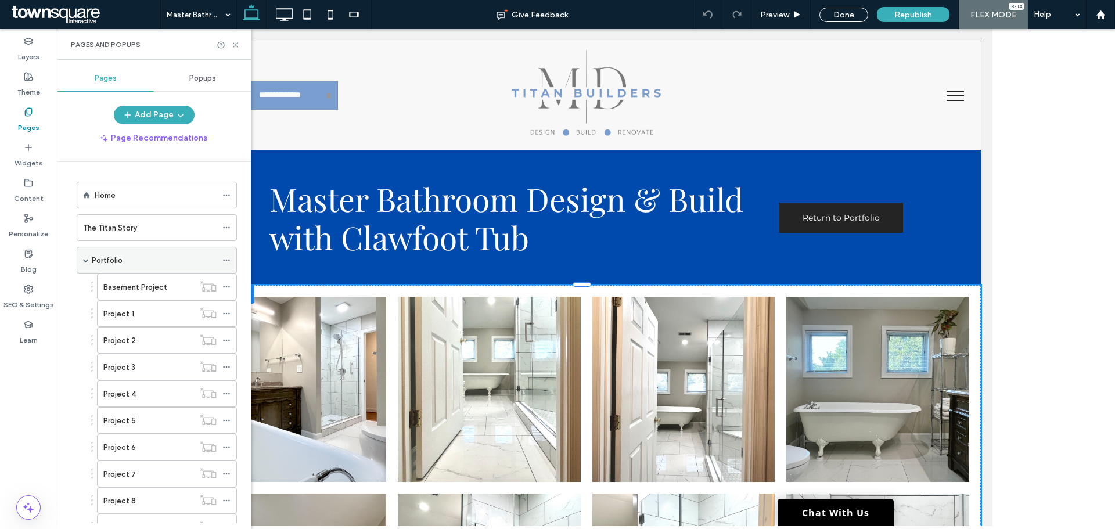
click at [118, 262] on label "Portfolio" at bounding box center [107, 260] width 31 height 20
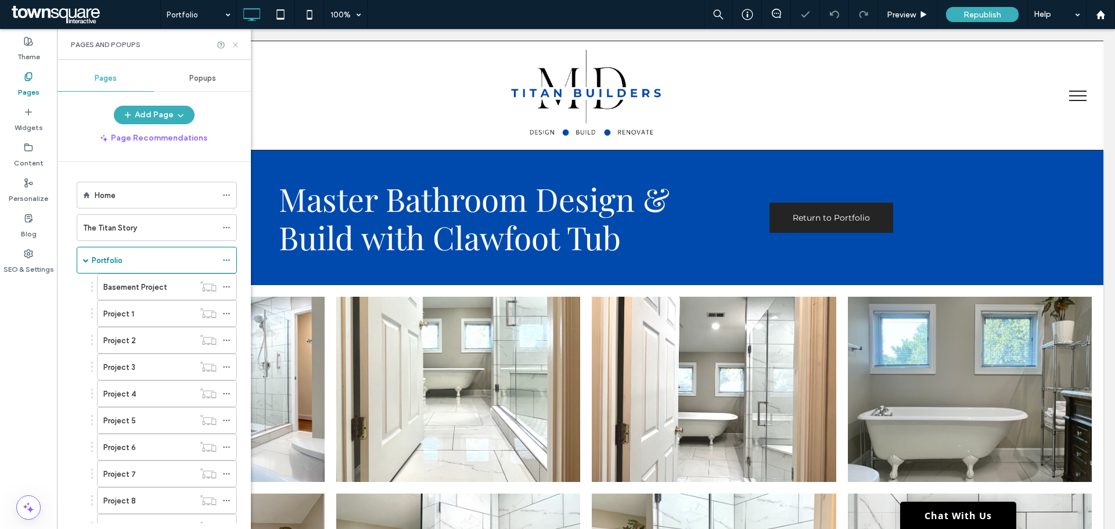
click at [236, 44] on icon at bounding box center [235, 45] width 9 height 9
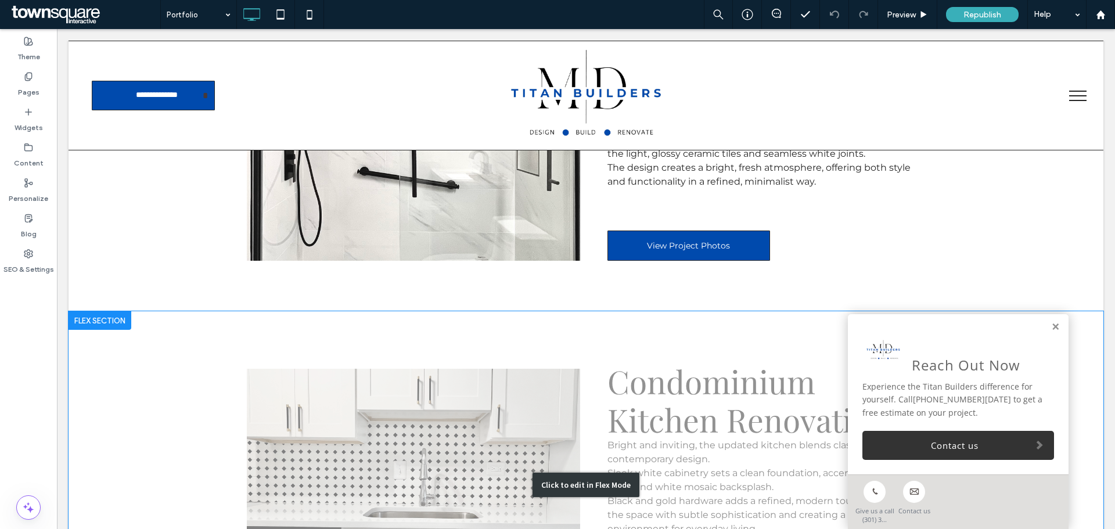
scroll to position [5806, 0]
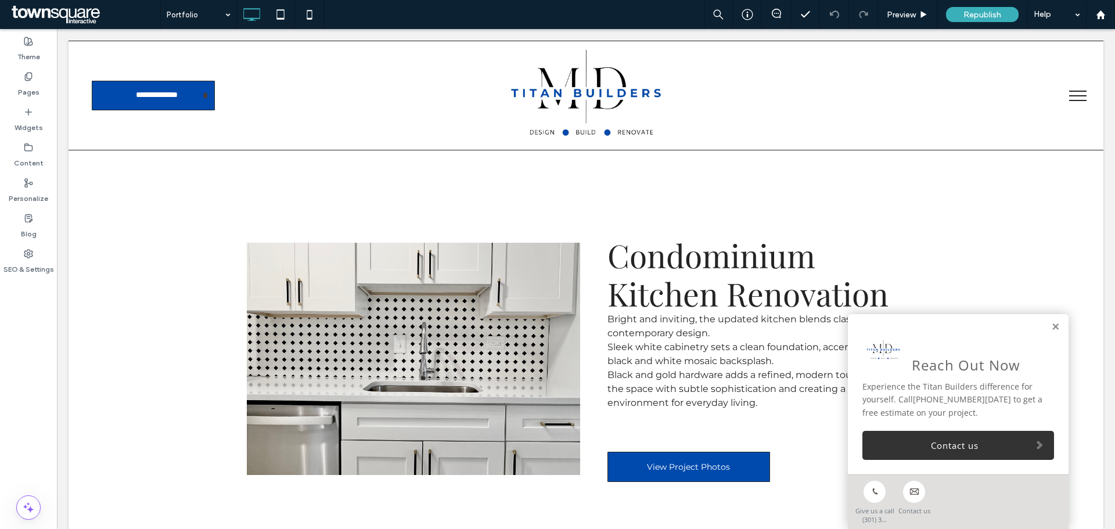
click at [1050, 320] on div "Reach Out Now Experience the Titan Builders difference for yourself. Call 301-3…" at bounding box center [958, 394] width 221 height 160
click at [1051, 327] on link at bounding box center [1055, 327] width 9 height 10
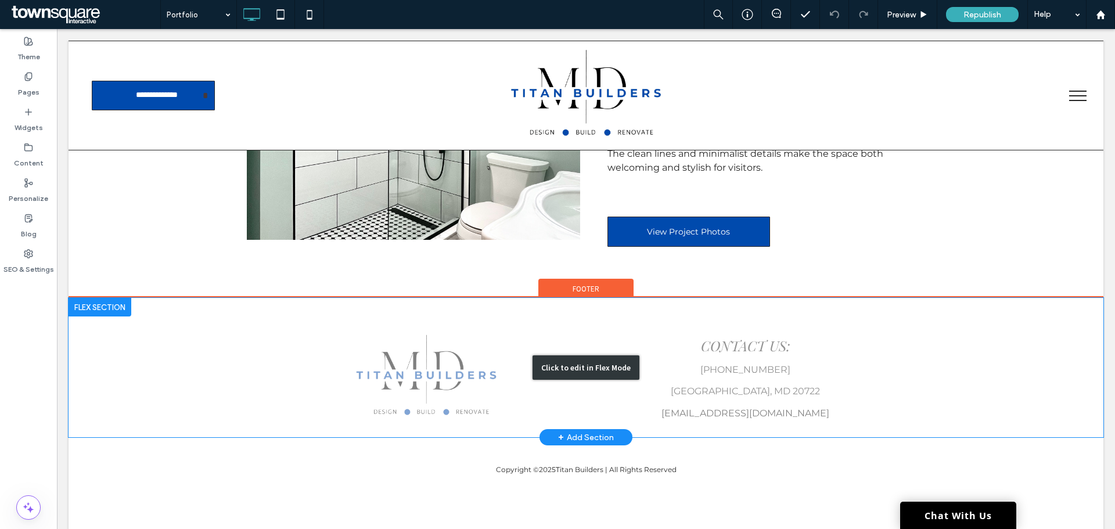
scroll to position [5983, 0]
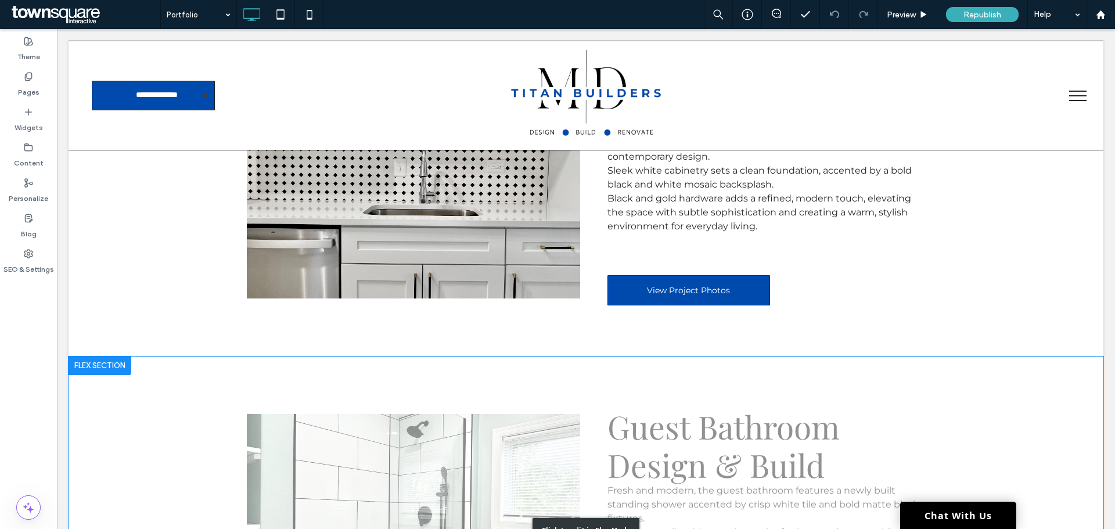
click at [834, 383] on div "Click to edit in Flex Mode" at bounding box center [586, 530] width 1035 height 348
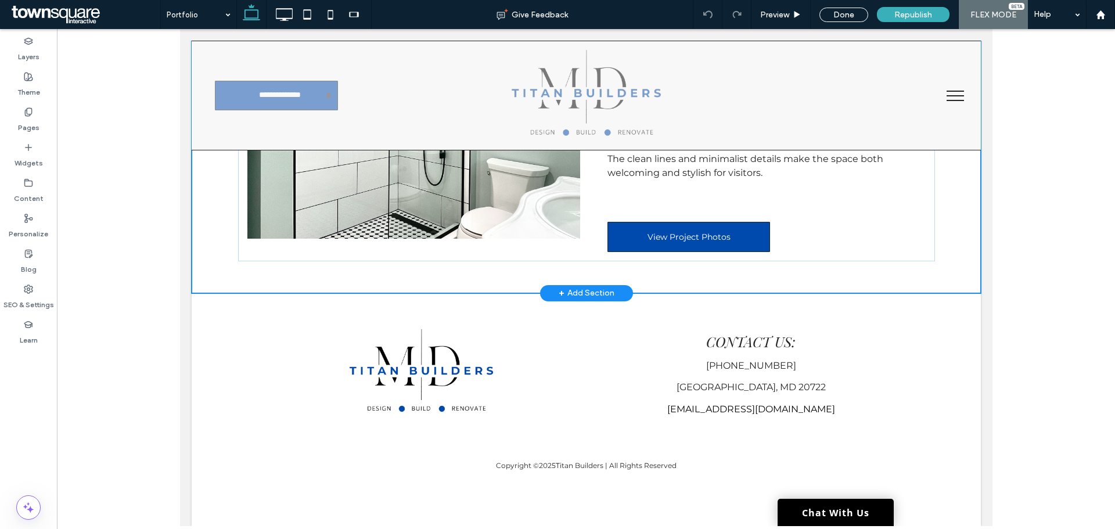
scroll to position [5586, 0]
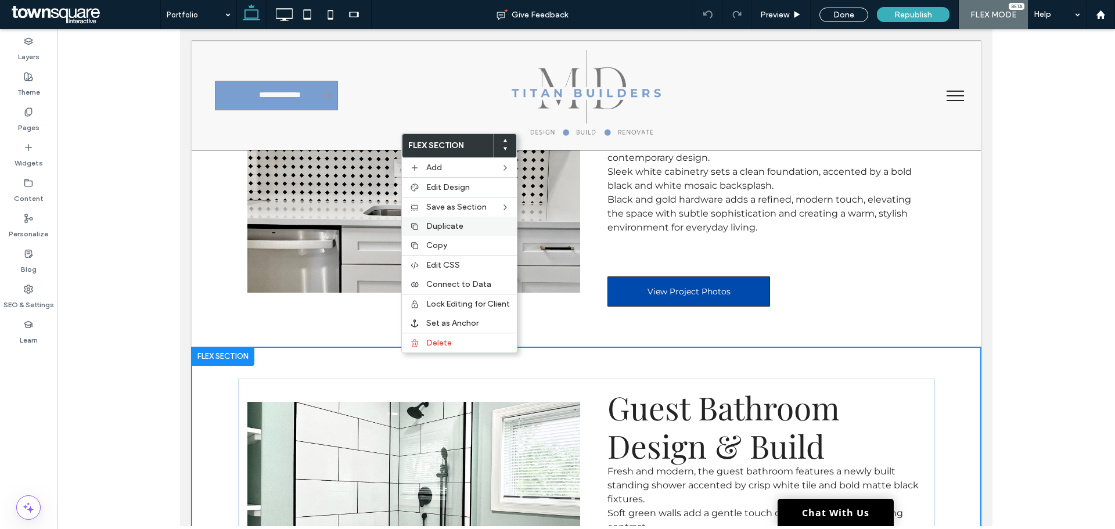
click at [449, 230] on span "Duplicate" at bounding box center [444, 226] width 37 height 10
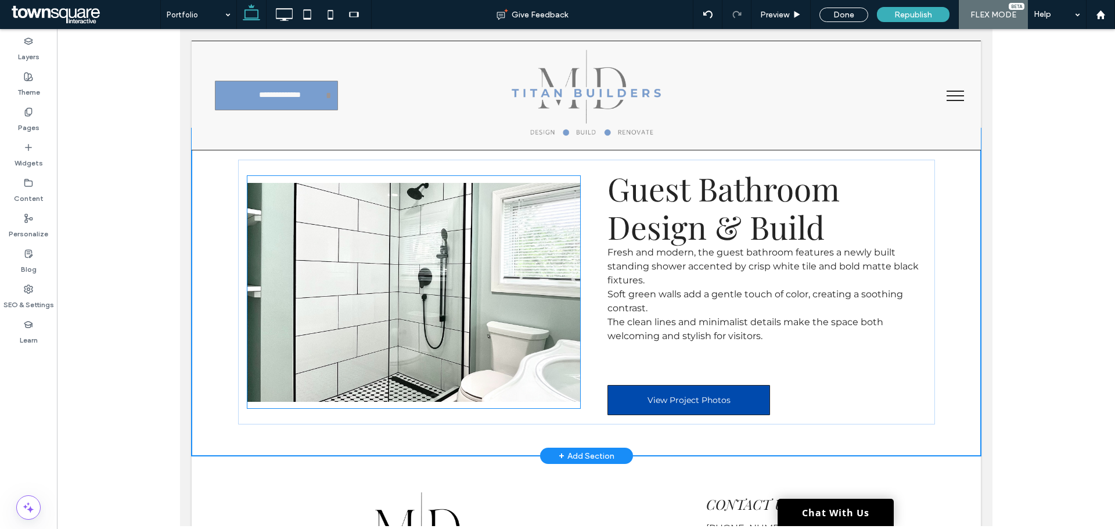
scroll to position [6133, 0]
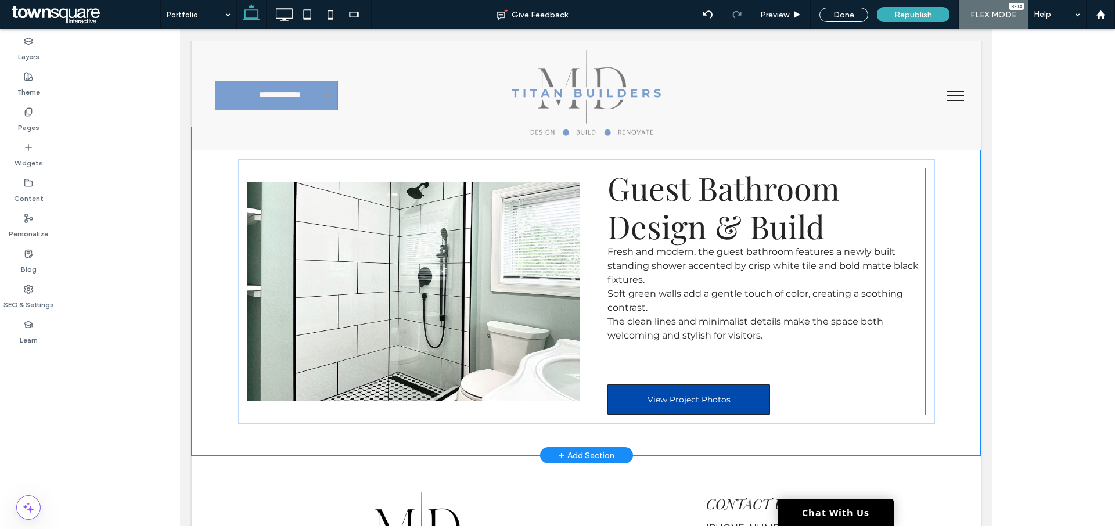
click at [731, 213] on span "Guest Bathroom Design & Build" at bounding box center [723, 206] width 232 height 81
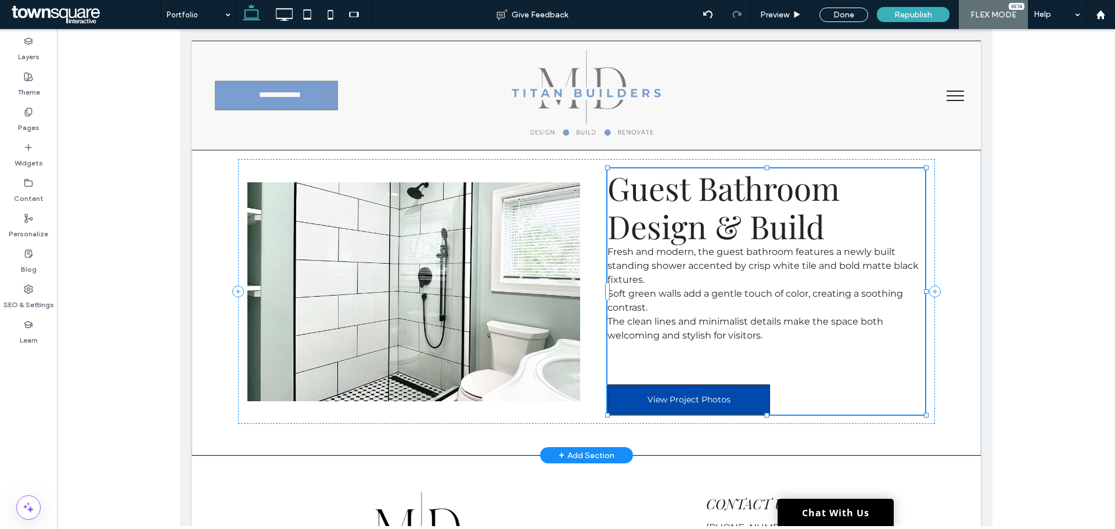
click at [731, 213] on span "Guest Bathroom Design & Build" at bounding box center [723, 206] width 232 height 81
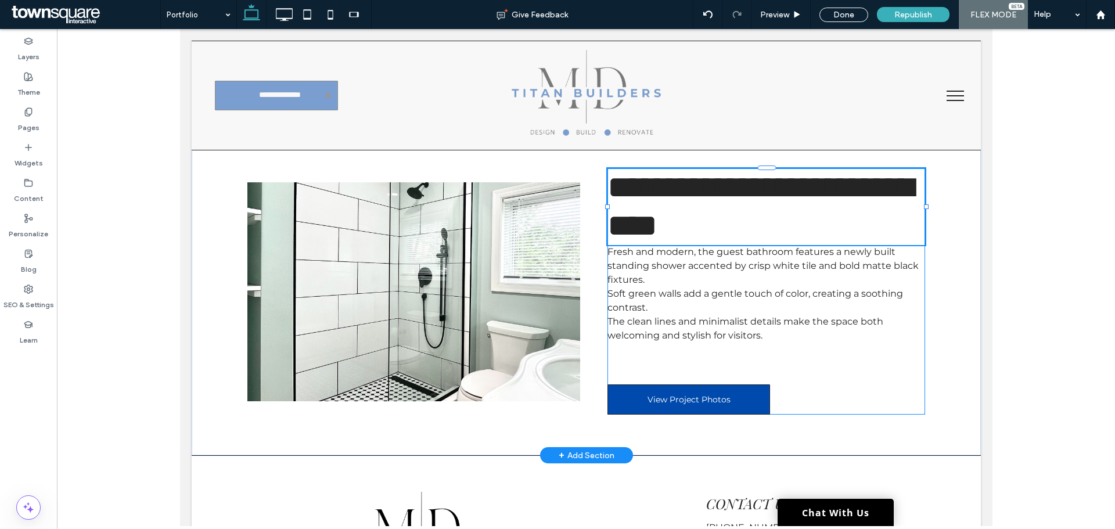
type input "**********"
type input "**"
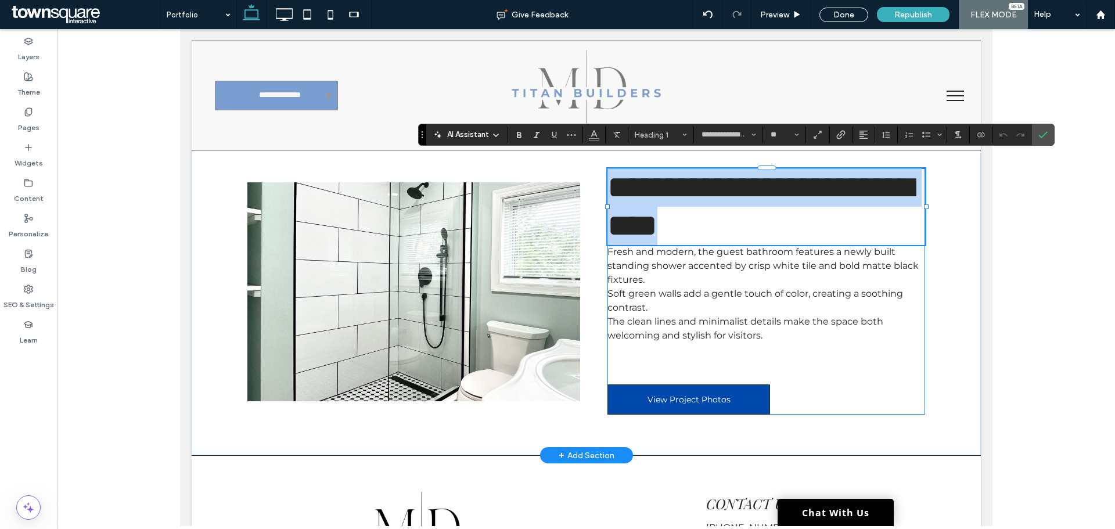
paste div
type input "**********"
type input "**"
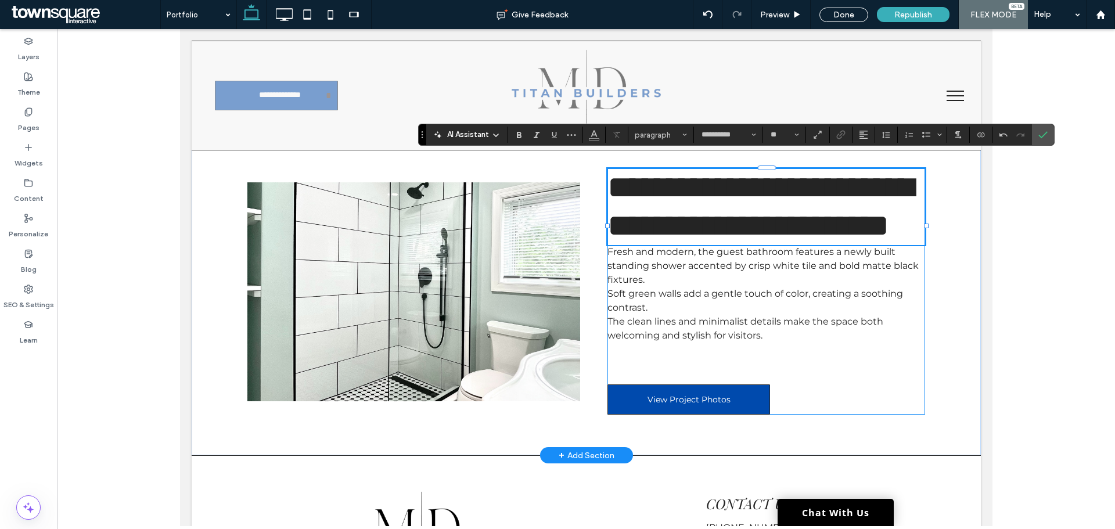
scroll to position [2, 0]
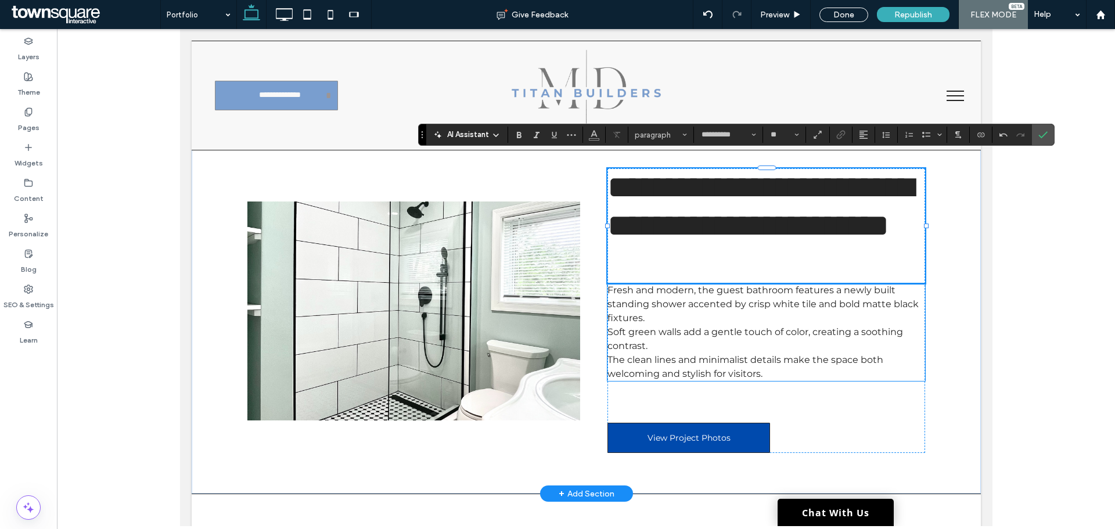
click at [675, 308] on p "Fresh and modern, the guest bathroom features a newly built standing shower acc…" at bounding box center [766, 304] width 318 height 42
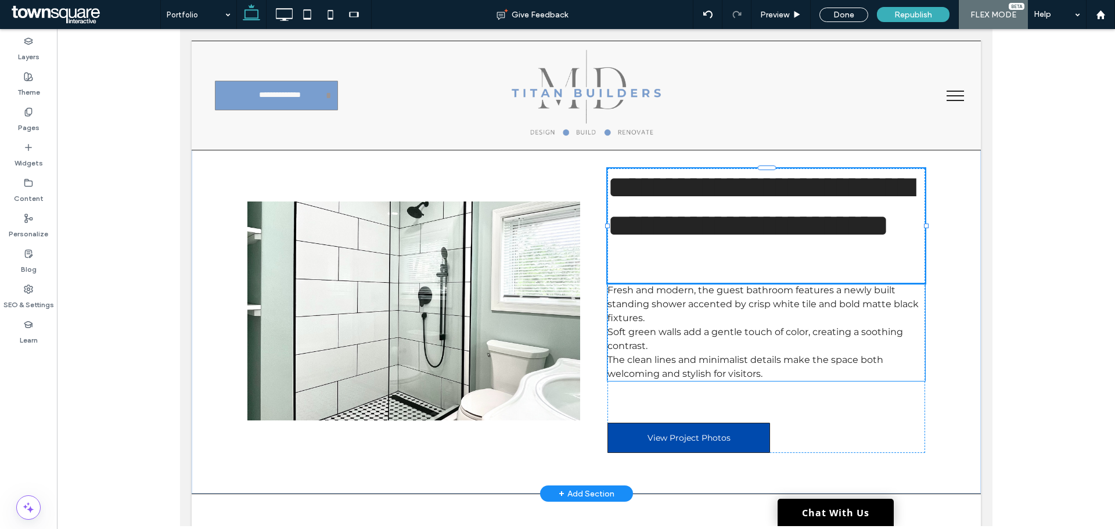
click at [675, 308] on p "Fresh and modern, the guest bathroom features a newly built standing shower acc…" at bounding box center [766, 304] width 318 height 42
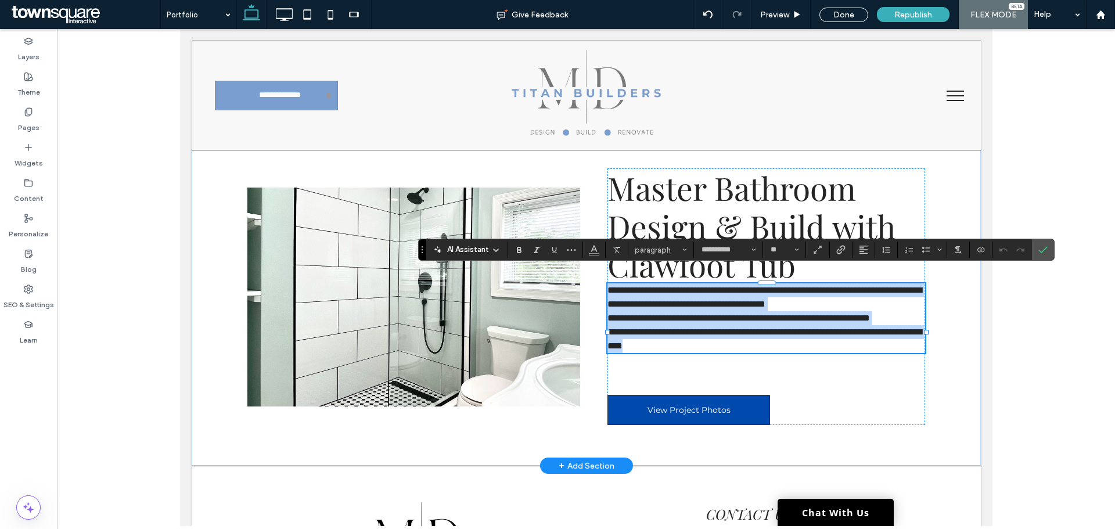
paste div
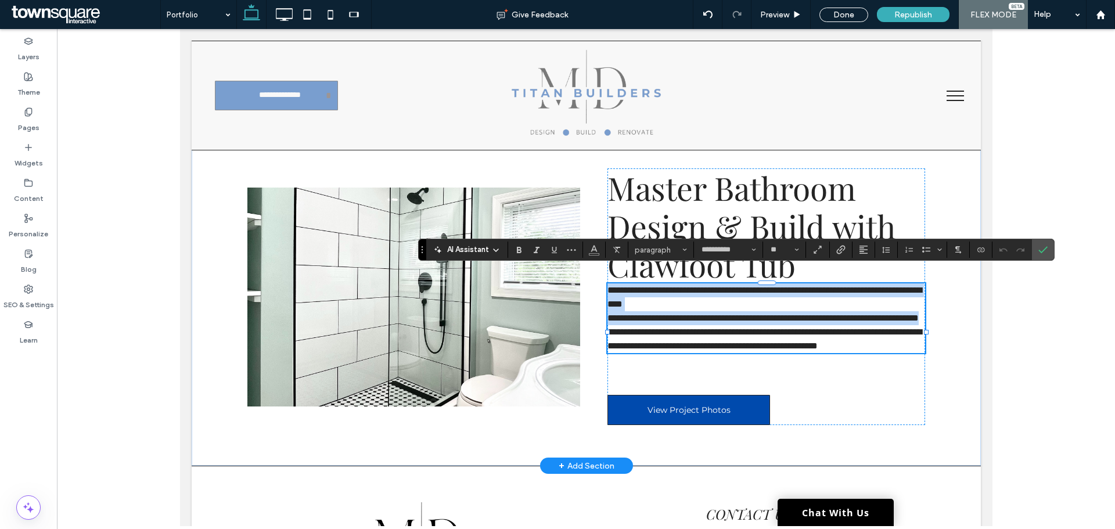
type input "**"
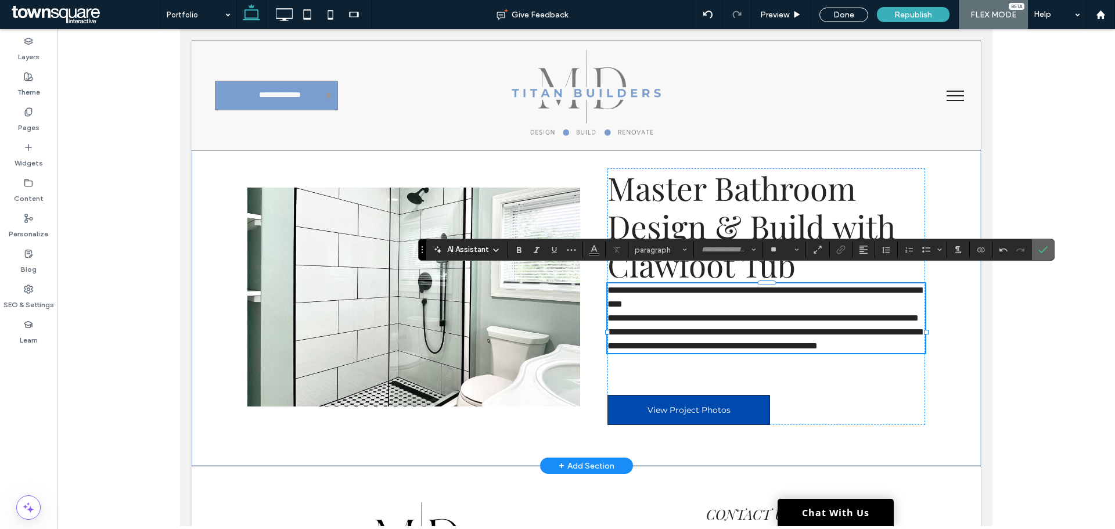
click at [1045, 255] on span "Confirm" at bounding box center [1042, 250] width 9 height 20
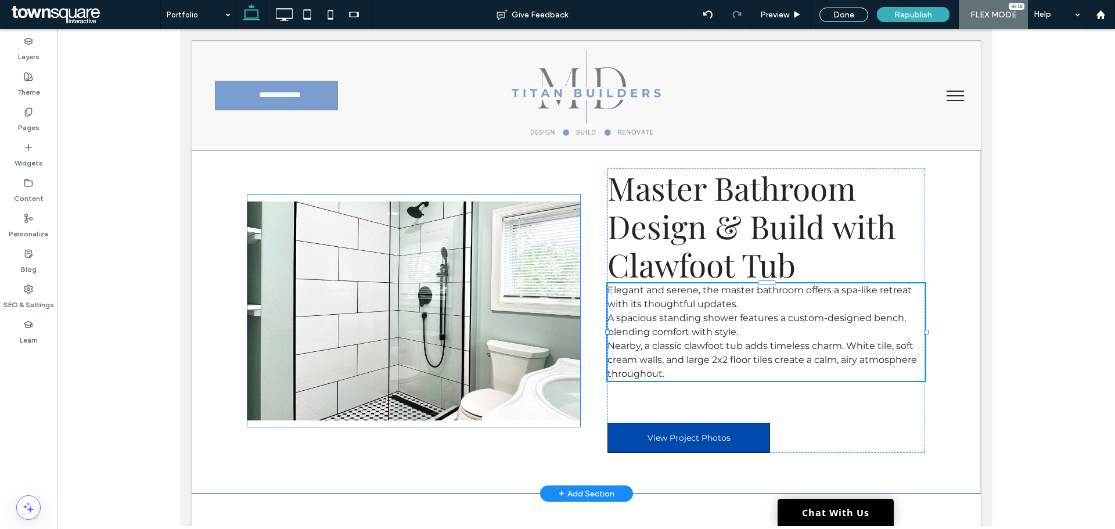
click at [334, 269] on img at bounding box center [413, 310] width 333 height 219
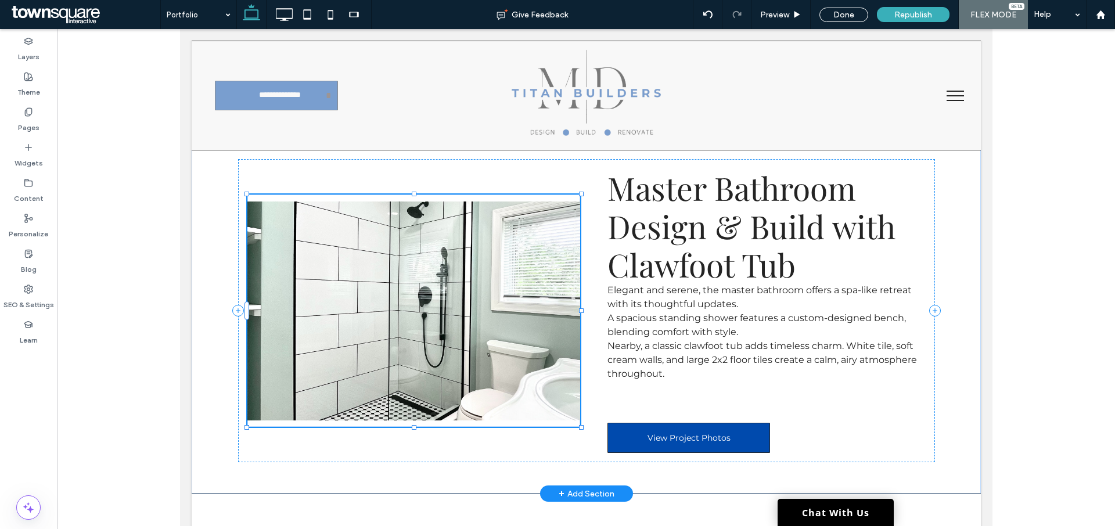
click at [334, 269] on img at bounding box center [413, 310] width 333 height 219
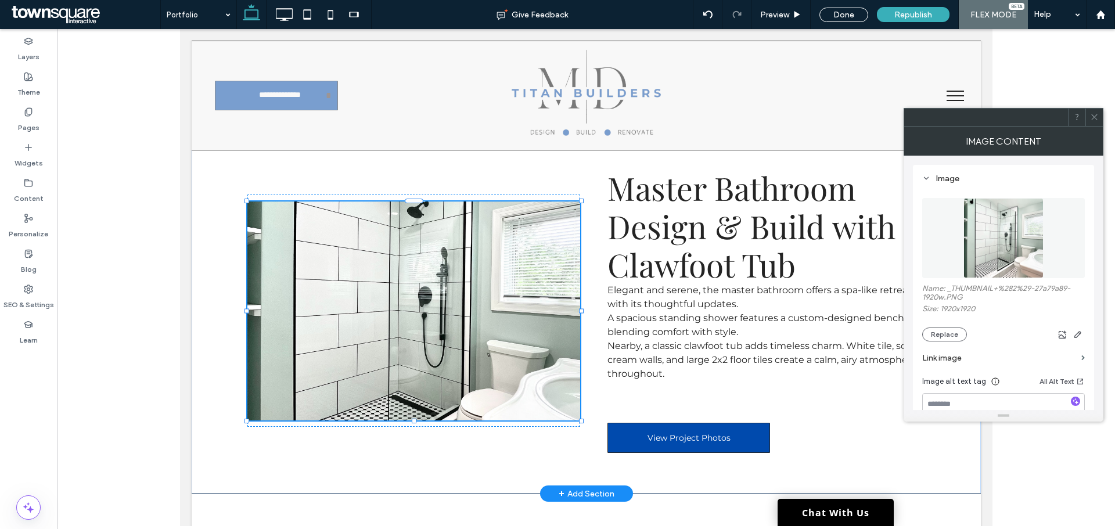
click at [422, 300] on img at bounding box center [413, 310] width 333 height 219
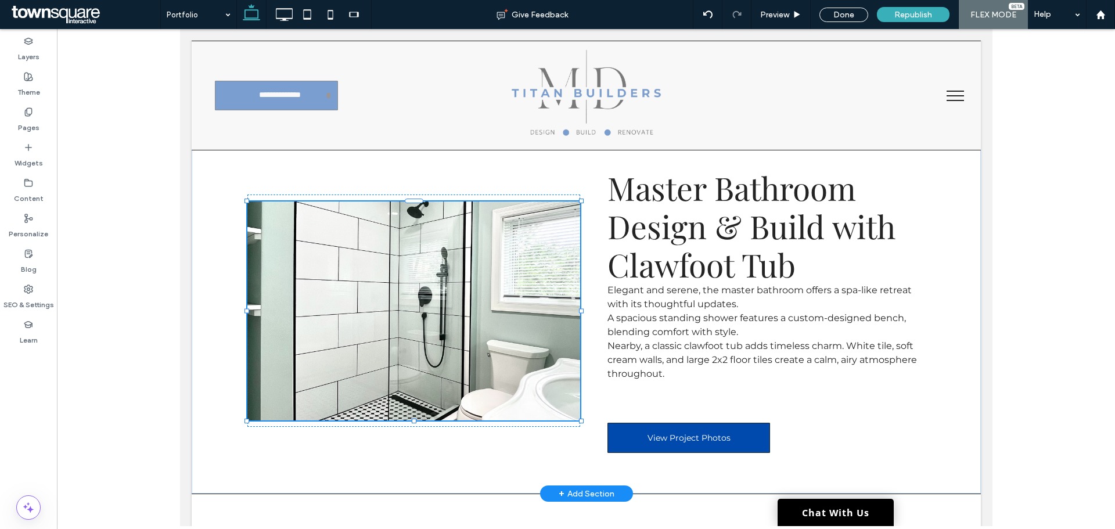
click at [422, 300] on img at bounding box center [413, 310] width 333 height 219
click at [409, 292] on img at bounding box center [413, 310] width 333 height 219
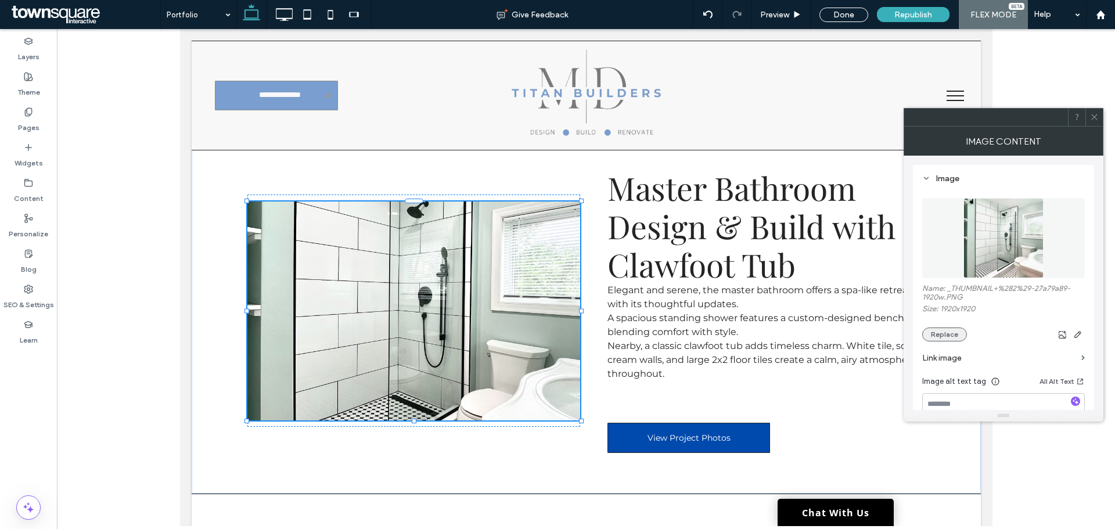
click at [955, 333] on button "Replace" at bounding box center [944, 334] width 45 height 14
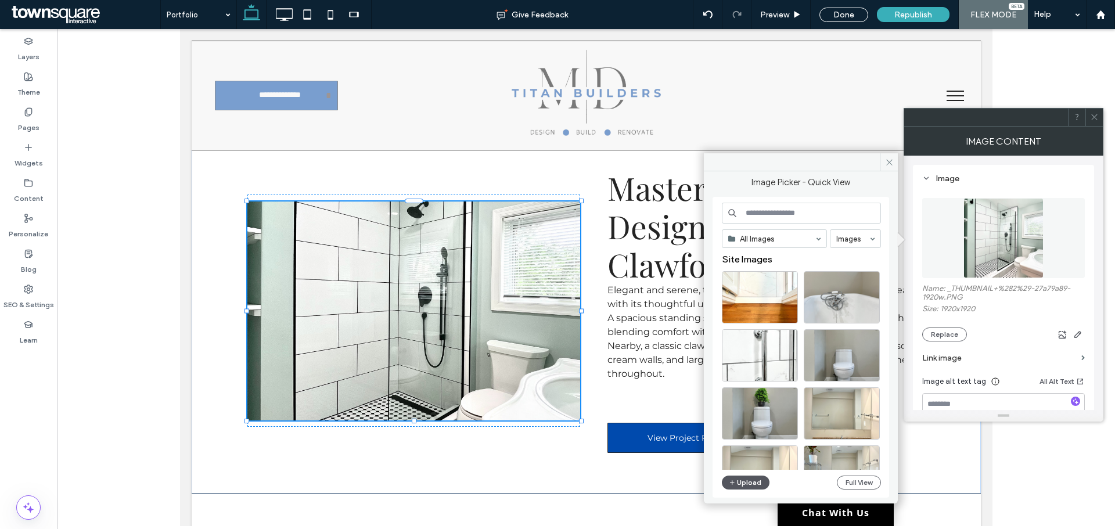
click at [744, 485] on button "Upload" at bounding box center [746, 483] width 48 height 14
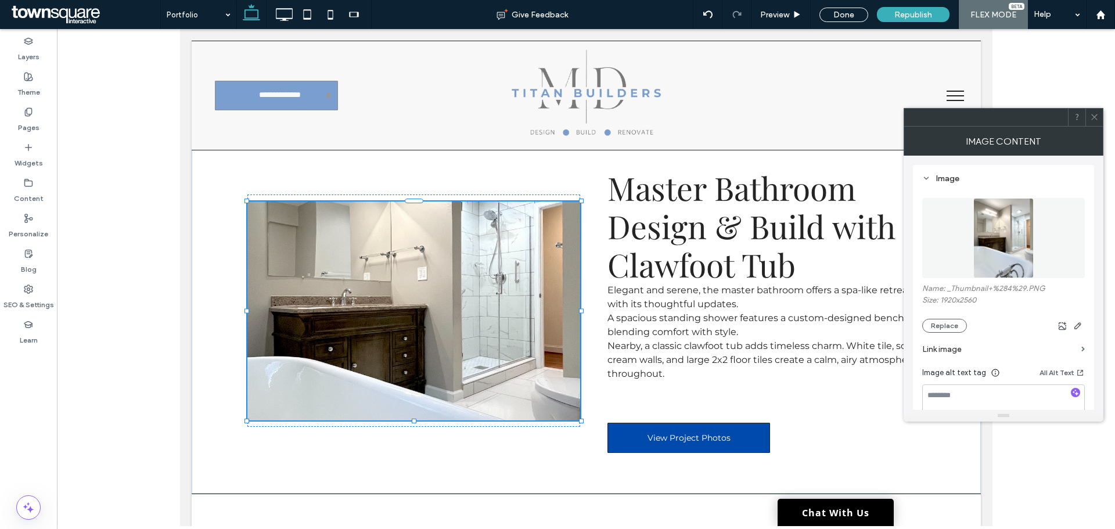
click at [1092, 118] on icon at bounding box center [1094, 117] width 9 height 9
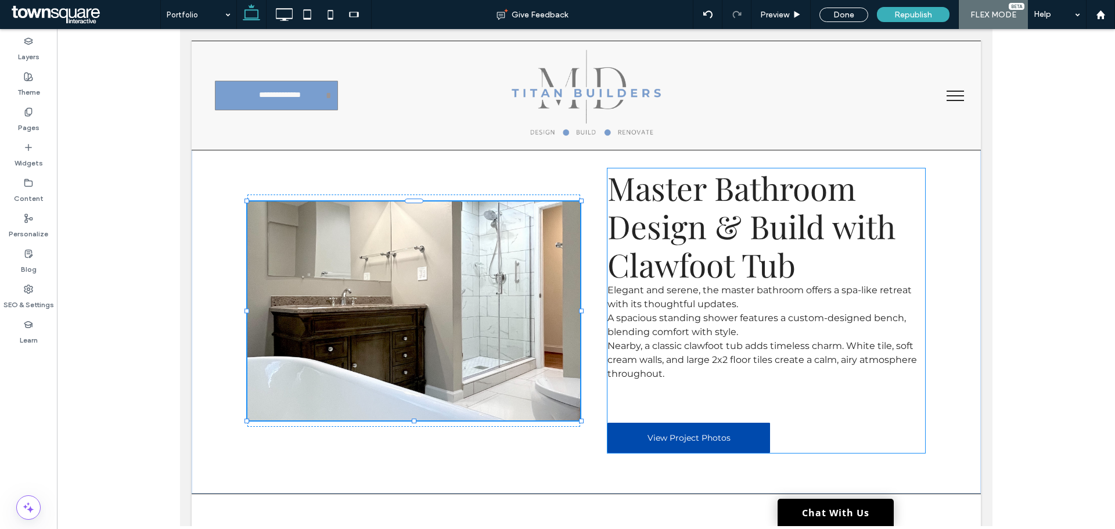
click at [724, 433] on span "View Project Photos" at bounding box center [688, 438] width 83 height 10
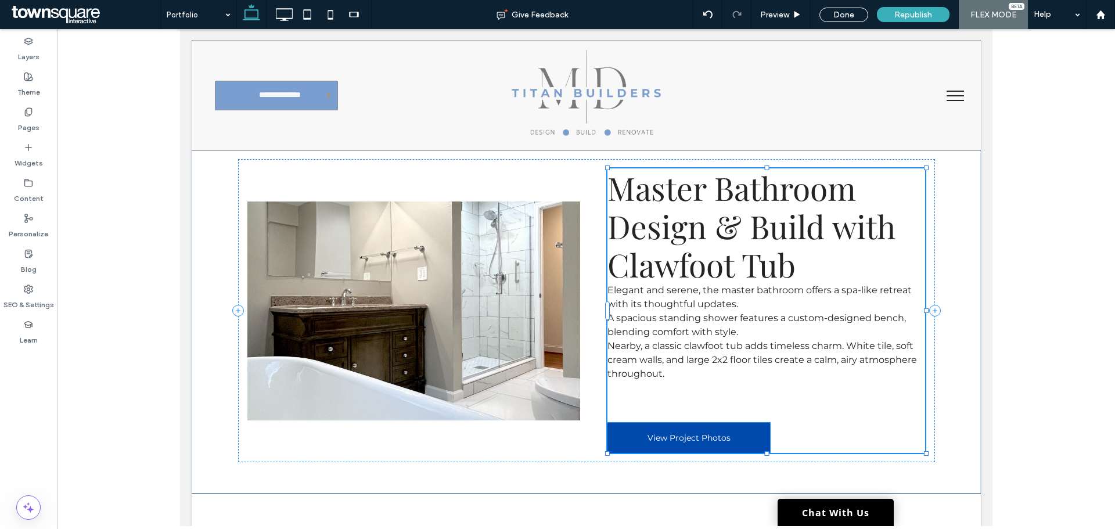
click at [744, 423] on link "View Project Photos" at bounding box center [688, 438] width 163 height 30
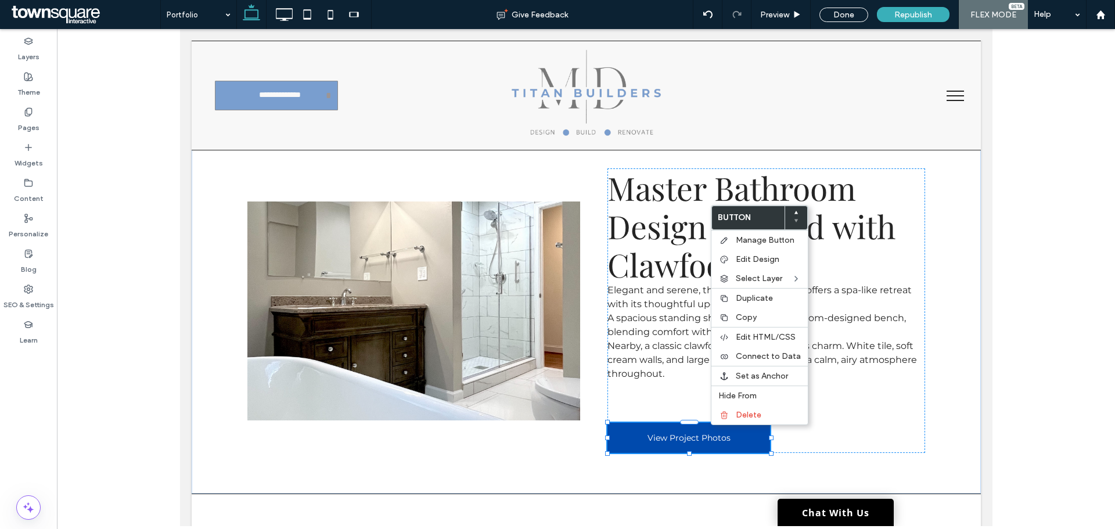
click at [608, 423] on link "View Project Photos" at bounding box center [688, 438] width 163 height 30
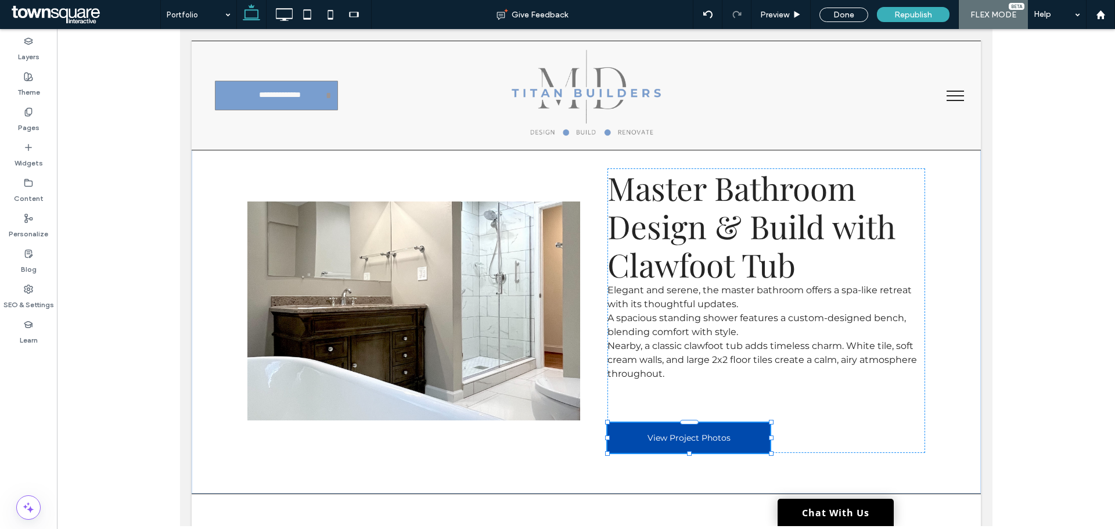
click at [614, 423] on link "View Project Photos" at bounding box center [688, 438] width 163 height 30
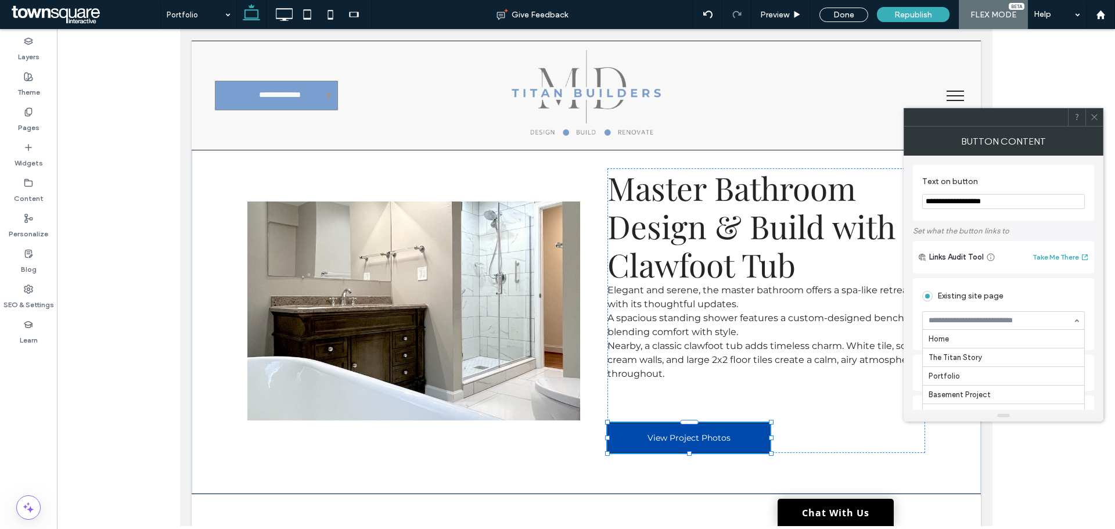
scroll to position [390, 0]
click at [1099, 120] on div at bounding box center [1093, 117] width 17 height 17
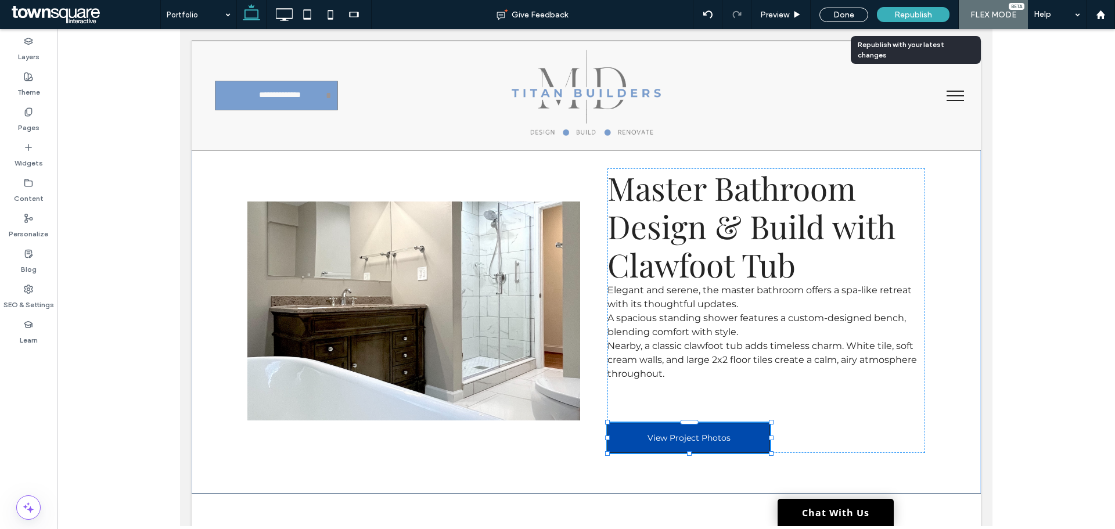
click at [912, 19] on span "Republish" at bounding box center [913, 15] width 38 height 10
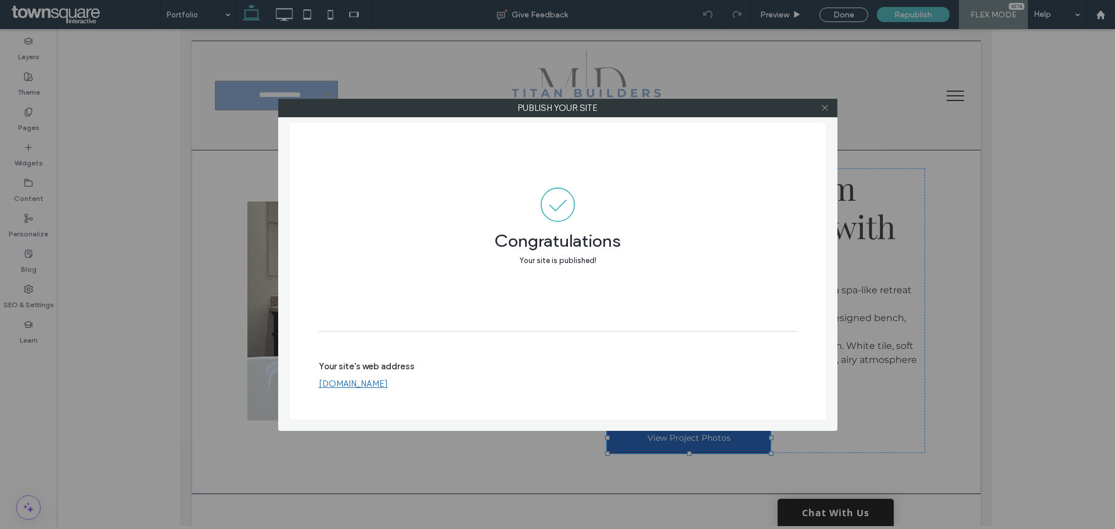
click at [828, 109] on icon at bounding box center [824, 107] width 9 height 9
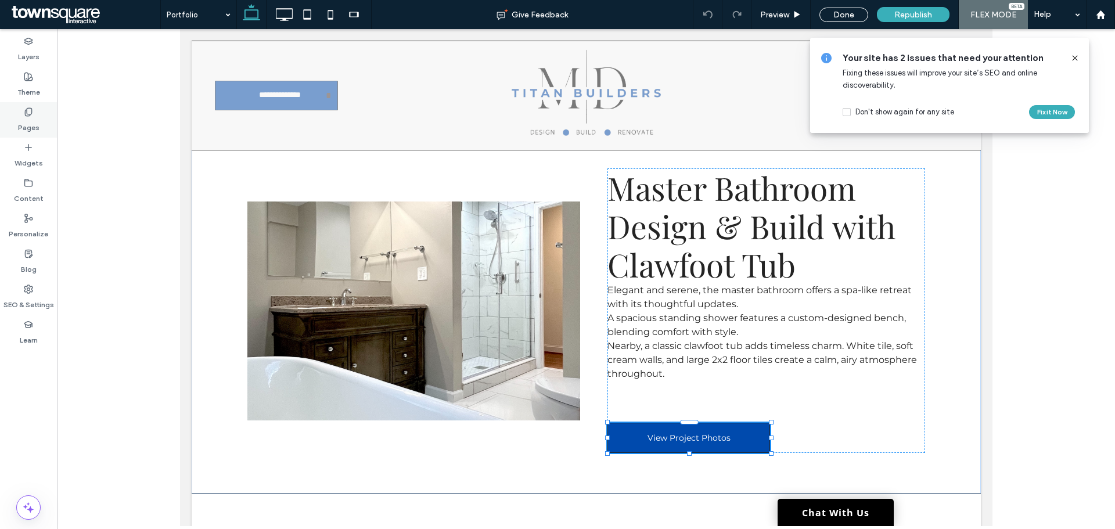
click at [35, 106] on div "Pages" at bounding box center [28, 119] width 57 height 35
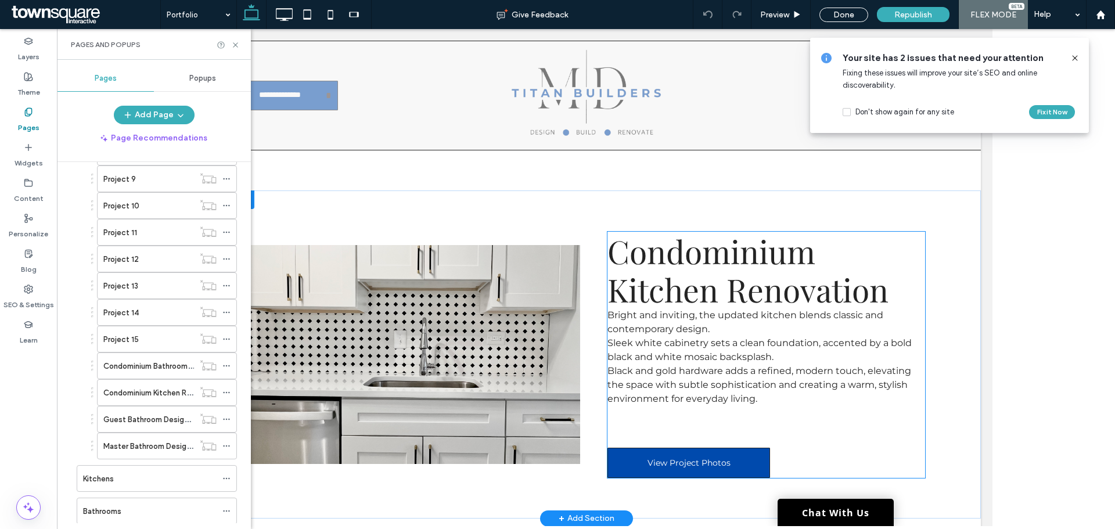
scroll to position [5262, 0]
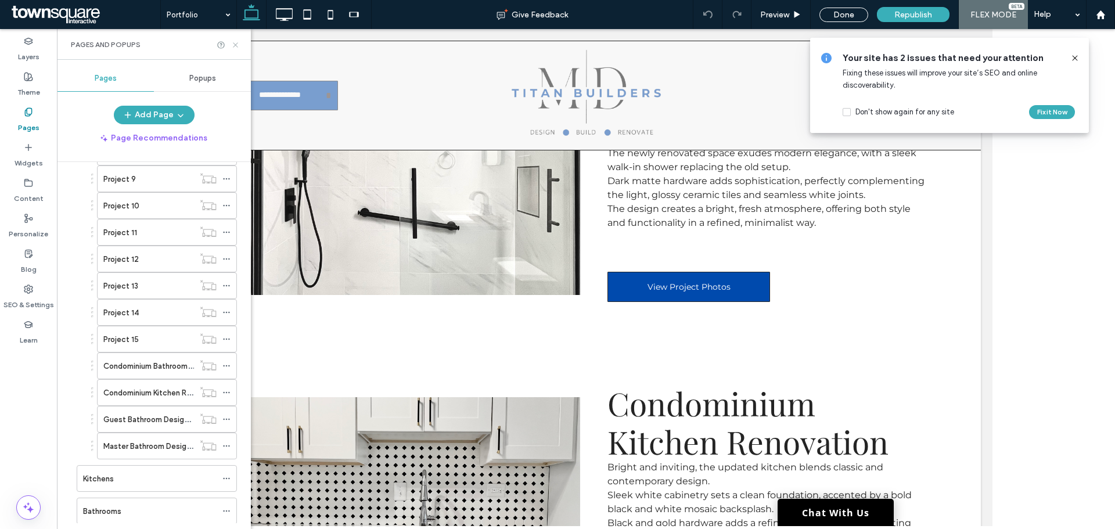
click at [233, 46] on use at bounding box center [235, 44] width 5 height 5
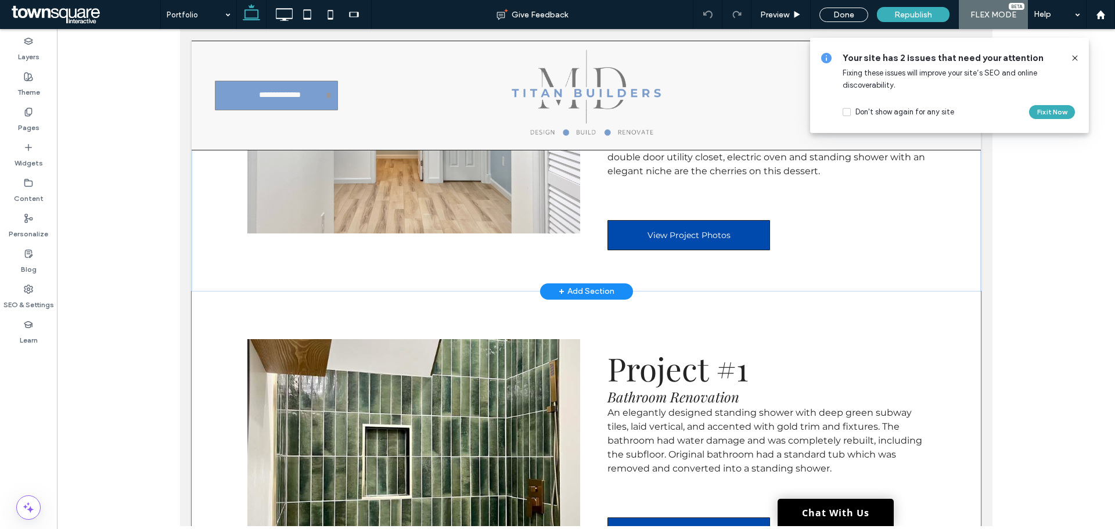
scroll to position [348, 0]
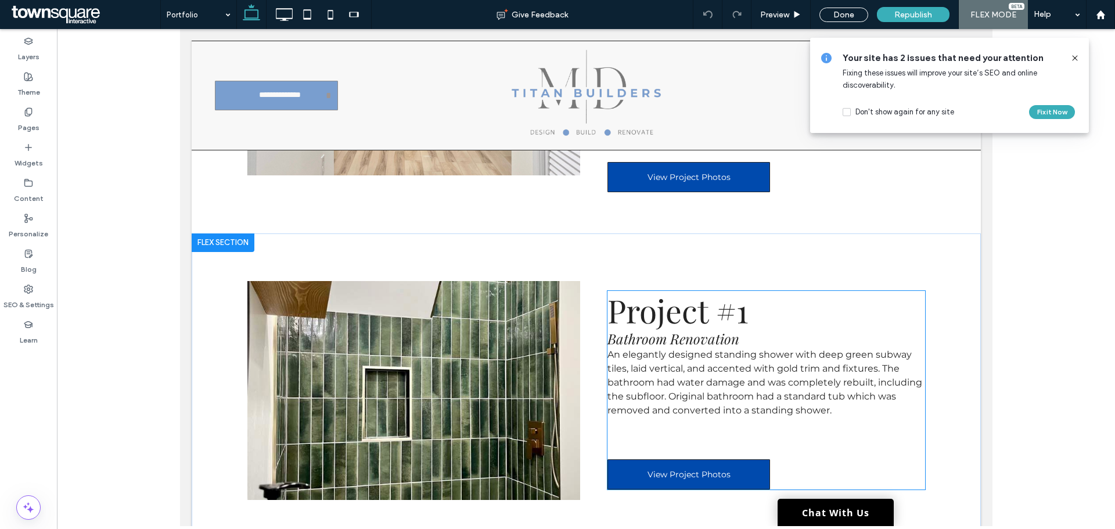
click at [701, 330] on span "Bathroom Renovation" at bounding box center [673, 338] width 132 height 19
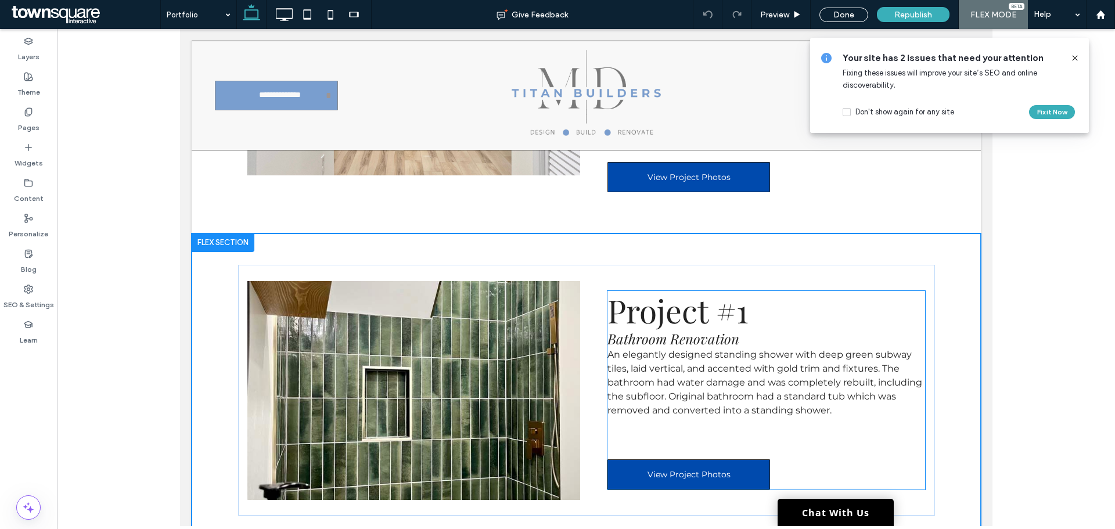
scroll to position [368, 0]
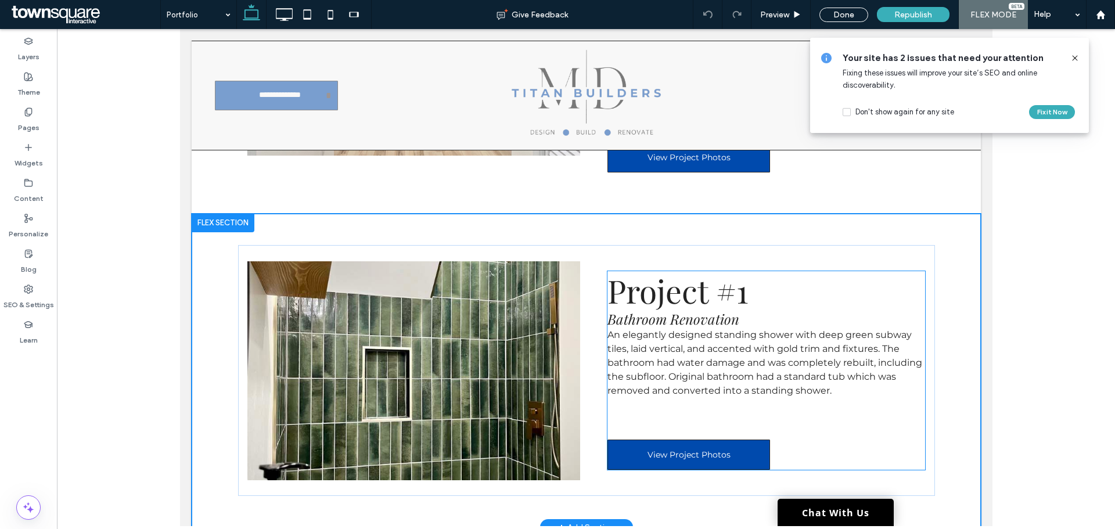
click at [707, 318] on span "Bathroom Renovation" at bounding box center [673, 318] width 132 height 19
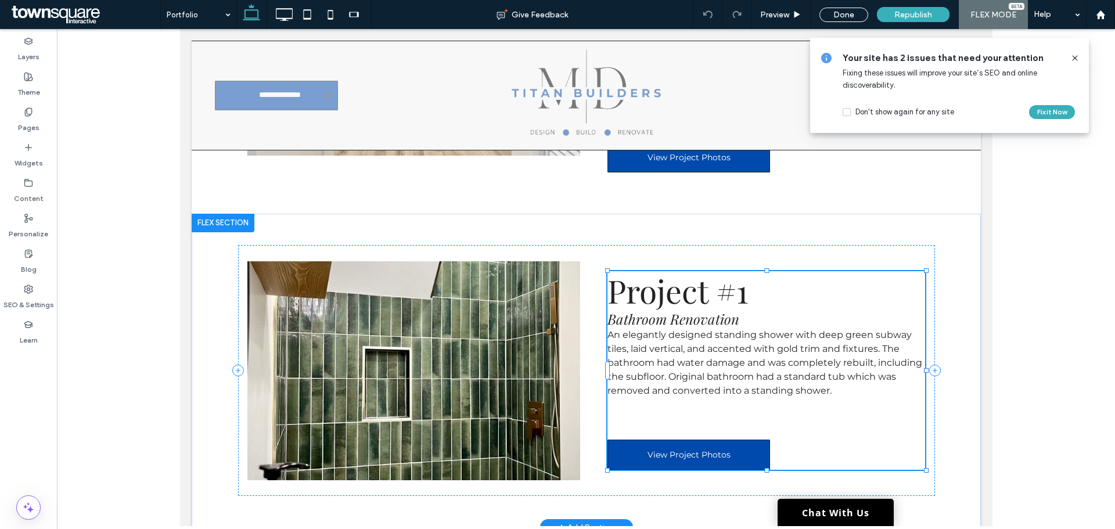
click at [707, 318] on span "Bathroom Renovation" at bounding box center [673, 318] width 132 height 19
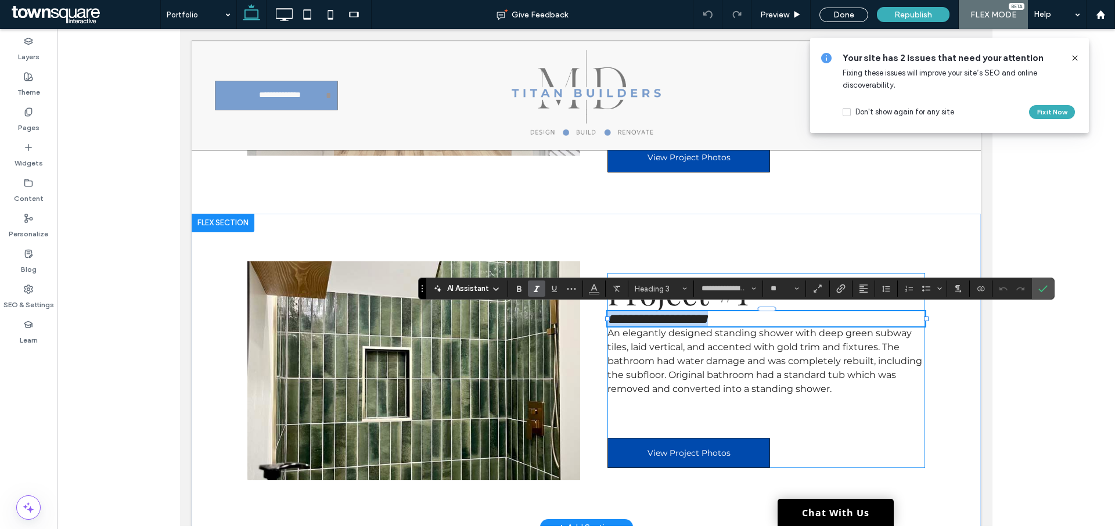
copy span "**********"
click at [788, 371] on span "the subfloor. Original bathroom had a standard tub which was" at bounding box center [751, 374] width 289 height 11
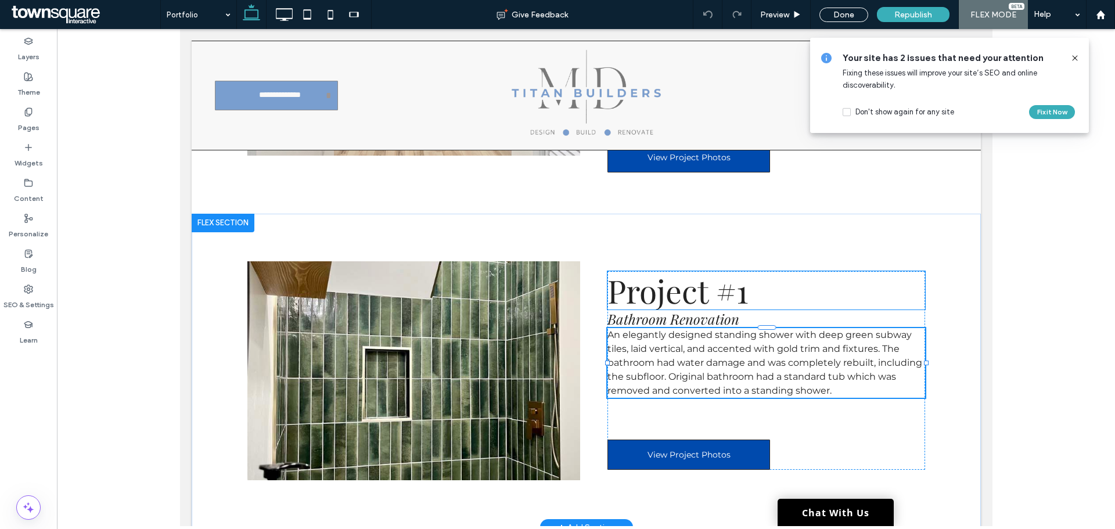
click at [712, 287] on span "Project #1" at bounding box center [677, 290] width 141 height 43
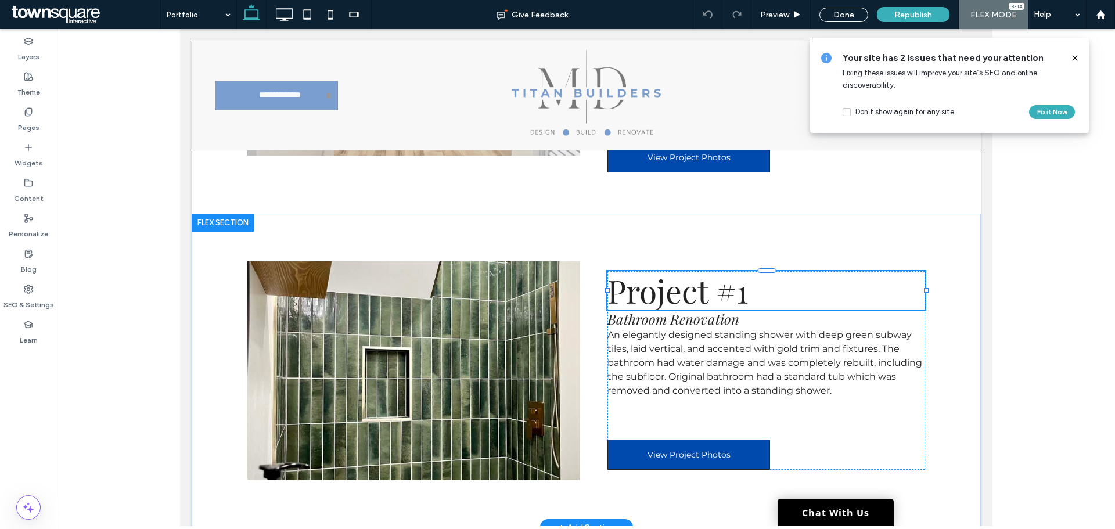
click at [712, 287] on span "Project #1" at bounding box center [677, 290] width 141 height 43
type input "**********"
type input "**"
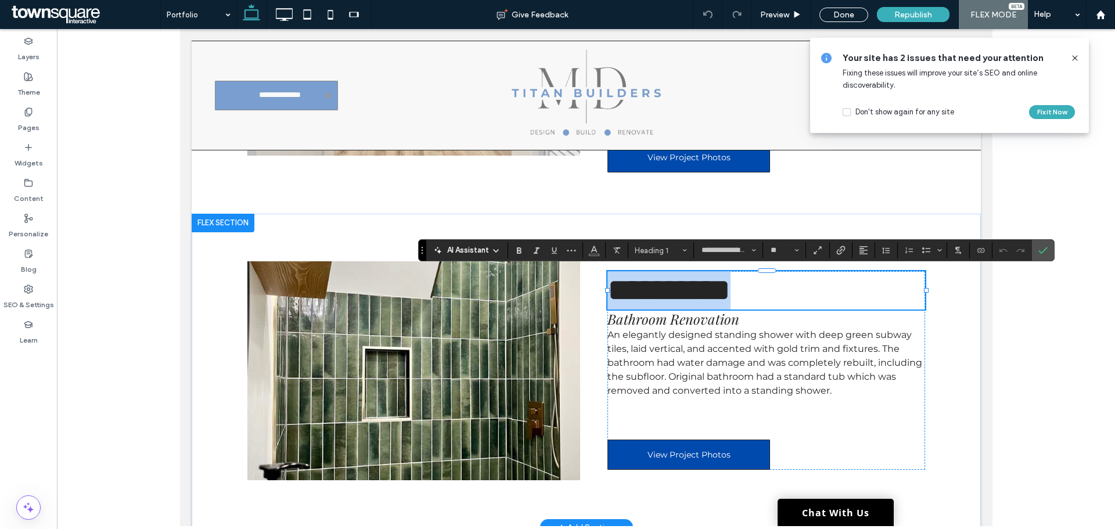
paste div
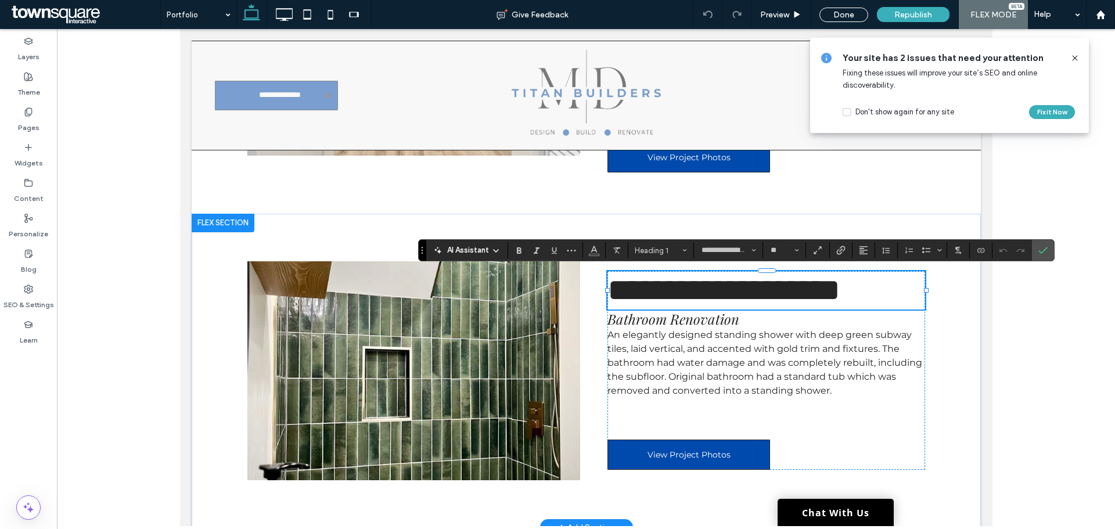
type input "**"
click at [723, 323] on span "Bathroom Renovation" at bounding box center [673, 318] width 132 height 19
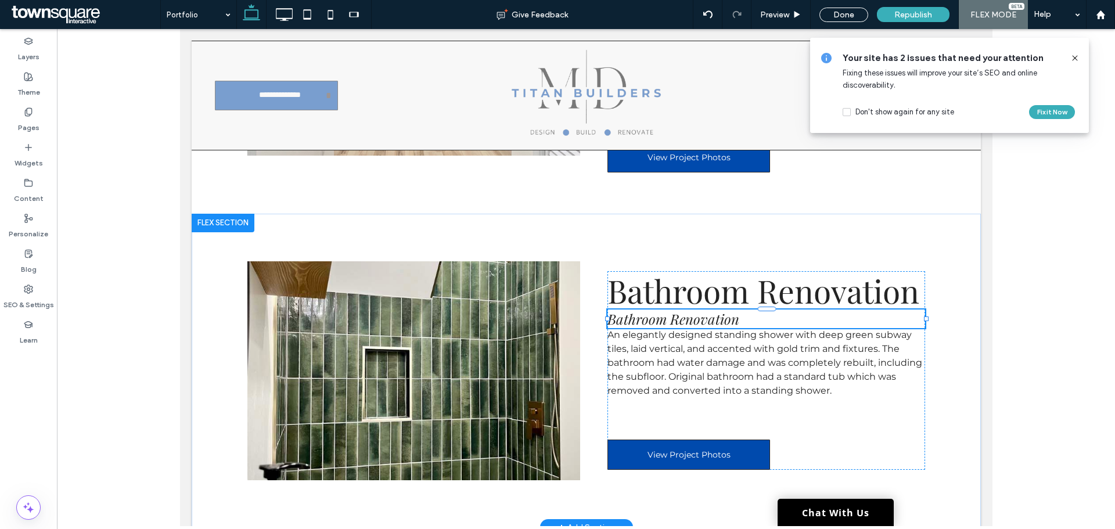
click at [905, 323] on h3 "Bathroom Renovation" at bounding box center [766, 318] width 318 height 19
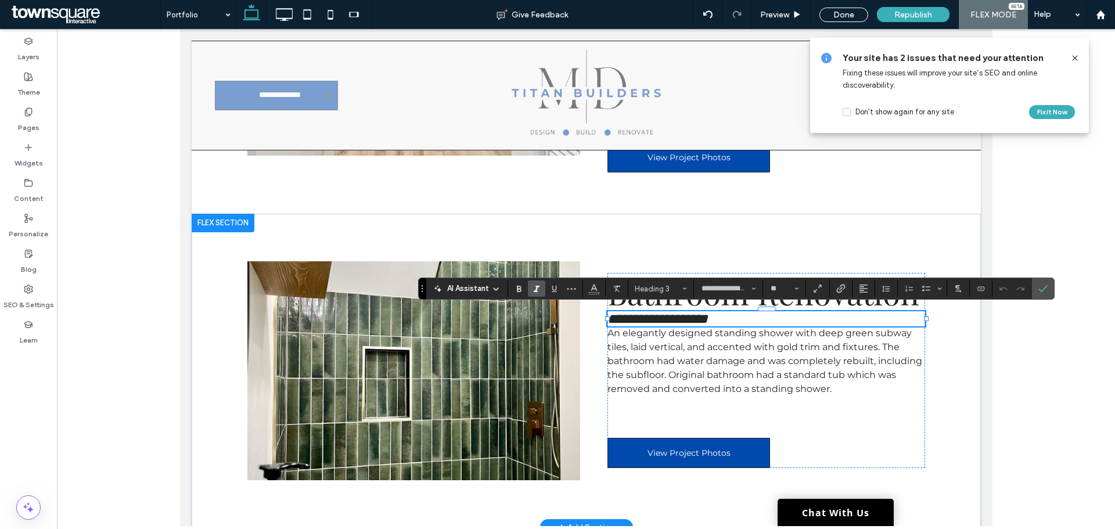
click at [929, 337] on div "**********" at bounding box center [585, 370] width 697 height 251
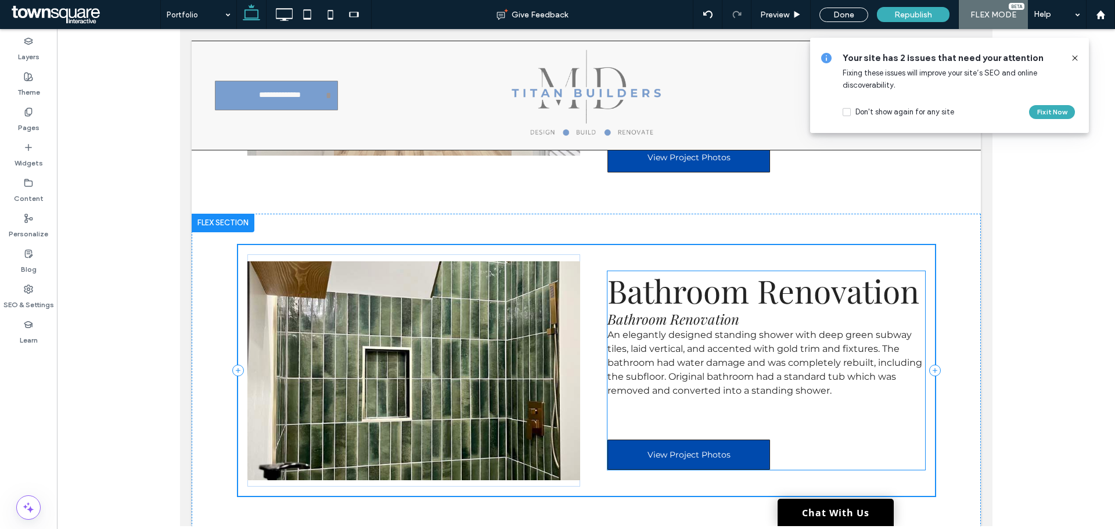
click at [900, 315] on h3 "Bathroom Renovation" at bounding box center [766, 318] width 318 height 19
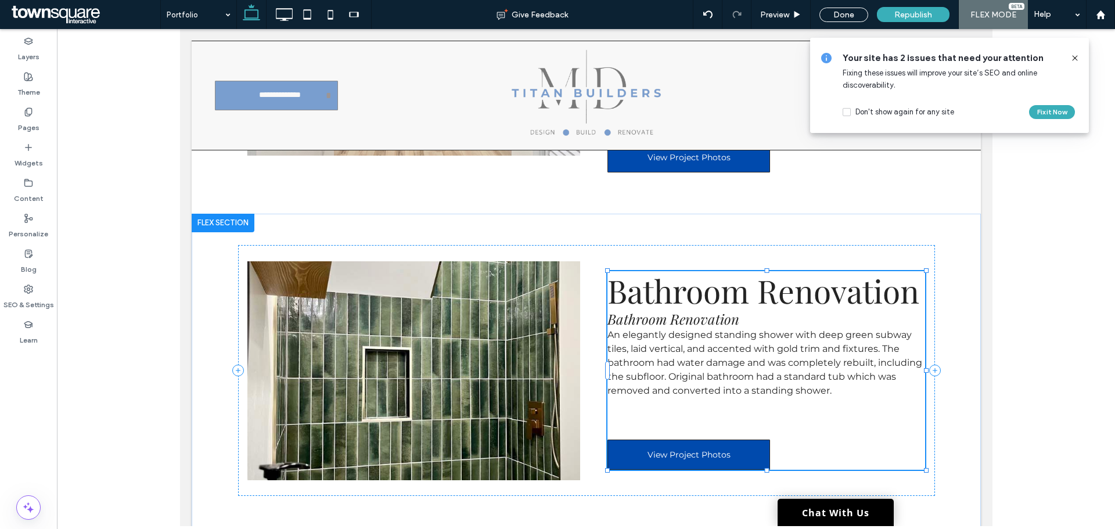
click at [770, 312] on h3 "Bathroom Renovation" at bounding box center [766, 318] width 318 height 19
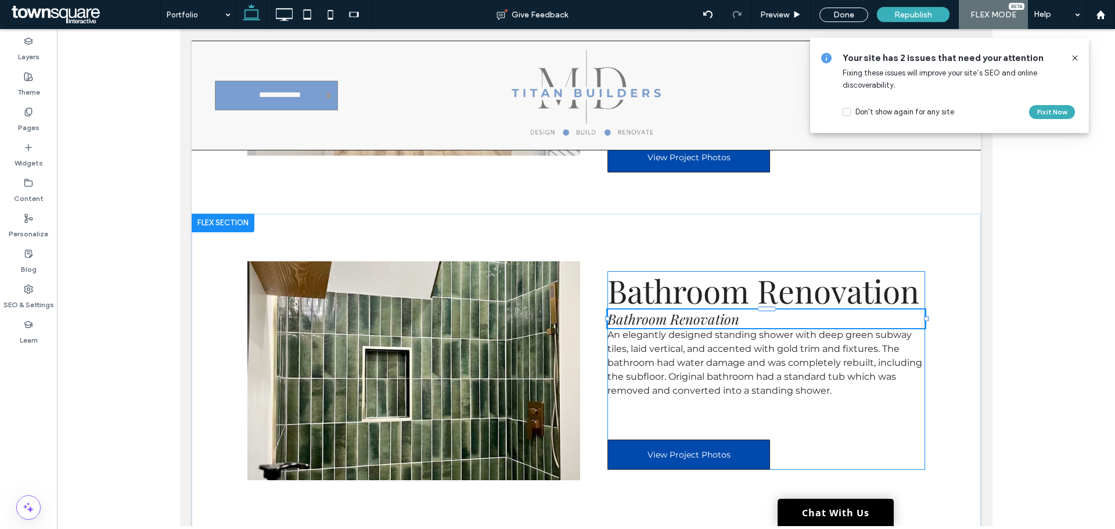
click at [700, 314] on span "Bathroom Renovation" at bounding box center [673, 318] width 132 height 19
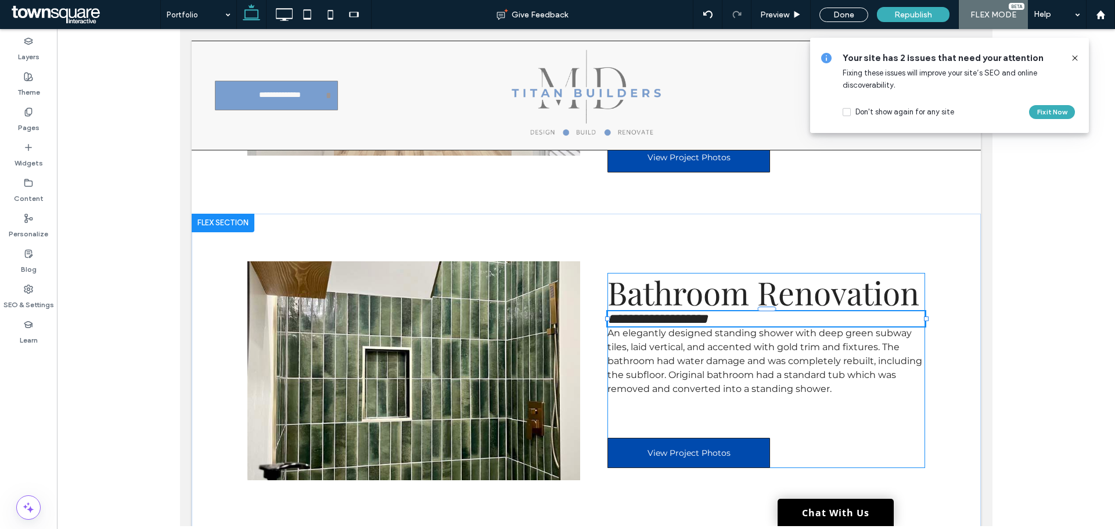
type input "**********"
type input "**"
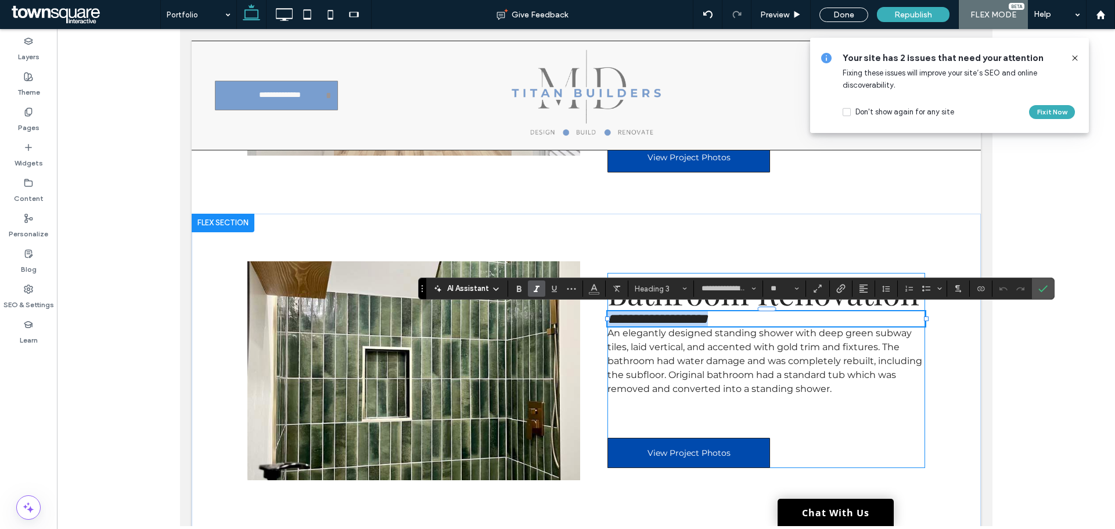
click at [777, 311] on h3 "**********" at bounding box center [766, 318] width 318 height 15
click at [780, 308] on span "Bathroom Renovation" at bounding box center [763, 292] width 312 height 43
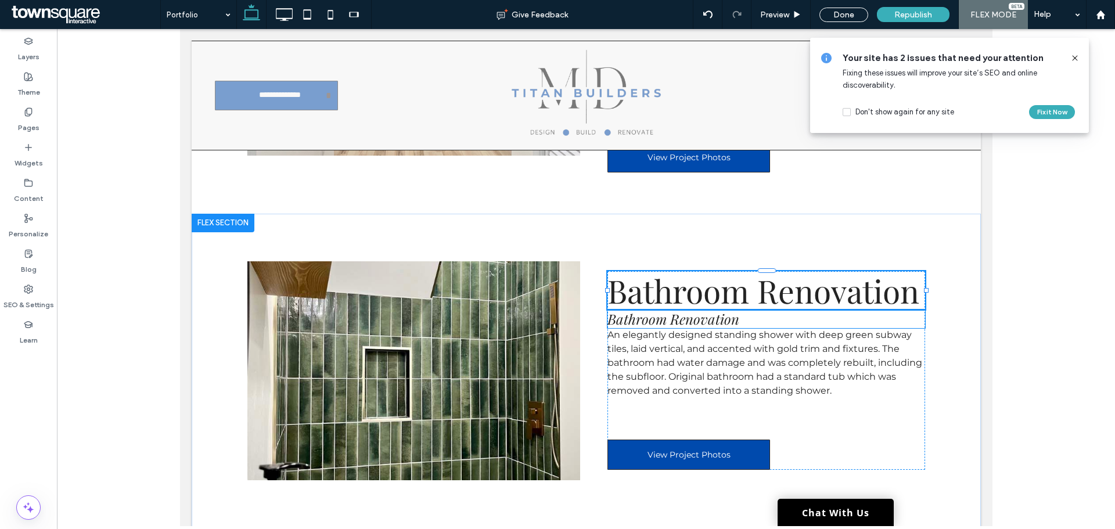
click at [768, 318] on h3 "Bathroom Renovation" at bounding box center [766, 318] width 318 height 19
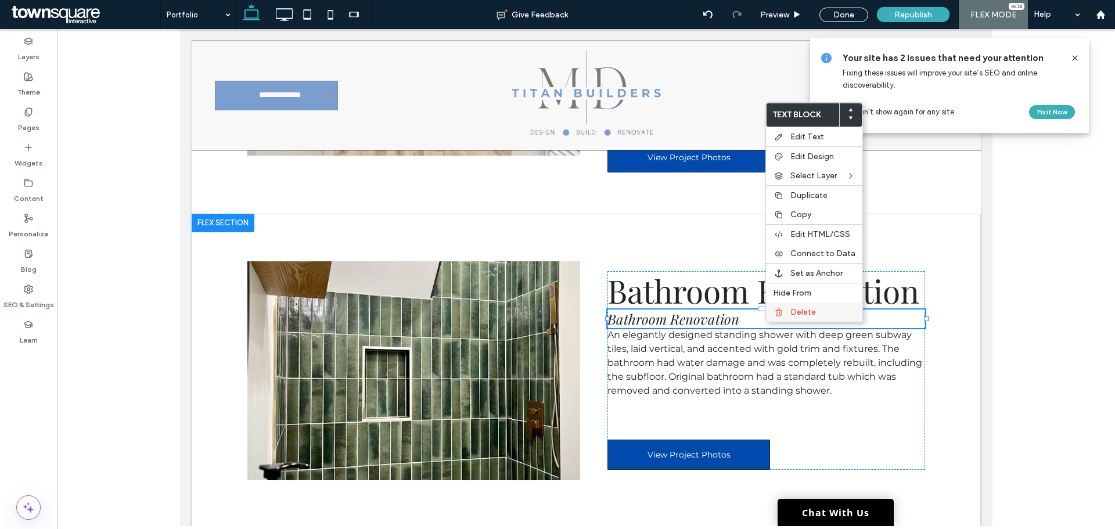
click at [783, 308] on icon at bounding box center [778, 312] width 9 height 9
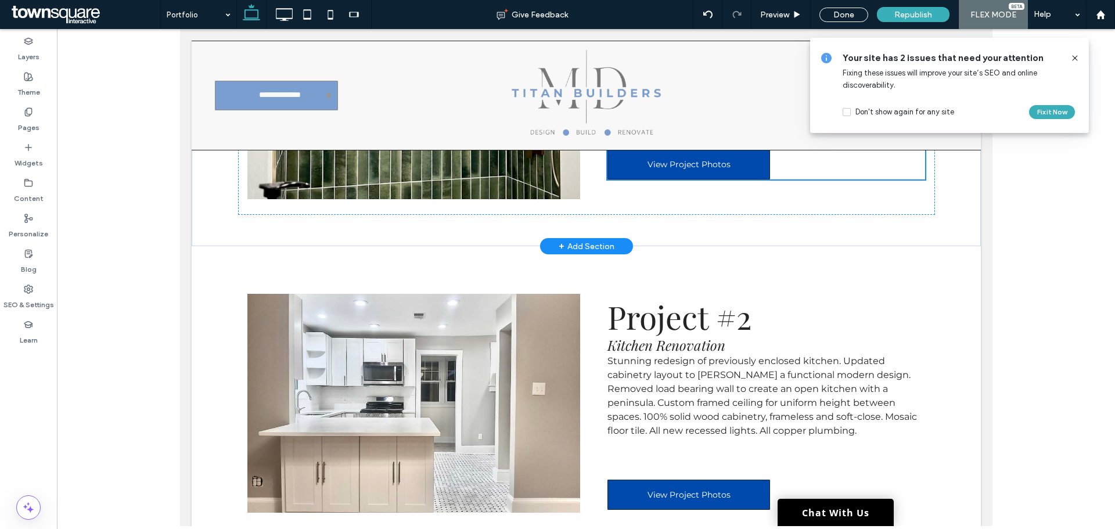
scroll to position [658, 0]
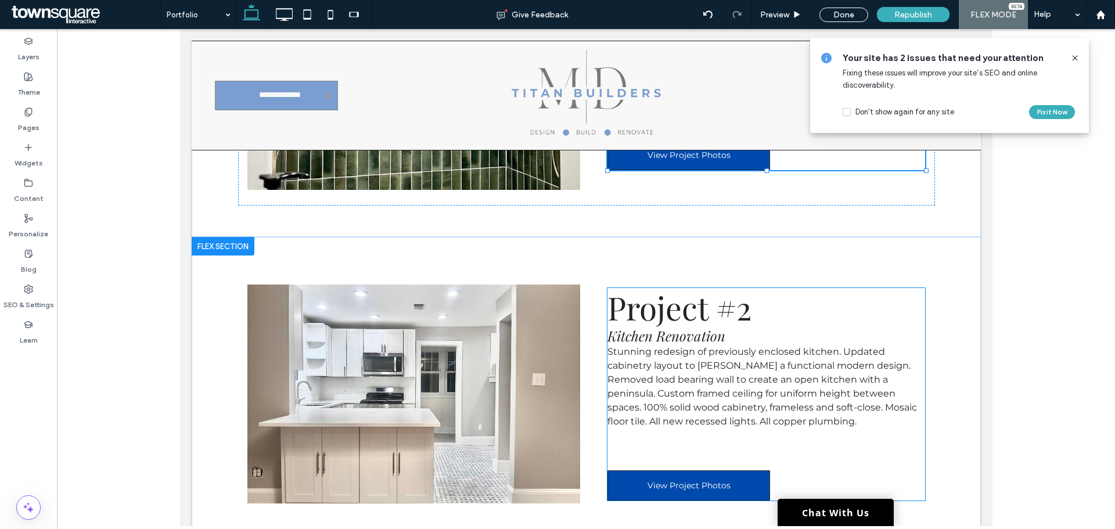
click at [690, 332] on span "Kitchen Renovation" at bounding box center [666, 335] width 118 height 19
click at [690, 332] on div "Project #2 Kitchen Renovation Stunning redesign of previously enclosed kitchen.…" at bounding box center [766, 394] width 318 height 213
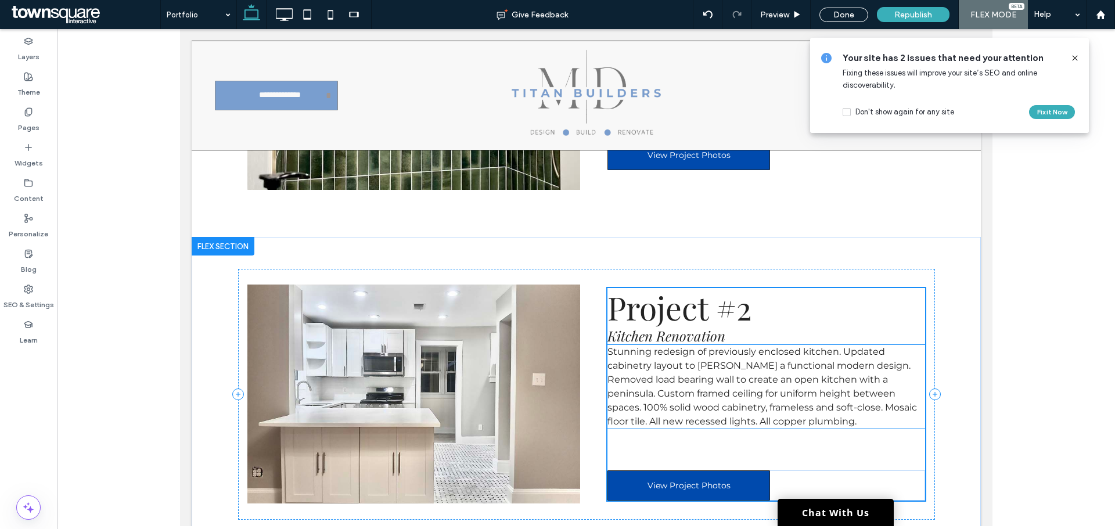
scroll to position [682, 0]
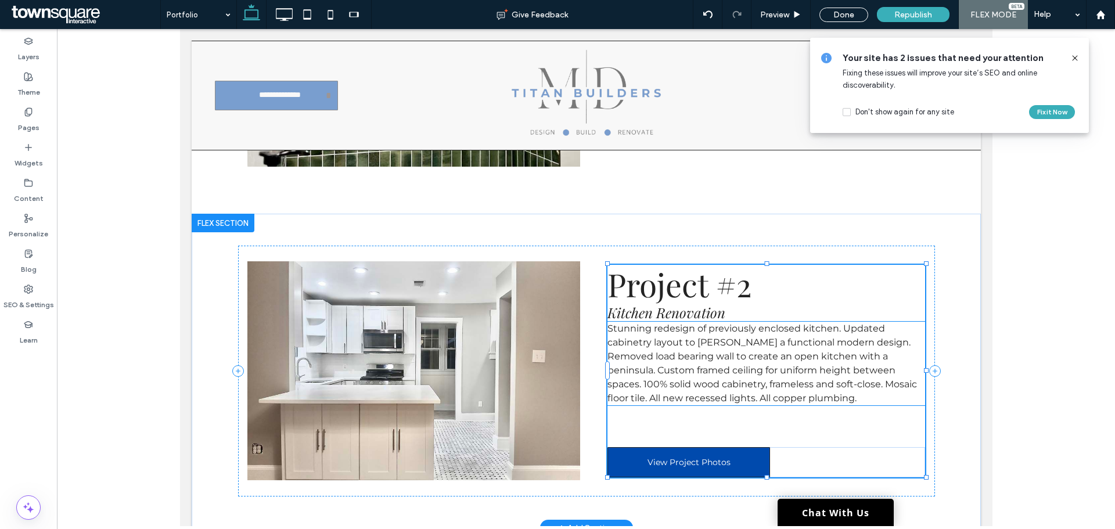
click at [689, 323] on span "Stunning redesign of previously enclosed kitchen. Updated cabinetry layout to f…" at bounding box center [761, 363] width 309 height 81
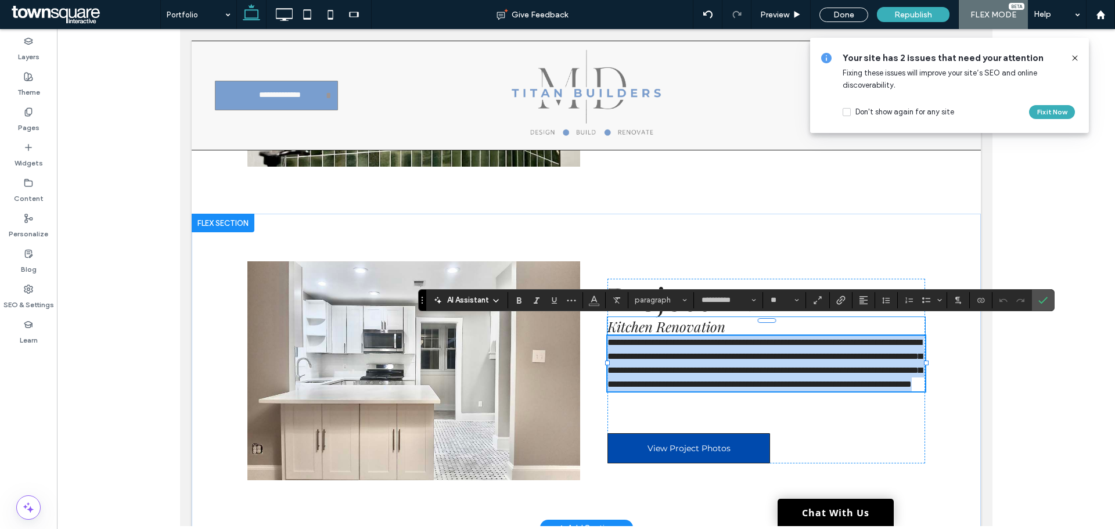
click at [693, 317] on span "Kitchen Renovation" at bounding box center [666, 326] width 118 height 19
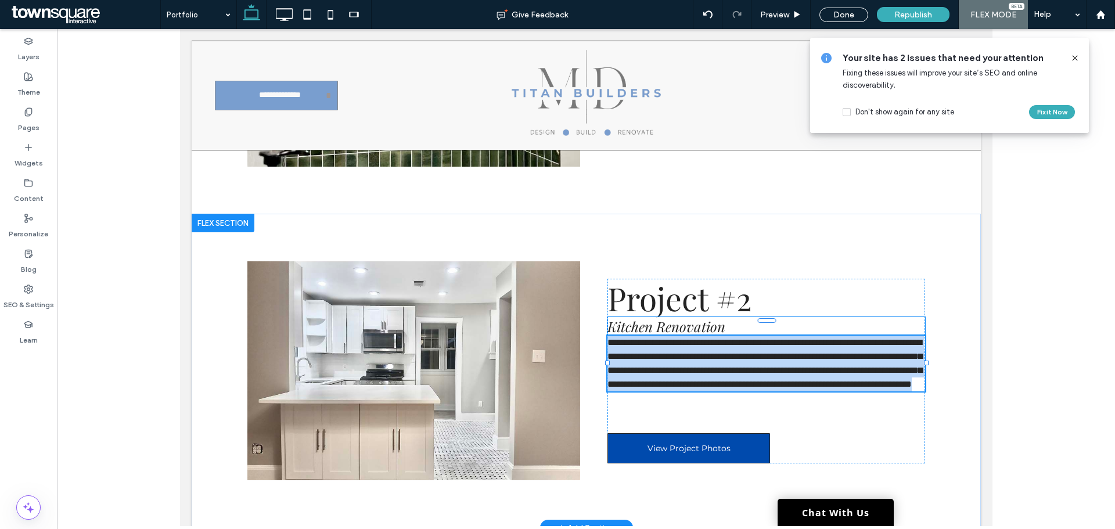
click at [693, 317] on span "Kitchen Renovation" at bounding box center [666, 326] width 118 height 19
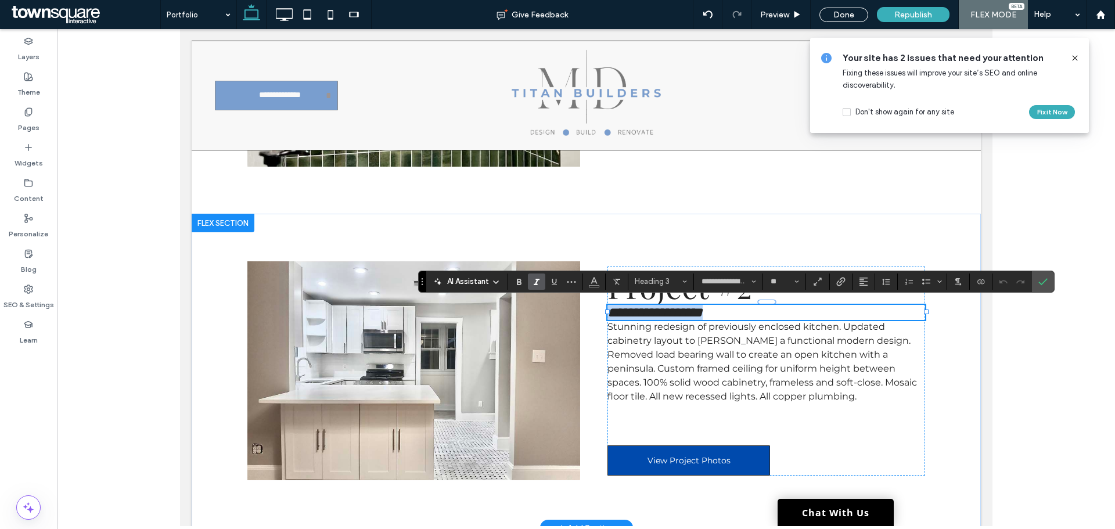
copy span "**********"
click at [714, 298] on span "Project #2" at bounding box center [679, 285] width 144 height 43
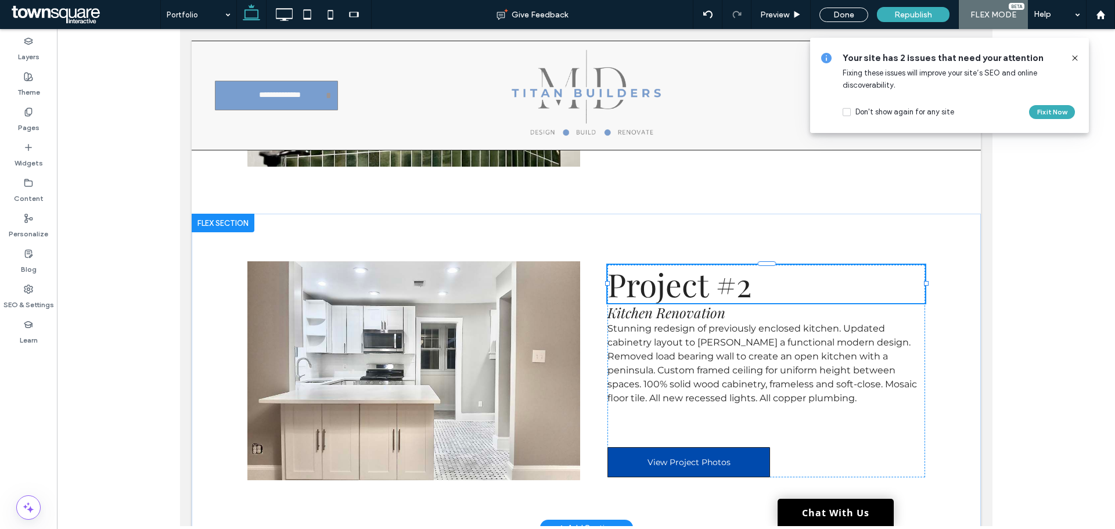
click at [709, 289] on span "Project #2" at bounding box center [679, 283] width 144 height 43
type input "**********"
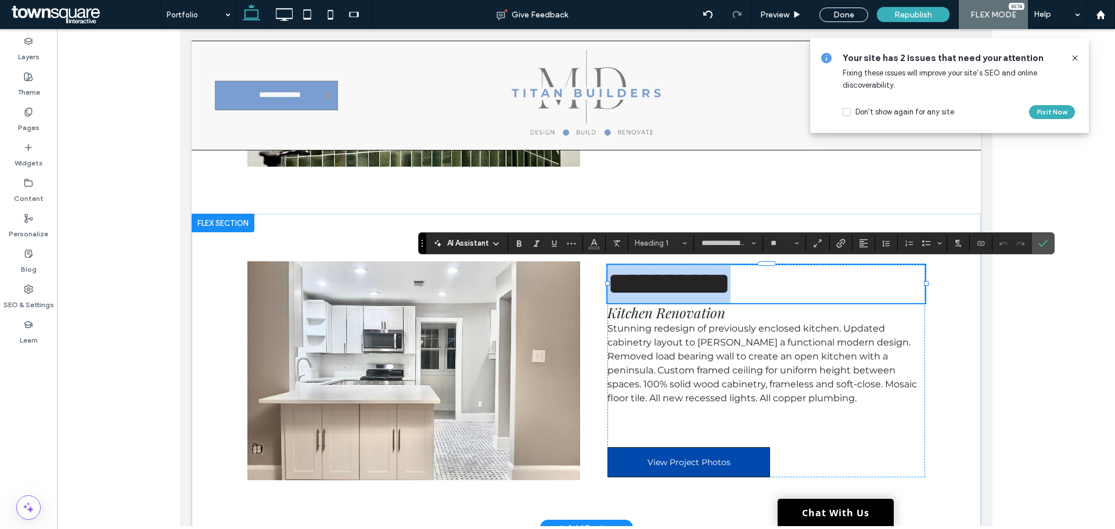
paste div
type input "**"
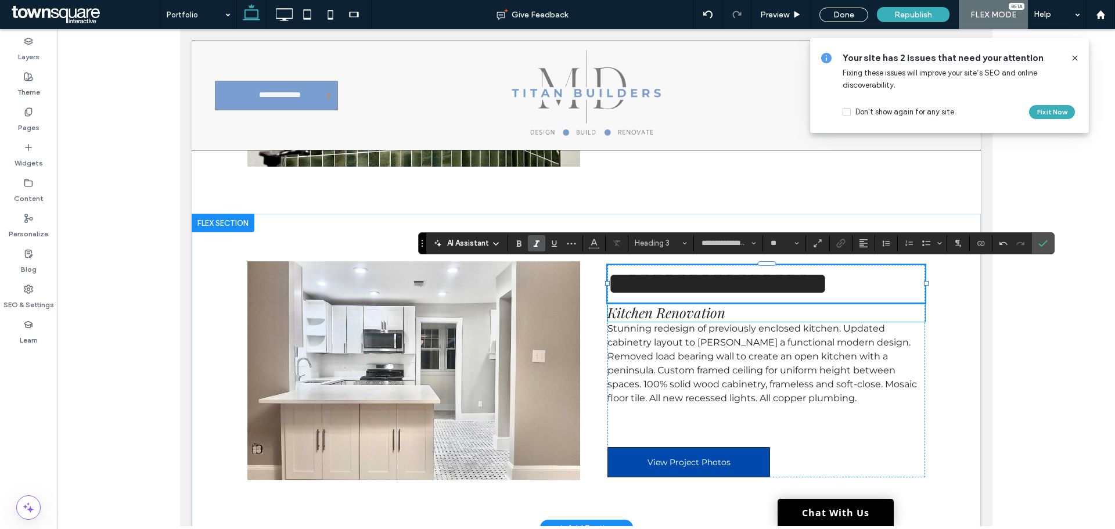
click at [703, 313] on span "Kitchen Renovation" at bounding box center [666, 312] width 118 height 19
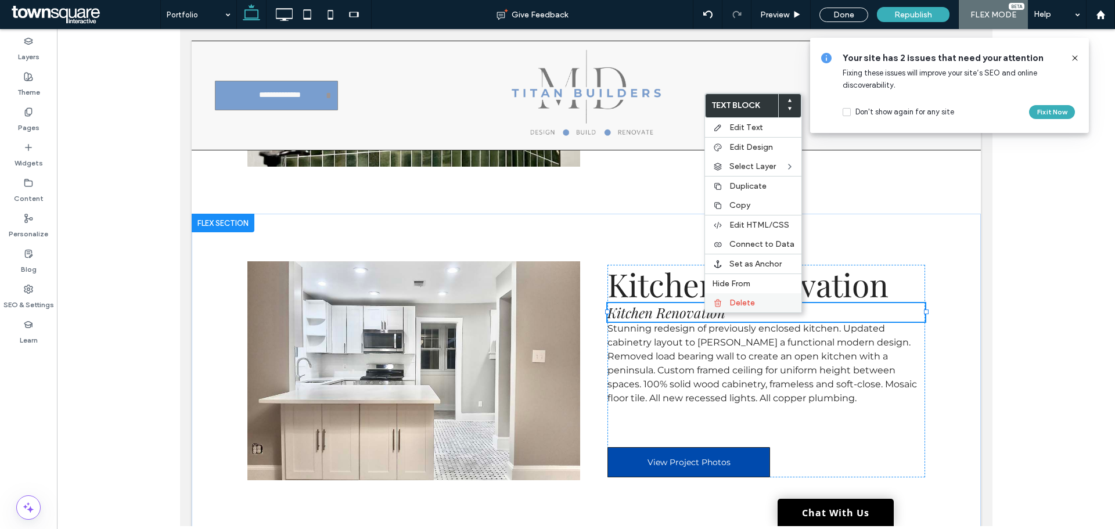
click at [729, 304] on span "Delete" at bounding box center [742, 303] width 26 height 10
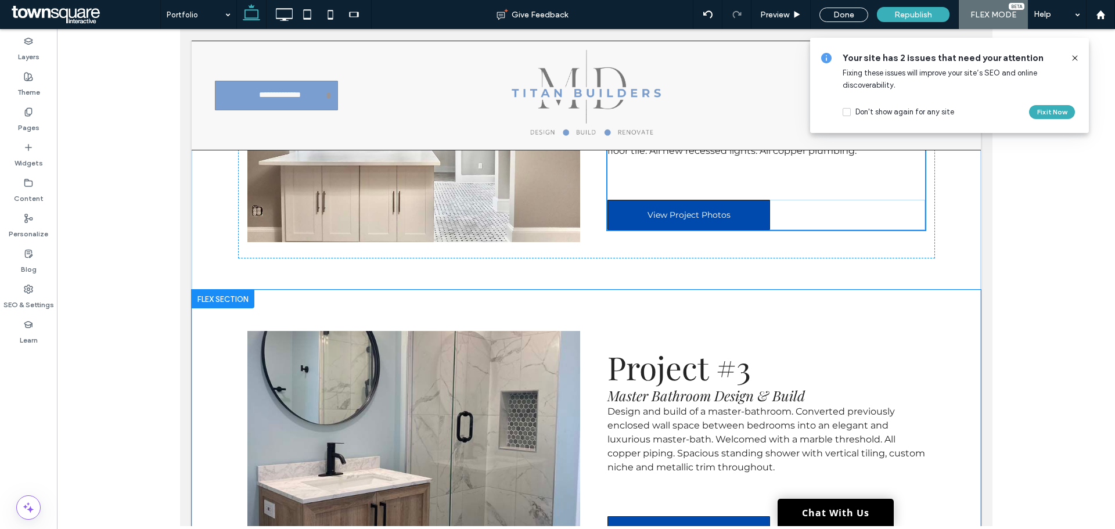
scroll to position [972, 0]
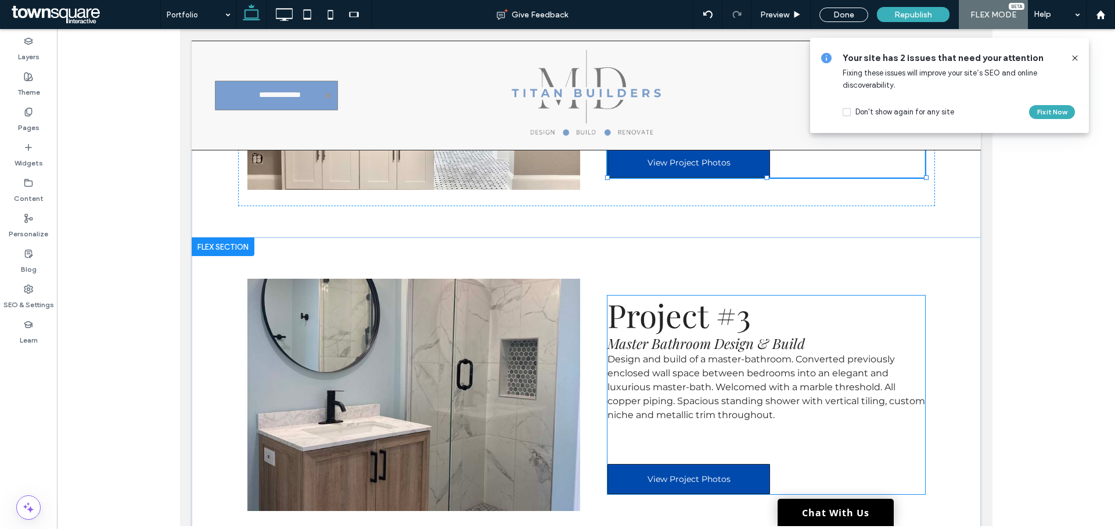
click at [744, 338] on span "Master Bathroom Design & Build" at bounding box center [705, 343] width 197 height 19
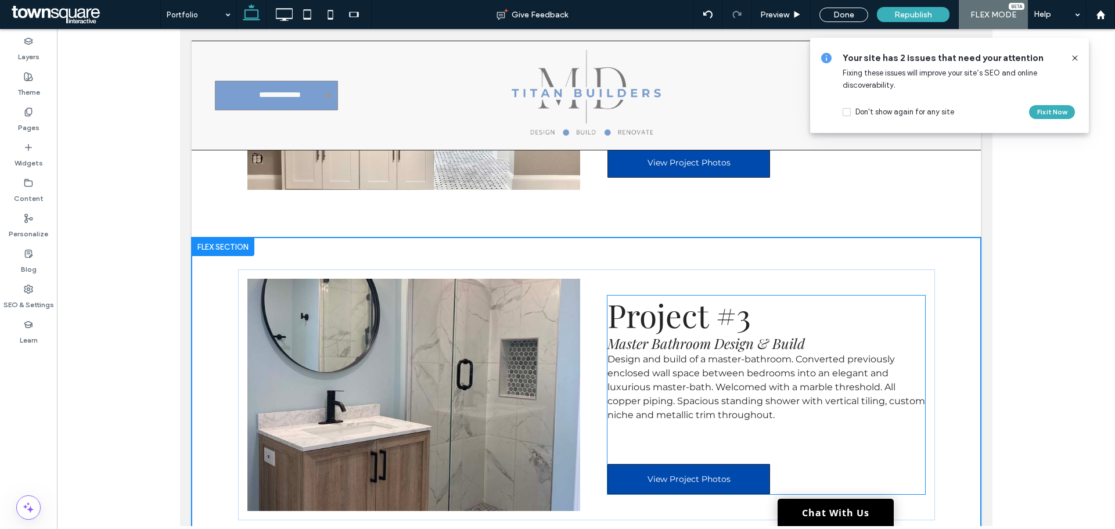
scroll to position [995, 0]
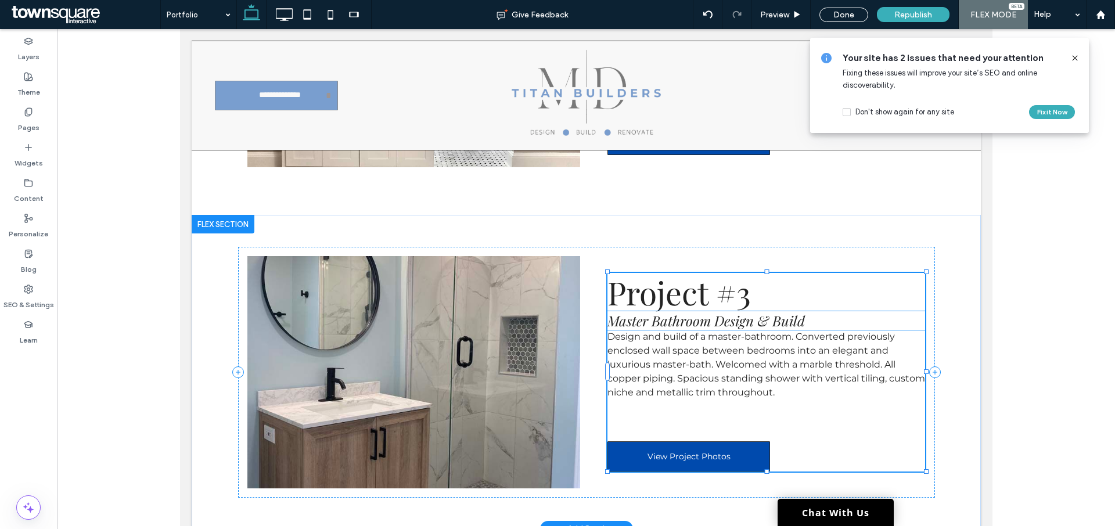
click at [754, 321] on span "Master Bathroom Design & Build" at bounding box center [705, 320] width 197 height 19
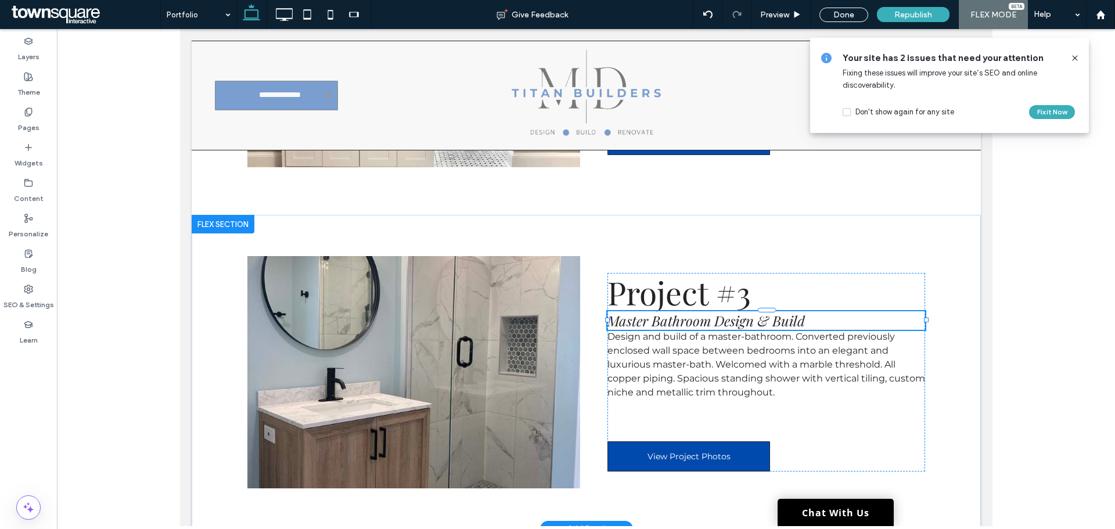
click at [754, 321] on span "Master Bathroom Design & Build" at bounding box center [705, 320] width 197 height 19
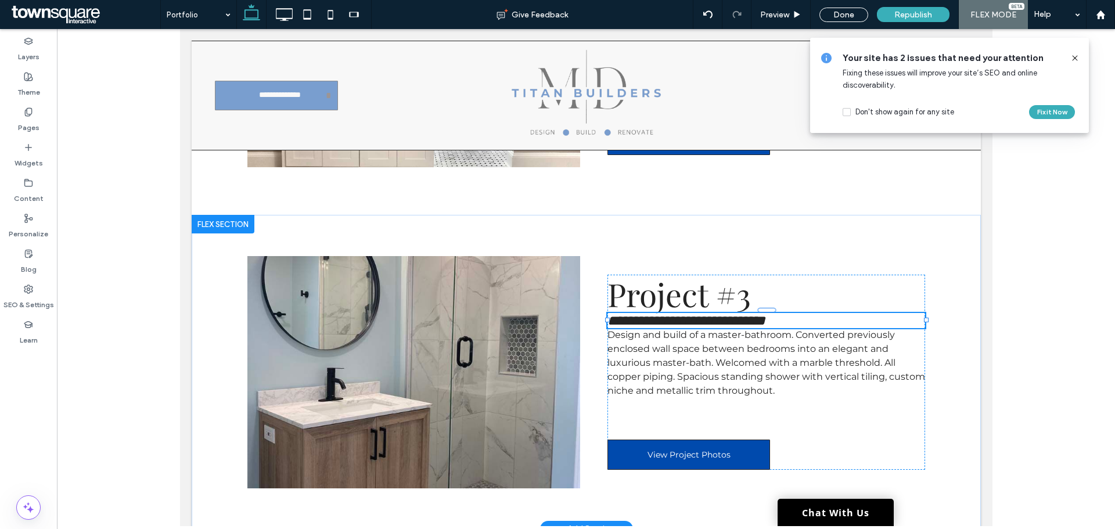
type input "**********"
type input "**"
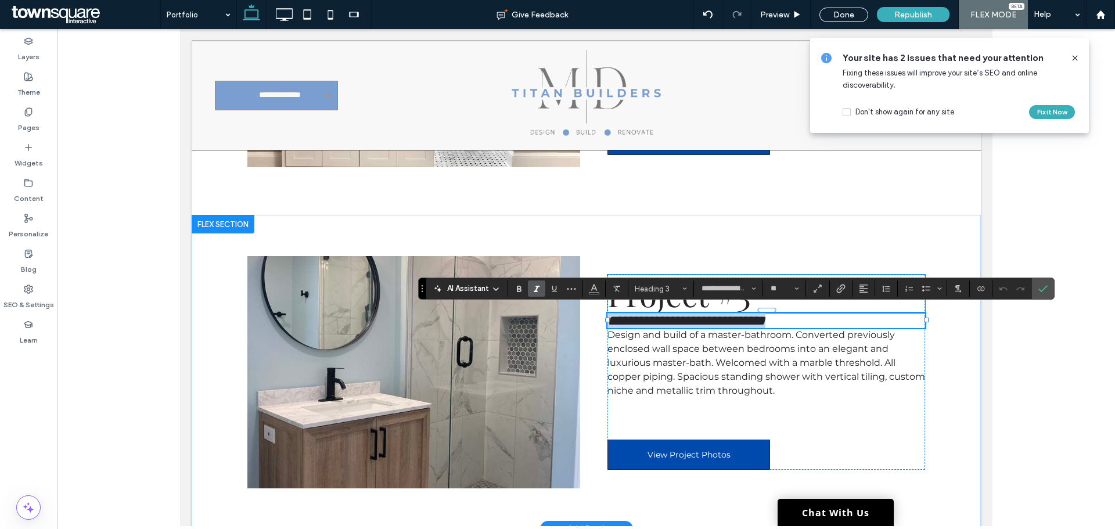
click at [728, 303] on span "Project #3" at bounding box center [678, 293] width 143 height 43
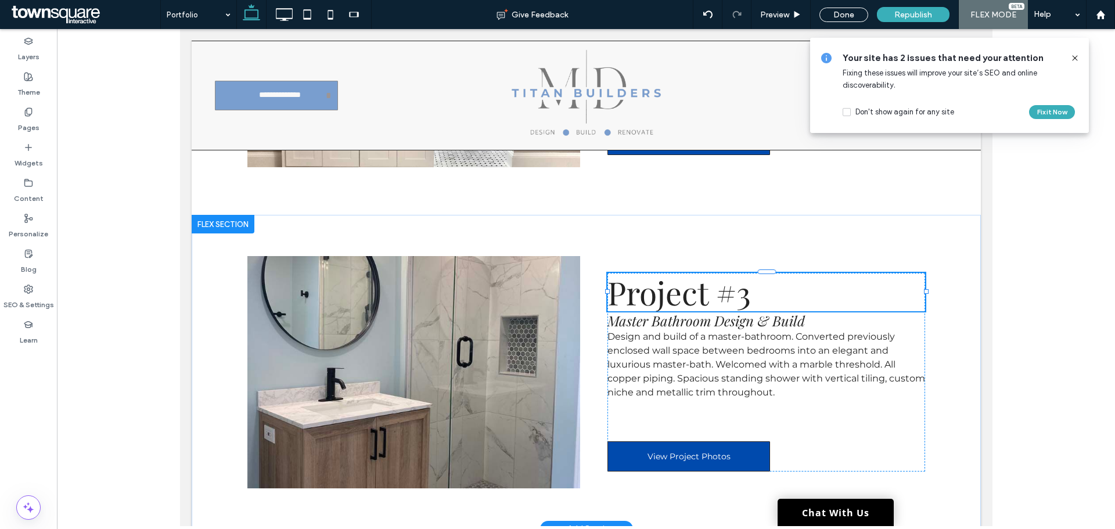
click at [728, 303] on span "Project #3" at bounding box center [678, 292] width 143 height 43
type input "**********"
type input "**"
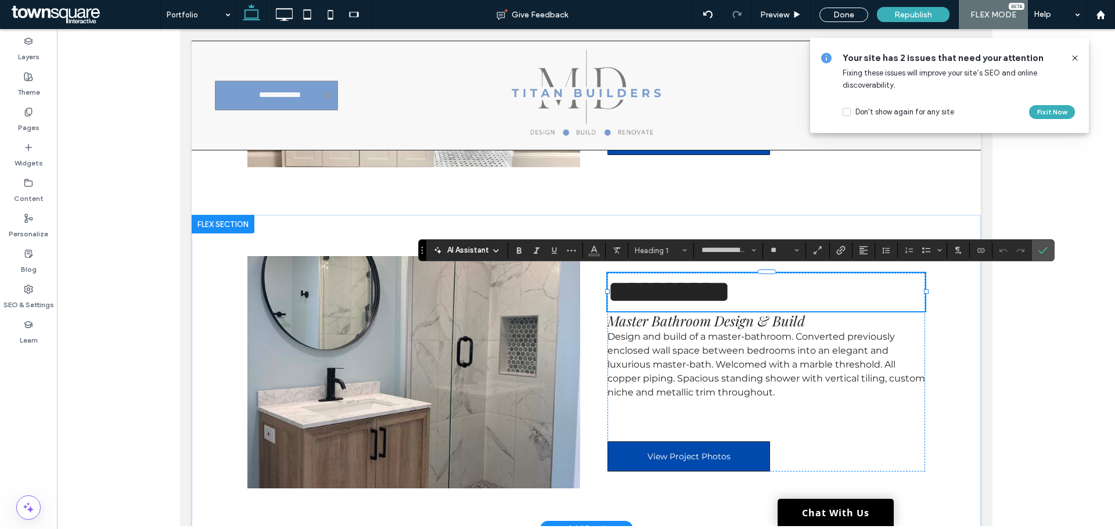
paste div
type input "**"
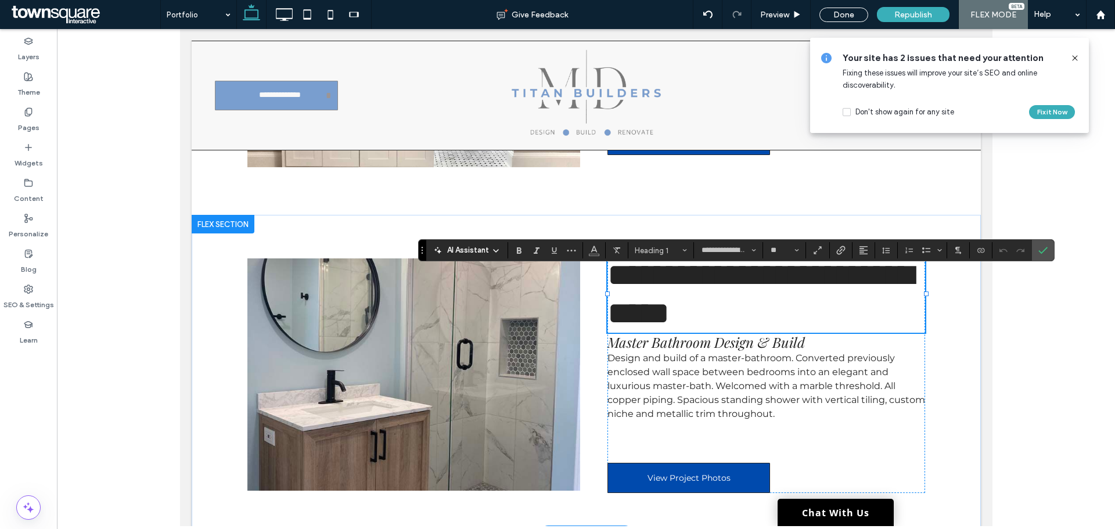
scroll to position [2, 0]
click at [723, 341] on span "Master Bathroom Design & Build" at bounding box center [705, 342] width 197 height 19
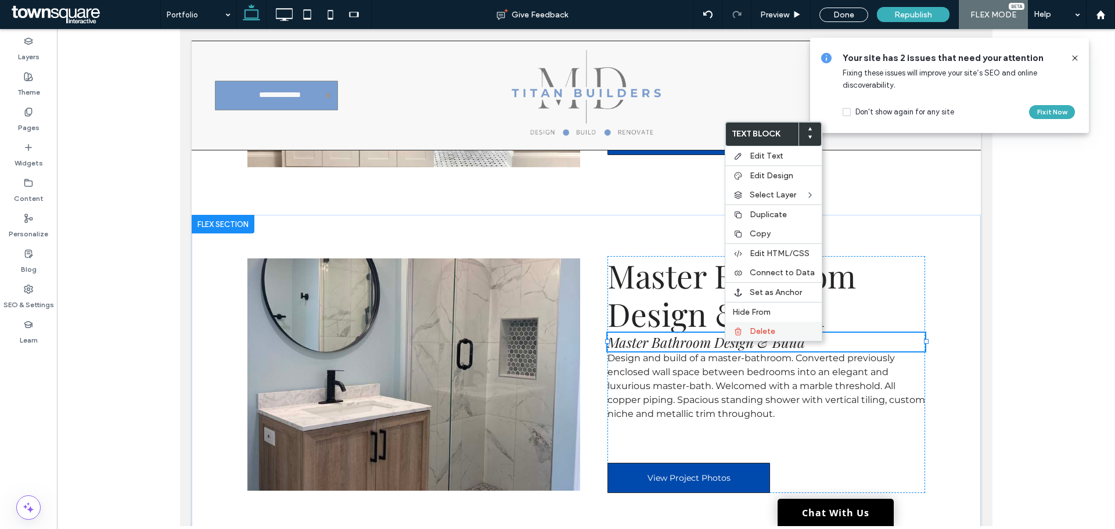
click at [748, 333] on div "Delete" at bounding box center [773, 331] width 96 height 19
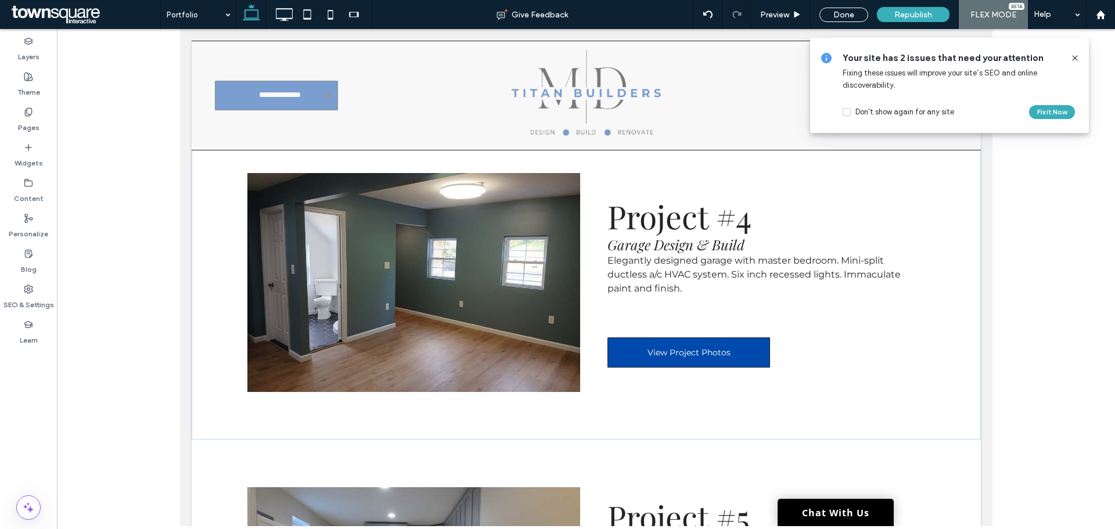
scroll to position [1401, 0]
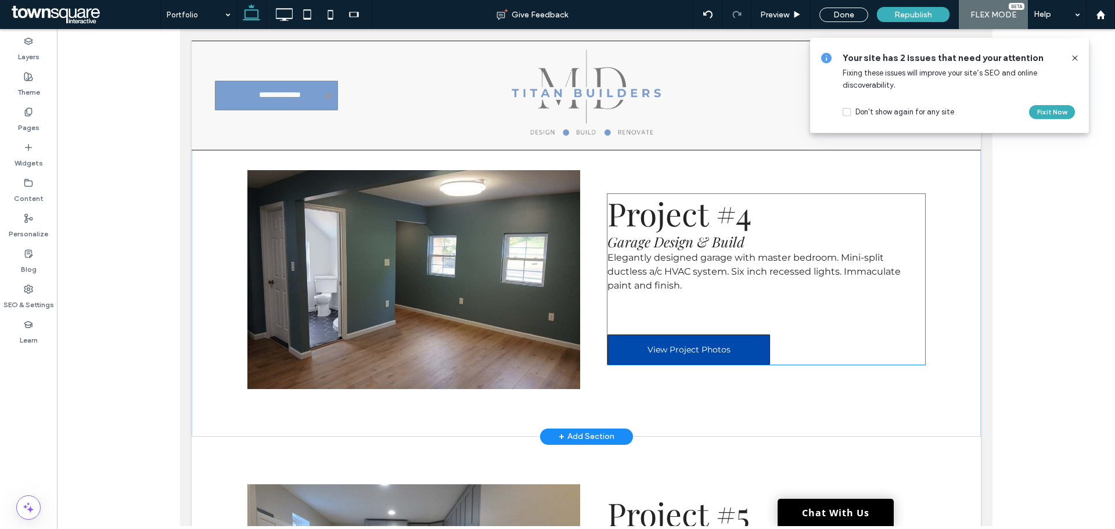
click at [653, 240] on span "Garage Design & Build" at bounding box center [675, 241] width 137 height 19
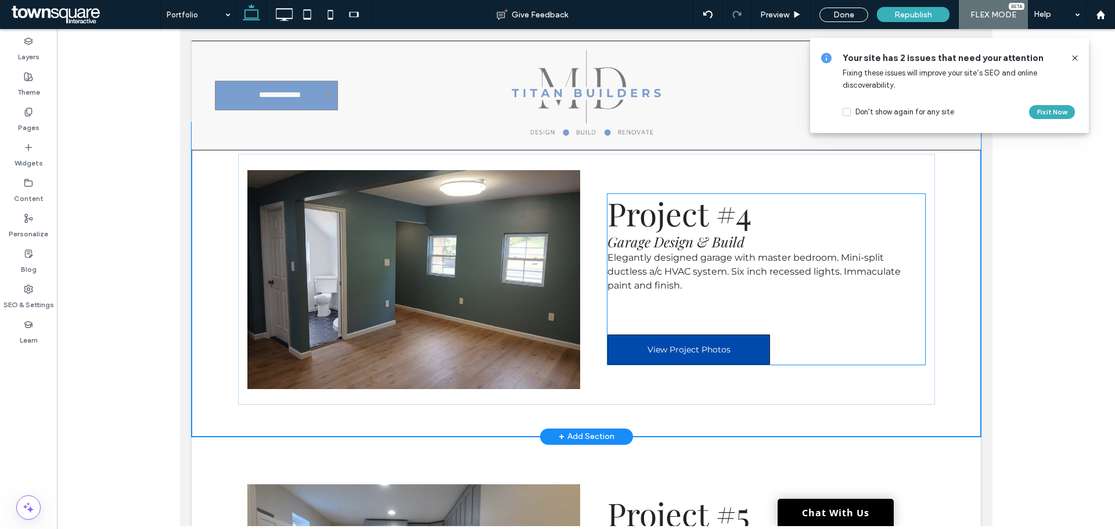
click at [653, 240] on span "Garage Design & Build" at bounding box center [675, 241] width 137 height 19
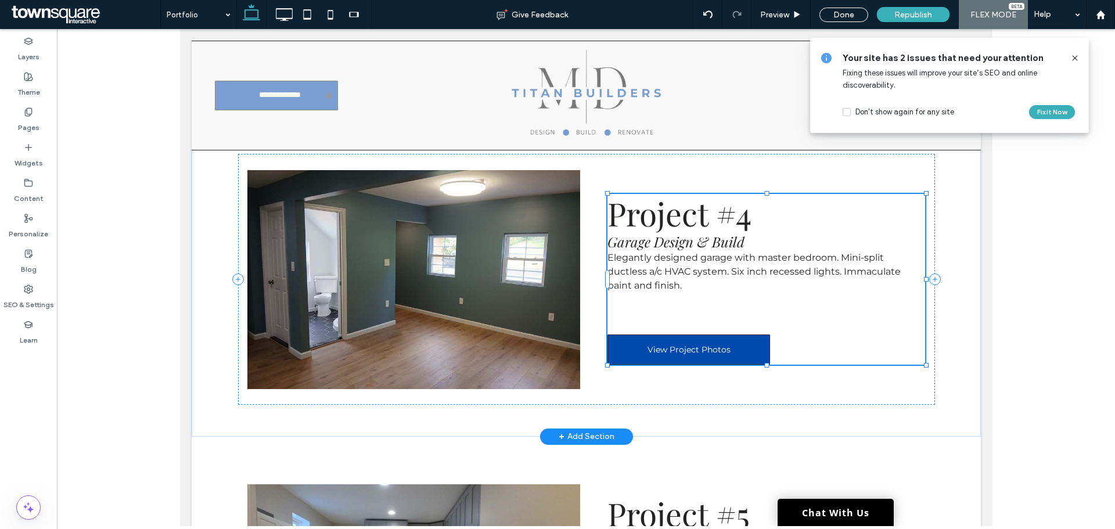
click at [653, 240] on span "Garage Design & Build" at bounding box center [675, 241] width 137 height 19
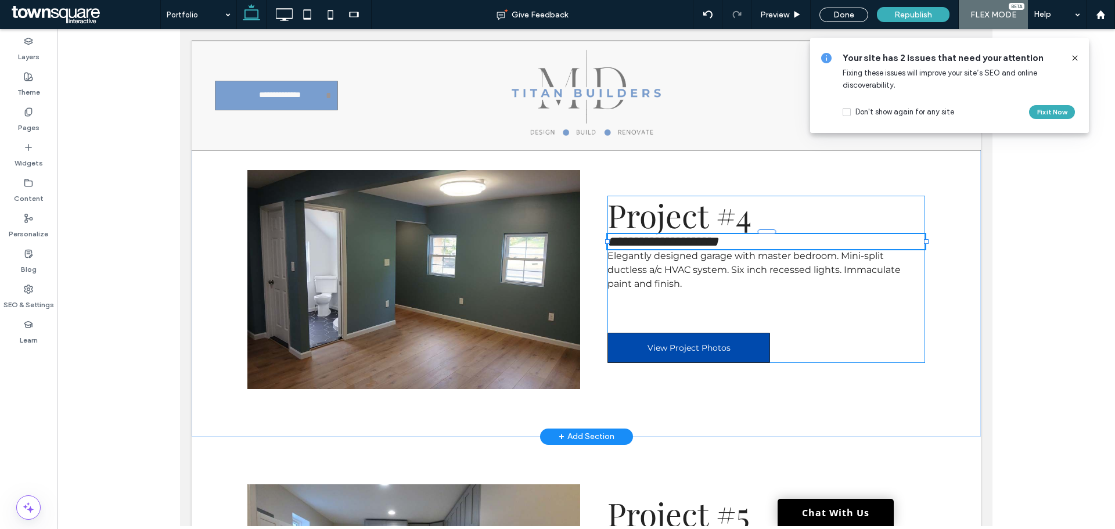
type input "**********"
type input "**"
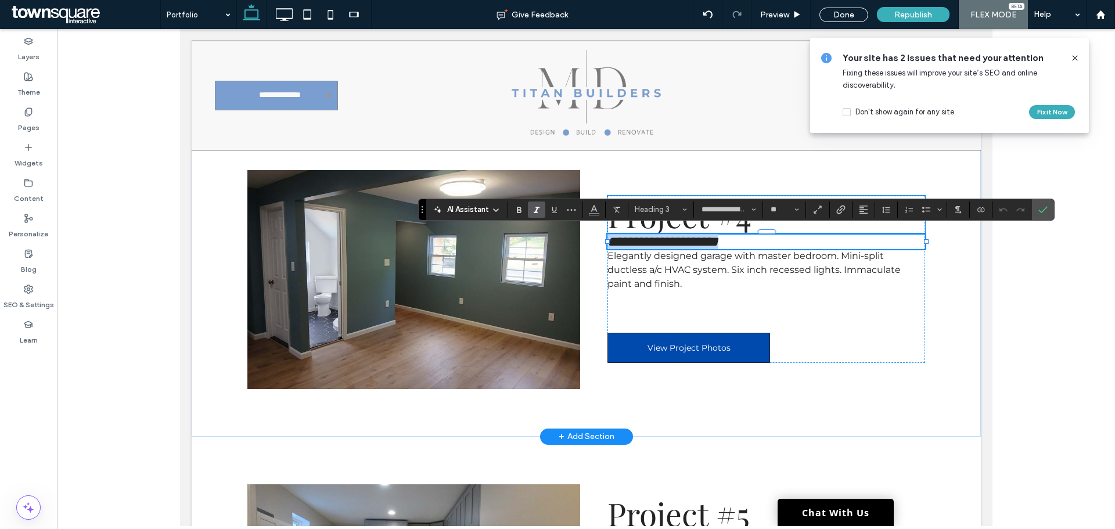
click at [661, 223] on span "Project #4" at bounding box center [679, 214] width 144 height 43
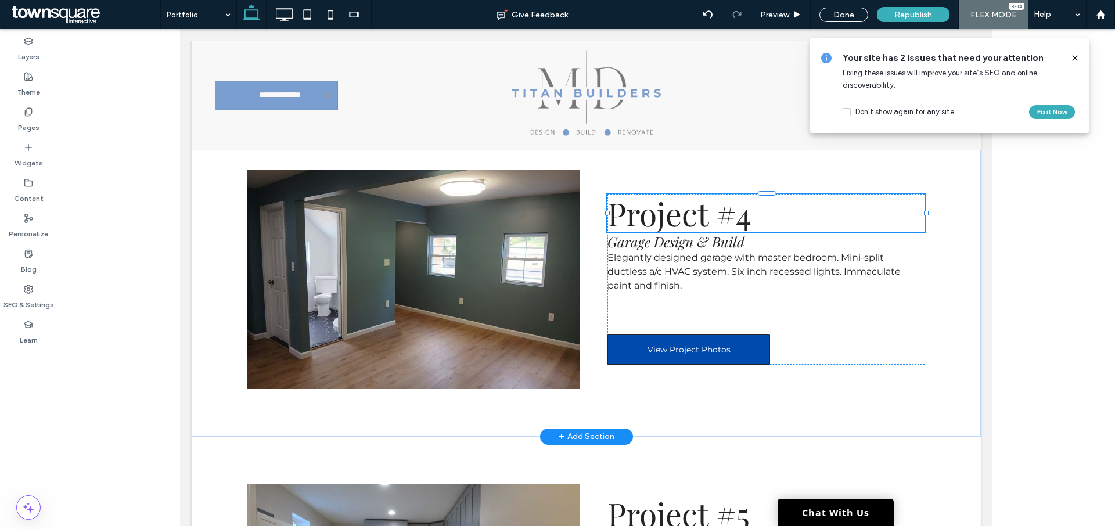
click at [661, 223] on span "Project #4" at bounding box center [679, 213] width 144 height 43
type input "**********"
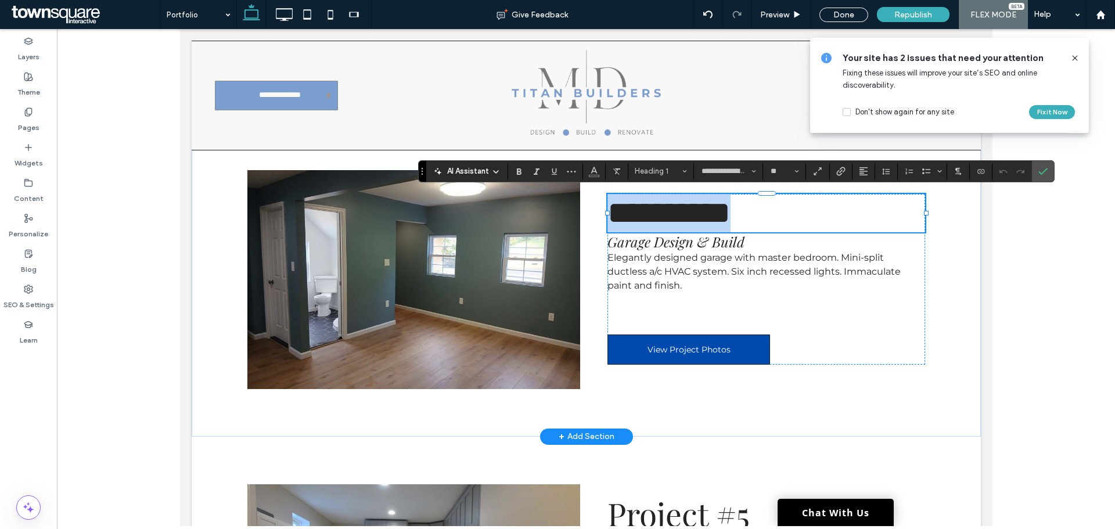
paste div
type input "**"
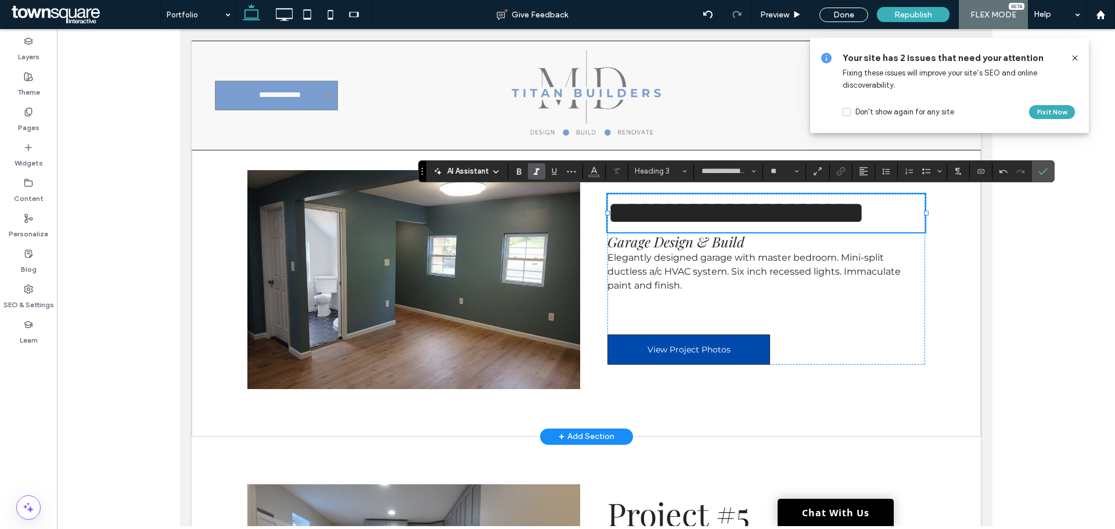
scroll to position [2, 0]
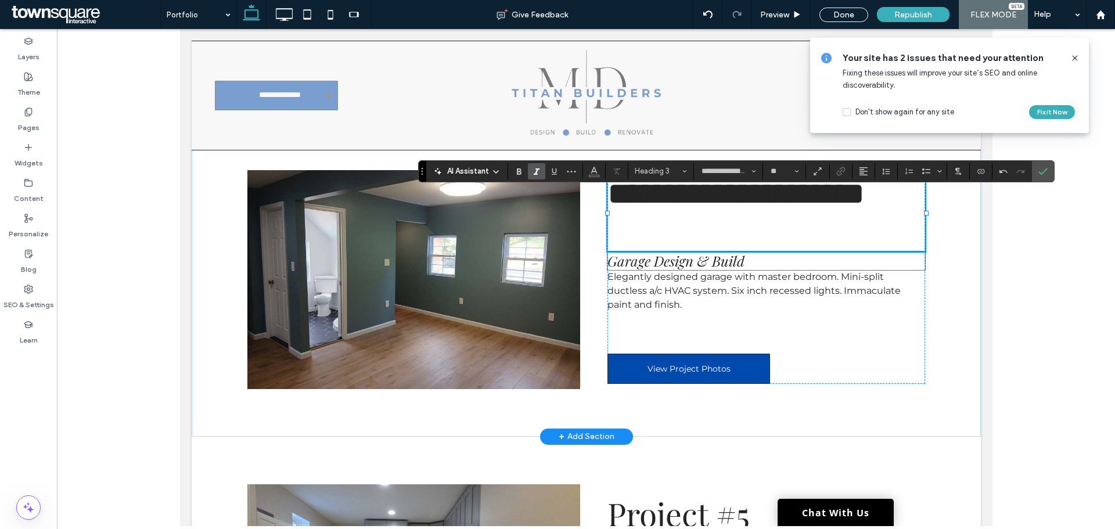
click at [685, 262] on span "Garage Design & Build" at bounding box center [675, 260] width 137 height 19
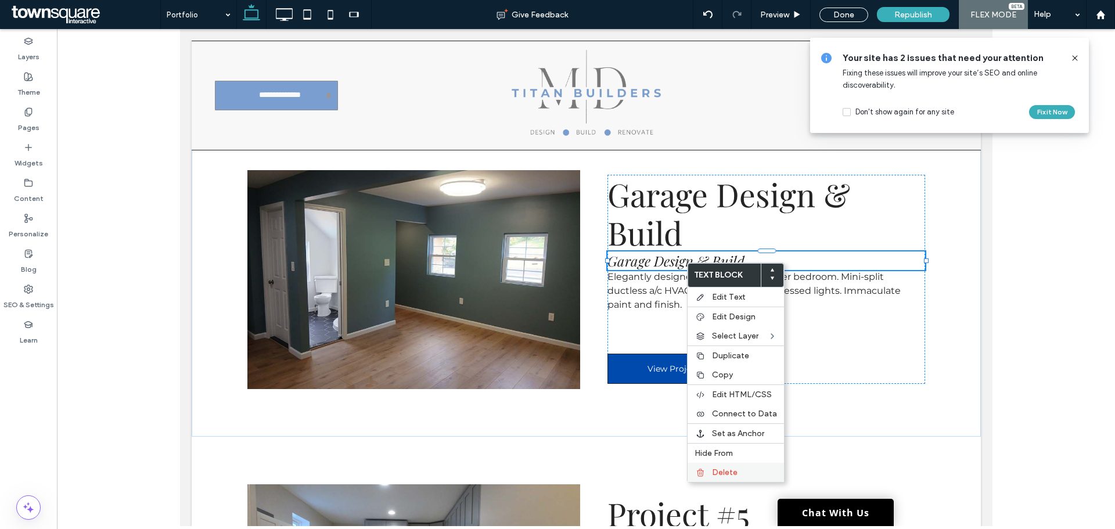
click at [740, 475] on label "Delete" at bounding box center [744, 472] width 65 height 10
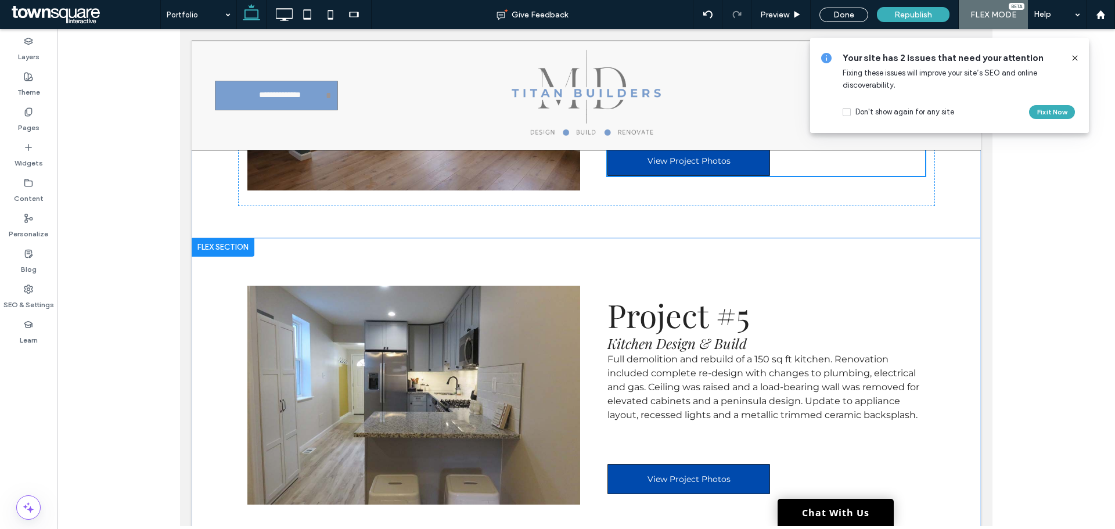
scroll to position [1633, 0]
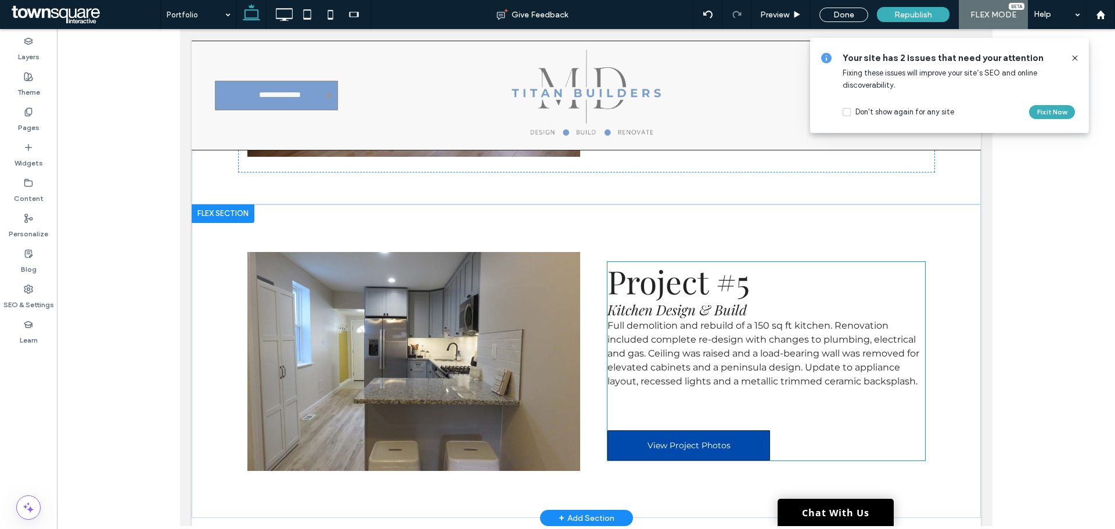
click at [698, 308] on span "Kitchen Design & Build" at bounding box center [676, 309] width 139 height 19
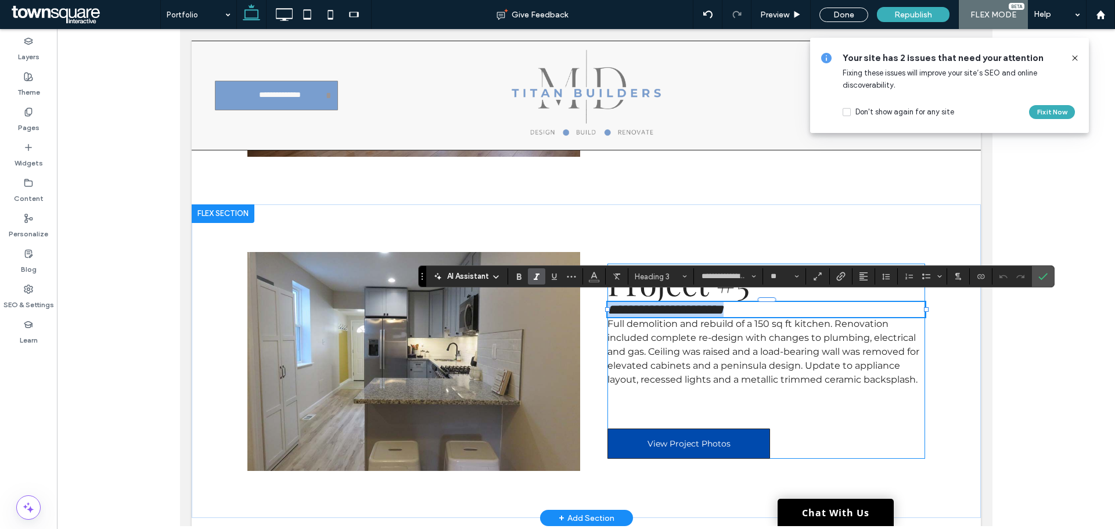
copy span "**********"
click at [770, 289] on h1 "Project #5" at bounding box center [766, 283] width 318 height 38
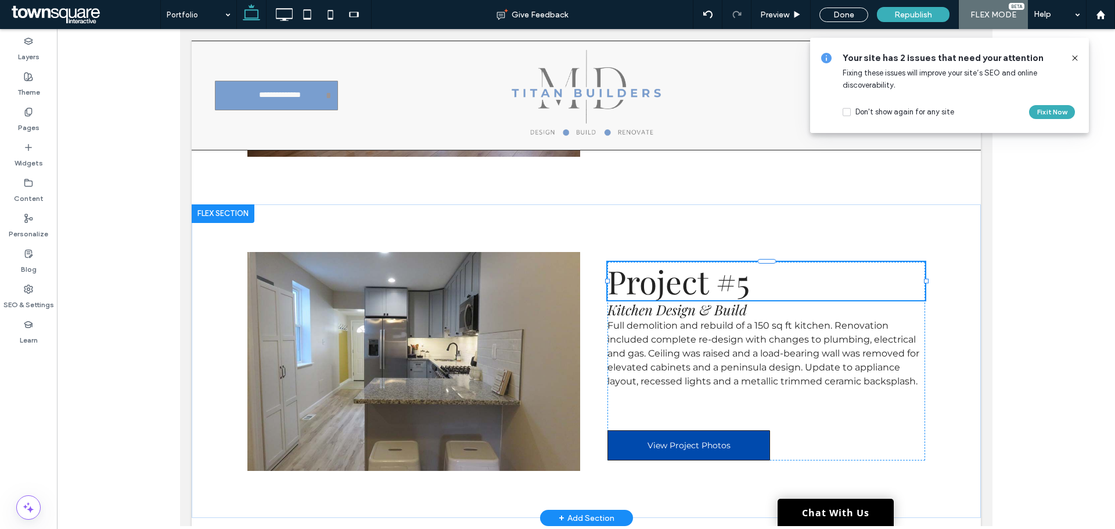
click at [758, 287] on h1 "Project #5" at bounding box center [766, 281] width 318 height 38
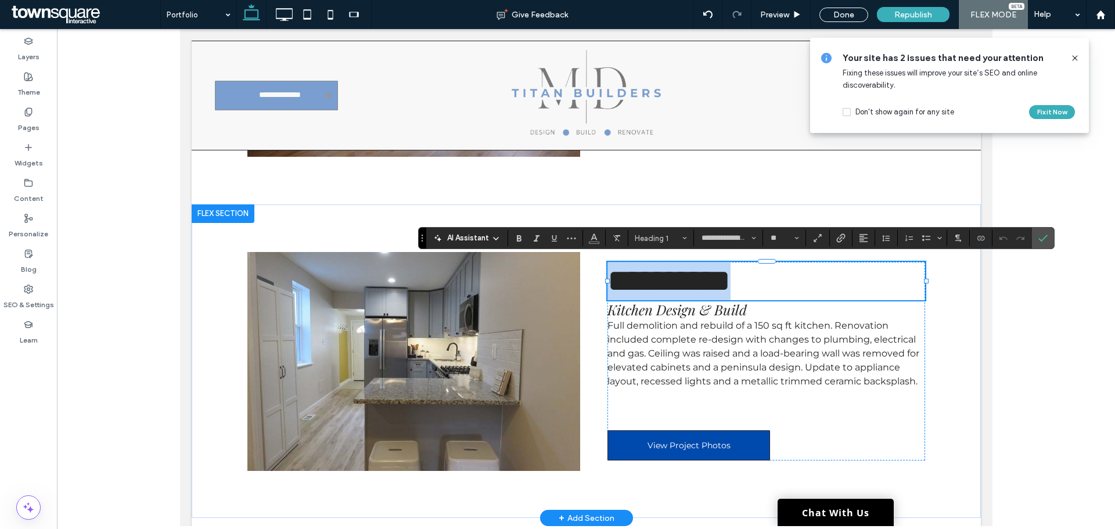
paste div
type input "**"
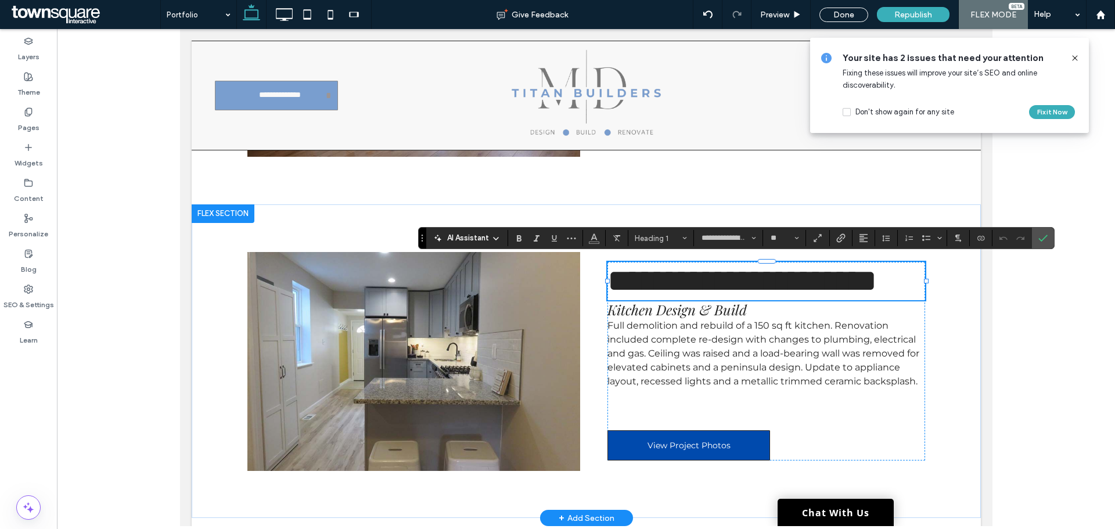
scroll to position [2, 0]
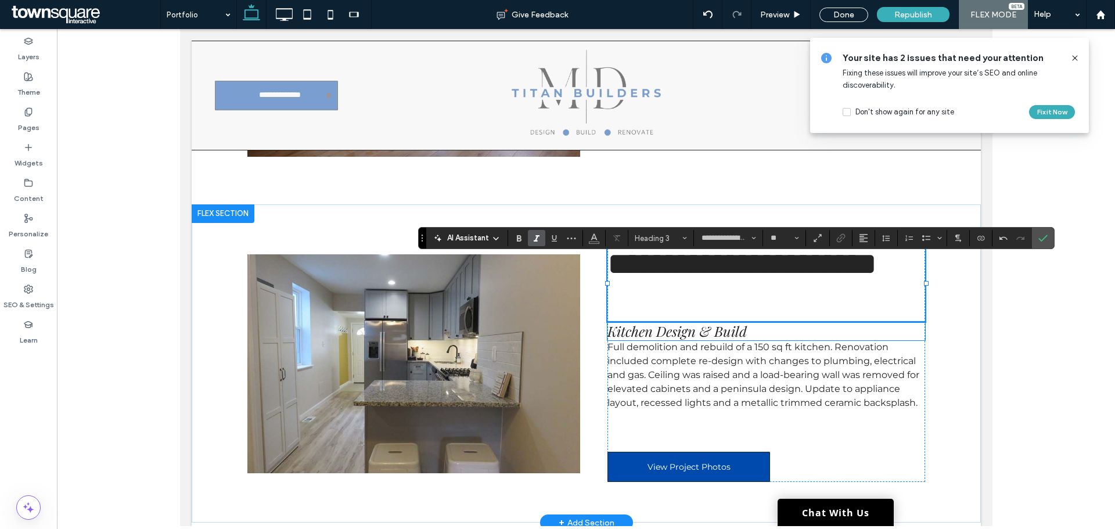
click at [724, 327] on span "Kitchen Design & Build" at bounding box center [676, 331] width 139 height 19
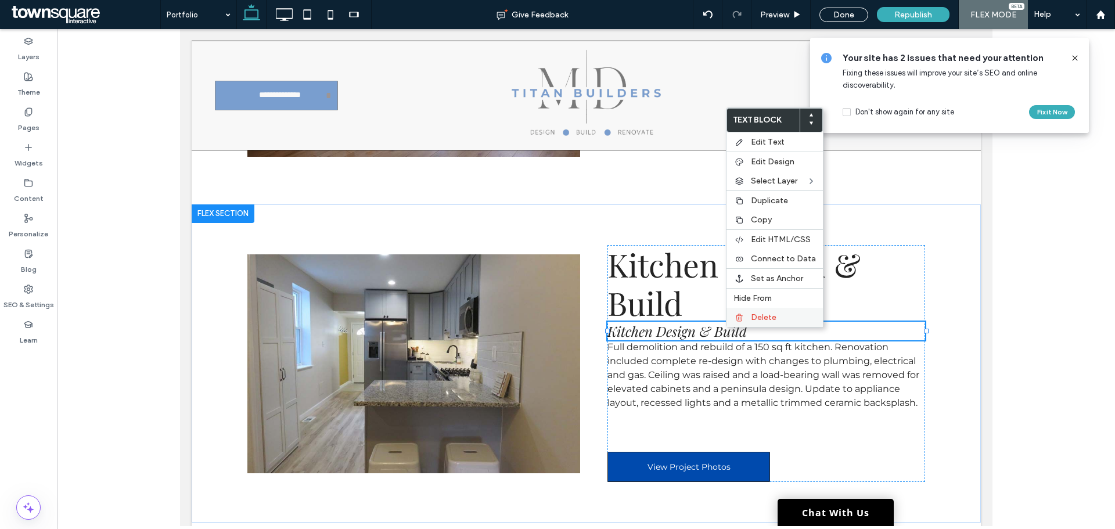
click at [769, 320] on span "Delete" at bounding box center [764, 317] width 26 height 10
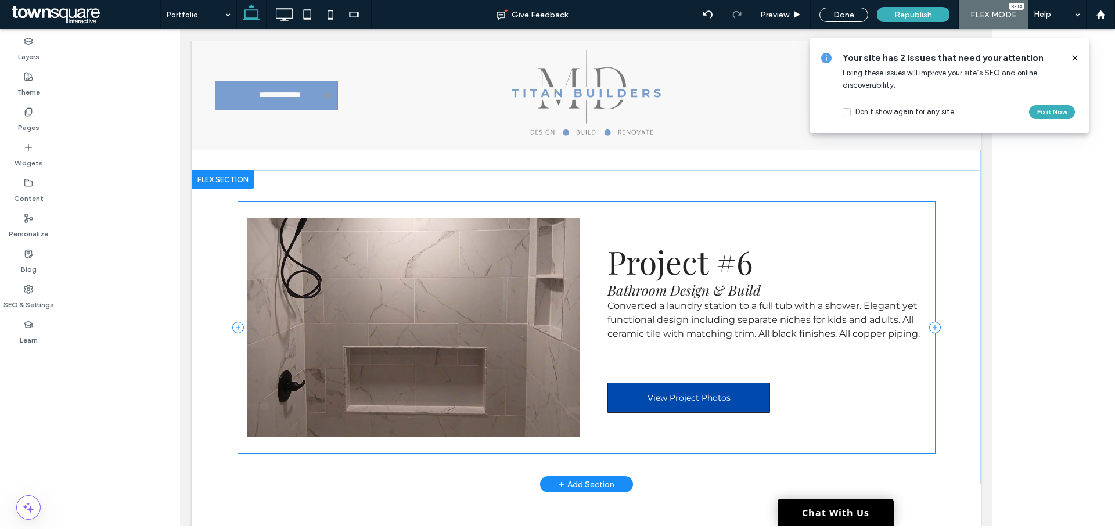
scroll to position [1982, 0]
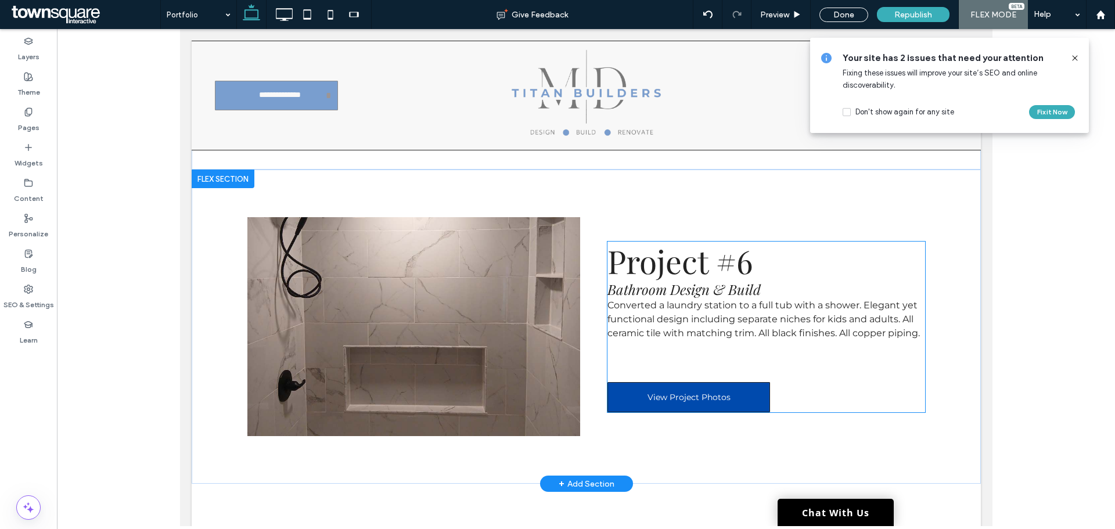
click at [737, 286] on span "Bathroom Design & Build" at bounding box center [683, 289] width 153 height 19
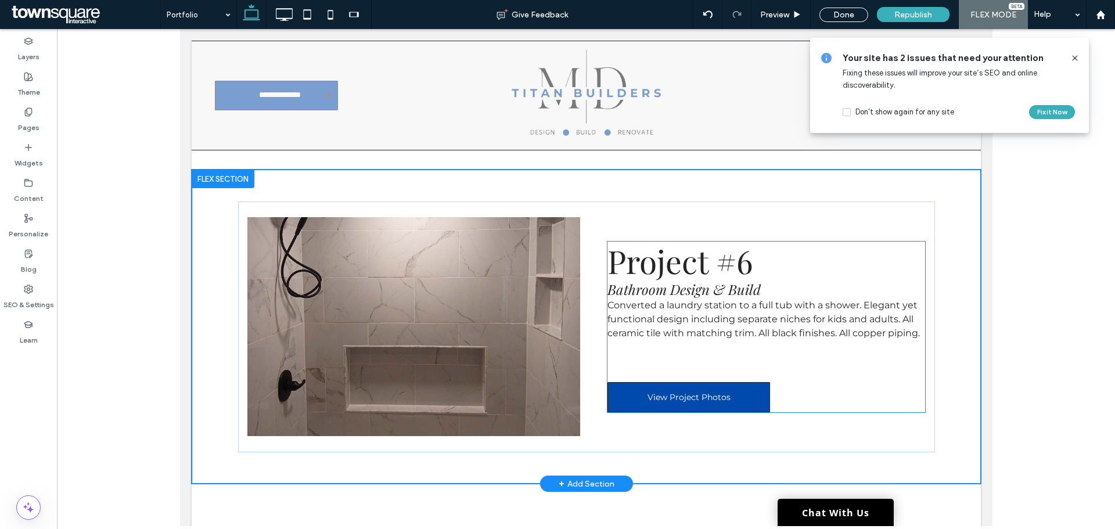
click at [739, 283] on span "Bathroom Design & Build" at bounding box center [683, 289] width 153 height 19
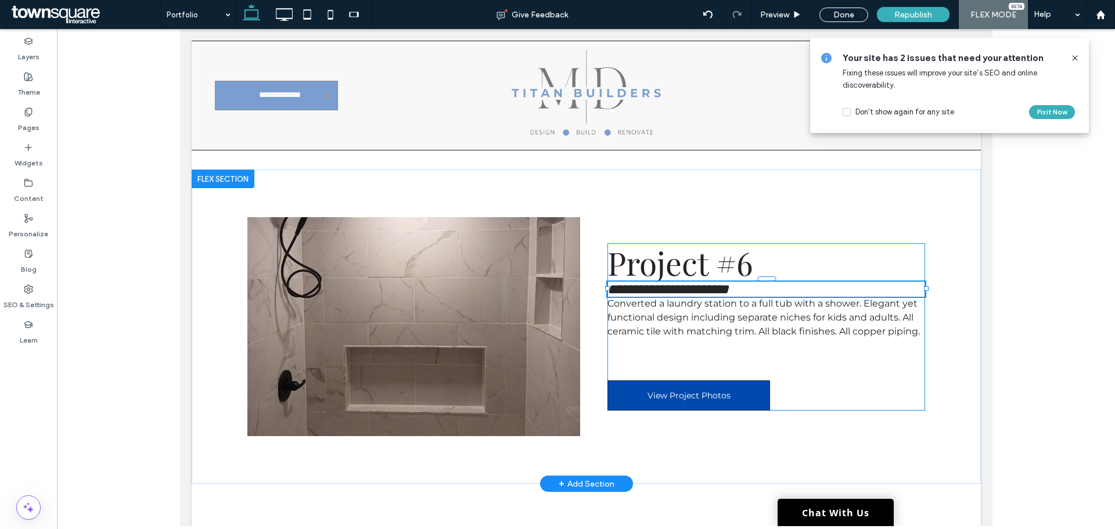
type input "**********"
type input "**"
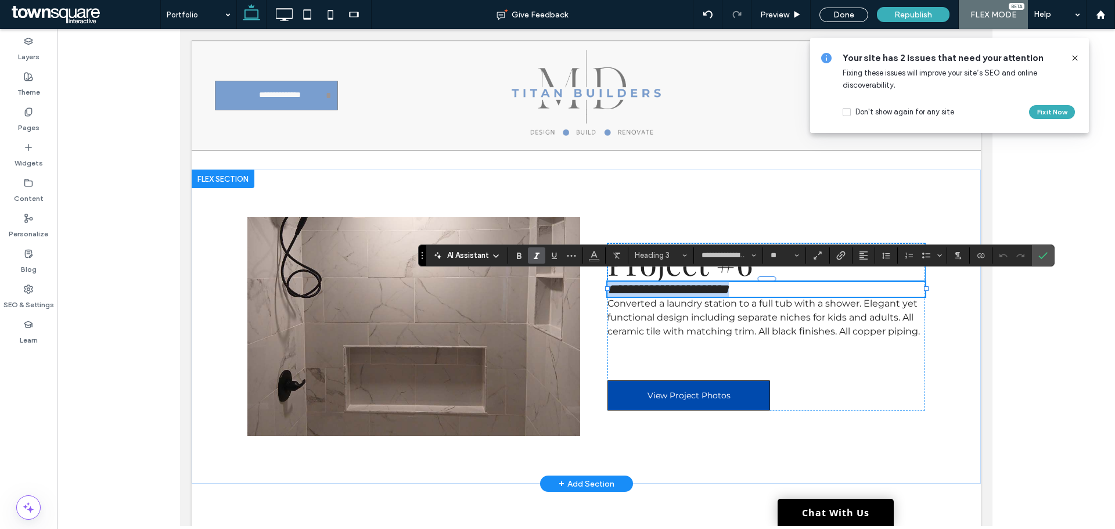
click at [682, 269] on span "Project #6" at bounding box center [679, 262] width 145 height 43
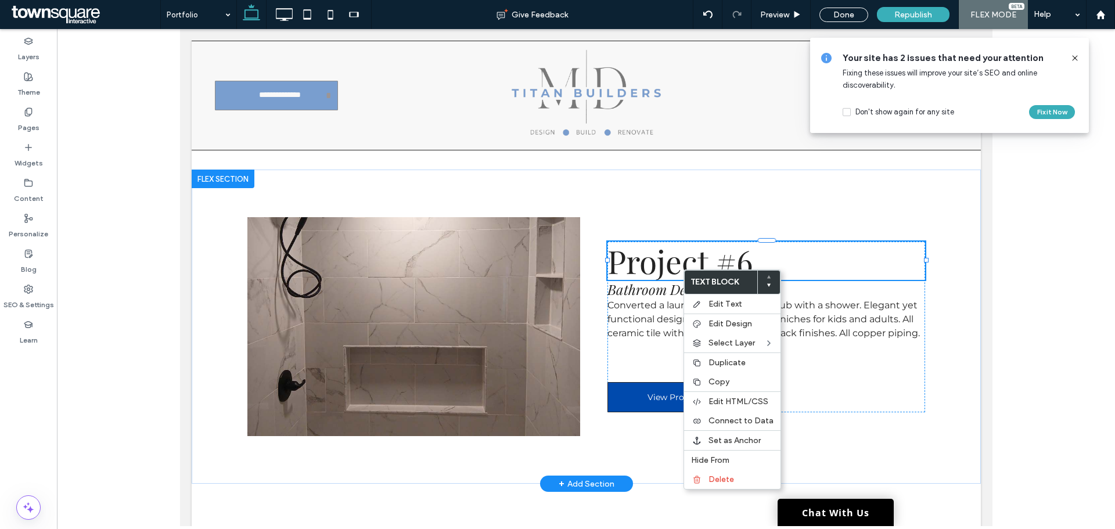
click at [682, 269] on span "Project #6" at bounding box center [679, 260] width 145 height 43
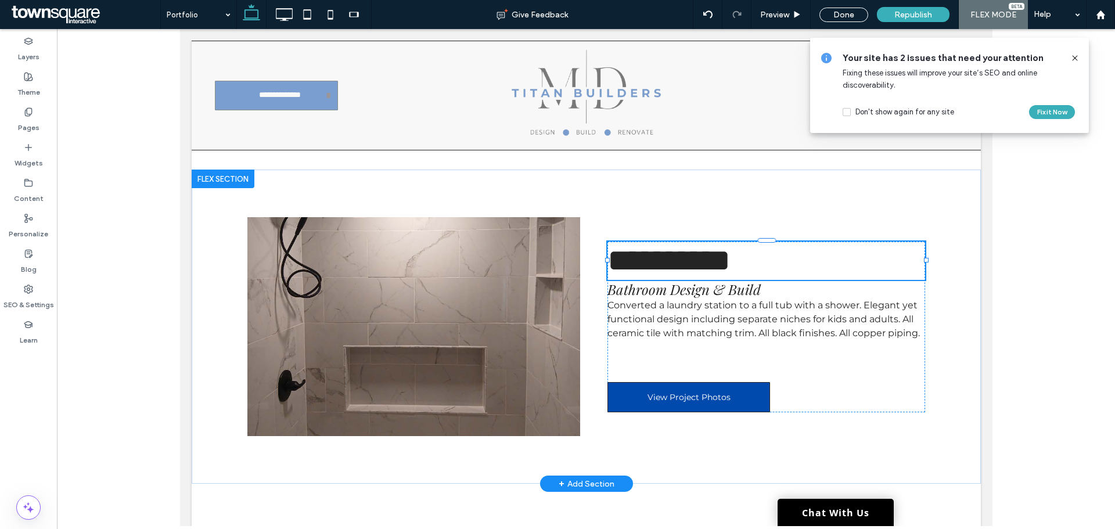
type input "**********"
type input "**"
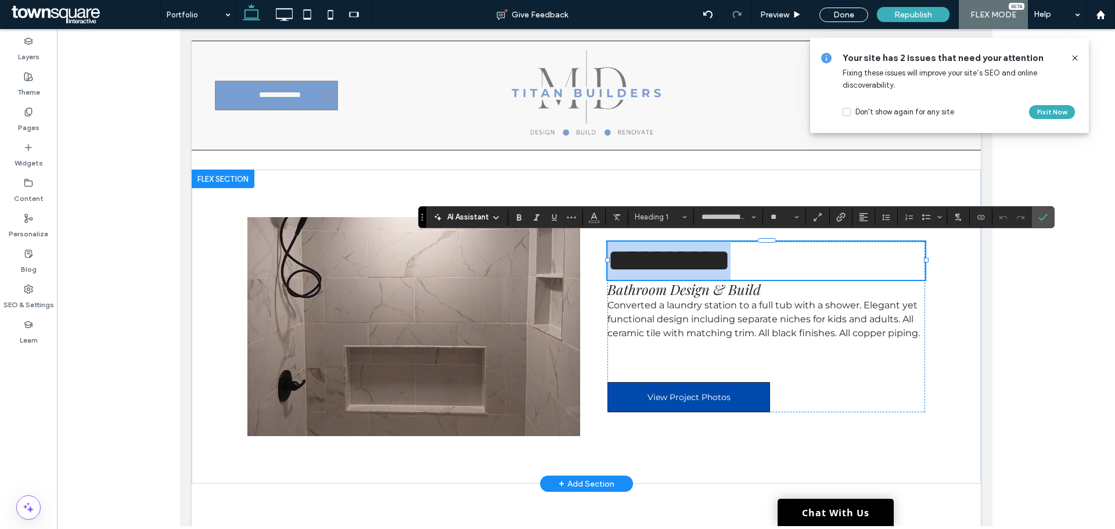
paste div
type input "**"
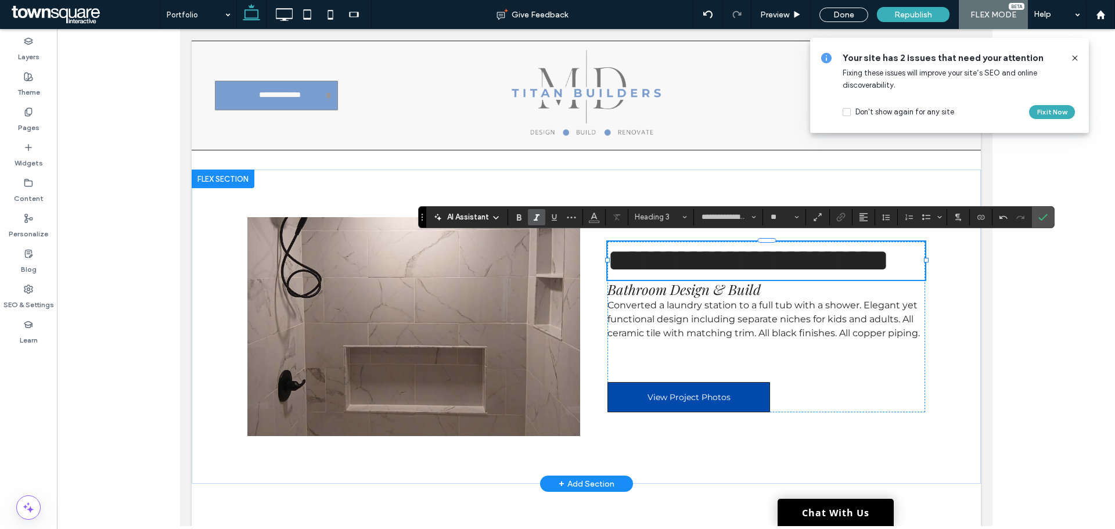
scroll to position [2, 0]
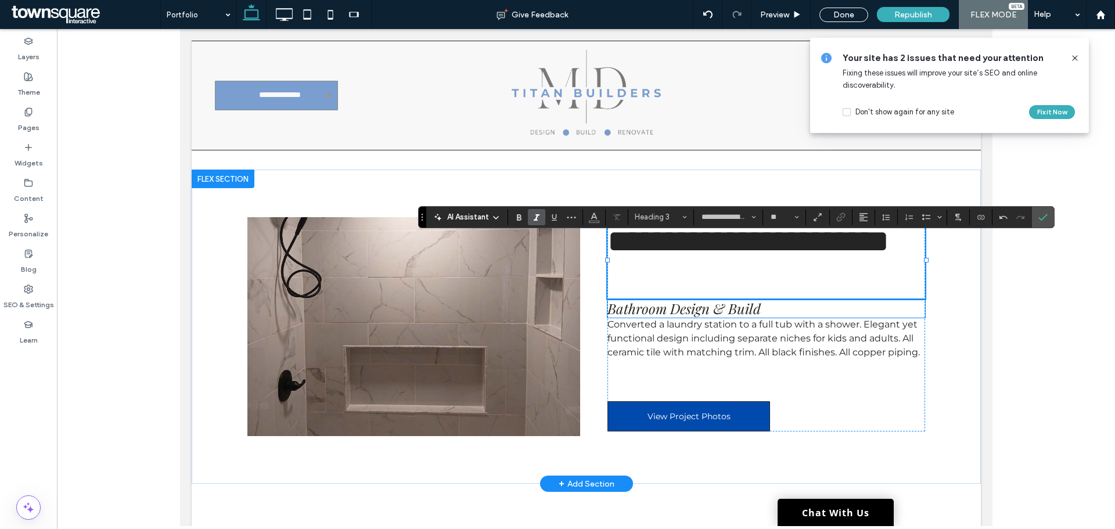
click at [699, 310] on span "Bathroom Design & Build" at bounding box center [683, 308] width 153 height 19
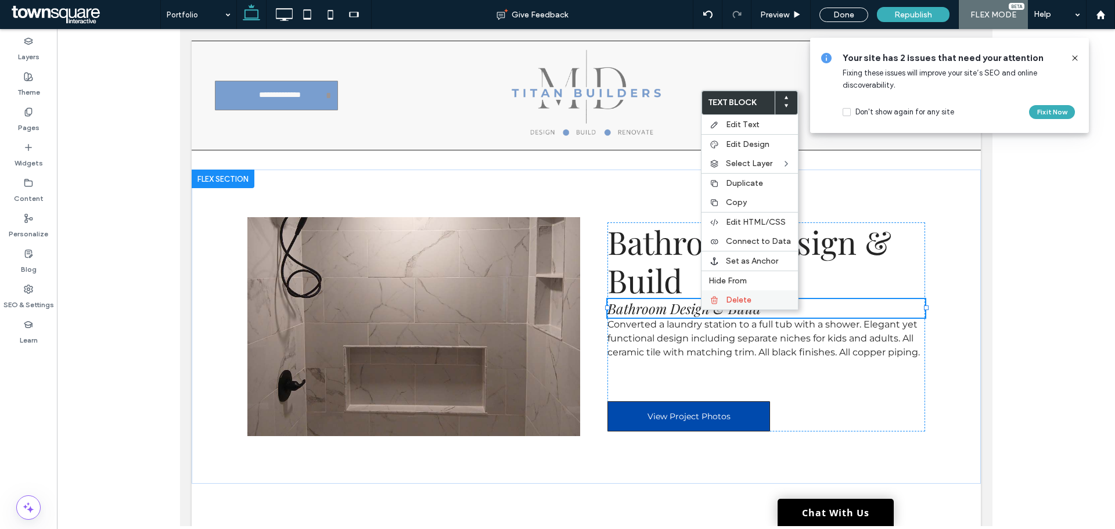
click at [749, 300] on span "Delete" at bounding box center [739, 300] width 26 height 10
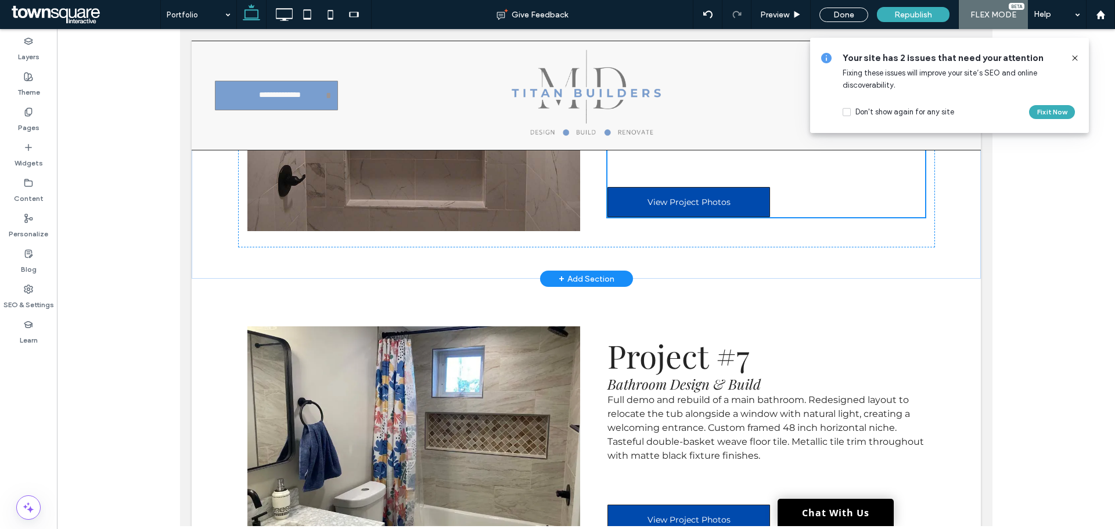
scroll to position [2214, 0]
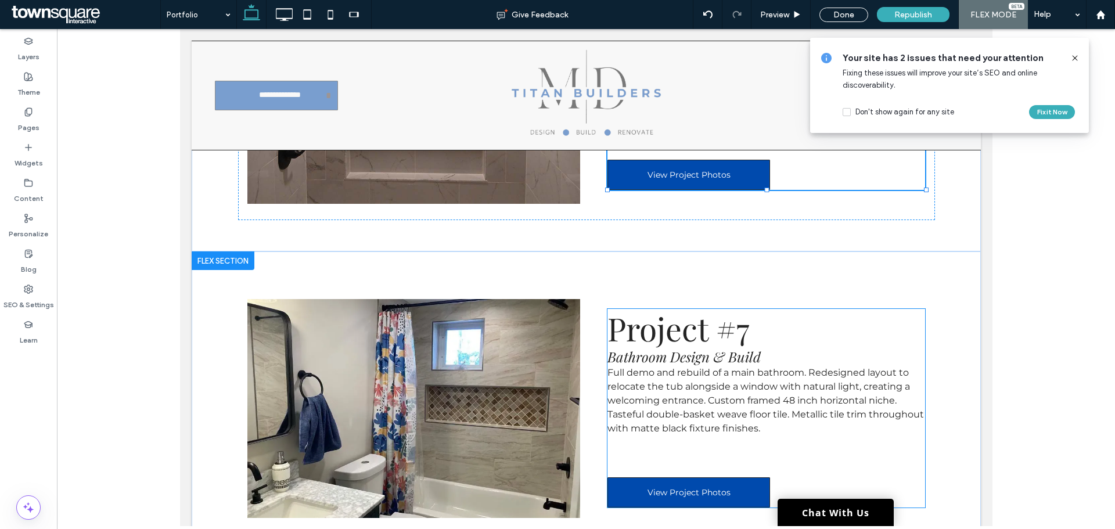
click at [719, 348] on span "Bathroom Design & Build" at bounding box center [683, 356] width 153 height 19
click at [719, 348] on div "Project #7 Bathroom Design & Build Full demo and rebuild of a main bathroom. Re…" at bounding box center [766, 408] width 318 height 199
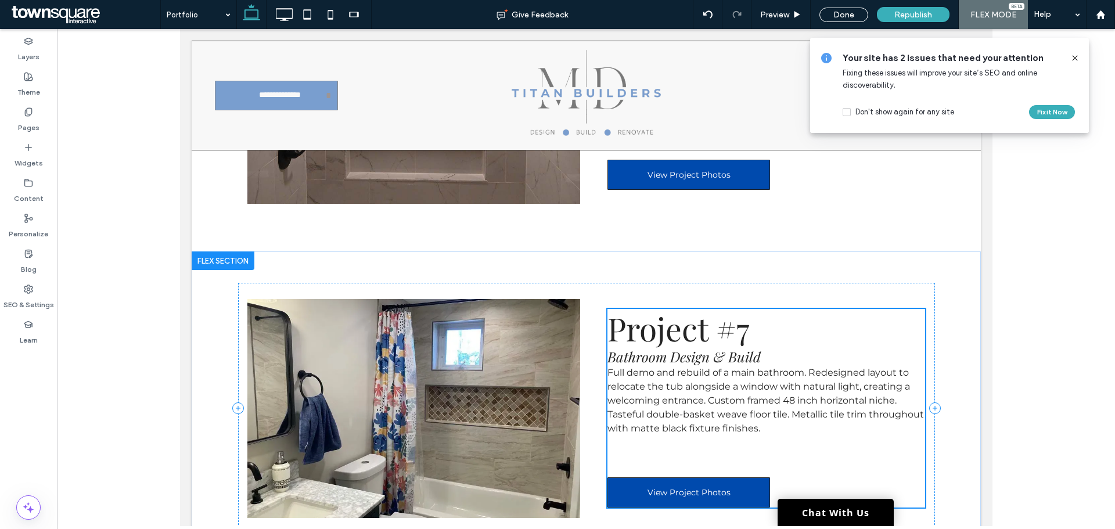
scroll to position [2248, 0]
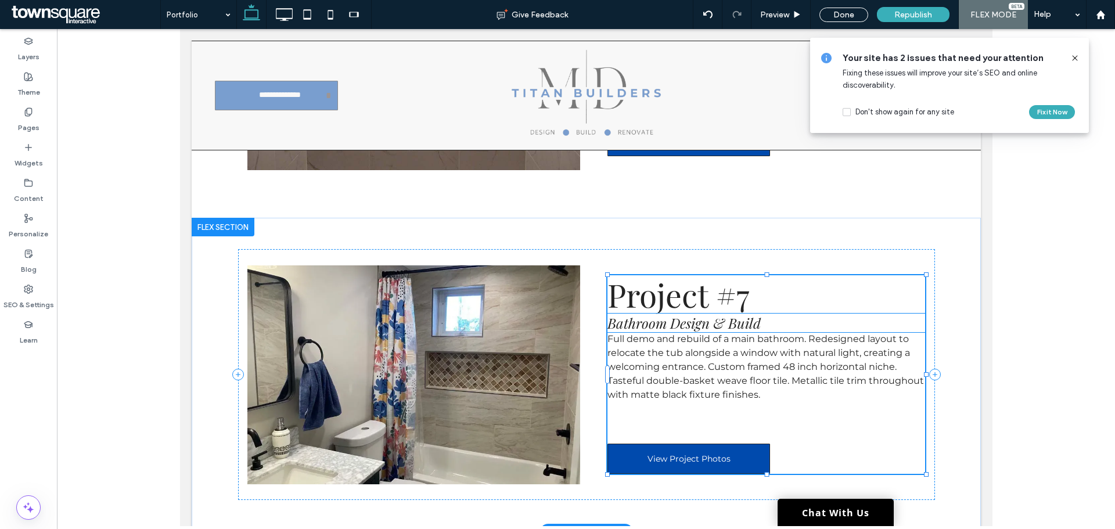
click at [718, 318] on span "Bathroom Design & Build" at bounding box center [683, 323] width 153 height 19
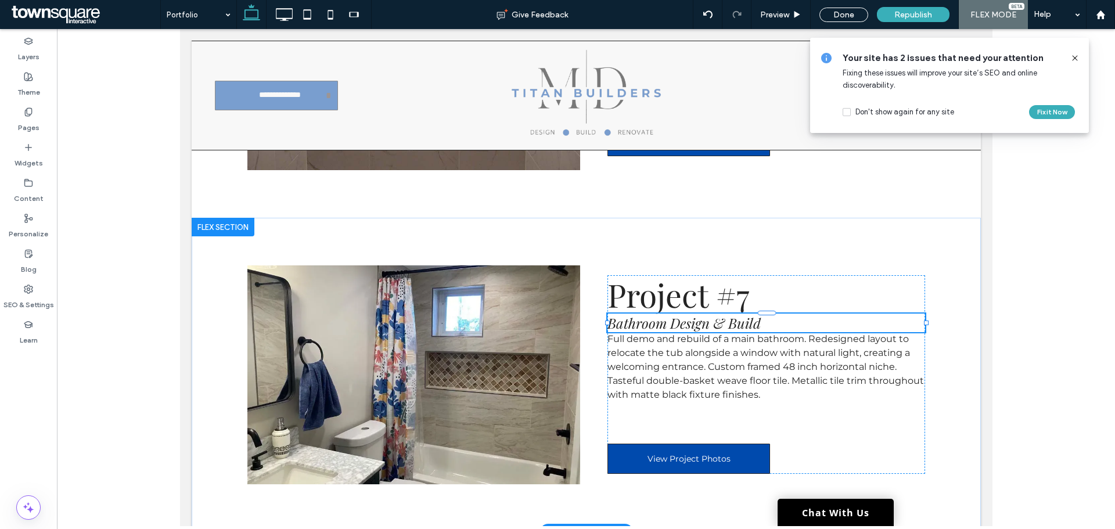
click at [718, 318] on span "Bathroom Design & Build" at bounding box center [683, 323] width 153 height 19
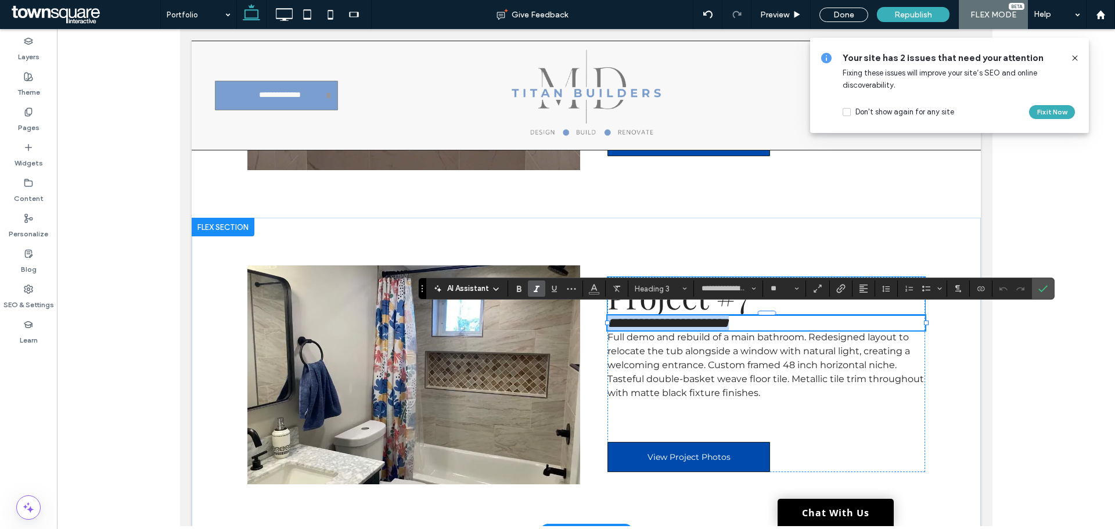
click at [696, 303] on span "Project #7" at bounding box center [678, 296] width 142 height 43
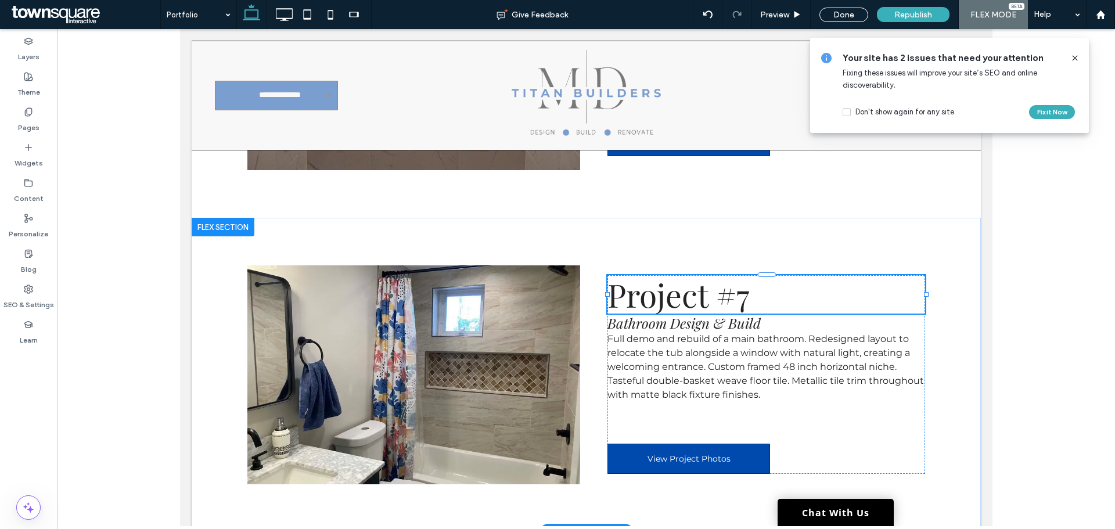
click at [697, 300] on span "Project #7" at bounding box center [678, 294] width 142 height 43
type input "**********"
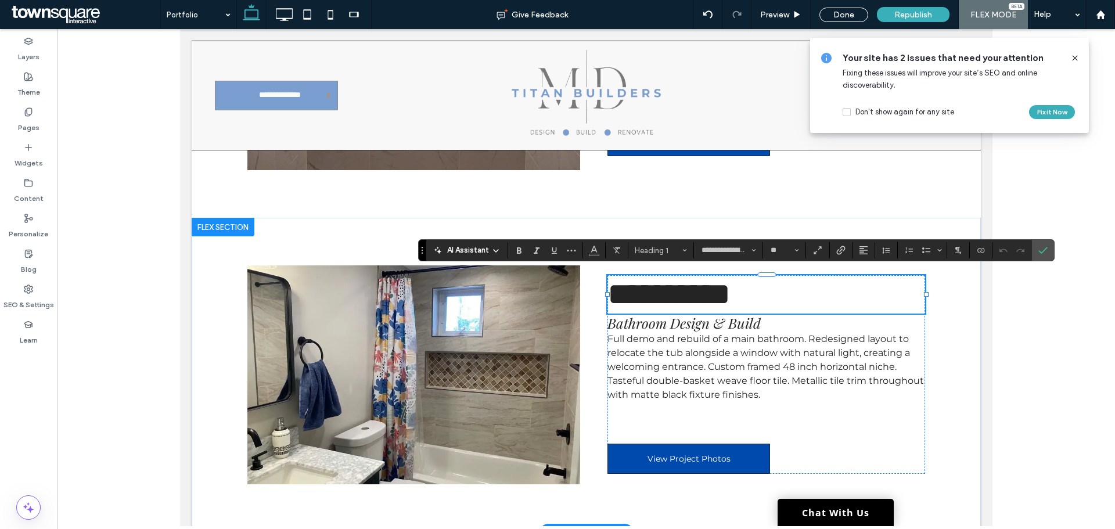
paste div
type input "**"
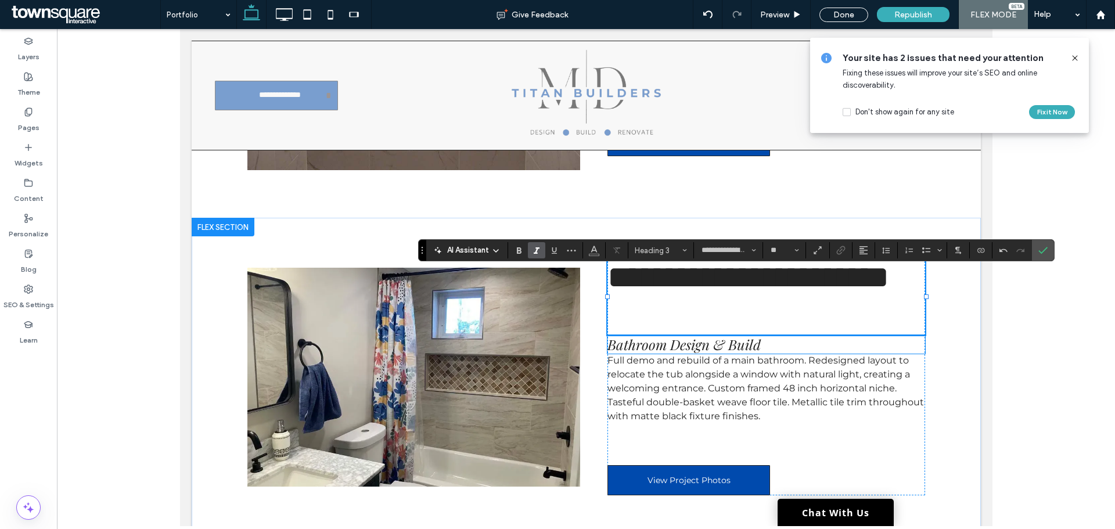
click at [706, 346] on span "Bathroom Design & Build" at bounding box center [683, 344] width 153 height 19
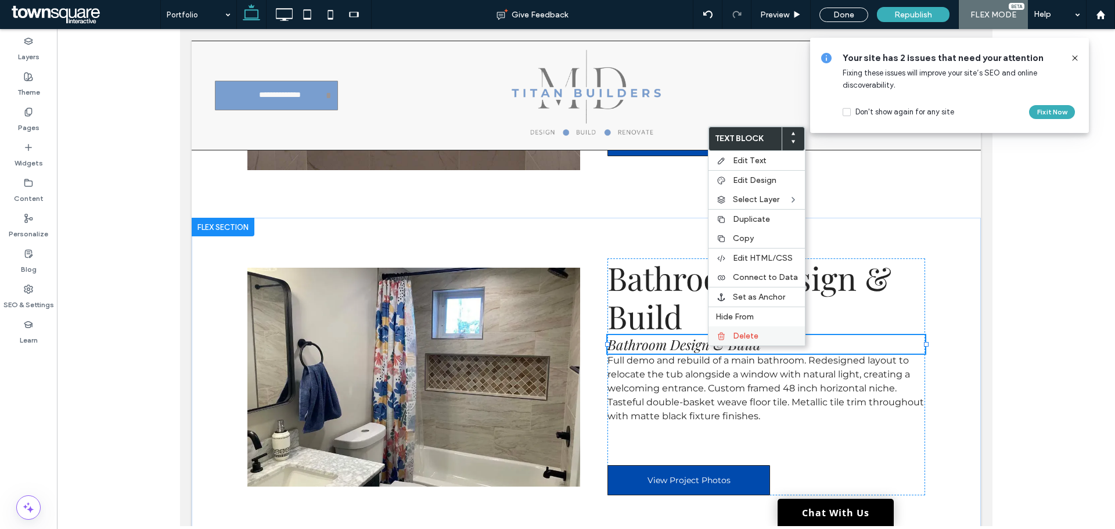
click at [745, 334] on span "Delete" at bounding box center [746, 336] width 26 height 10
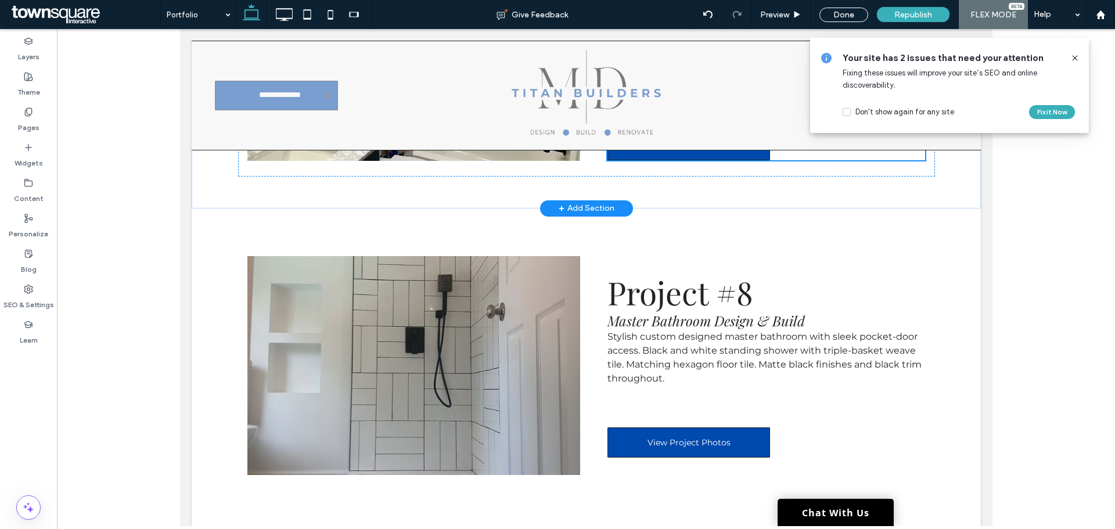
scroll to position [2596, 0]
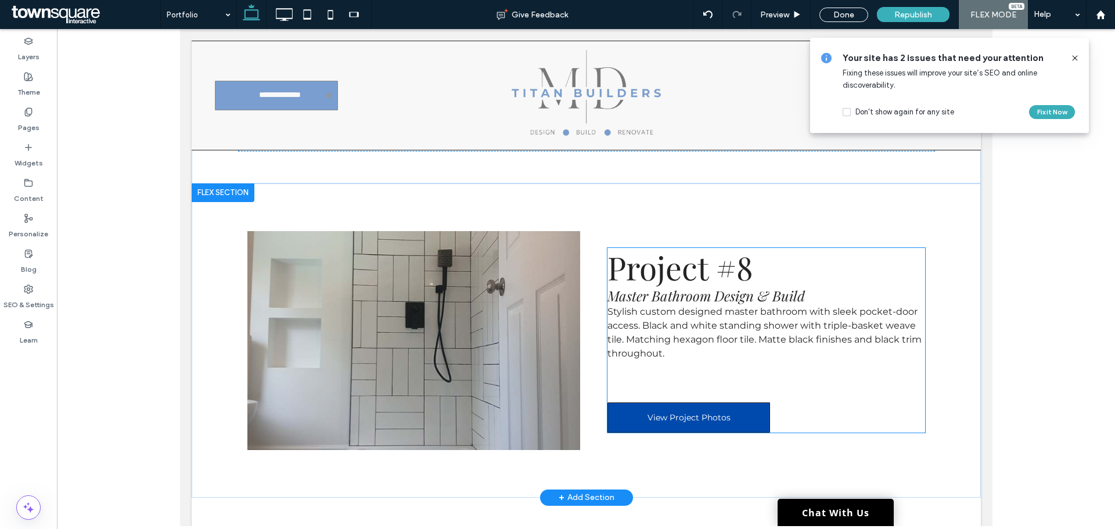
click at [725, 286] on span "Master Bathroom Design & Build" at bounding box center [705, 295] width 197 height 19
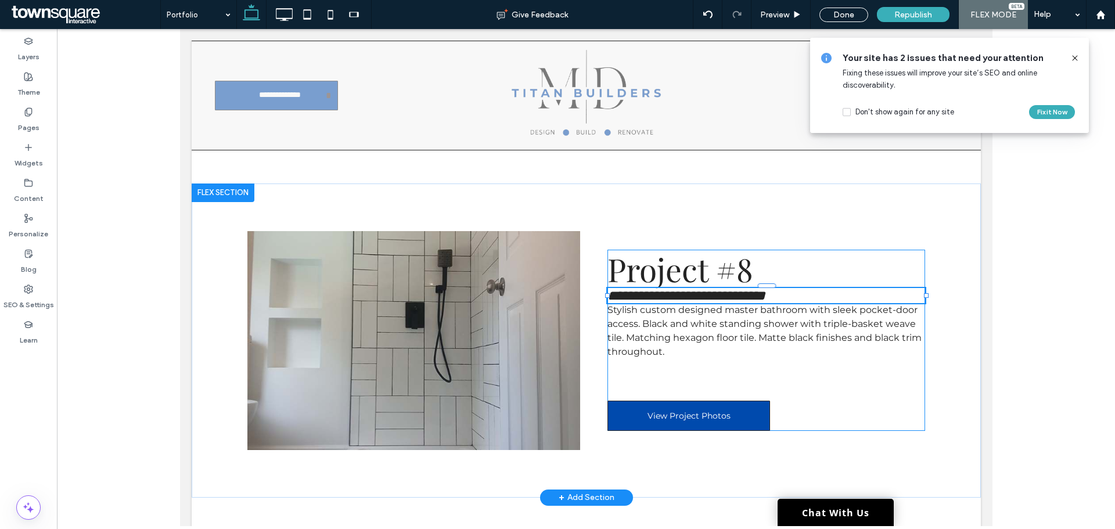
type input "**********"
type input "**"
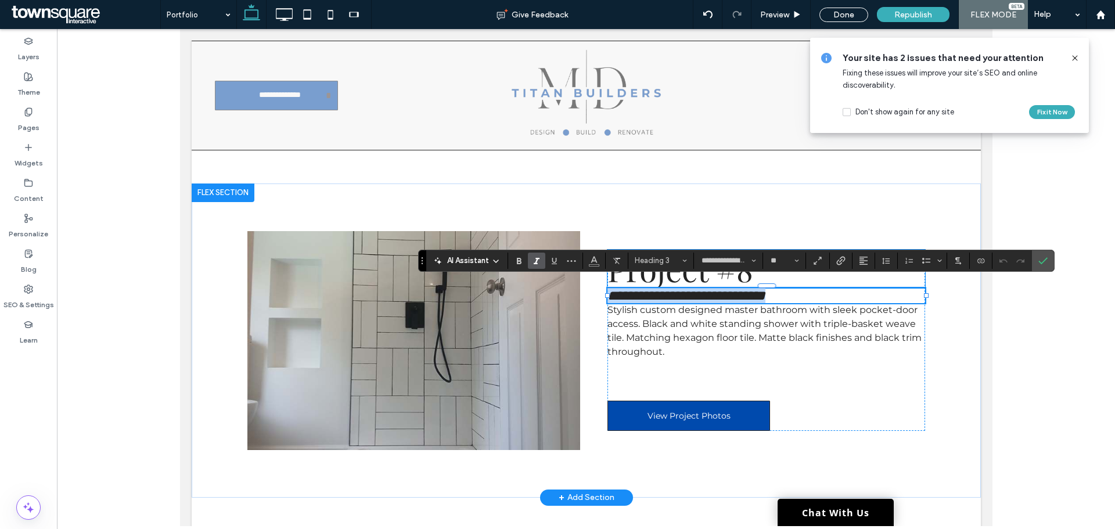
click at [666, 272] on span "Project #8" at bounding box center [680, 268] width 146 height 43
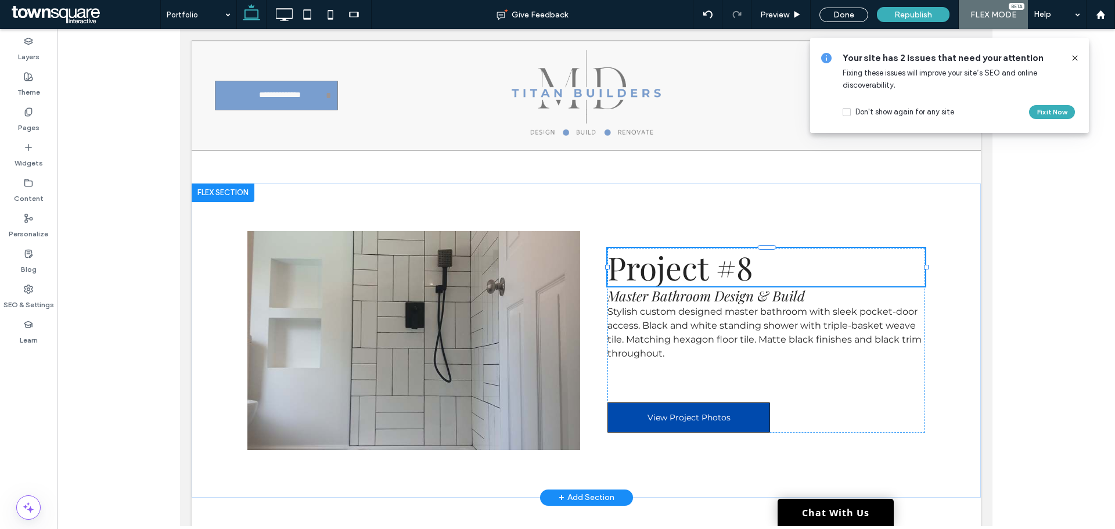
click at [666, 272] on span "Project #8" at bounding box center [680, 267] width 146 height 43
type input "**********"
type input "**"
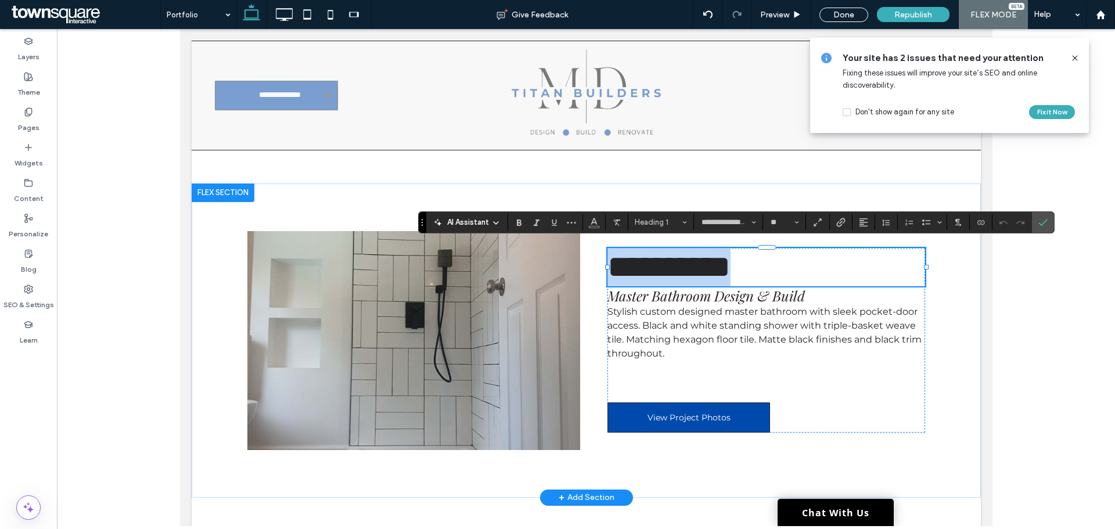
paste div
type input "**"
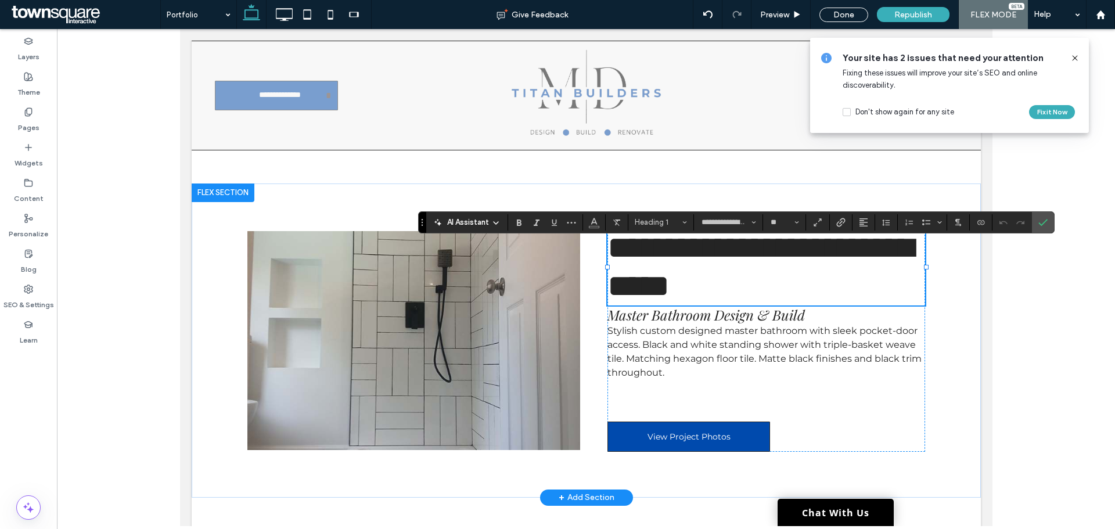
scroll to position [2, 0]
click at [682, 324] on p "Stylish custom designed master bathroom with sleek pocket-door access. Black an…" at bounding box center [766, 352] width 318 height 56
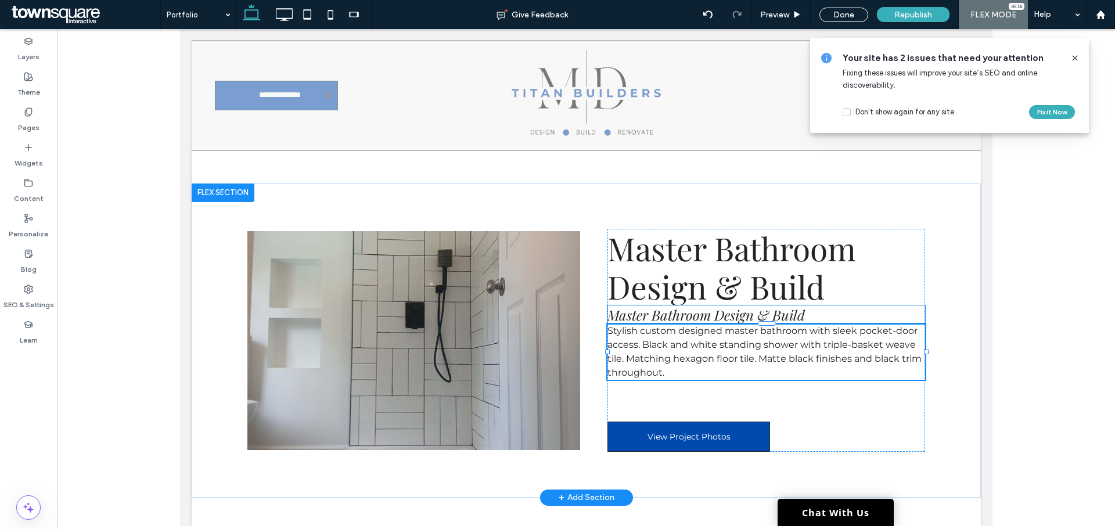
click at [686, 309] on span "Master Bathroom Design & Build" at bounding box center [705, 314] width 197 height 19
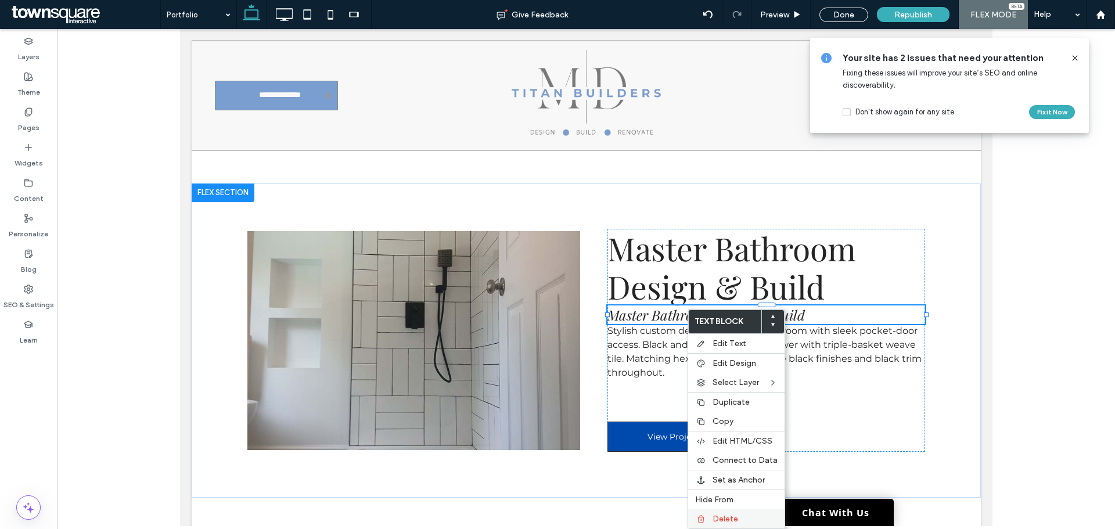
click at [734, 520] on span "Delete" at bounding box center [725, 519] width 26 height 10
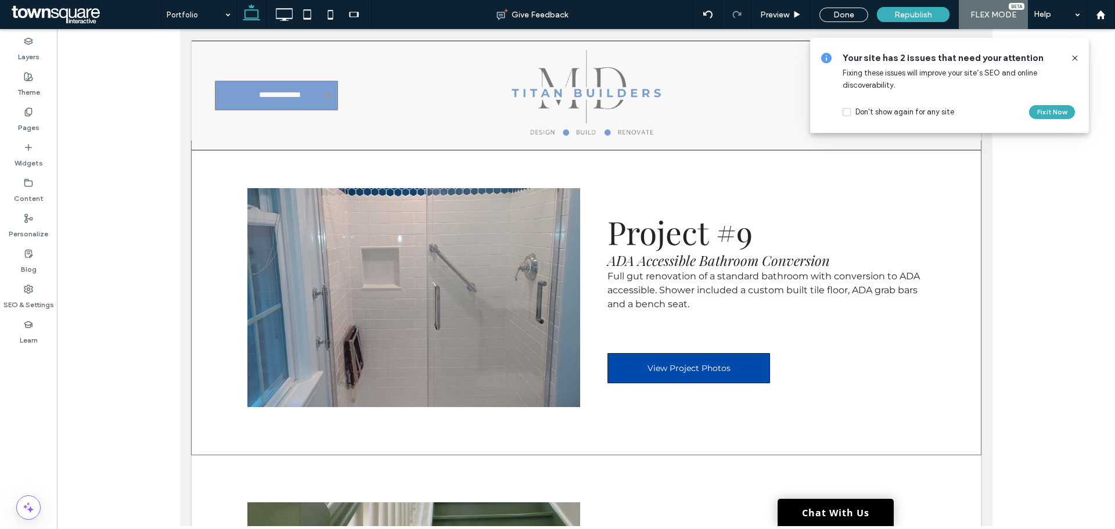
scroll to position [2886, 0]
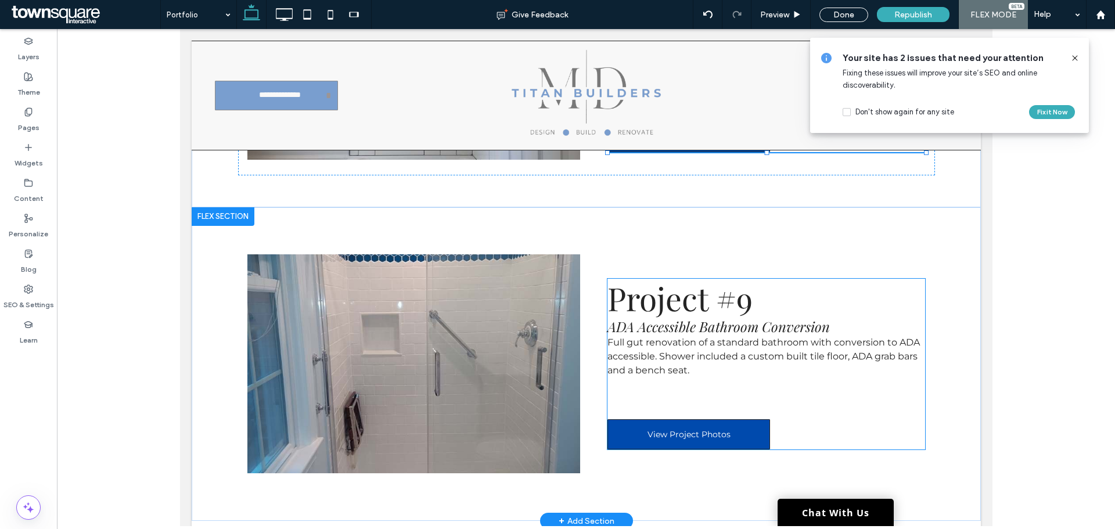
click at [736, 325] on span "ADA Accessible Bathroom Conversion" at bounding box center [718, 326] width 222 height 19
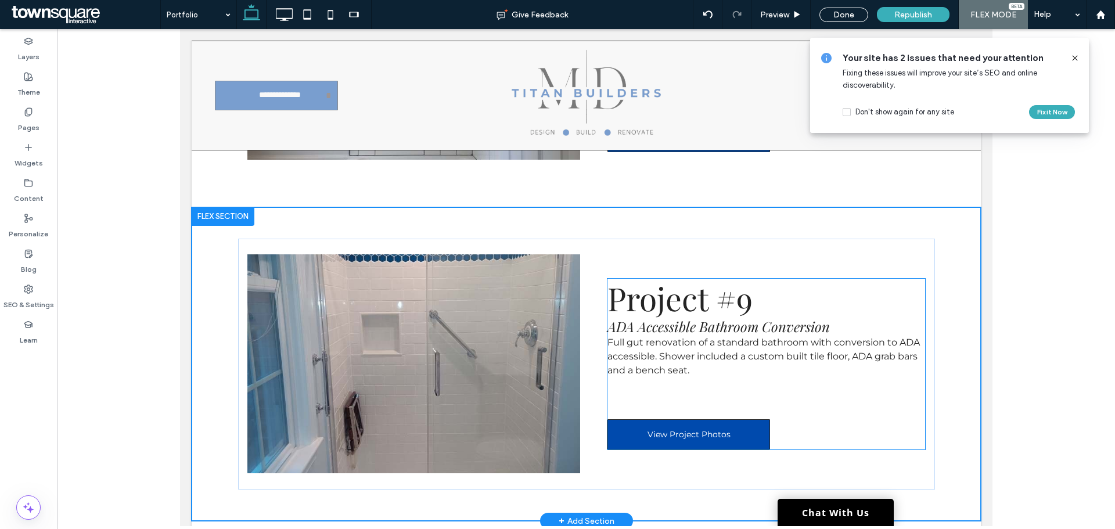
click at [743, 319] on span "ADA Accessible Bathroom Conversion" at bounding box center [718, 326] width 222 height 19
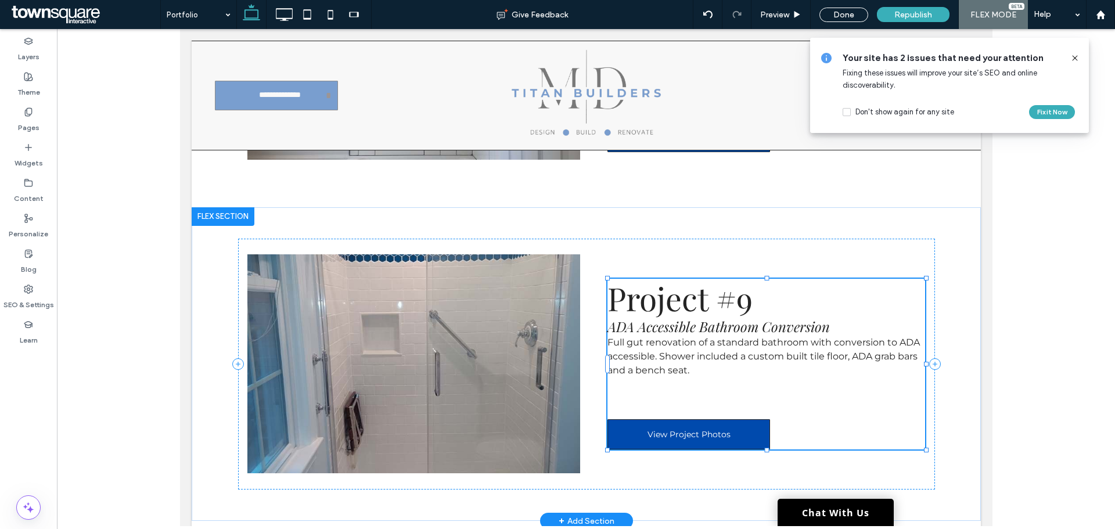
click at [743, 319] on span "ADA Accessible Bathroom Conversion" at bounding box center [718, 326] width 222 height 19
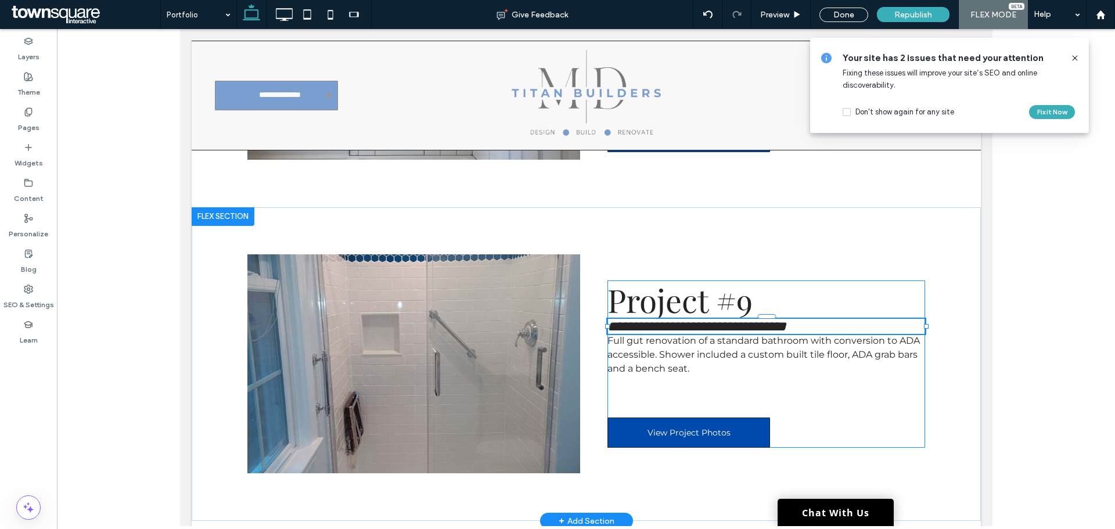
click at [746, 319] on span "**********" at bounding box center [696, 326] width 179 height 14
type input "**********"
type input "**"
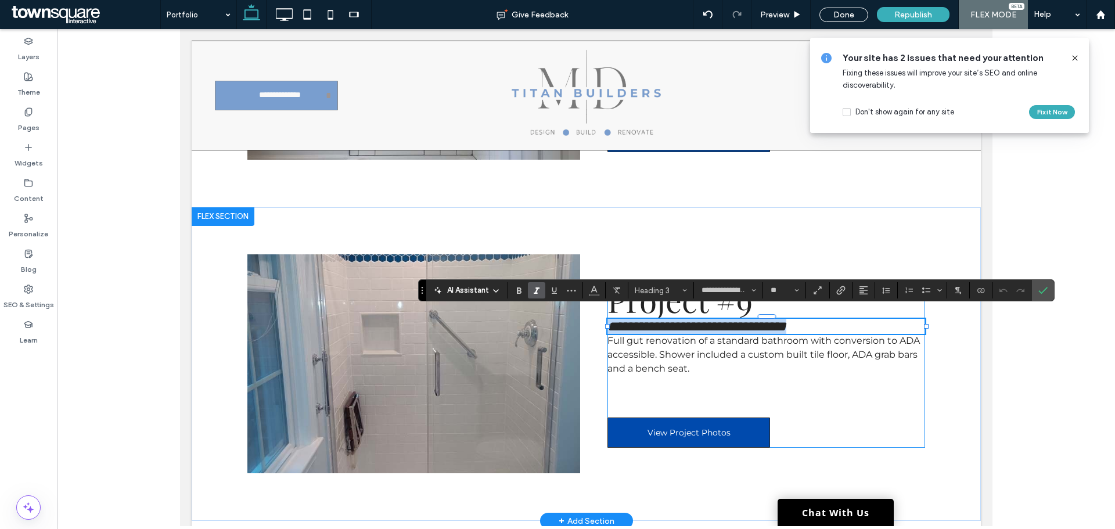
click at [746, 319] on span "**********" at bounding box center [696, 326] width 179 height 14
copy span "**********"
click at [662, 305] on span "Project #9" at bounding box center [679, 299] width 145 height 43
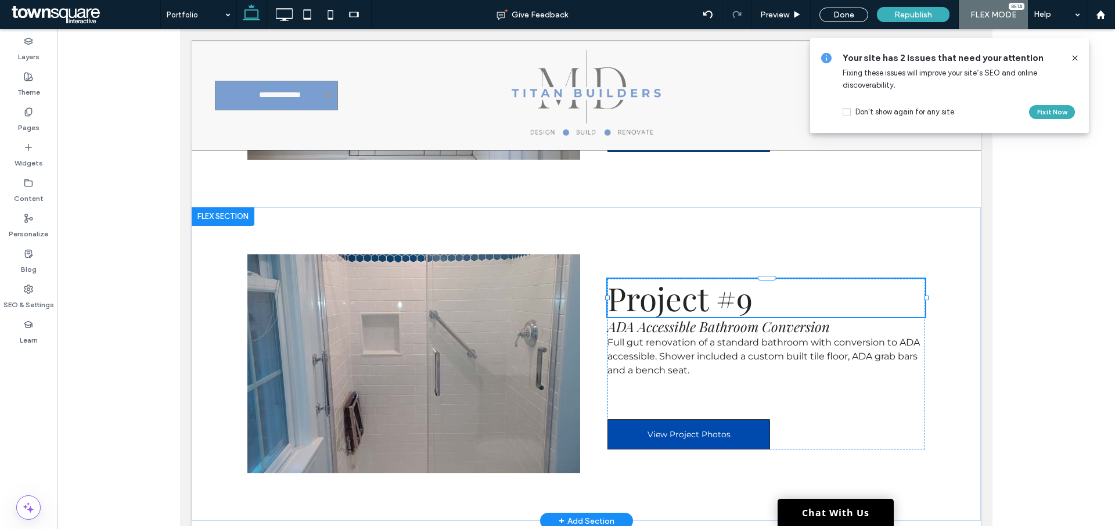
click at [662, 305] on span "Project #9" at bounding box center [679, 297] width 145 height 43
type input "**********"
type input "**"
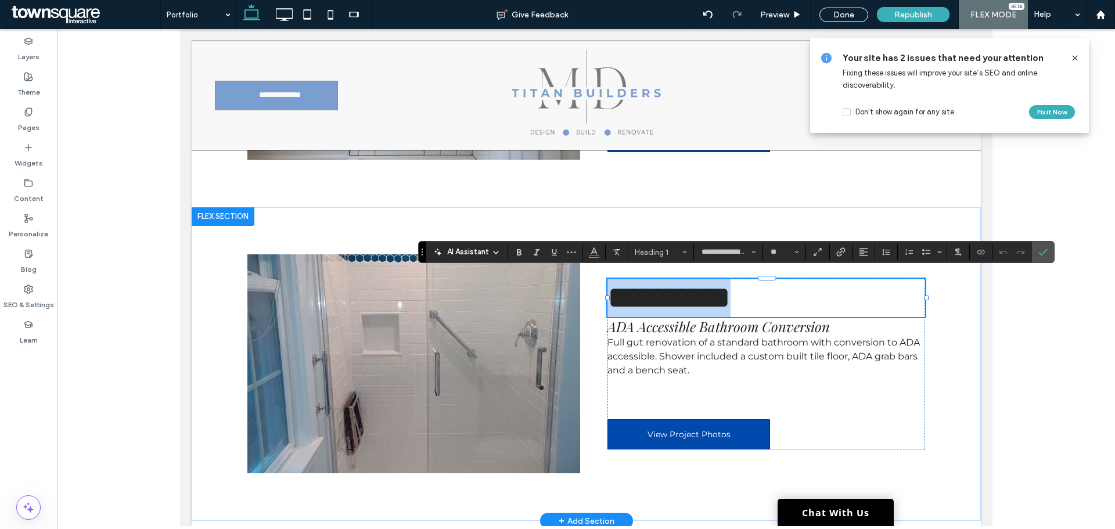
paste div
type input "**"
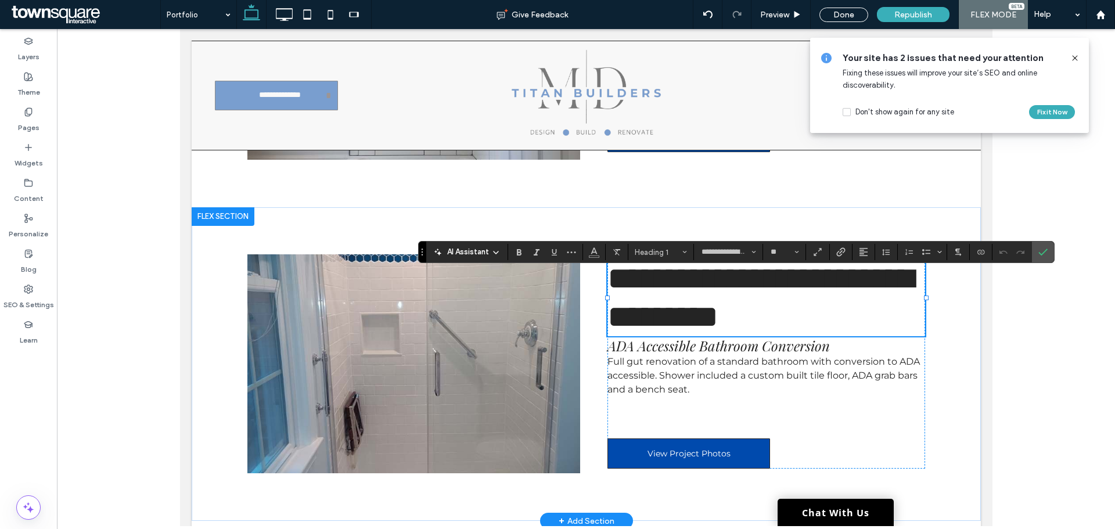
scroll to position [2, 0]
click at [663, 343] on span "ADA Accessible Bathroom Conversion" at bounding box center [718, 345] width 222 height 19
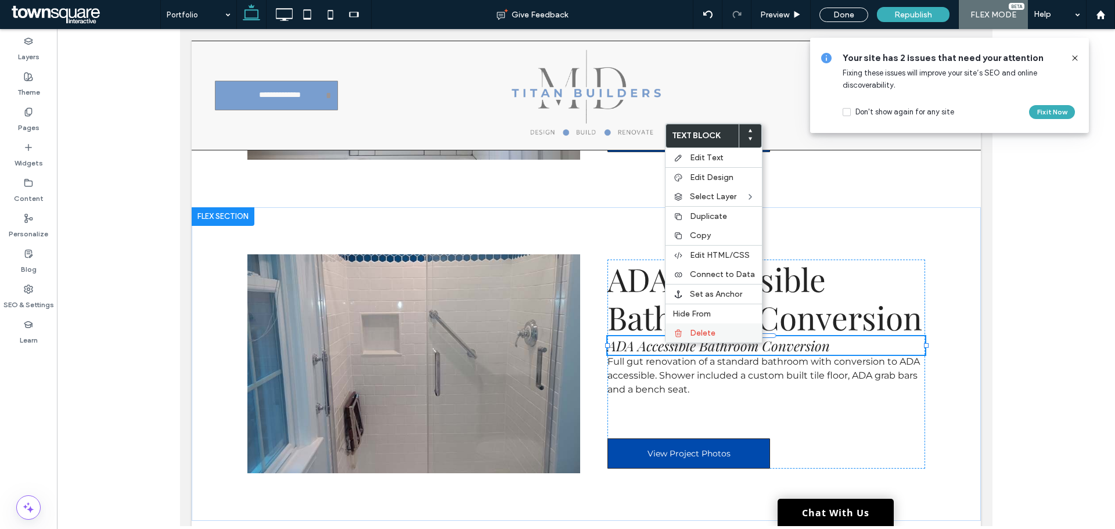
click at [692, 330] on span "Delete" at bounding box center [703, 333] width 26 height 10
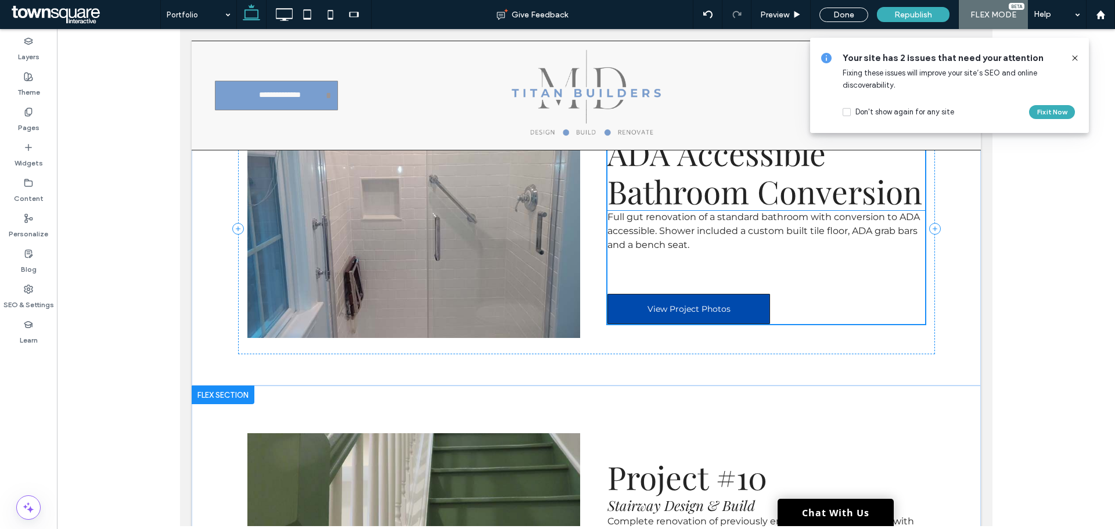
scroll to position [3235, 0]
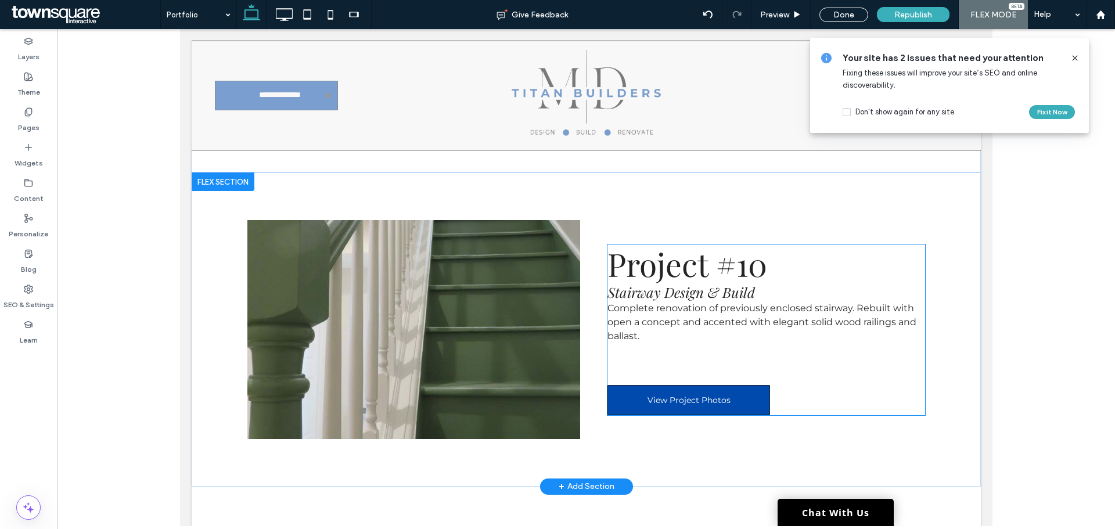
click at [707, 283] on span "Stairway Design & Build" at bounding box center [680, 292] width 147 height 19
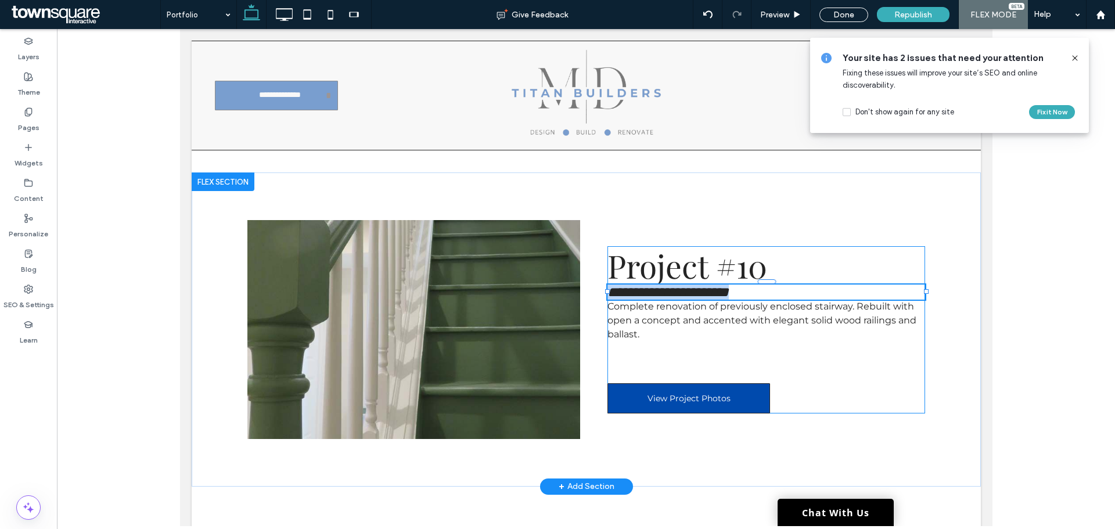
type input "**********"
type input "**"
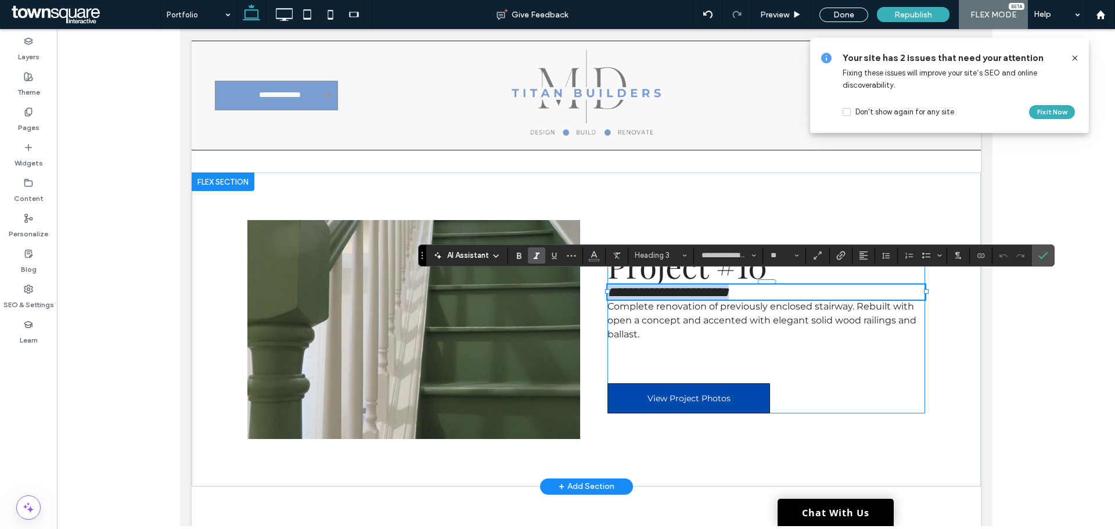
copy span "**********"
click at [672, 269] on span "Project #10" at bounding box center [687, 265] width 160 height 43
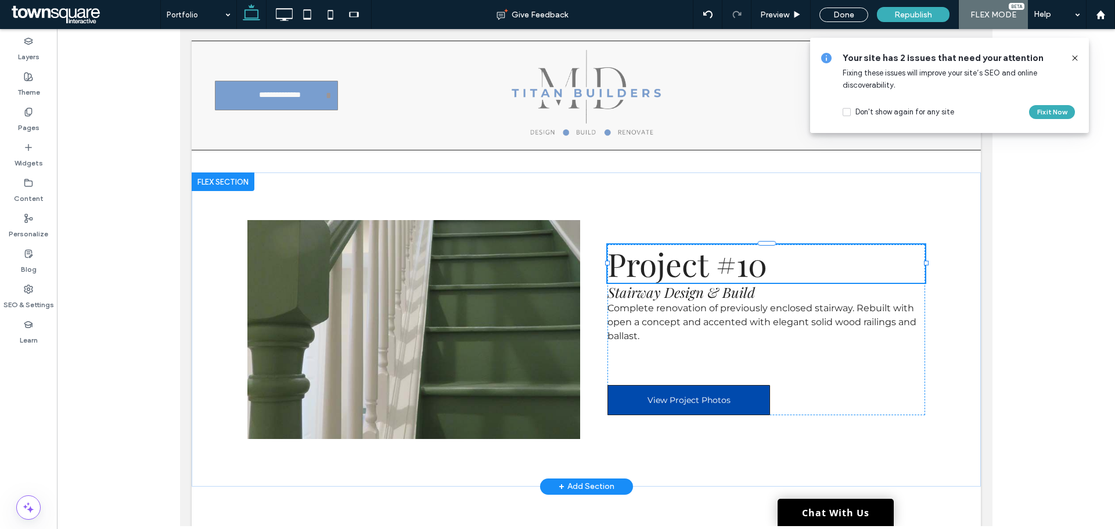
click at [672, 269] on span "Project #10" at bounding box center [687, 263] width 160 height 43
type input "**********"
type input "**"
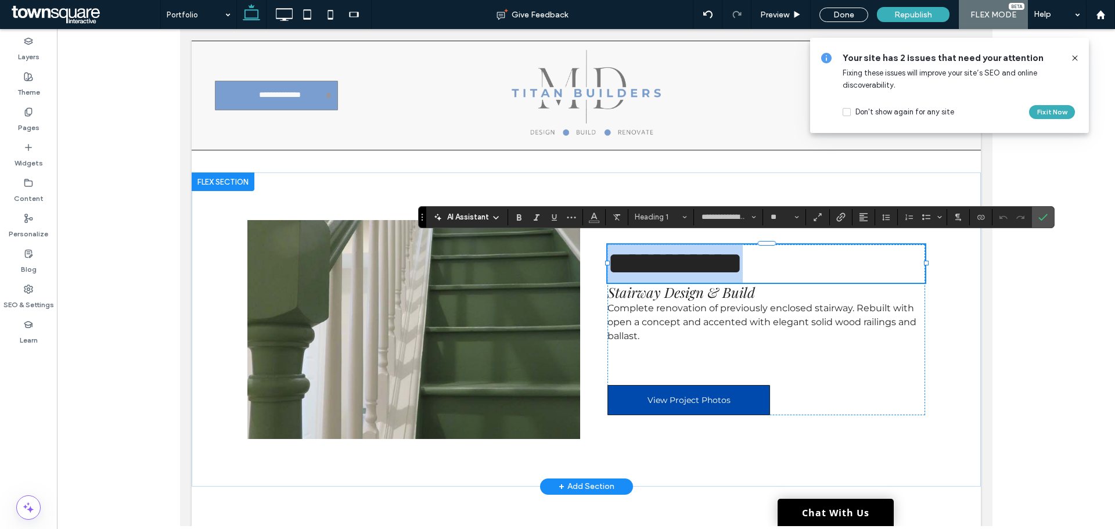
paste div
type input "**"
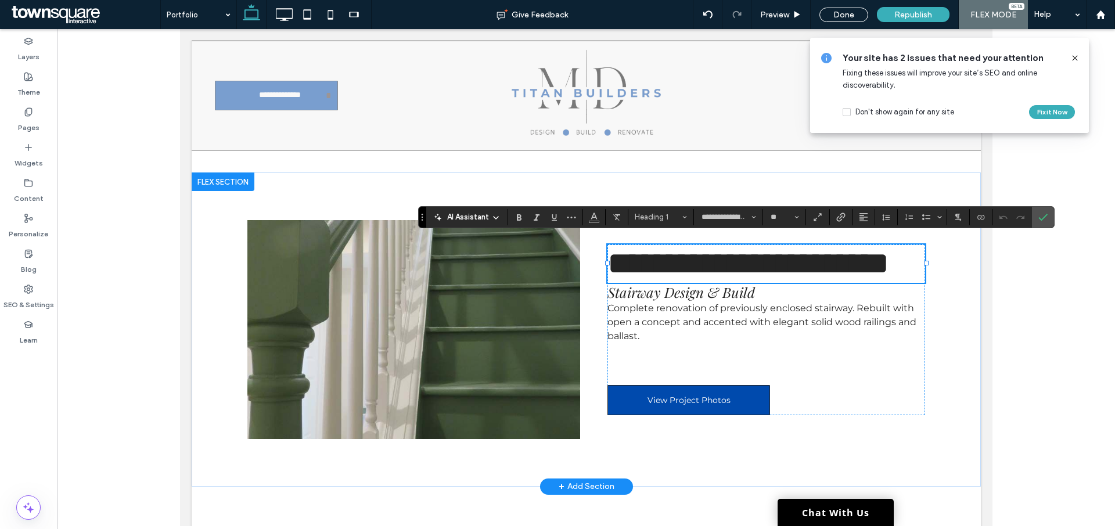
scroll to position [2, 0]
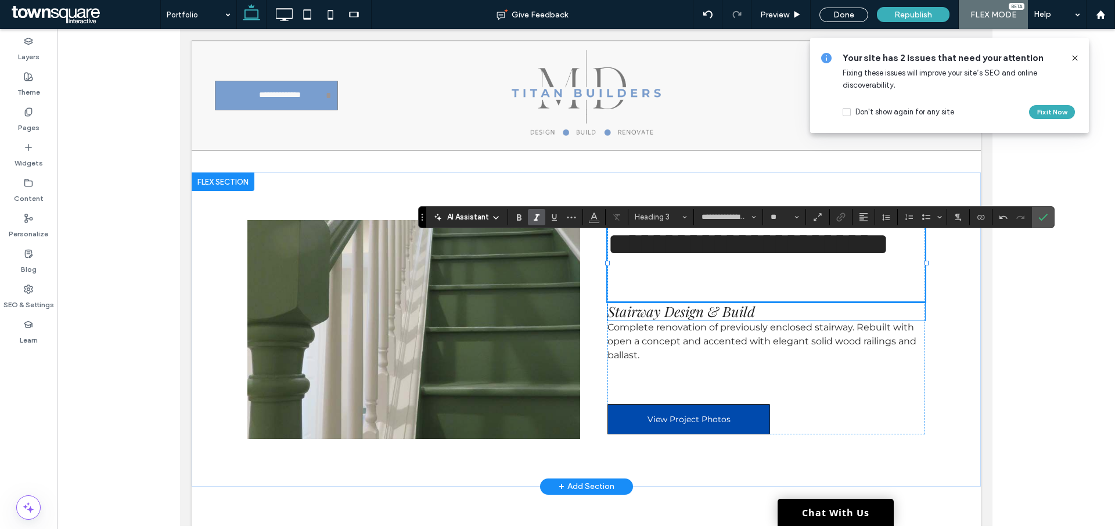
click at [679, 306] on span "Stairway Design & Build" at bounding box center [680, 311] width 147 height 19
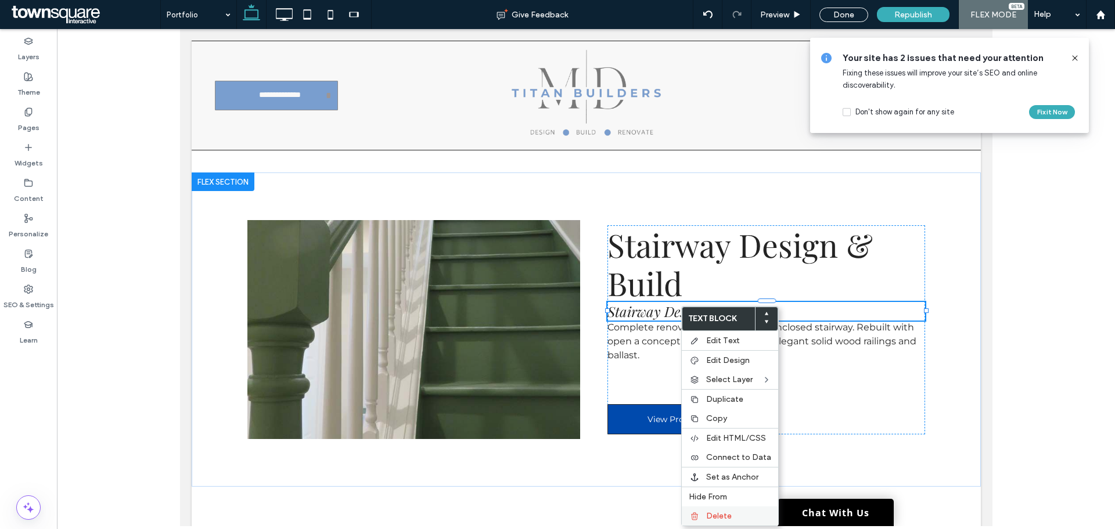
click at [723, 518] on span "Delete" at bounding box center [719, 516] width 26 height 10
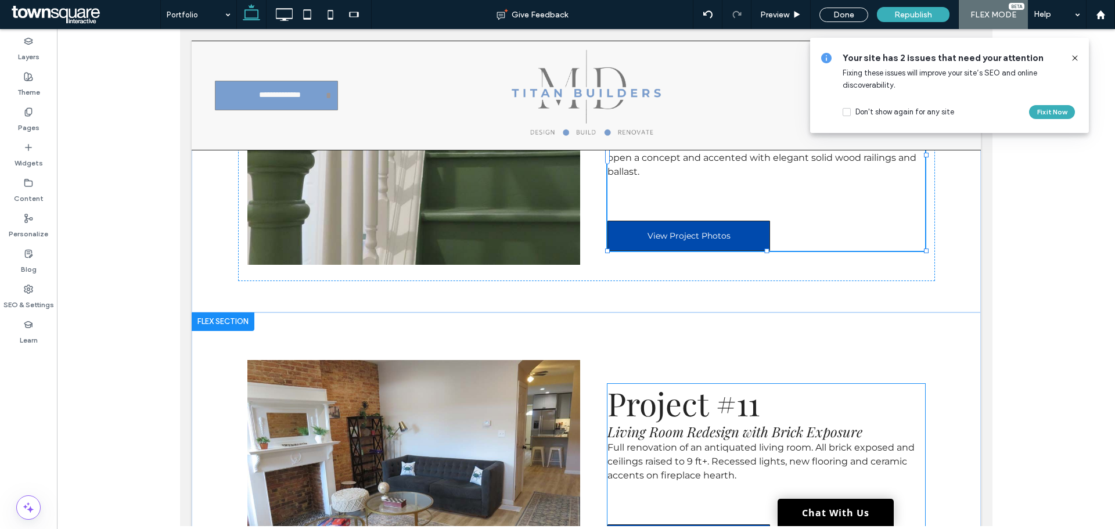
click at [680, 422] on span "Living Room Redesign with Brick Exposure" at bounding box center [734, 431] width 255 height 19
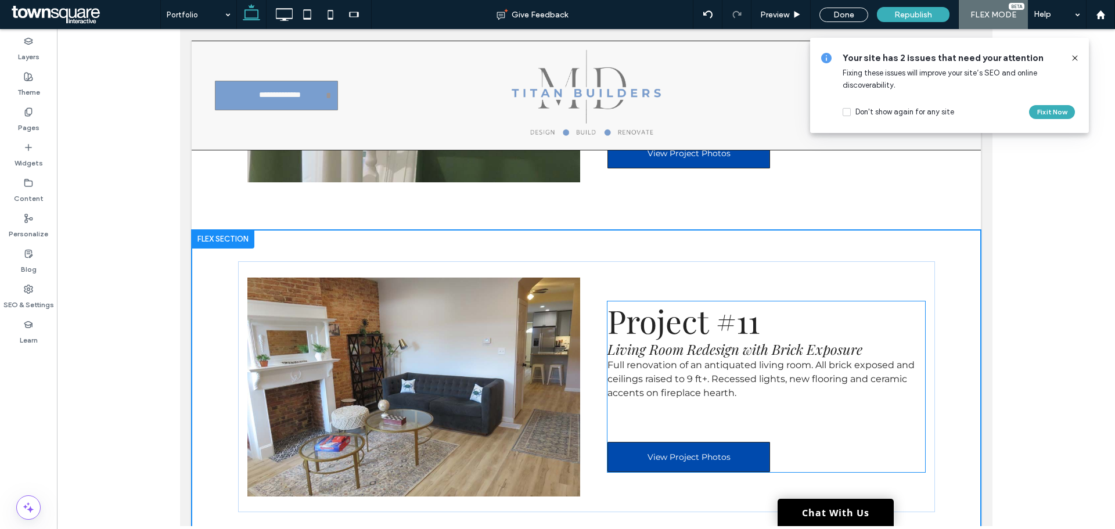
scroll to position [3501, 0]
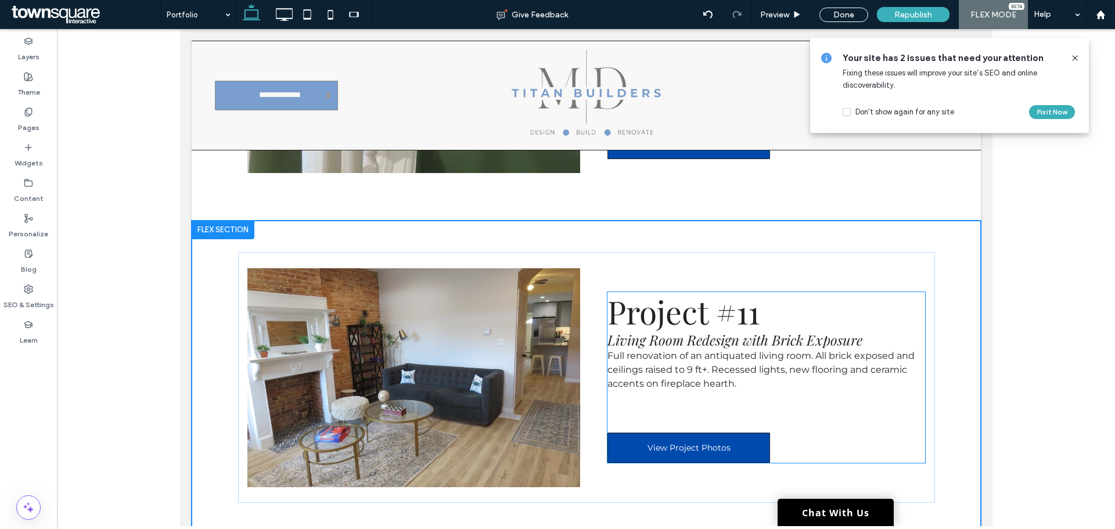
click at [703, 330] on span "Living Room Redesign with Brick Exposure" at bounding box center [734, 339] width 255 height 19
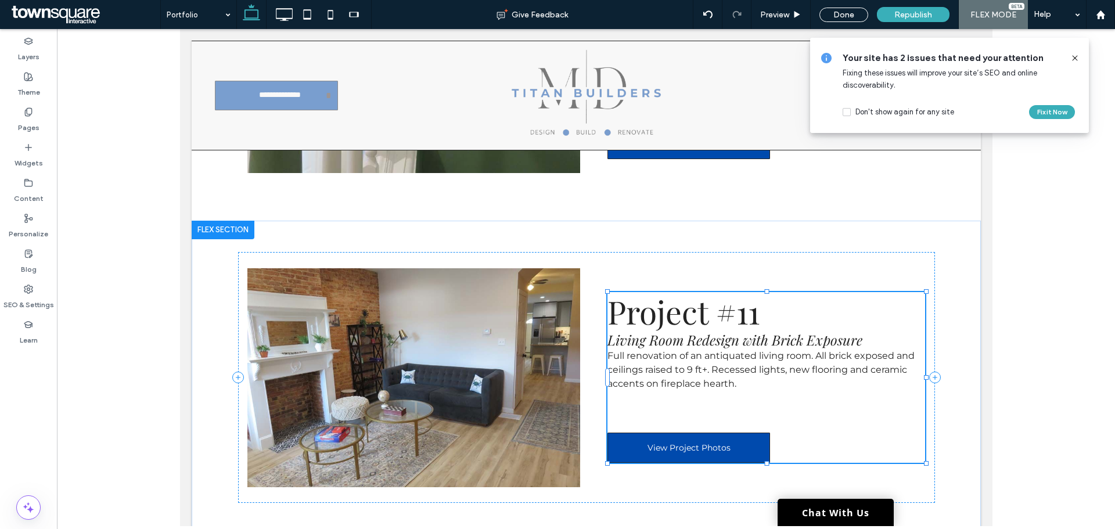
click at [703, 330] on span "Living Room Redesign with Brick Exposure" at bounding box center [734, 339] width 255 height 19
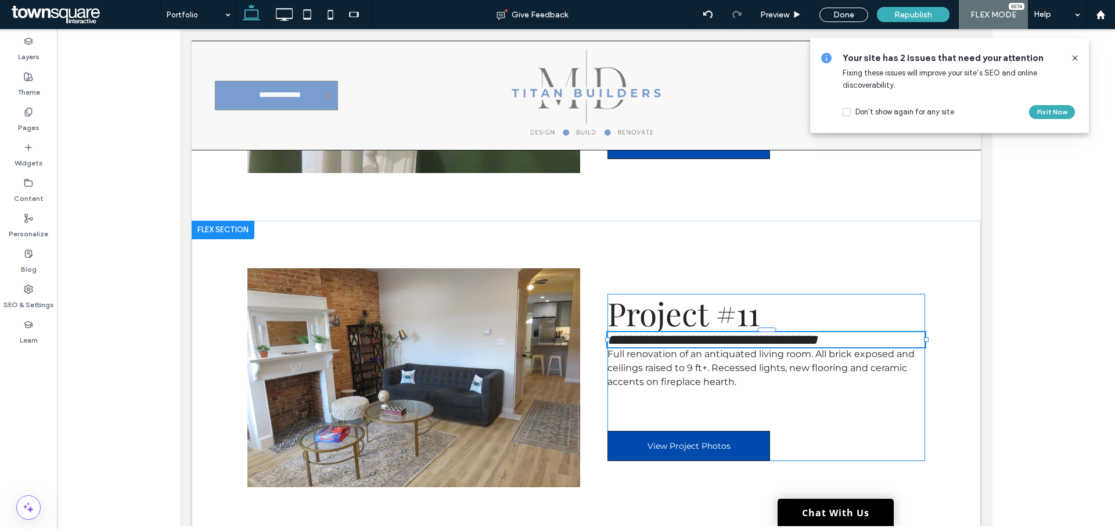
type input "**********"
type input "**"
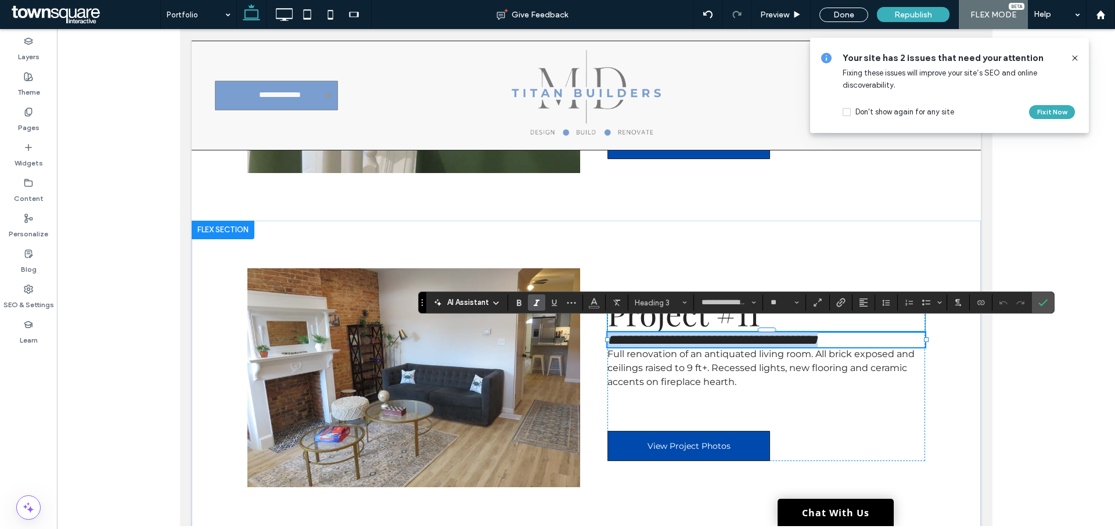
click at [656, 315] on span "Project #11" at bounding box center [683, 312] width 152 height 43
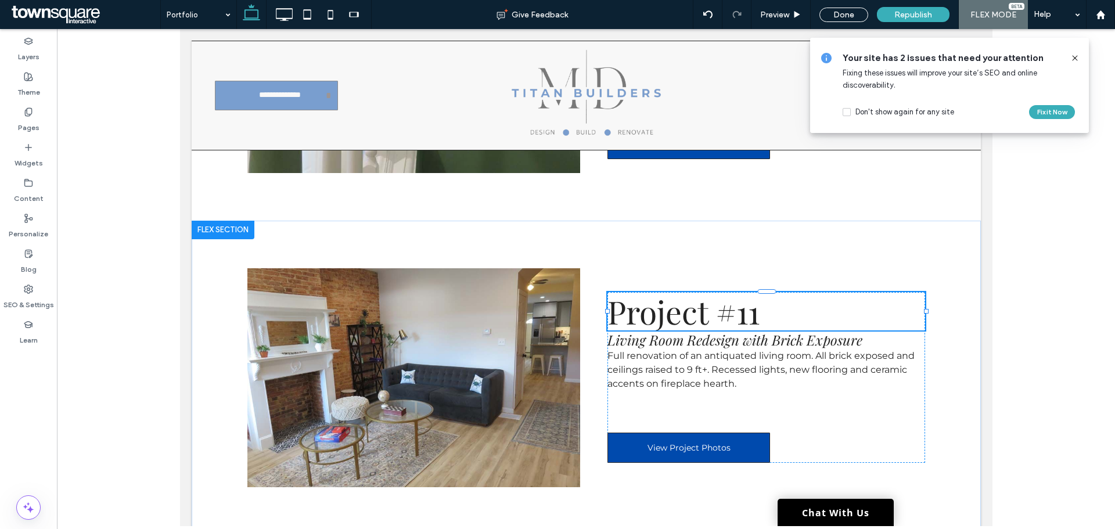
click at [656, 315] on span "Project #11" at bounding box center [683, 311] width 152 height 43
type input "**********"
type input "**"
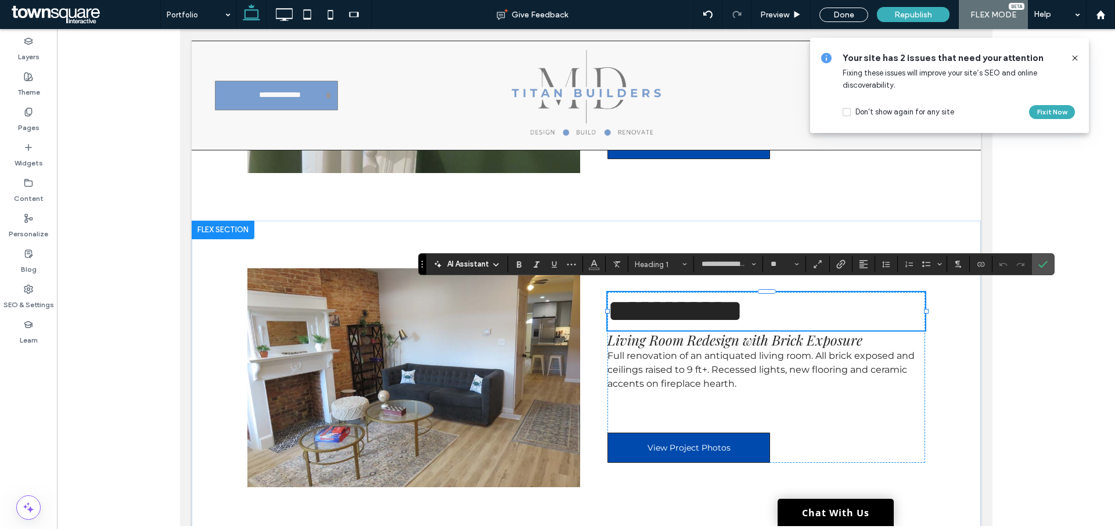
paste div
type input "**"
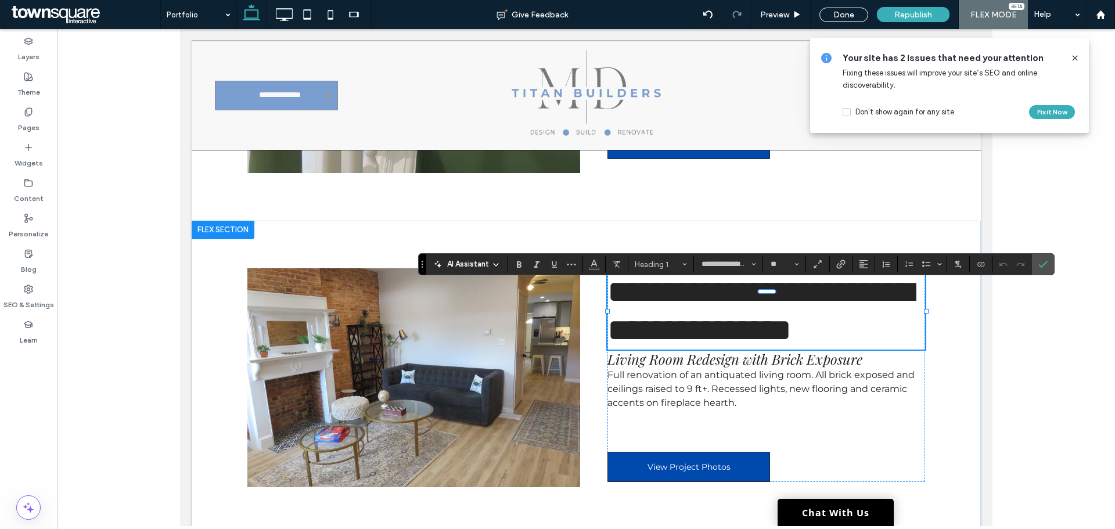
scroll to position [2, 0]
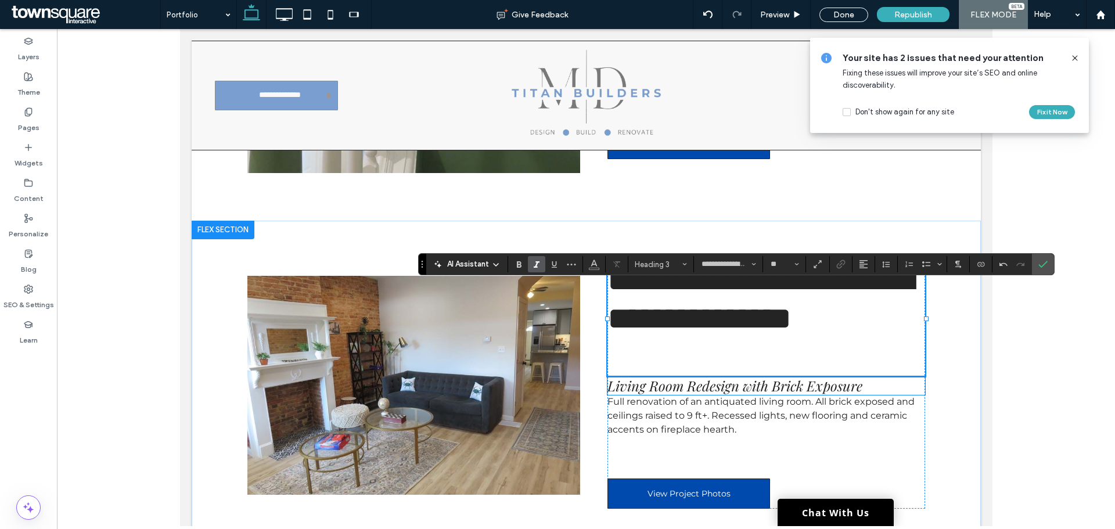
click at [647, 379] on span "Living Room Redesign with Brick Exposure" at bounding box center [734, 385] width 255 height 19
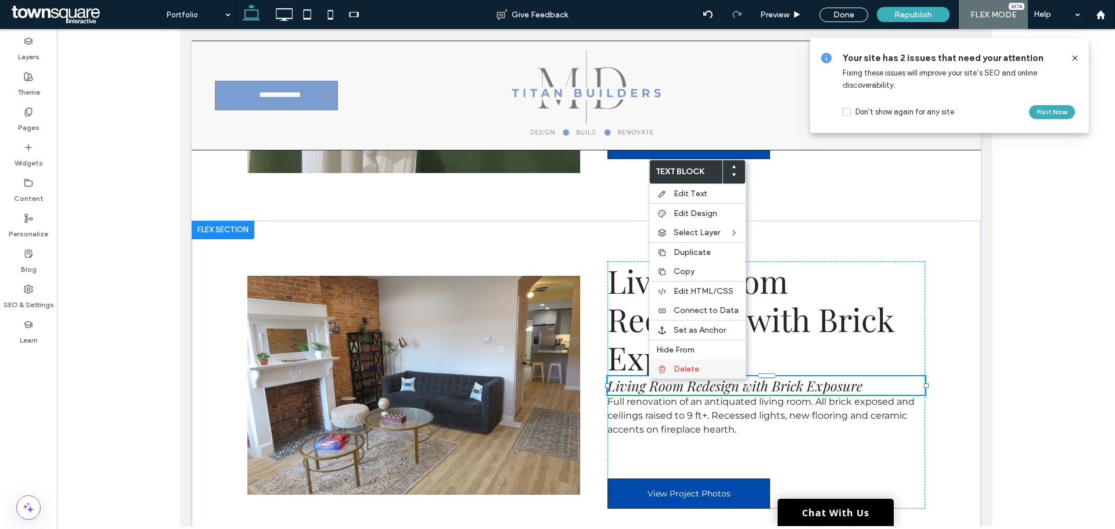
click at [670, 369] on div "Delete" at bounding box center [697, 368] width 96 height 19
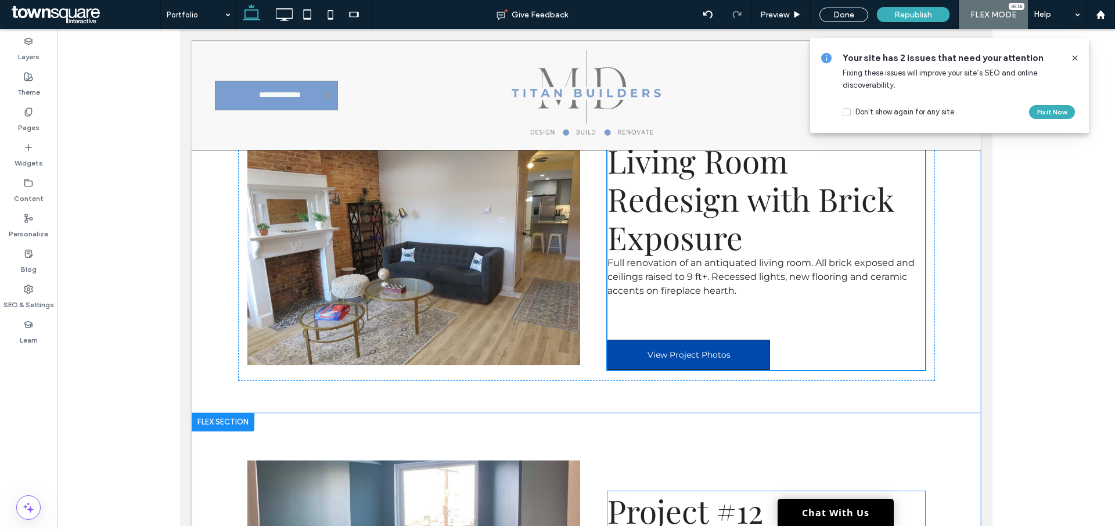
scroll to position [3791, 0]
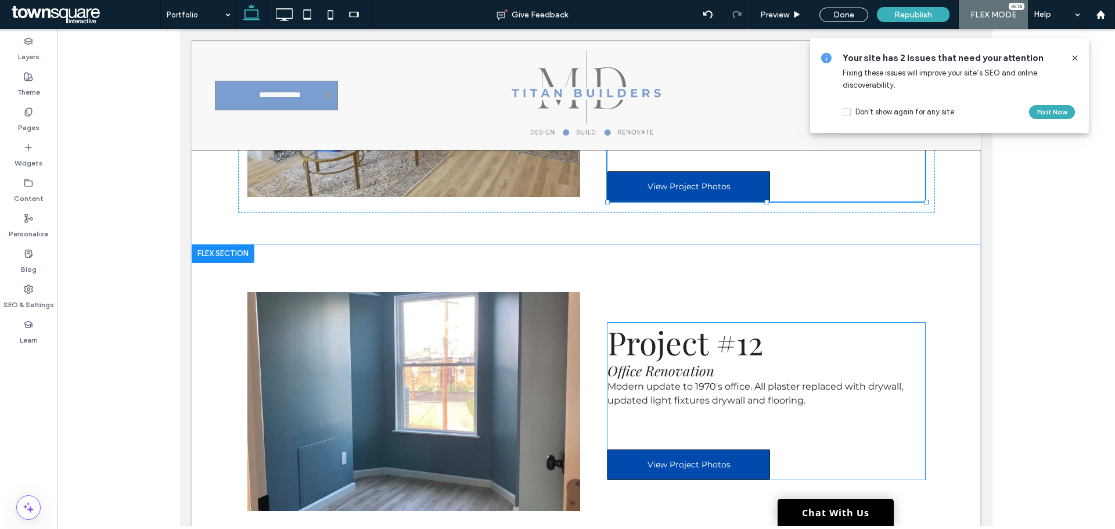
click at [689, 361] on span "Office Renovation" at bounding box center [660, 370] width 107 height 19
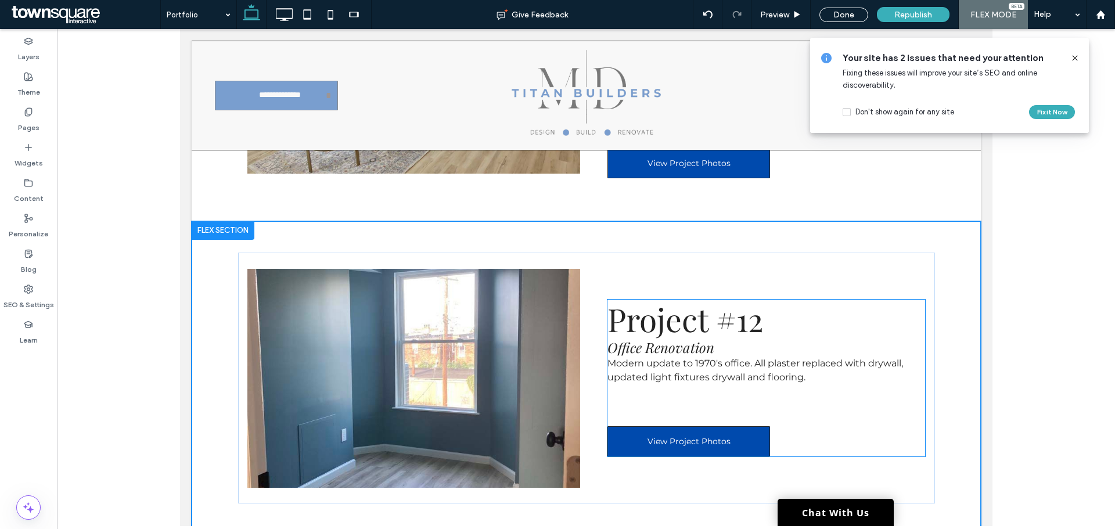
click at [682, 341] on span "Office Renovation" at bounding box center [660, 347] width 107 height 19
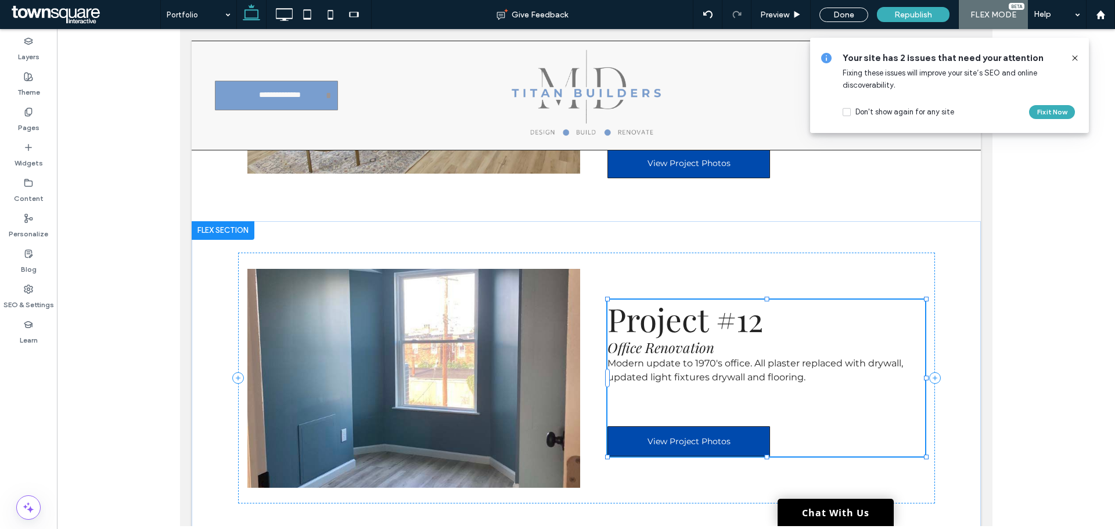
click at [682, 341] on span "Office Renovation" at bounding box center [660, 347] width 107 height 19
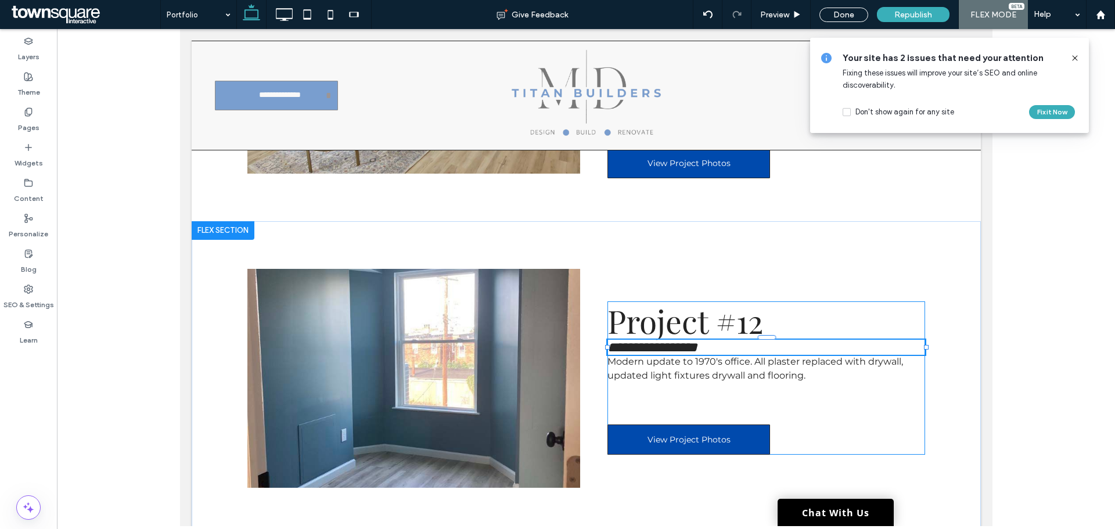
type input "**********"
type input "**"
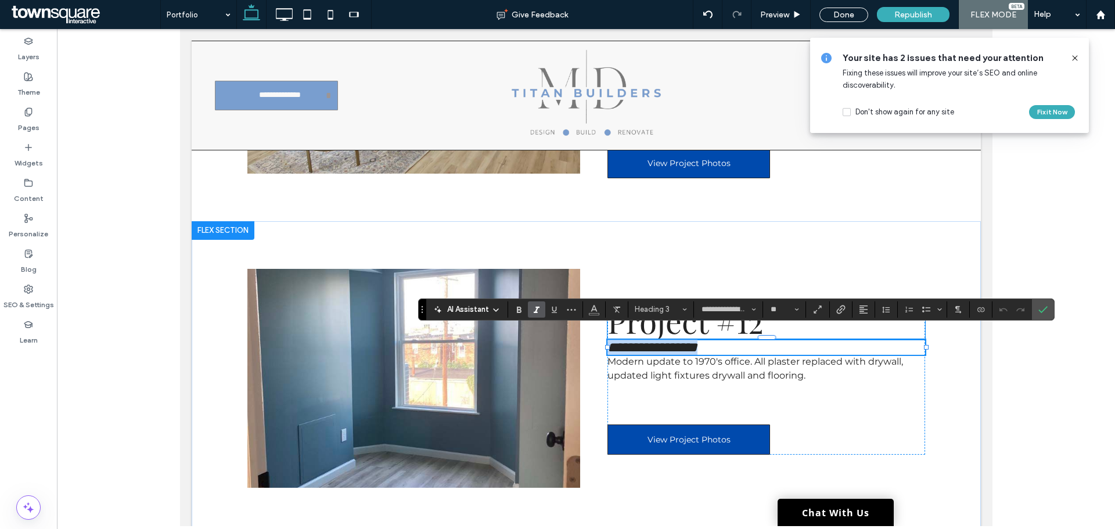
click at [689, 327] on span "Project #12" at bounding box center [685, 320] width 156 height 43
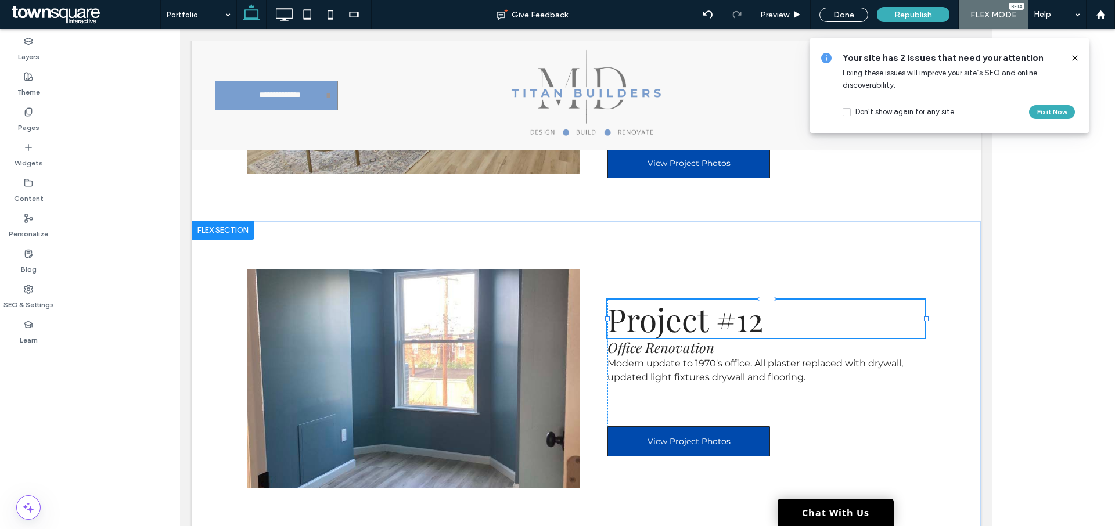
click at [690, 322] on span "Project #12" at bounding box center [685, 318] width 156 height 43
type input "**********"
type input "**"
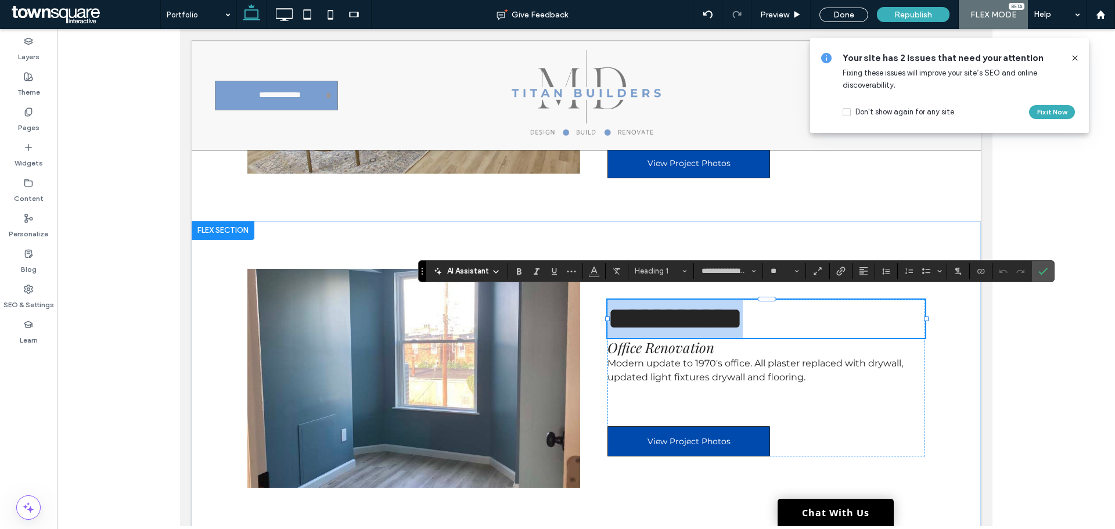
paste div
type input "**"
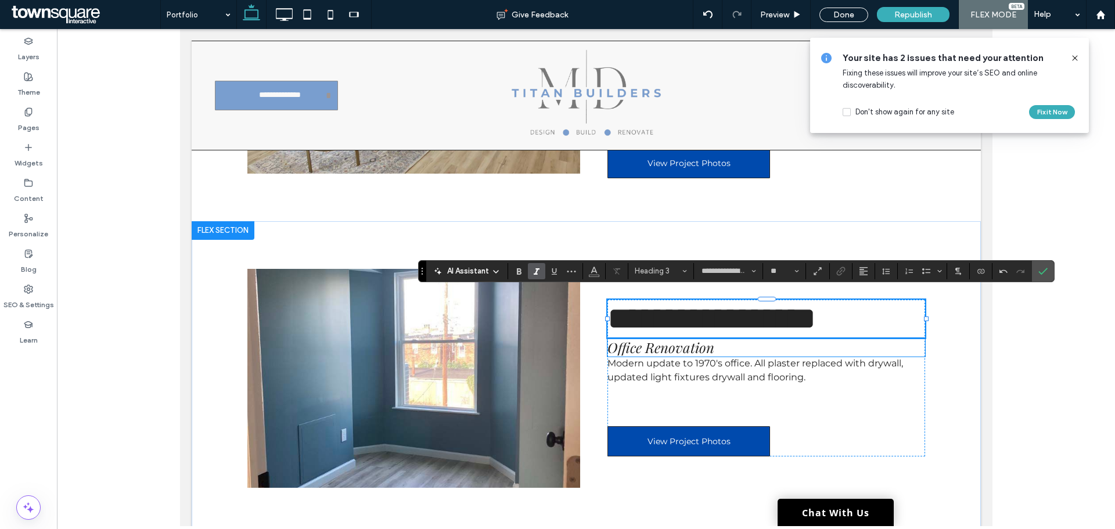
click at [661, 345] on span "Office Renovation" at bounding box center [660, 347] width 107 height 19
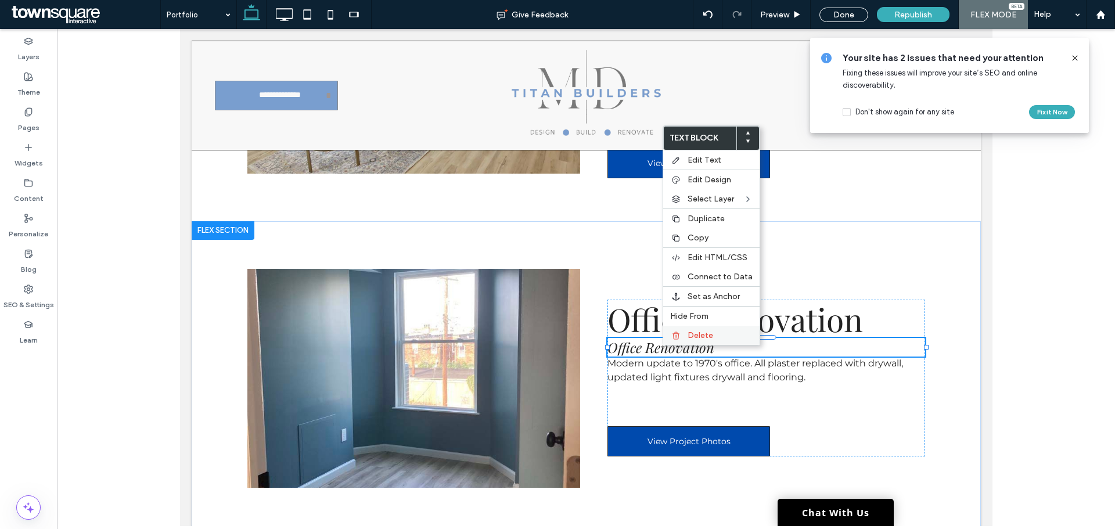
click at [717, 332] on label "Delete" at bounding box center [719, 335] width 65 height 10
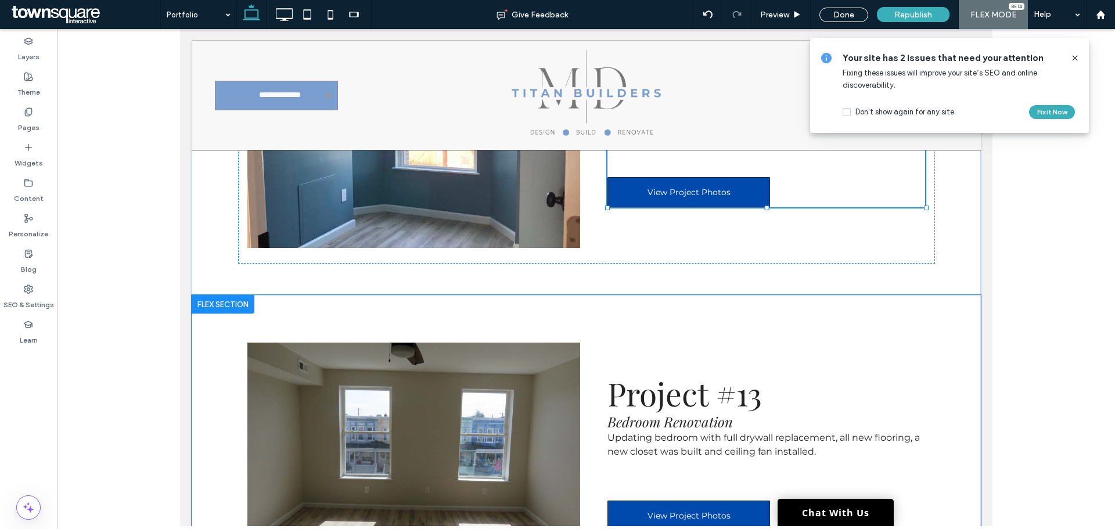
scroll to position [4162, 0]
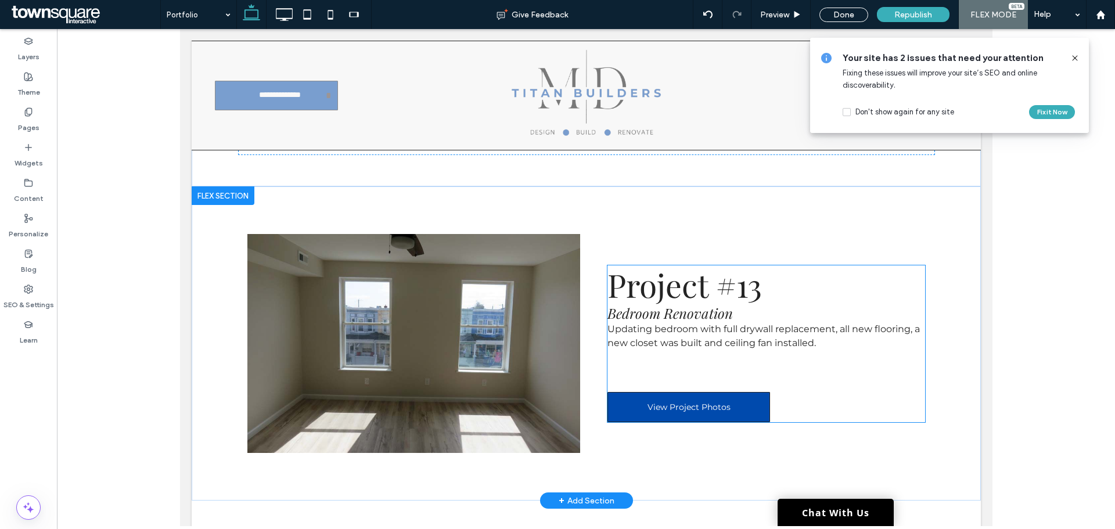
click at [697, 308] on span "Bedroom Renovation" at bounding box center [669, 313] width 125 height 19
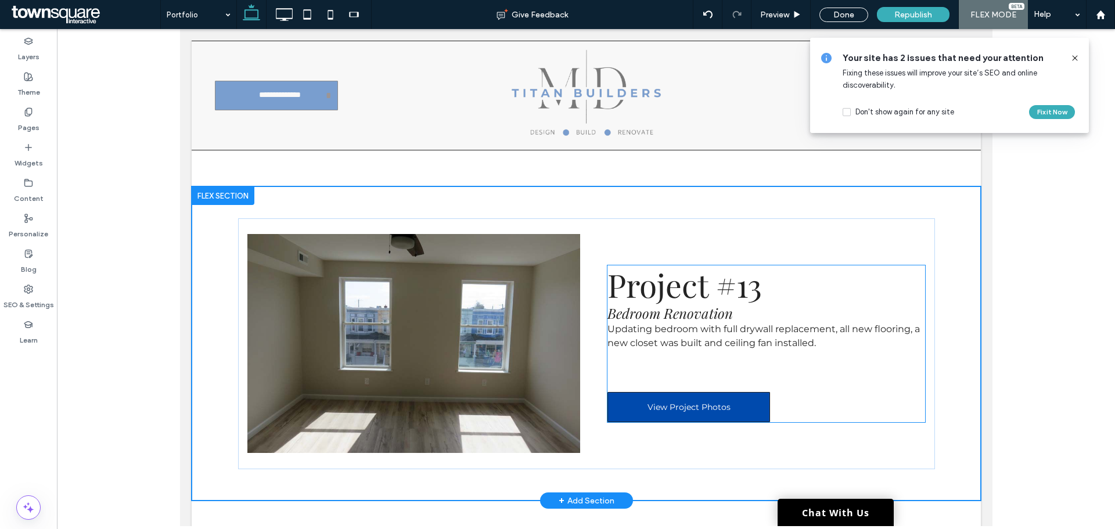
click at [697, 308] on span "Bedroom Renovation" at bounding box center [669, 313] width 125 height 19
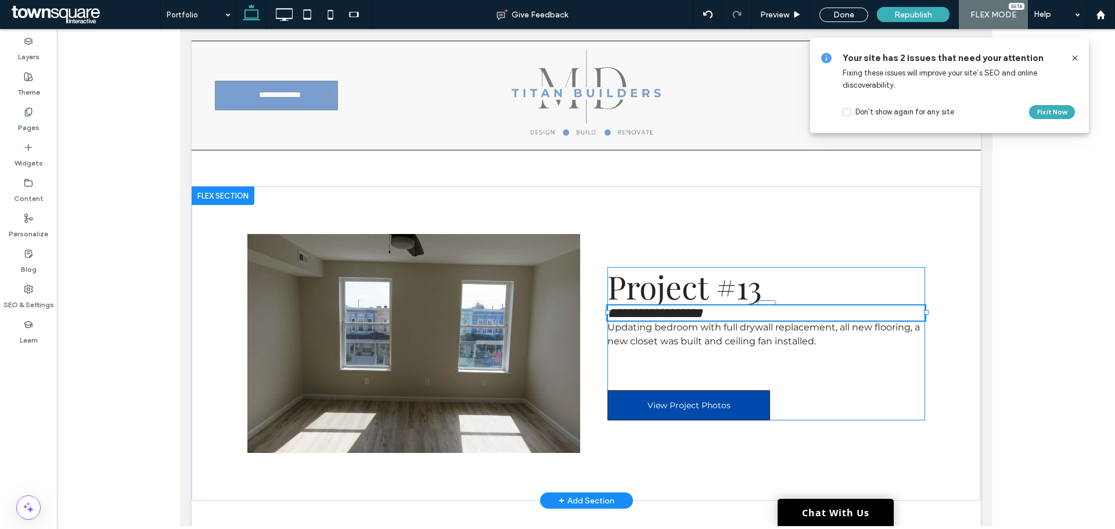
type input "**********"
type input "**"
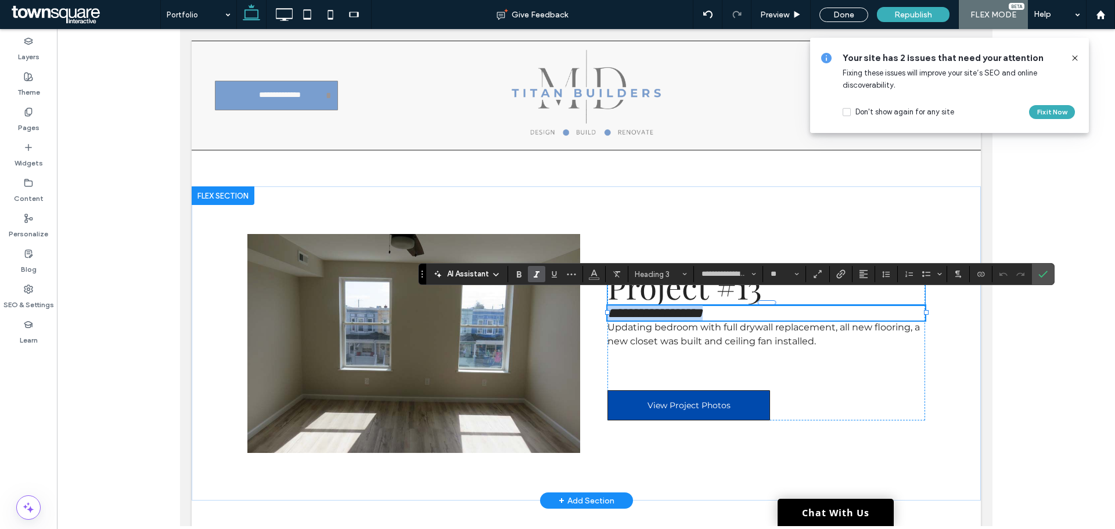
click at [716, 290] on span "Project #13" at bounding box center [684, 286] width 154 height 43
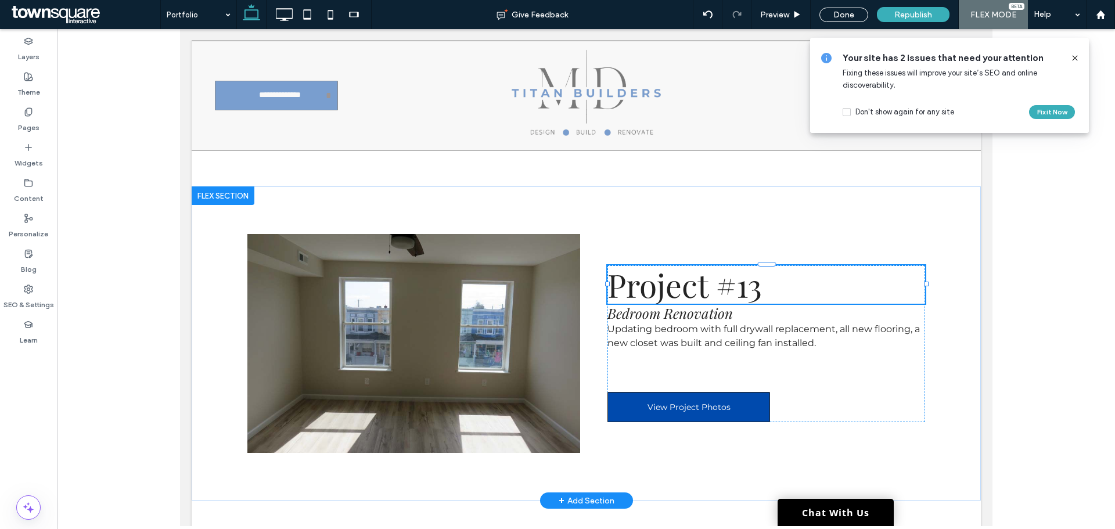
click at [713, 290] on span "Project #13" at bounding box center [684, 284] width 154 height 43
type input "**********"
type input "**"
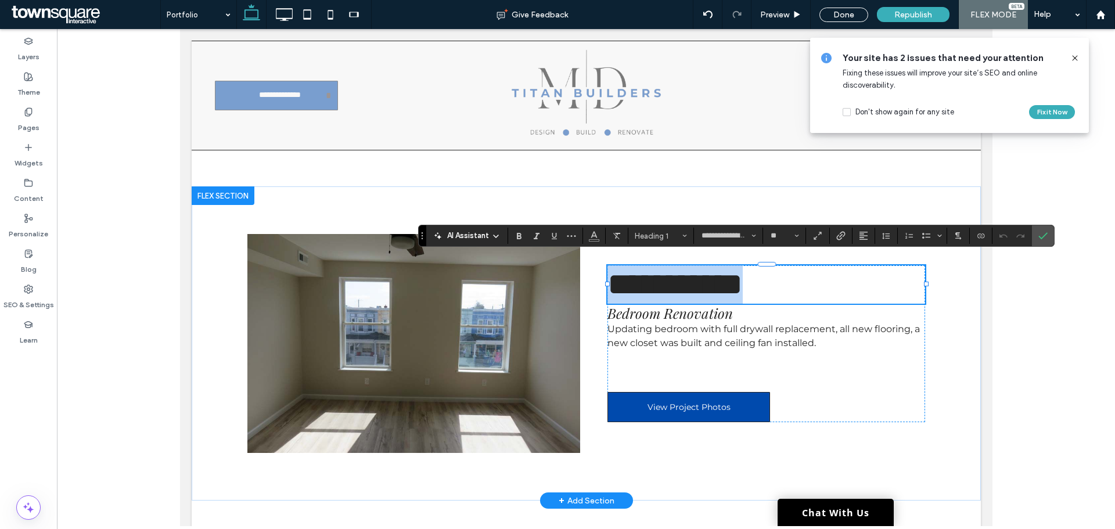
paste div
type input "**"
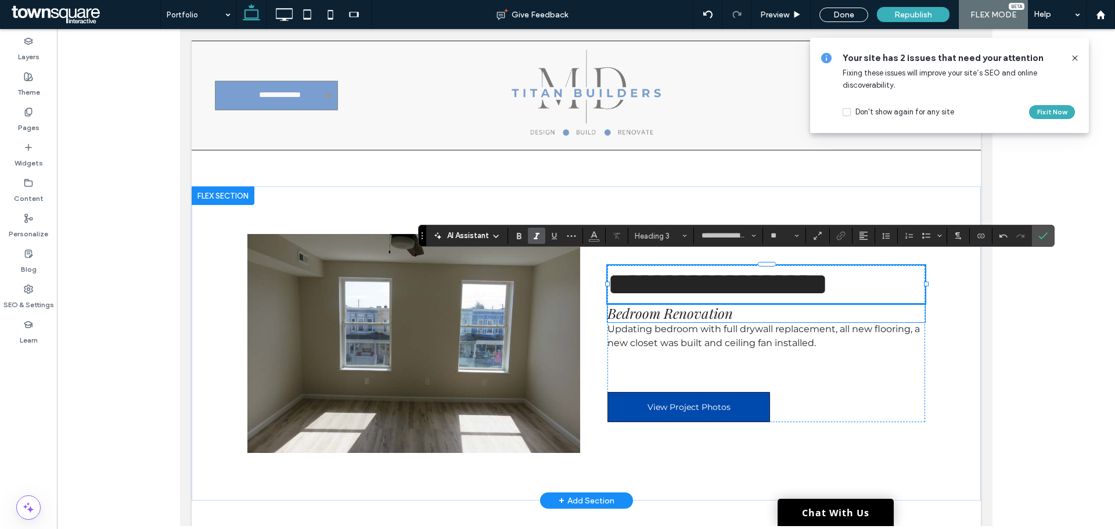
click at [700, 304] on span "Bedroom Renovation" at bounding box center [669, 313] width 125 height 19
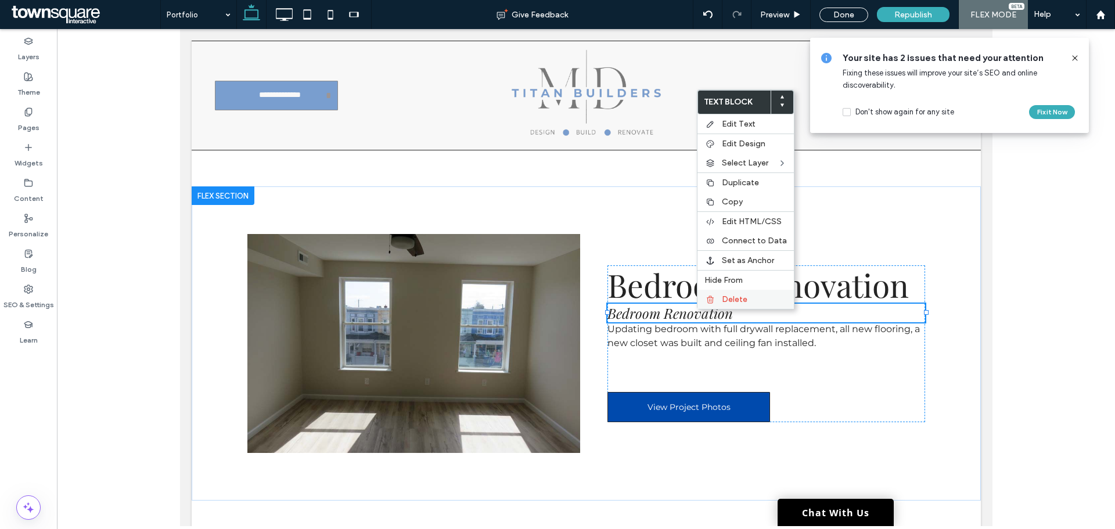
click at [721, 304] on div "Delete" at bounding box center [745, 299] width 96 height 19
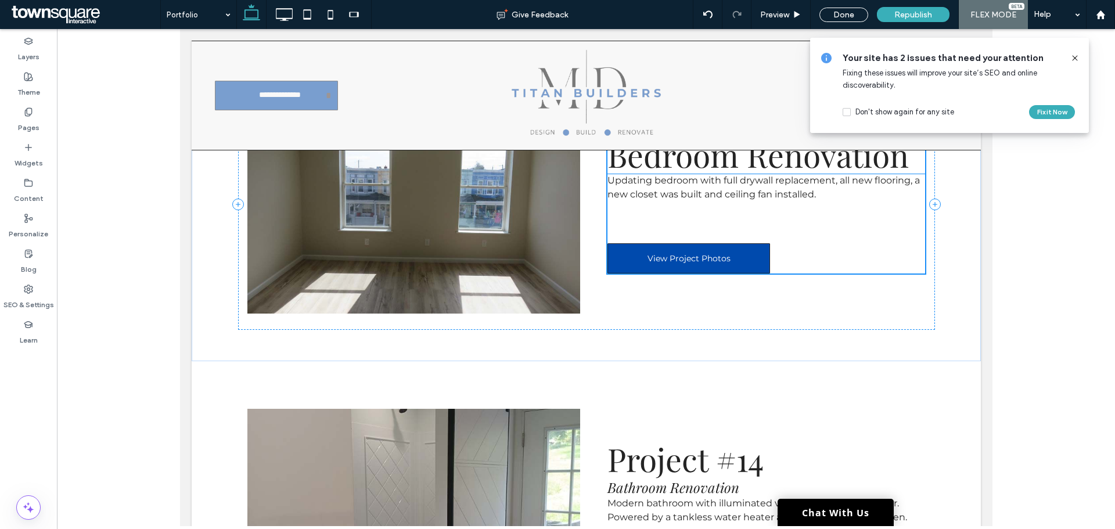
scroll to position [4453, 0]
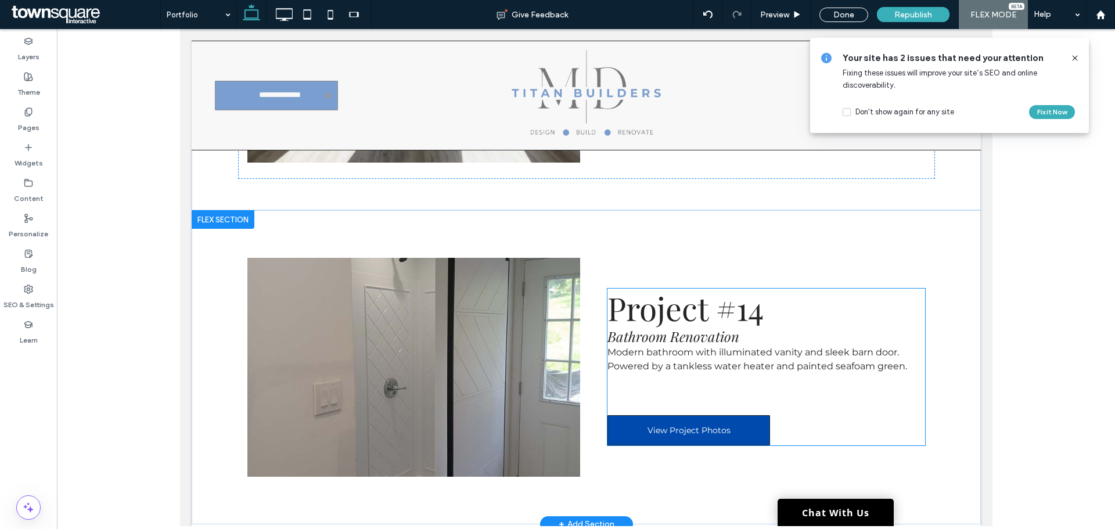
click at [672, 329] on span "Bathroom Renovation" at bounding box center [673, 336] width 132 height 19
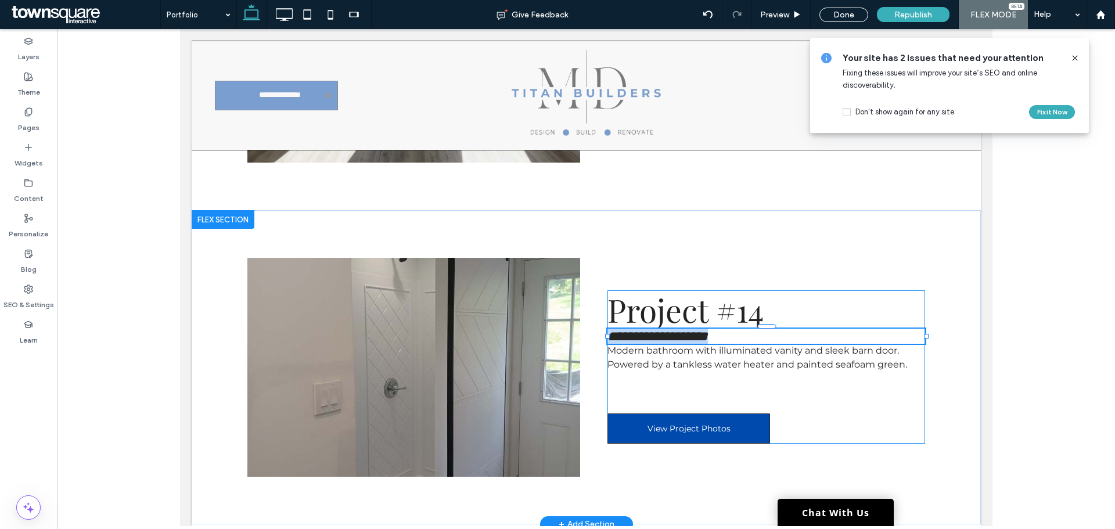
type input "**********"
type input "**"
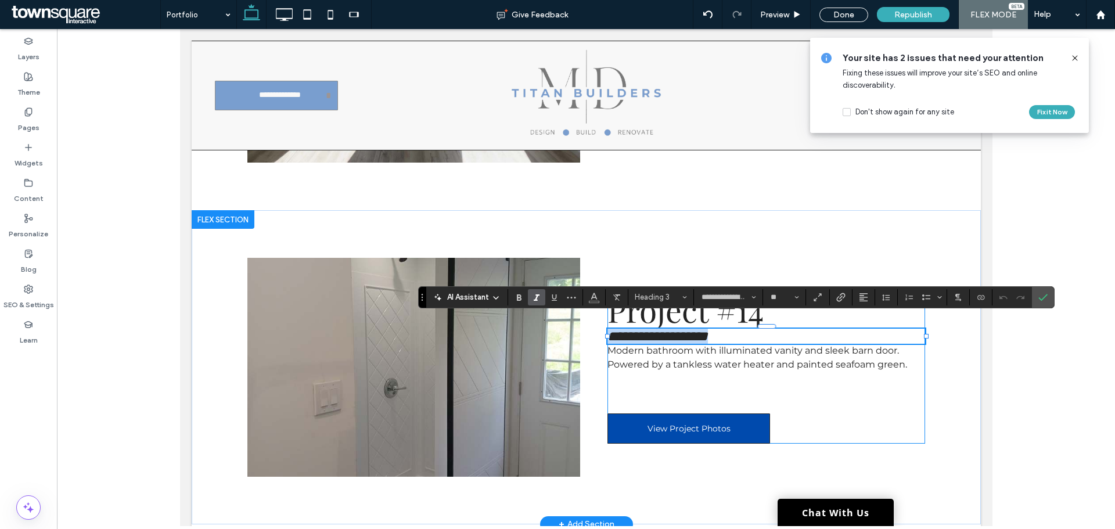
copy span "**********"
click at [683, 312] on span "Project #14" at bounding box center [685, 309] width 156 height 43
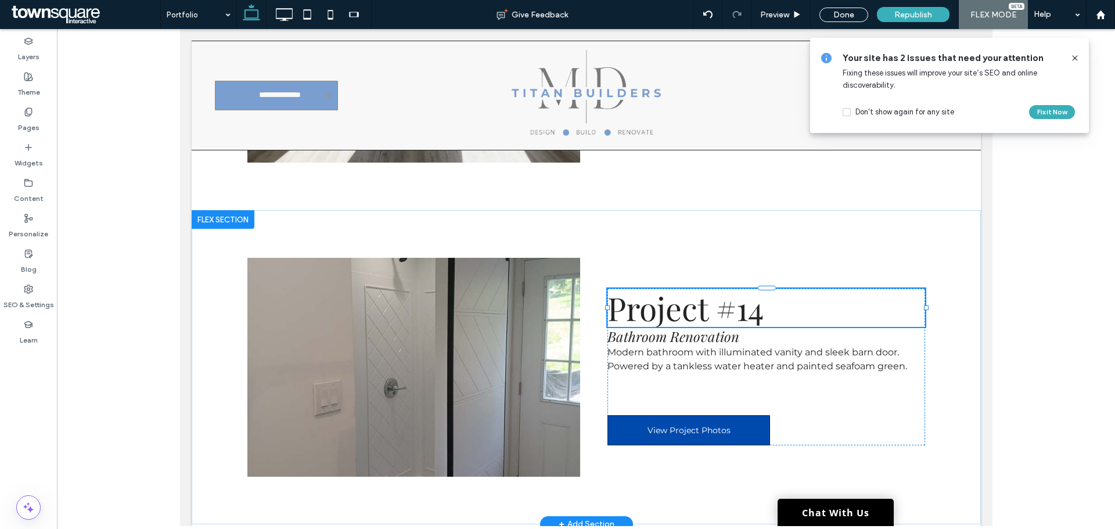
click at [683, 312] on span "Project #14" at bounding box center [685, 307] width 156 height 43
type input "**********"
click at [683, 312] on span "**********" at bounding box center [674, 307] width 135 height 32
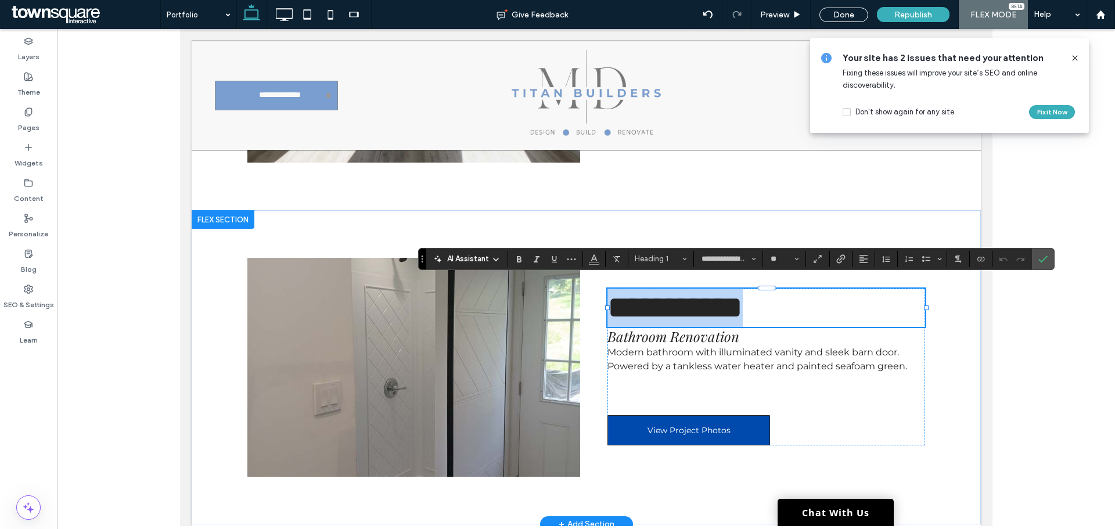
paste div
type input "**"
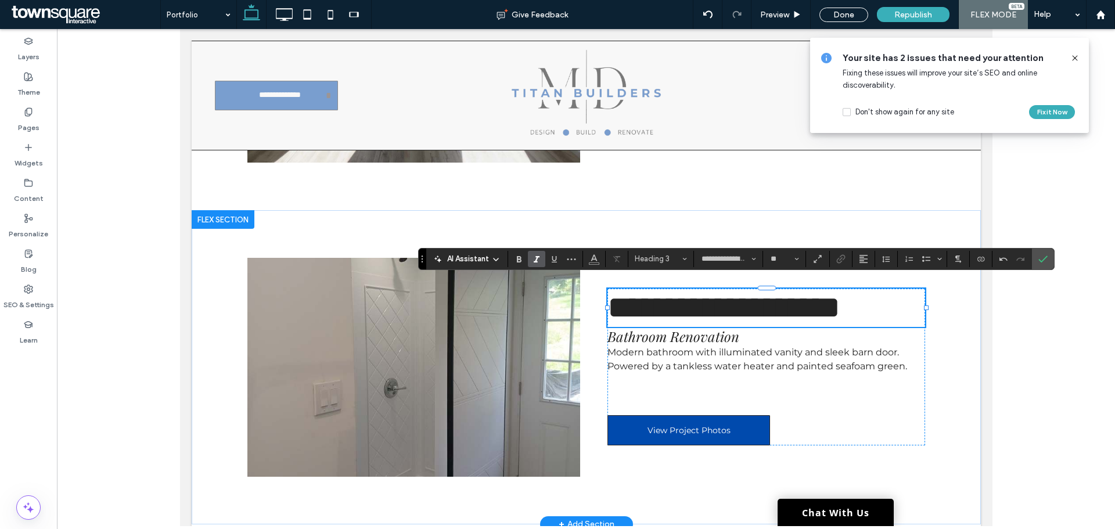
scroll to position [2, 0]
click at [678, 327] on span "Bathroom Renovation" at bounding box center [673, 336] width 132 height 19
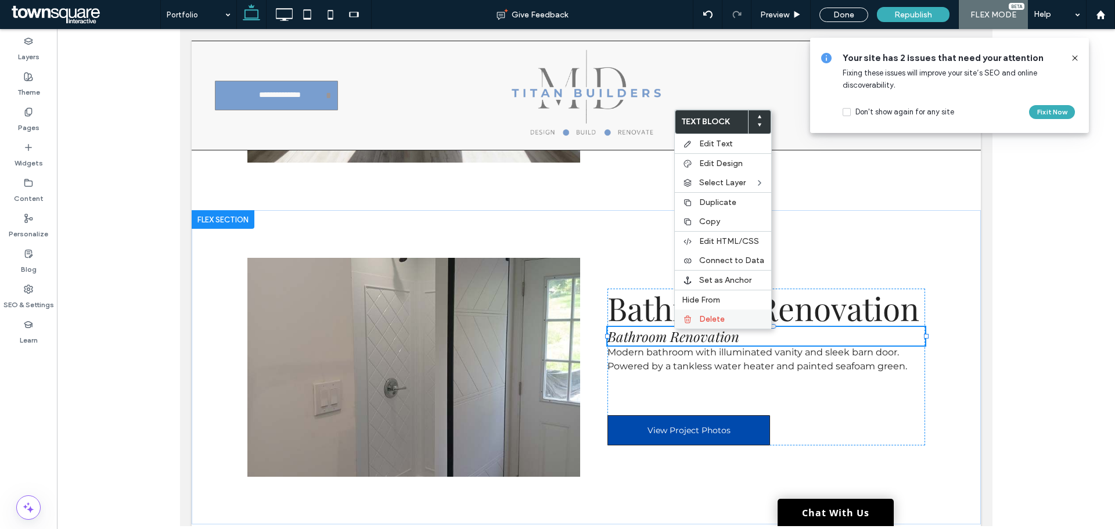
click at [698, 322] on div "Delete" at bounding box center [723, 318] width 96 height 19
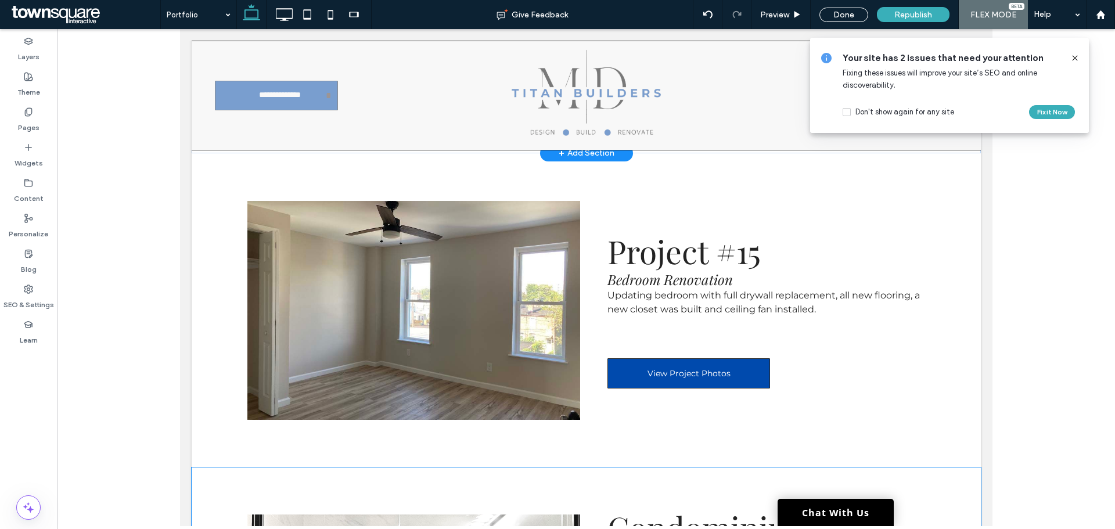
scroll to position [4801, 0]
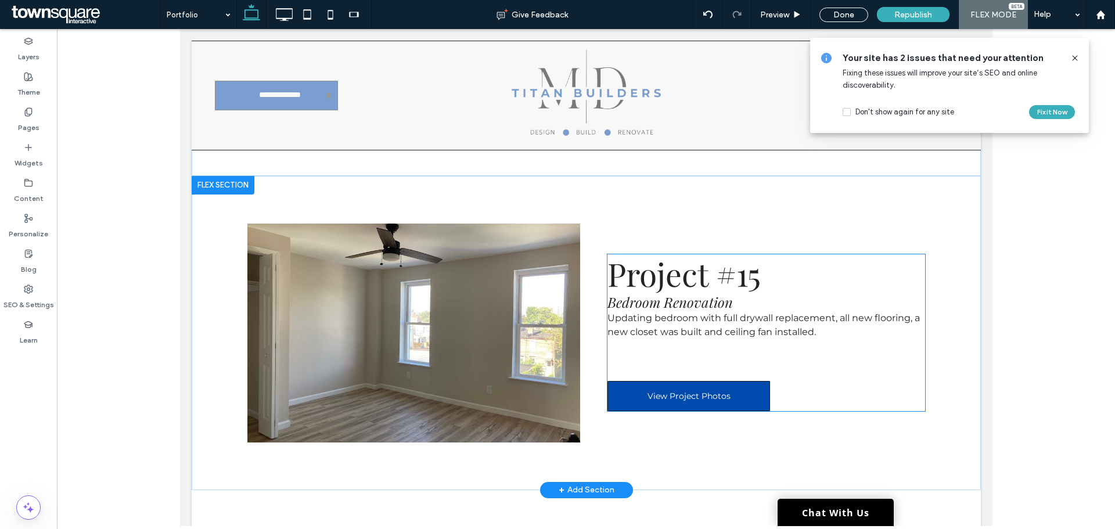
click at [697, 293] on span "Bedroom Renovation" at bounding box center [669, 302] width 125 height 19
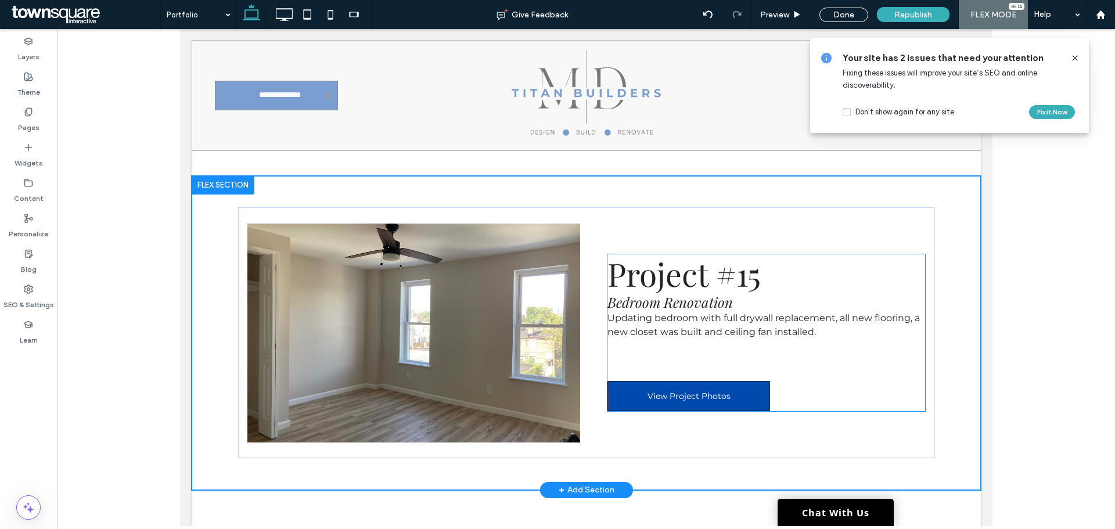
click at [697, 293] on span "Bedroom Renovation" at bounding box center [669, 302] width 125 height 19
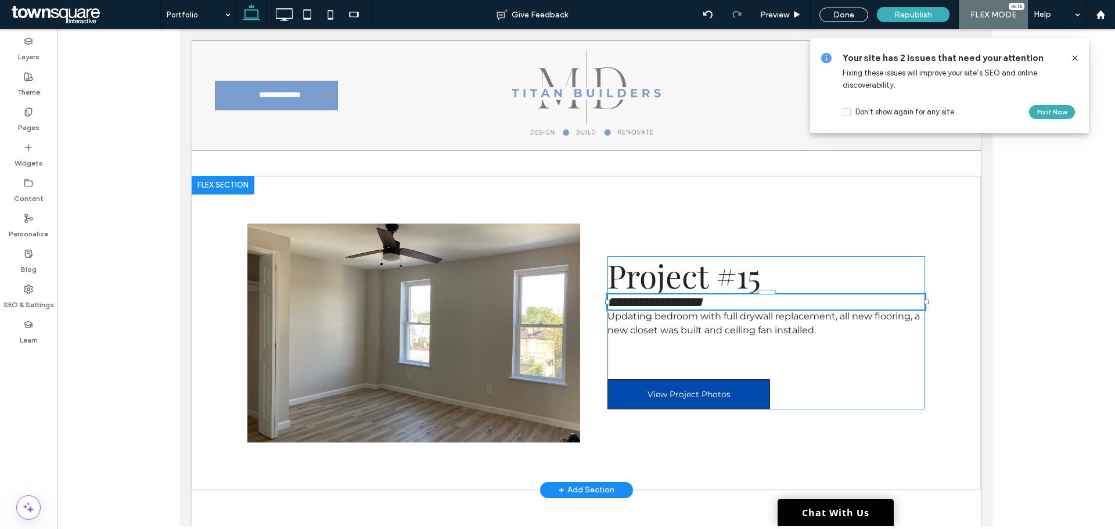
type input "**********"
type input "**"
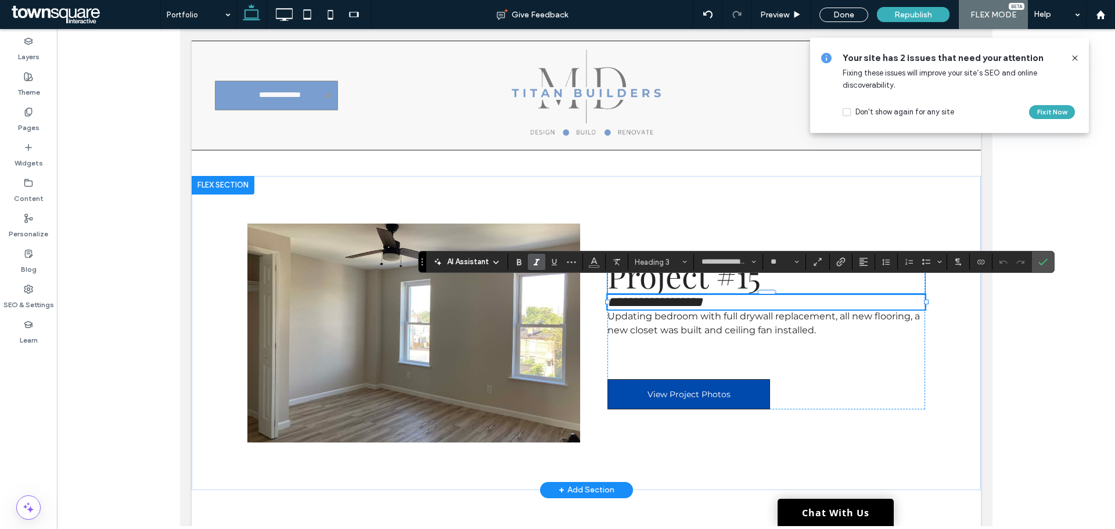
click at [711, 280] on span "Project #15" at bounding box center [683, 275] width 153 height 43
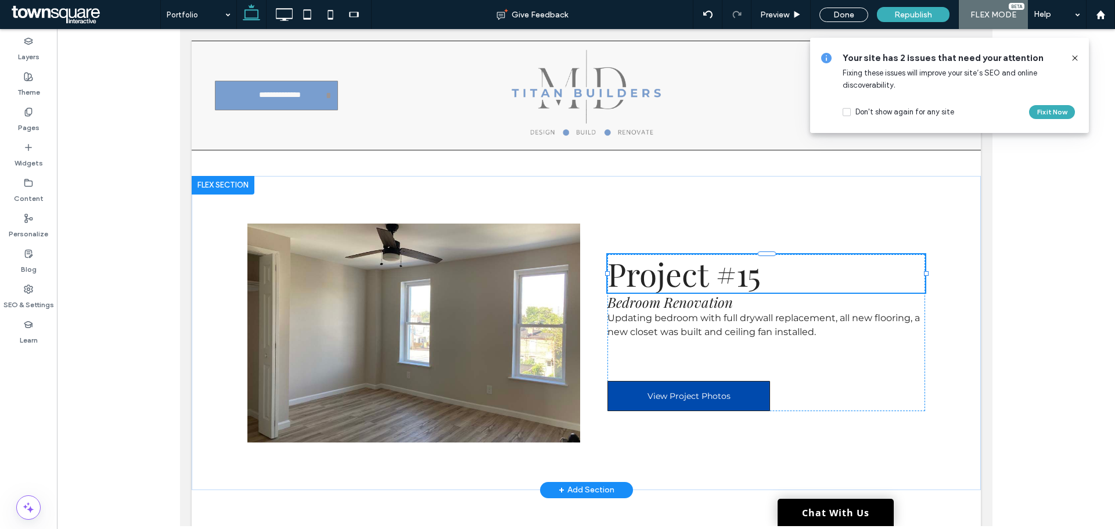
click at [711, 280] on span "Project #15" at bounding box center [683, 273] width 153 height 43
type input "**********"
type input "**"
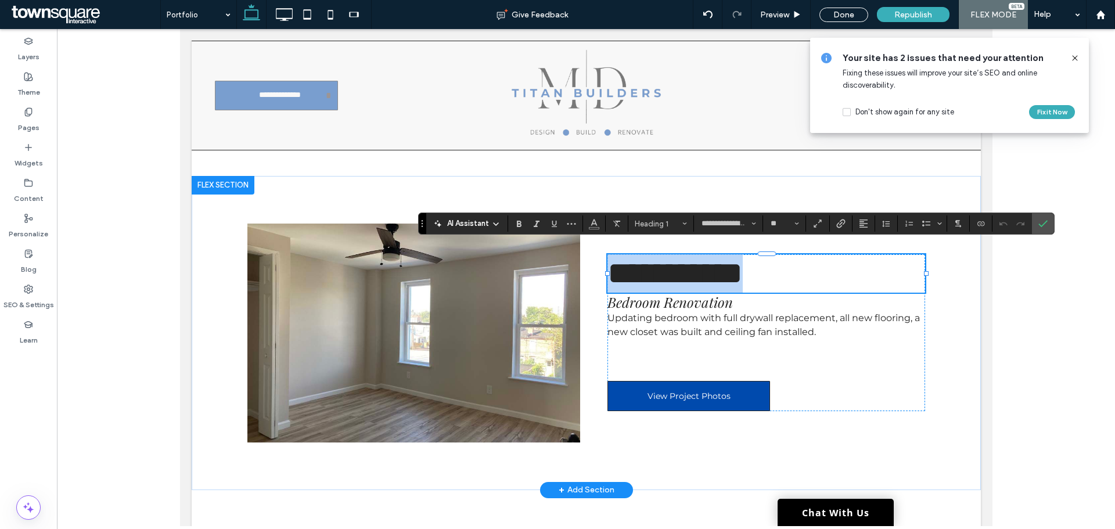
paste div
type input "**"
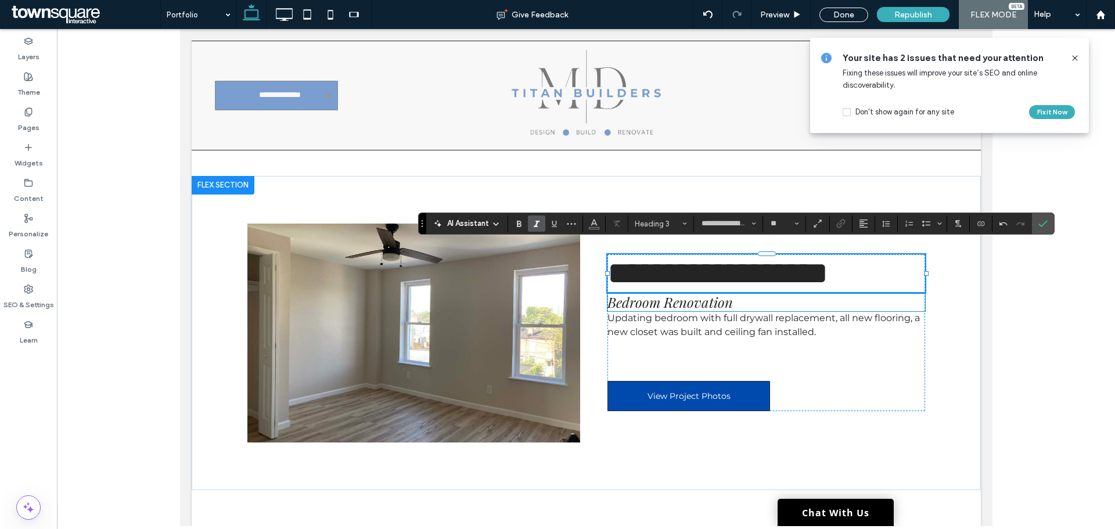
click at [707, 297] on span "Bedroom Renovation" at bounding box center [669, 302] width 125 height 19
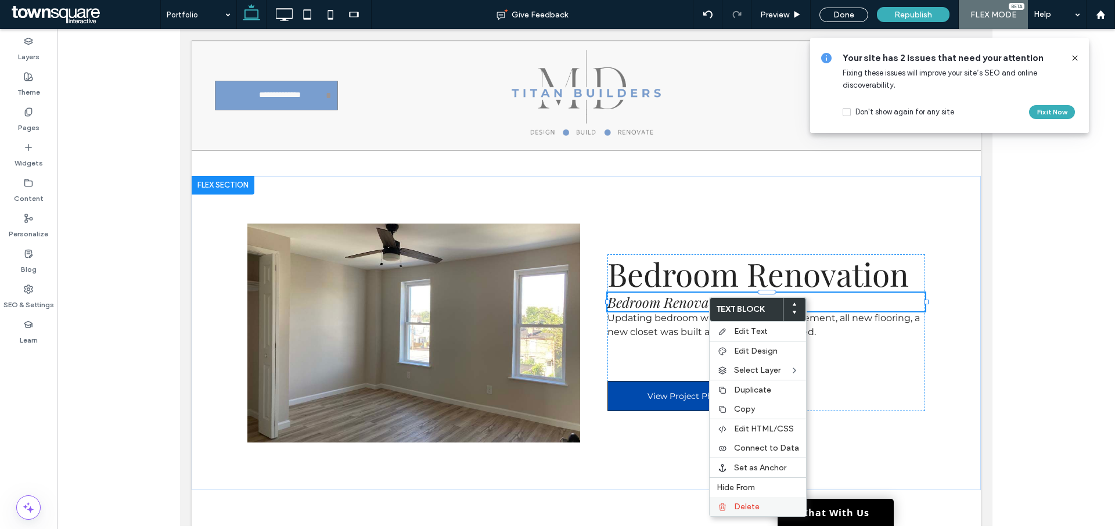
click at [747, 506] on span "Delete" at bounding box center [747, 507] width 26 height 10
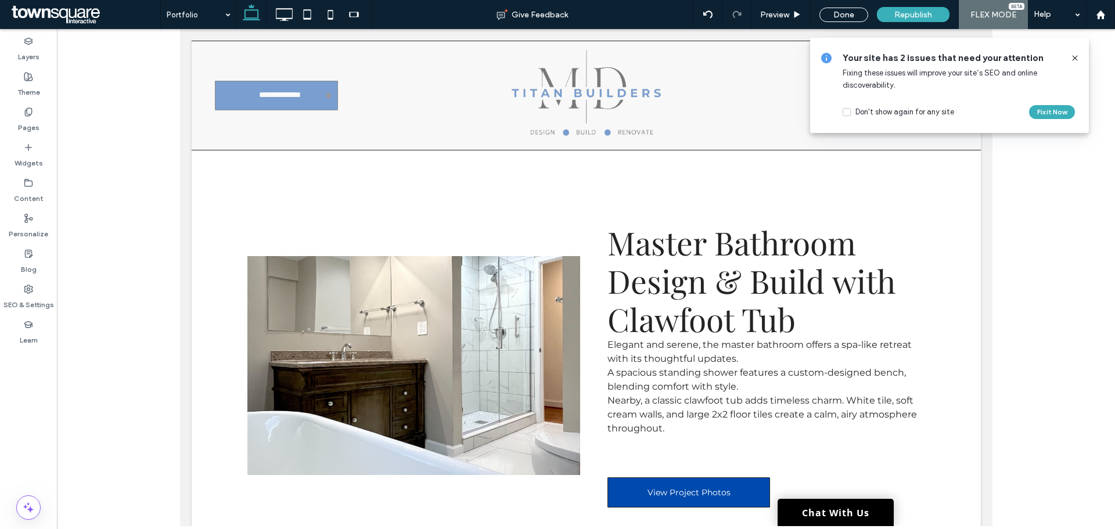
scroll to position [5788, 0]
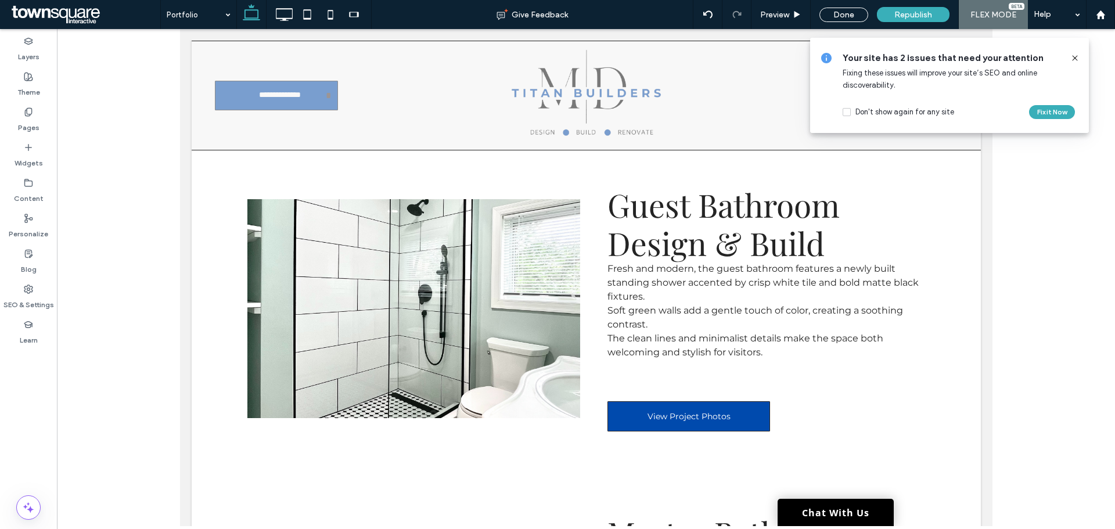
drag, startPoint x: 1075, startPoint y: 60, endPoint x: 1044, endPoint y: 60, distance: 30.8
click at [1075, 60] on icon at bounding box center [1074, 57] width 9 height 9
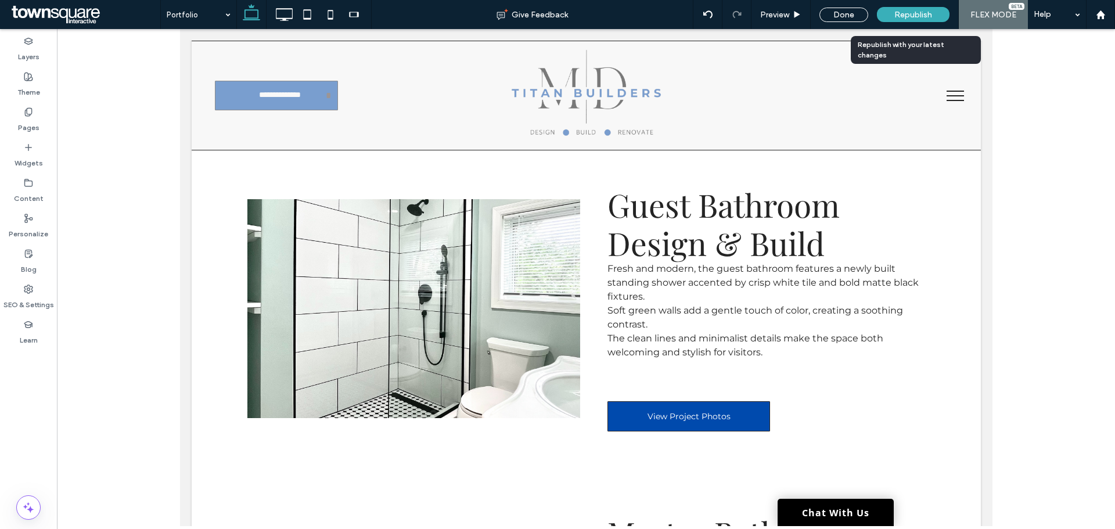
click at [920, 21] on div "Republish" at bounding box center [913, 14] width 73 height 15
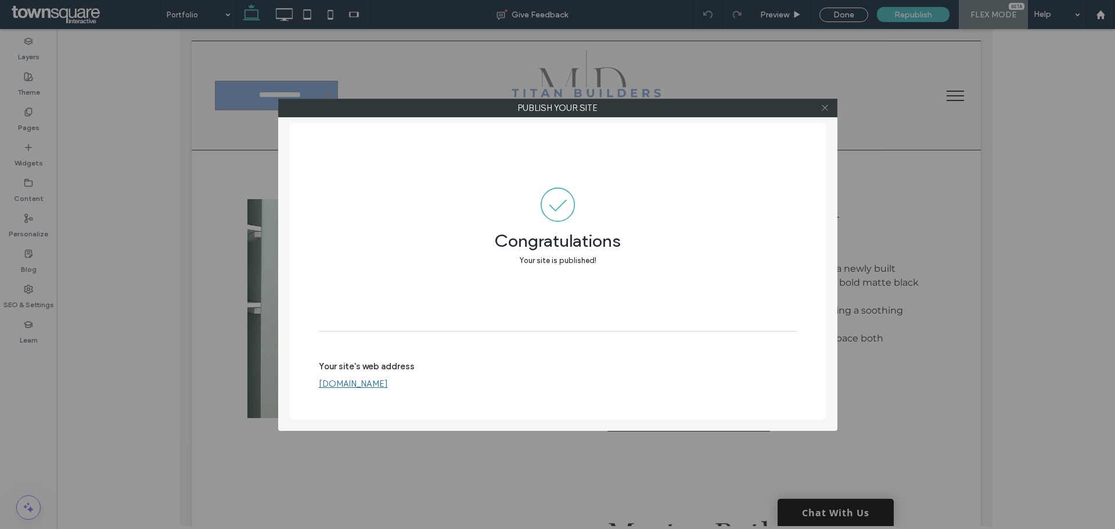
click at [825, 107] on icon at bounding box center [824, 107] width 9 height 9
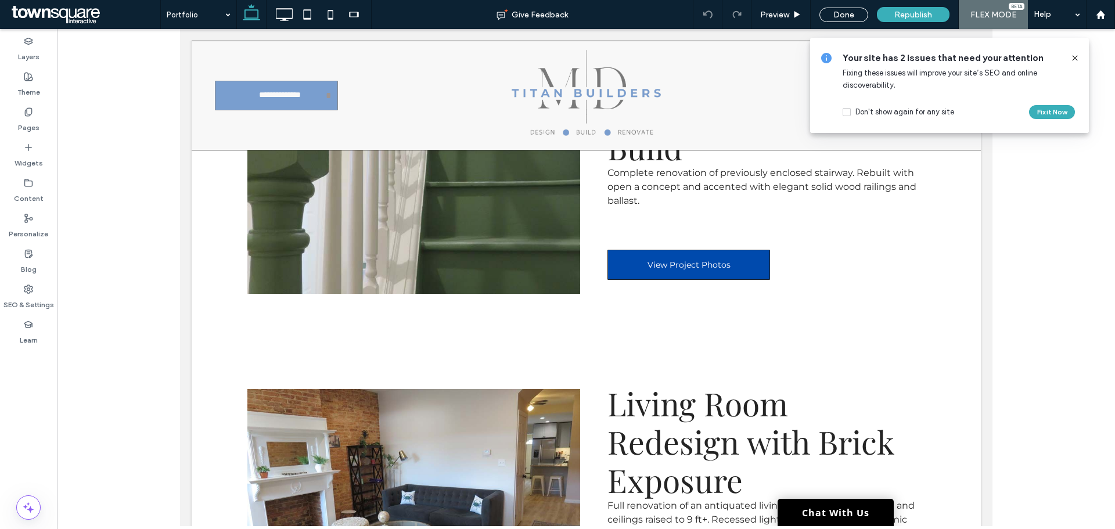
scroll to position [3292, 0]
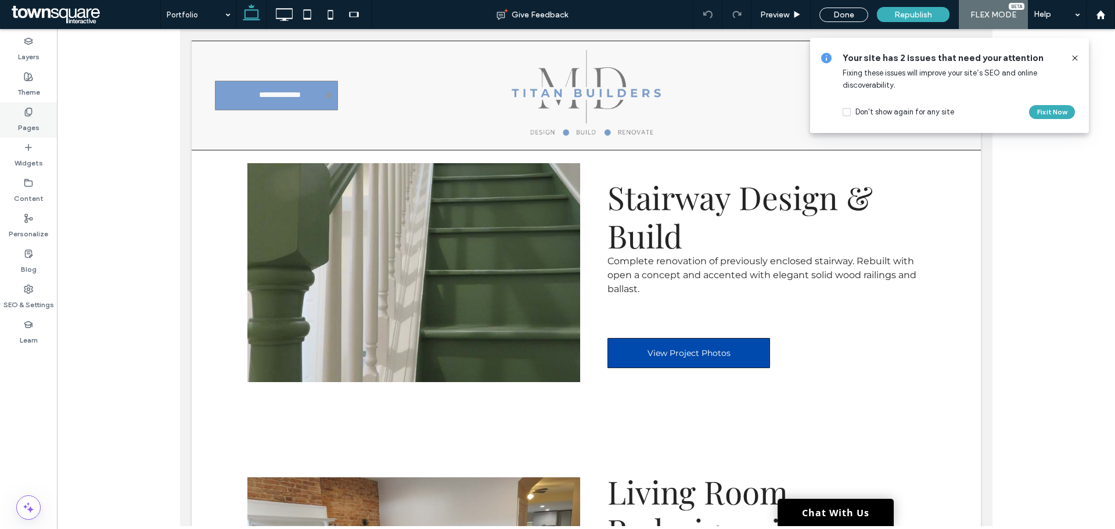
click at [30, 117] on label "Pages" at bounding box center [28, 125] width 21 height 16
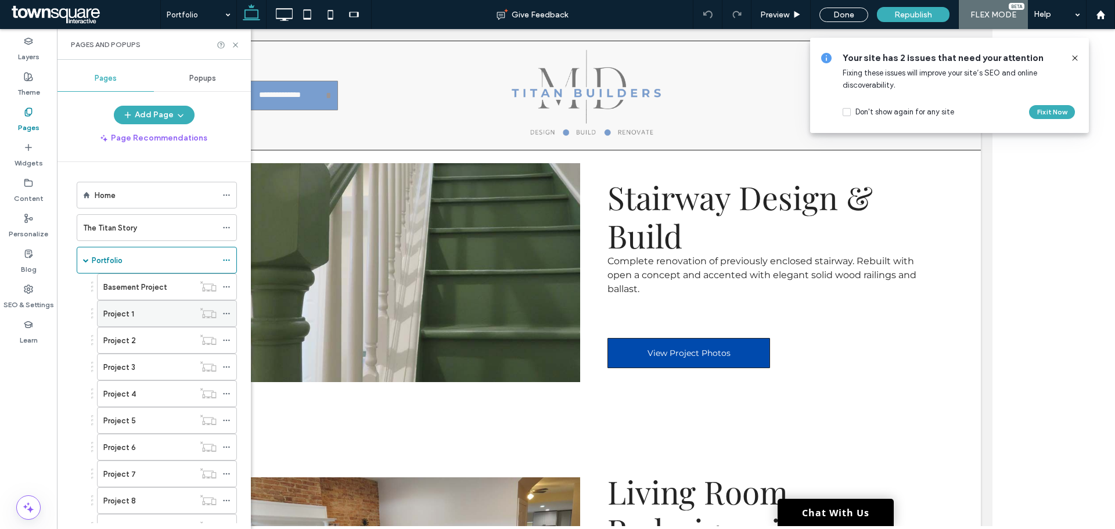
click at [146, 313] on div "Project 1" at bounding box center [148, 314] width 91 height 12
drag, startPoint x: 146, startPoint y: 313, endPoint x: 139, endPoint y: 313, distance: 7.0
click at [0, 0] on div at bounding box center [0, 0] width 0 height 0
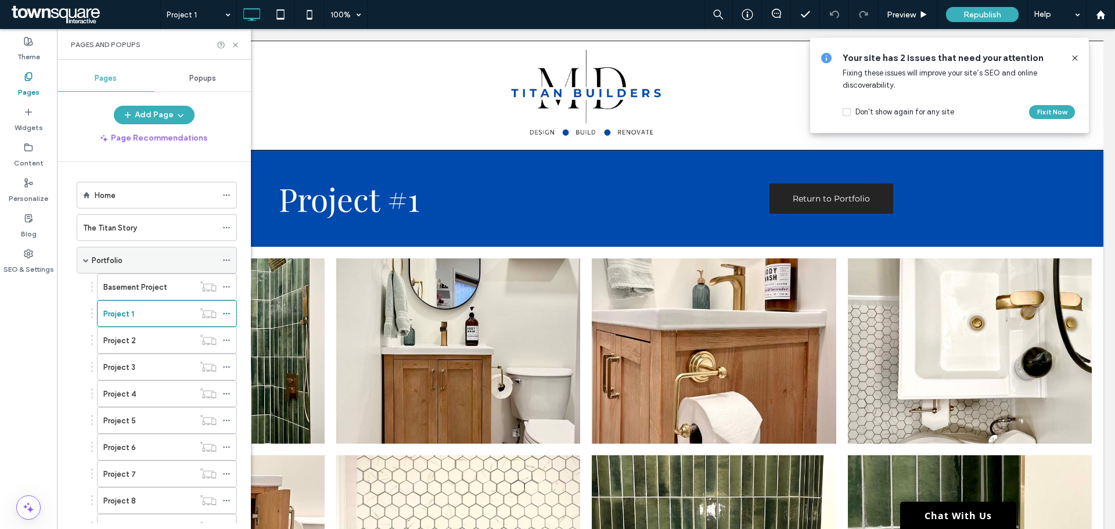
click at [150, 261] on div "Portfolio" at bounding box center [154, 260] width 125 height 12
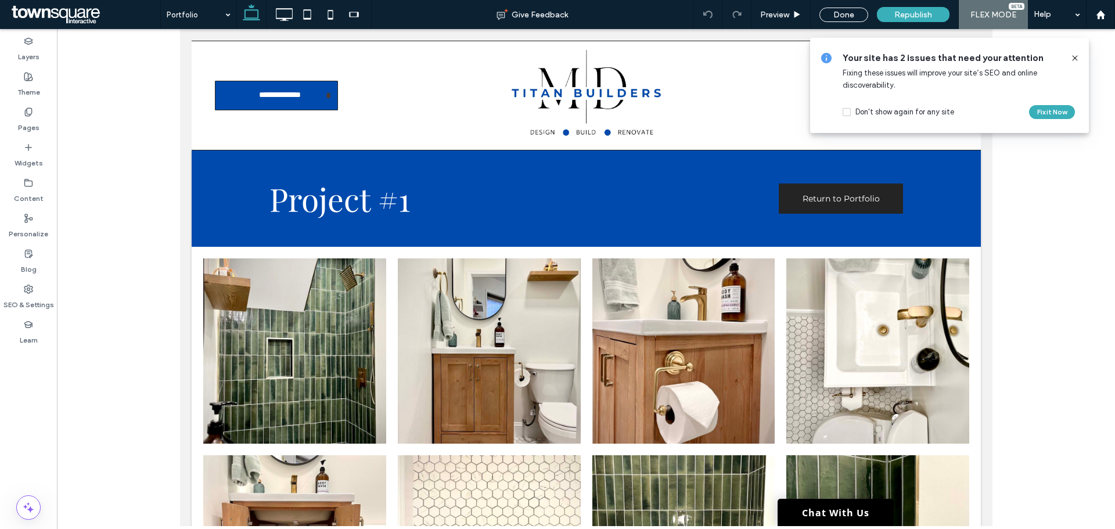
type input "**********"
type input "**"
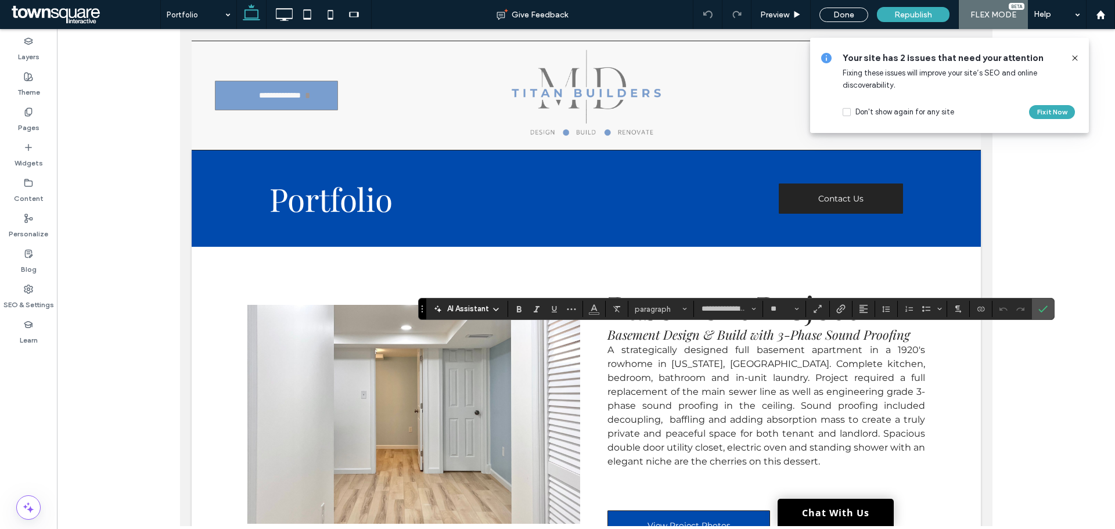
scroll to position [348, 0]
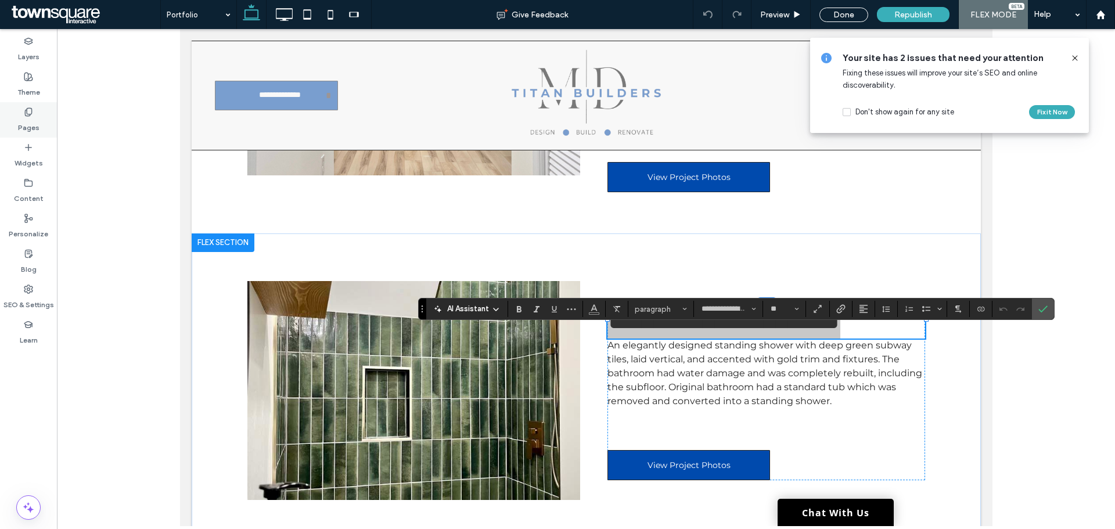
click at [27, 111] on icon at bounding box center [28, 111] width 9 height 9
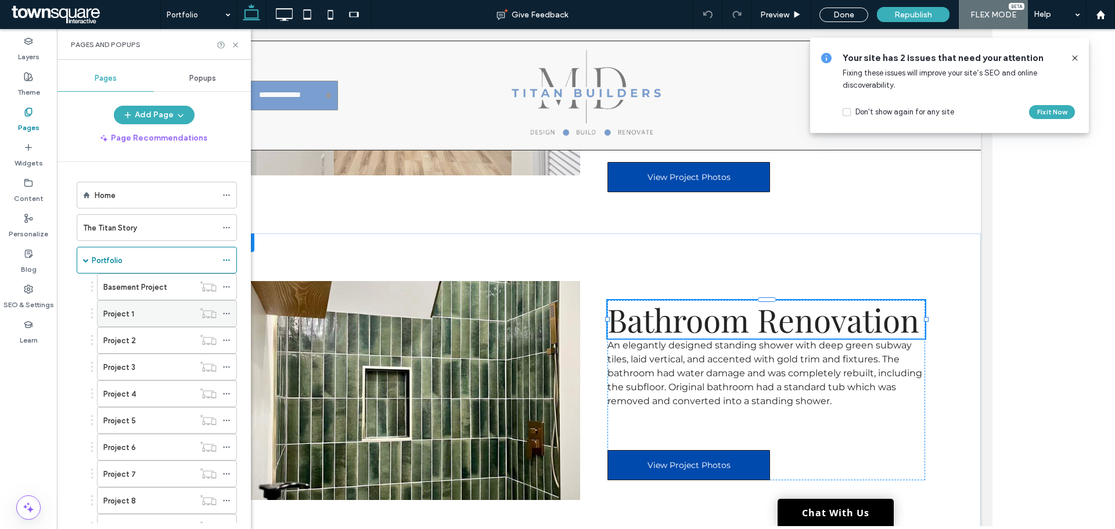
click at [138, 311] on div "Project 1" at bounding box center [148, 314] width 91 height 12
click at [0, 0] on div at bounding box center [0, 0] width 0 height 0
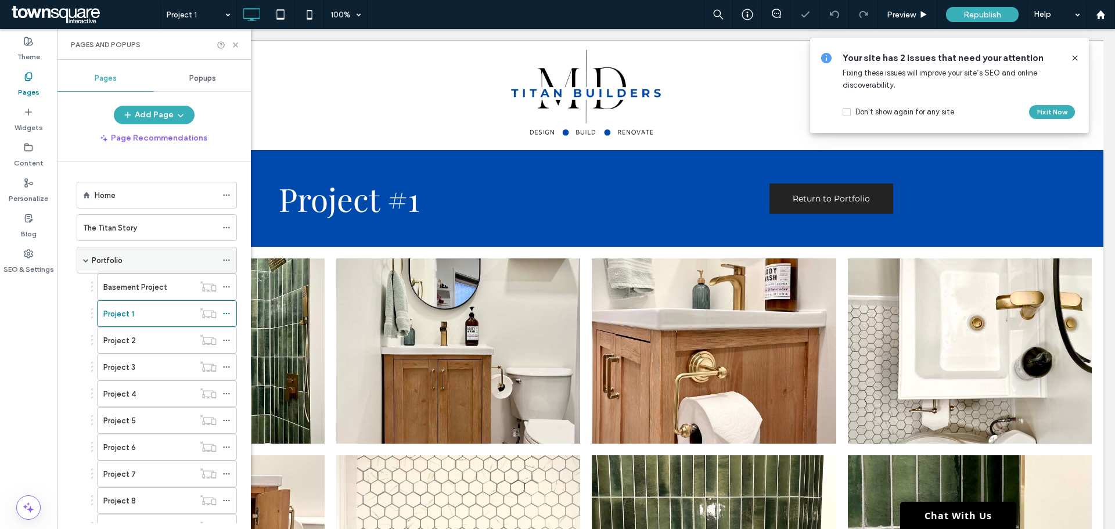
click at [363, 189] on div "Click to edit in Flex Mode" at bounding box center [586, 198] width 1035 height 96
click at [363, 189] on span "Project #1" at bounding box center [349, 198] width 141 height 43
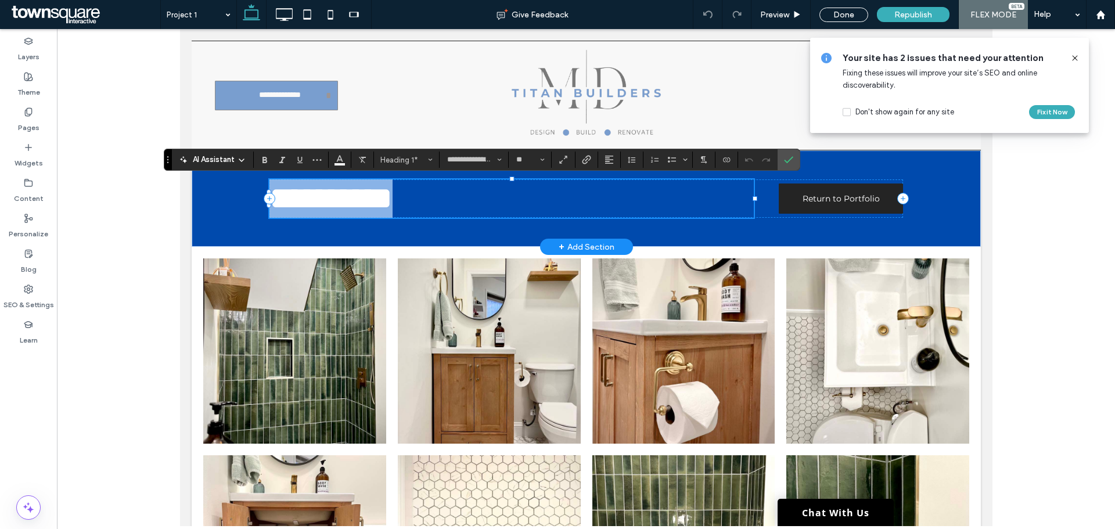
click at [362, 190] on span "**********" at bounding box center [330, 198] width 123 height 32
click at [370, 199] on span "**********" at bounding box center [330, 198] width 123 height 32
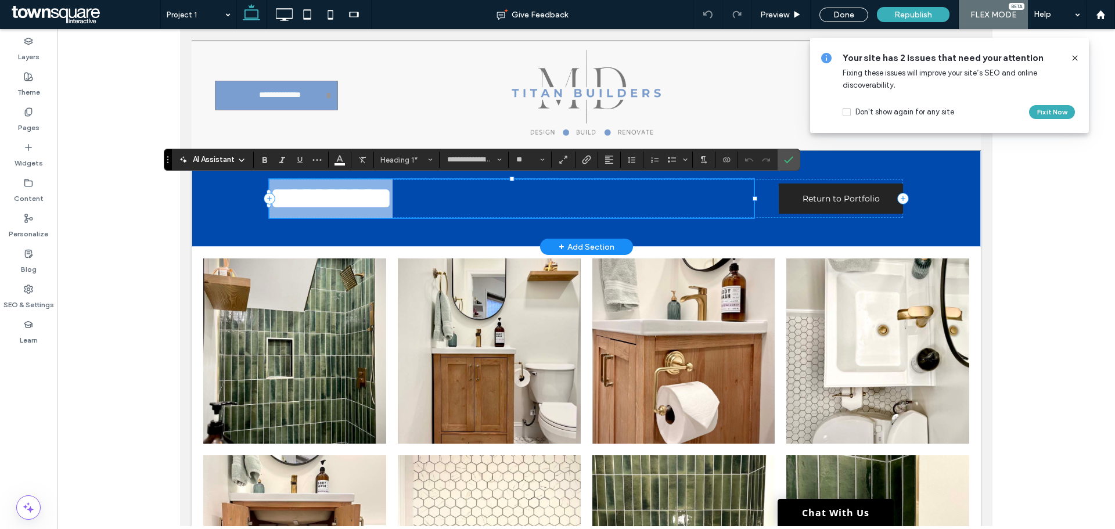
click at [370, 199] on span "**********" at bounding box center [330, 198] width 123 height 32
paste div
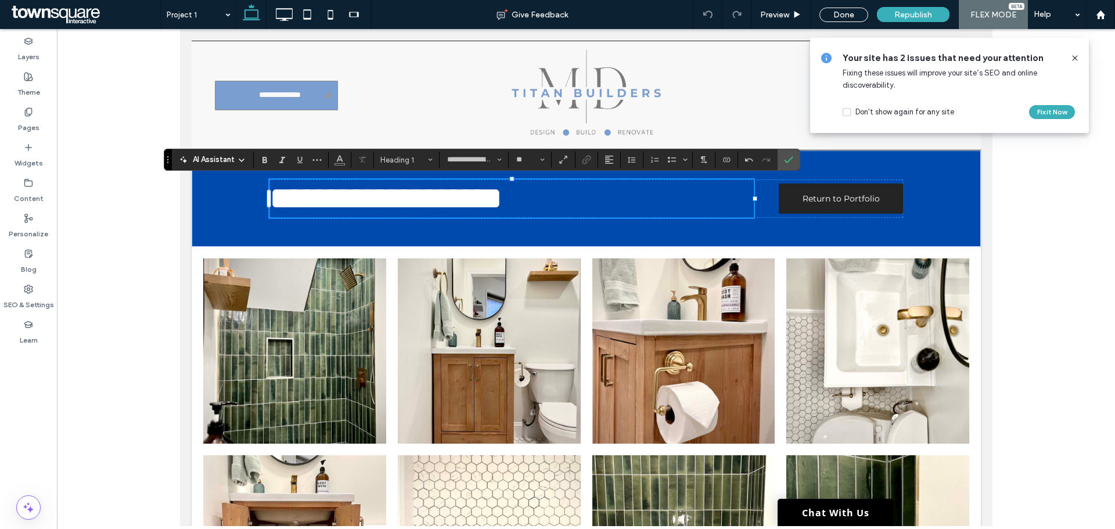
click at [1078, 59] on icon at bounding box center [1074, 57] width 9 height 9
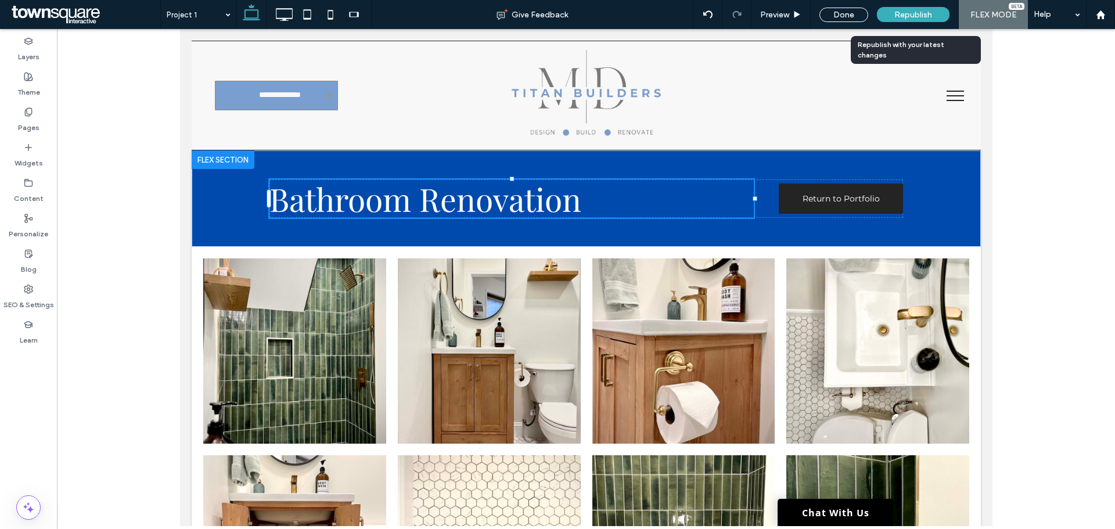
click at [925, 19] on span "Republish" at bounding box center [913, 15] width 38 height 10
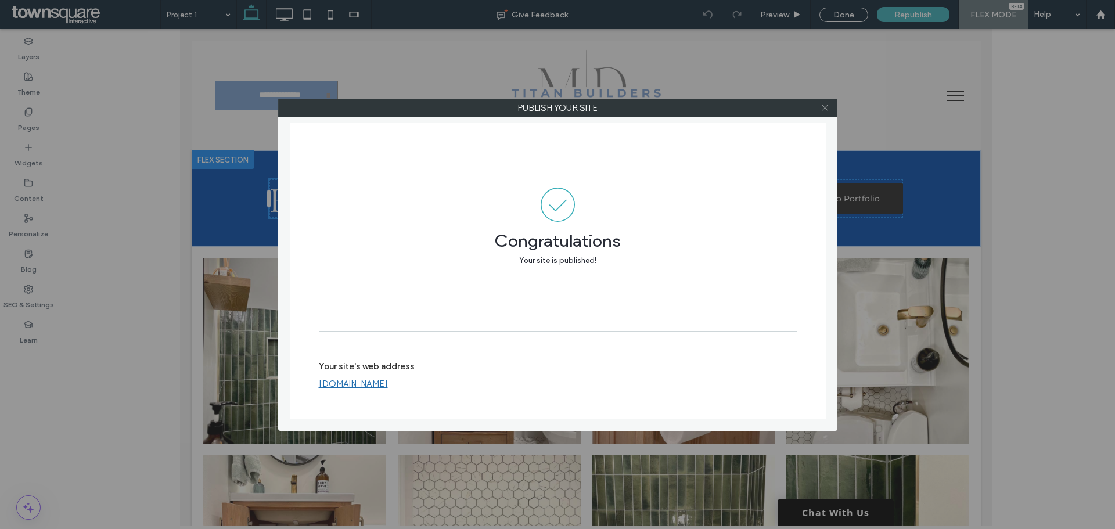
click at [828, 107] on icon at bounding box center [824, 107] width 9 height 9
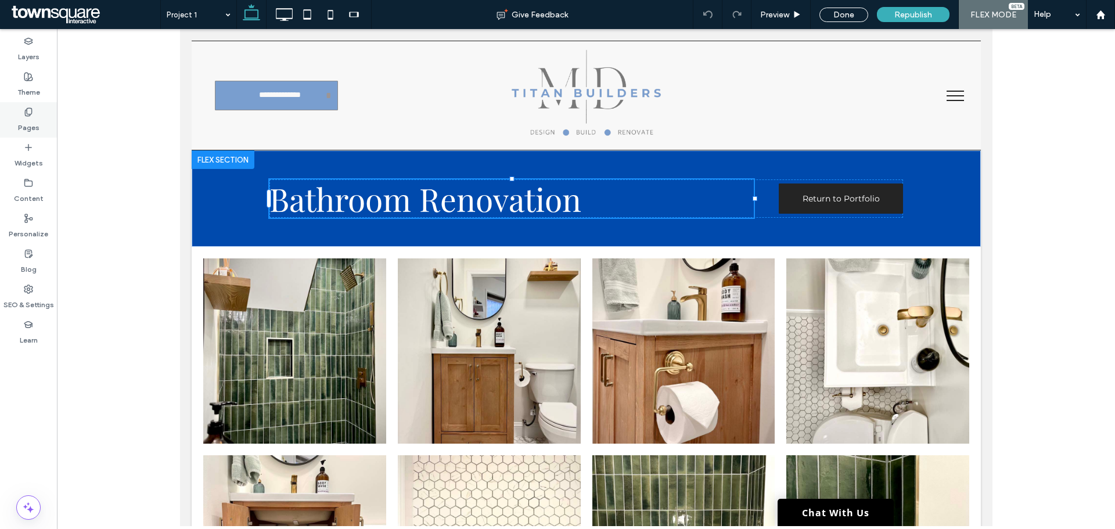
click at [26, 120] on label "Pages" at bounding box center [28, 125] width 21 height 16
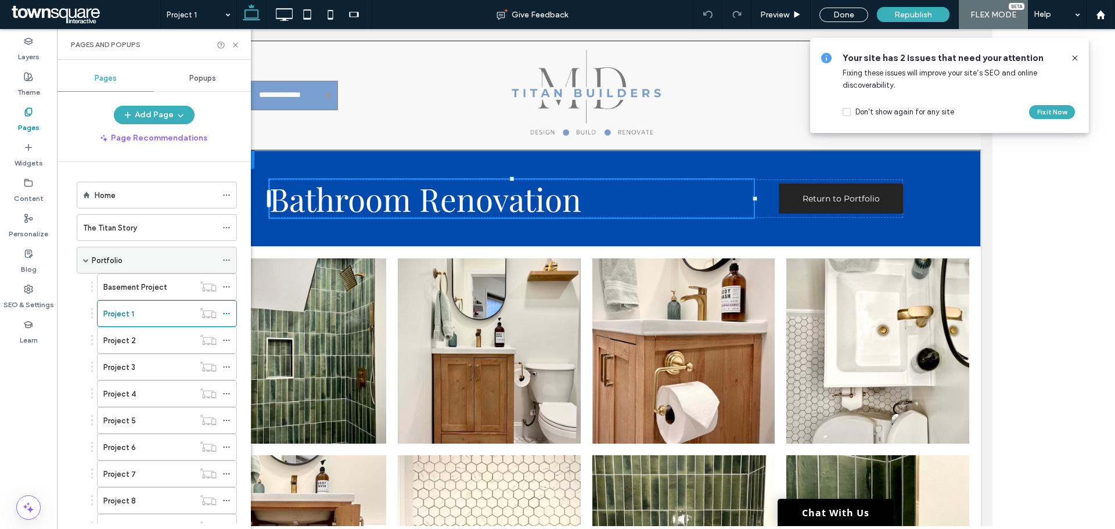
click at [134, 260] on div "Portfolio" at bounding box center [154, 260] width 125 height 12
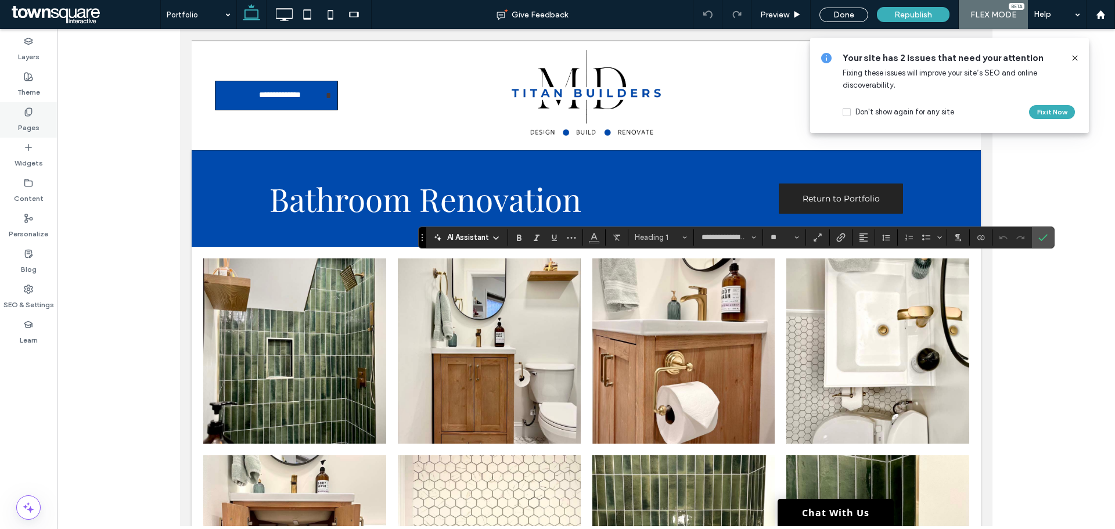
click at [28, 111] on icon at bounding box center [28, 111] width 9 height 9
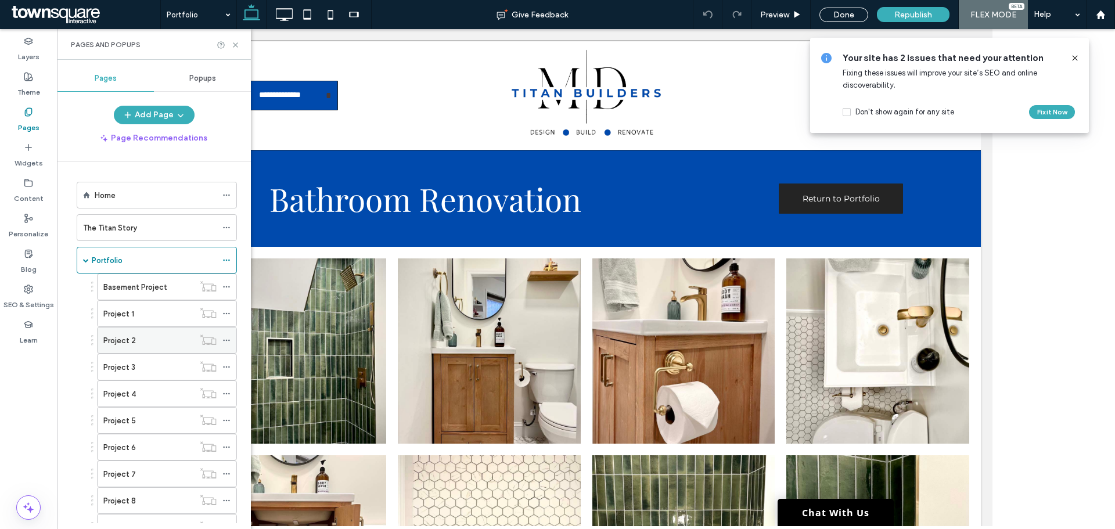
click at [153, 343] on div "Project 2" at bounding box center [148, 340] width 91 height 12
click at [0, 0] on div at bounding box center [0, 0] width 0 height 0
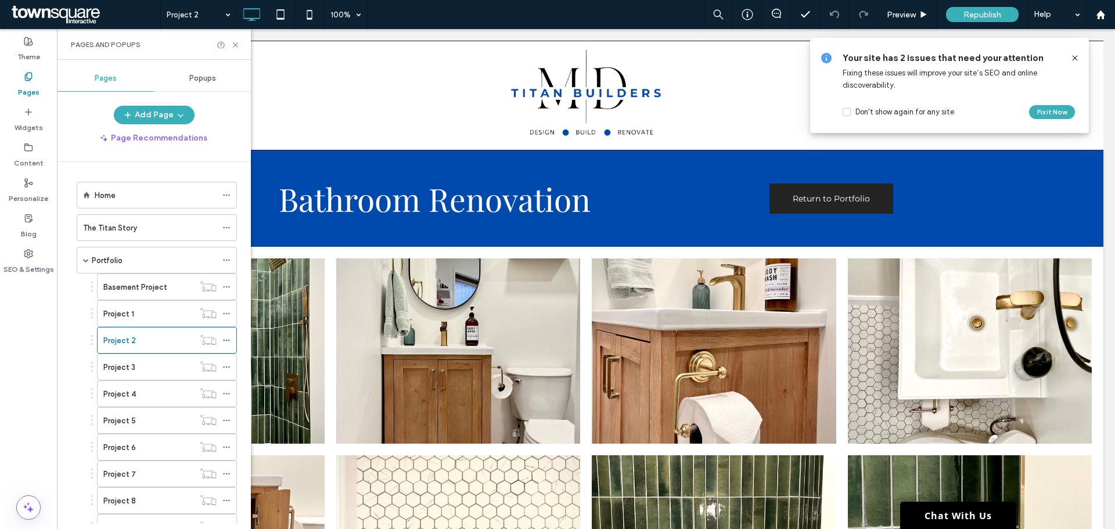
click at [148, 340] on div at bounding box center [557, 264] width 1115 height 529
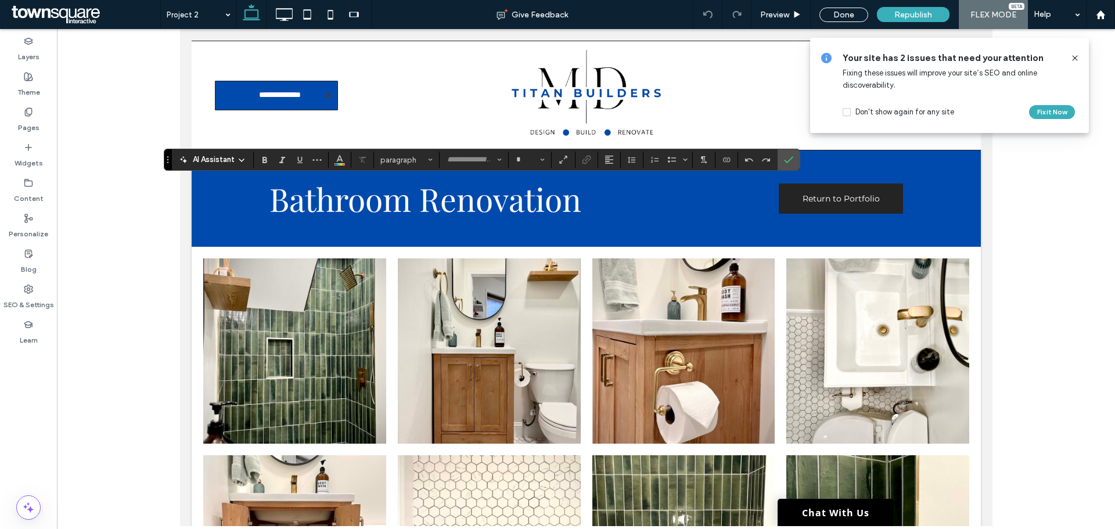
type input "**********"
type input "**"
click at [892, 19] on div "Republish" at bounding box center [913, 14] width 73 height 15
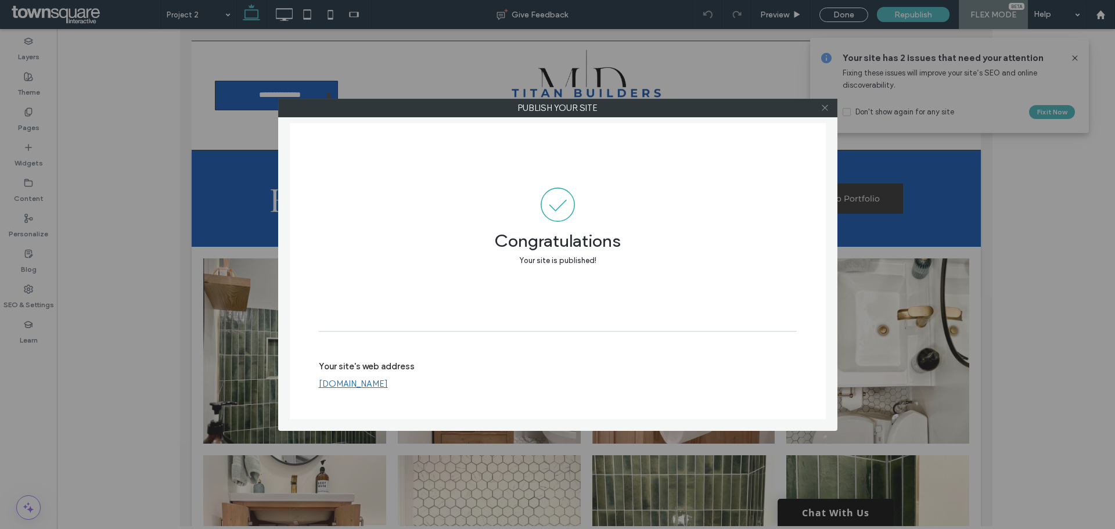
click at [826, 115] on span at bounding box center [824, 107] width 9 height 17
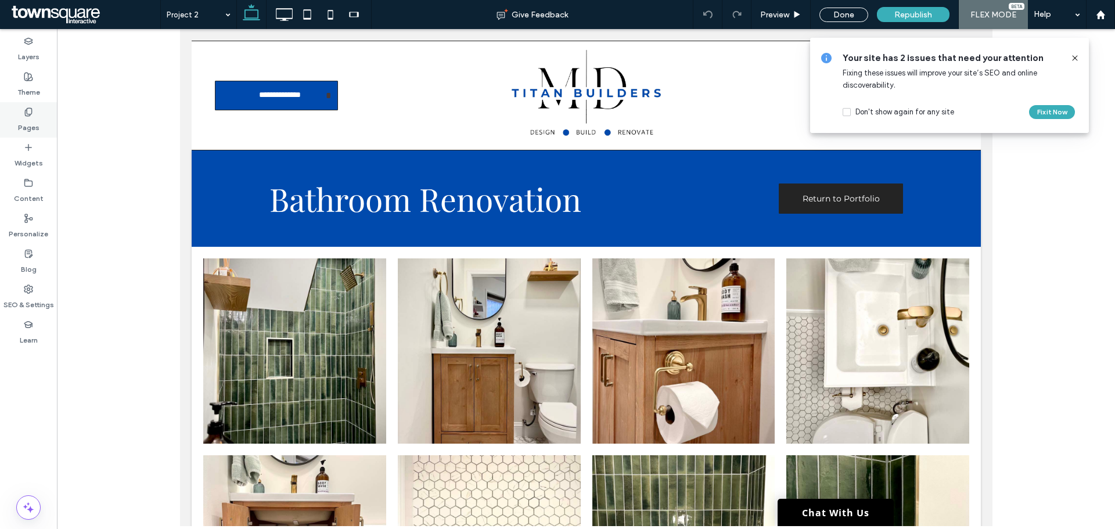
click at [36, 120] on label "Pages" at bounding box center [28, 125] width 21 height 16
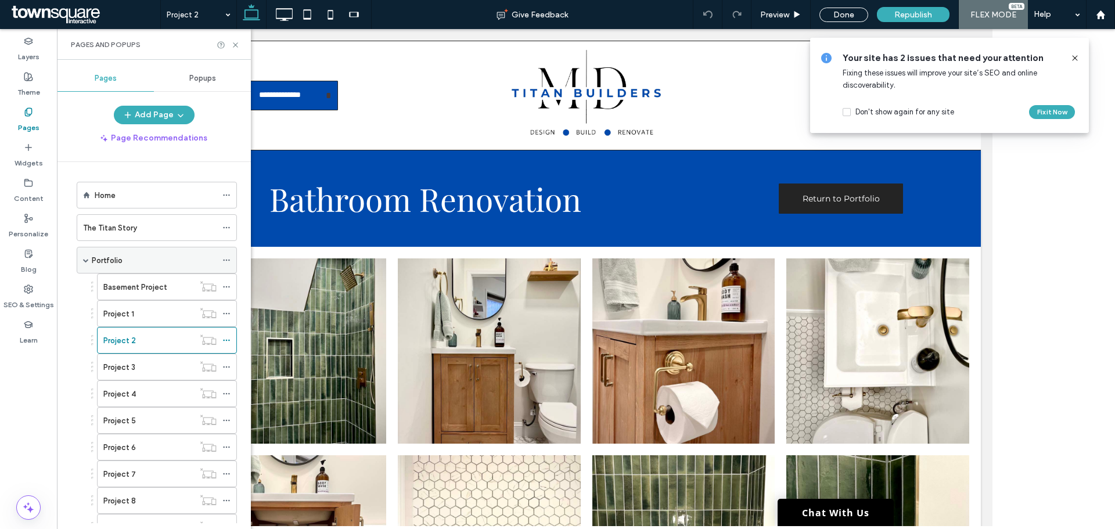
click at [113, 254] on label "Portfolio" at bounding box center [107, 260] width 31 height 20
click at [0, 0] on div at bounding box center [0, 0] width 0 height 0
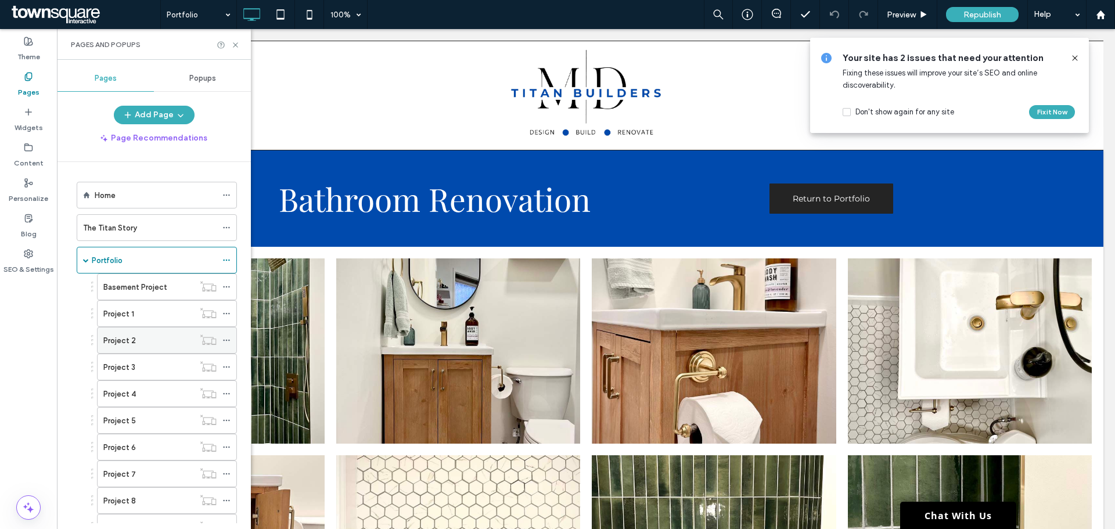
click at [124, 340] on label "Project 2" at bounding box center [119, 340] width 33 height 20
click at [125, 368] on label "Project 3" at bounding box center [119, 367] width 32 height 20
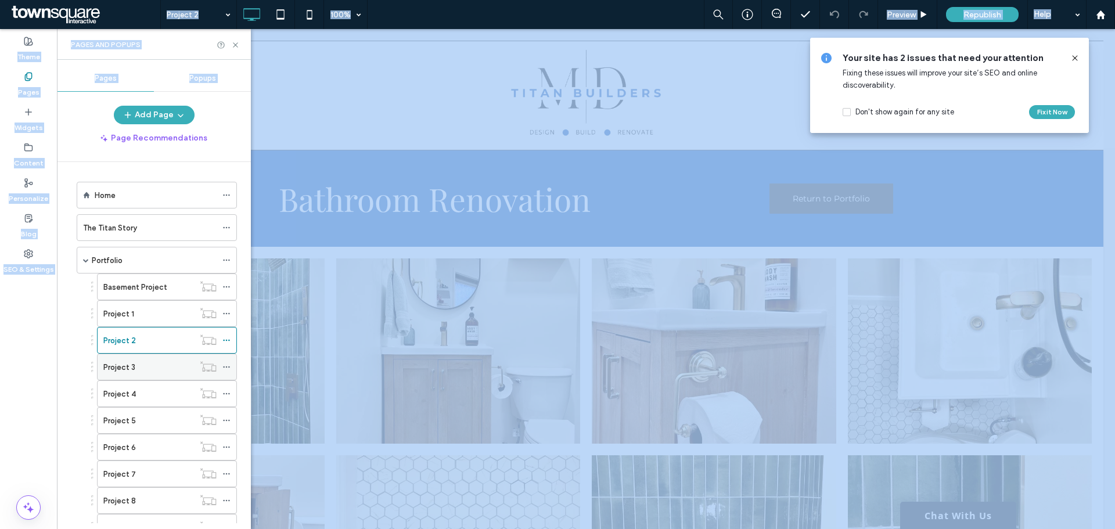
click at [0, 0] on div at bounding box center [0, 0] width 0 height 0
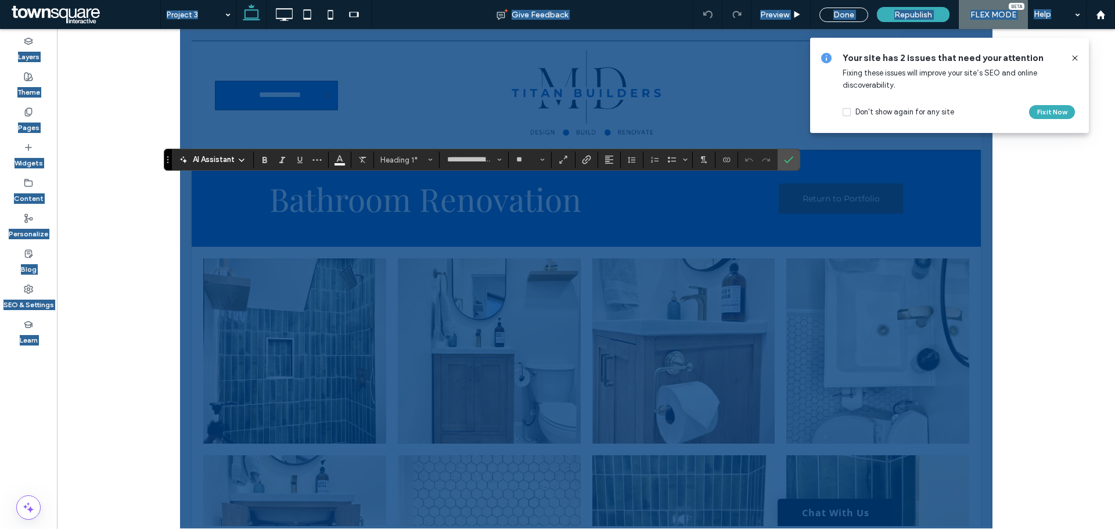
type input "**"
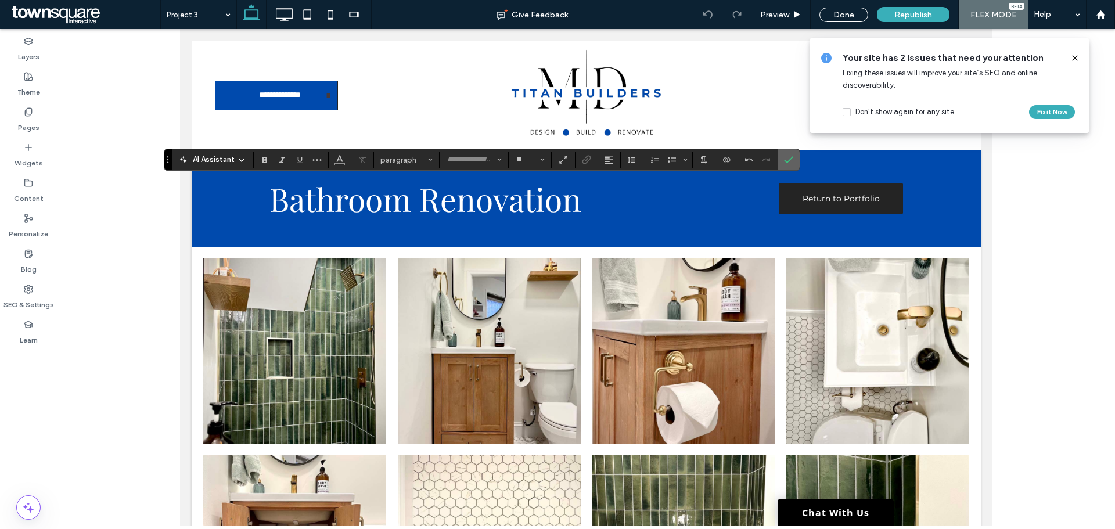
click at [790, 167] on span "Confirm" at bounding box center [788, 160] width 9 height 20
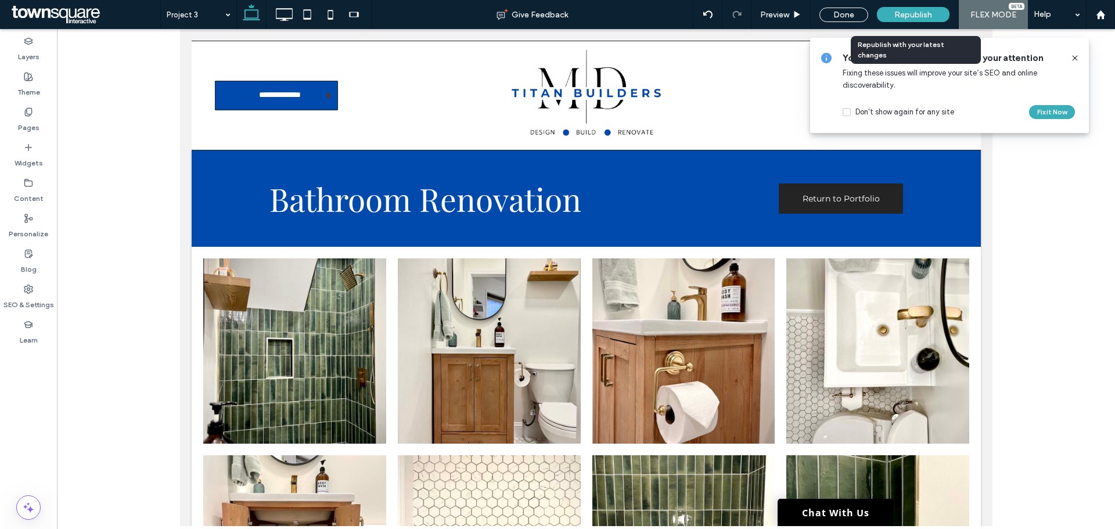
click at [898, 15] on span "Republish" at bounding box center [913, 15] width 38 height 10
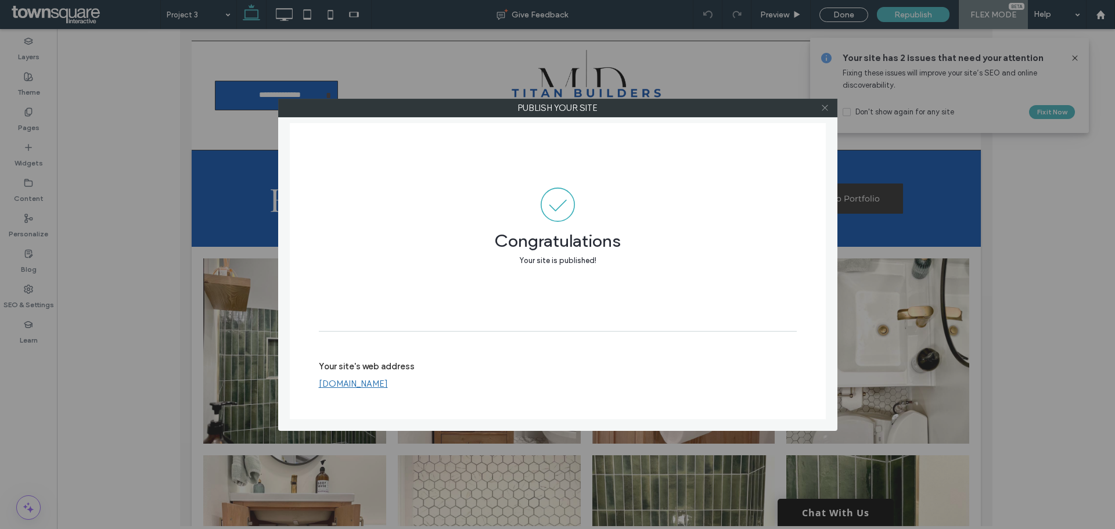
click at [822, 107] on icon at bounding box center [824, 107] width 9 height 9
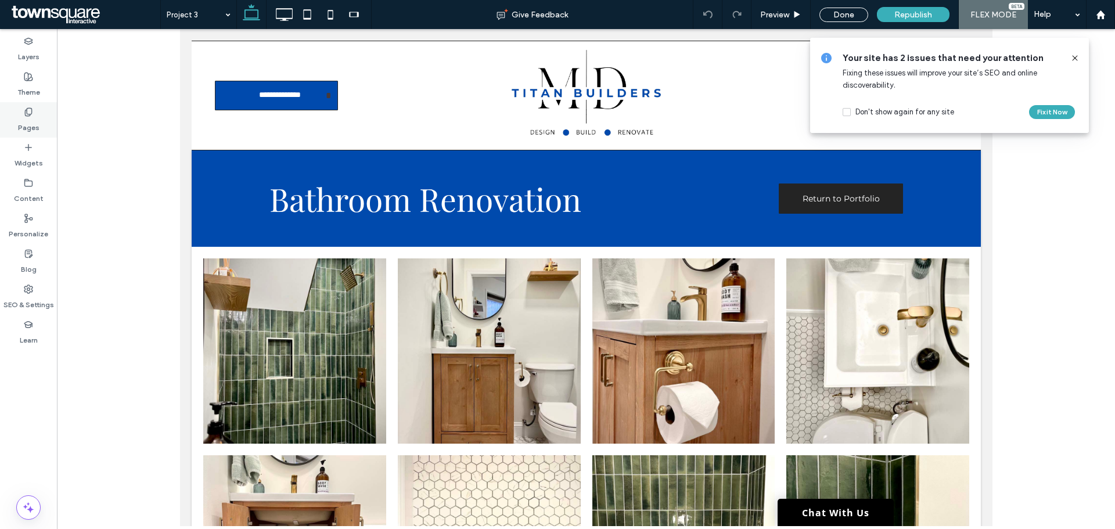
click at [38, 125] on label "Pages" at bounding box center [28, 125] width 21 height 16
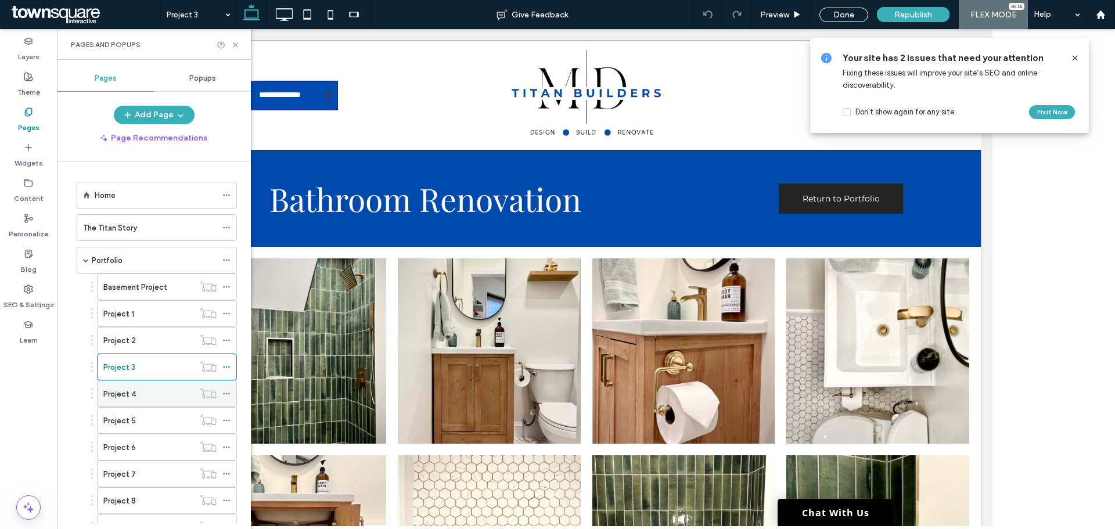
click at [137, 390] on div "Project 4" at bounding box center [148, 394] width 91 height 12
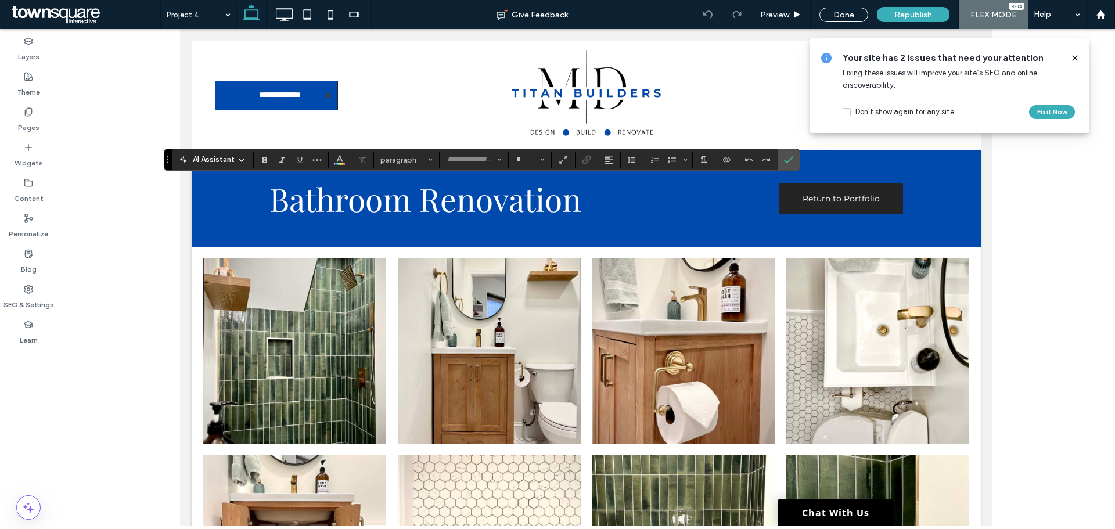
type input "**********"
type input "**"
click at [935, 11] on div "Republish" at bounding box center [913, 14] width 73 height 15
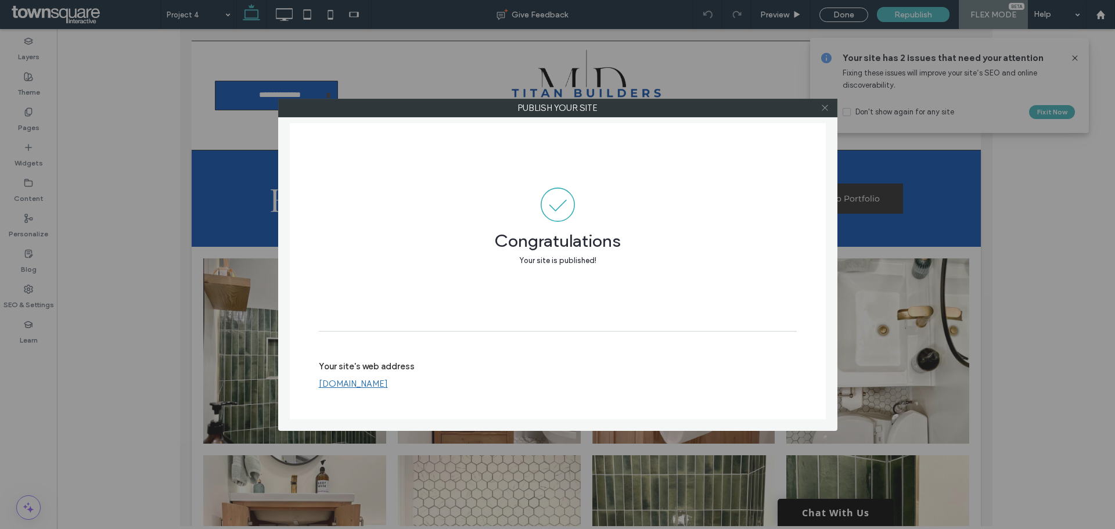
click at [827, 106] on icon at bounding box center [824, 107] width 9 height 9
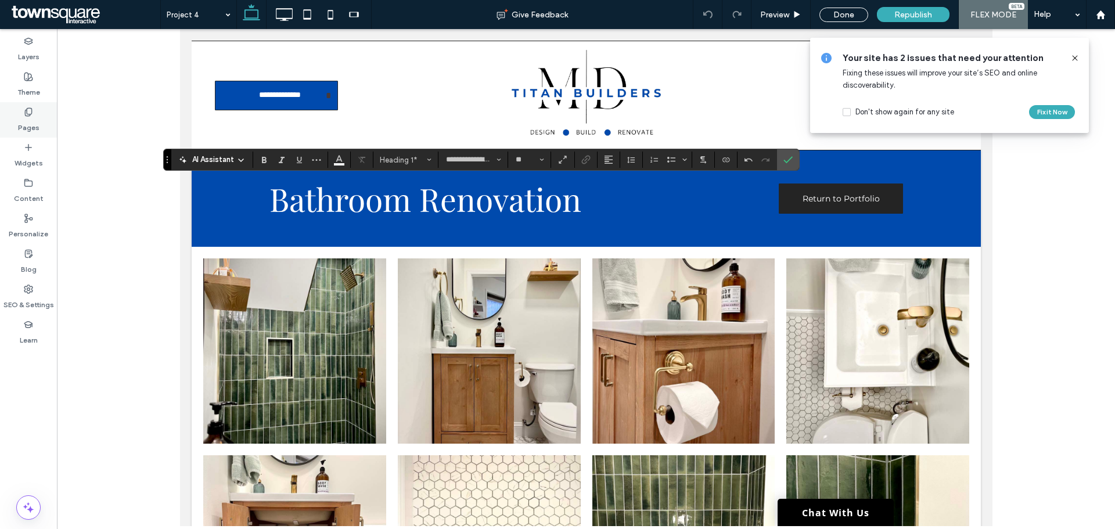
click at [36, 111] on div "Pages" at bounding box center [28, 119] width 57 height 35
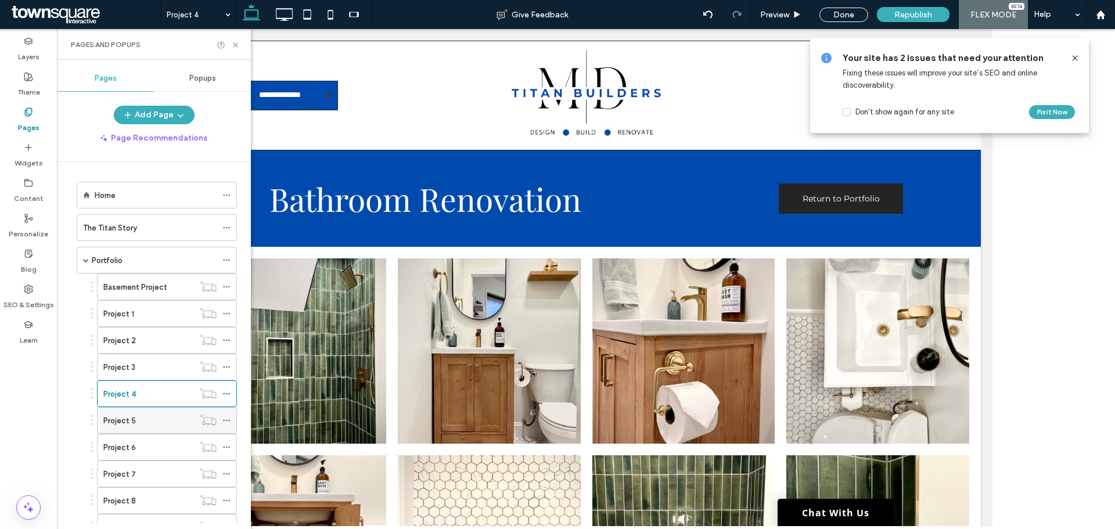
click at [135, 422] on div "Project 5" at bounding box center [148, 421] width 91 height 12
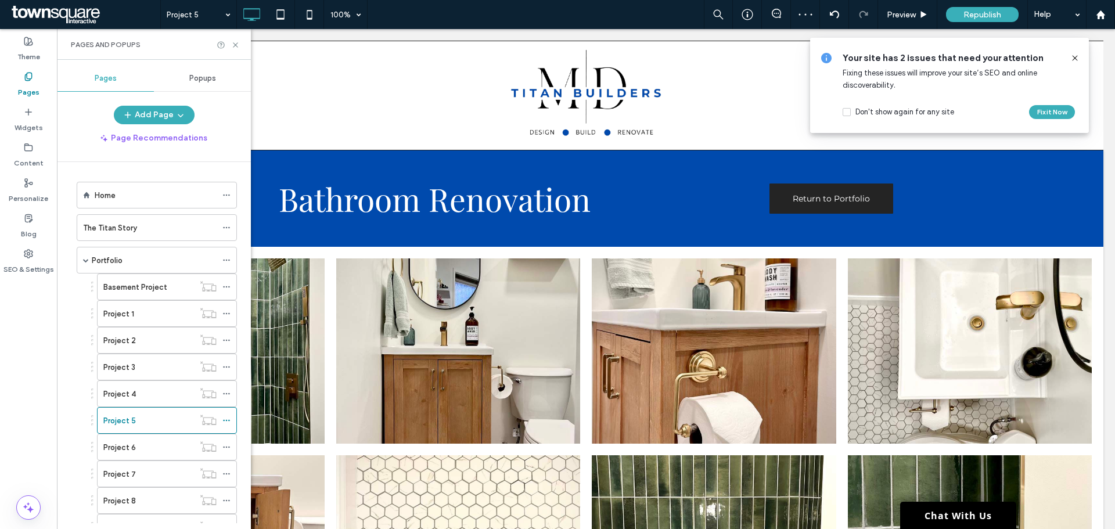
click at [132, 420] on div "Project 5 100% Preview Republish Help Site Comments Team & Clients Automate new…" at bounding box center [557, 264] width 1115 height 529
click at [241, 47] on div "Pages and Popups" at bounding box center [154, 44] width 194 height 31
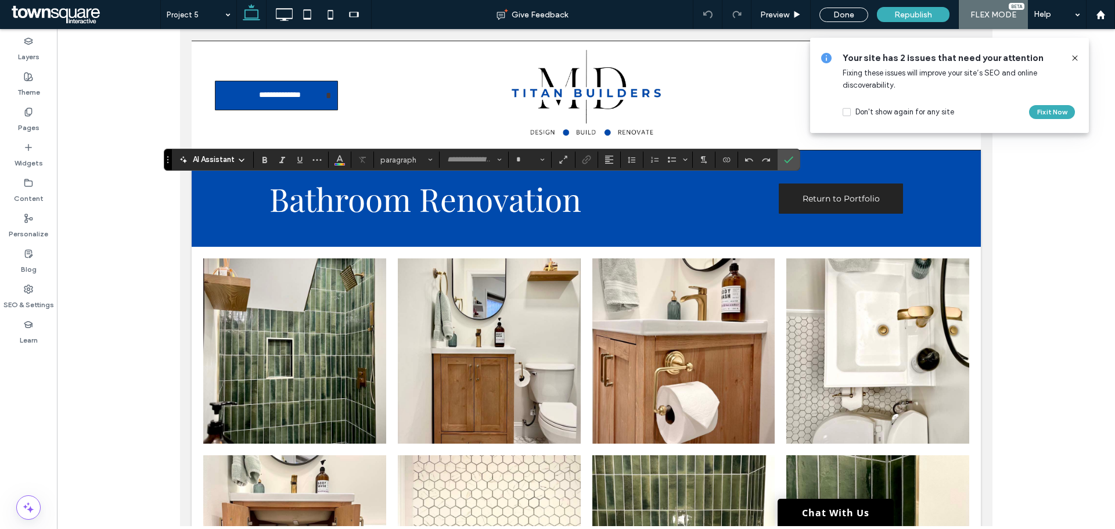
type input "**********"
type input "**"
type input "**********"
type input "**"
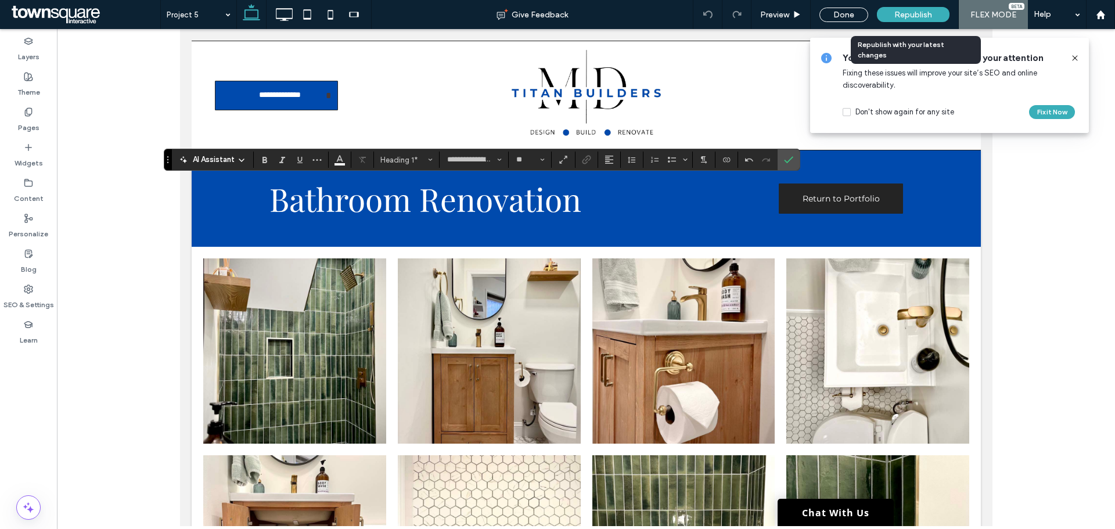
click at [941, 9] on div "Republish" at bounding box center [913, 14] width 73 height 15
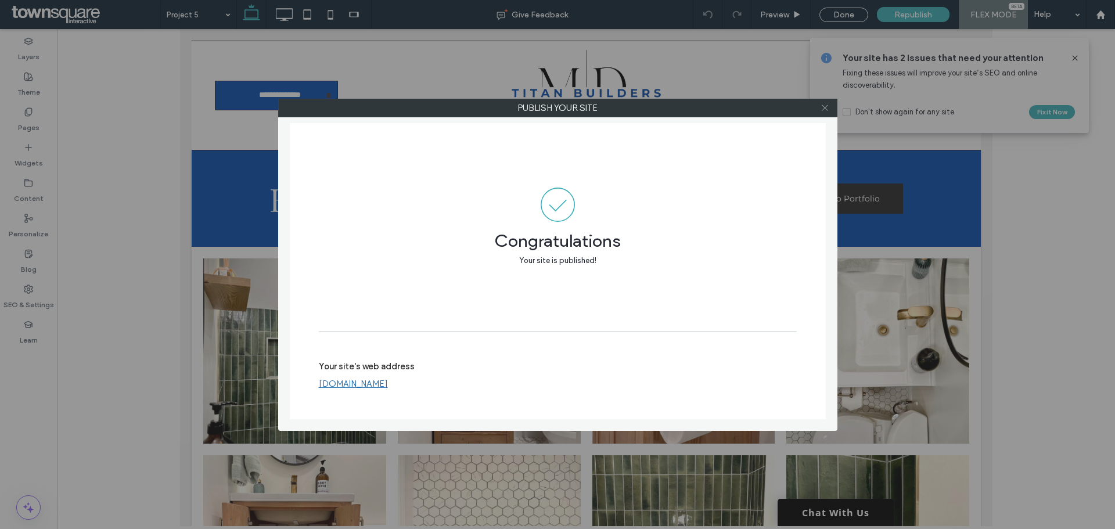
click at [826, 108] on icon at bounding box center [824, 107] width 9 height 9
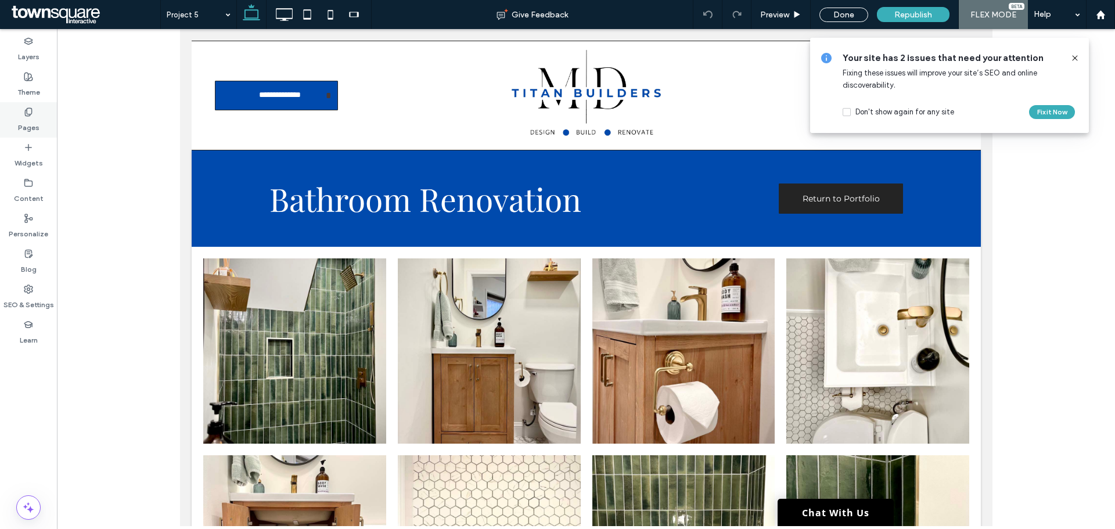
click at [50, 117] on div "Pages" at bounding box center [28, 119] width 57 height 35
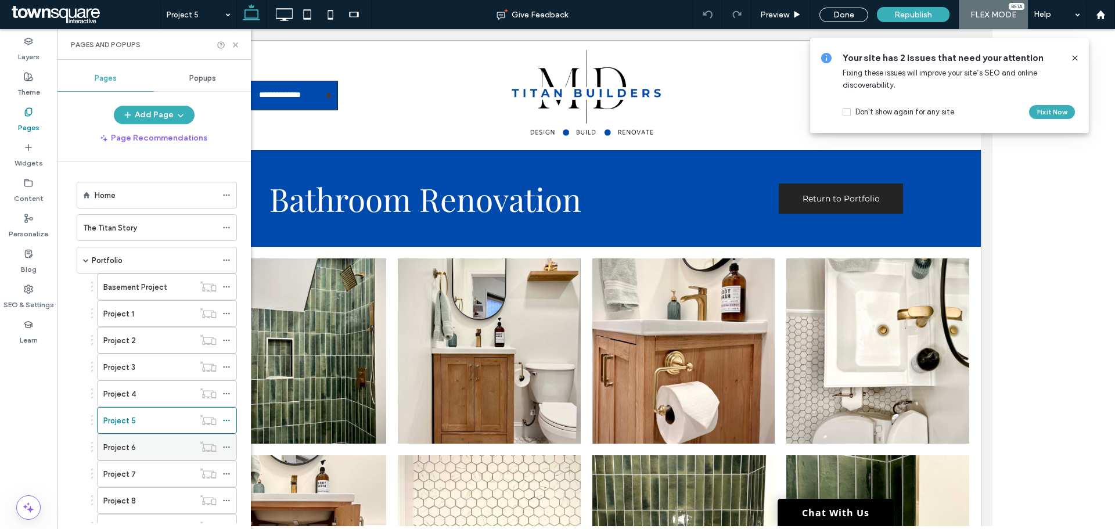
click at [134, 452] on div "Project 6" at bounding box center [148, 447] width 91 height 12
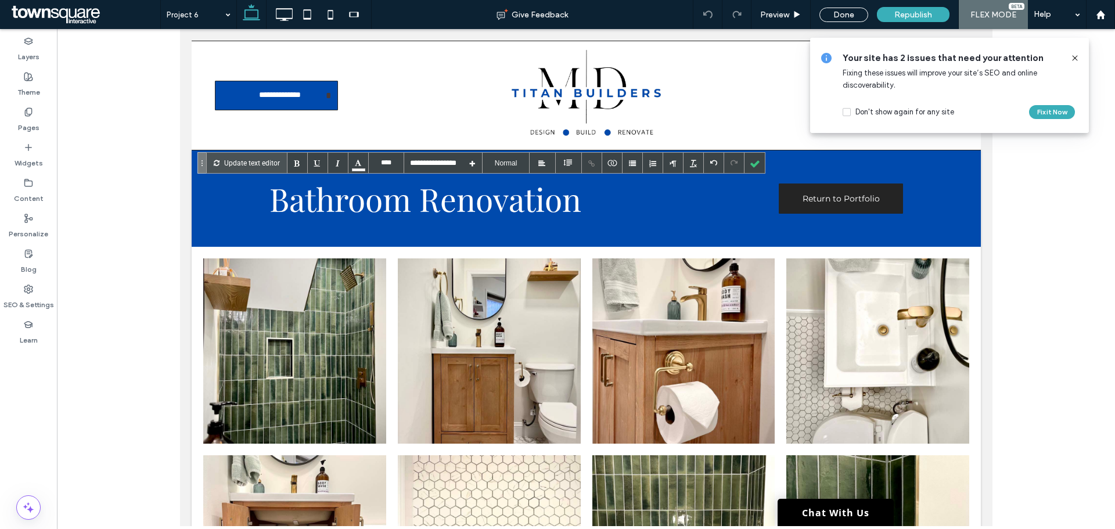
type input "****"
click at [904, 17] on span "Republish" at bounding box center [913, 15] width 38 height 10
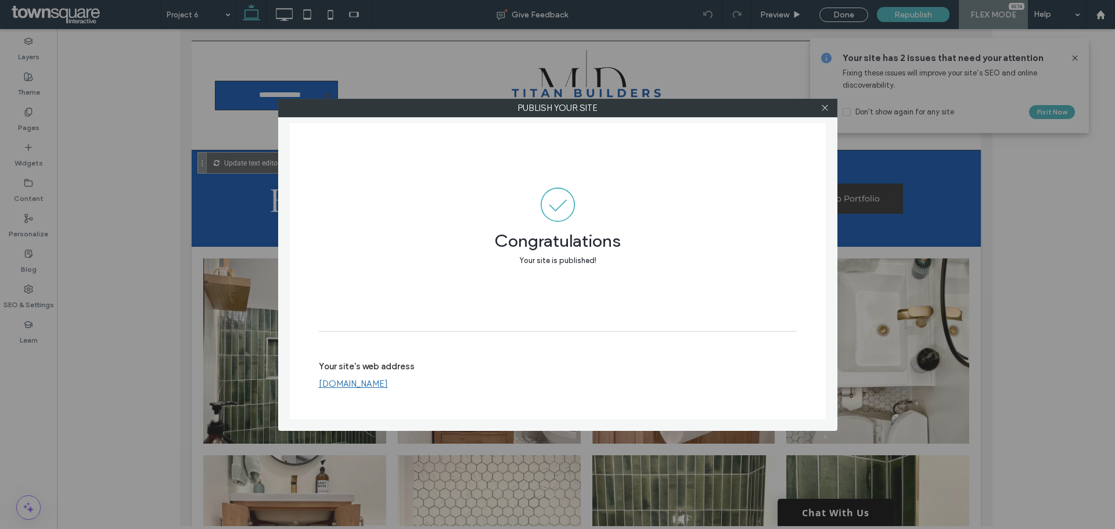
drag, startPoint x: 821, startPoint y: 110, endPoint x: 777, endPoint y: 110, distance: 44.1
click at [821, 110] on icon at bounding box center [824, 107] width 9 height 9
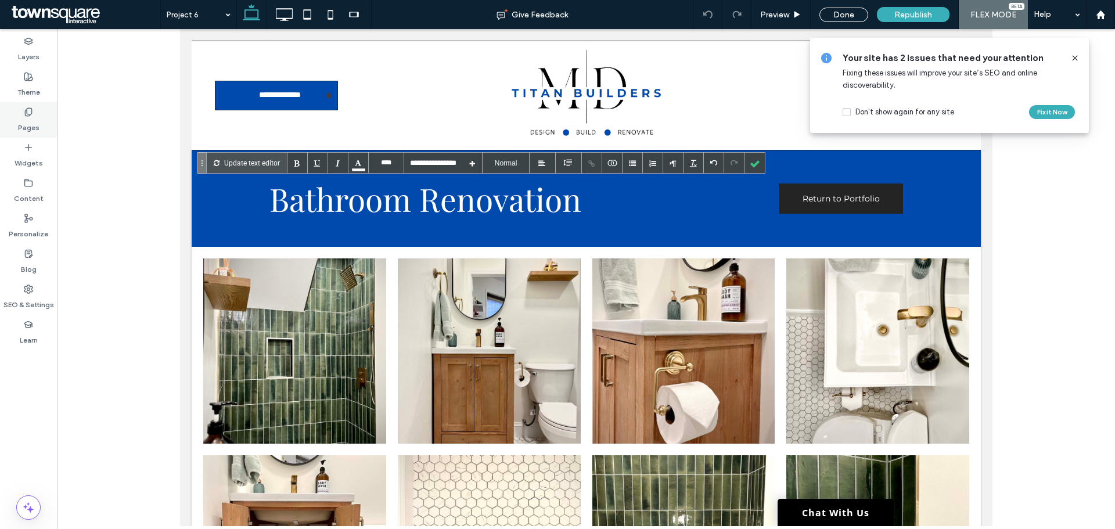
click at [39, 119] on div "Pages" at bounding box center [28, 119] width 57 height 35
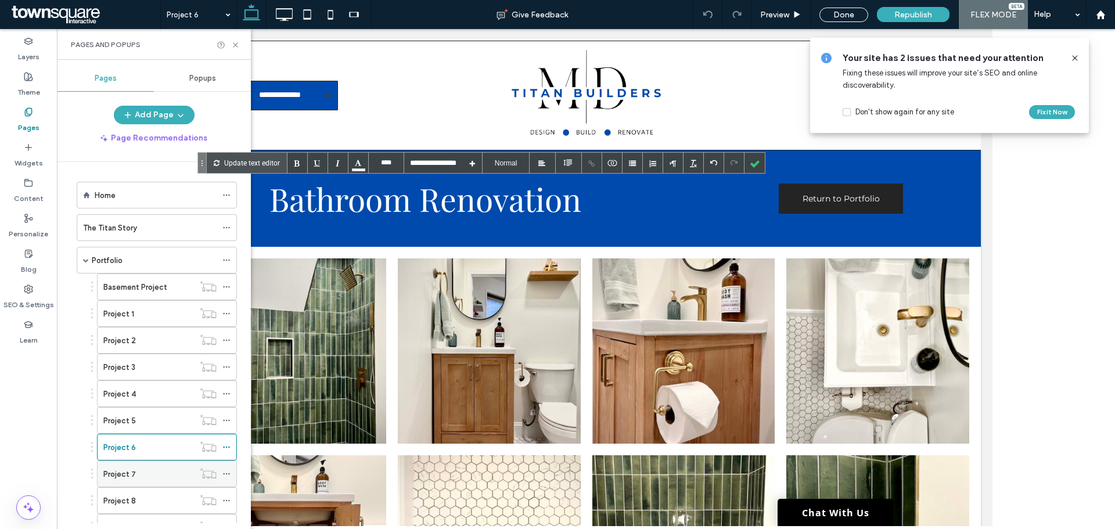
click at [138, 478] on div "Project 7" at bounding box center [148, 474] width 91 height 12
click at [0, 0] on div at bounding box center [0, 0] width 0 height 0
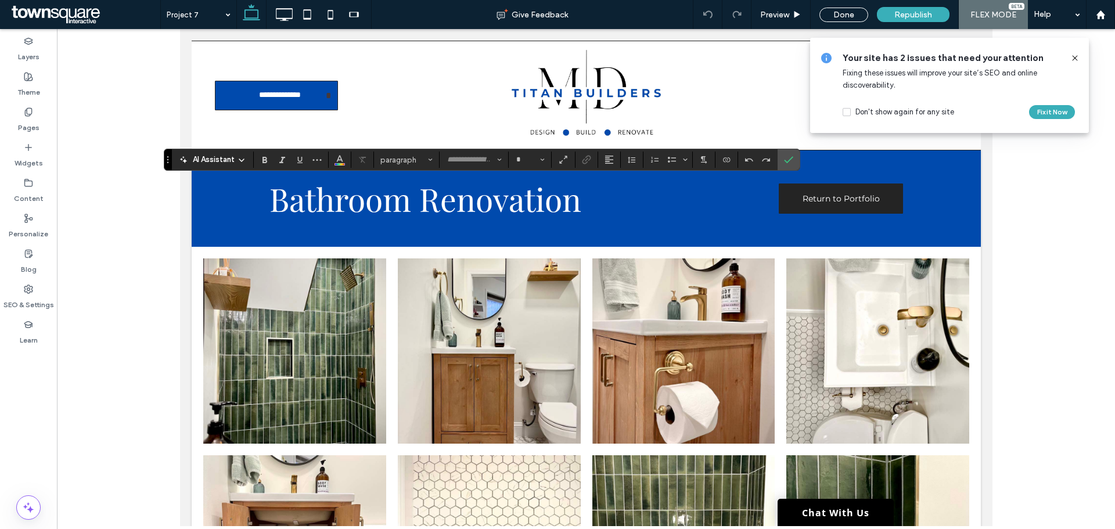
type input "**********"
type input "**"
type input "**********"
type input "**"
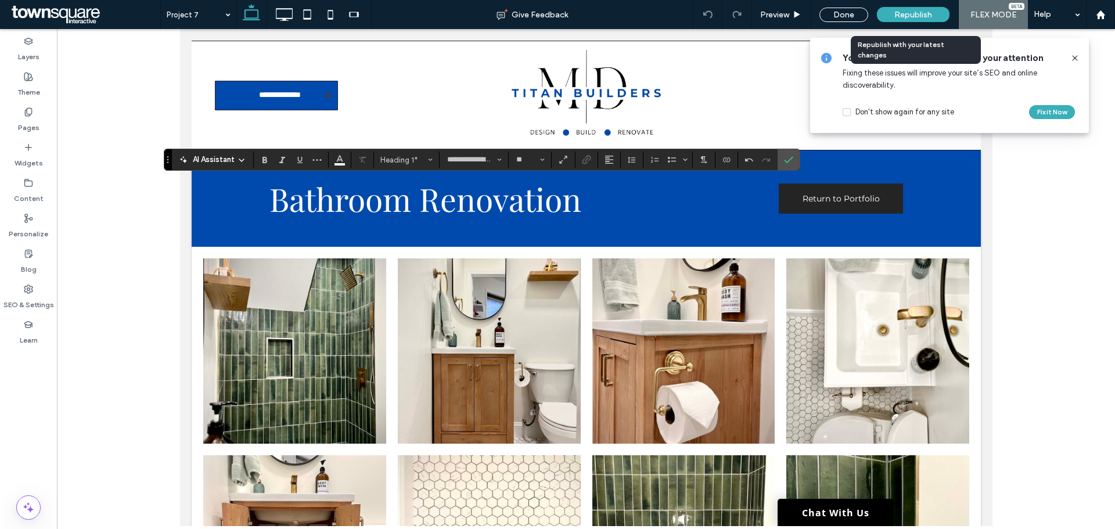
click at [921, 21] on div "Republish" at bounding box center [913, 14] width 73 height 15
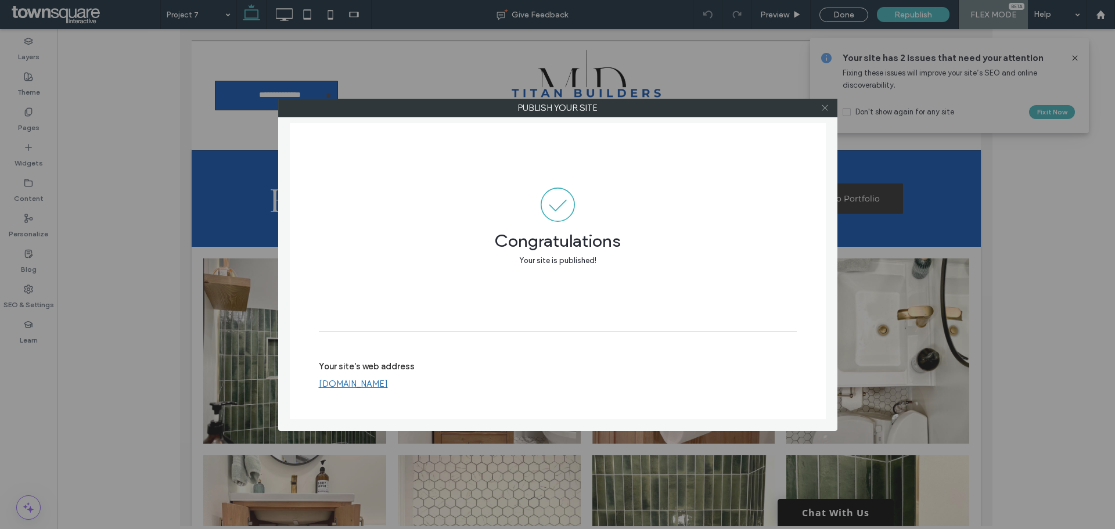
click at [827, 110] on use at bounding box center [825, 108] width 6 height 6
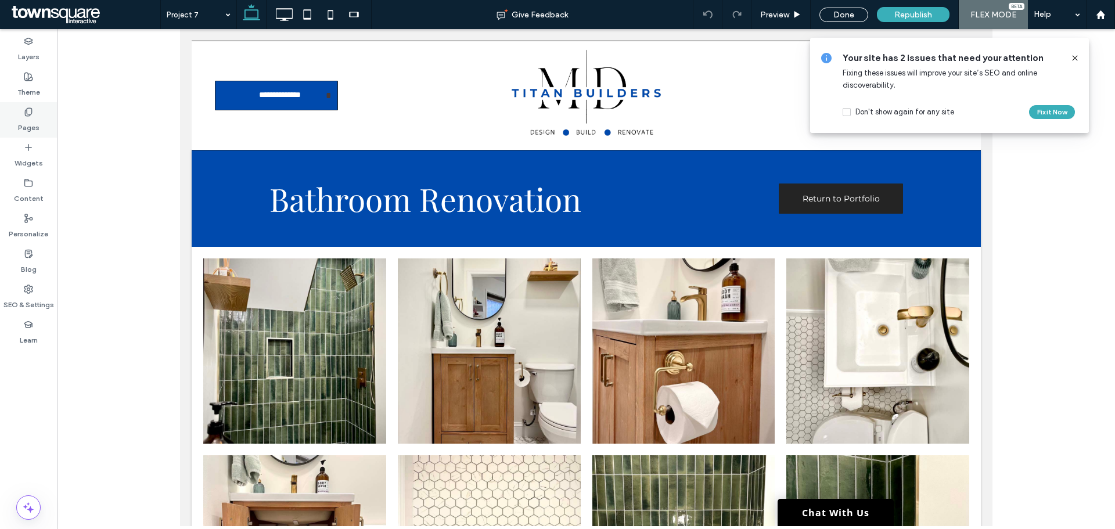
click at [35, 118] on label "Pages" at bounding box center [28, 125] width 21 height 16
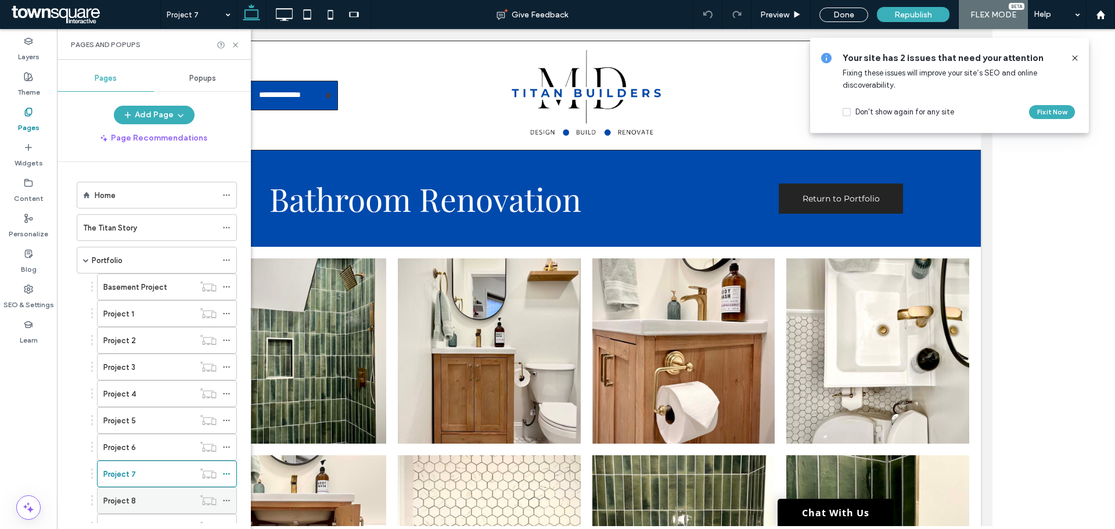
click at [136, 498] on div "Project 8" at bounding box center [148, 501] width 91 height 12
click at [0, 0] on div at bounding box center [0, 0] width 0 height 0
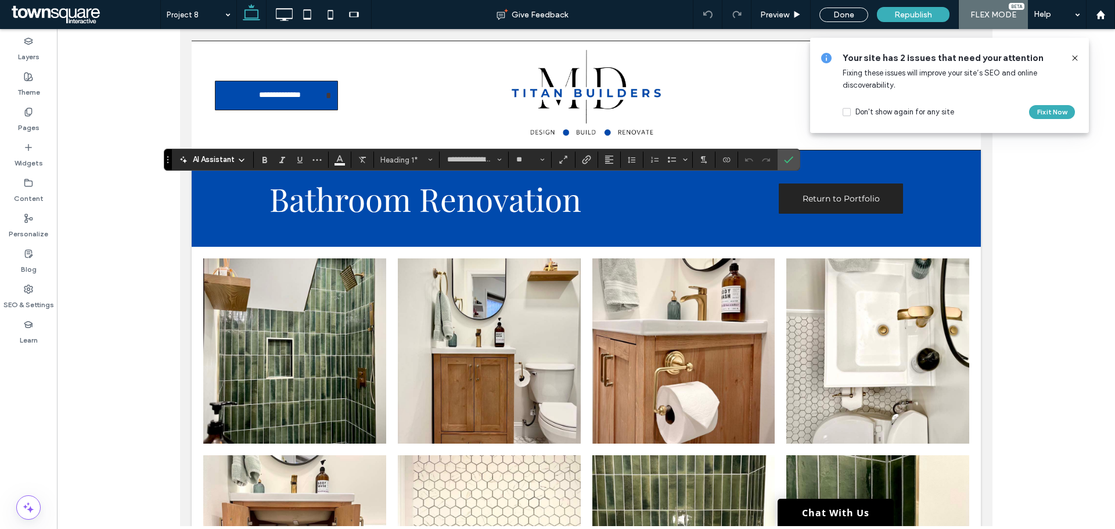
type input "**"
type input "**********"
type input "**"
click at [923, 19] on span "Republish" at bounding box center [913, 15] width 38 height 10
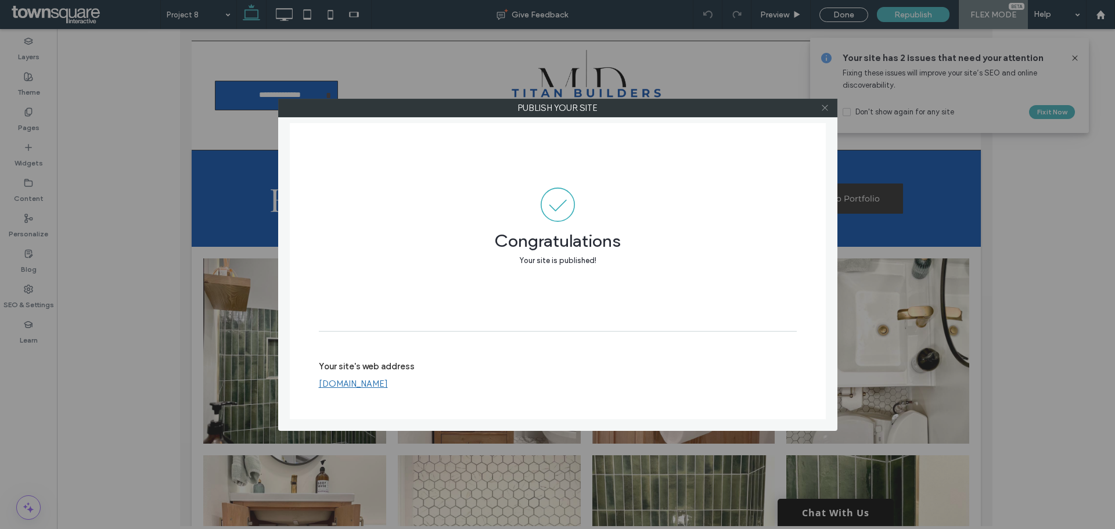
click at [828, 113] on span at bounding box center [824, 107] width 9 height 17
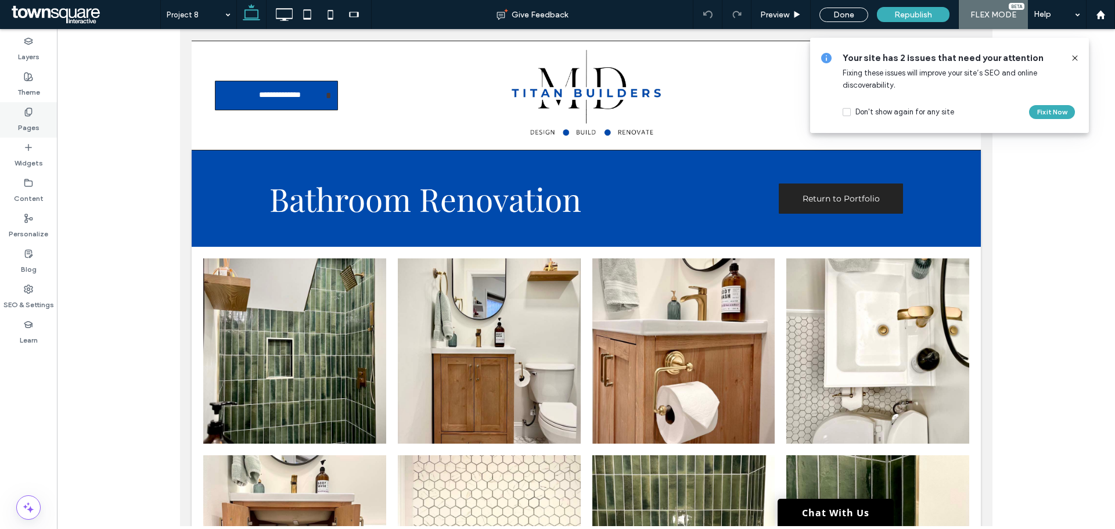
click at [35, 115] on div "Pages" at bounding box center [28, 119] width 57 height 35
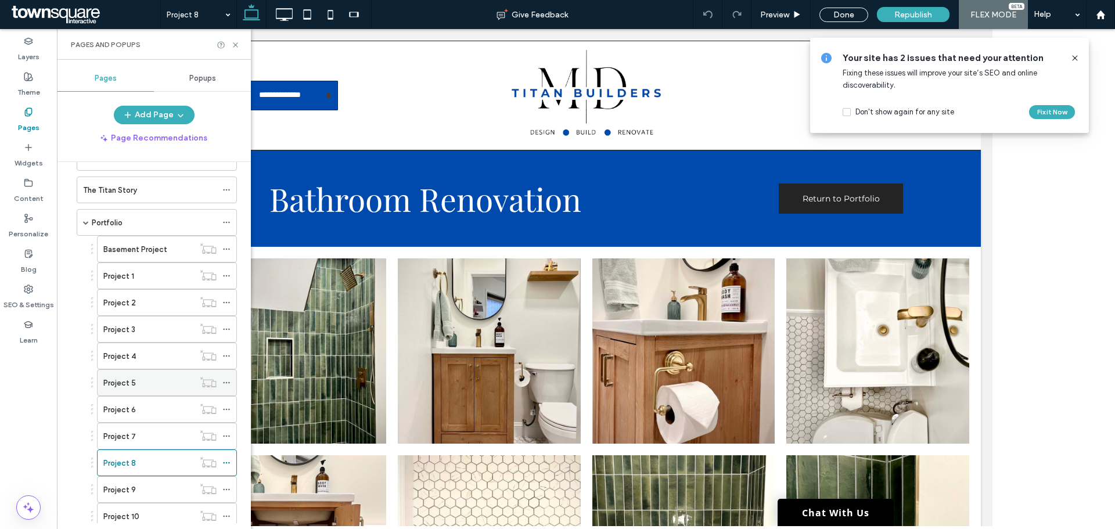
scroll to position [58, 0]
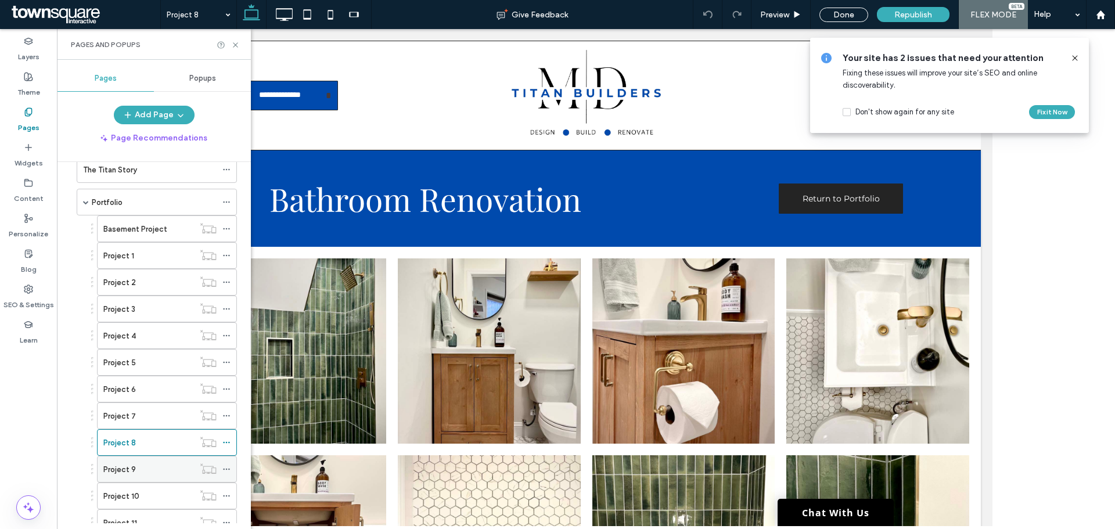
click at [137, 472] on div "Project 9" at bounding box center [148, 469] width 91 height 12
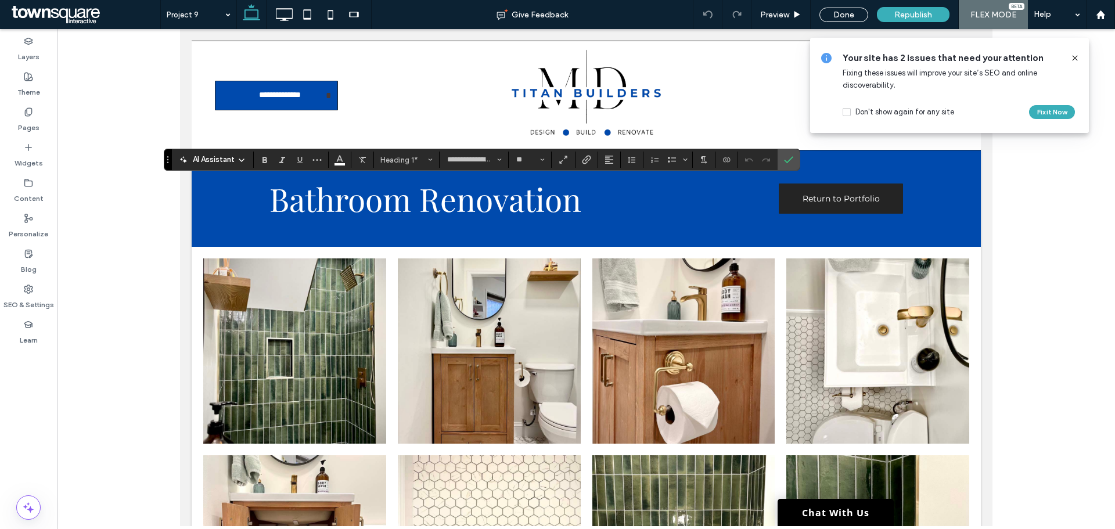
type input "**"
type input "**********"
type input "**"
click at [935, 17] on div "Republish" at bounding box center [913, 14] width 73 height 15
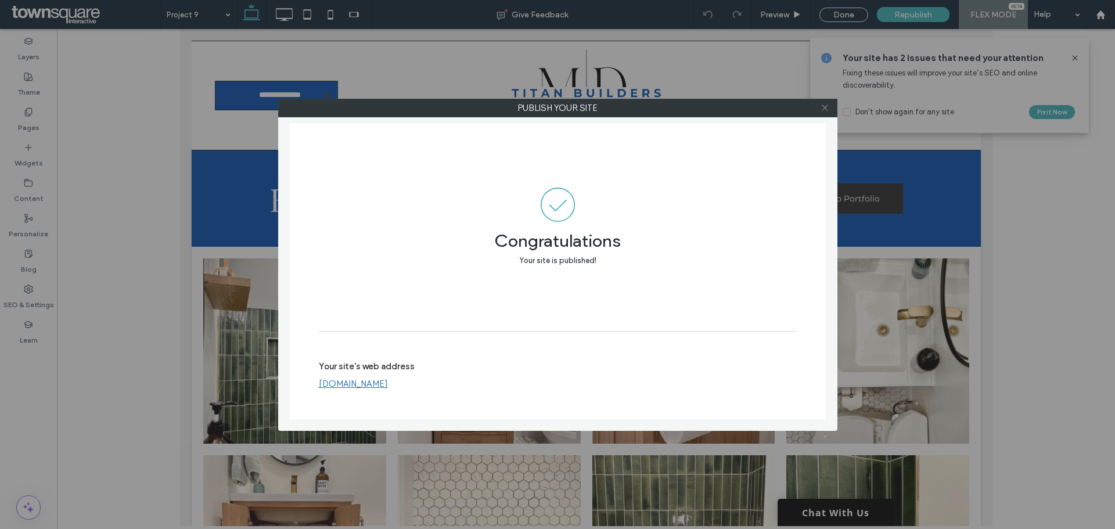
click at [827, 112] on span at bounding box center [824, 107] width 9 height 17
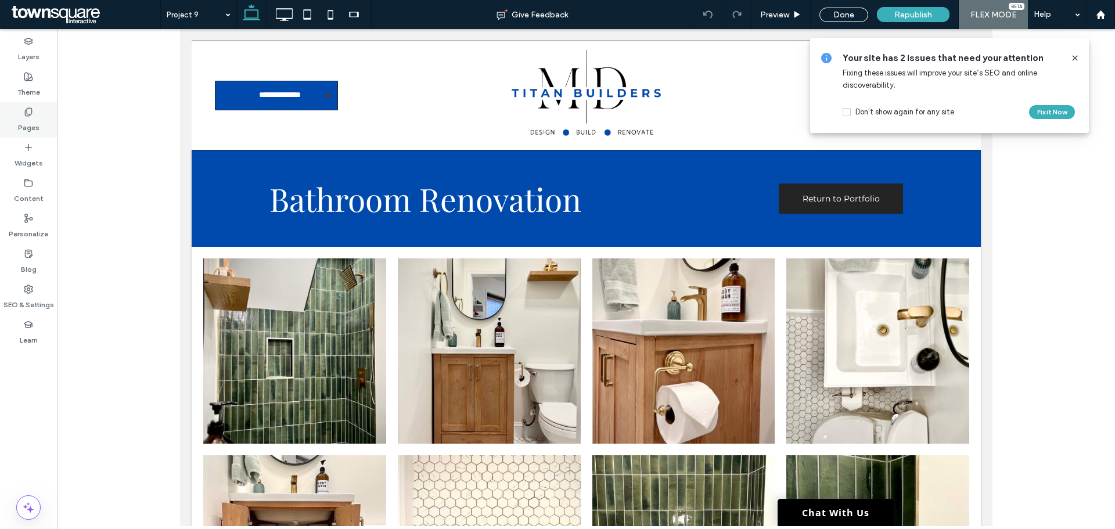
click at [41, 119] on div "Pages" at bounding box center [28, 119] width 57 height 35
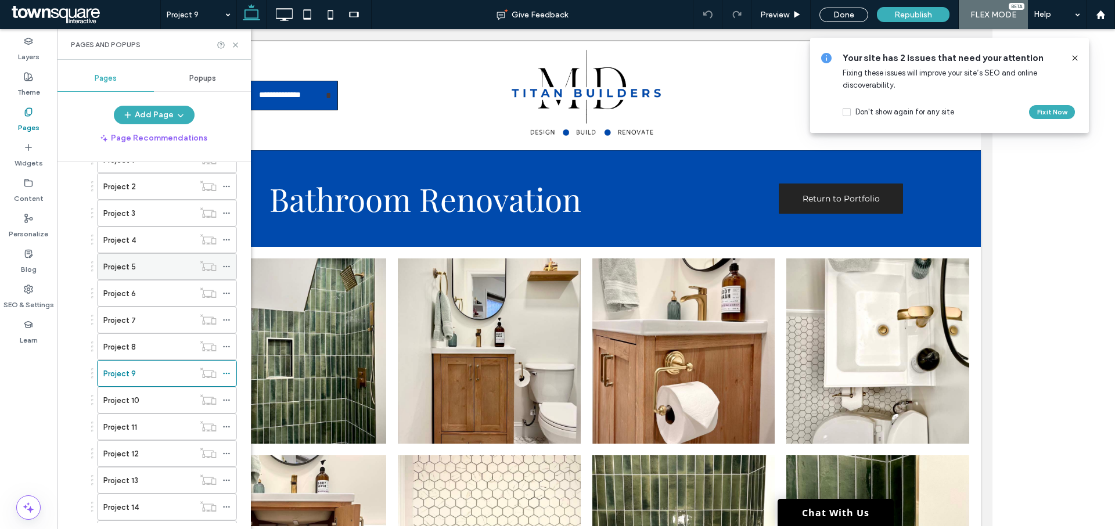
scroll to position [174, 0]
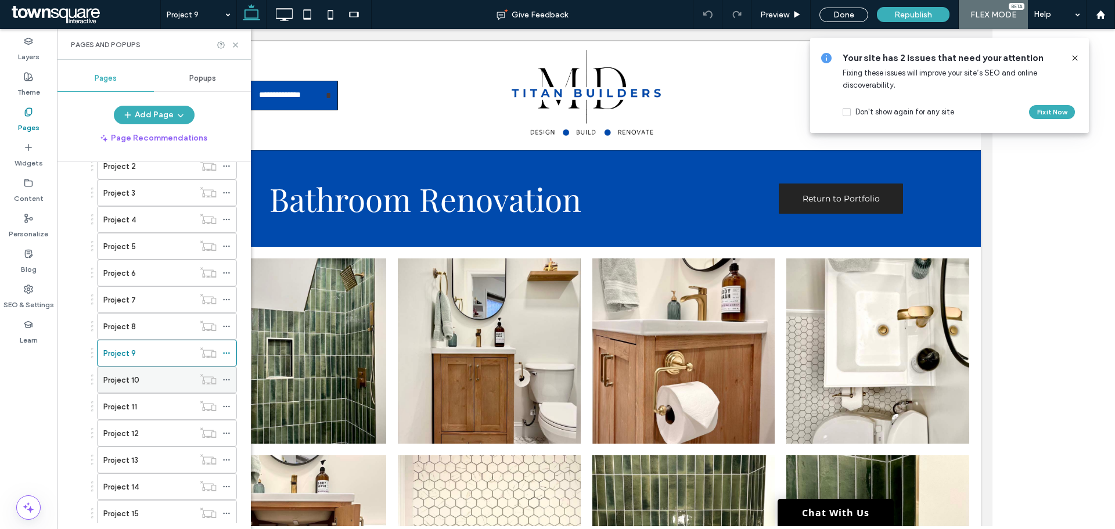
click at [141, 385] on div "Project 10" at bounding box center [148, 380] width 91 height 12
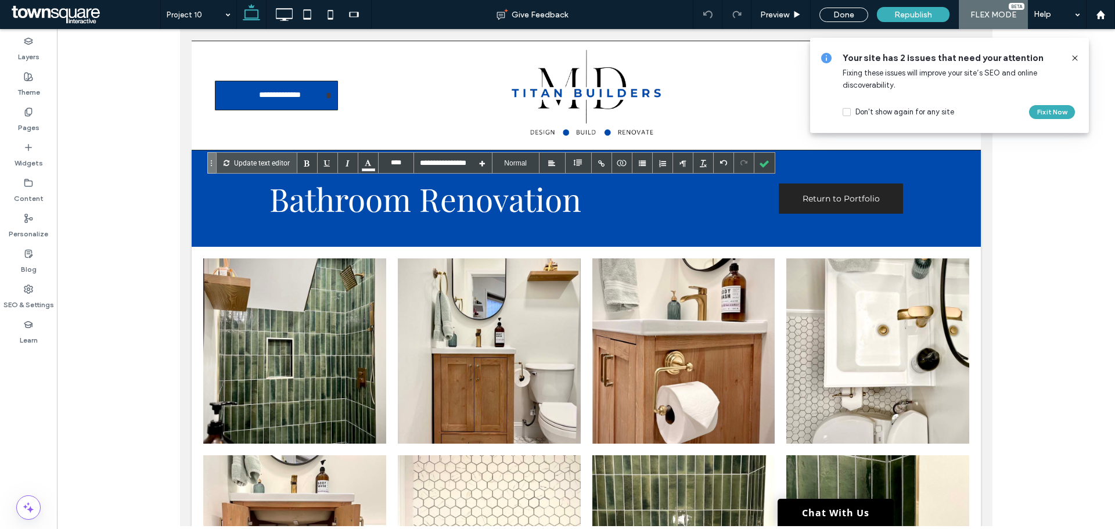
type input "****"
type input "**********"
type input "****"
type input "**********"
click at [892, 15] on div "Republish" at bounding box center [913, 14] width 73 height 15
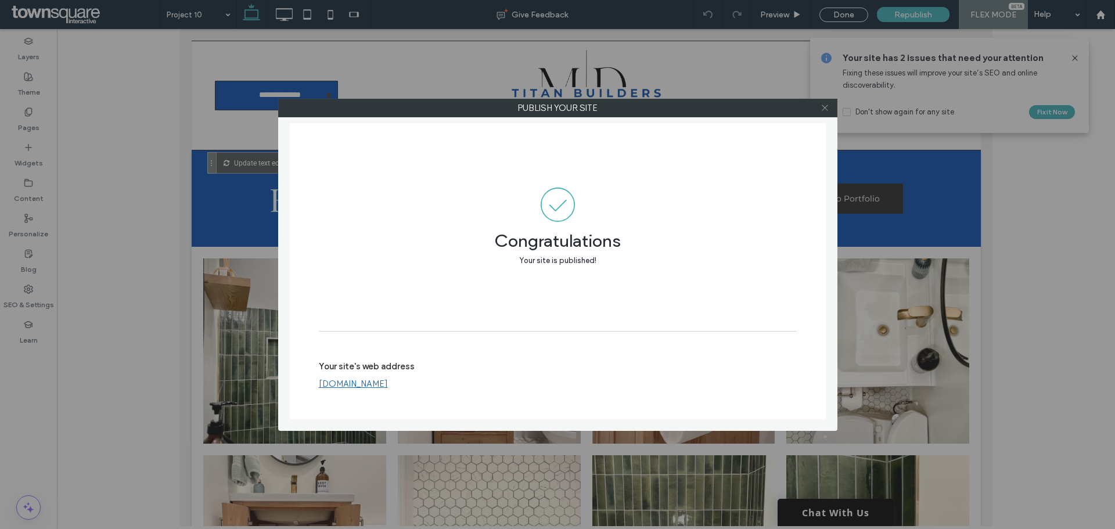
click at [827, 110] on use at bounding box center [825, 108] width 6 height 6
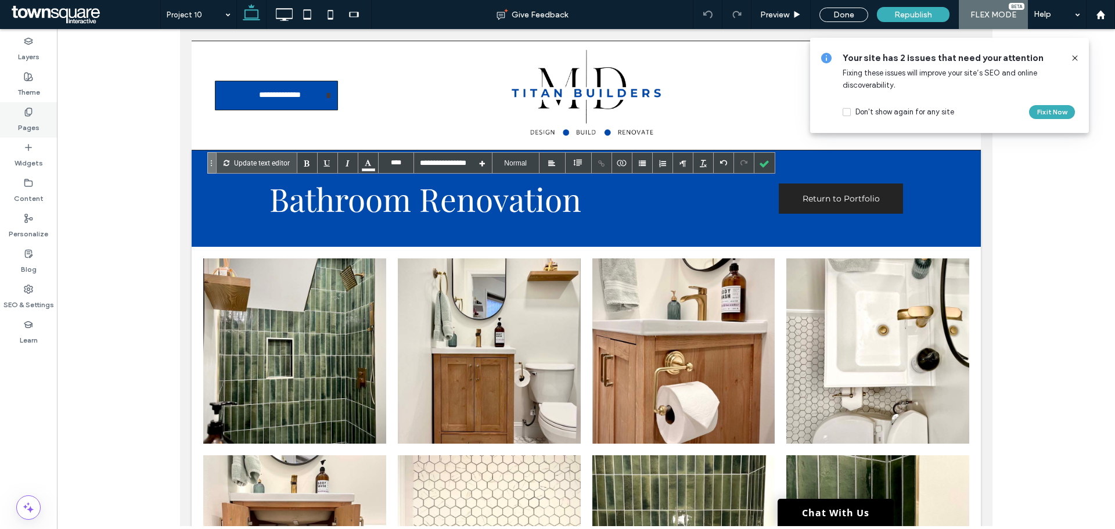
click at [17, 114] on div "Pages" at bounding box center [28, 119] width 57 height 35
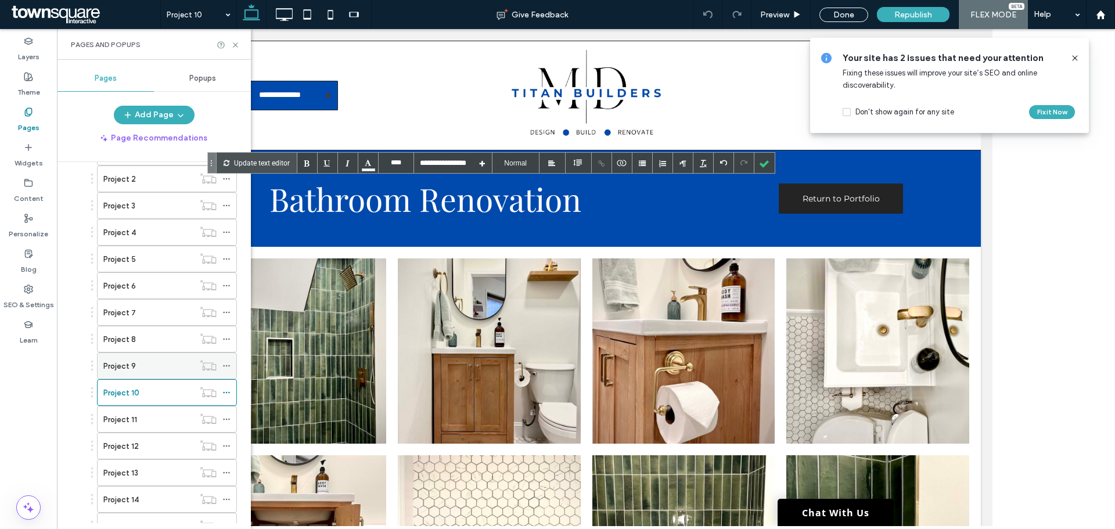
scroll to position [174, 0]
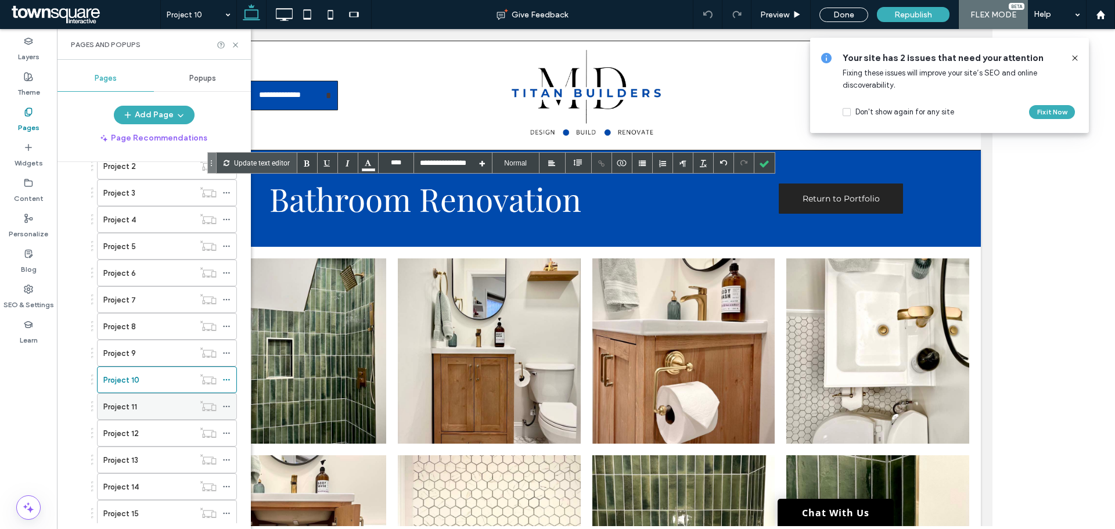
click at [118, 408] on label "Project 11" at bounding box center [120, 407] width 34 height 20
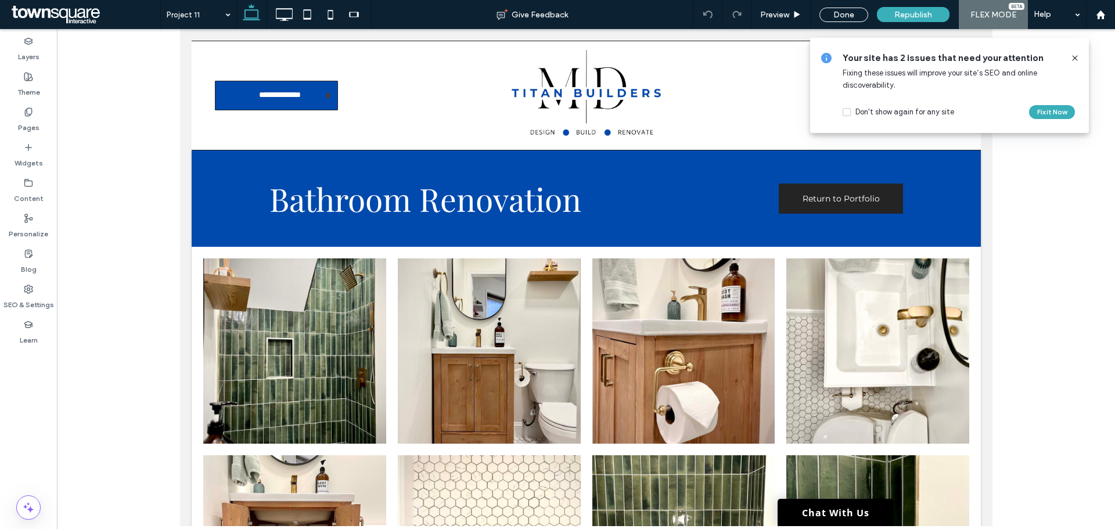
type input "**********"
type input "**"
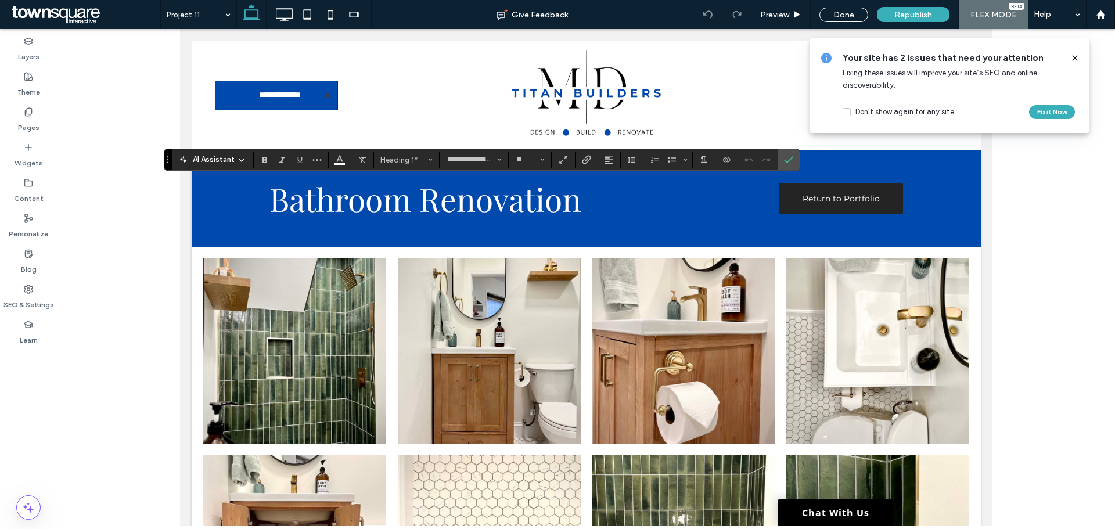
type input "**"
type input "**********"
type input "**"
click at [926, 20] on div "Republish" at bounding box center [913, 14] width 73 height 15
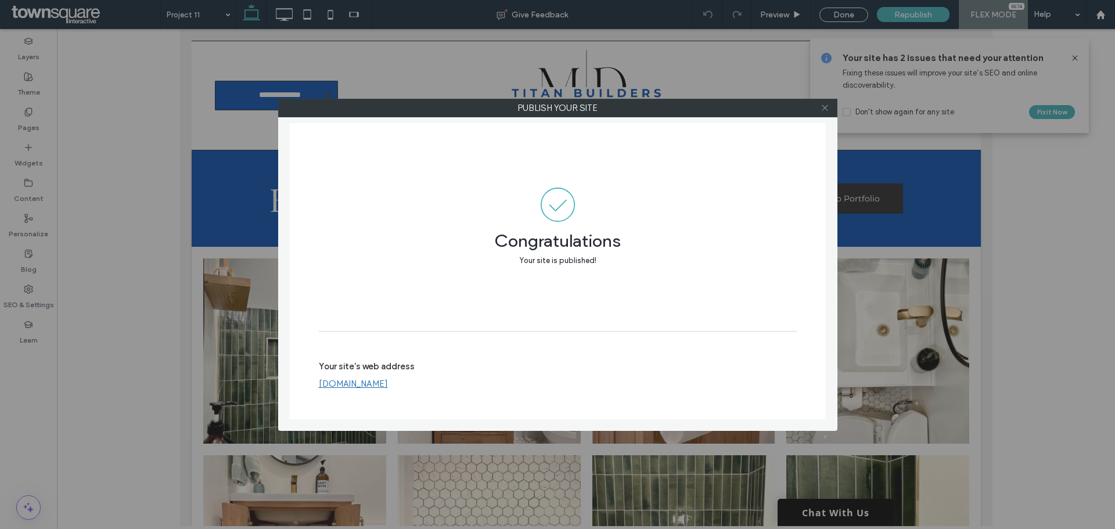
click at [827, 111] on icon at bounding box center [824, 107] width 9 height 9
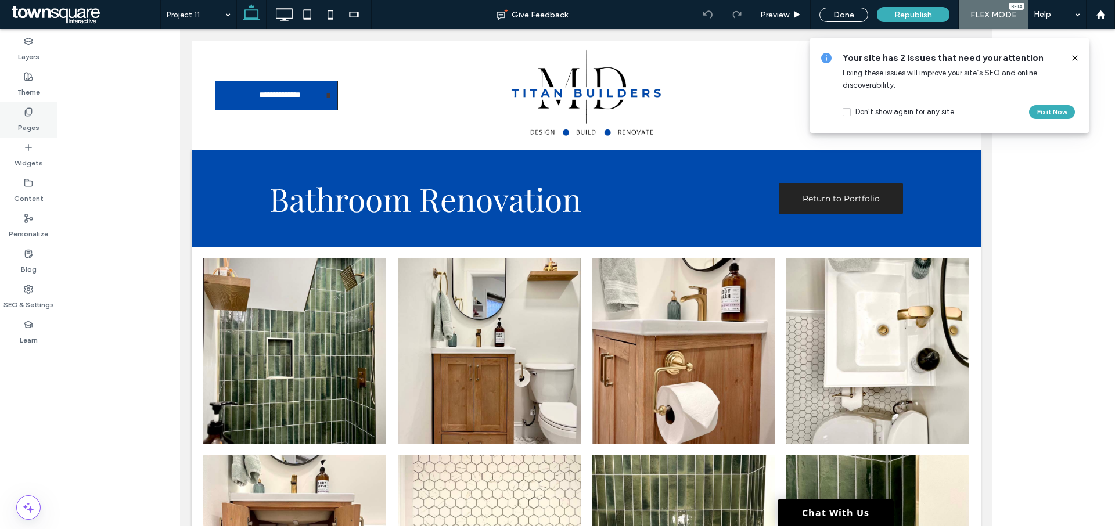
click at [52, 122] on div "Pages" at bounding box center [28, 119] width 57 height 35
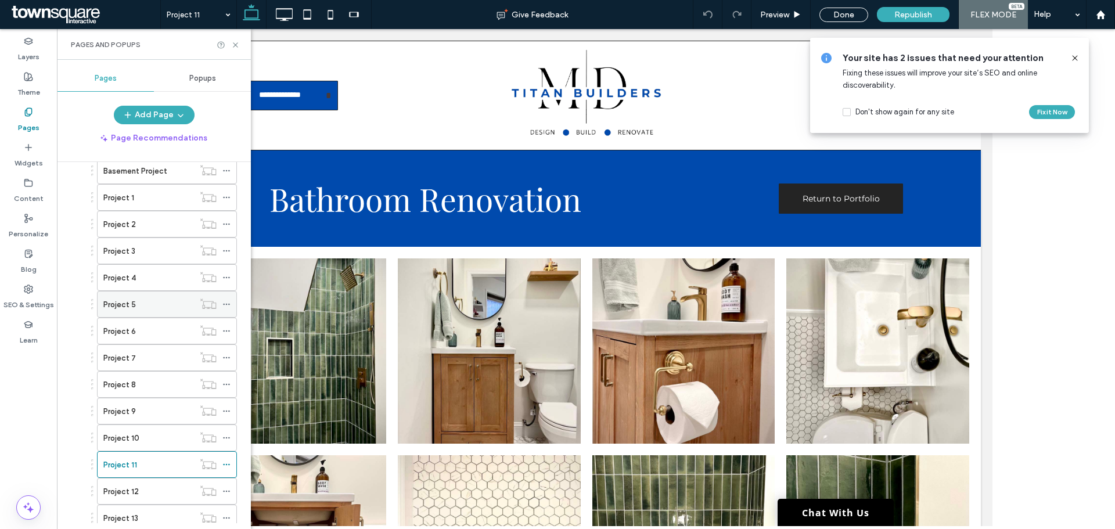
scroll to position [174, 0]
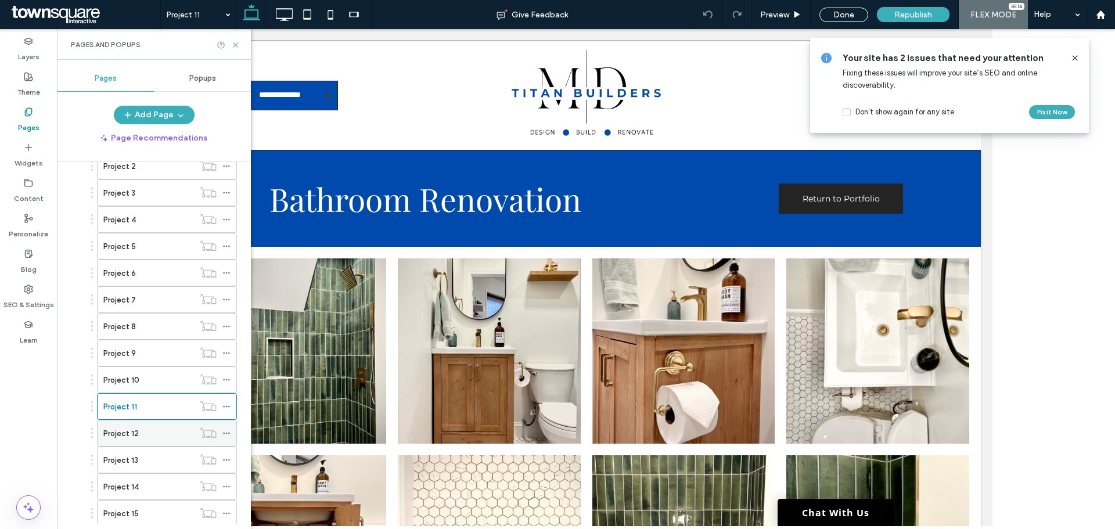
click at [137, 434] on div "Project 12" at bounding box center [148, 433] width 91 height 12
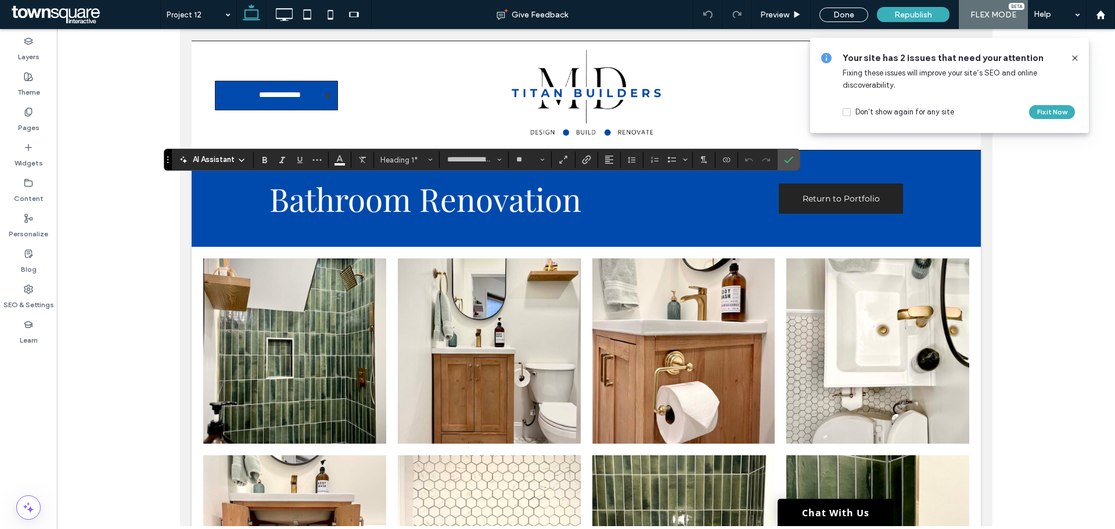
type input "**"
type input "**********"
type input "**"
click at [896, 13] on span "Republish" at bounding box center [913, 15] width 38 height 10
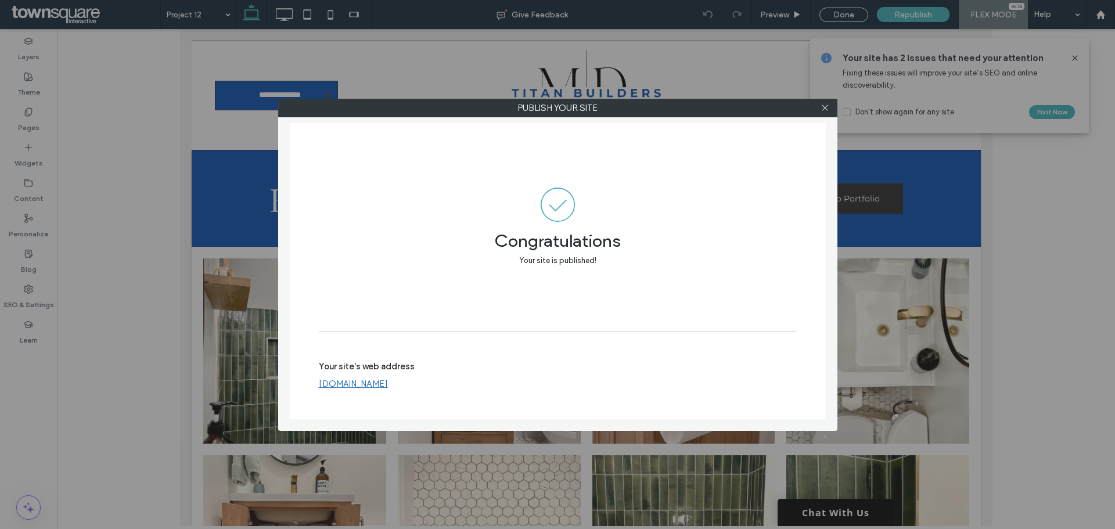
drag, startPoint x: 820, startPoint y: 107, endPoint x: 832, endPoint y: 109, distance: 12.3
click at [820, 107] on div at bounding box center [824, 107] width 17 height 17
click at [830, 111] on div at bounding box center [824, 107] width 17 height 17
click at [829, 106] on icon at bounding box center [824, 107] width 9 height 9
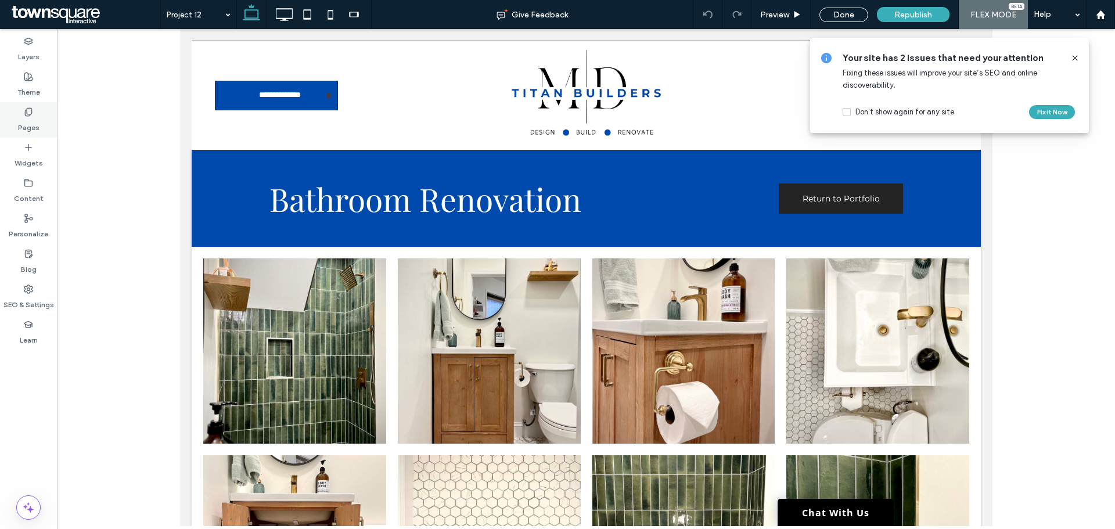
click at [24, 124] on label "Pages" at bounding box center [28, 125] width 21 height 16
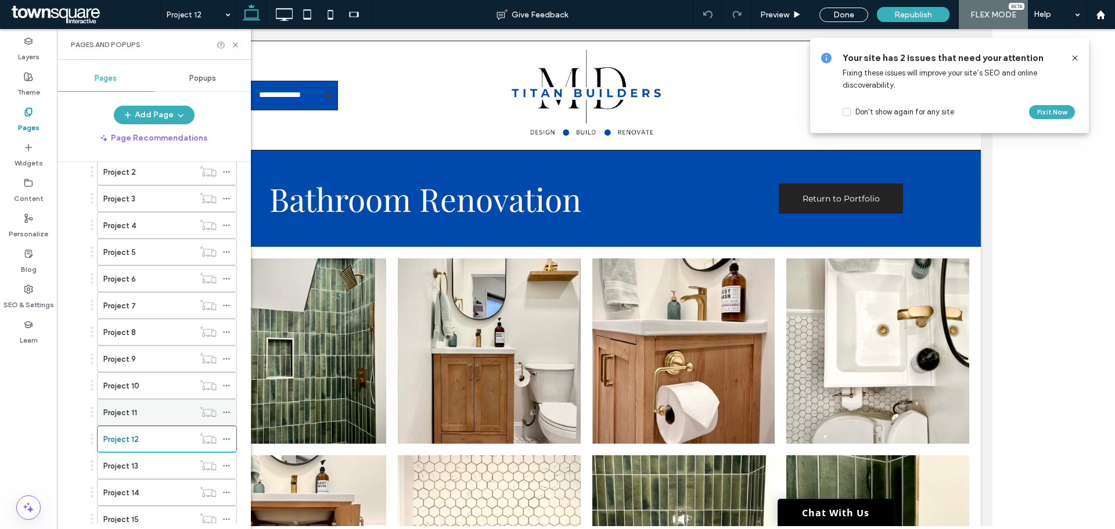
scroll to position [174, 0]
click at [129, 460] on label "Project 13" at bounding box center [120, 460] width 35 height 20
click at [0, 0] on div at bounding box center [0, 0] width 0 height 0
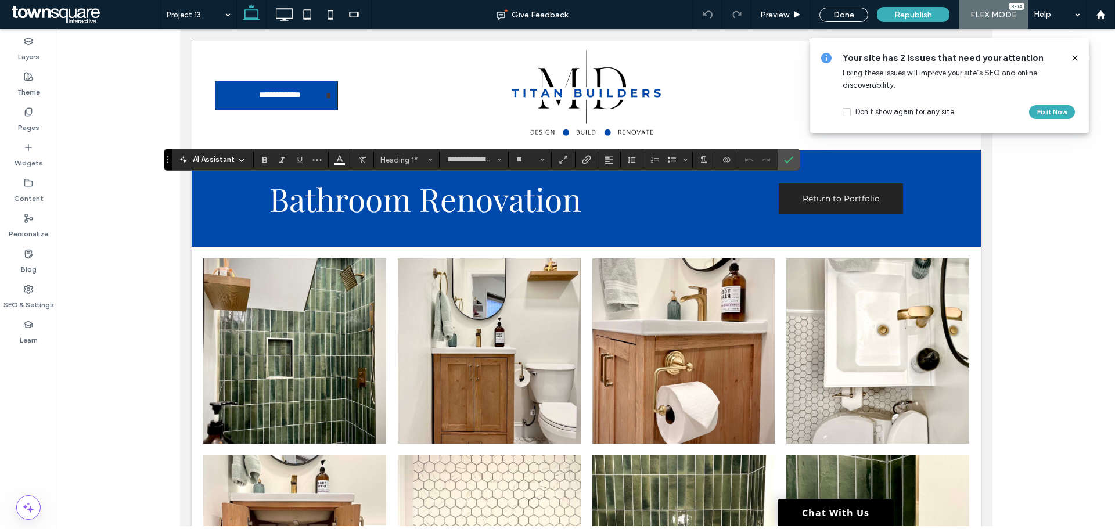
type input "**"
type input "**********"
type input "**"
click at [781, 161] on label "Confirm" at bounding box center [788, 159] width 17 height 21
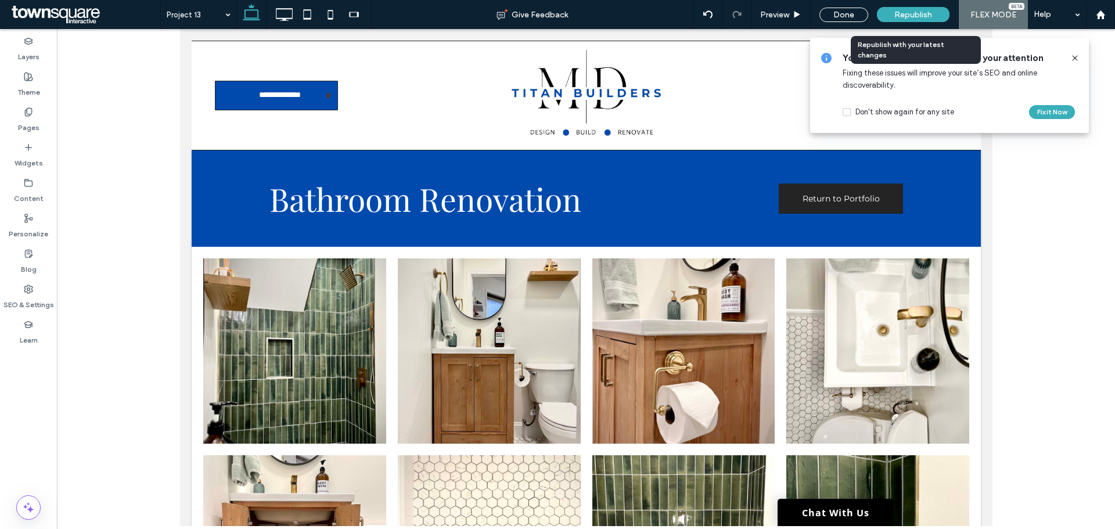
click at [929, 17] on span "Republish" at bounding box center [913, 15] width 38 height 10
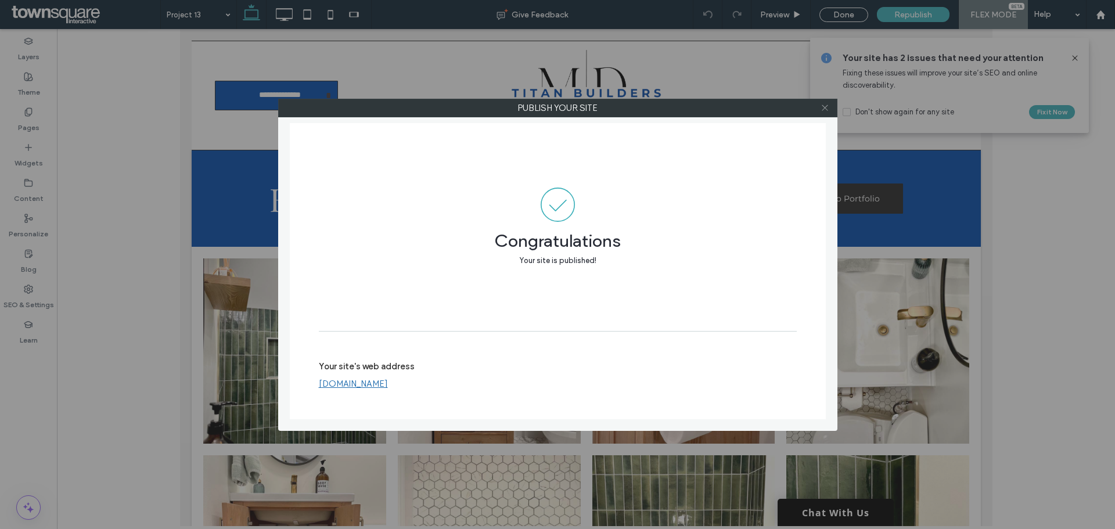
click at [827, 106] on icon at bounding box center [824, 107] width 9 height 9
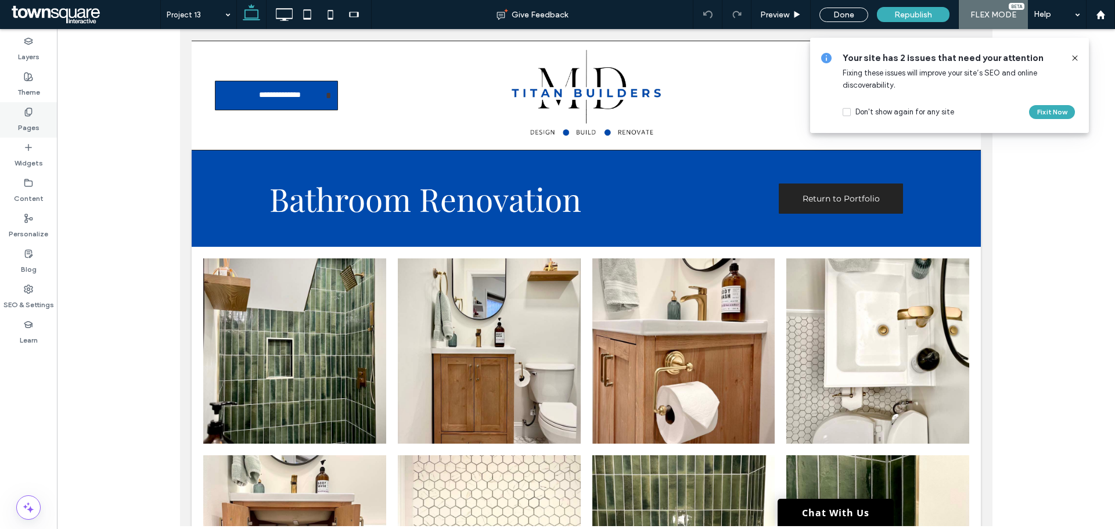
click at [48, 120] on div "Pages" at bounding box center [28, 119] width 57 height 35
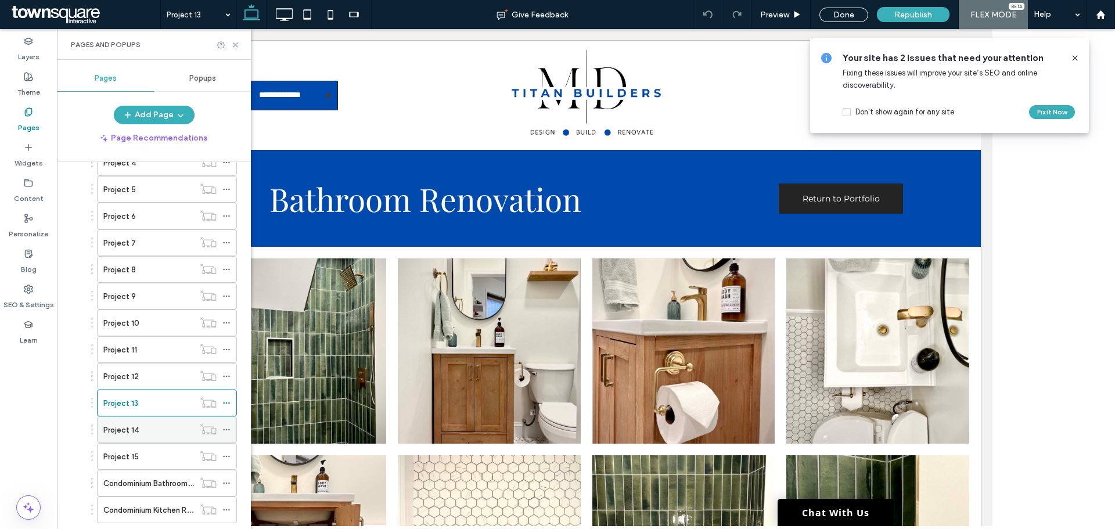
scroll to position [232, 0]
click at [151, 428] on div "Project 14" at bounding box center [148, 429] width 91 height 12
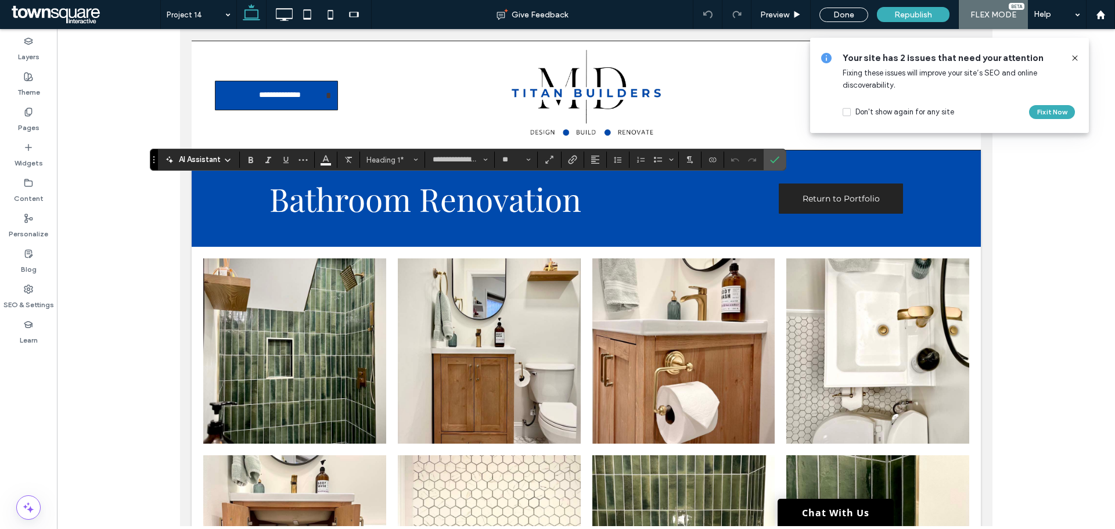
type input "**"
type input "**********"
type input "**"
click at [928, 11] on span "Republish" at bounding box center [913, 15] width 38 height 10
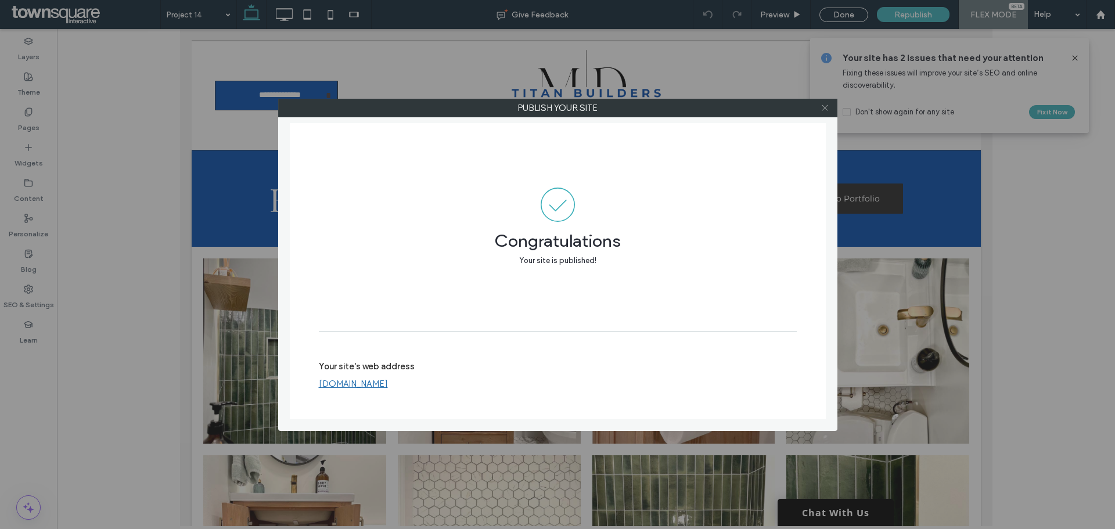
click at [826, 109] on icon at bounding box center [824, 107] width 9 height 9
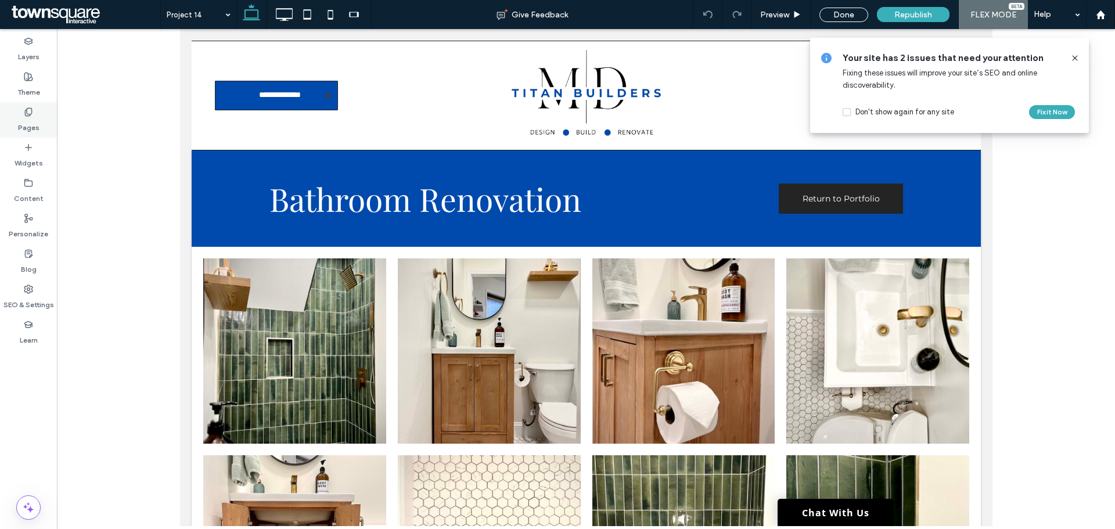
click at [23, 110] on div "Pages" at bounding box center [28, 119] width 57 height 35
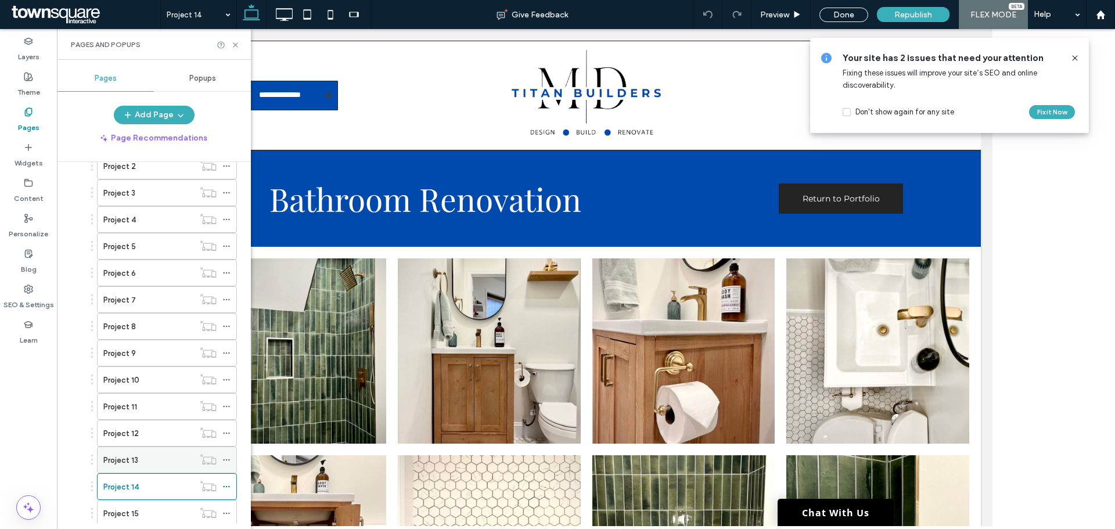
scroll to position [232, 0]
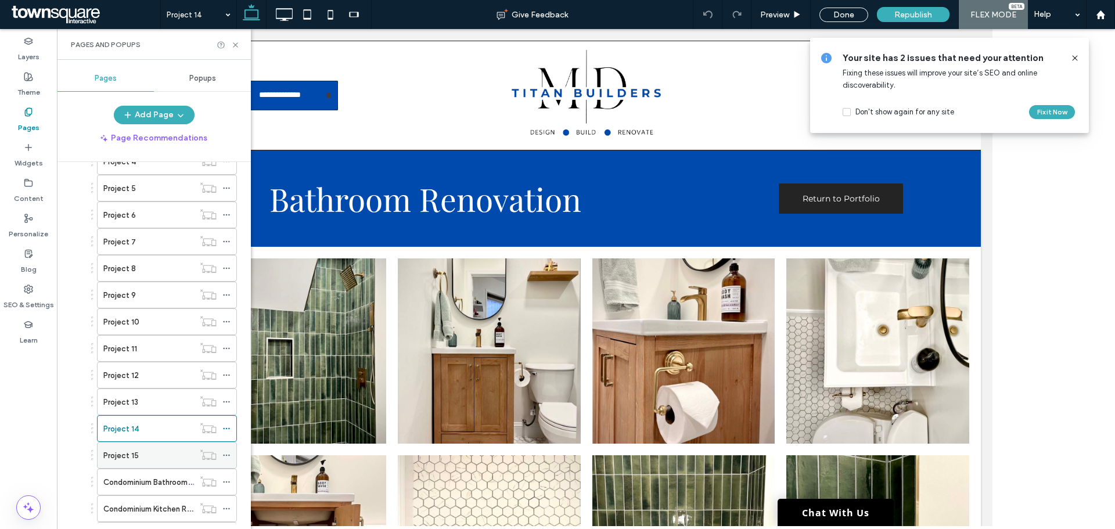
click at [156, 458] on div "Project 15" at bounding box center [148, 455] width 91 height 12
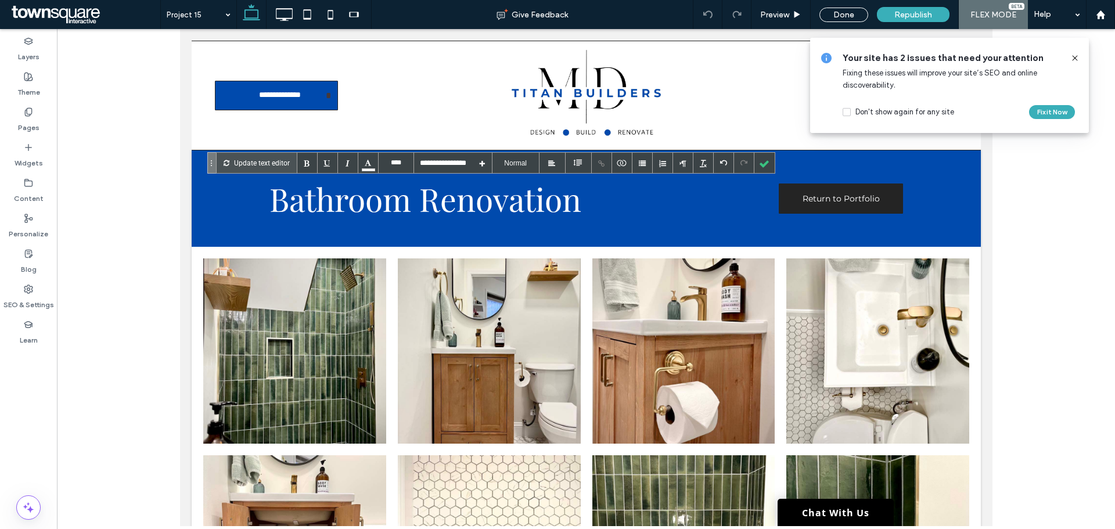
type input "****"
type input "**********"
type input "****"
type input "**********"
click at [921, 14] on span "Republish" at bounding box center [913, 15] width 38 height 10
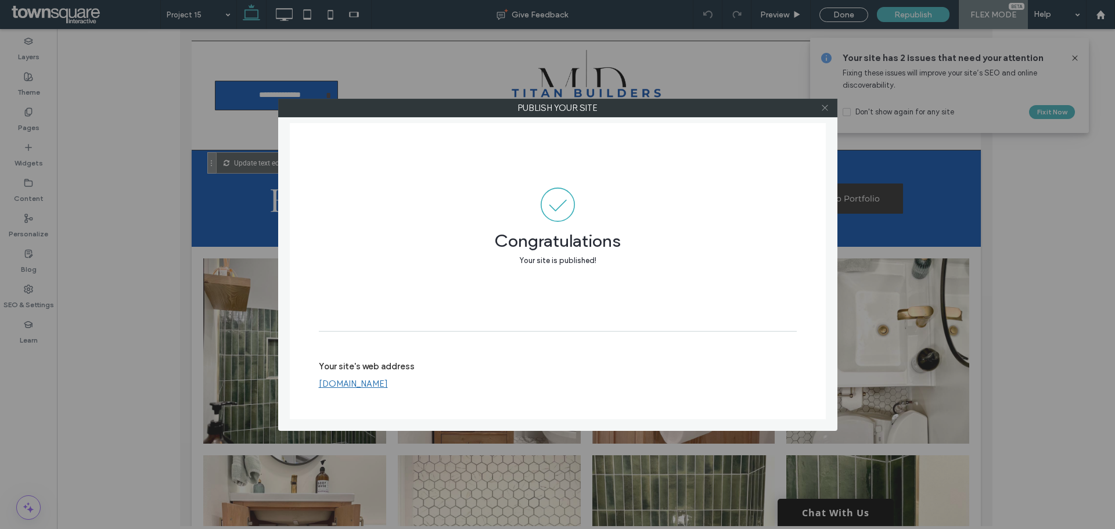
click at [828, 110] on icon at bounding box center [824, 107] width 9 height 9
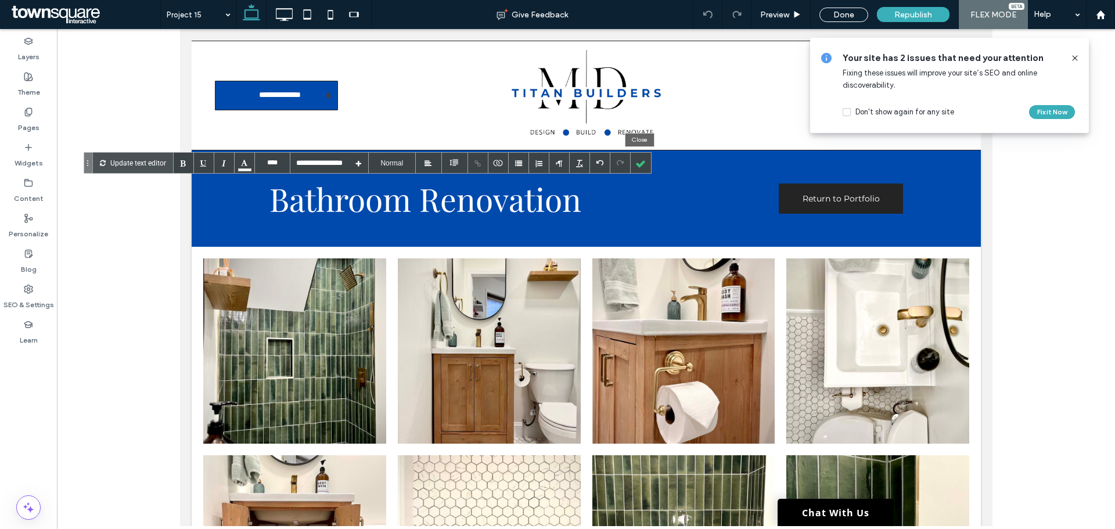
click at [639, 163] on div at bounding box center [641, 163] width 20 height 20
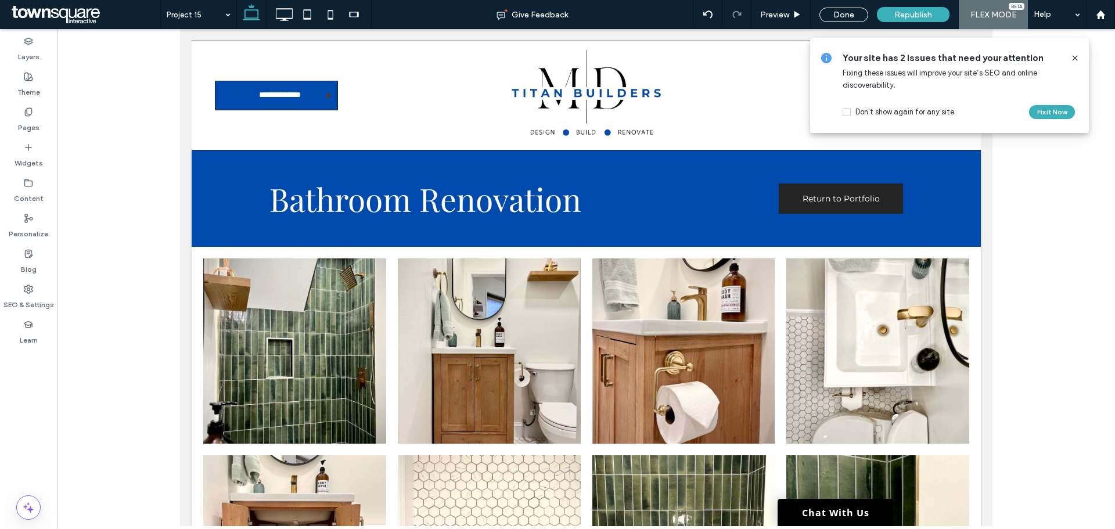
click at [1078, 57] on icon at bounding box center [1074, 57] width 9 height 9
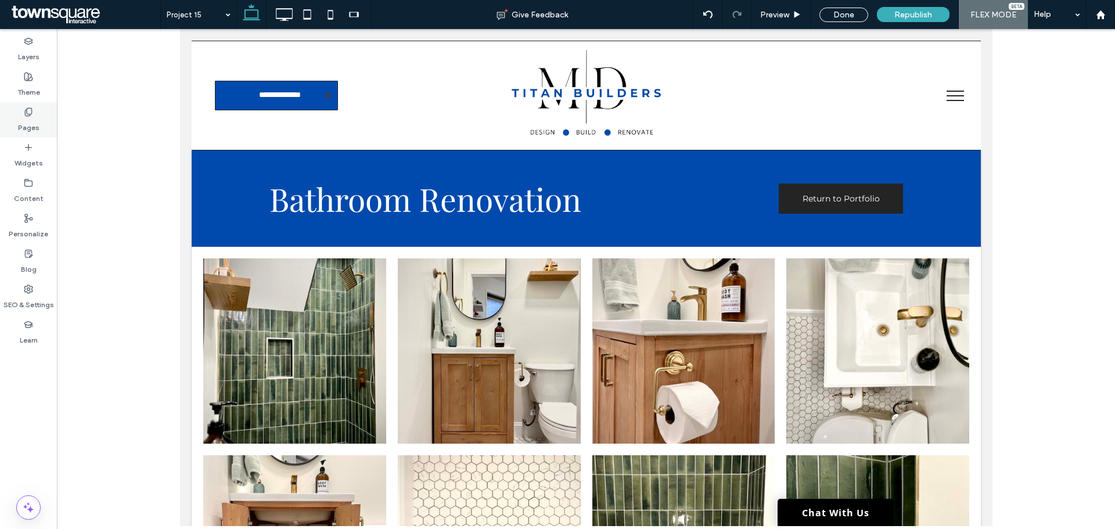
click at [38, 121] on label "Pages" at bounding box center [28, 125] width 21 height 16
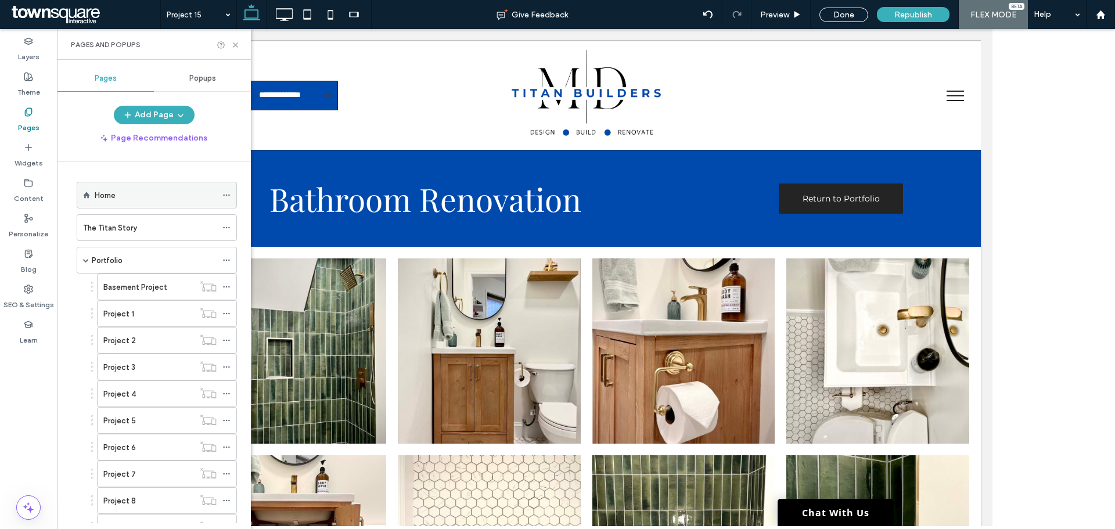
click at [143, 201] on div "Home" at bounding box center [156, 195] width 122 height 26
click at [0, 0] on div at bounding box center [0, 0] width 0 height 0
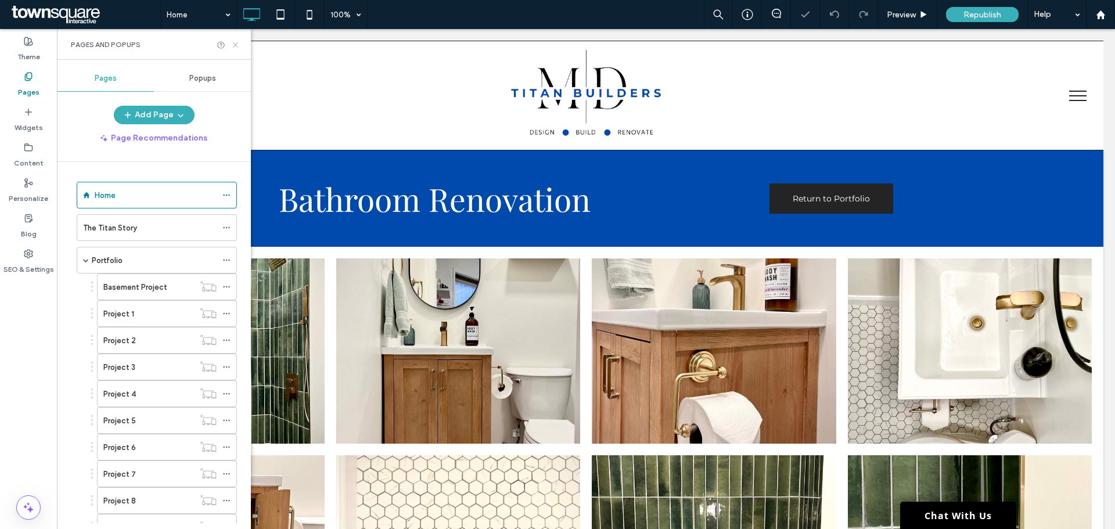
click at [236, 47] on icon at bounding box center [235, 45] width 9 height 9
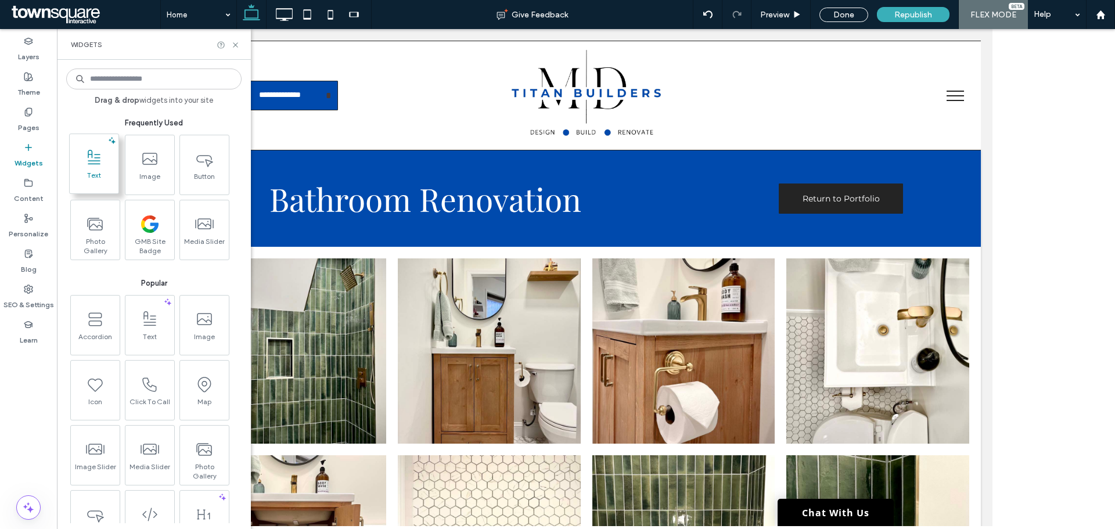
click at [104, 157] on span at bounding box center [94, 158] width 49 height 26
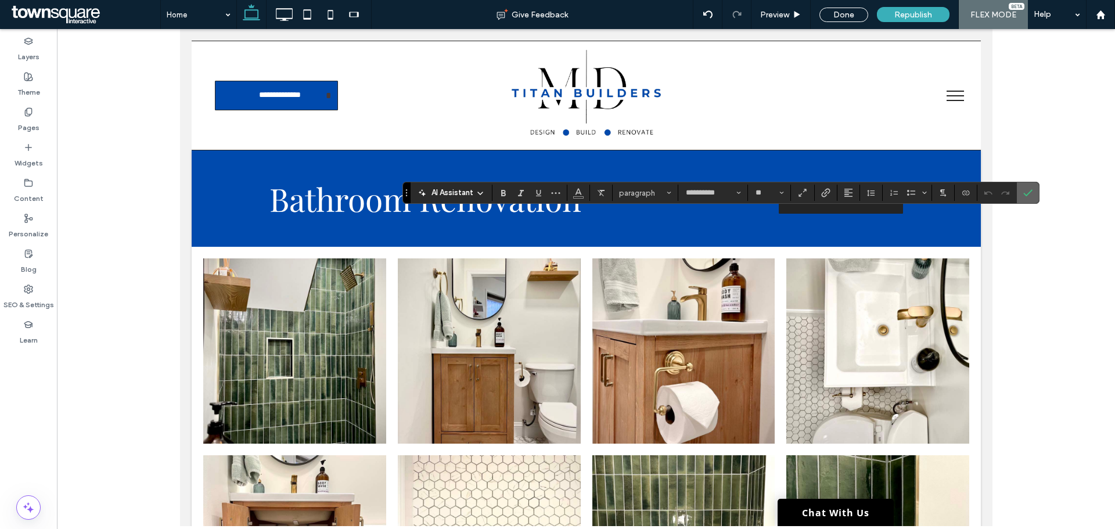
click at [1031, 188] on icon "Confirm" at bounding box center [1027, 192] width 9 height 9
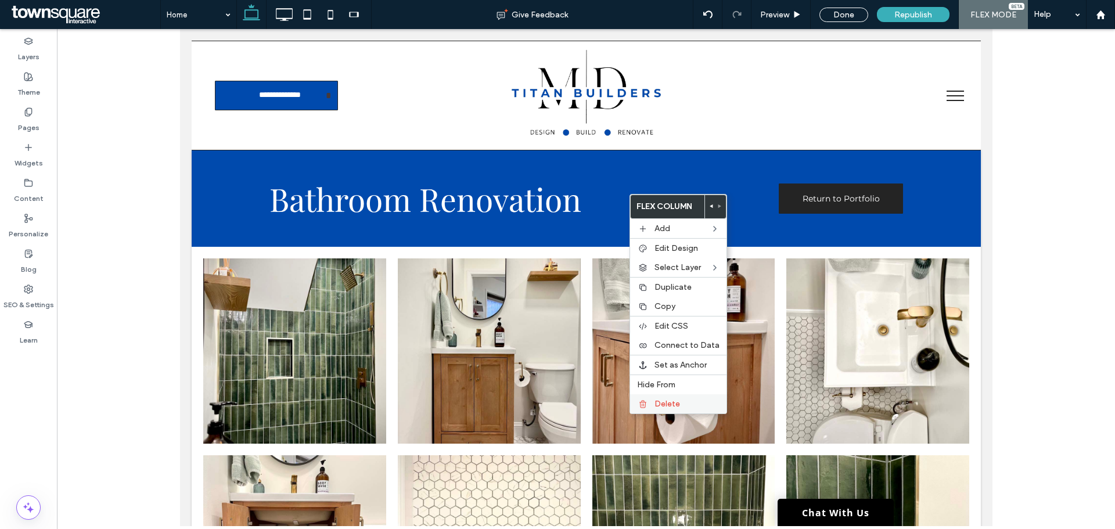
click at [662, 402] on span "Delete" at bounding box center [667, 404] width 26 height 10
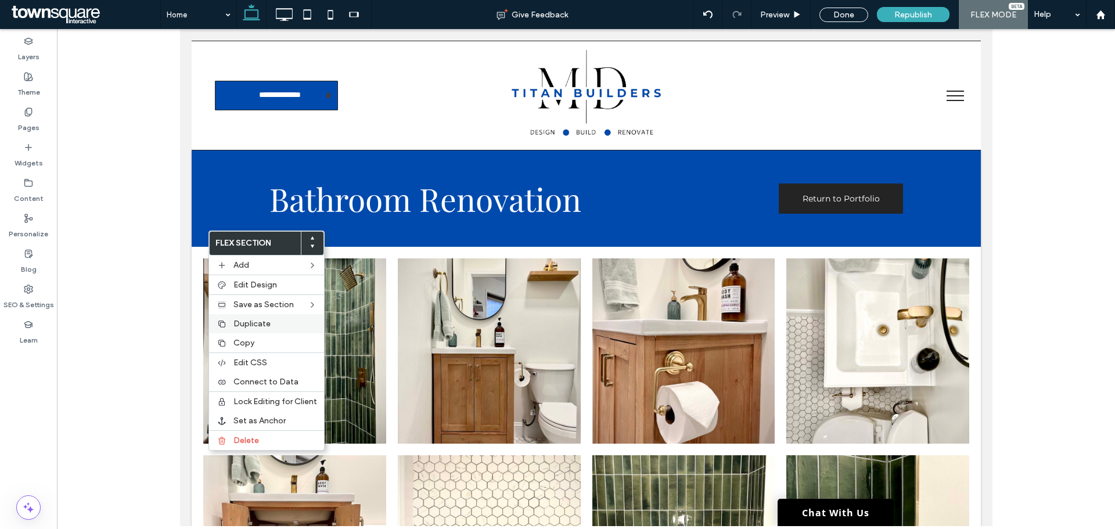
click at [246, 323] on span "Duplicate" at bounding box center [251, 324] width 37 height 10
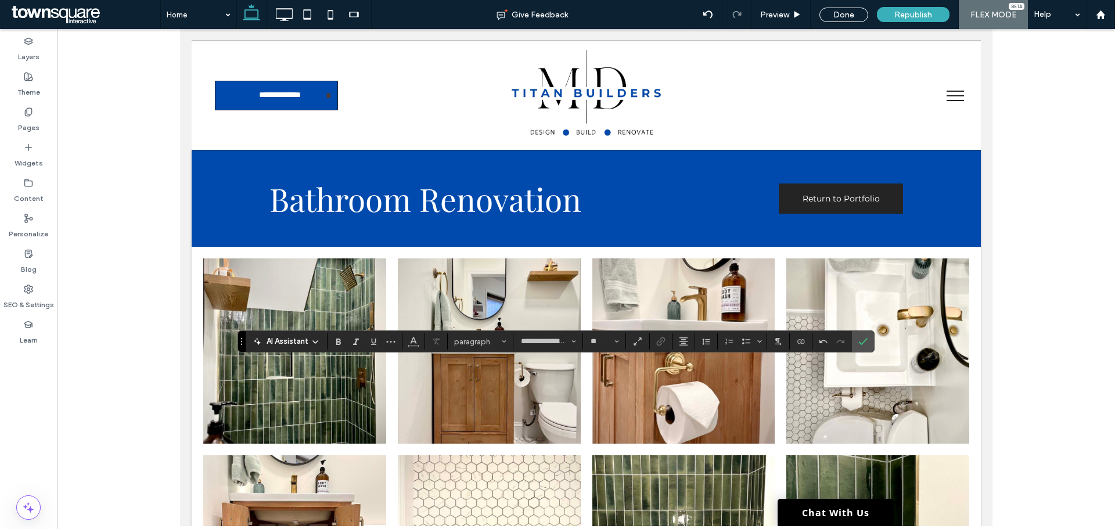
type input "**********"
type input "**"
type input "**********"
type input "**"
type input "**********"
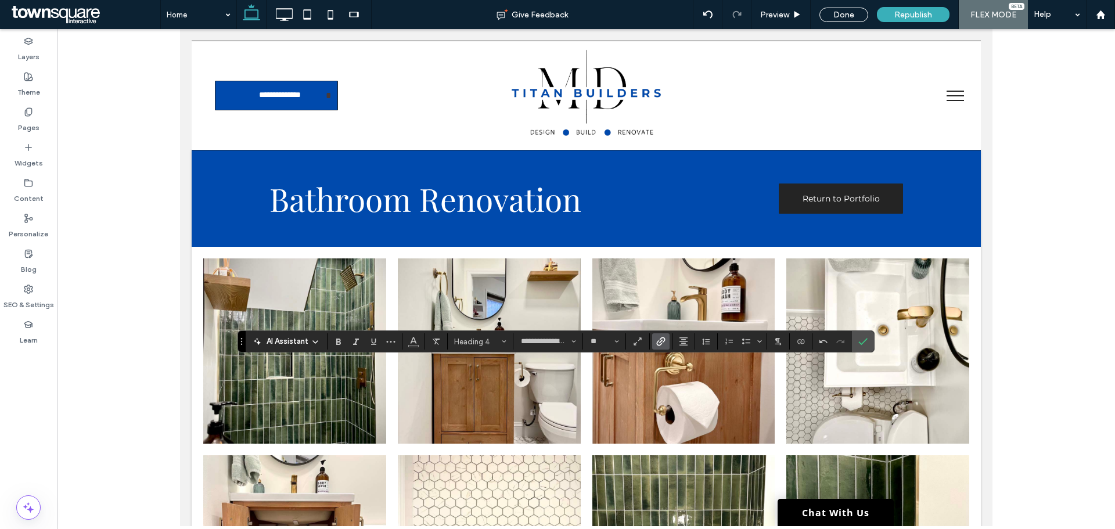
type input "**"
click at [336, 340] on icon "Bold" at bounding box center [338, 341] width 9 height 9
click at [868, 344] on label "Confirm" at bounding box center [862, 341] width 17 height 21
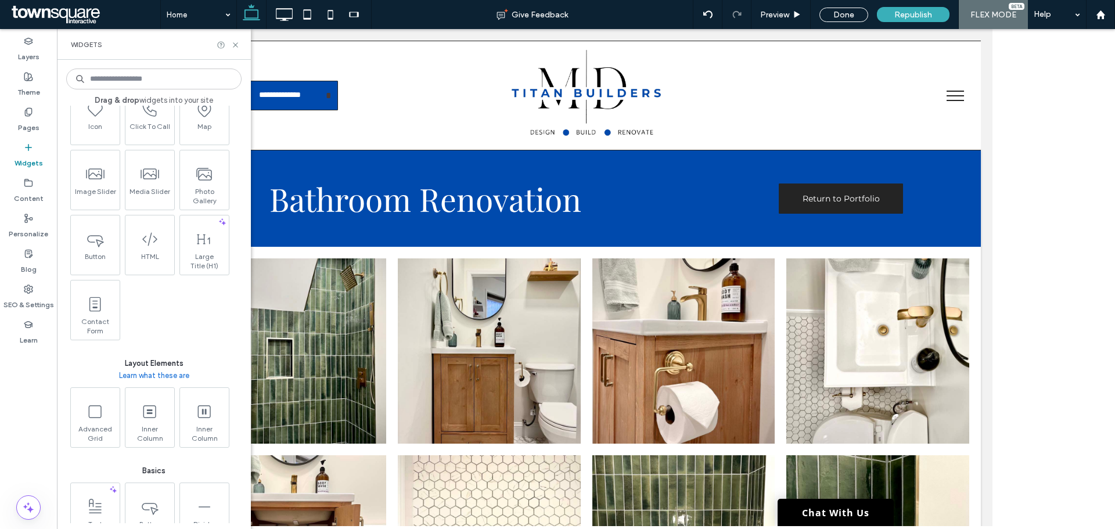
scroll to position [232, 0]
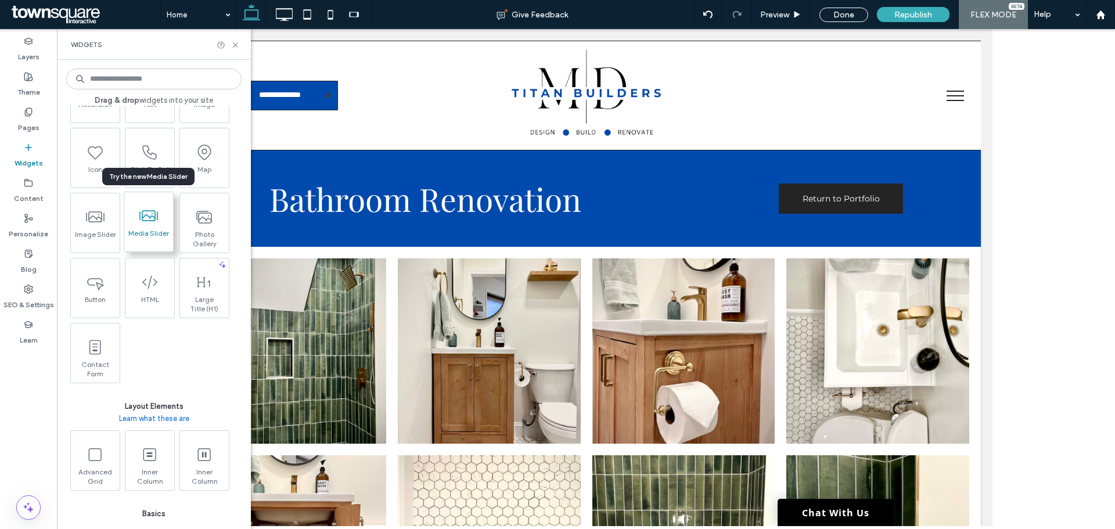
click at [142, 231] on span "Media Slider" at bounding box center [148, 237] width 49 height 16
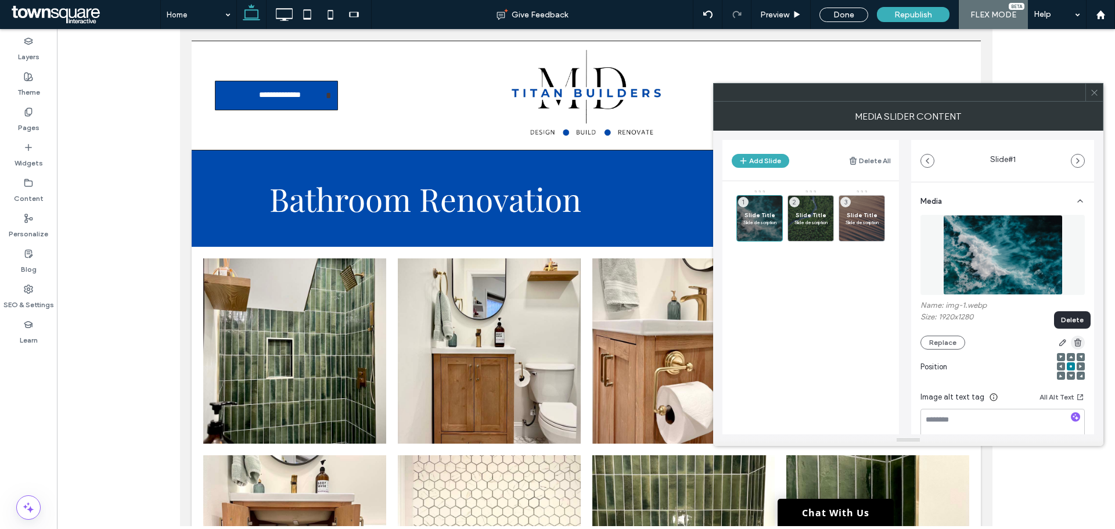
click at [1074, 344] on icon "button" at bounding box center [1077, 342] width 9 height 9
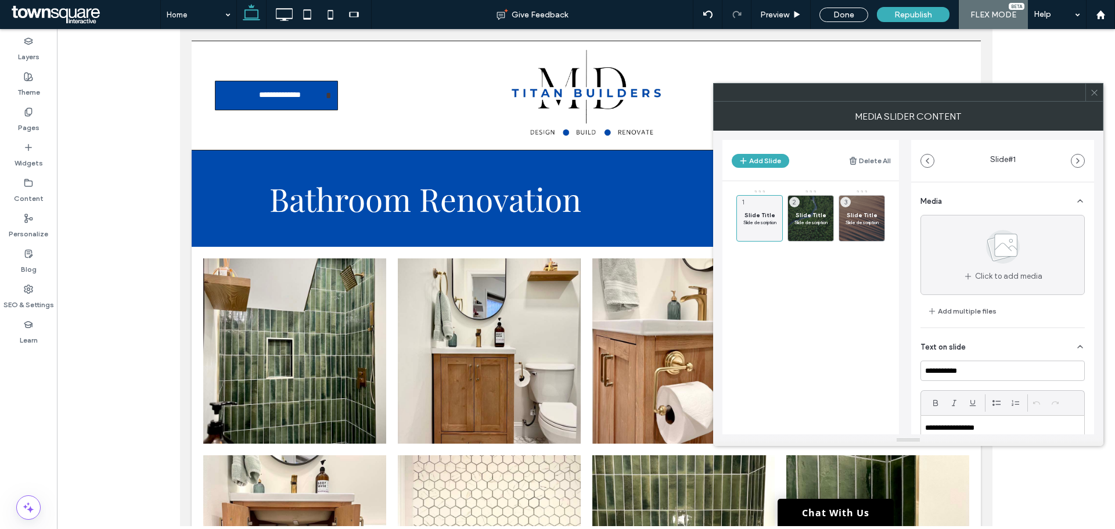
click at [1093, 96] on icon at bounding box center [1094, 92] width 9 height 9
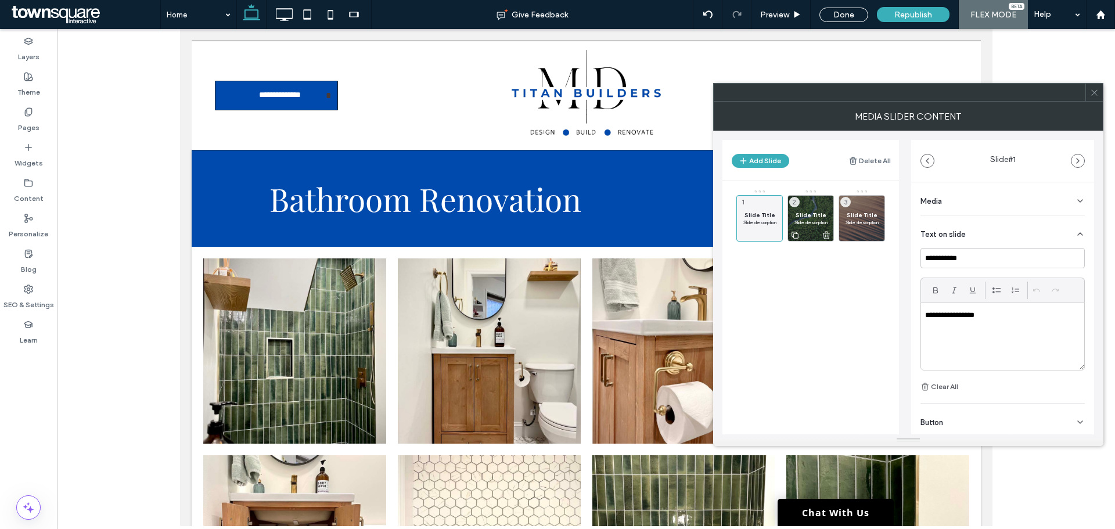
click at [816, 218] on span "Slide Title" at bounding box center [811, 215] width 34 height 8
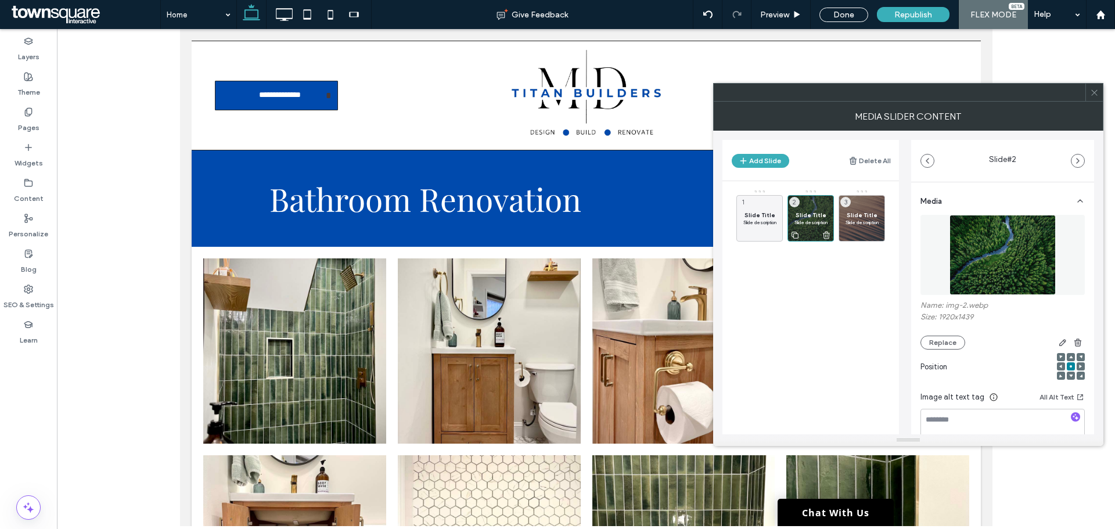
click at [828, 233] on icon at bounding box center [826, 235] width 9 height 10
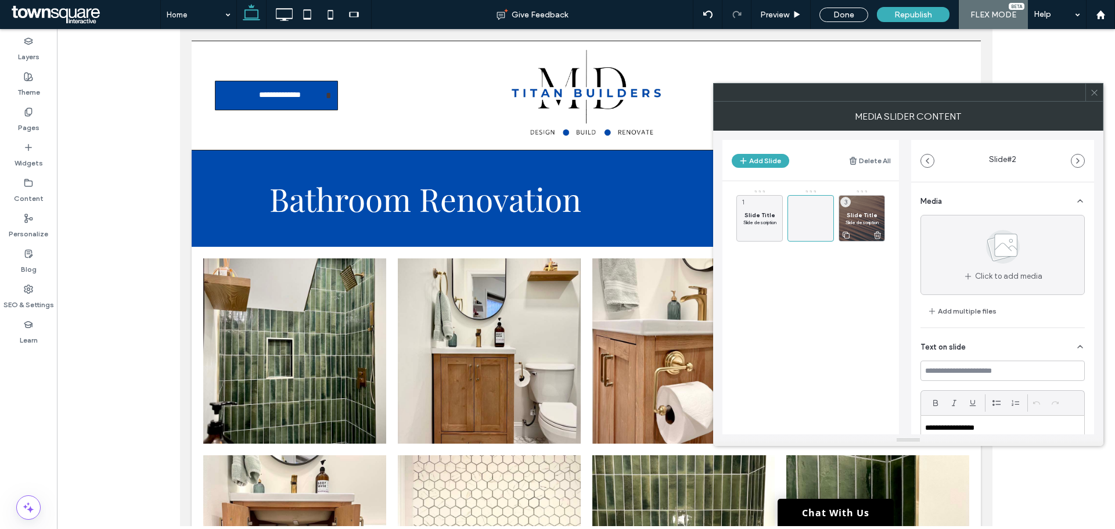
click at [880, 235] on use at bounding box center [877, 236] width 7 height 8
click at [754, 219] on p "Slide description" at bounding box center [760, 222] width 34 height 7
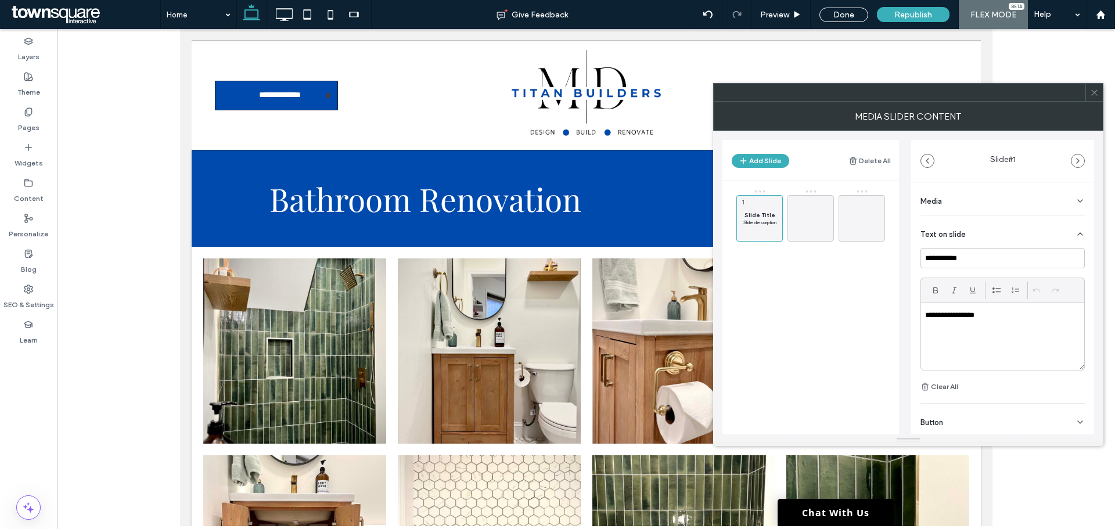
click at [981, 323] on div "**********" at bounding box center [1002, 336] width 163 height 67
click at [957, 319] on p "**********" at bounding box center [999, 315] width 149 height 10
paste div
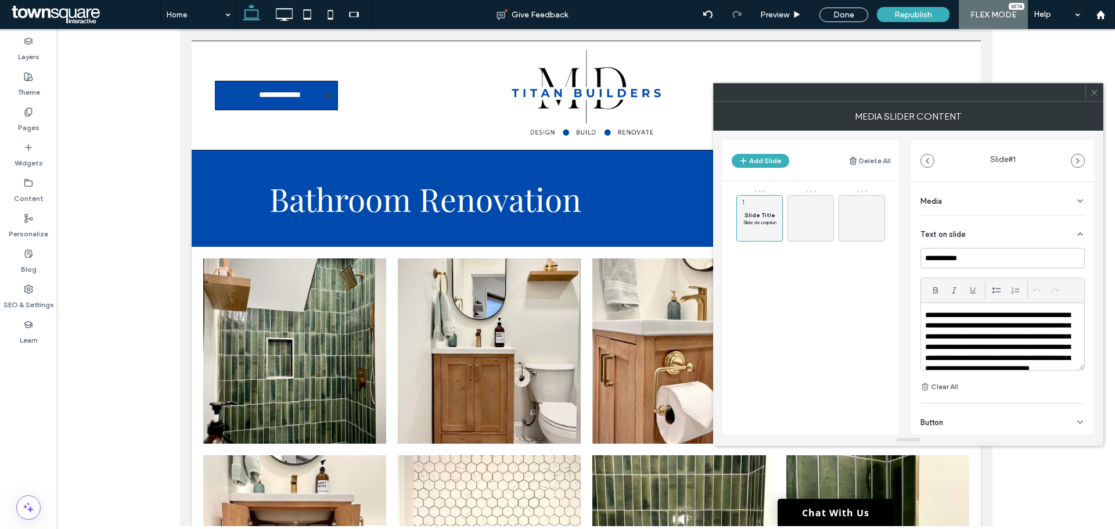
scroll to position [46, 0]
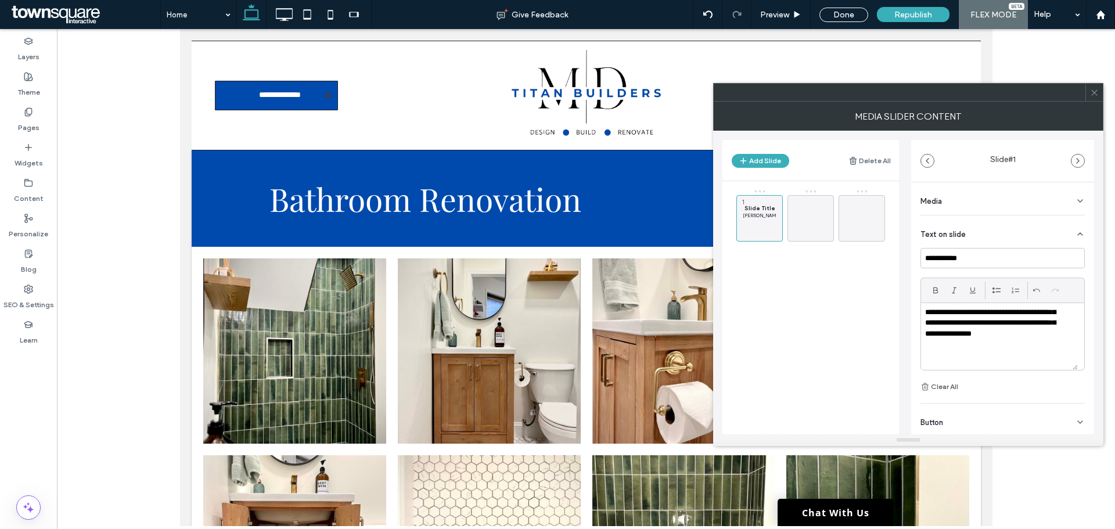
click at [957, 327] on p "**********" at bounding box center [995, 307] width 140 height 86
click at [939, 290] on icon at bounding box center [935, 290] width 9 height 9
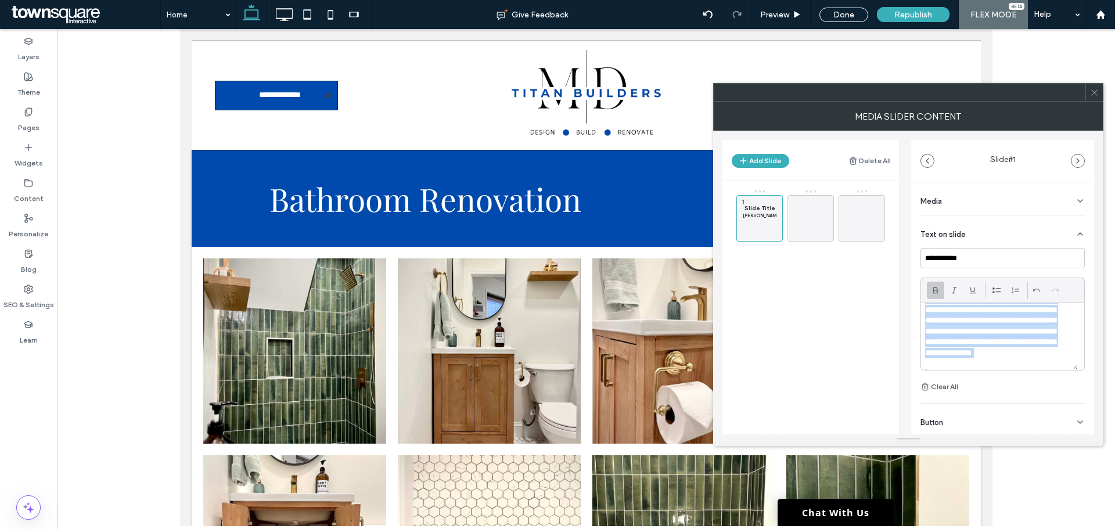
scroll to position [0, 0]
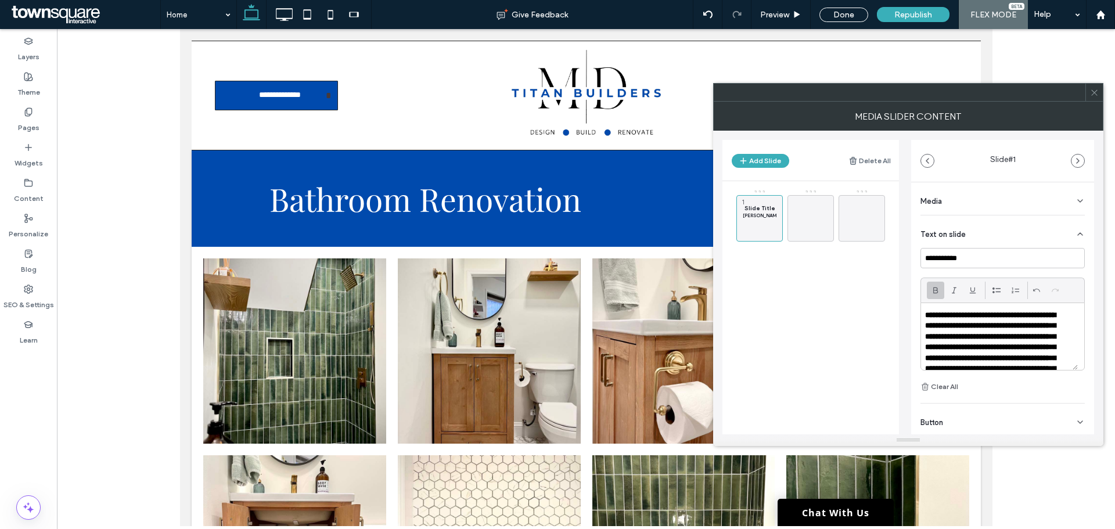
click at [1075, 229] on icon at bounding box center [1079, 233] width 9 height 9
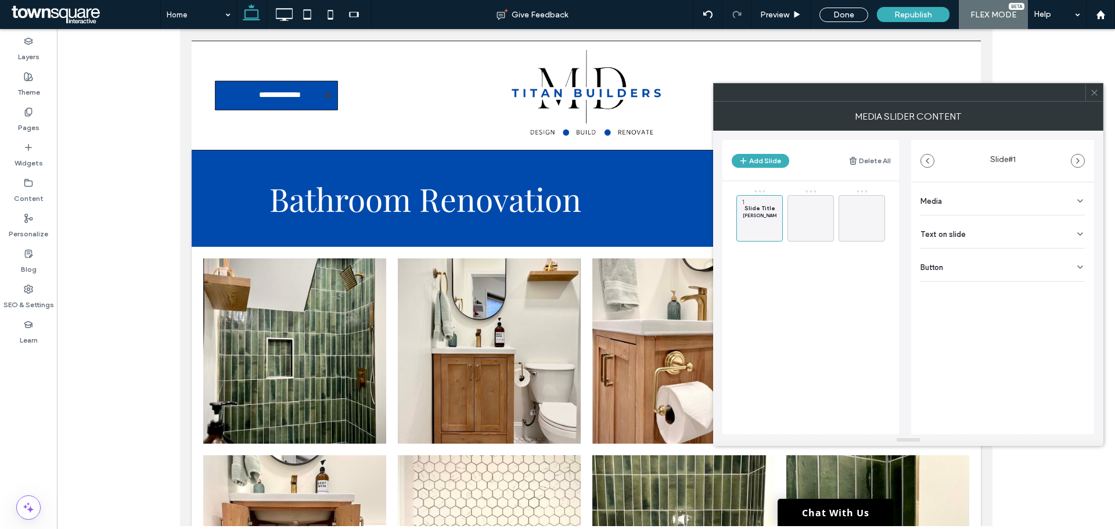
click at [1076, 232] on icon at bounding box center [1079, 233] width 9 height 9
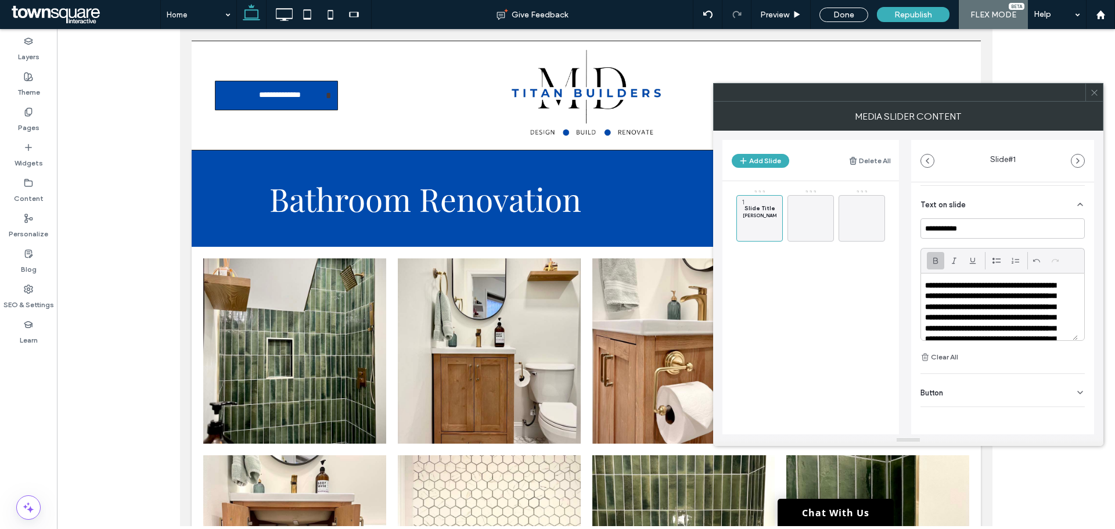
click at [953, 391] on div "Button" at bounding box center [1002, 390] width 164 height 33
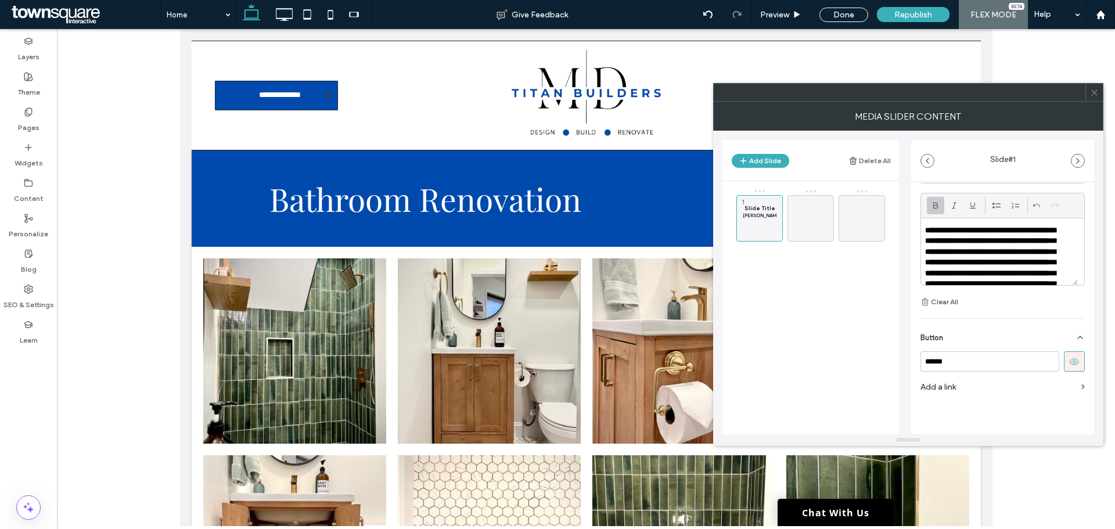
click at [1056, 386] on label "Add a link" at bounding box center [998, 386] width 156 height 21
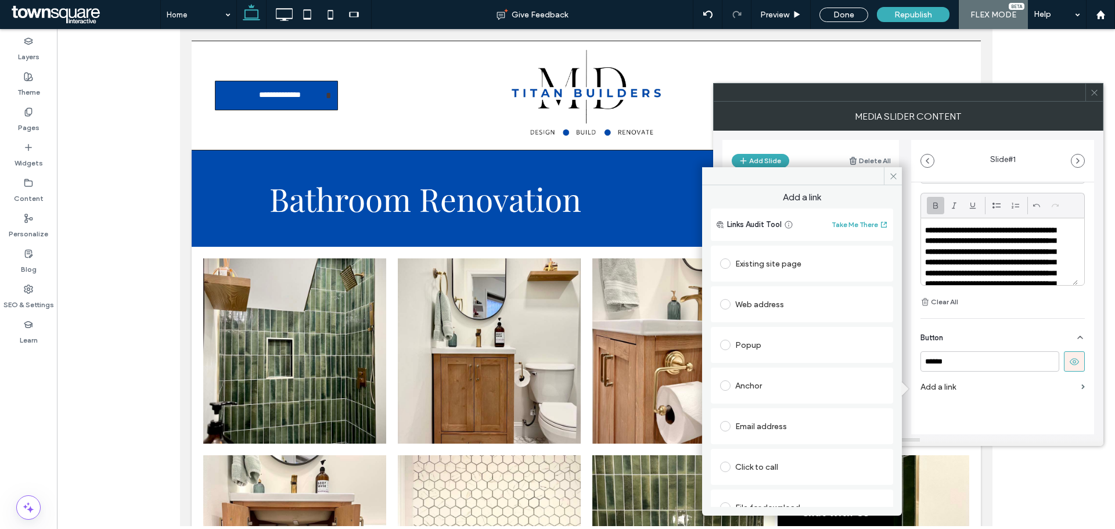
click at [759, 304] on div "Web address" at bounding box center [802, 304] width 164 height 19
click at [813, 332] on input "url" at bounding box center [802, 326] width 164 height 15
paste input "**********"
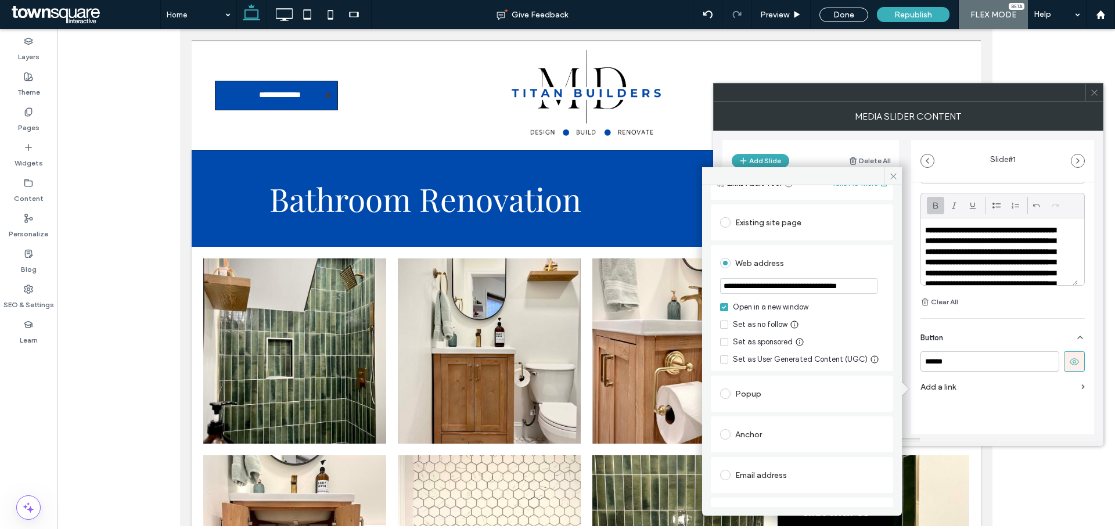
scroll to position [109, 0]
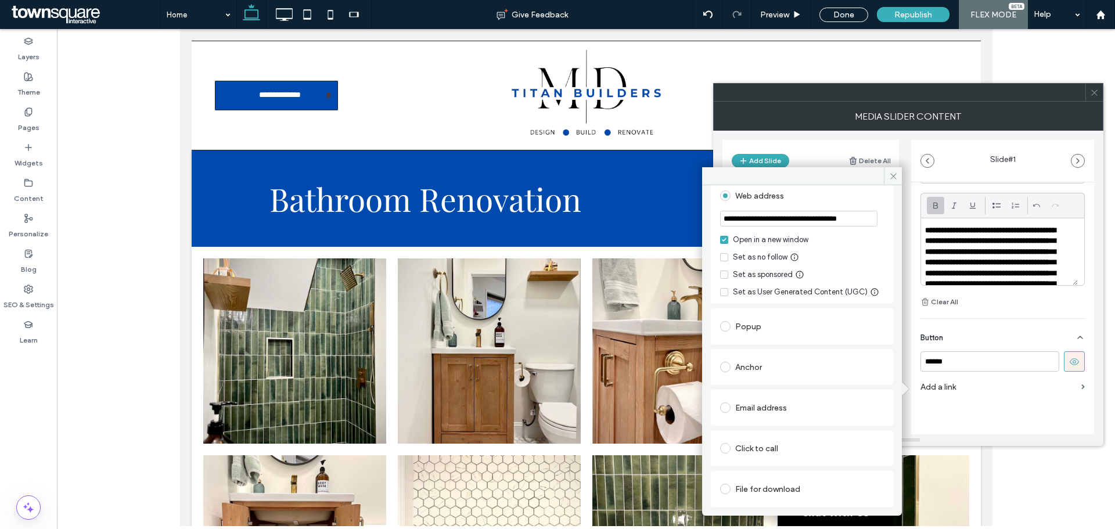
type input "**********"
click at [746, 445] on div "Click to call" at bounding box center [802, 448] width 164 height 19
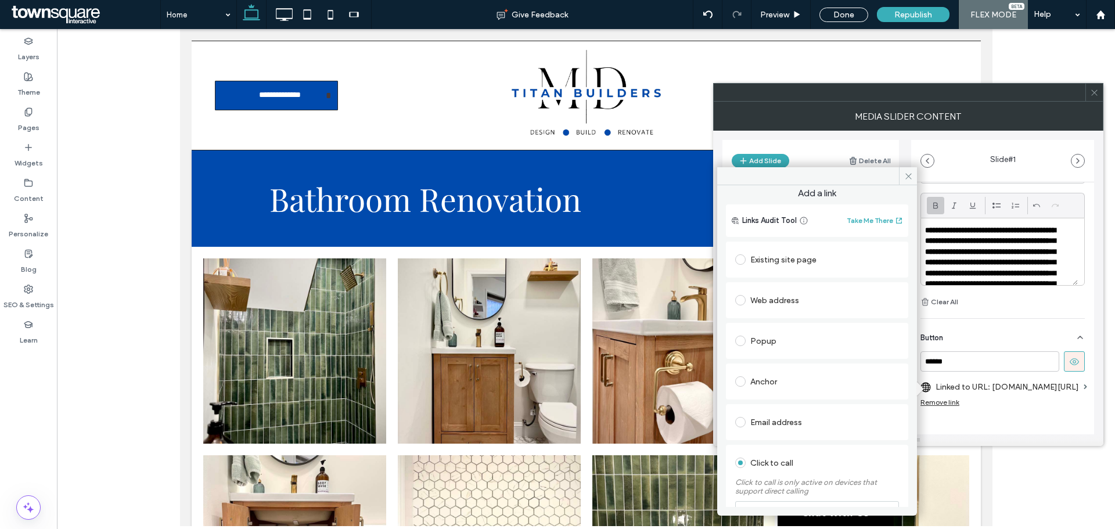
scroll to position [0, 0]
click at [777, 307] on div "Web address" at bounding box center [817, 304] width 164 height 19
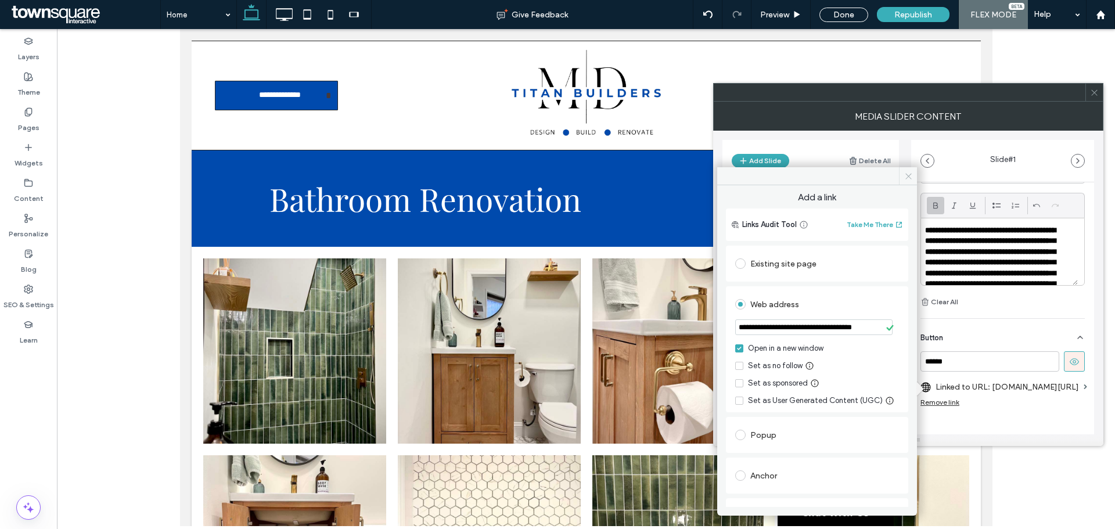
click at [908, 175] on icon at bounding box center [908, 176] width 9 height 9
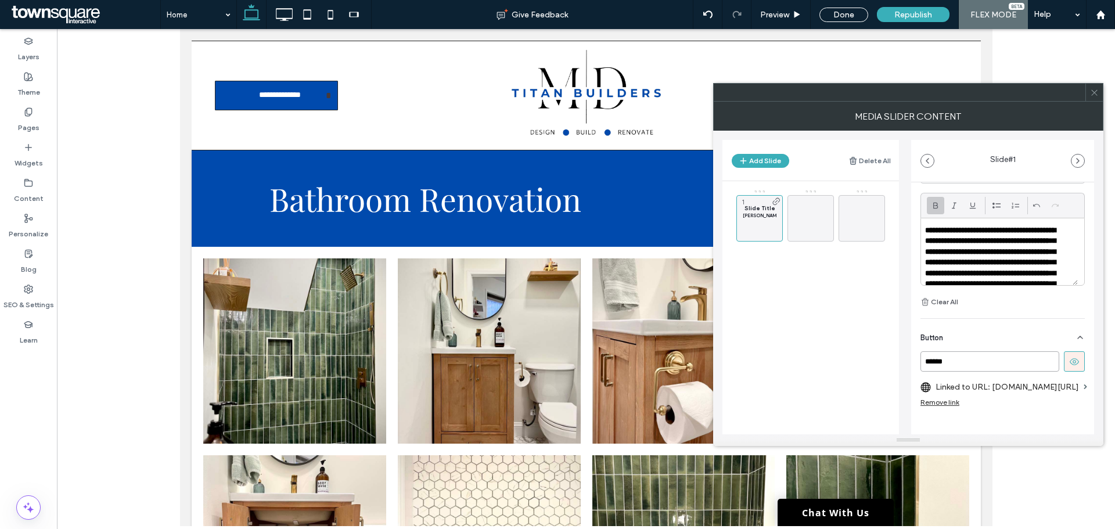
click at [974, 361] on input "******" at bounding box center [989, 361] width 139 height 20
click at [964, 361] on input "******" at bounding box center [989, 361] width 139 height 20
click at [977, 361] on input "******" at bounding box center [989, 361] width 139 height 20
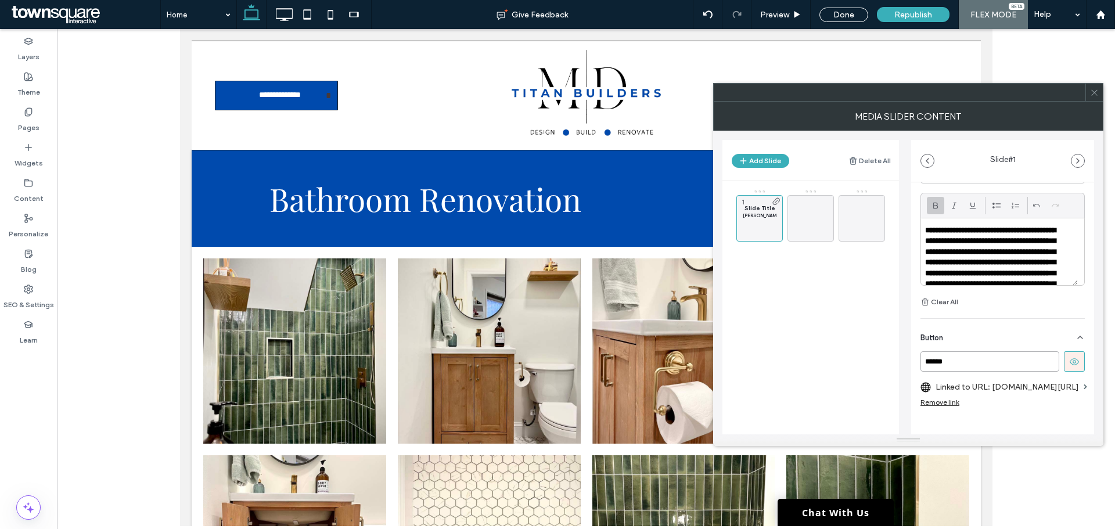
click at [979, 359] on input "******" at bounding box center [989, 361] width 139 height 20
type input "**********"
click at [1103, 92] on div at bounding box center [586, 277] width 1058 height 497
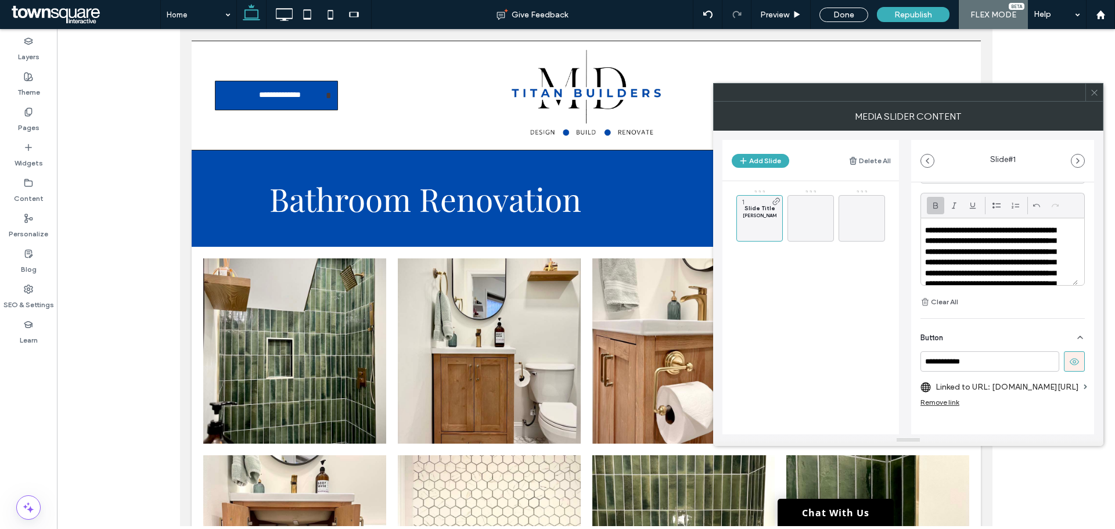
click at [1097, 92] on icon at bounding box center [1094, 92] width 9 height 9
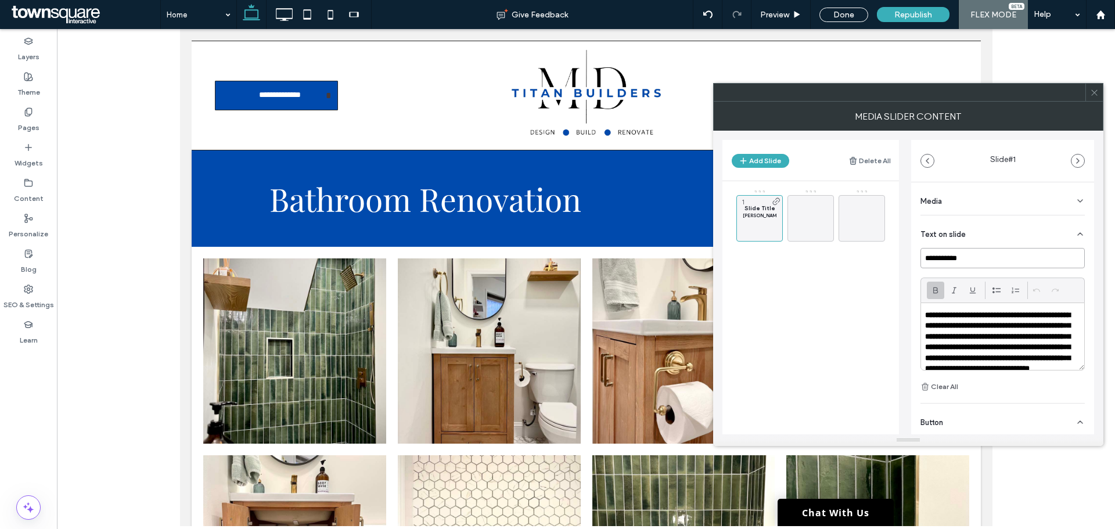
click at [952, 257] on input "**********" at bounding box center [1002, 258] width 164 height 20
type input "*****"
drag, startPoint x: 952, startPoint y: 255, endPoint x: 856, endPoint y: 242, distance: 96.6
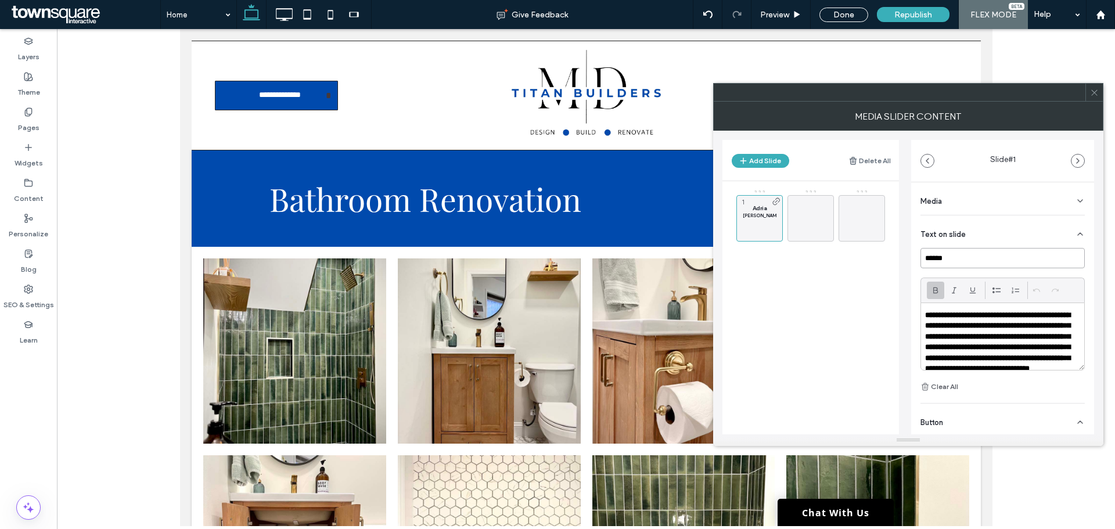
click at [856, 242] on div "**********" at bounding box center [908, 283] width 372 height 304
click at [979, 360] on strong "**********" at bounding box center [997, 341] width 145 height 61
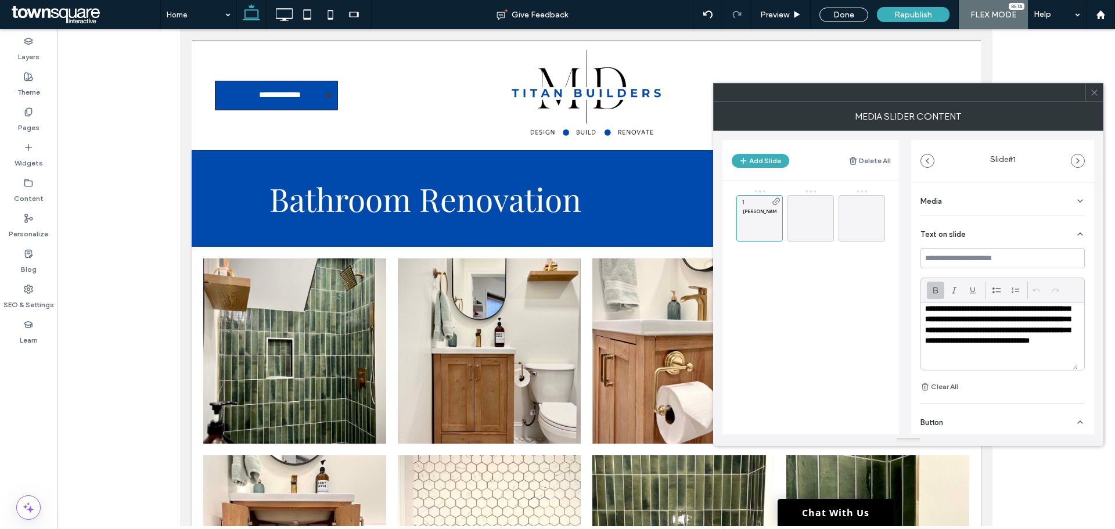
scroll to position [55, 0]
click at [1003, 352] on p at bounding box center [999, 357] width 149 height 10
click at [1068, 192] on div "Media" at bounding box center [1002, 198] width 164 height 33
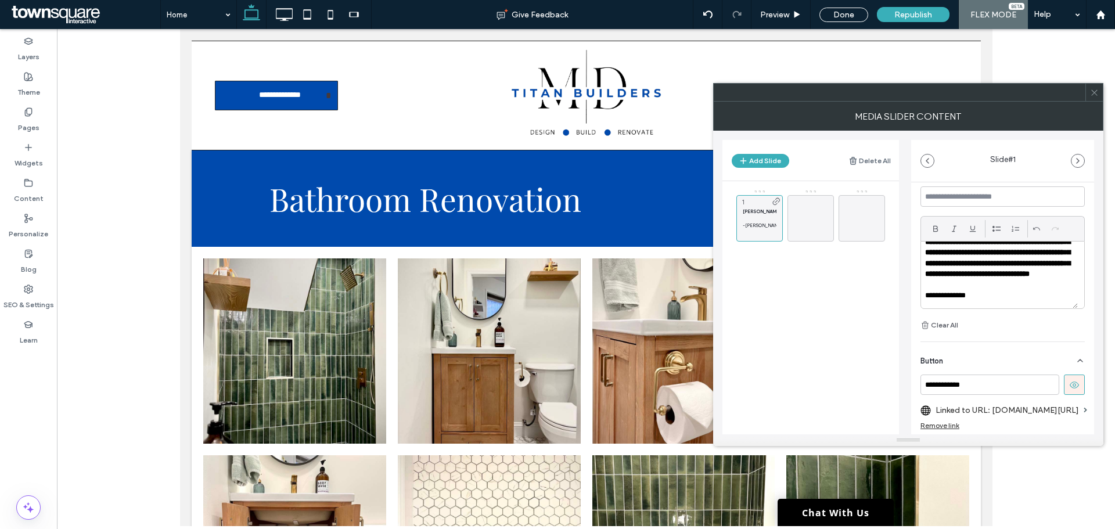
click at [969, 271] on strong "**********" at bounding box center [997, 247] width 145 height 61
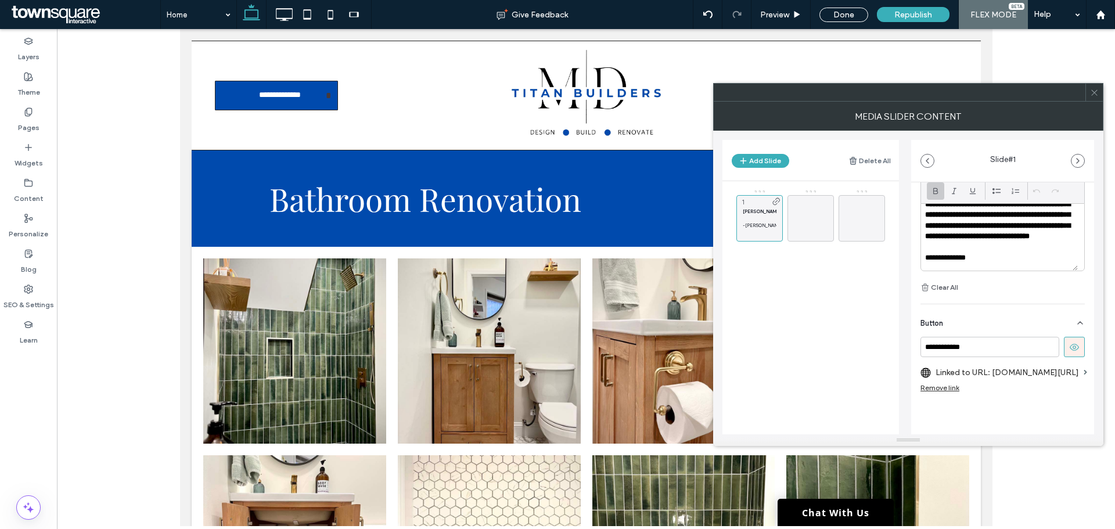
click at [1062, 314] on div "Button" at bounding box center [1002, 320] width 164 height 33
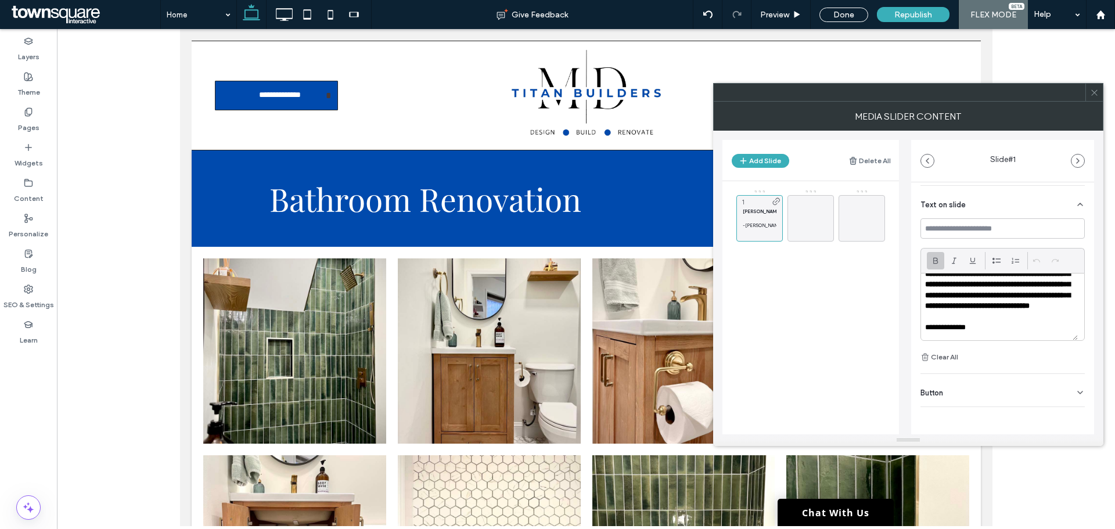
scroll to position [30, 0]
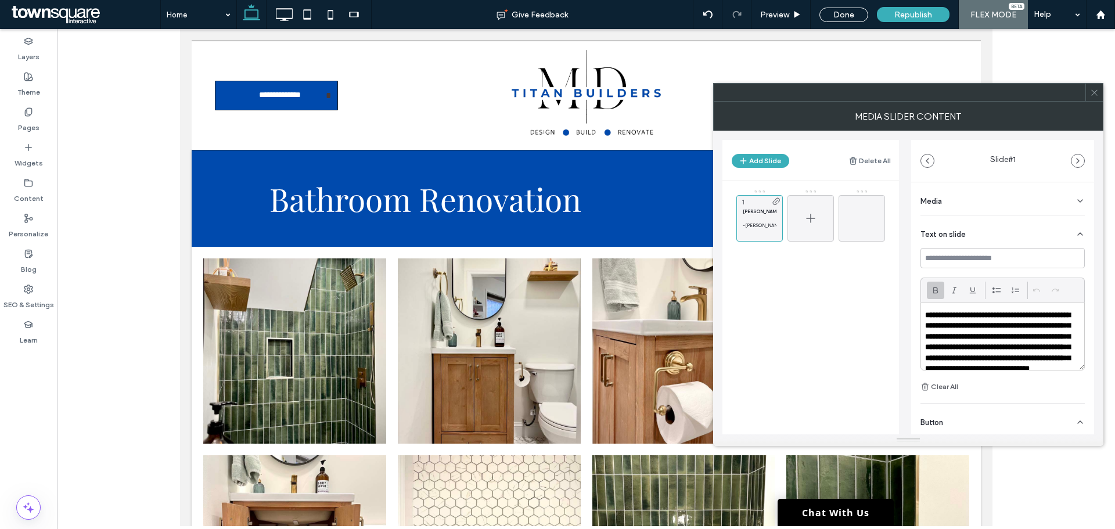
click at [800, 226] on div at bounding box center [810, 218] width 46 height 46
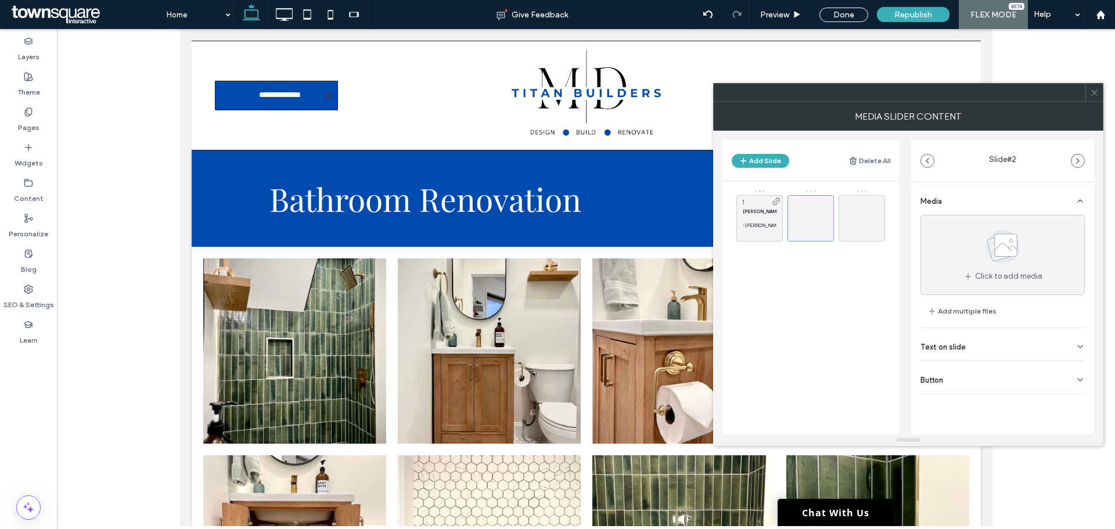
click at [969, 344] on div "Text on slide" at bounding box center [1002, 344] width 164 height 33
click at [981, 301] on div at bounding box center [1002, 306] width 163 height 67
paste div
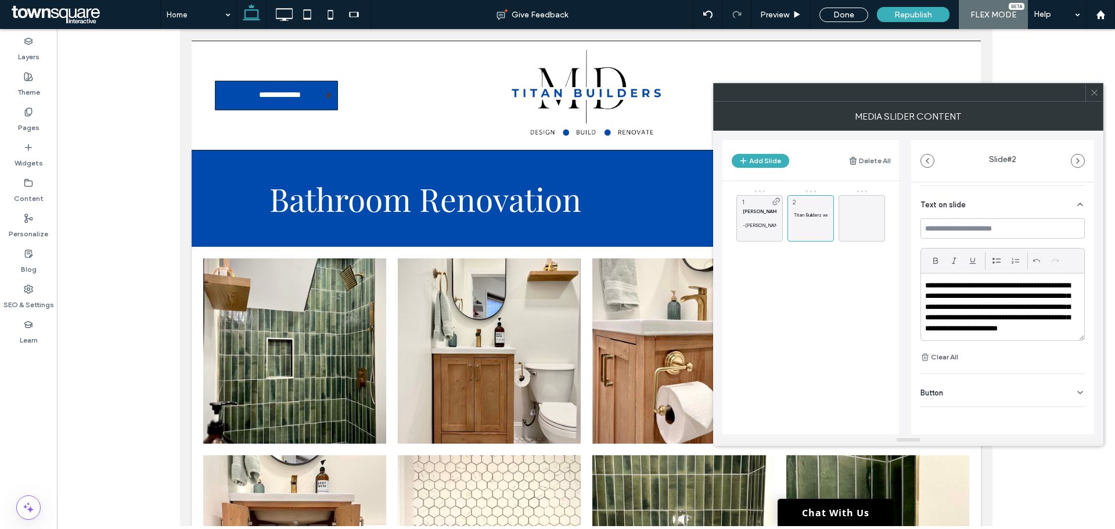
scroll to position [14, 0]
click at [973, 311] on p "**********" at bounding box center [995, 299] width 140 height 64
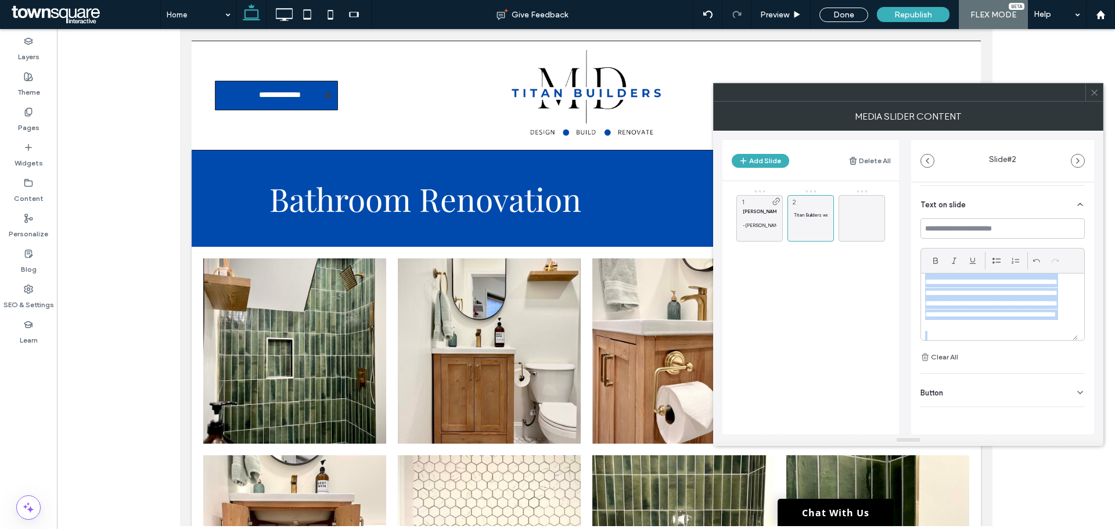
click at [973, 311] on p "**********" at bounding box center [995, 299] width 140 height 64
click at [929, 258] on div at bounding box center [935, 260] width 17 height 17
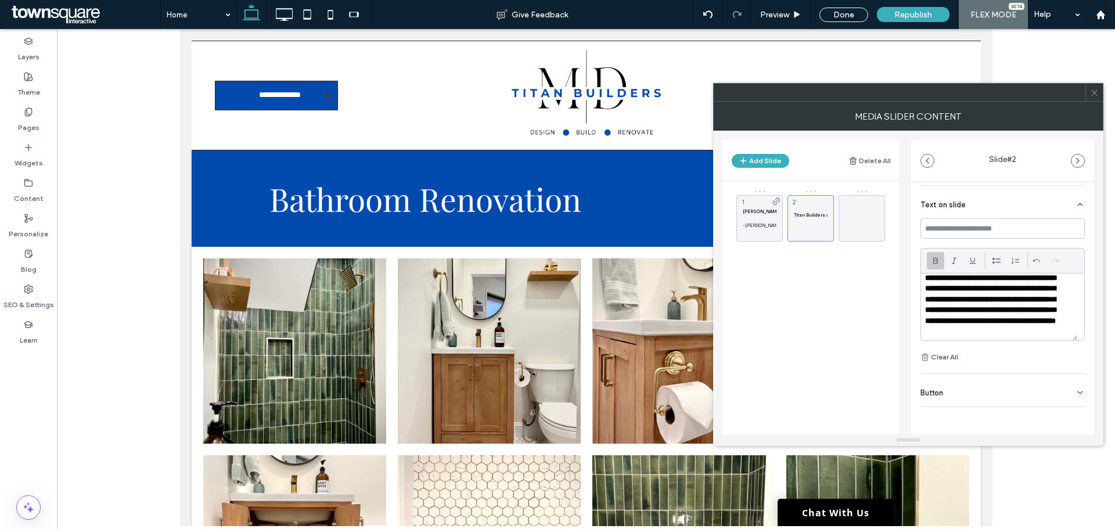
scroll to position [33, 0]
click at [978, 322] on p "**********" at bounding box center [995, 284] width 140 height 75
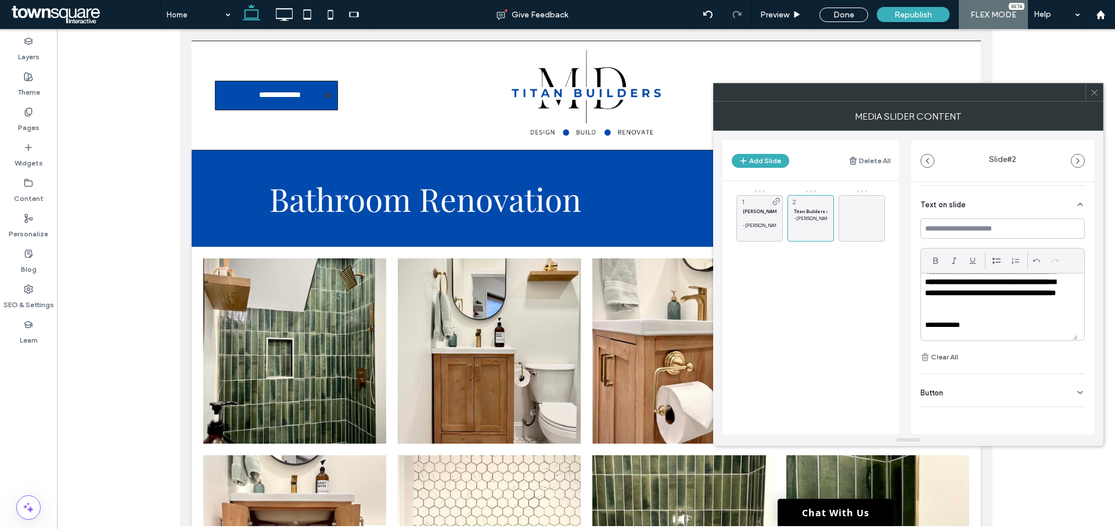
click at [973, 311] on p "**********" at bounding box center [995, 282] width 140 height 75
click at [755, 223] on p "-[PERSON_NAME]" at bounding box center [760, 225] width 34 height 7
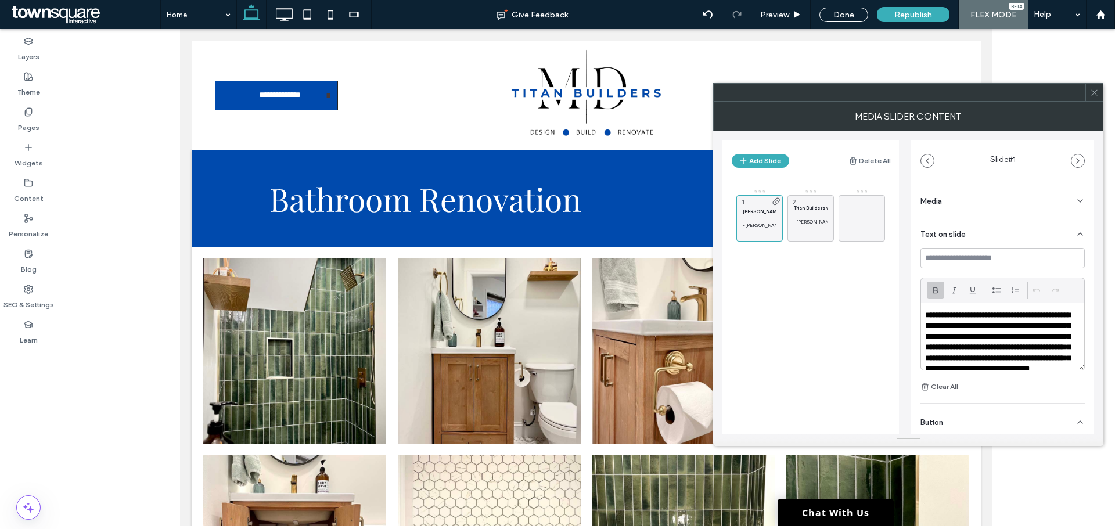
scroll to position [55, 0]
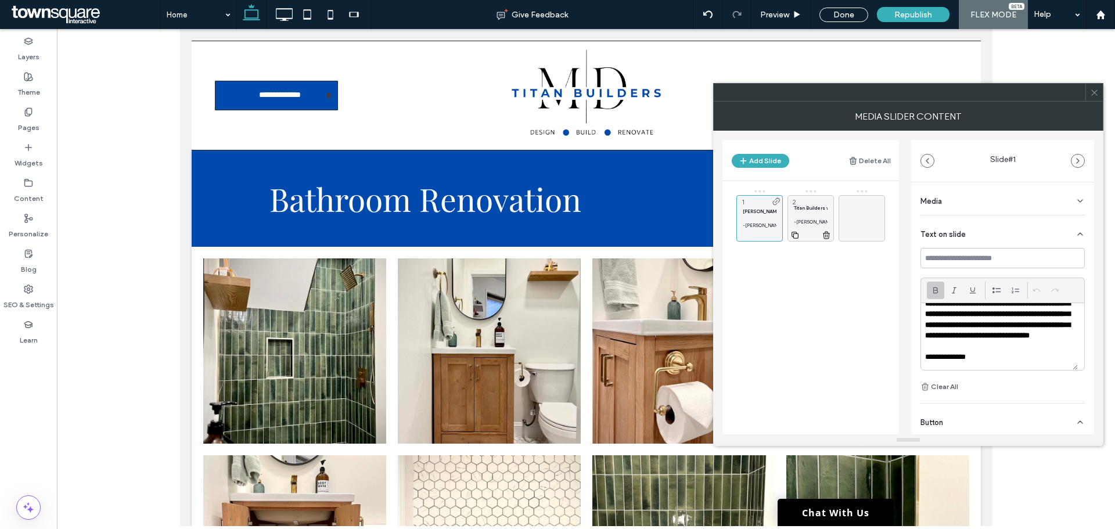
click at [804, 214] on p at bounding box center [811, 214] width 34 height 7
click at [863, 207] on span at bounding box center [862, 218] width 14 height 34
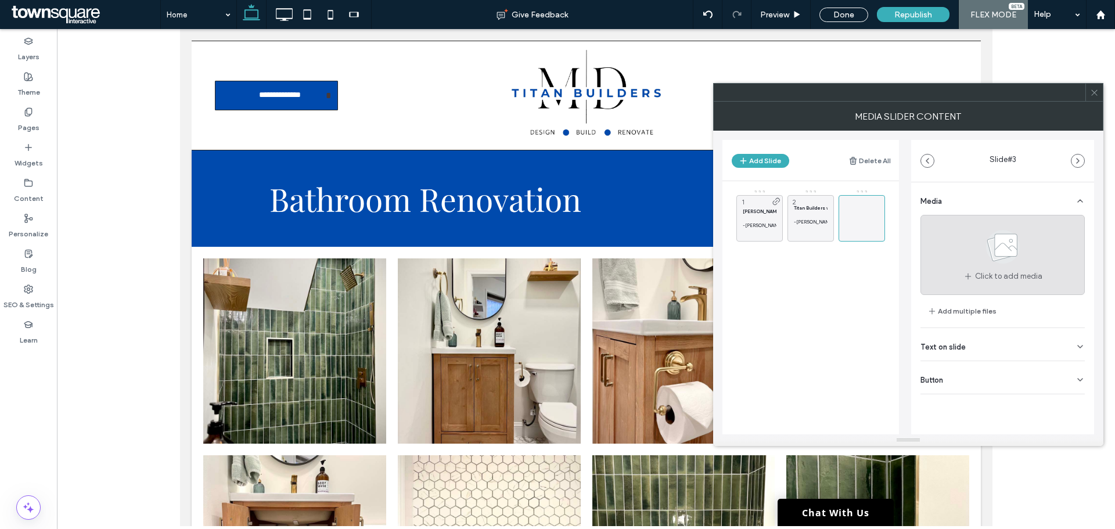
click at [968, 266] on div "Click to add media" at bounding box center [1002, 255] width 164 height 80
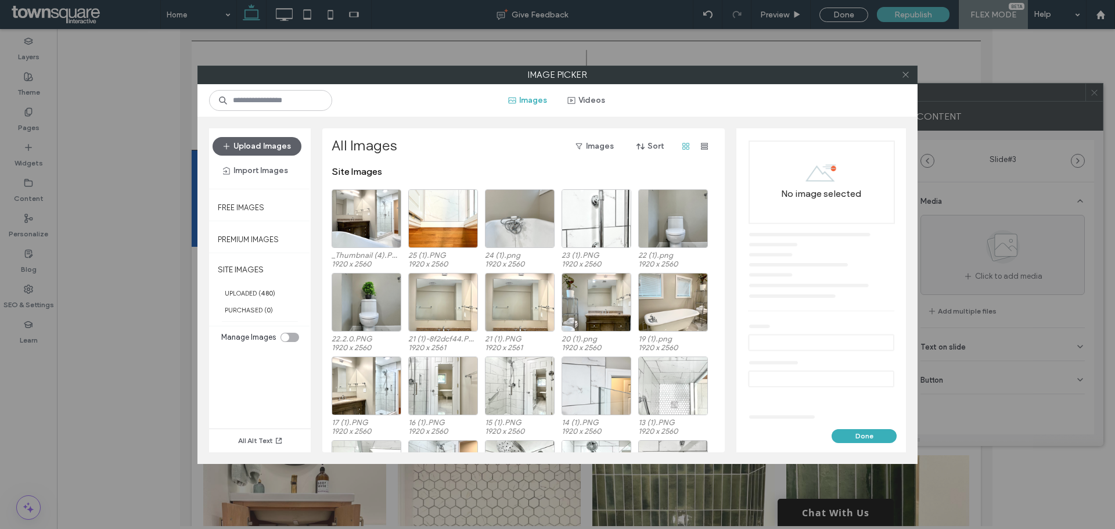
click at [903, 75] on icon at bounding box center [905, 74] width 9 height 9
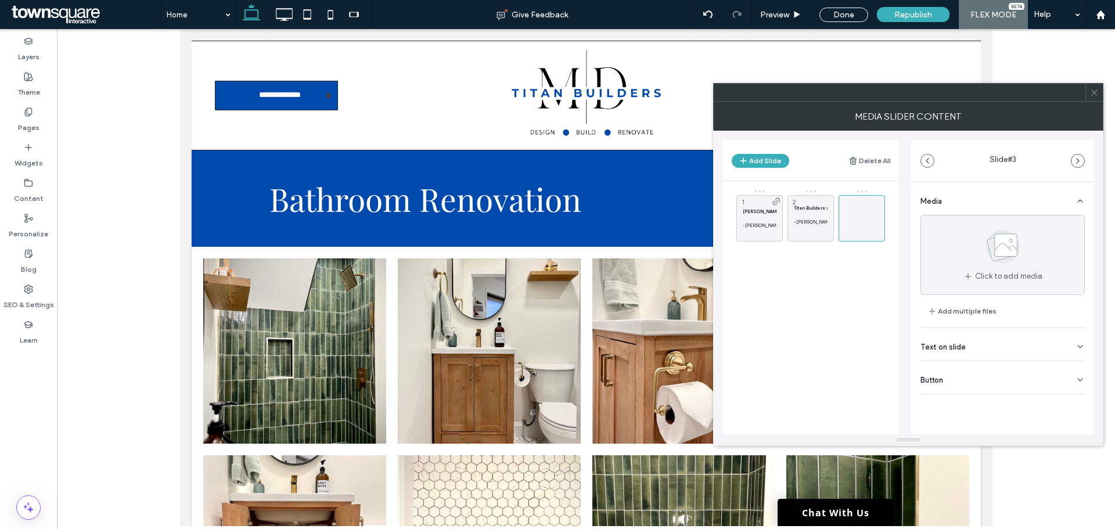
click at [949, 340] on div "Text on slide" at bounding box center [1002, 344] width 164 height 33
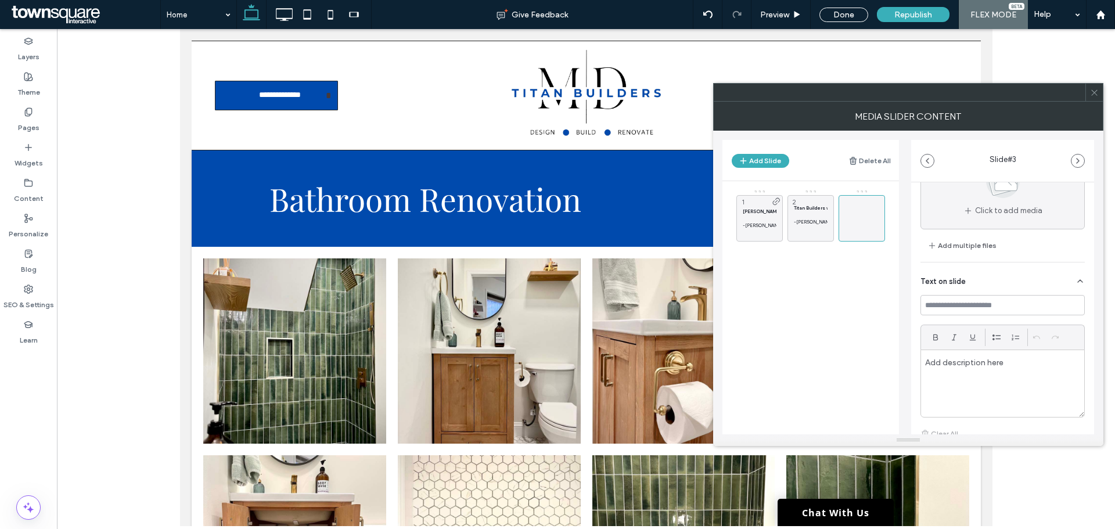
scroll to position [142, 0]
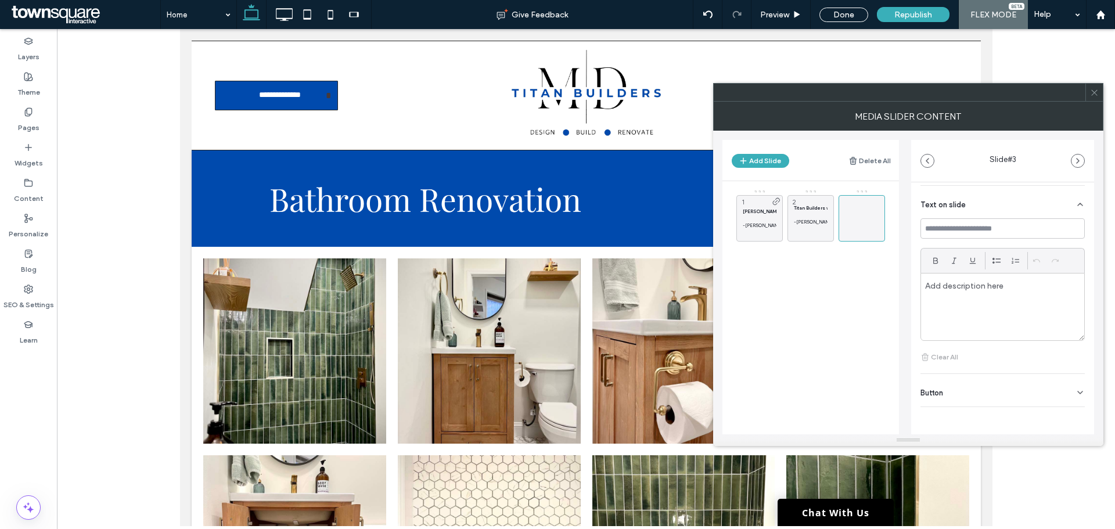
click at [974, 281] on p at bounding box center [1002, 285] width 155 height 10
paste div
click at [951, 300] on p "**********" at bounding box center [995, 234] width 140 height 171
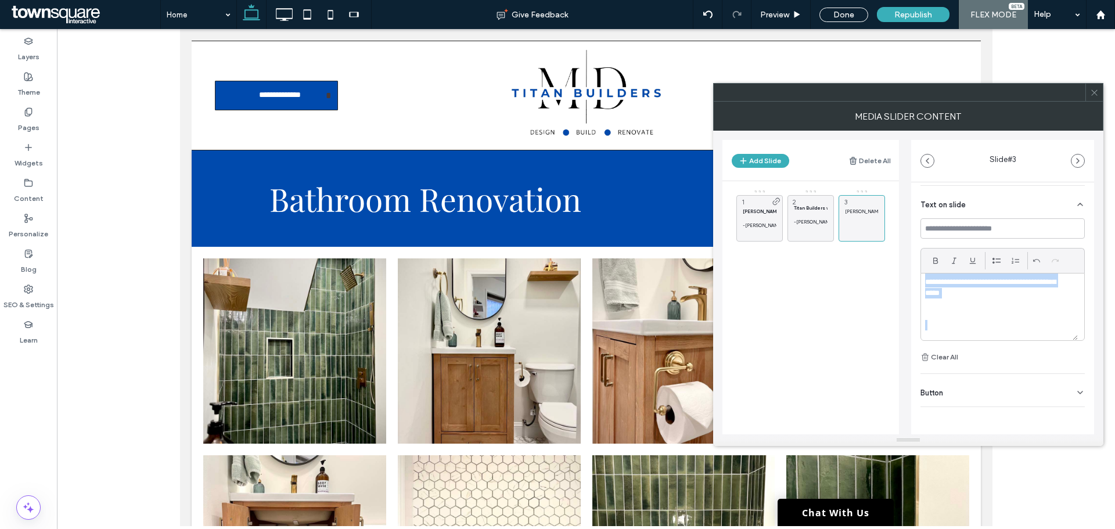
click at [951, 300] on p "**********" at bounding box center [995, 234] width 140 height 171
click at [932, 262] on icon at bounding box center [935, 260] width 9 height 9
click at [953, 312] on p at bounding box center [999, 317] width 149 height 10
click at [948, 322] on p at bounding box center [999, 327] width 149 height 10
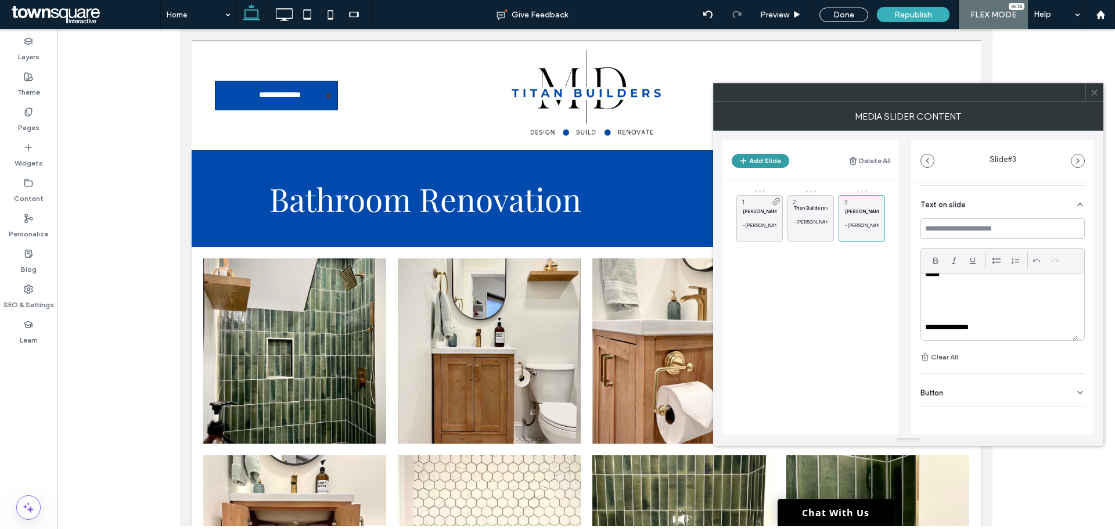
click at [758, 161] on button "Add Slide" at bounding box center [760, 161] width 57 height 14
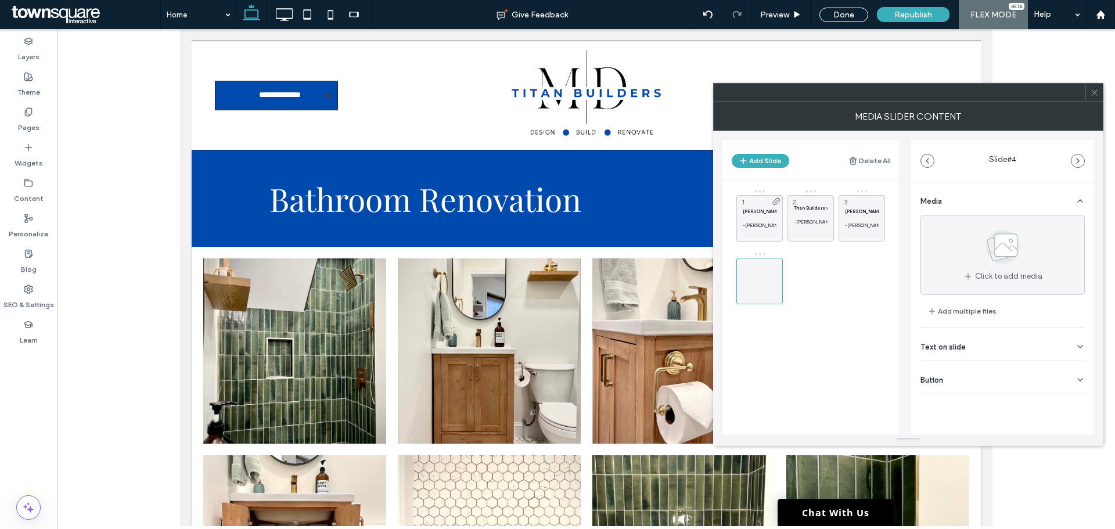
click at [977, 338] on div "Text on slide" at bounding box center [1002, 344] width 164 height 33
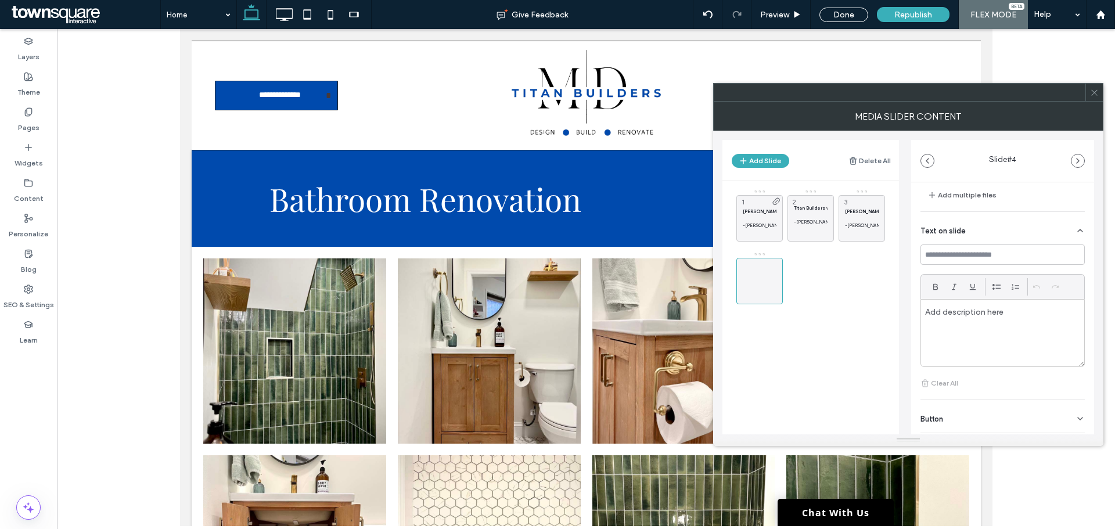
click at [949, 326] on div at bounding box center [1002, 333] width 163 height 67
click at [958, 317] on p at bounding box center [1002, 312] width 155 height 10
paste div
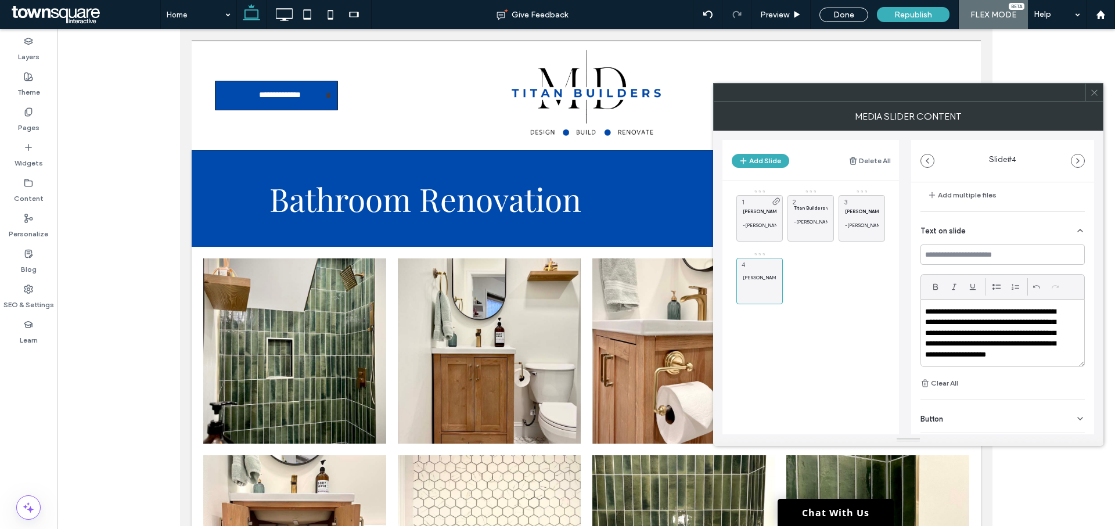
scroll to position [14, 0]
click at [958, 317] on p "**********" at bounding box center [995, 325] width 140 height 64
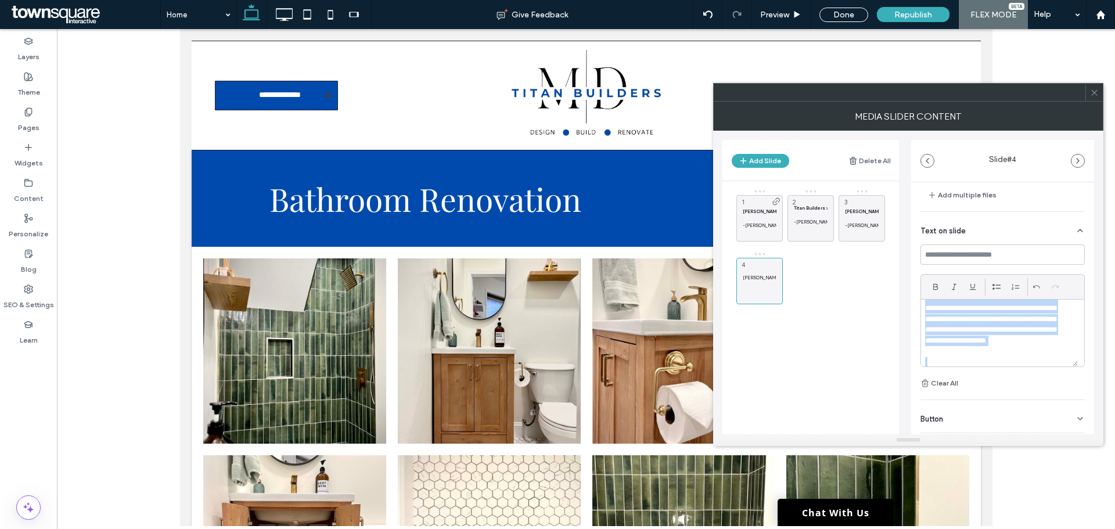
click at [958, 317] on p "**********" at bounding box center [995, 325] width 140 height 64
click at [934, 294] on span at bounding box center [935, 286] width 9 height 17
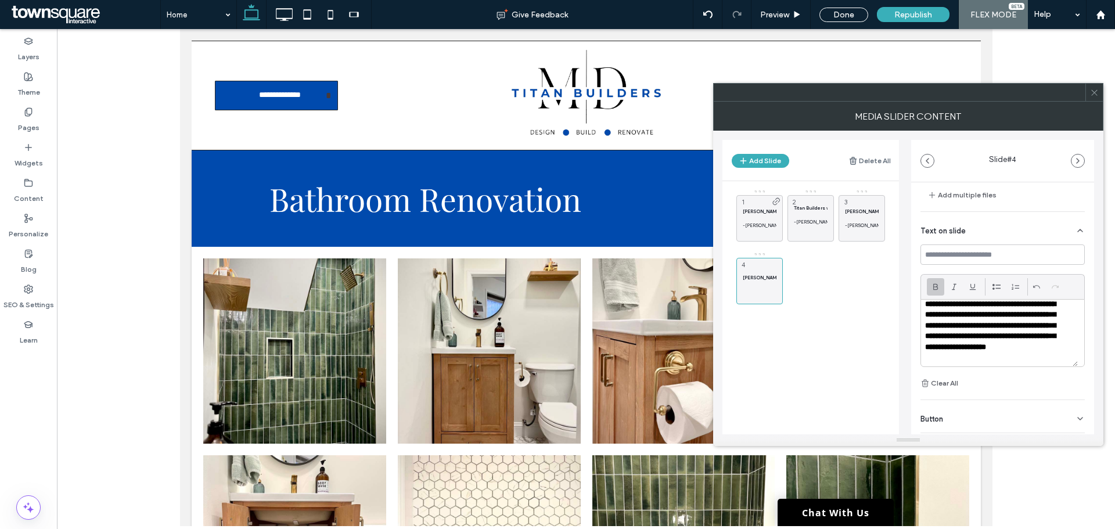
scroll to position [22, 0]
click at [1040, 343] on p "**********" at bounding box center [995, 317] width 140 height 64
click at [1024, 354] on p at bounding box center [999, 354] width 149 height 10
click at [996, 361] on div "**********" at bounding box center [999, 333] width 157 height 67
click at [952, 361] on div "**********" at bounding box center [999, 333] width 157 height 67
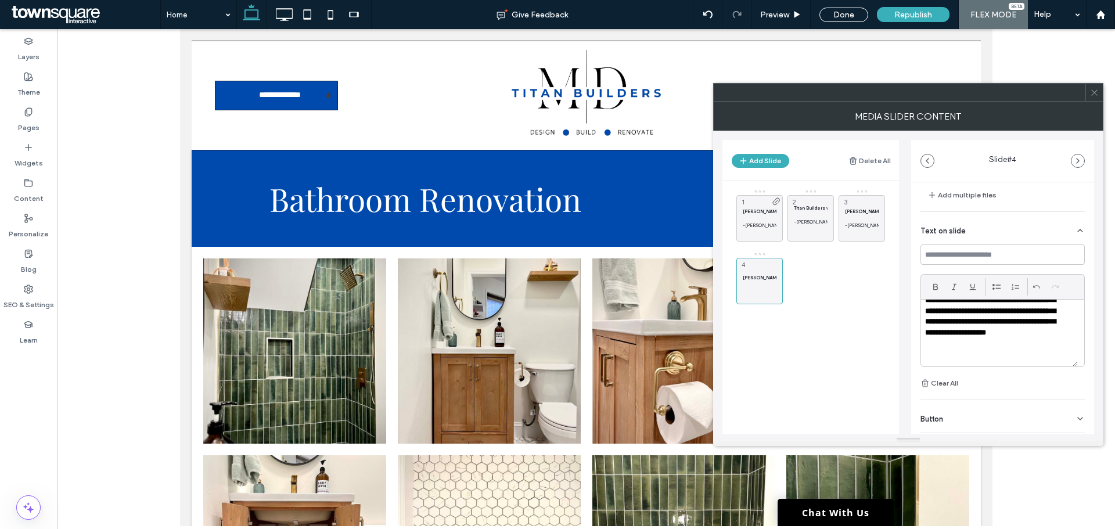
click at [954, 357] on p at bounding box center [999, 354] width 149 height 10
click at [758, 158] on button "Add Slide" at bounding box center [760, 161] width 57 height 14
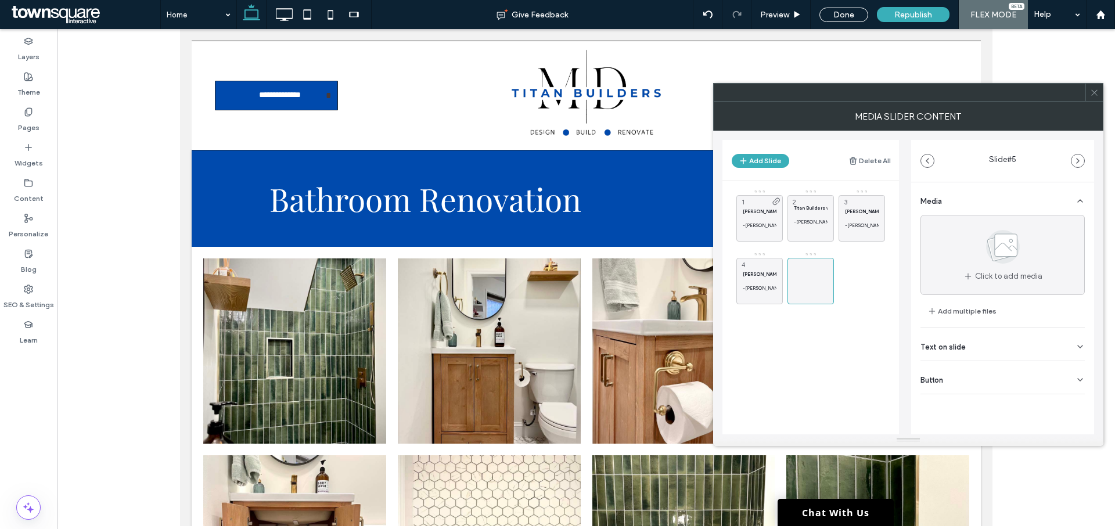
click at [959, 339] on div "Text on slide" at bounding box center [1002, 344] width 164 height 33
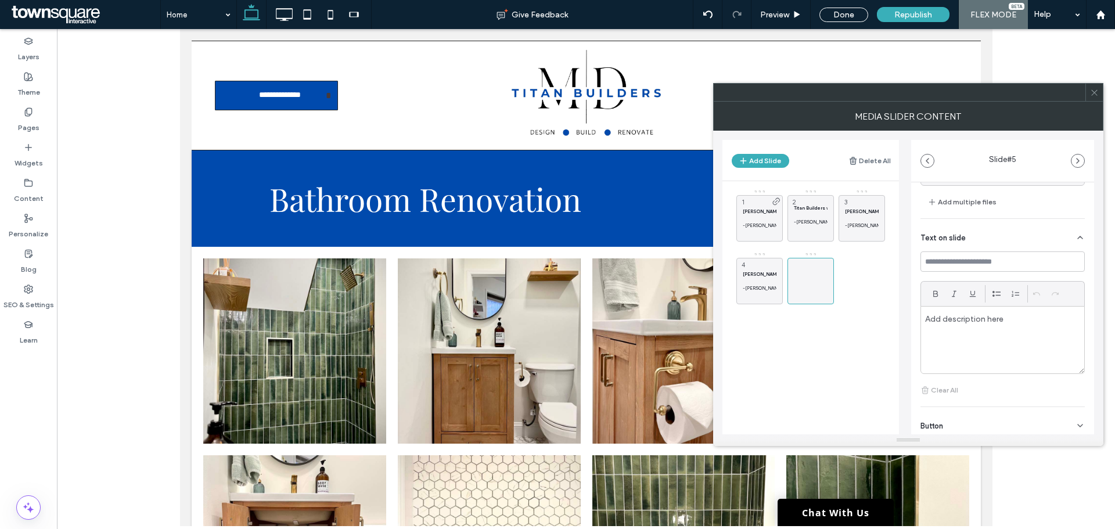
scroll to position [116, 0]
click at [973, 318] on div at bounding box center [1002, 333] width 163 height 67
paste div
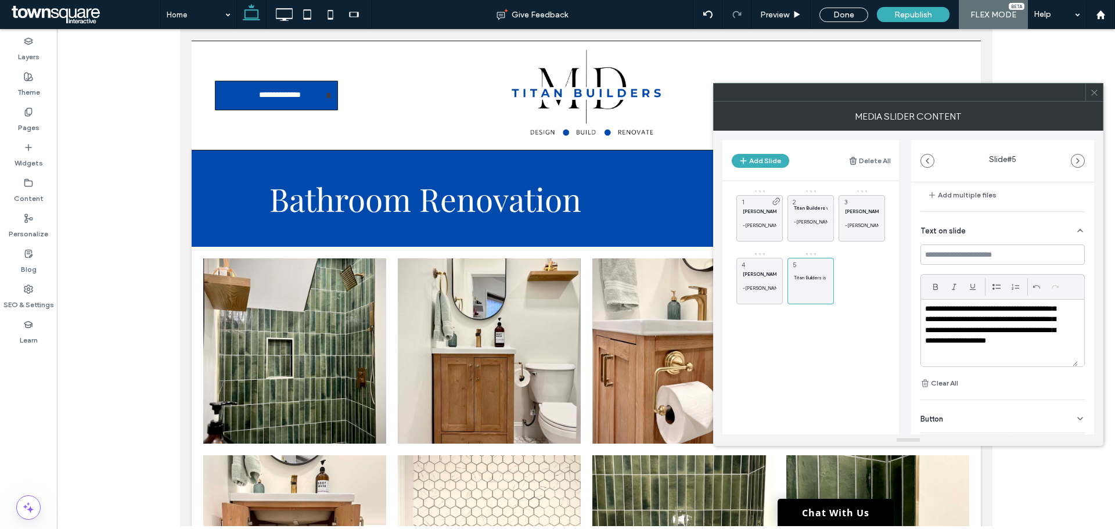
click at [961, 318] on p "**********" at bounding box center [995, 298] width 140 height 118
click at [934, 288] on icon at bounding box center [935, 286] width 9 height 9
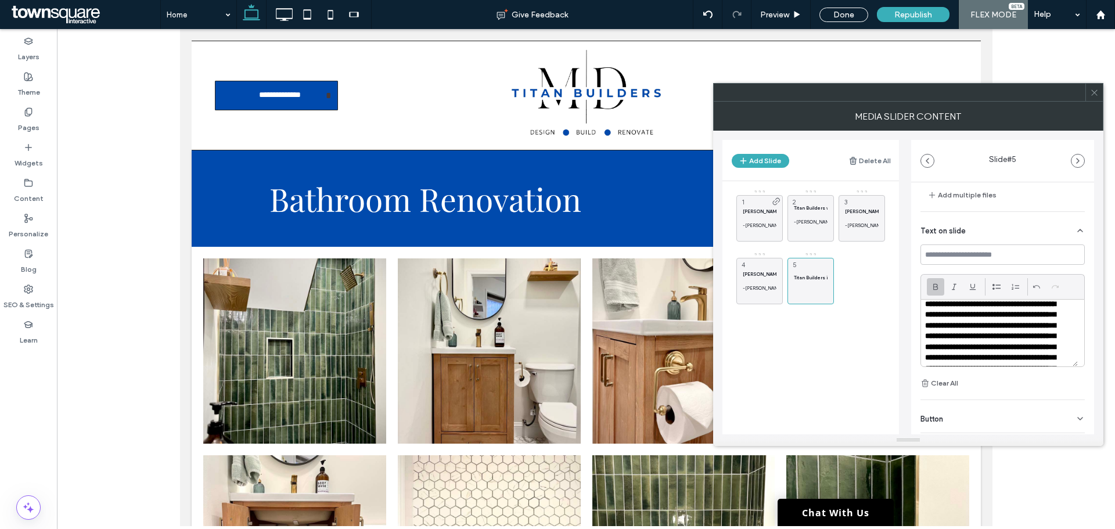
scroll to position [97, 0]
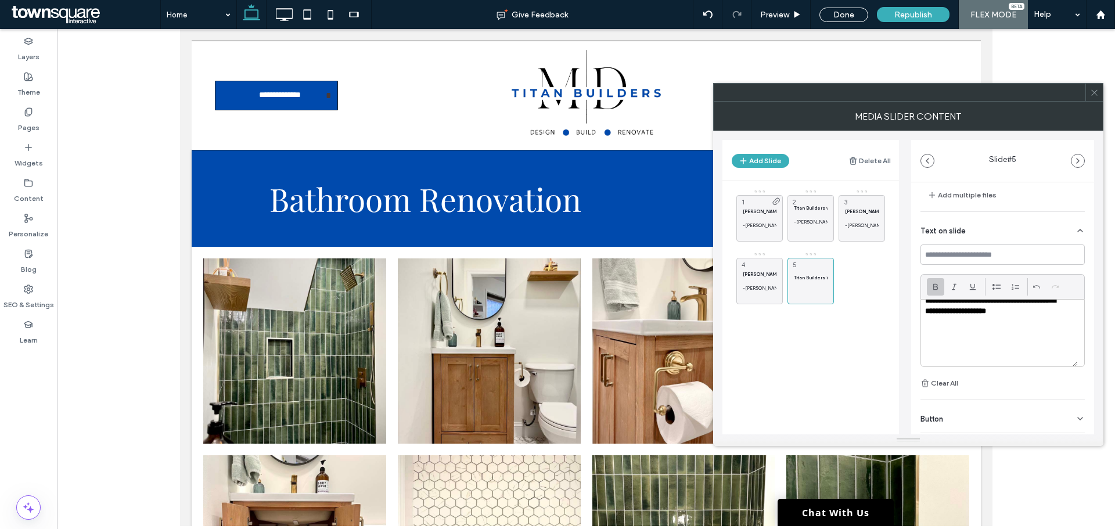
click at [995, 348] on p "**********" at bounding box center [995, 279] width 140 height 139
click at [992, 351] on p at bounding box center [999, 354] width 149 height 10
click at [762, 159] on button "Add Slide" at bounding box center [760, 161] width 57 height 14
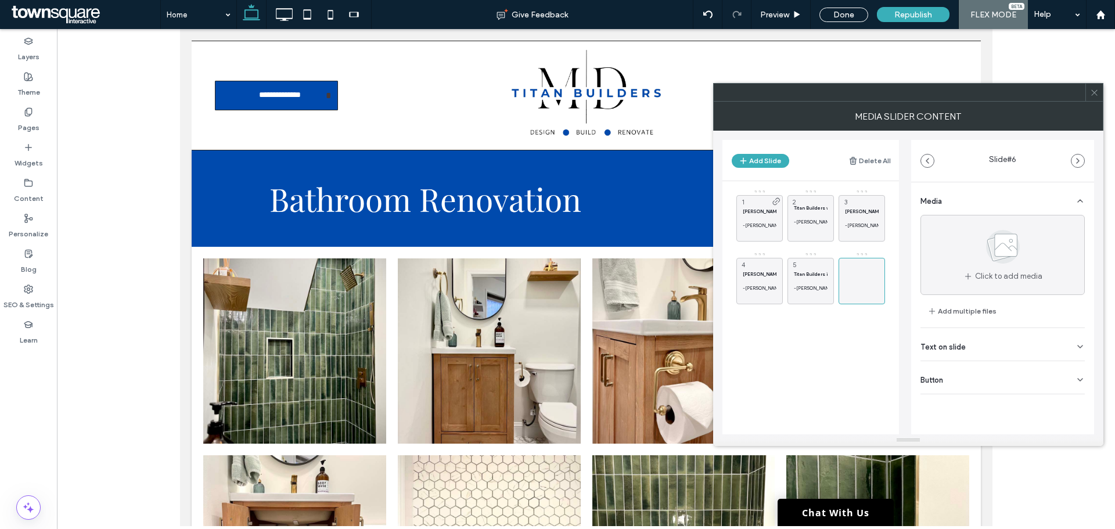
click at [961, 350] on span "Text on slide" at bounding box center [942, 347] width 45 height 8
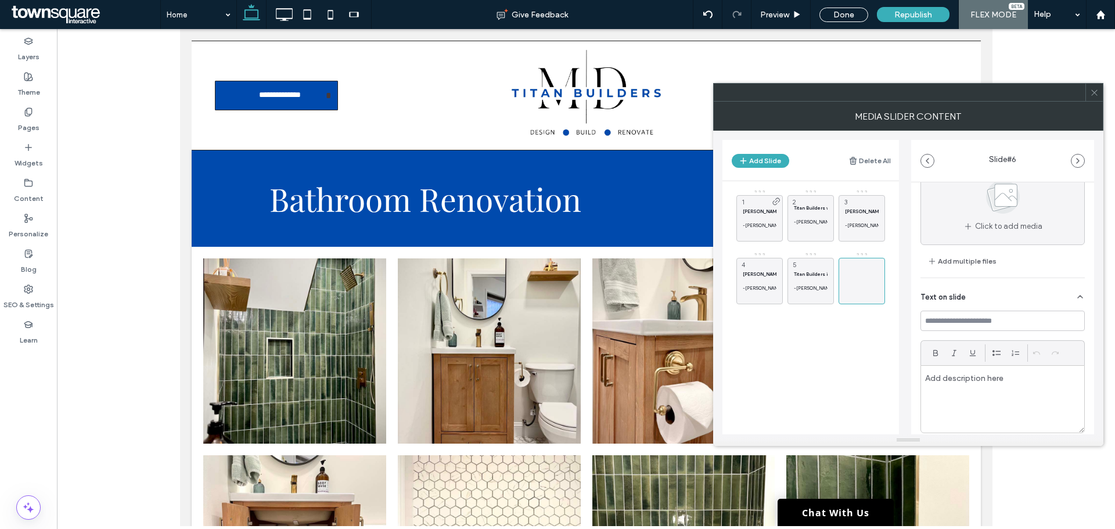
scroll to position [116, 0]
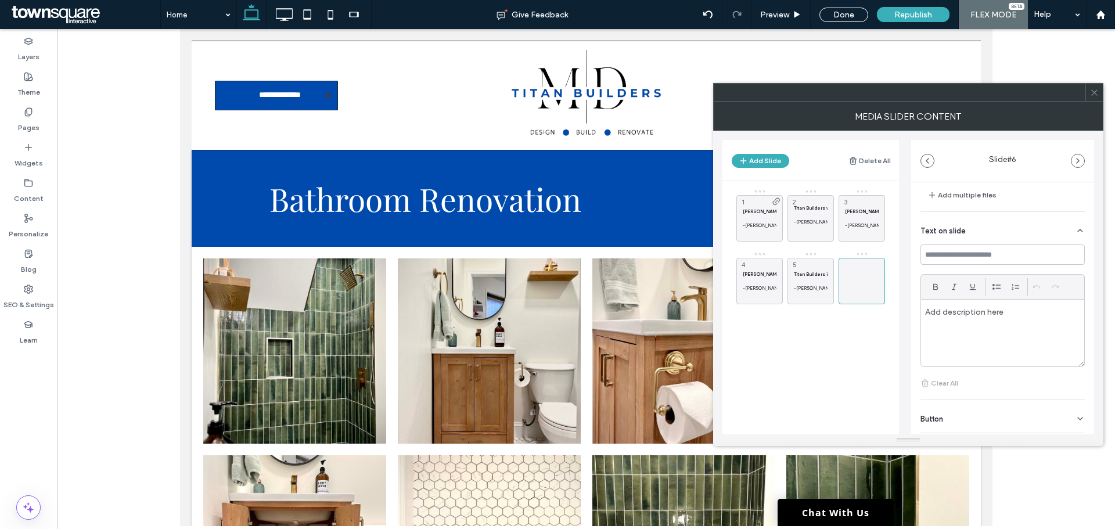
click at [982, 318] on div at bounding box center [1002, 333] width 163 height 67
paste div
click at [980, 316] on p "**********" at bounding box center [995, 276] width 140 height 139
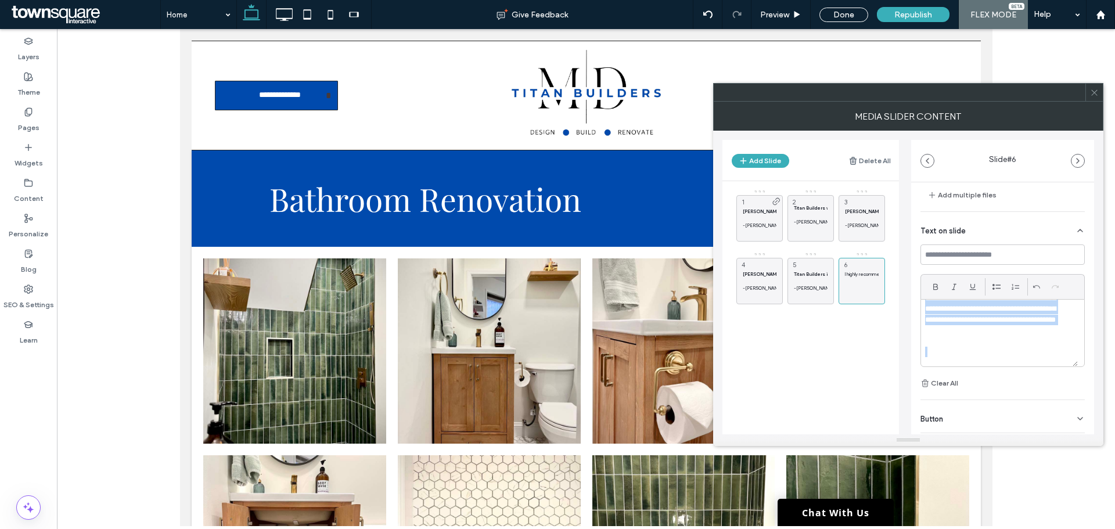
click at [980, 316] on p "**********" at bounding box center [995, 276] width 140 height 139
click at [937, 290] on icon at bounding box center [935, 286] width 9 height 9
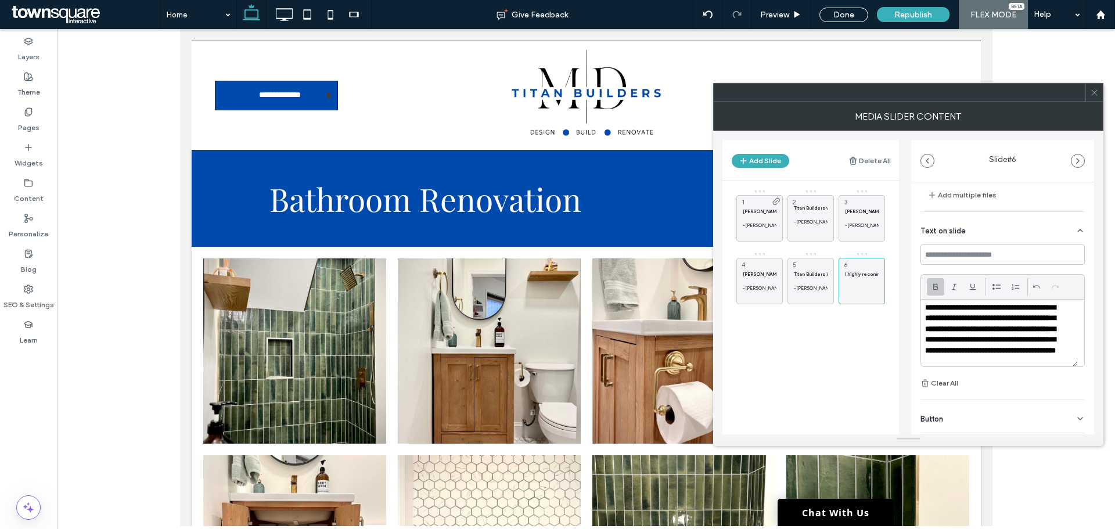
scroll to position [118, 0]
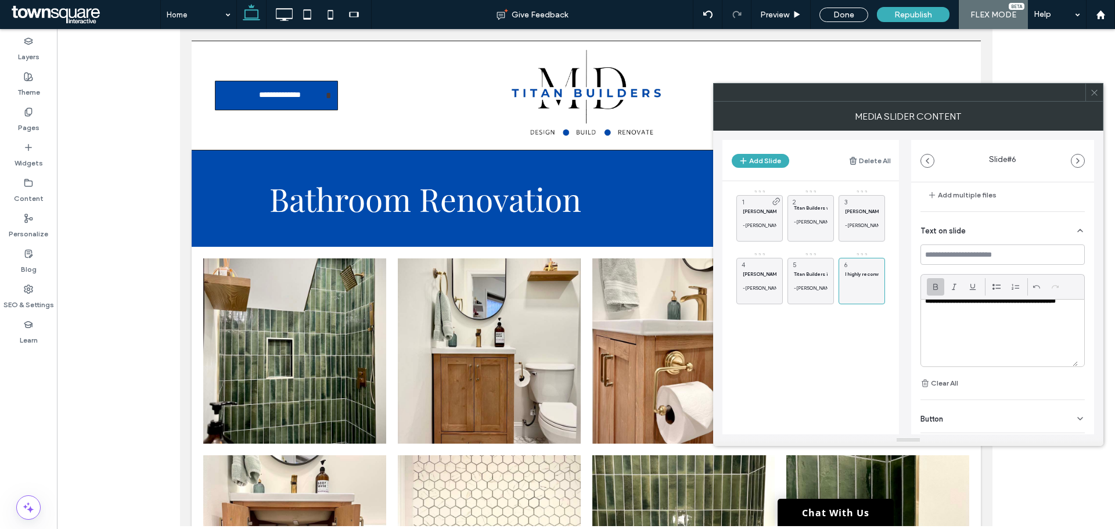
click at [1006, 337] on p "**********" at bounding box center [995, 263] width 140 height 150
click at [1032, 336] on p "**********" at bounding box center [995, 263] width 140 height 150
click at [1092, 96] on icon at bounding box center [1094, 92] width 9 height 9
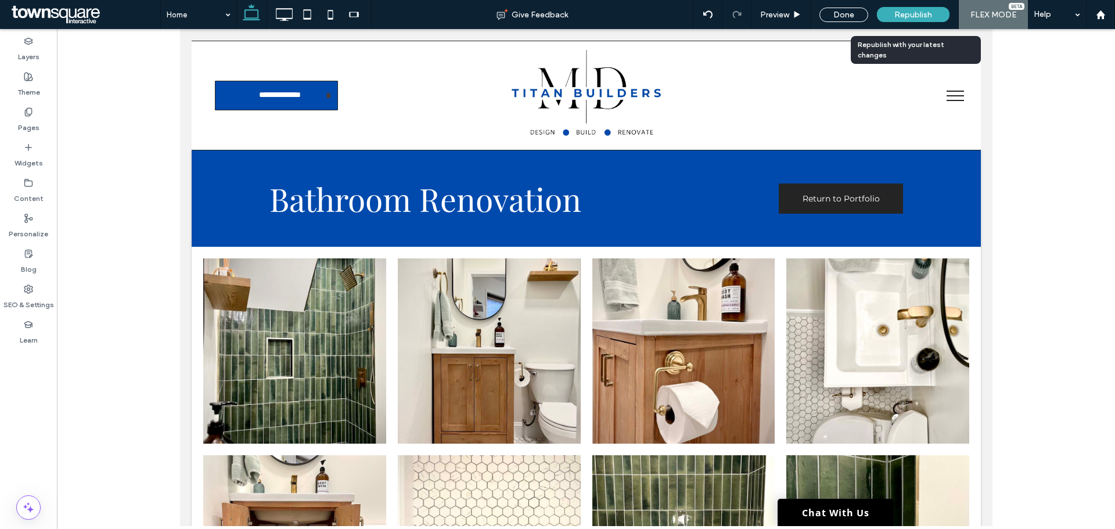
click at [898, 14] on span "Republish" at bounding box center [913, 15] width 38 height 10
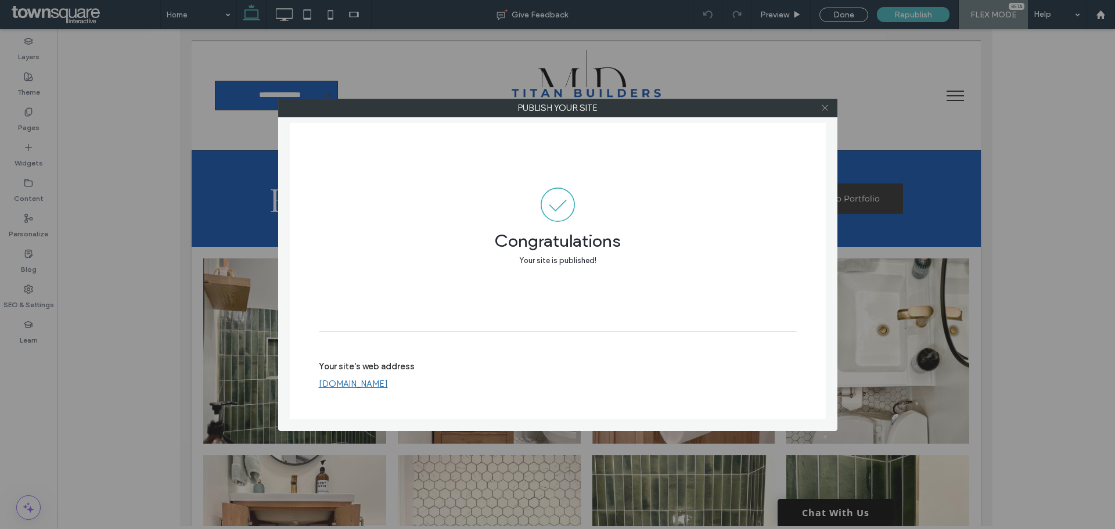
click at [825, 107] on icon at bounding box center [824, 107] width 9 height 9
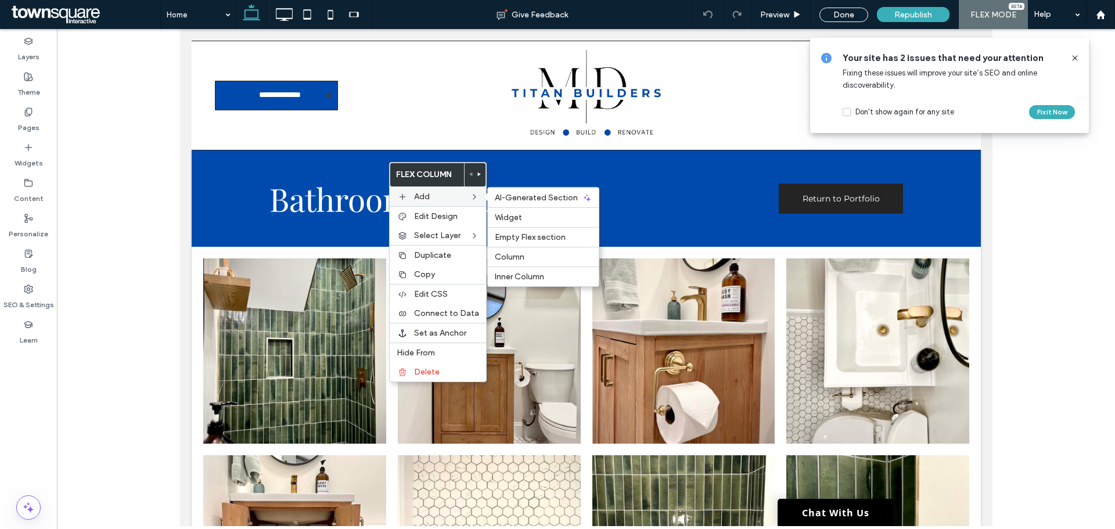
click at [430, 196] on label "Add" at bounding box center [442, 197] width 56 height 10
click at [434, 197] on label "Add" at bounding box center [442, 197] width 56 height 10
click at [517, 215] on span "Widget" at bounding box center [508, 218] width 27 height 10
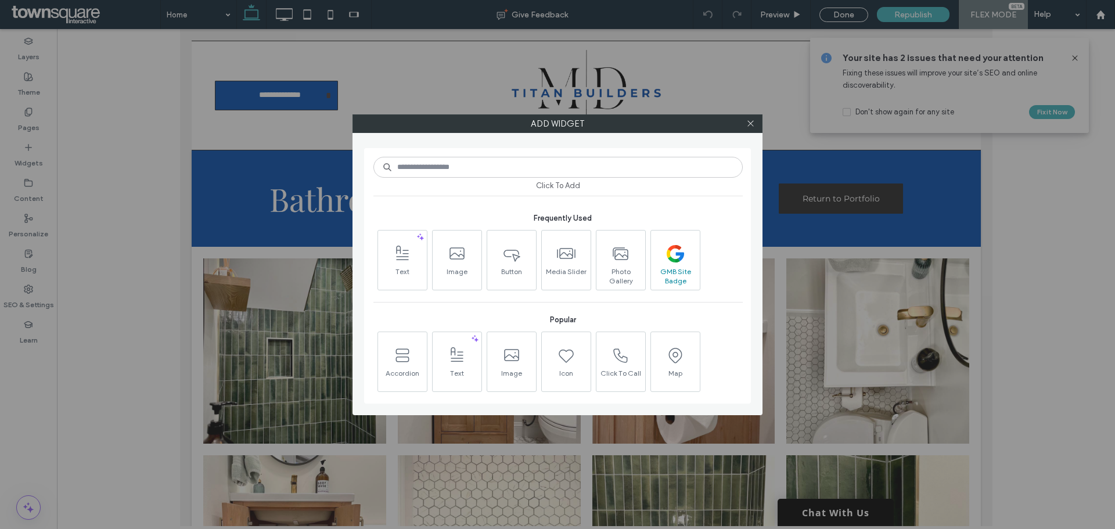
click at [674, 258] on icon at bounding box center [675, 253] width 17 height 17
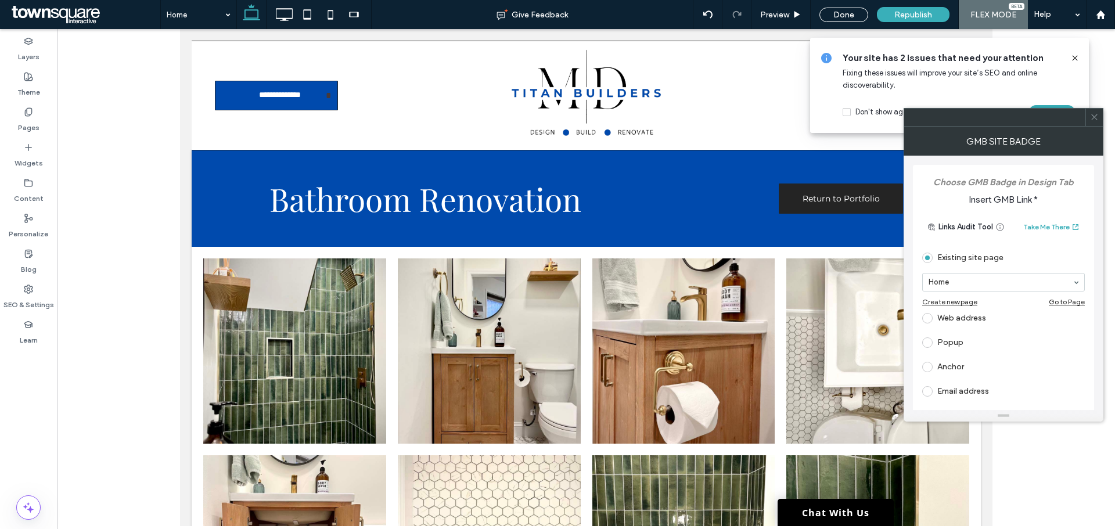
click at [932, 319] on span at bounding box center [927, 318] width 10 height 10
click at [1020, 309] on input "url" at bounding box center [1000, 304] width 156 height 15
paste input "**********"
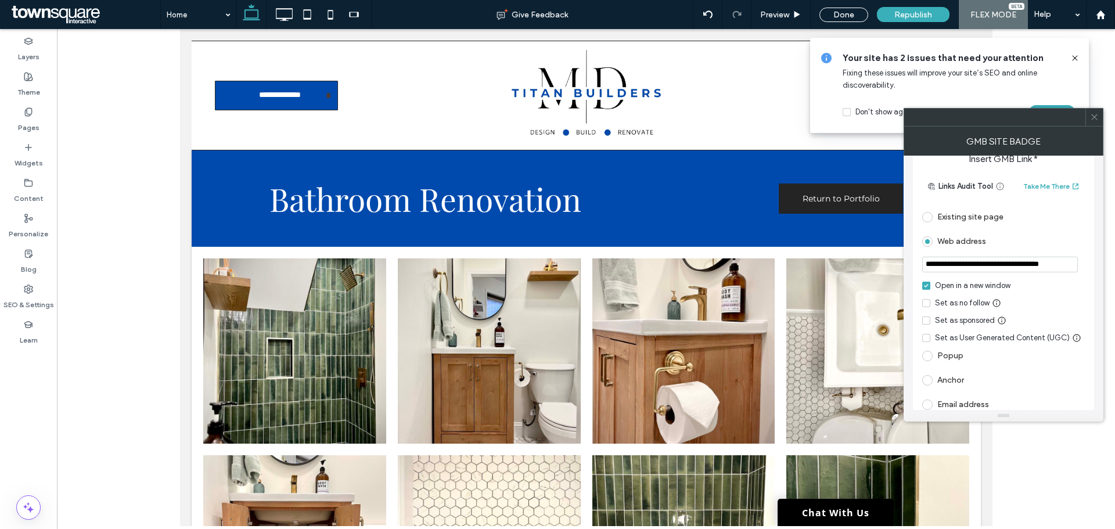
scroll to position [108, 0]
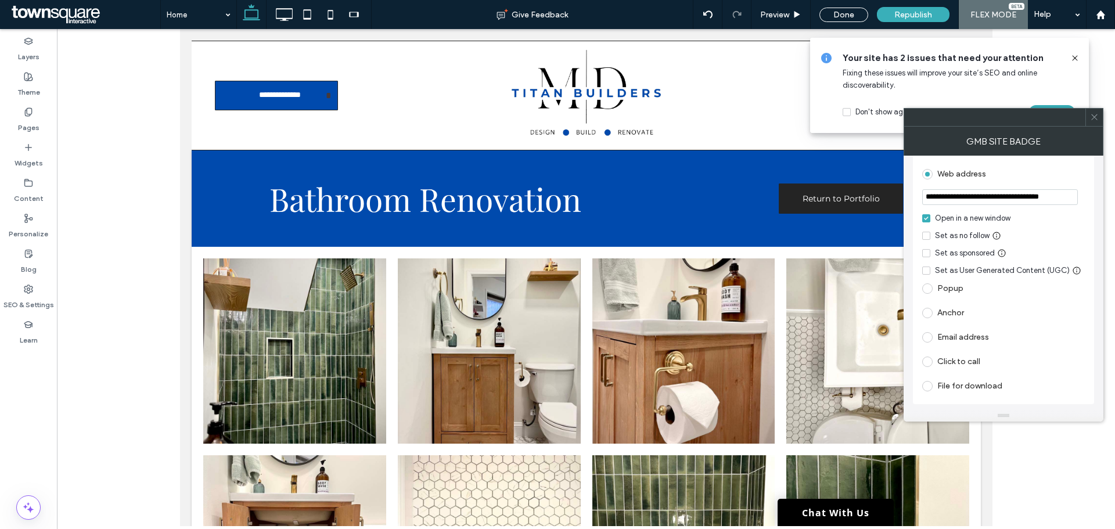
type input "**********"
click at [923, 361] on span at bounding box center [927, 361] width 10 height 10
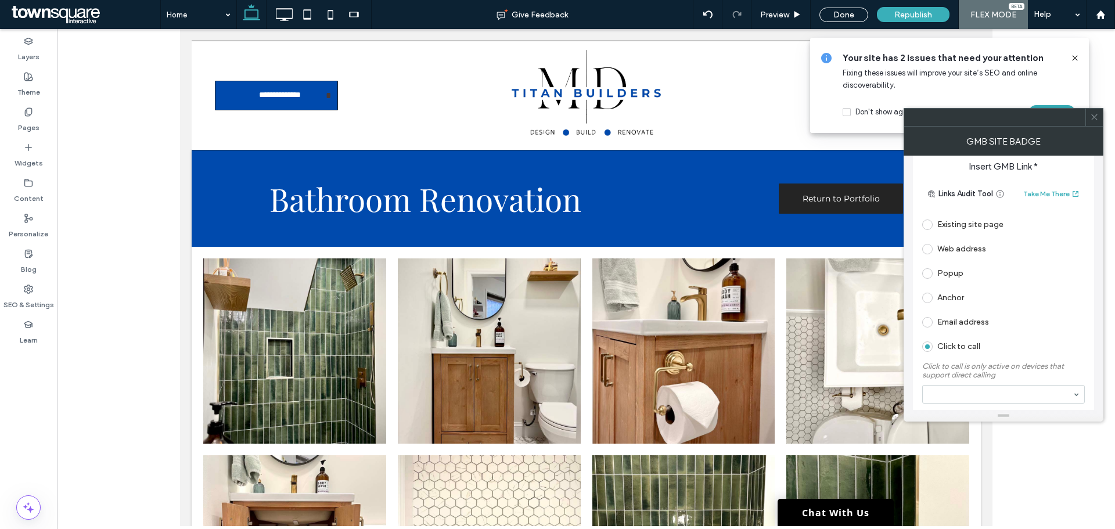
scroll to position [0, 0]
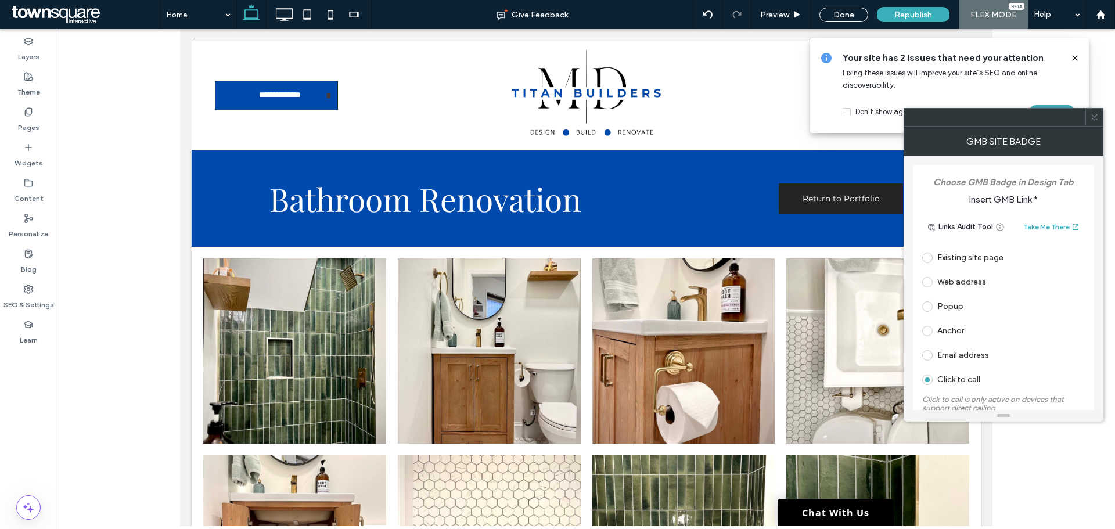
click at [927, 275] on div at bounding box center [929, 282] width 15 height 19
click at [928, 282] on span at bounding box center [927, 282] width 10 height 10
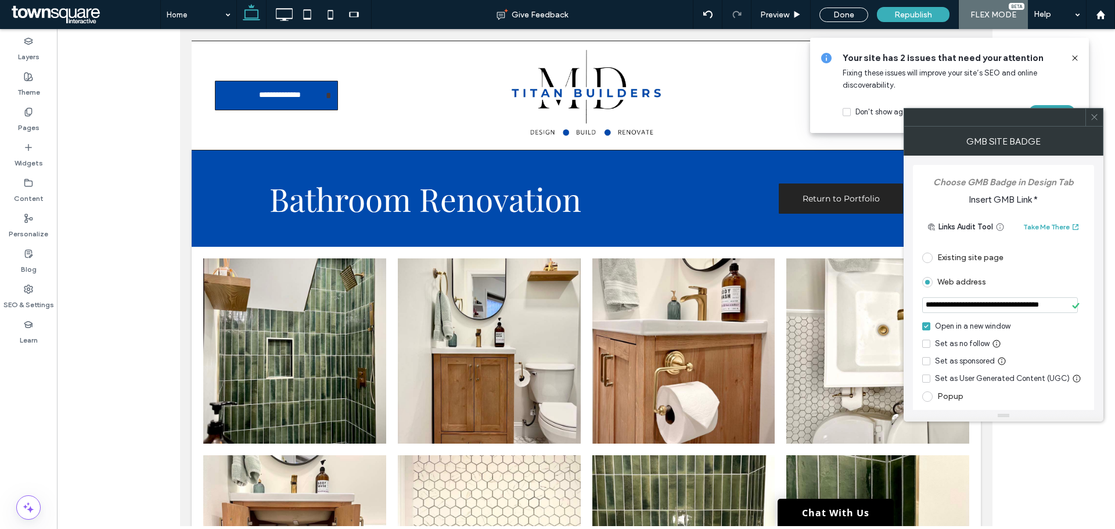
click at [1092, 117] on icon at bounding box center [1094, 117] width 9 height 9
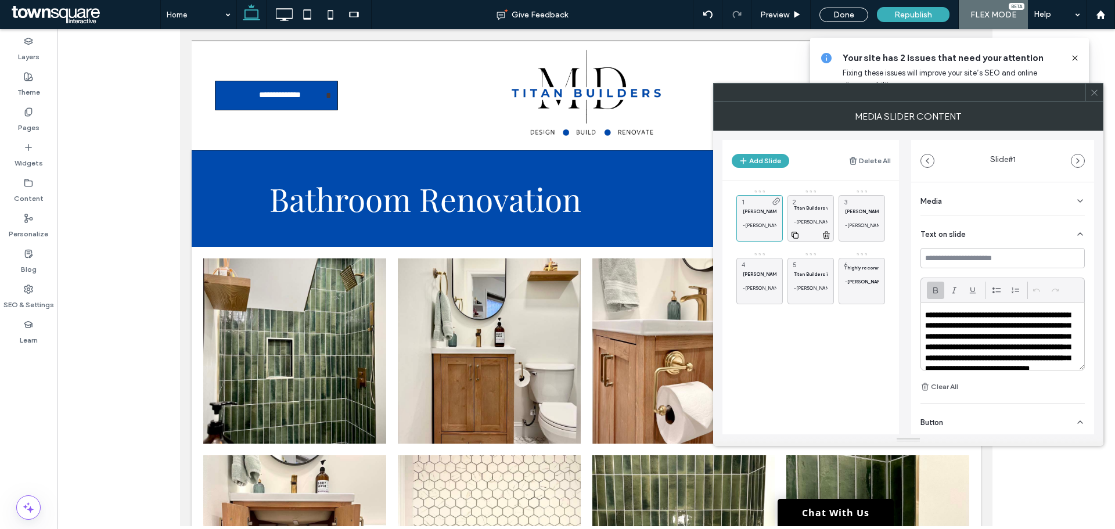
click at [813, 203] on div "Titan Builders was fantastic to work with -- they are top notch professionals t…" at bounding box center [810, 218] width 46 height 46
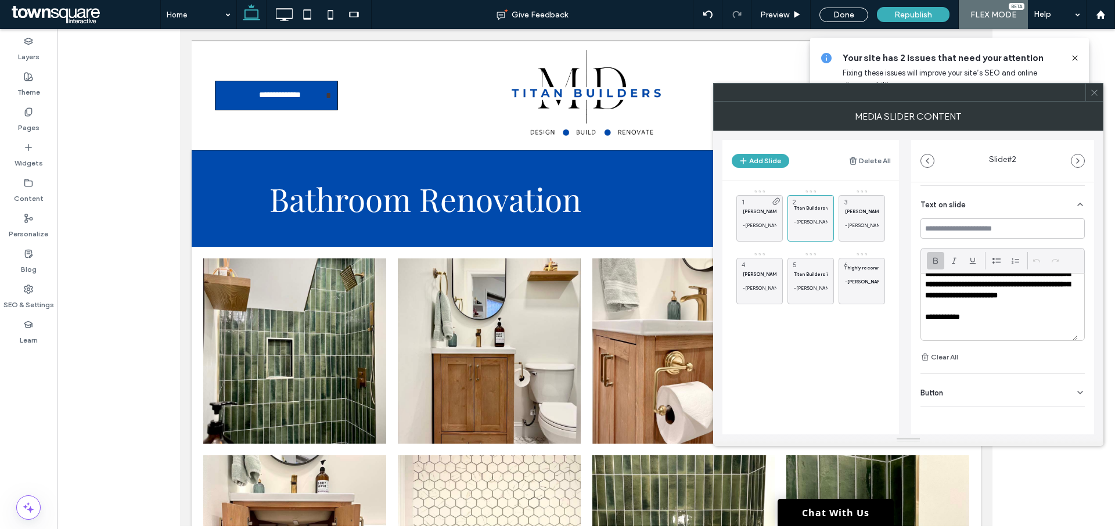
click at [967, 396] on div "Button" at bounding box center [1002, 390] width 164 height 33
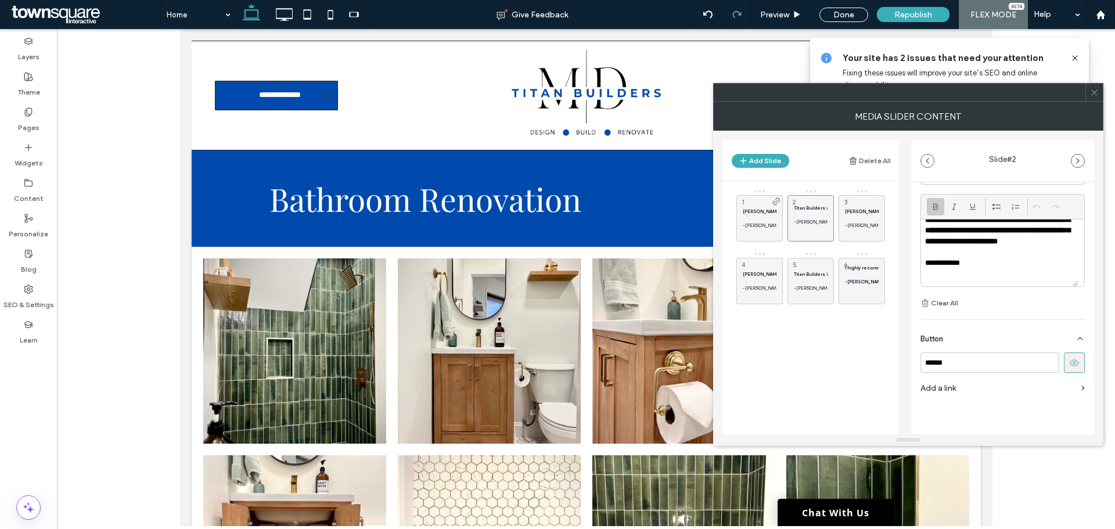
scroll to position [85, 0]
click at [964, 358] on input "******" at bounding box center [989, 361] width 139 height 20
type input "**********"
click at [866, 206] on div "[PERSON_NAME] and his team were amazing to work with! We were having serious is…" at bounding box center [861, 218] width 46 height 46
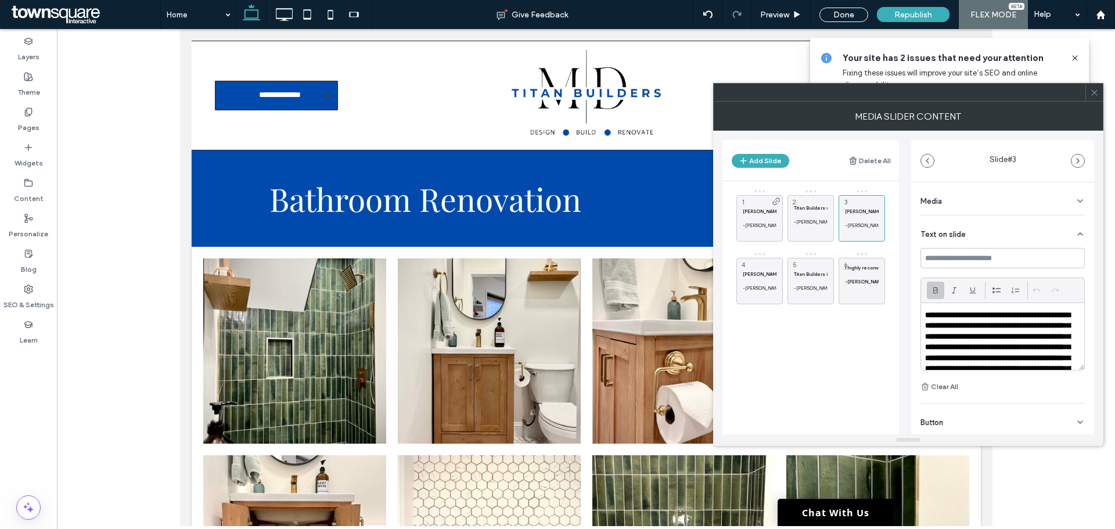
scroll to position [30, 0]
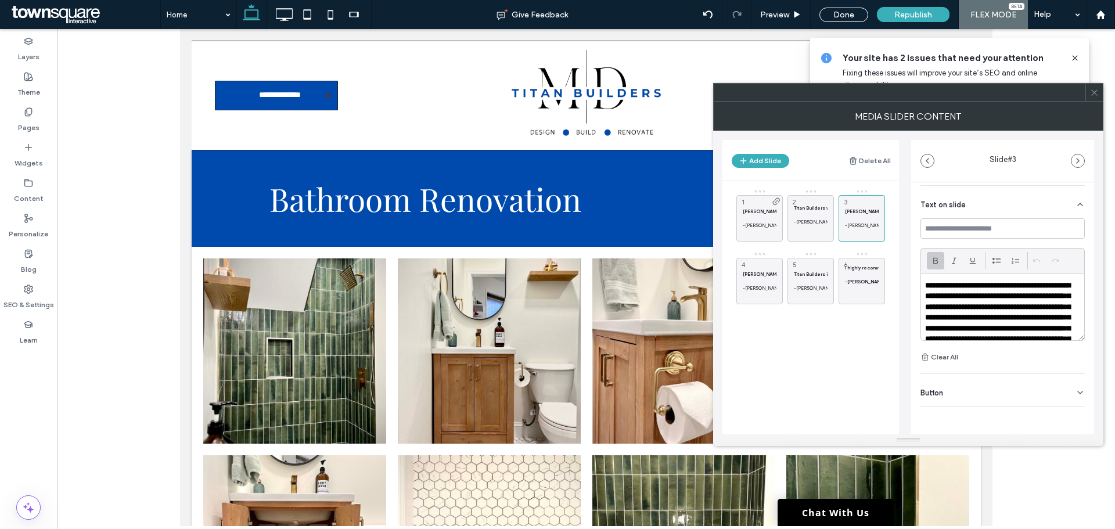
click at [970, 391] on div "Button" at bounding box center [1002, 390] width 164 height 33
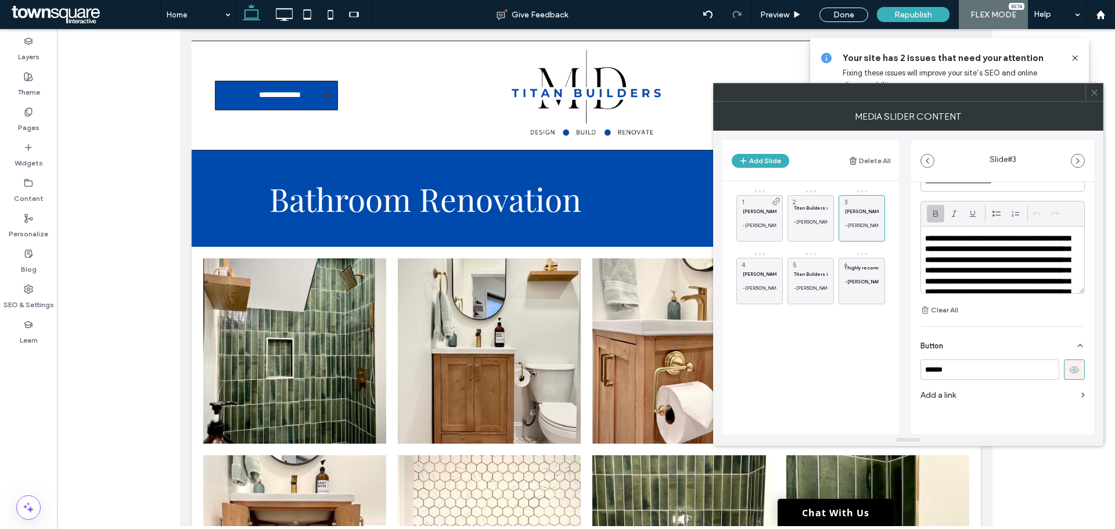
scroll to position [79, 0]
click at [975, 373] on input "******" at bounding box center [989, 367] width 139 height 20
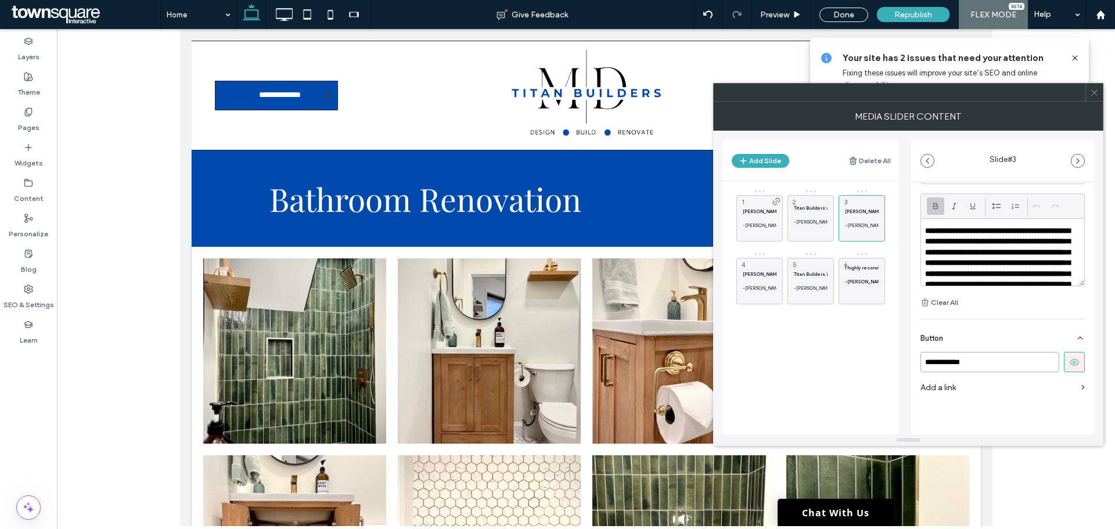
scroll to position [85, 0]
type input "**********"
click at [1069, 362] on use at bounding box center [1073, 361] width 9 height 7
click at [810, 217] on p at bounding box center [811, 214] width 34 height 7
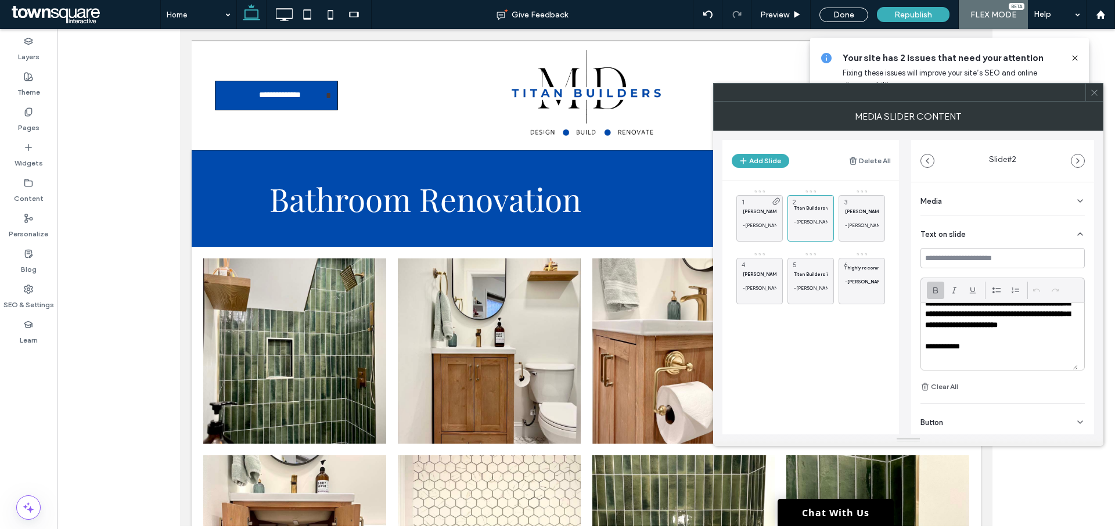
scroll to position [55, 0]
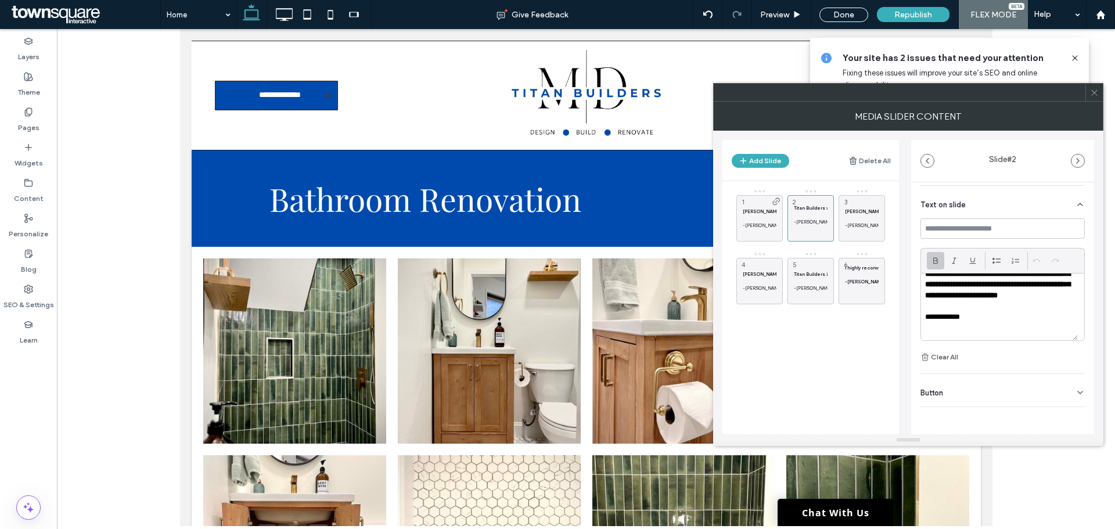
click at [1075, 390] on icon at bounding box center [1079, 392] width 9 height 9
click at [1069, 412] on icon at bounding box center [1074, 417] width 10 height 10
click at [758, 207] on div "[PERSON_NAME] and his team did an amazing job on my backyard patio and garden b…" at bounding box center [759, 218] width 46 height 46
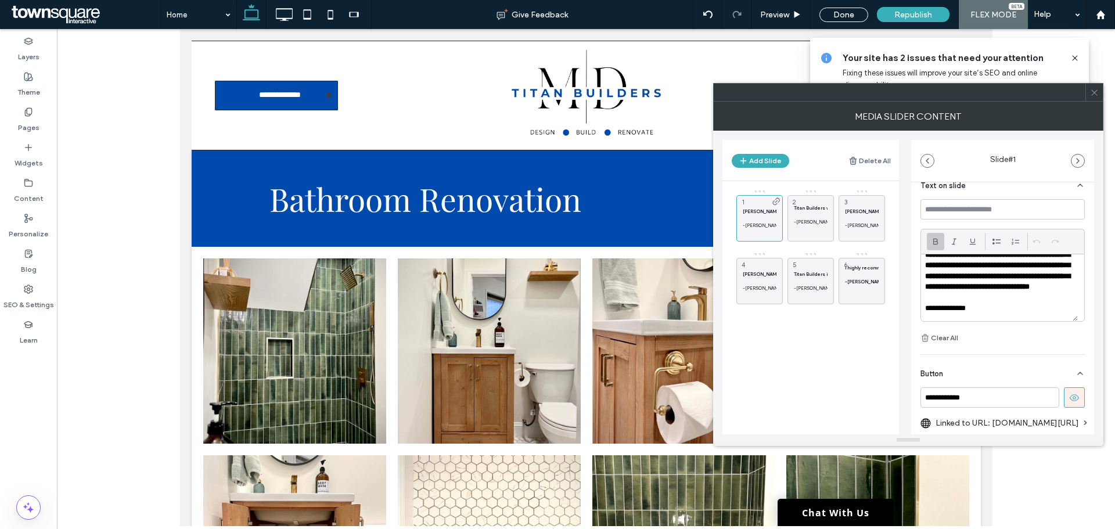
scroll to position [108, 0]
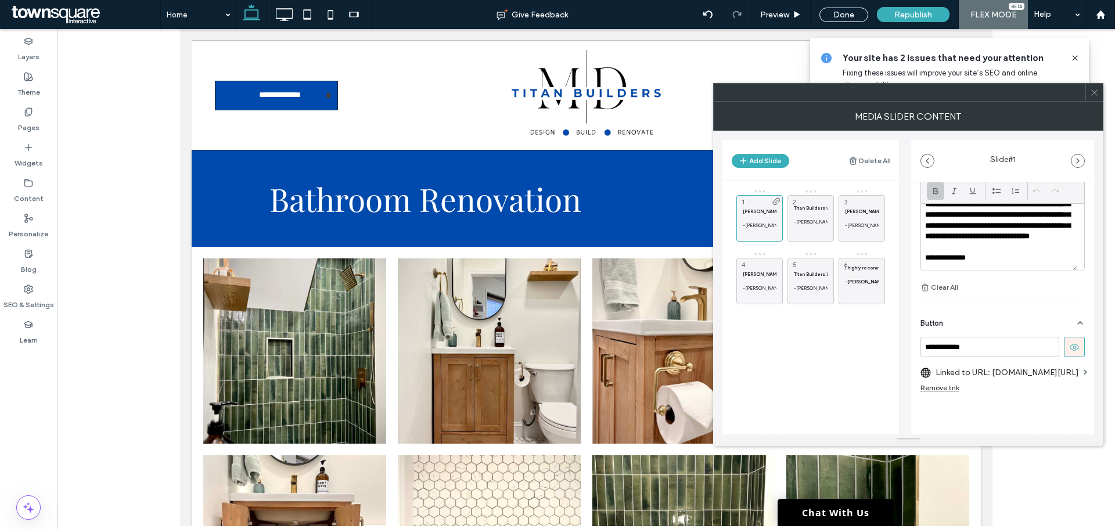
click at [1069, 344] on use at bounding box center [1073, 347] width 9 height 7
click at [941, 383] on div "Remove link" at bounding box center [939, 387] width 39 height 9
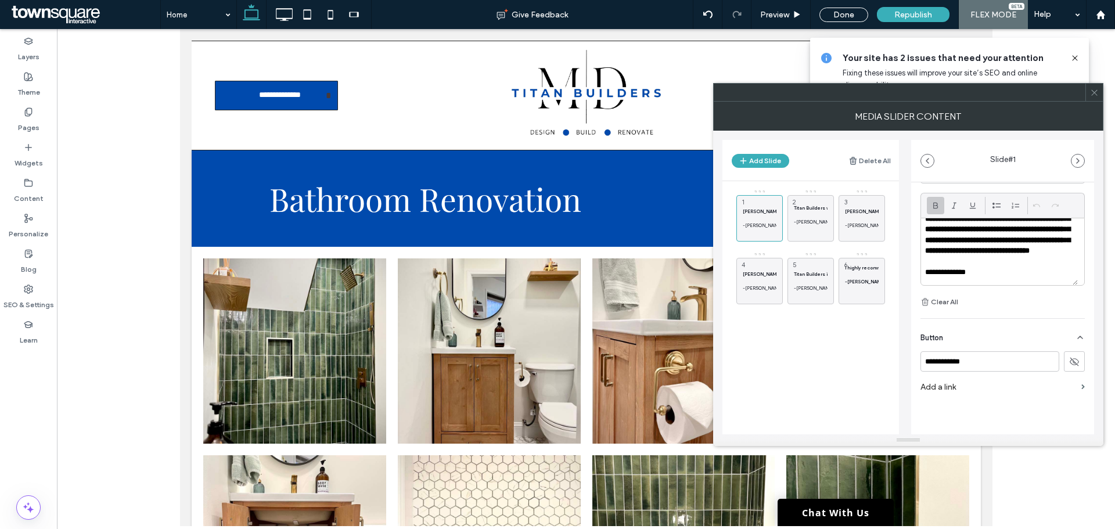
scroll to position [85, 0]
click at [858, 219] on p at bounding box center [862, 218] width 34 height 7
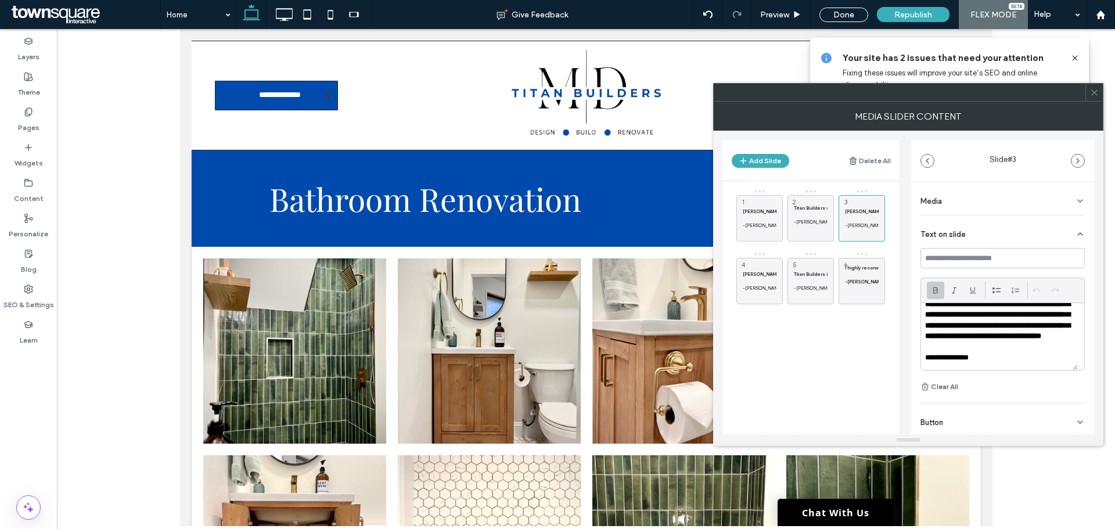
scroll to position [151, 0]
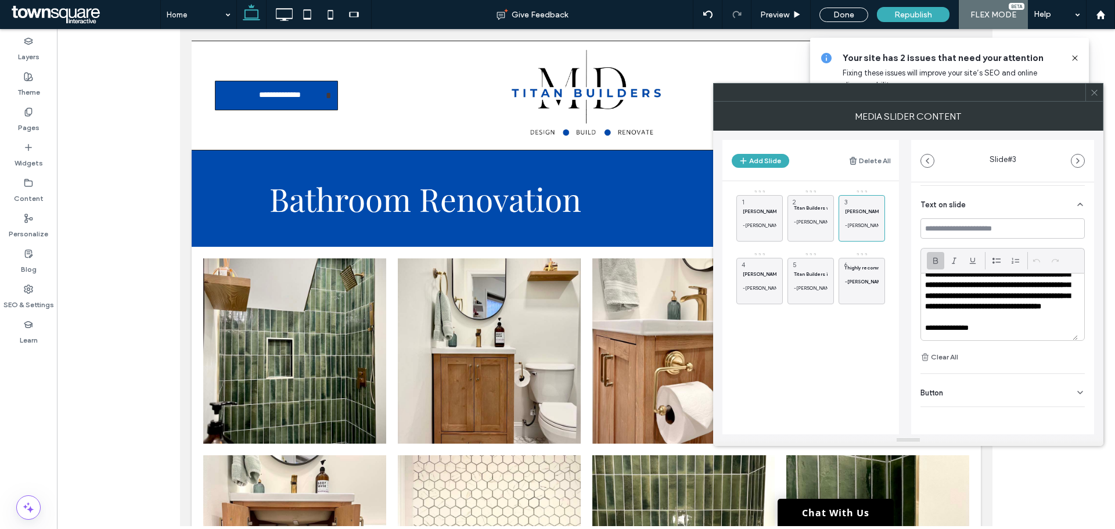
click at [1040, 395] on div "Button" at bounding box center [1002, 390] width 164 height 33
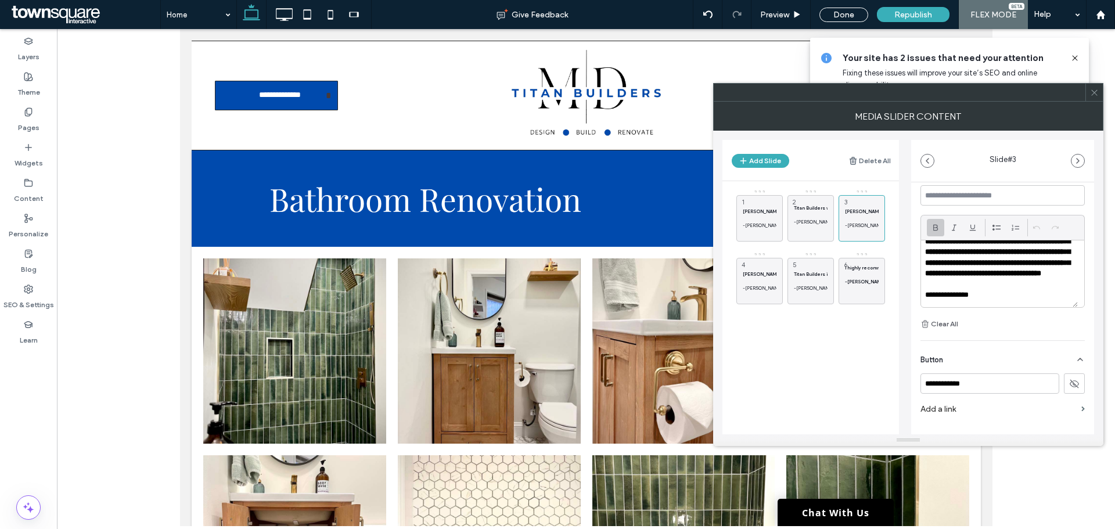
scroll to position [85, 0]
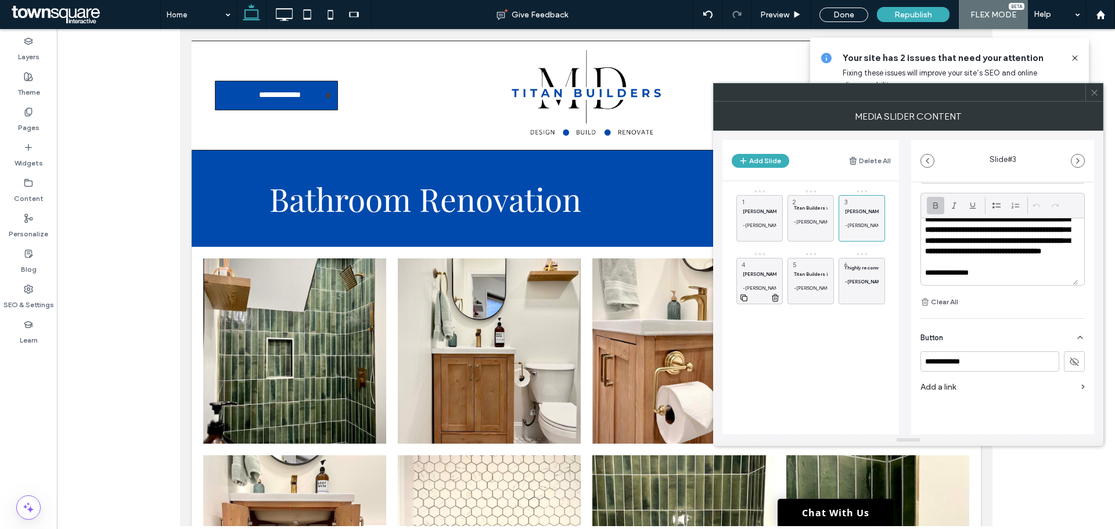
click at [754, 272] on strong "[PERSON_NAME] and crew did a great job with our drywall repair! Excellent commu…" at bounding box center [981, 274] width 476 height 6
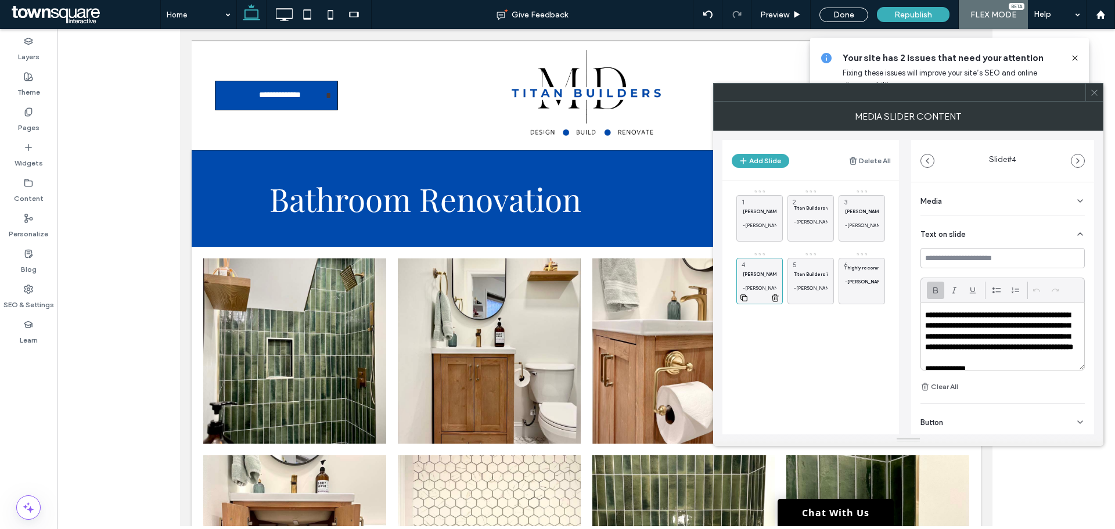
click at [756, 275] on strong "[PERSON_NAME] and crew did a great job with our drywall repair! Excellent commu…" at bounding box center [981, 274] width 476 height 6
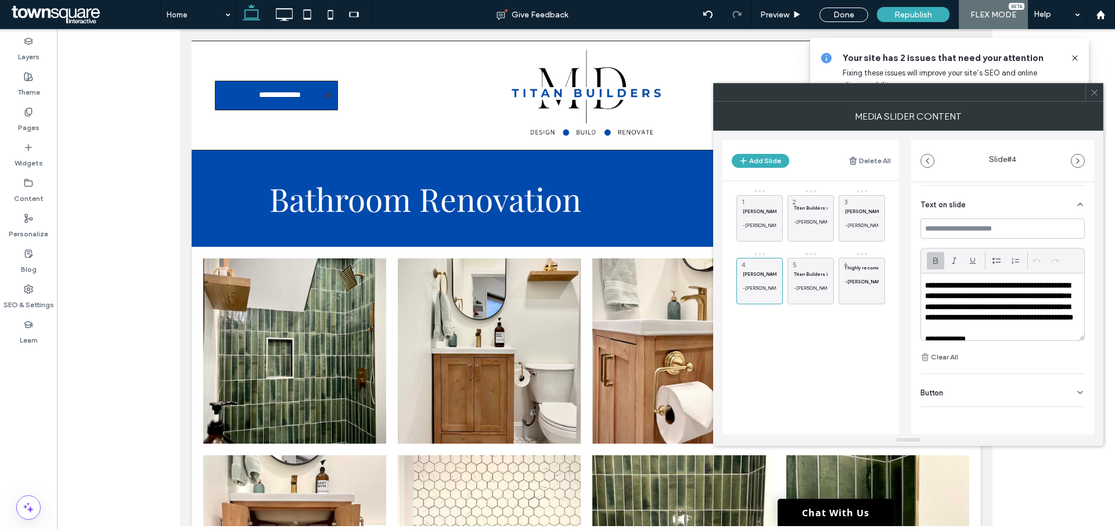
click at [1028, 395] on div "Button" at bounding box center [1002, 390] width 164 height 33
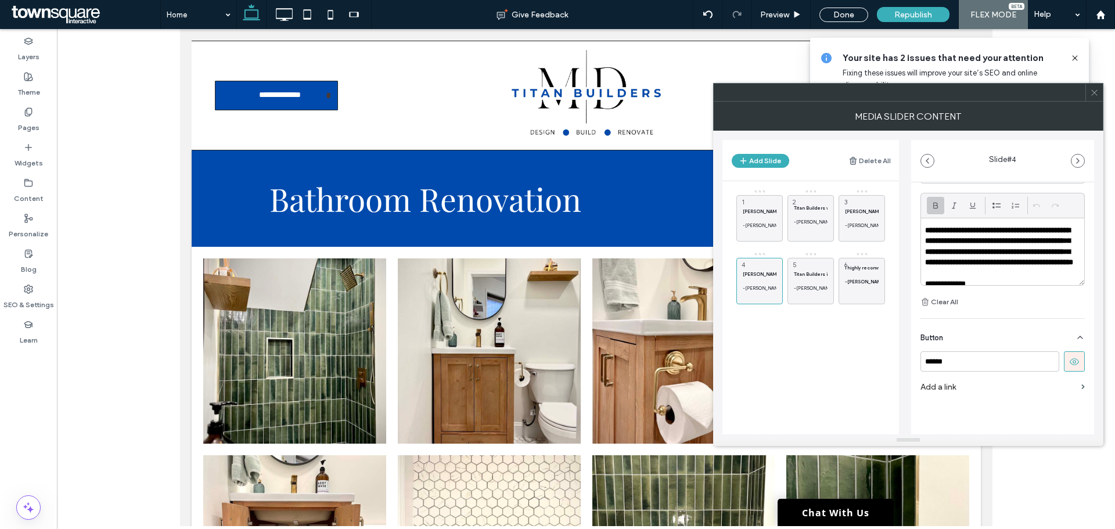
click at [1069, 362] on icon at bounding box center [1074, 361] width 10 height 10
click at [808, 267] on div "Titan Builders is the perfect solution for any home renovation or repair projec…" at bounding box center [810, 281] width 46 height 46
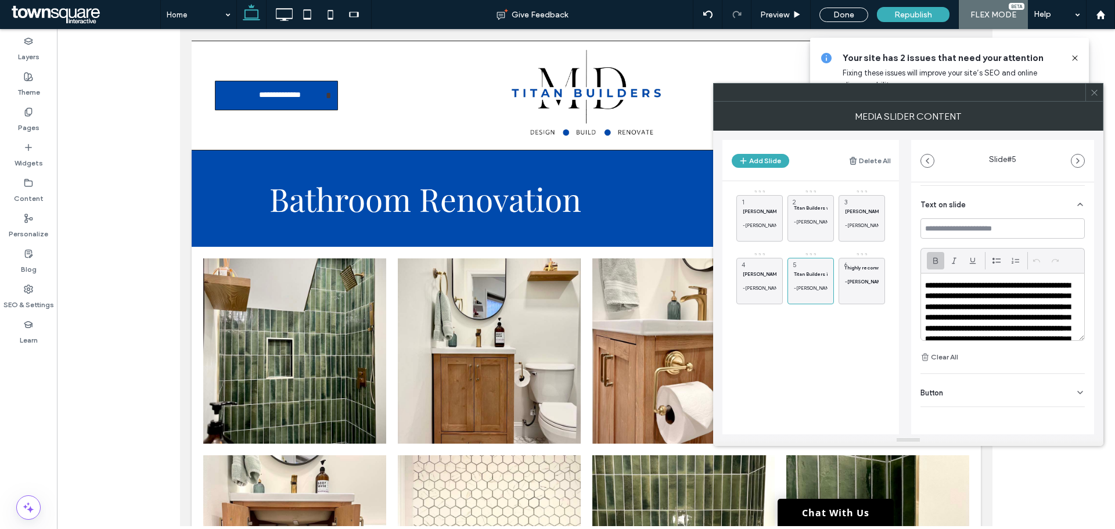
click at [1042, 393] on div "Button" at bounding box center [1002, 390] width 164 height 33
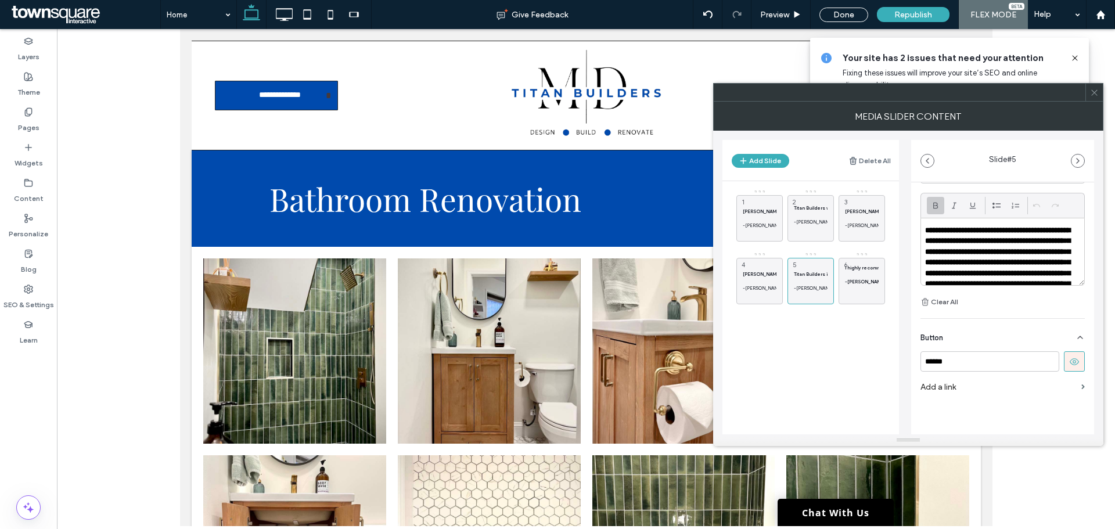
click at [1069, 361] on use at bounding box center [1073, 361] width 9 height 7
click at [853, 264] on div "I highly recommend [PERSON_NAME] and his team at Titan Builders. We hired Titan…" at bounding box center [861, 281] width 46 height 46
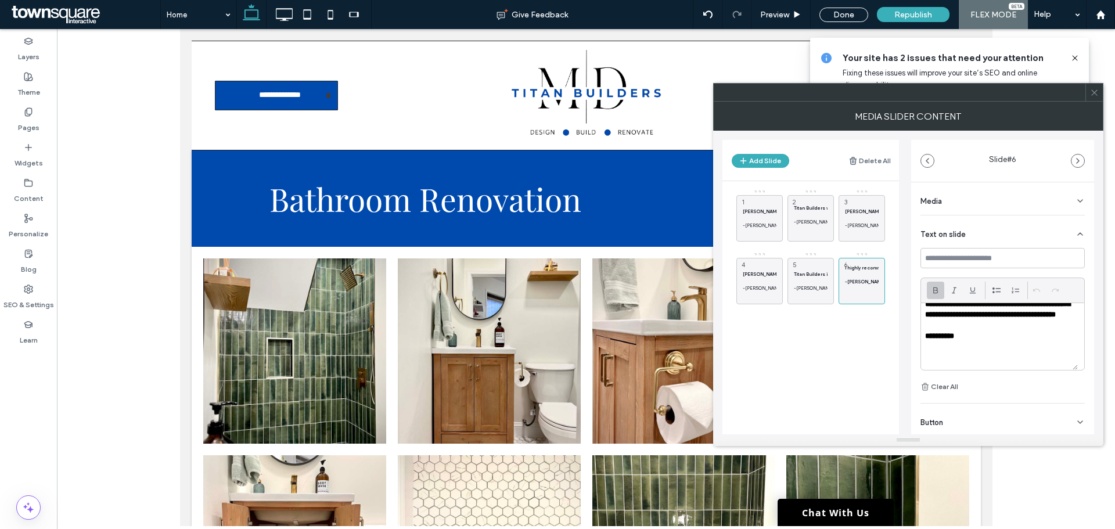
scroll to position [140, 0]
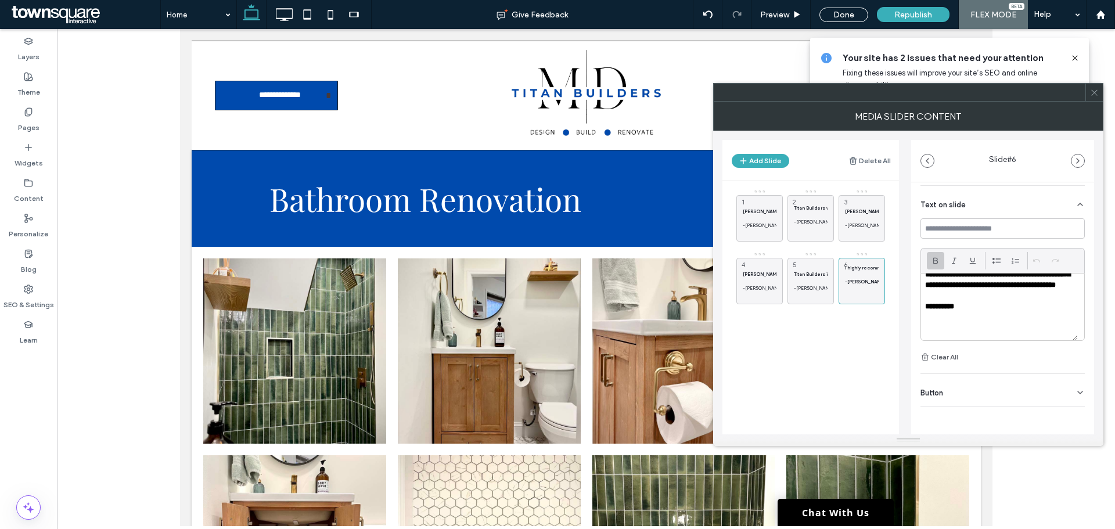
click at [1033, 387] on div "Button" at bounding box center [1002, 390] width 164 height 33
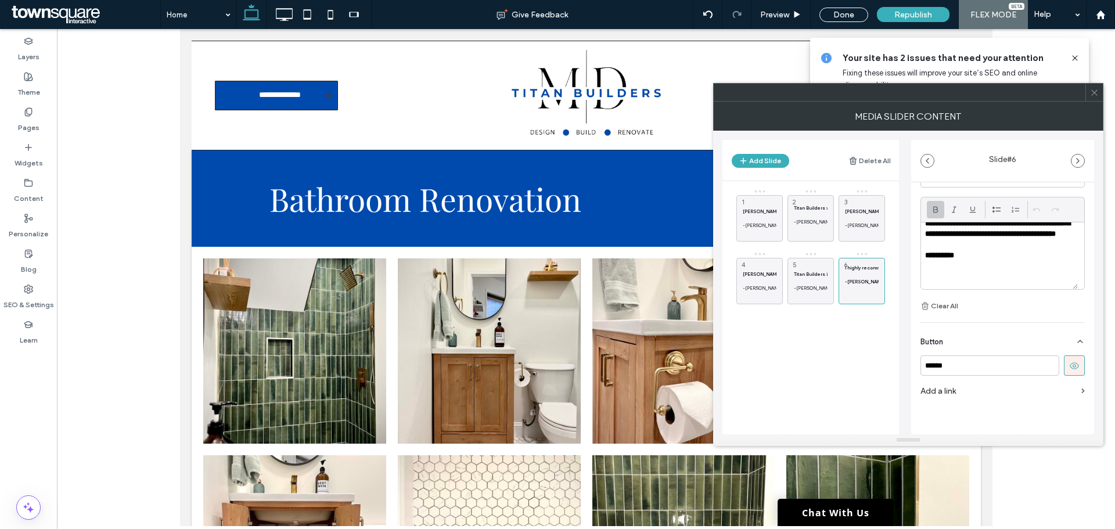
scroll to position [84, 0]
click at [1069, 363] on icon at bounding box center [1074, 363] width 10 height 10
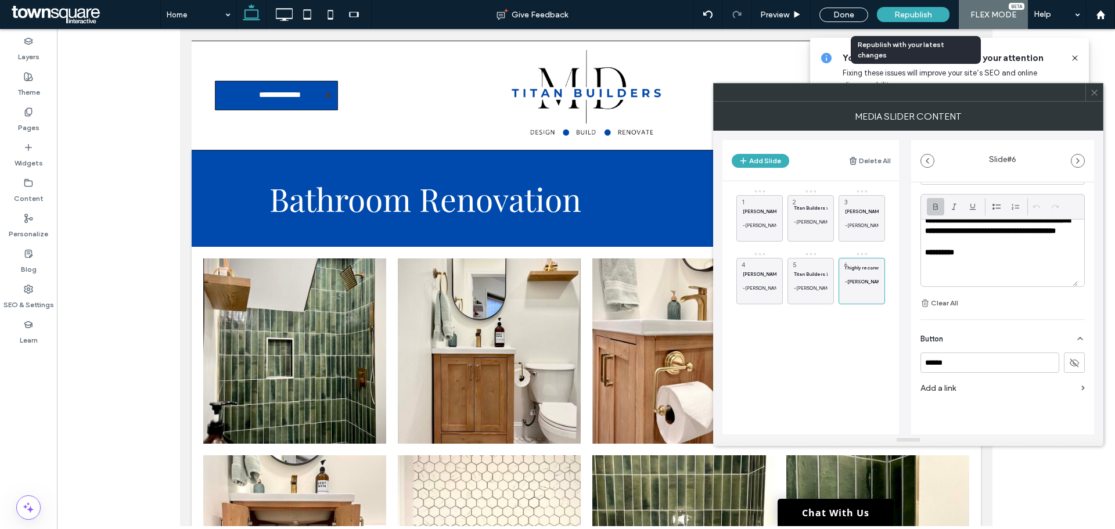
click at [931, 17] on span "Republish" at bounding box center [913, 15] width 38 height 10
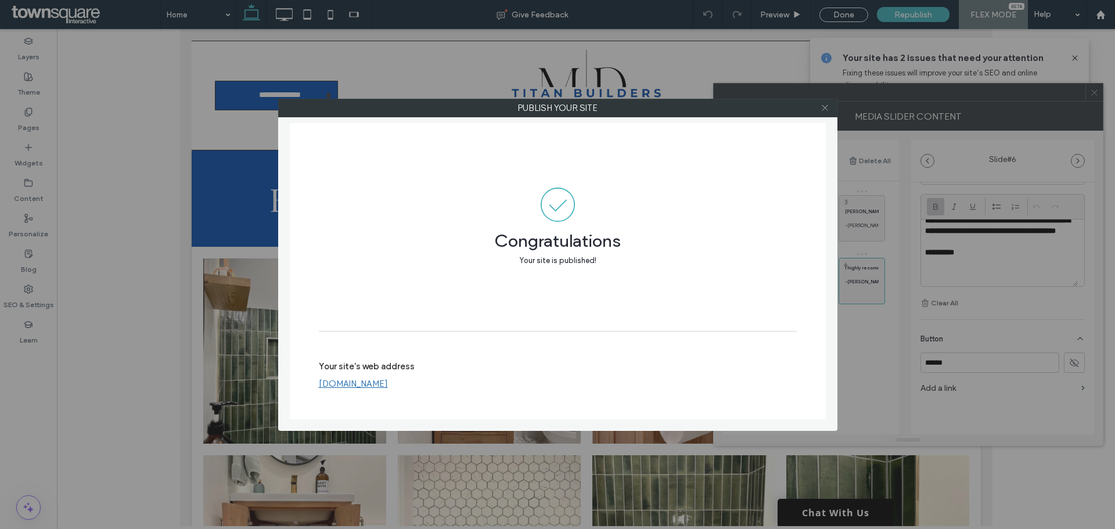
click at [824, 113] on span at bounding box center [824, 107] width 9 height 17
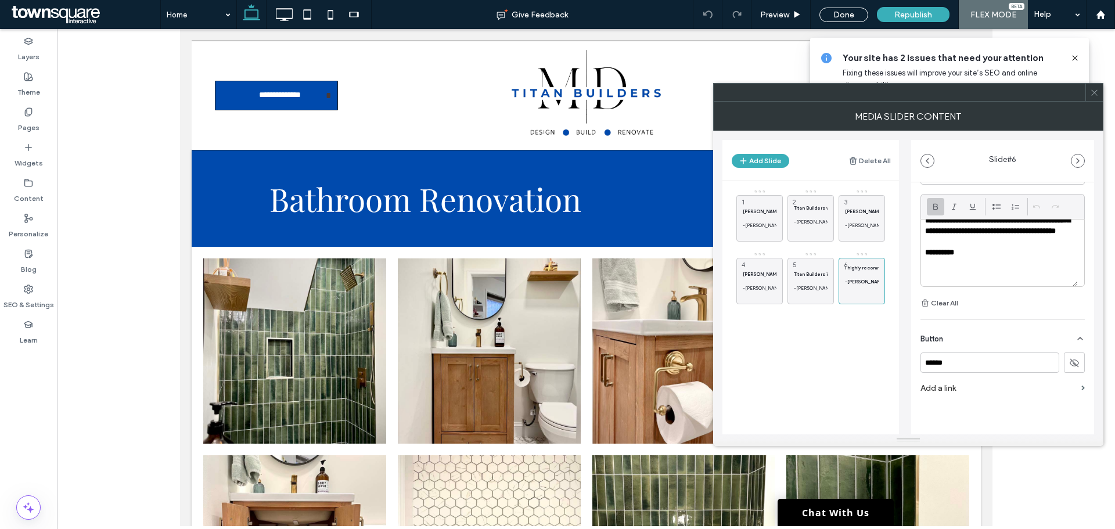
click at [1092, 93] on icon at bounding box center [1094, 92] width 9 height 9
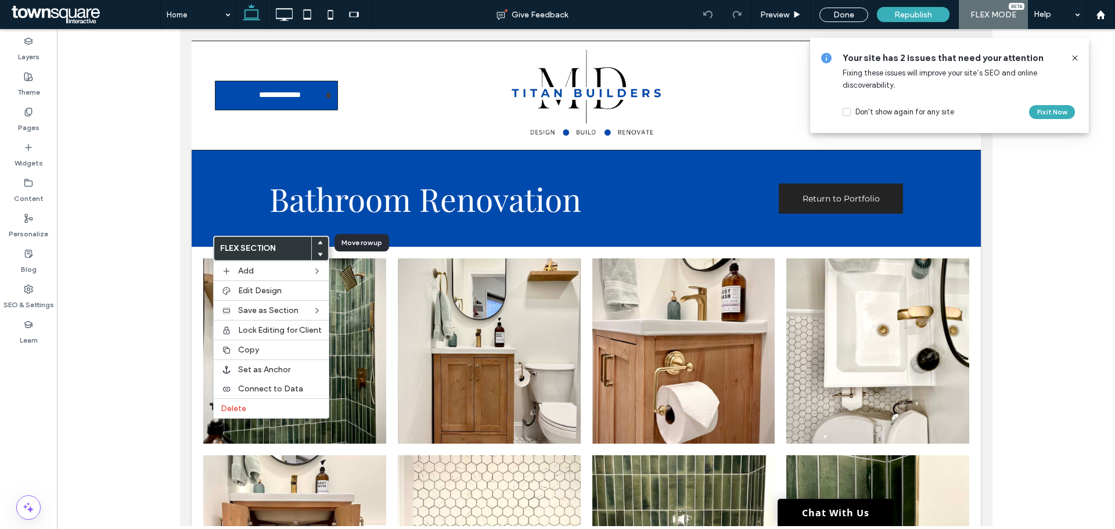
click at [324, 244] on div at bounding box center [320, 243] width 16 height 12
click at [318, 244] on icon at bounding box center [320, 242] width 5 height 5
click at [907, 12] on span "Republish" at bounding box center [913, 15] width 38 height 10
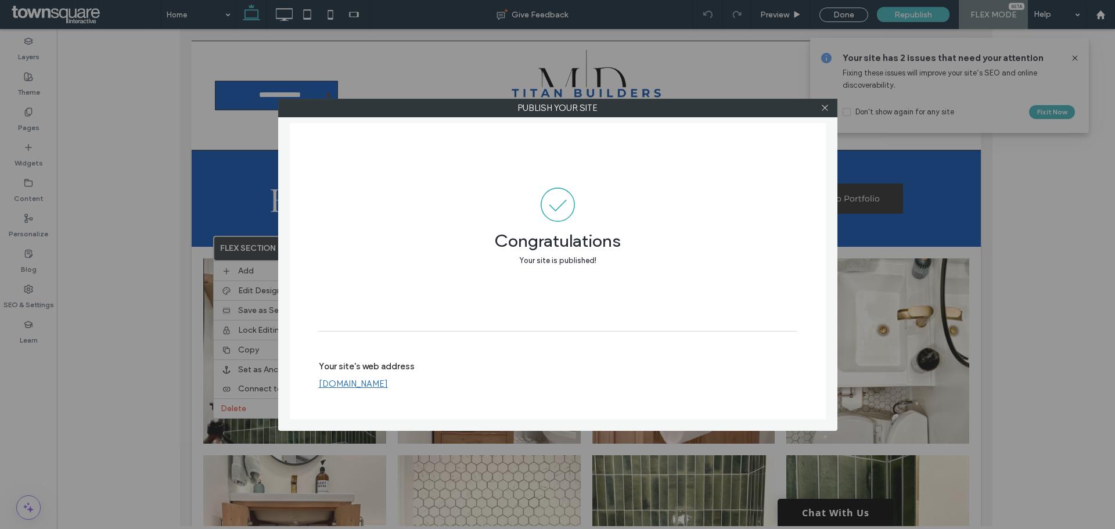
click at [831, 109] on div at bounding box center [824, 107] width 17 height 17
click at [826, 113] on span at bounding box center [824, 107] width 9 height 17
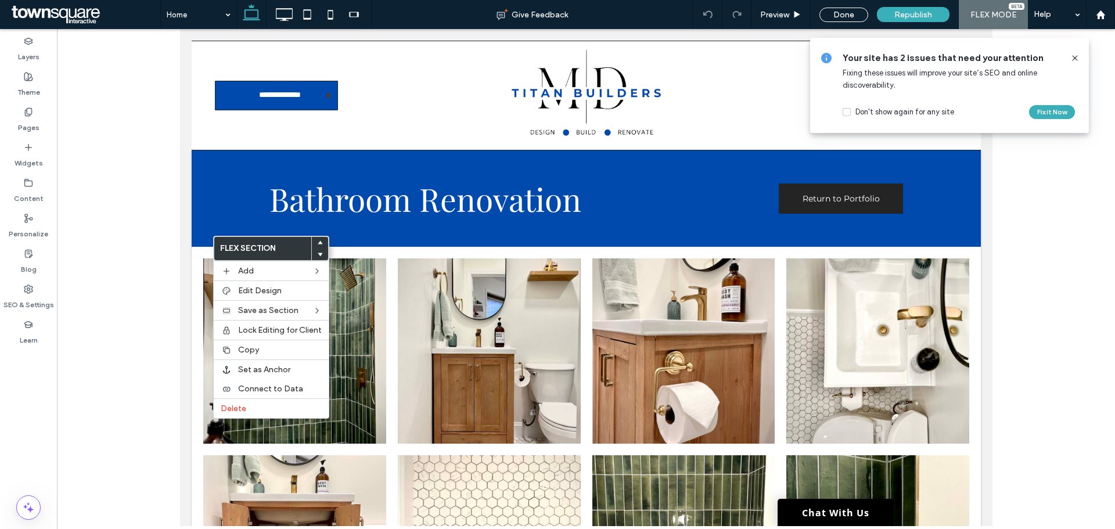
click at [1076, 58] on icon at bounding box center [1074, 57] width 9 height 9
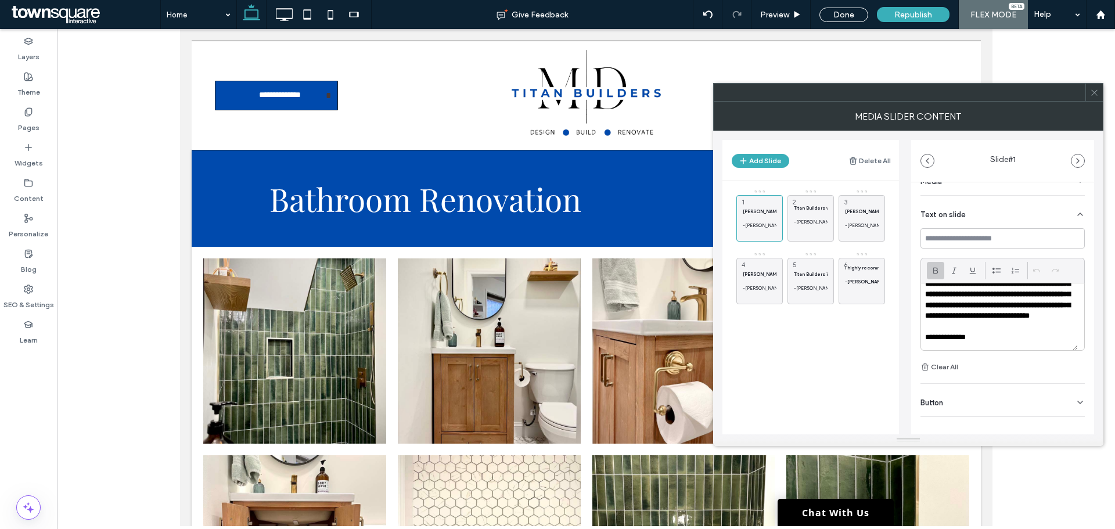
scroll to position [30, 0]
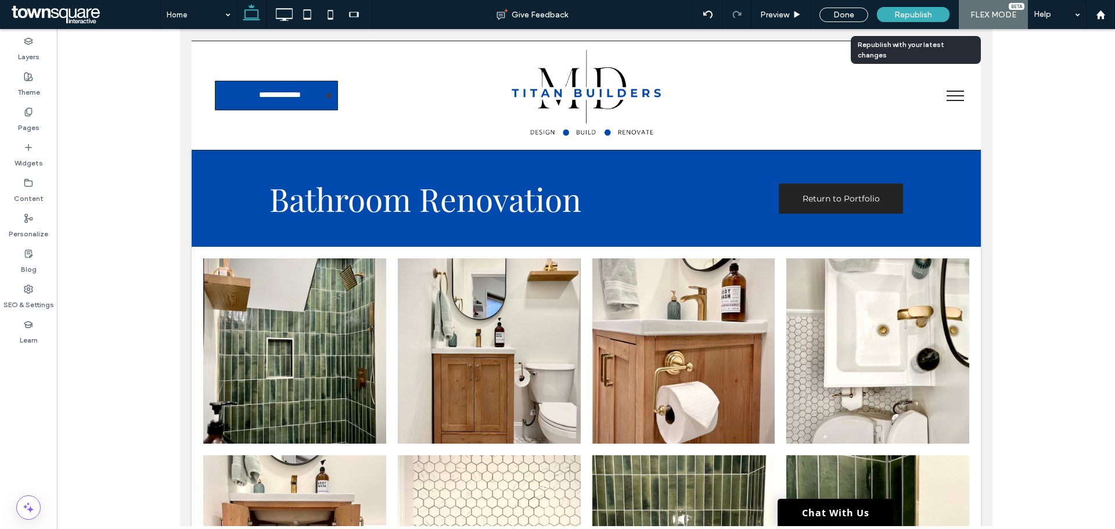
click at [927, 19] on span "Republish" at bounding box center [913, 15] width 38 height 10
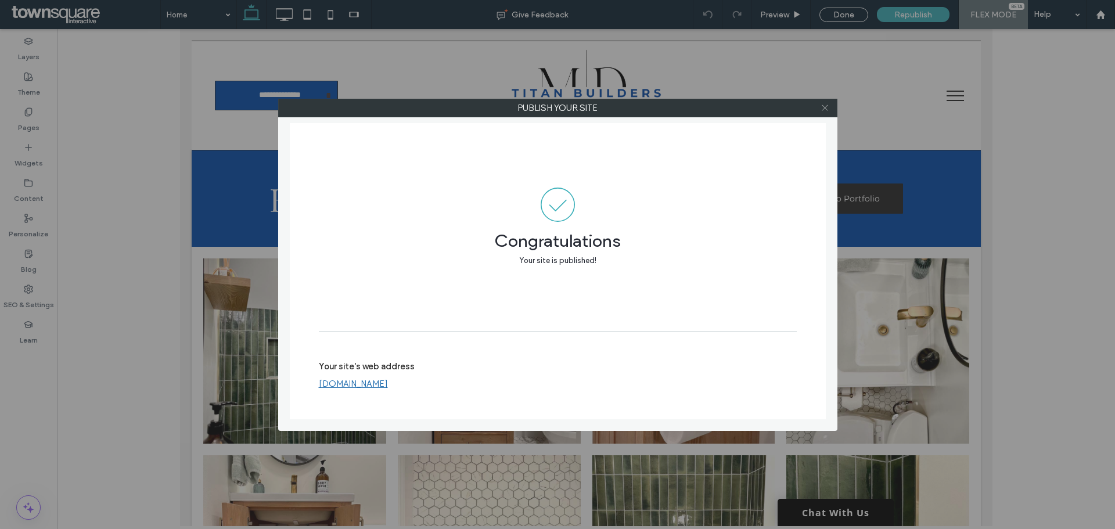
click at [824, 108] on use at bounding box center [825, 108] width 6 height 6
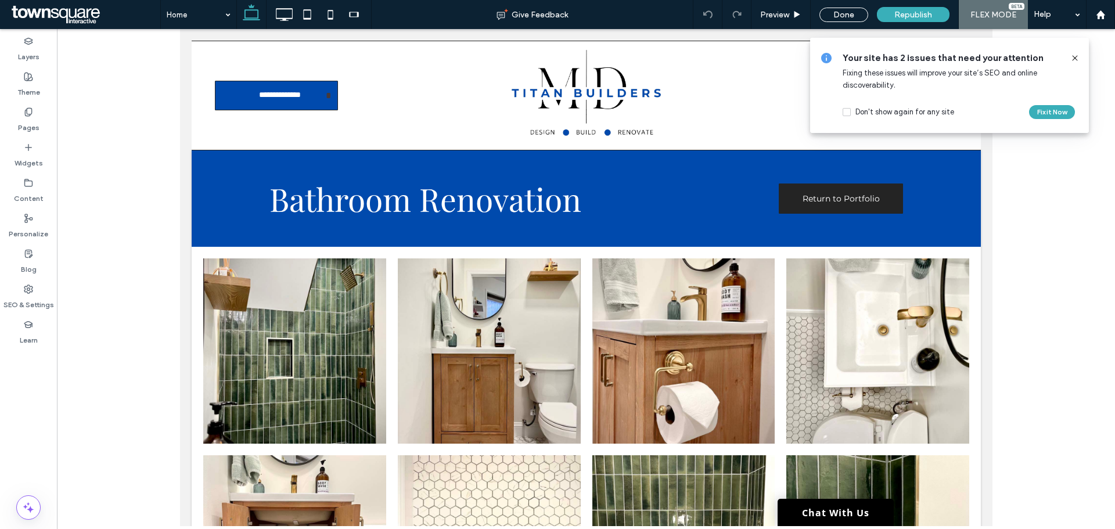
click at [1077, 58] on icon at bounding box center [1074, 57] width 9 height 9
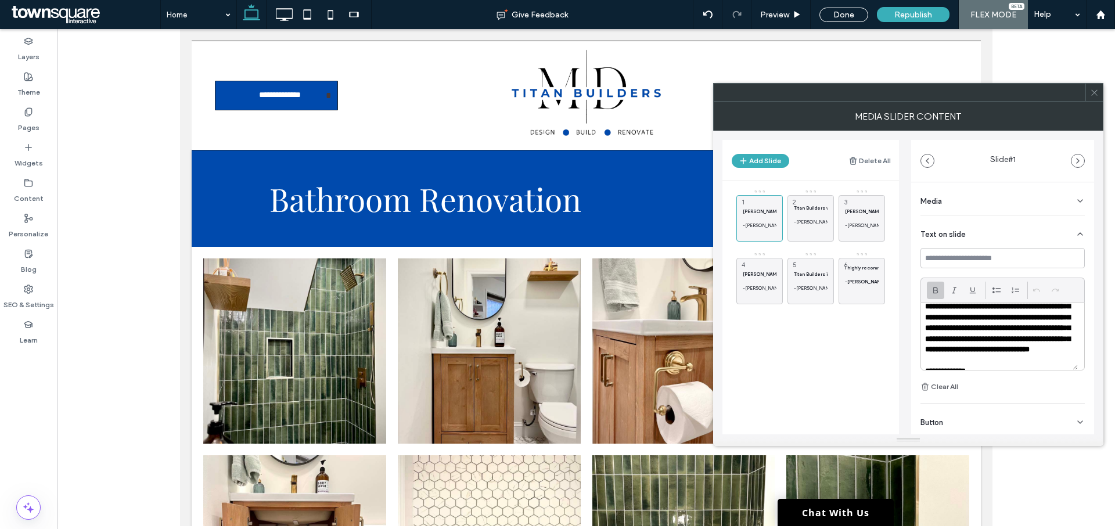
scroll to position [0, 0]
click at [993, 212] on div "Media" at bounding box center [1002, 198] width 164 height 33
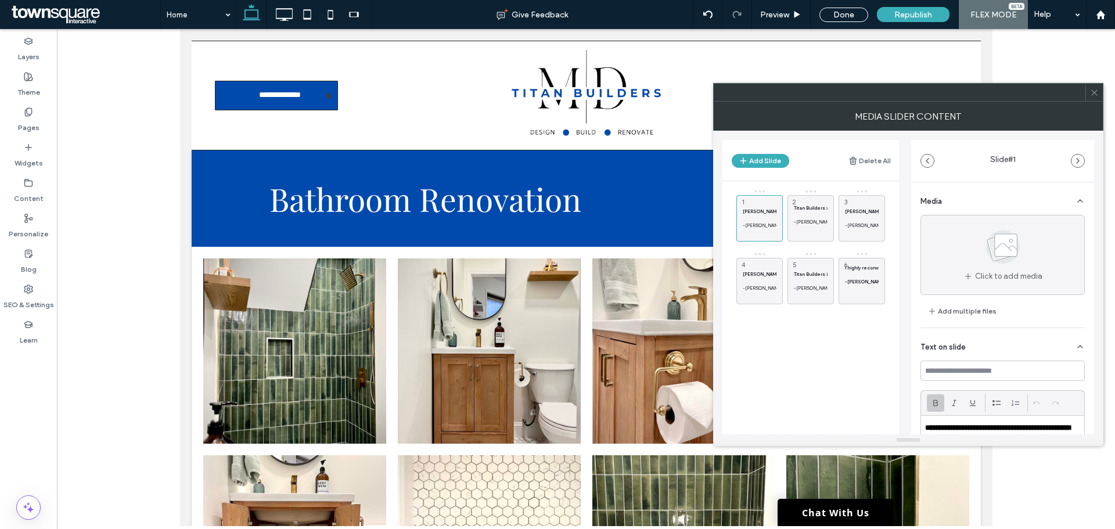
click at [1091, 89] on icon at bounding box center [1094, 92] width 9 height 9
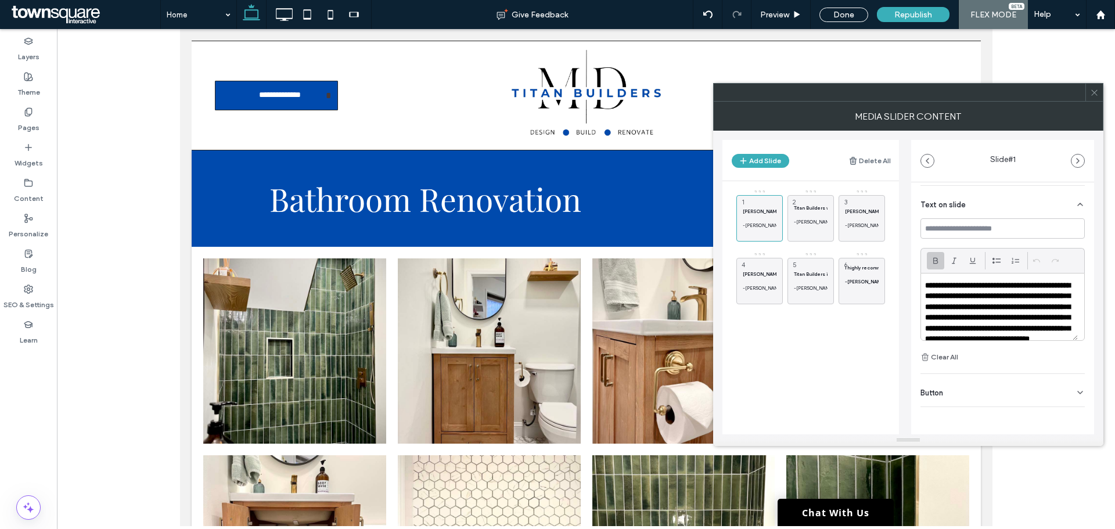
scroll to position [55, 0]
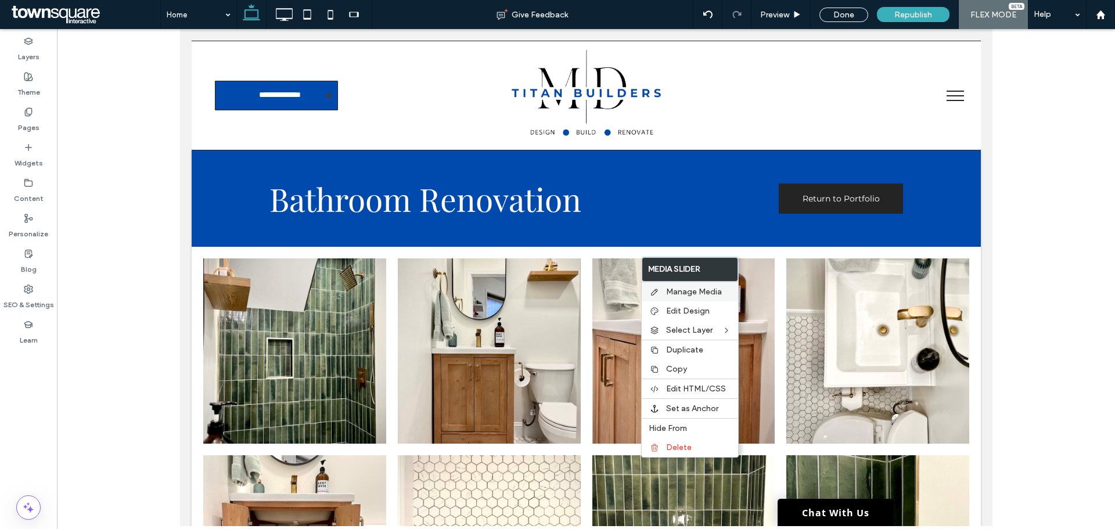
click at [693, 292] on span "Manage Media" at bounding box center [694, 292] width 56 height 10
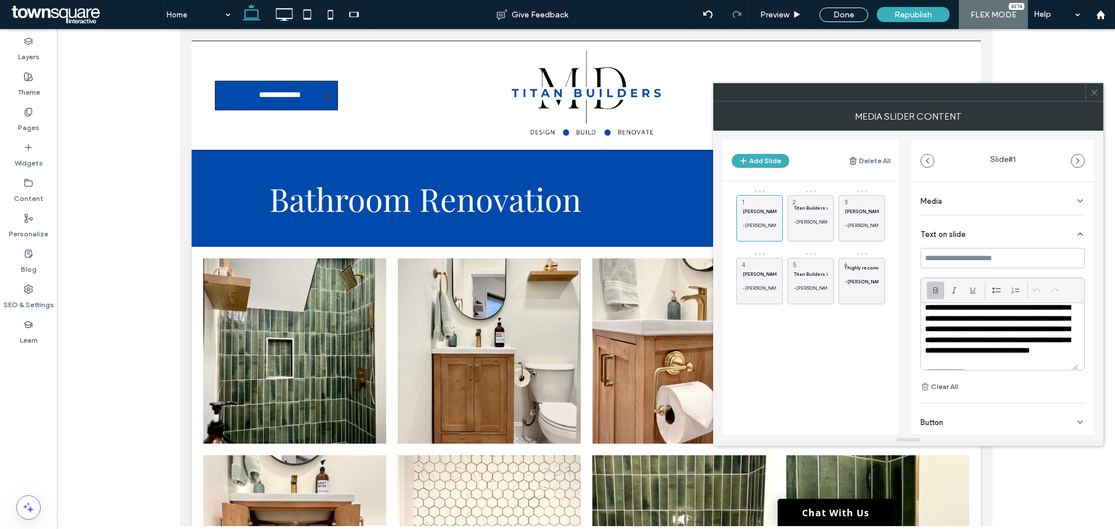
scroll to position [0, 0]
